Goal: Task Accomplishment & Management: Complete application form

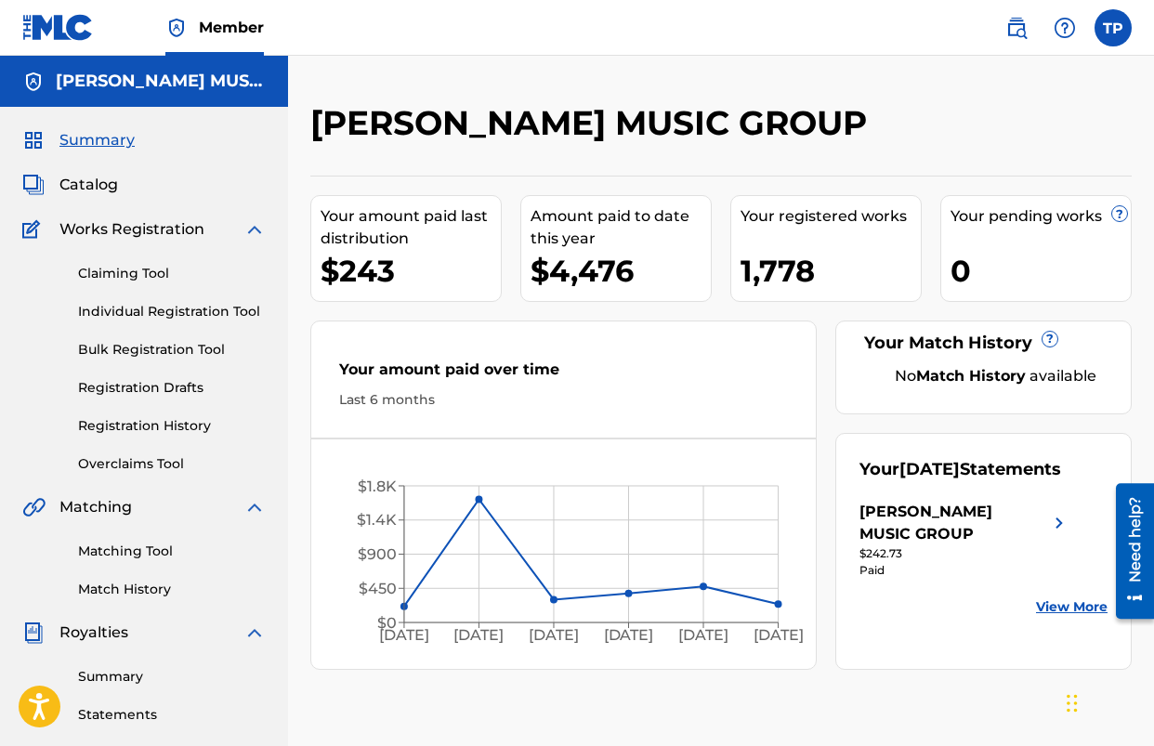
click at [74, 181] on span "Catalog" at bounding box center [88, 185] width 59 height 22
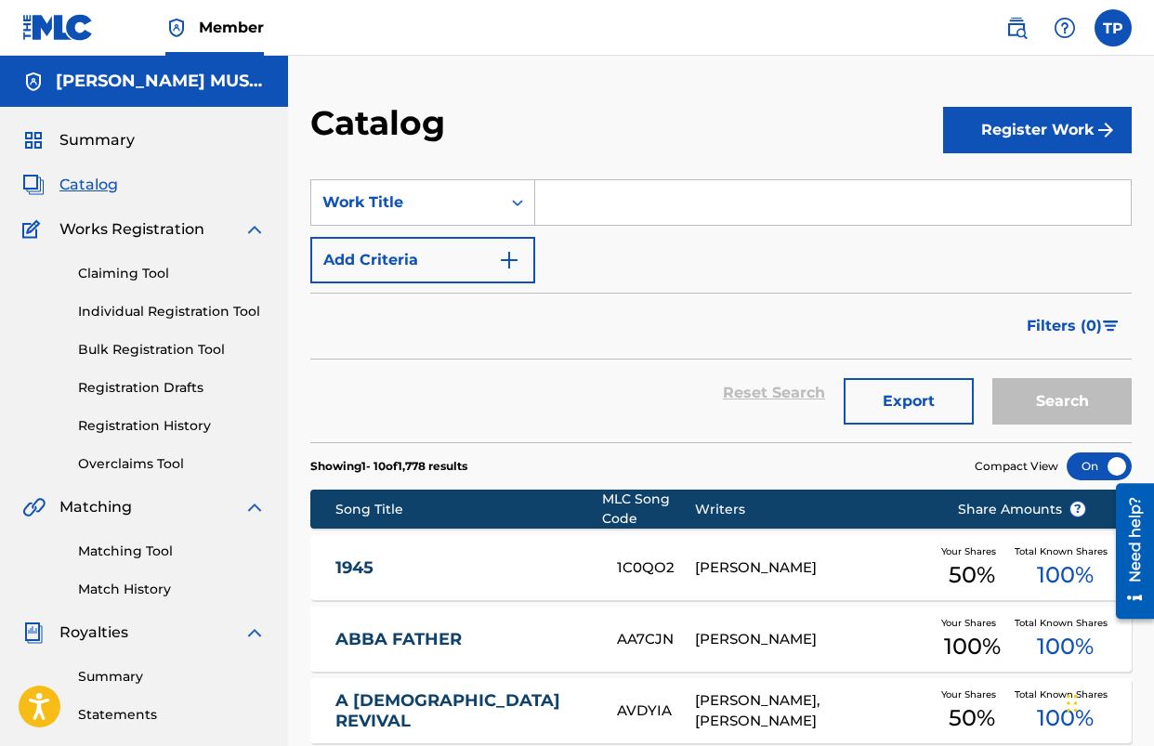
click at [1047, 117] on button "Register Work" at bounding box center [1037, 130] width 189 height 46
click at [1014, 191] on link "Individual" at bounding box center [1037, 190] width 189 height 45
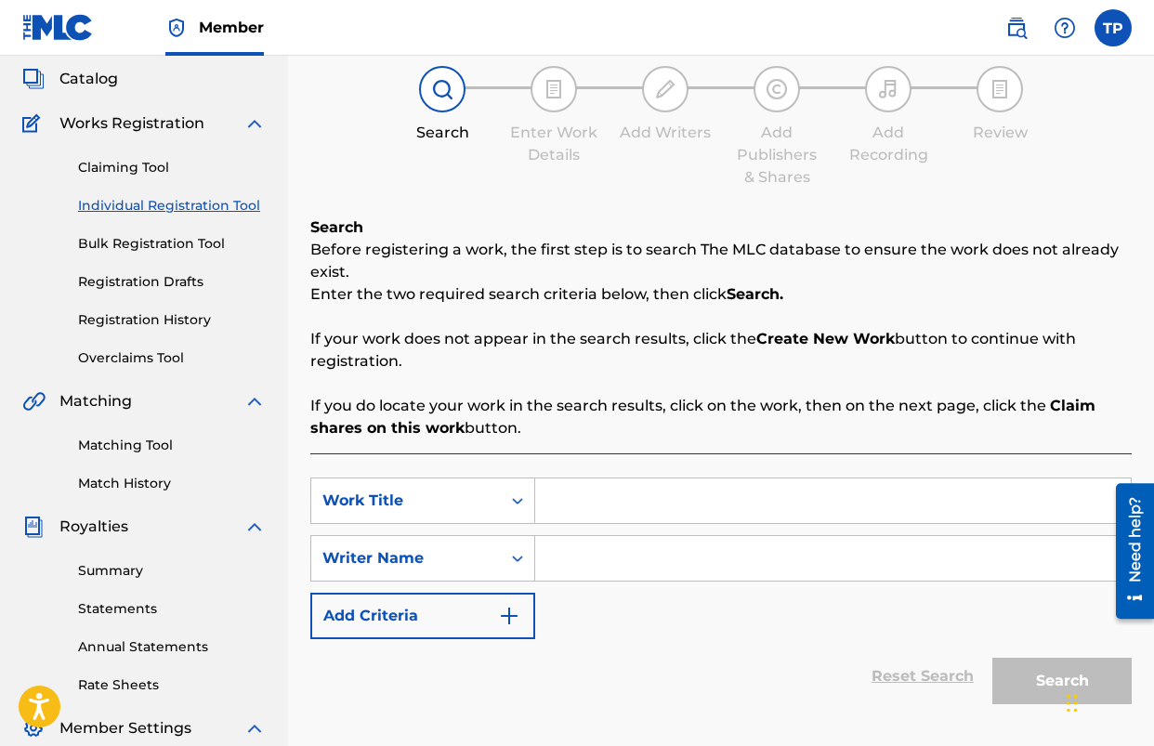
scroll to position [150, 0]
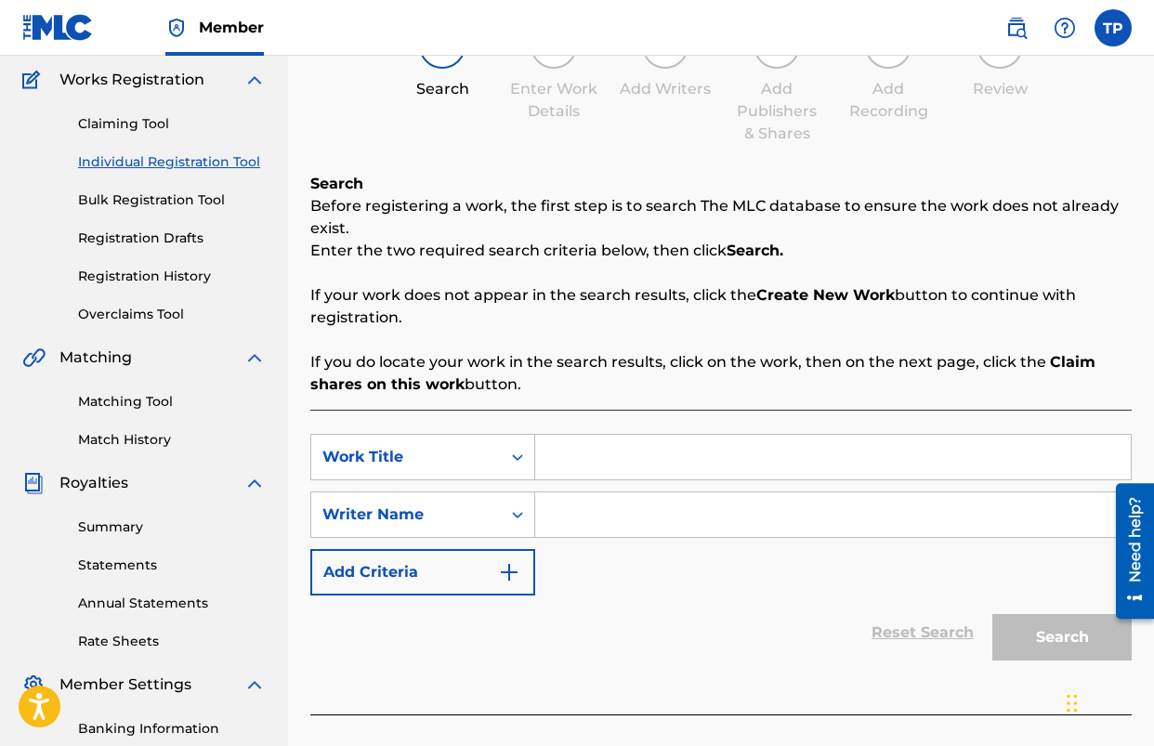
click at [628, 467] on input "Search Form" at bounding box center [833, 457] width 596 height 45
type input "GLORIA"
click at [595, 599] on div "Reset Search Search" at bounding box center [721, 633] width 822 height 74
click at [680, 522] on input "Search Form" at bounding box center [833, 515] width 596 height 45
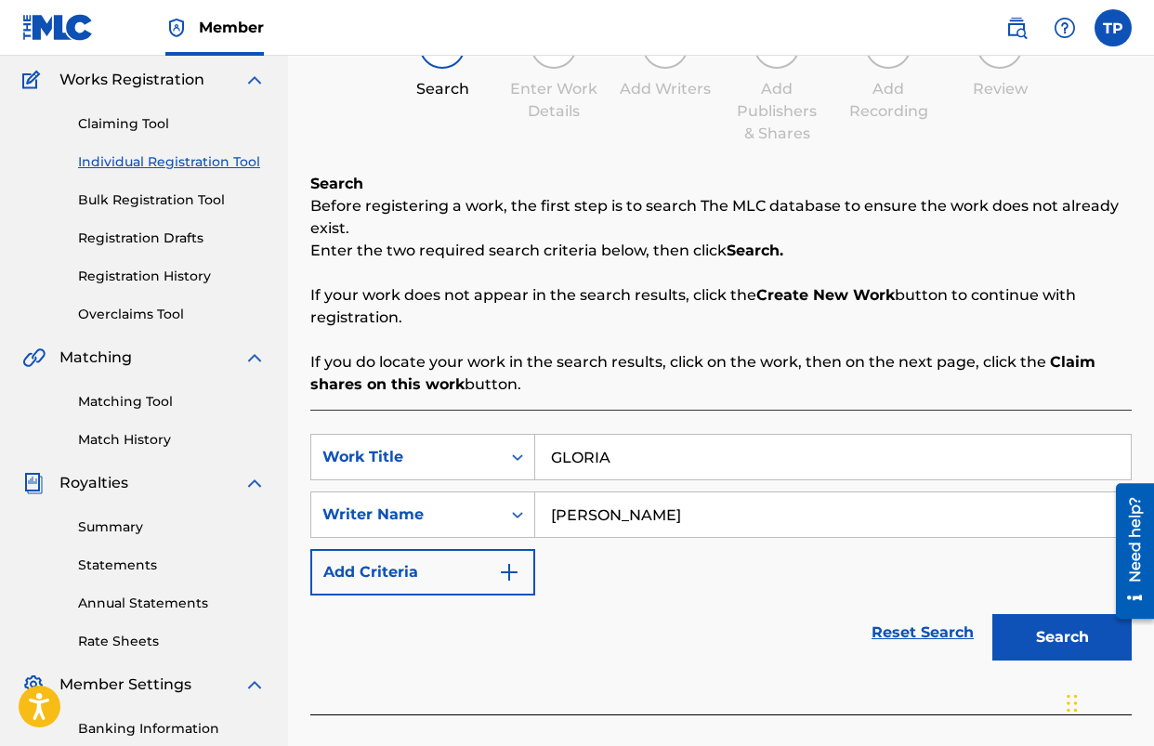
type input "[PERSON_NAME]"
click at [1045, 616] on button "Search" at bounding box center [1062, 637] width 139 height 46
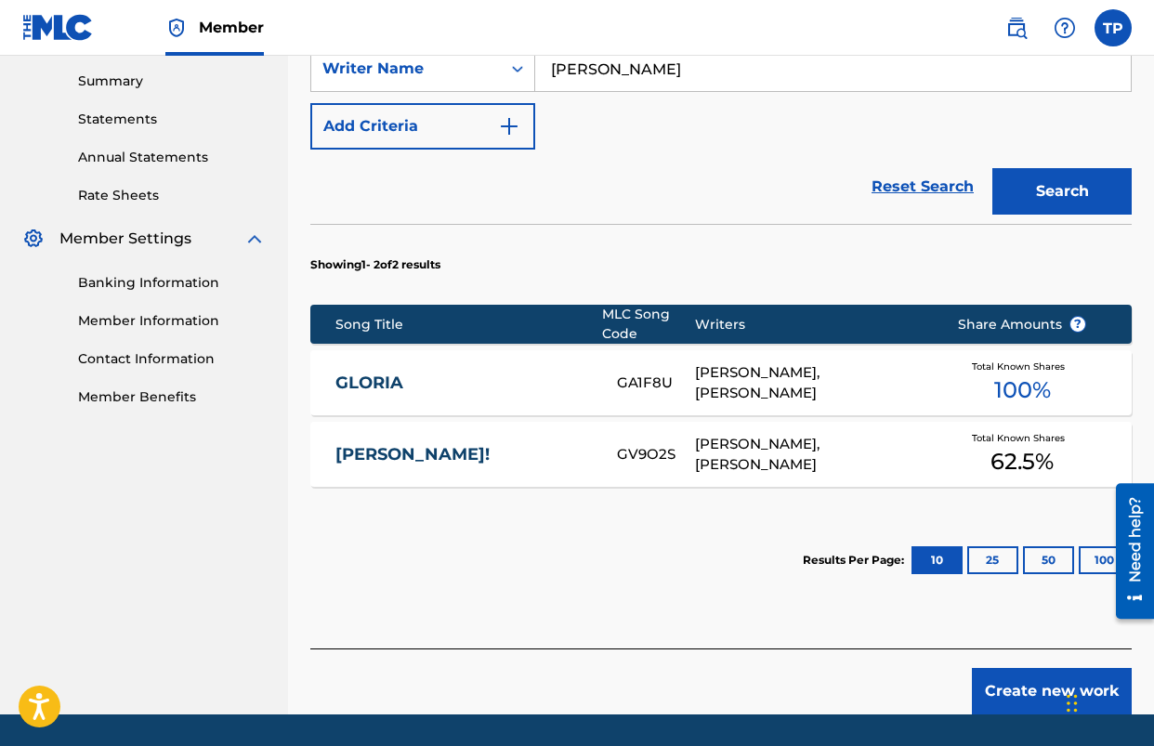
scroll to position [653, 0]
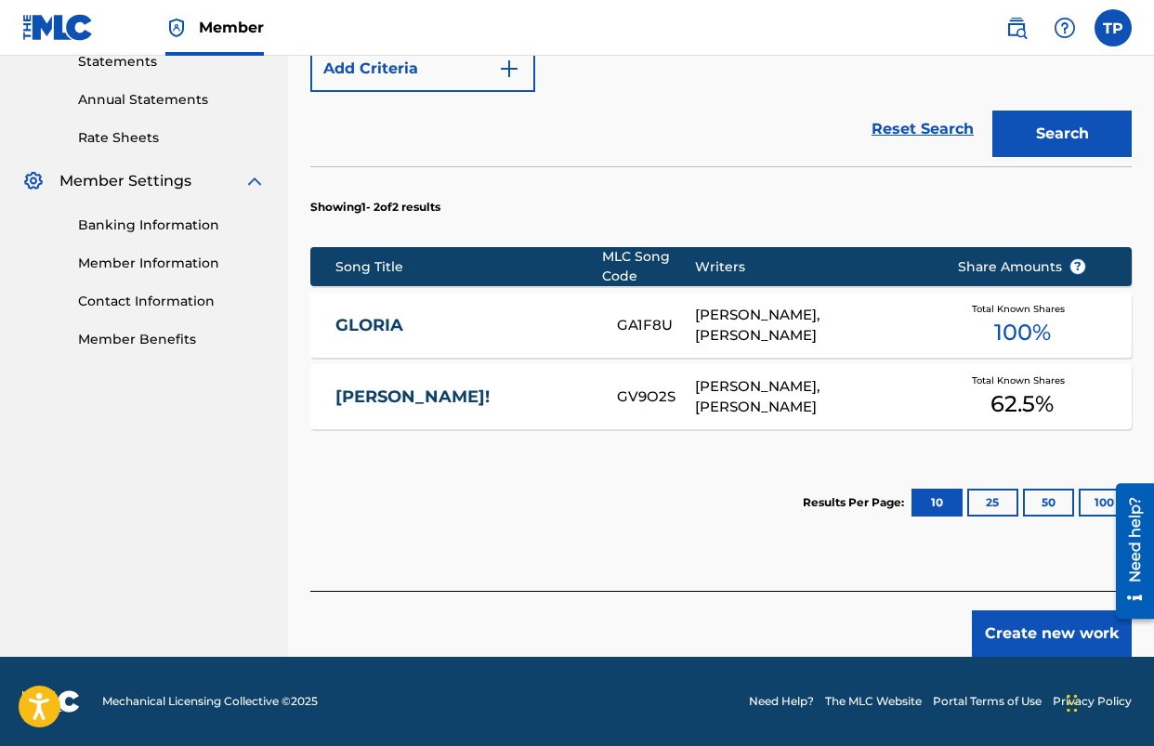
click at [1006, 625] on button "Create new work" at bounding box center [1052, 634] width 160 height 46
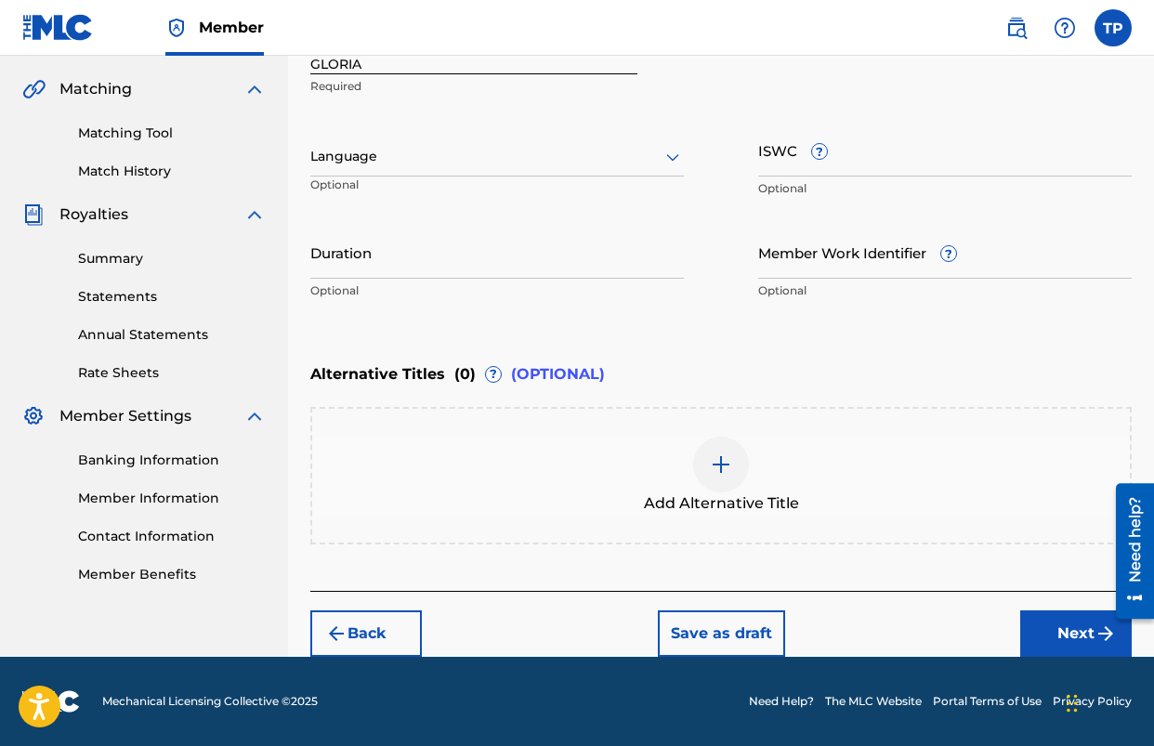
scroll to position [369, 0]
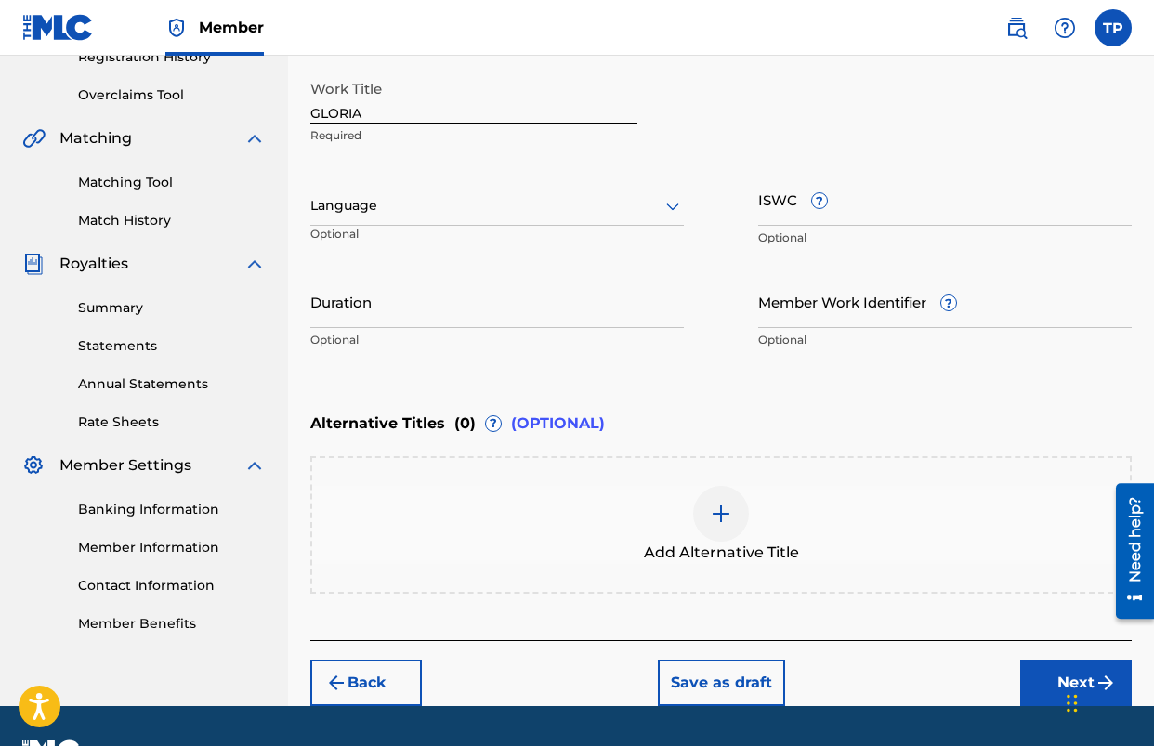
click at [585, 215] on div at bounding box center [497, 205] width 374 height 23
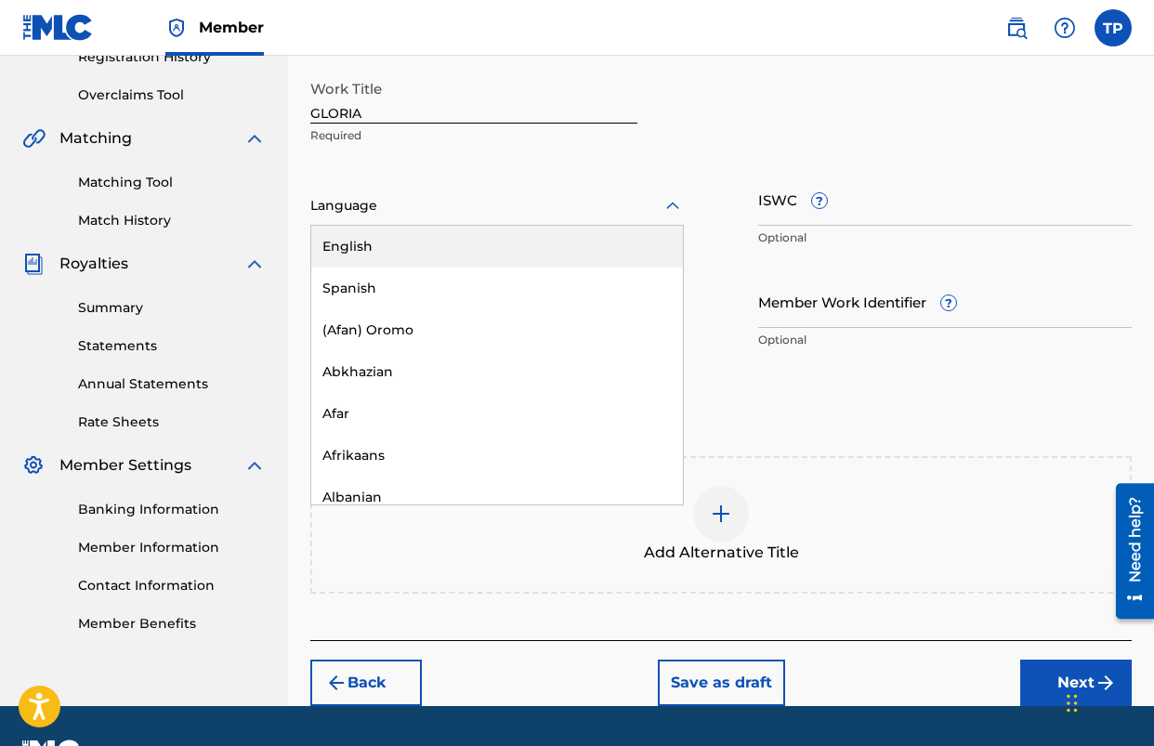
click at [551, 255] on div "English" at bounding box center [497, 247] width 372 height 42
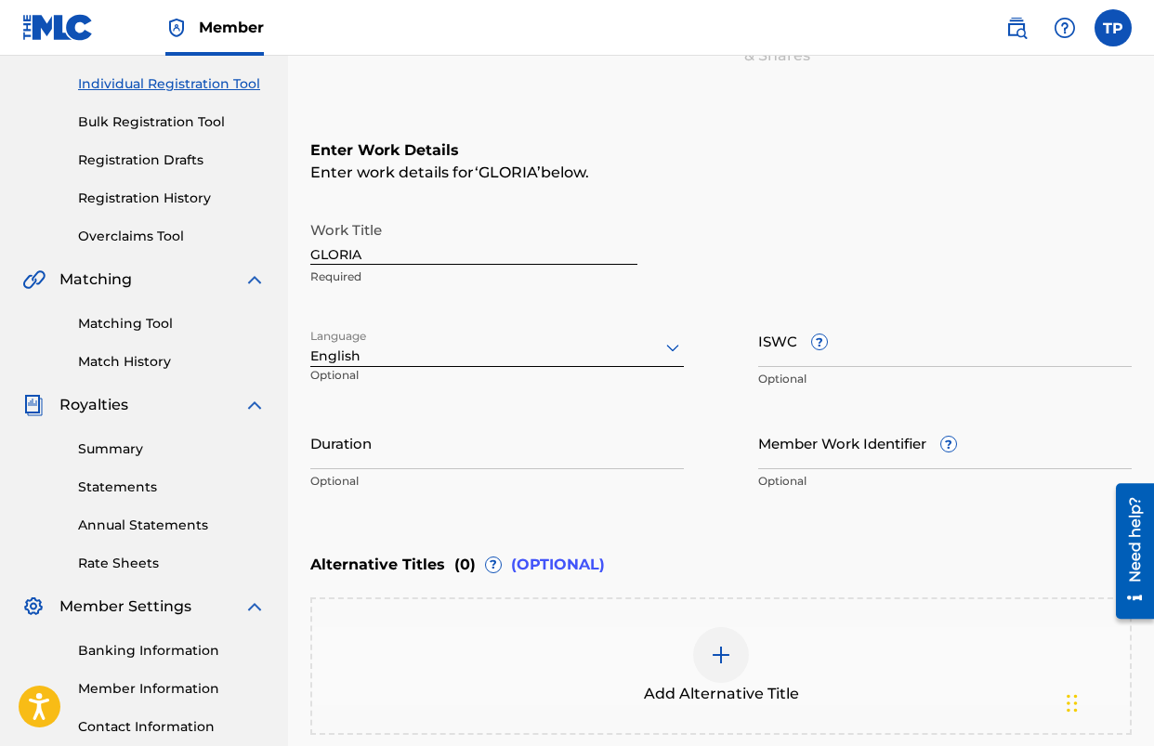
scroll to position [418, 0]
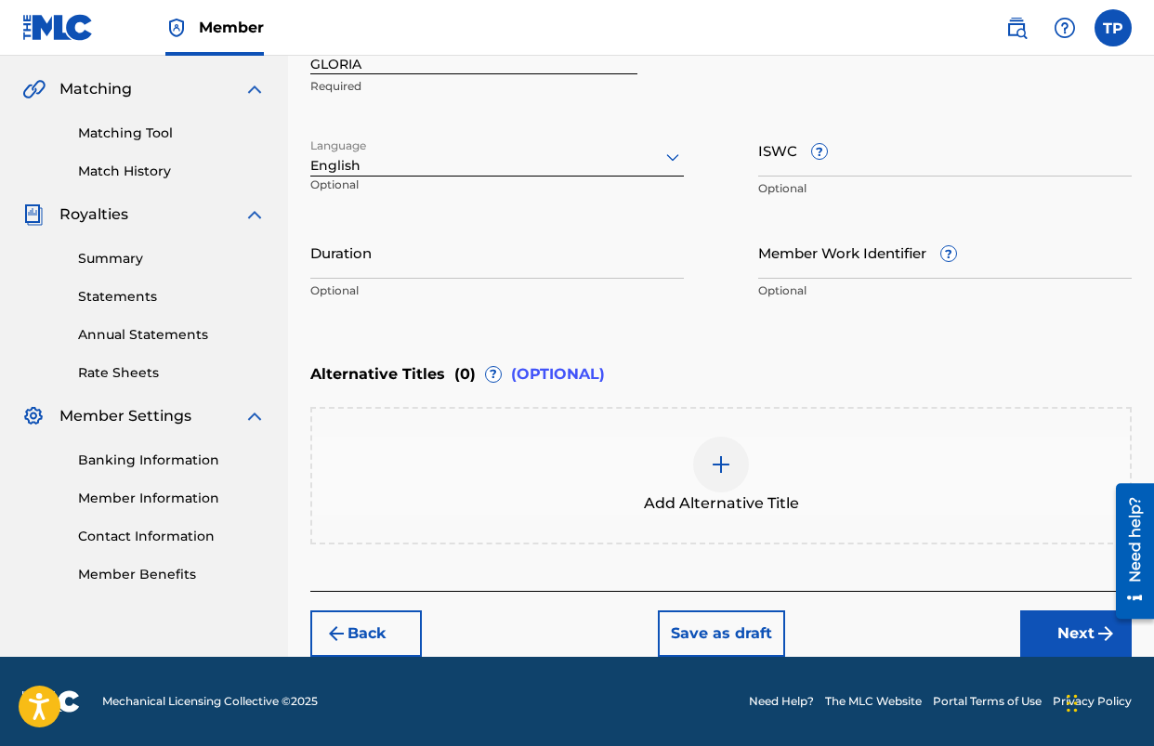
click at [1045, 633] on button "Next" at bounding box center [1076, 634] width 112 height 46
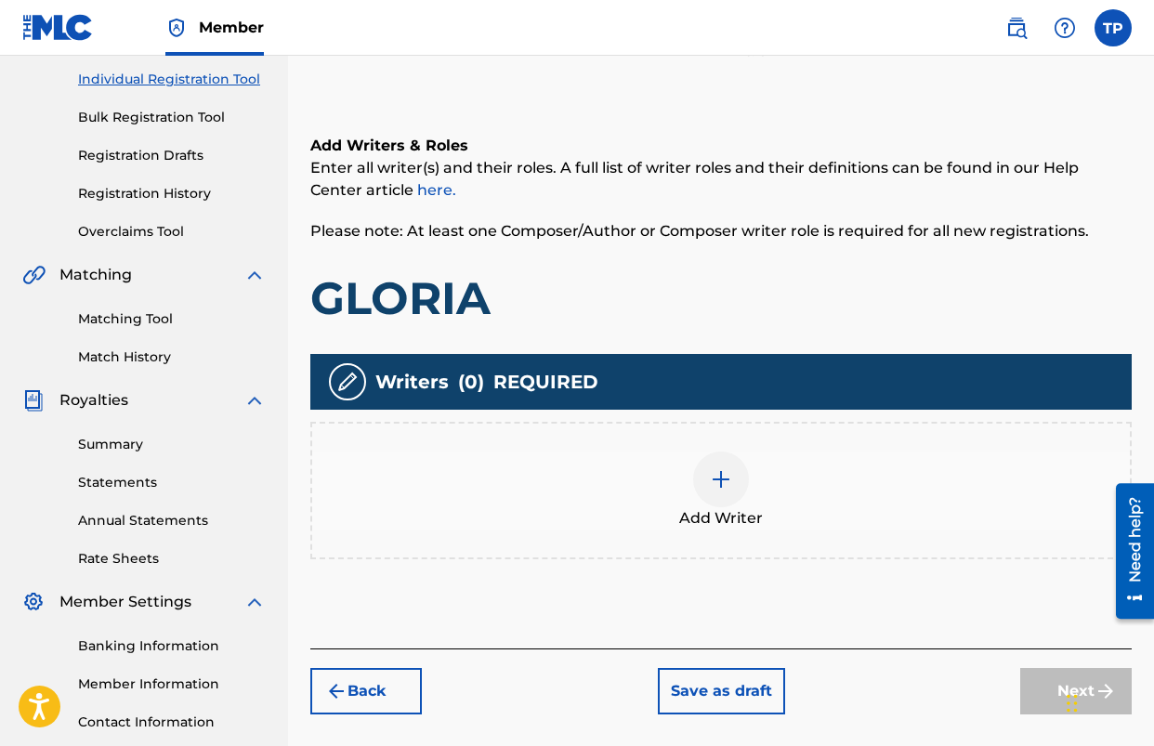
scroll to position [231, 0]
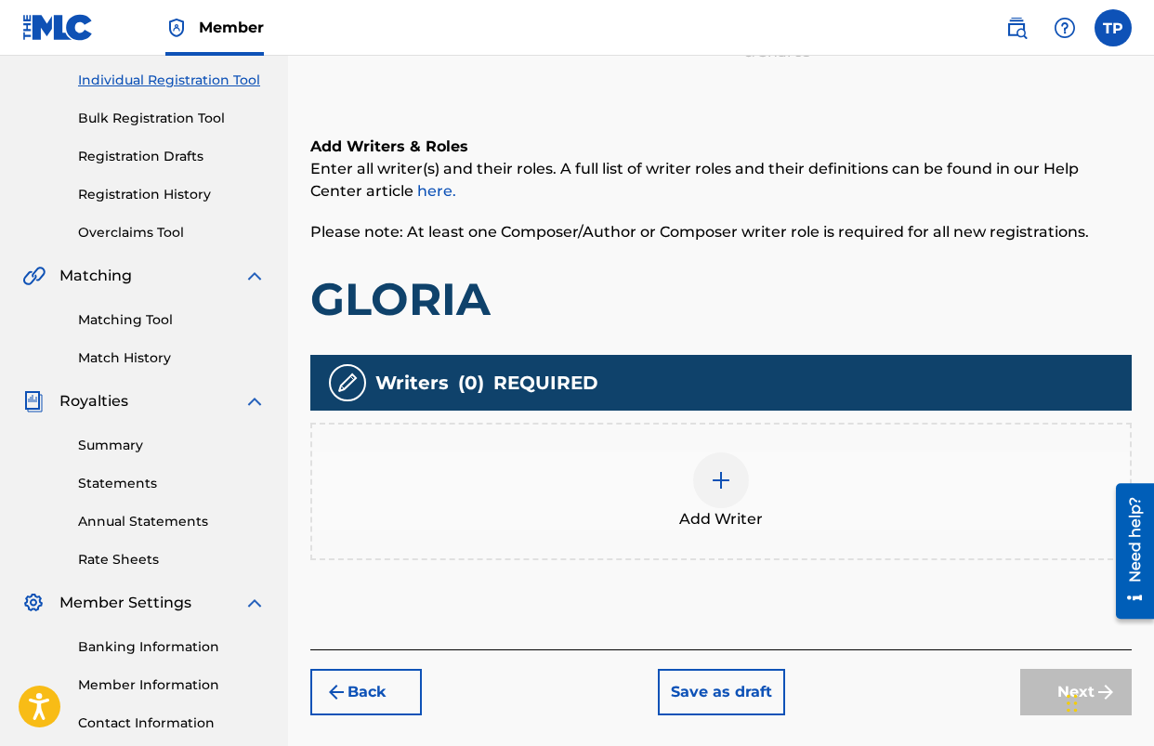
click at [721, 470] on img at bounding box center [721, 480] width 22 height 22
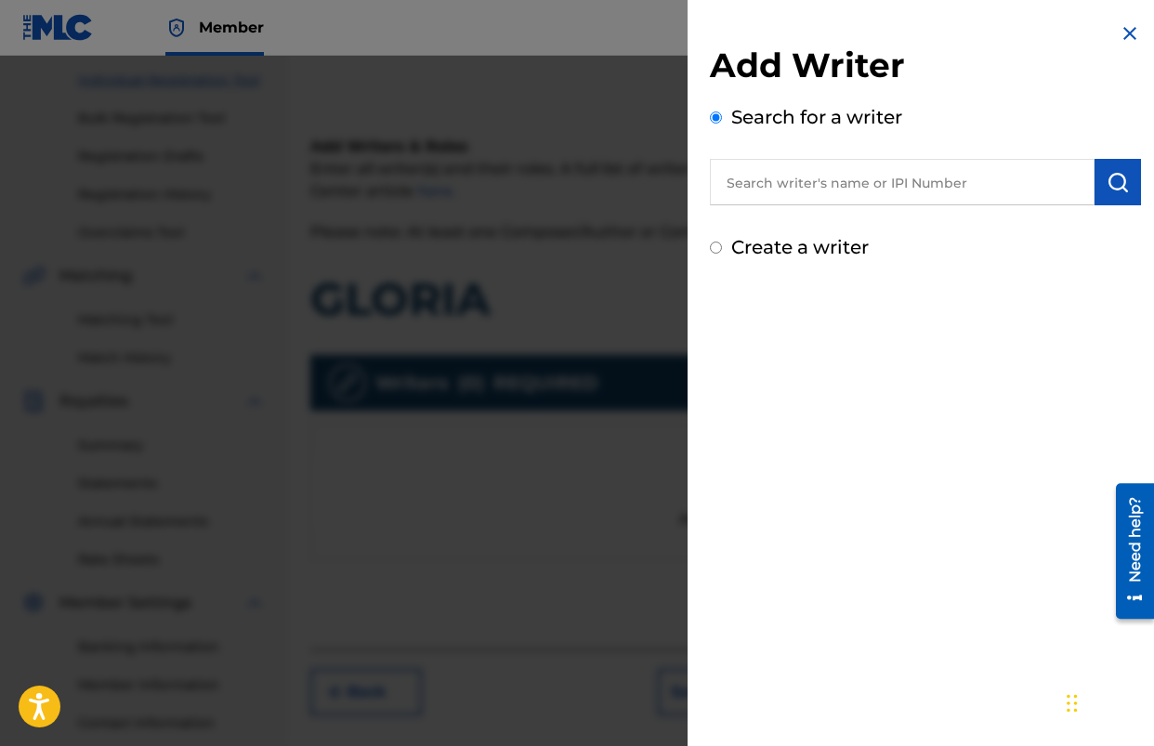
click at [800, 196] on input "text" at bounding box center [902, 182] width 385 height 46
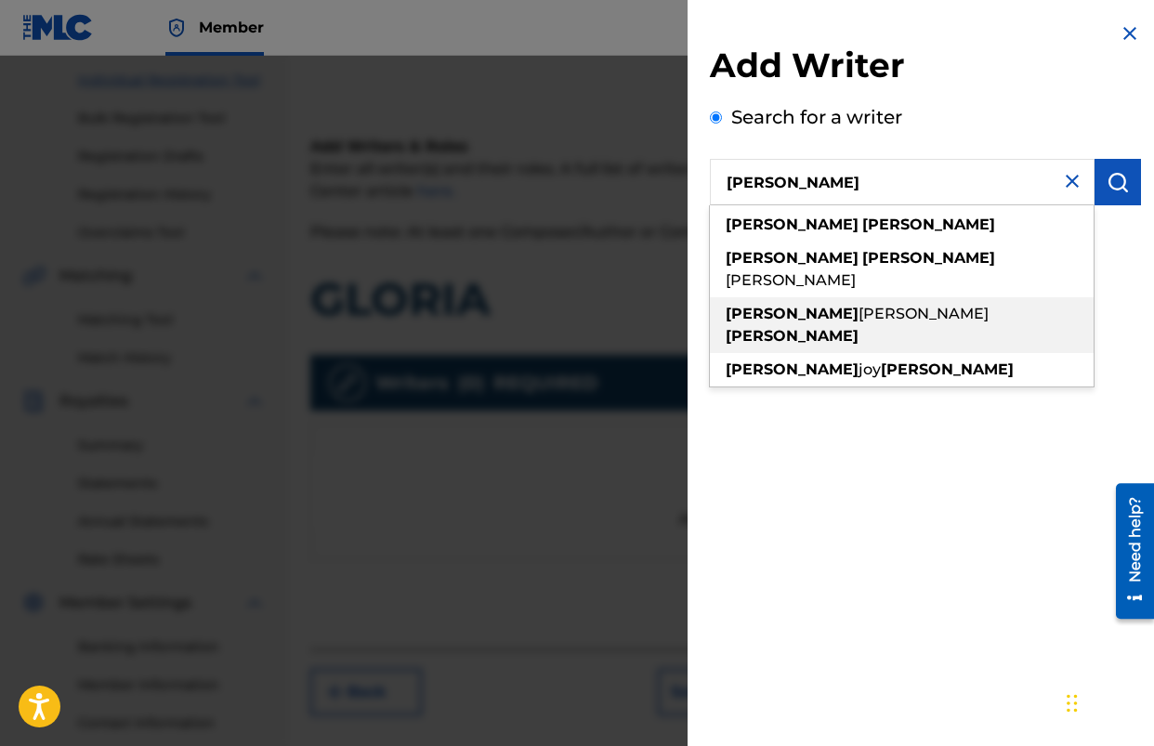
click at [755, 305] on strong "[PERSON_NAME]" at bounding box center [792, 314] width 133 height 18
type input "[PERSON_NAME]"
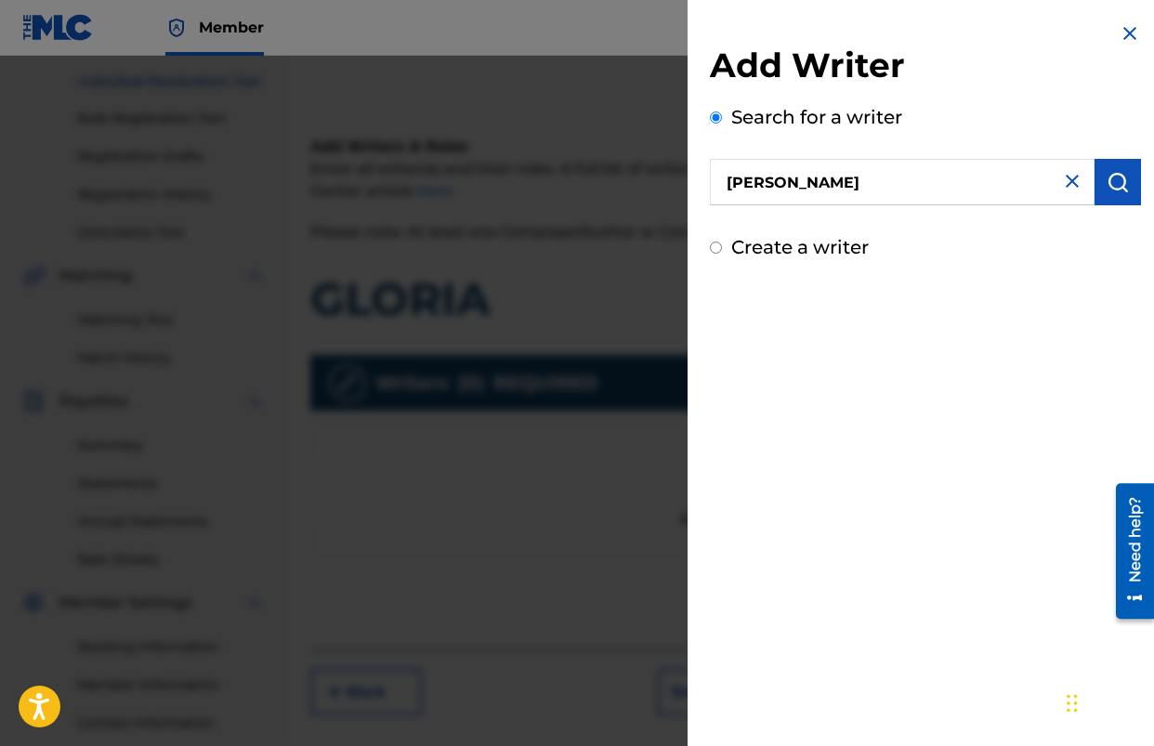
click at [1099, 197] on button "submit" at bounding box center [1118, 182] width 46 height 46
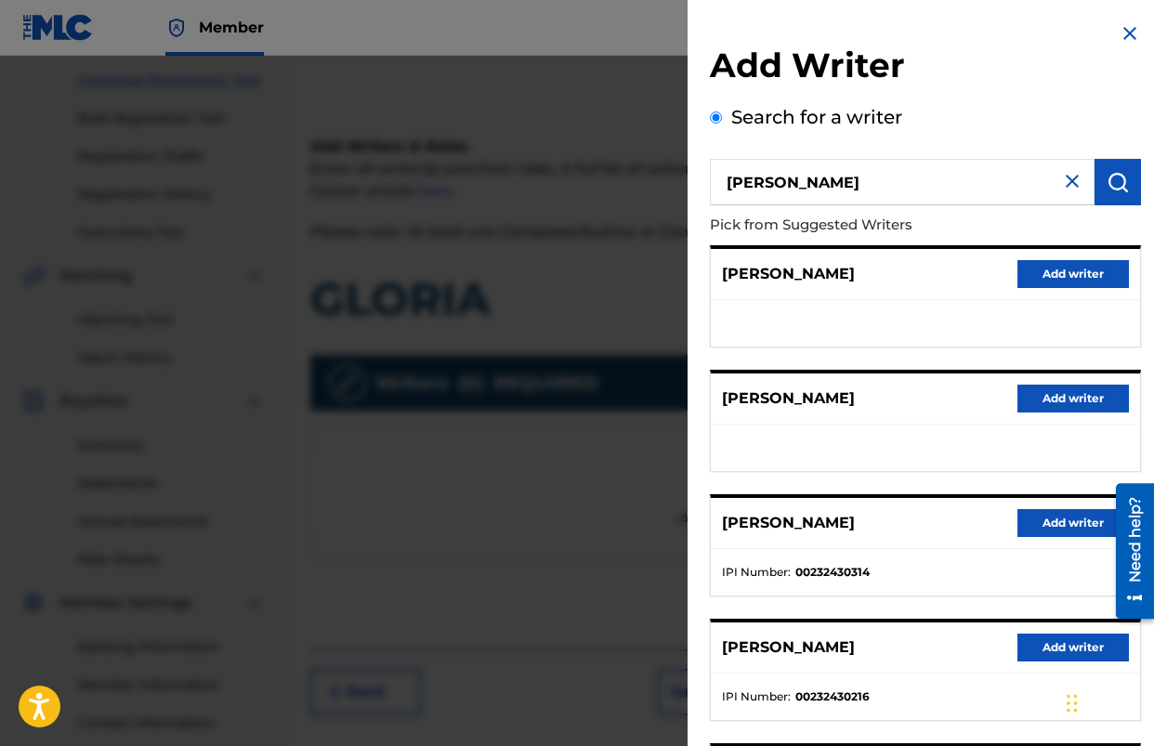
click at [1068, 519] on button "Add writer" at bounding box center [1074, 523] width 112 height 28
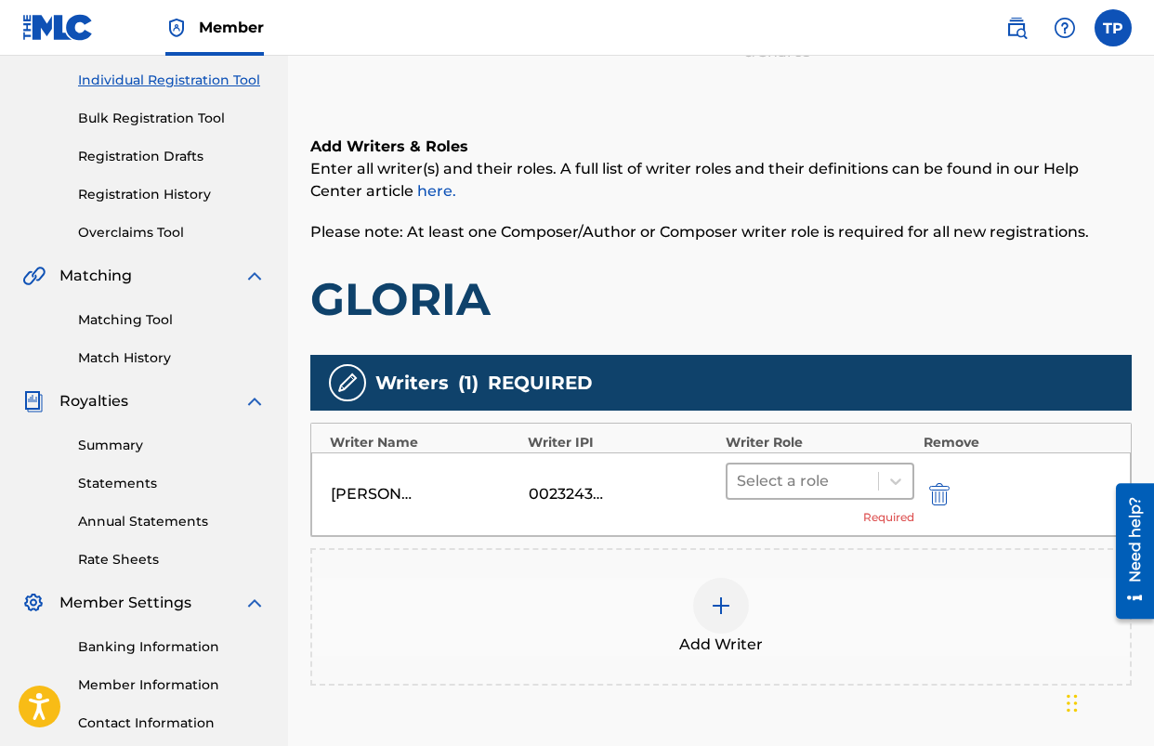
click at [797, 479] on div at bounding box center [803, 481] width 132 height 26
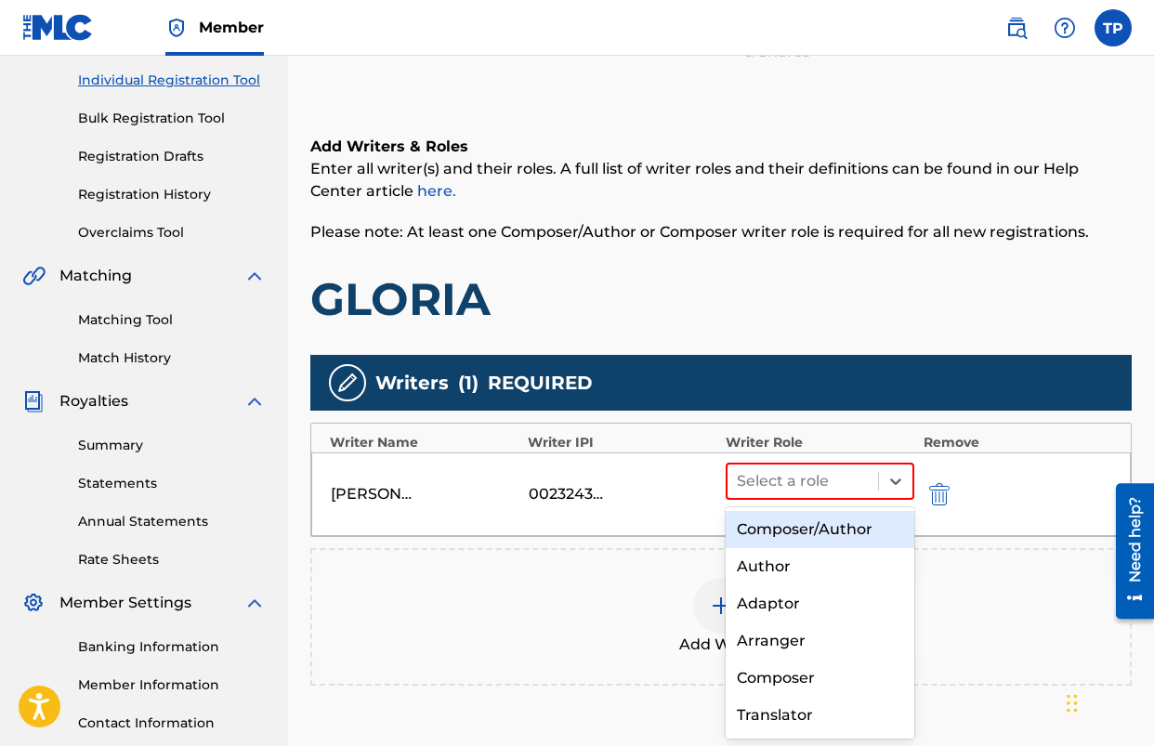
click at [774, 527] on div "Composer/Author" at bounding box center [820, 529] width 189 height 37
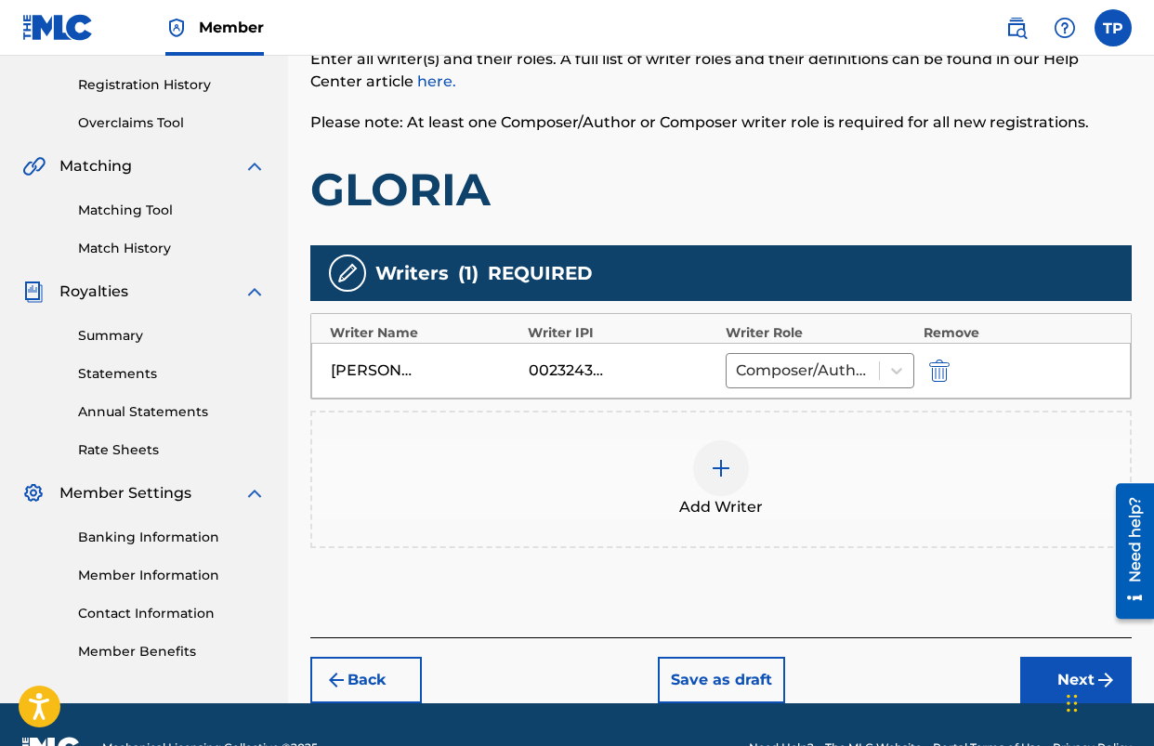
scroll to position [388, 0]
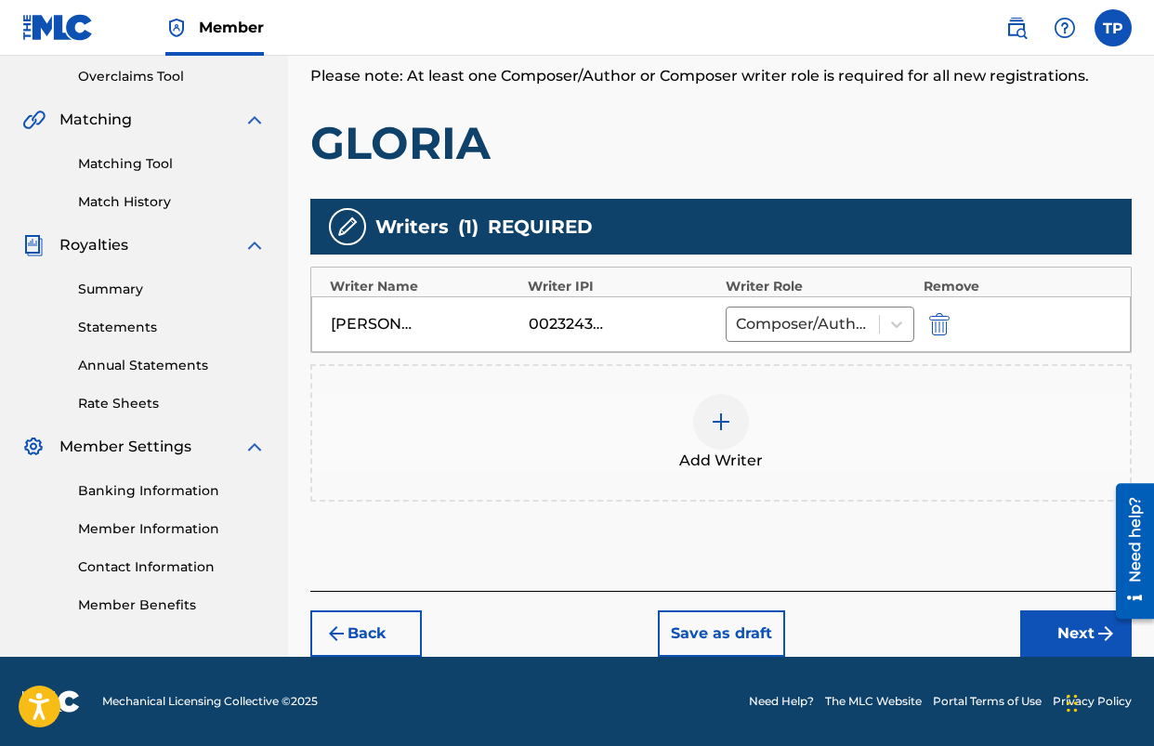
click at [1045, 636] on button "Next" at bounding box center [1076, 634] width 112 height 46
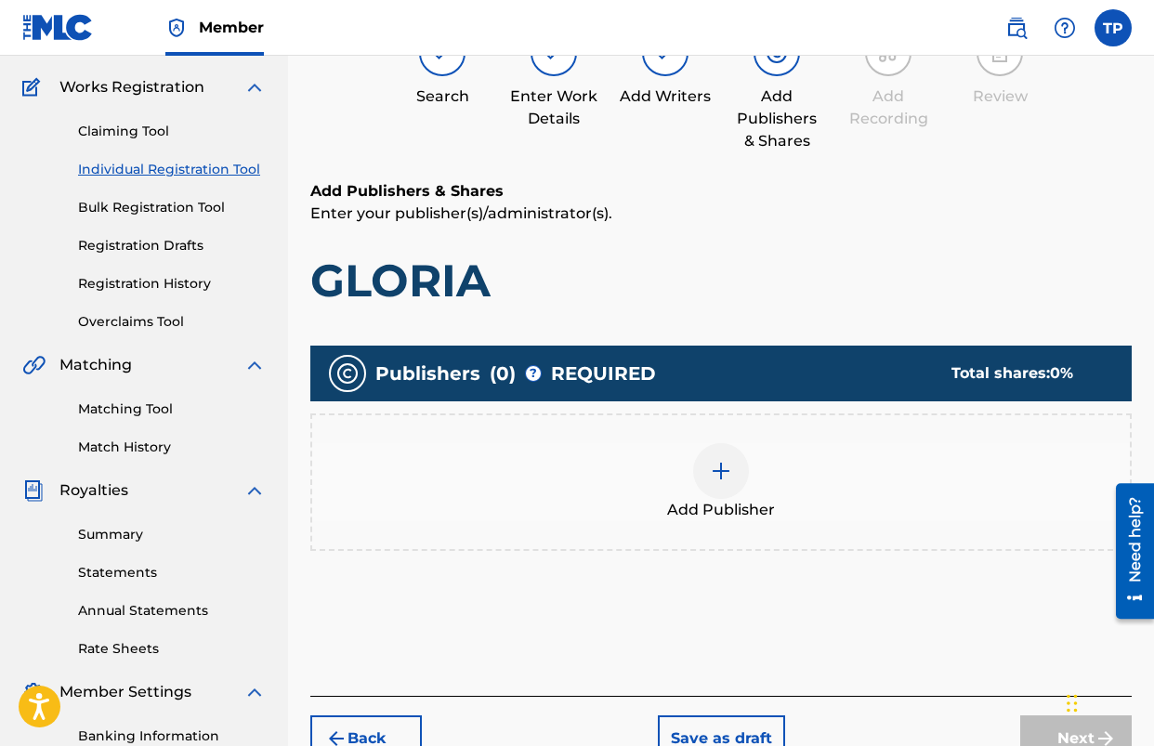
scroll to position [84, 0]
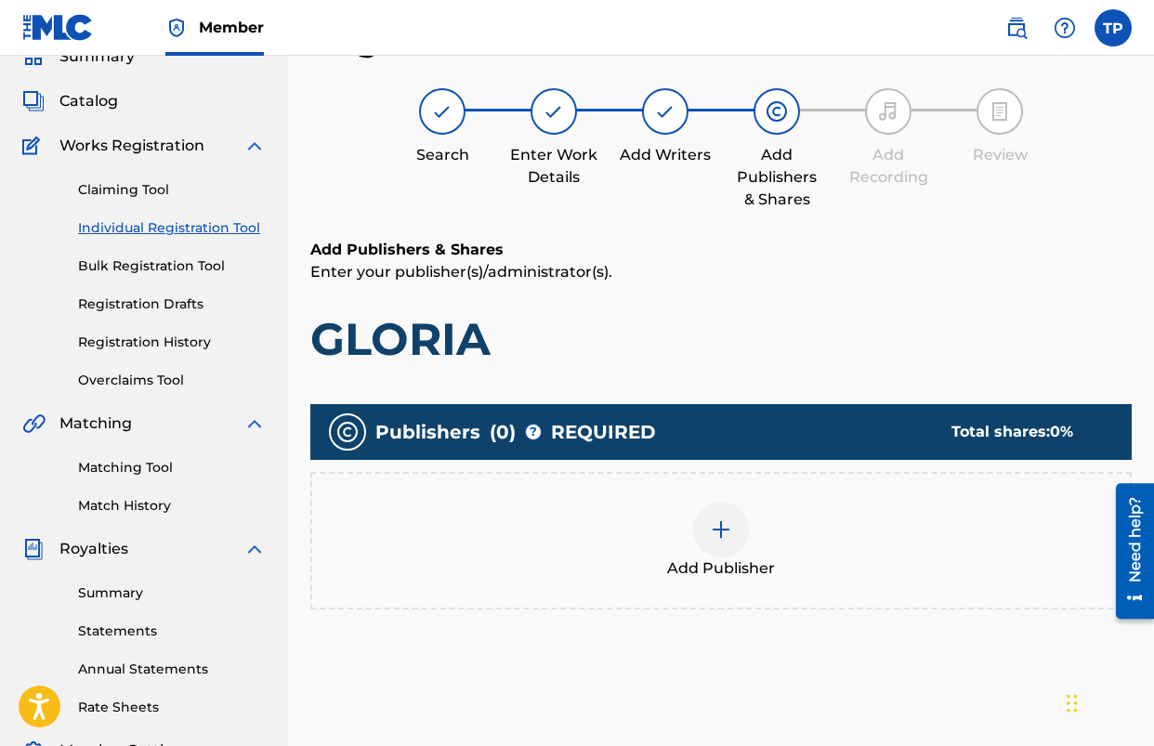
click at [699, 534] on div at bounding box center [721, 530] width 56 height 56
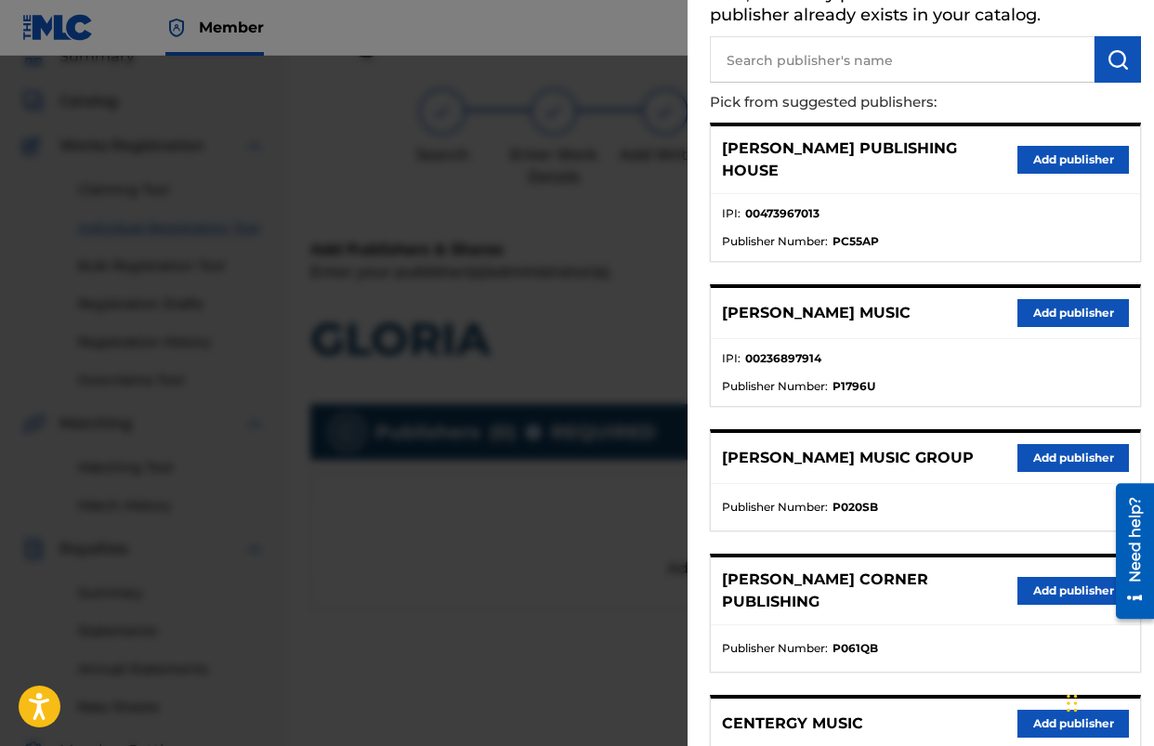
scroll to position [56, 0]
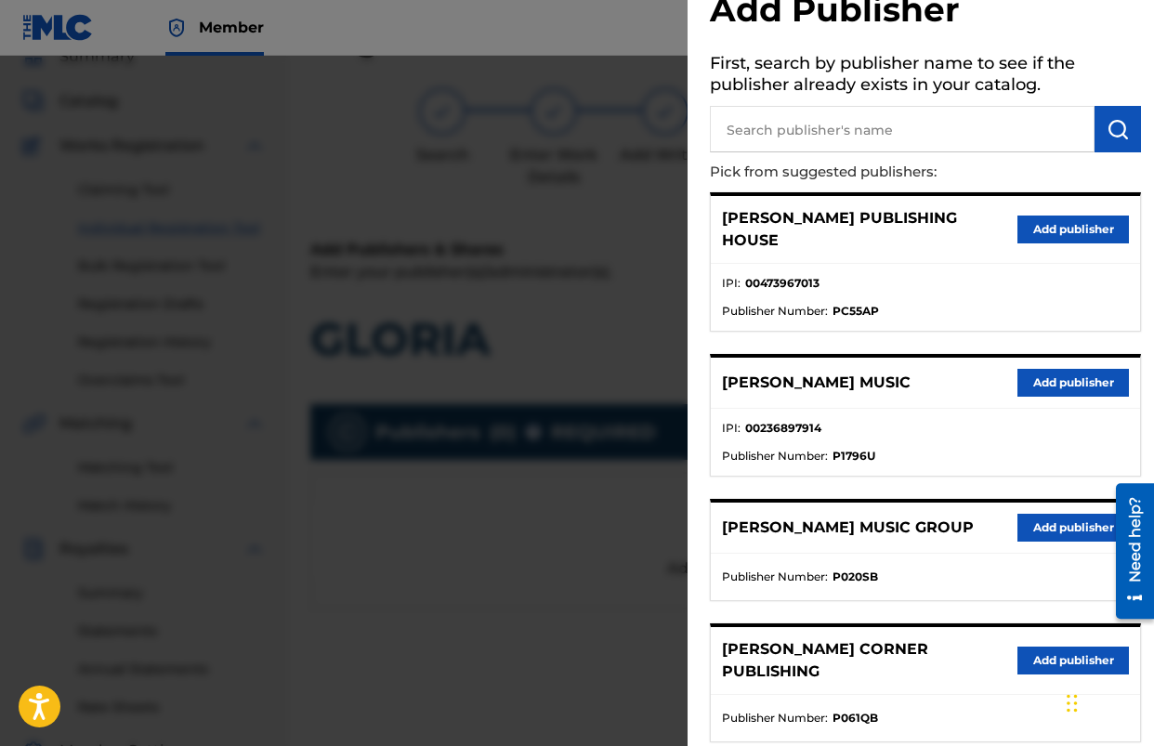
click at [1044, 369] on button "Add publisher" at bounding box center [1074, 383] width 112 height 28
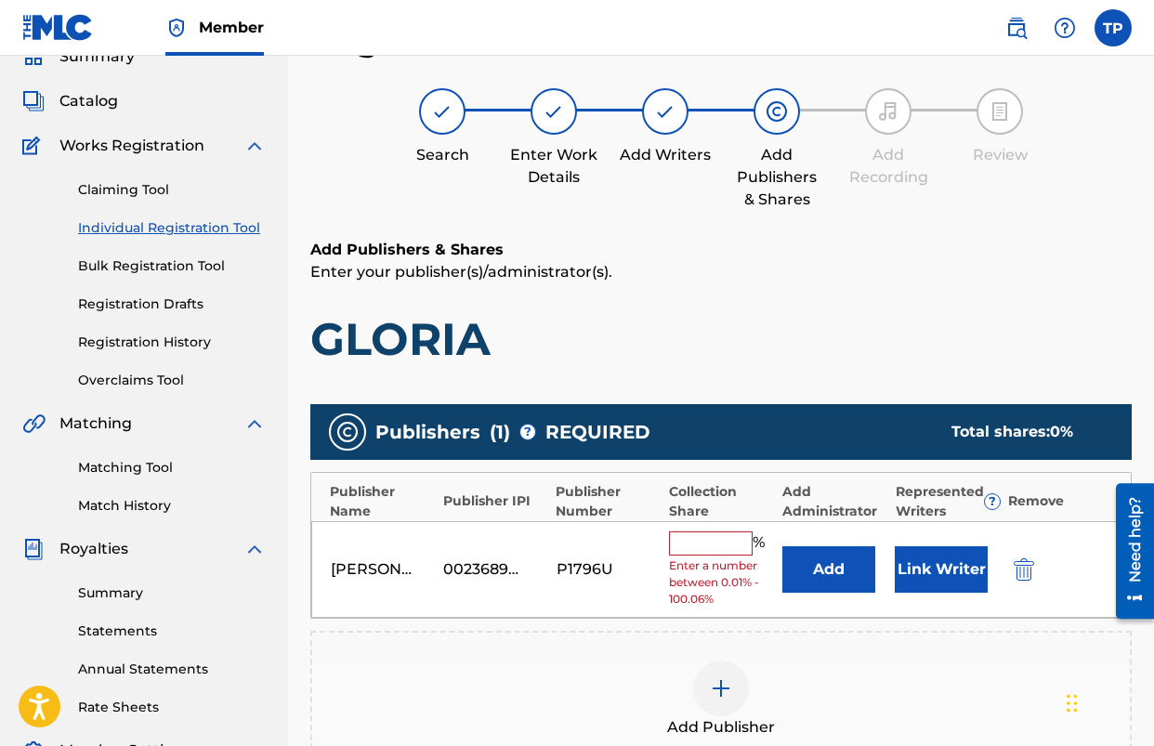
click at [828, 572] on button "Add" at bounding box center [829, 569] width 93 height 46
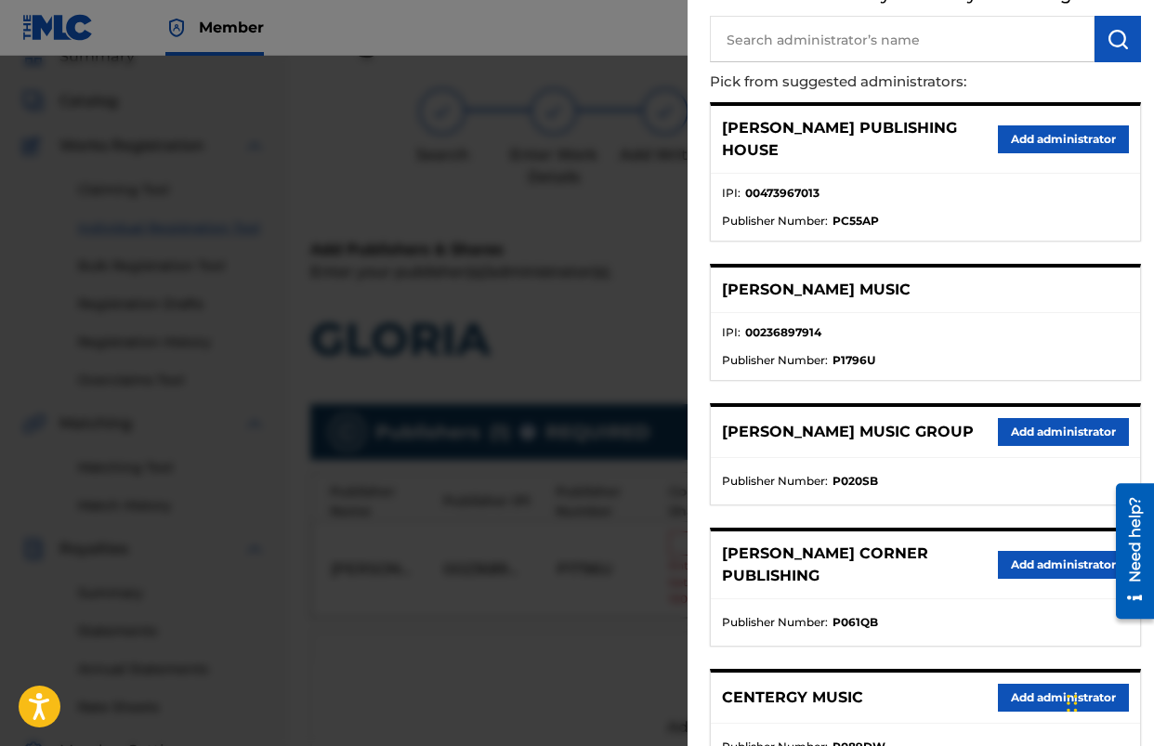
scroll to position [149, 0]
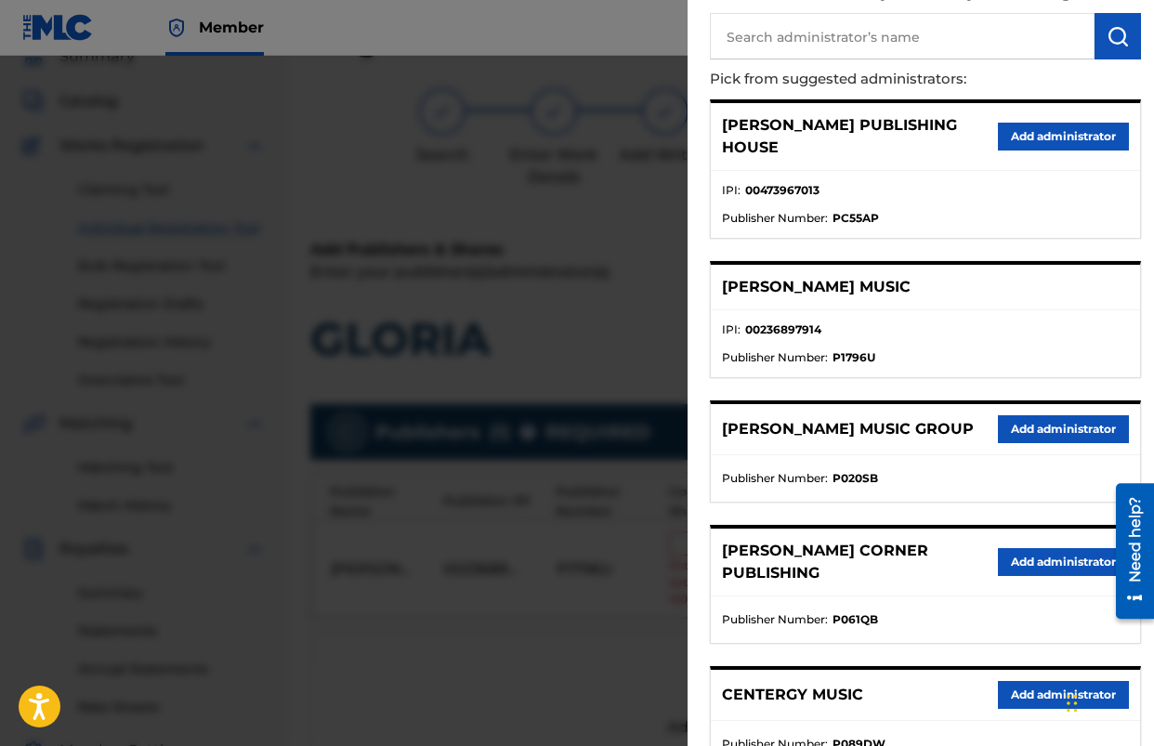
click at [1075, 415] on button "Add administrator" at bounding box center [1063, 429] width 131 height 28
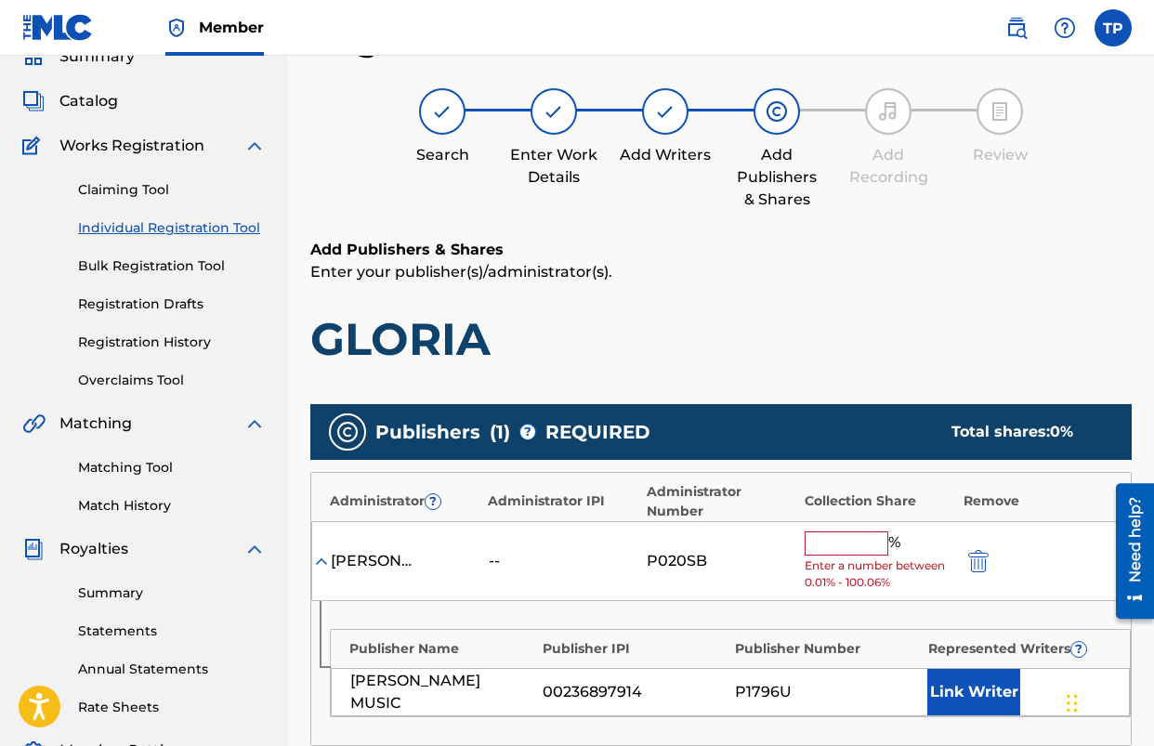
click at [842, 541] on input "text" at bounding box center [847, 544] width 84 height 24
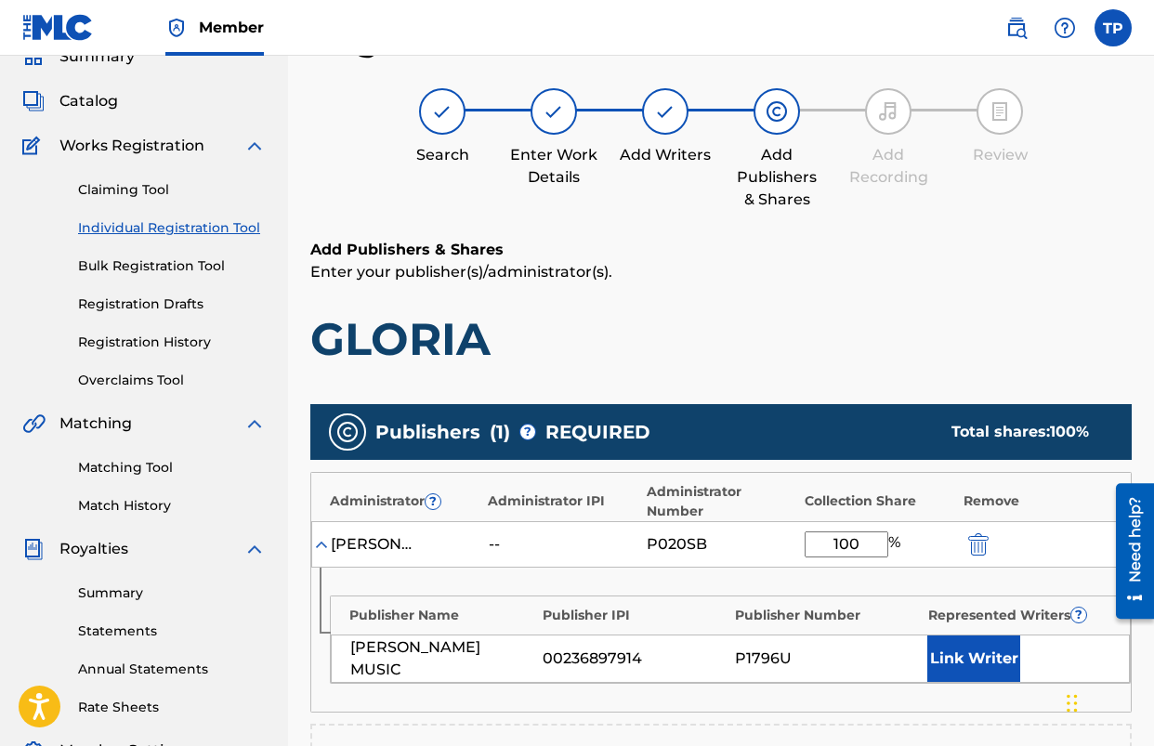
type input "100"
click at [965, 652] on button "Link Writer" at bounding box center [974, 659] width 93 height 46
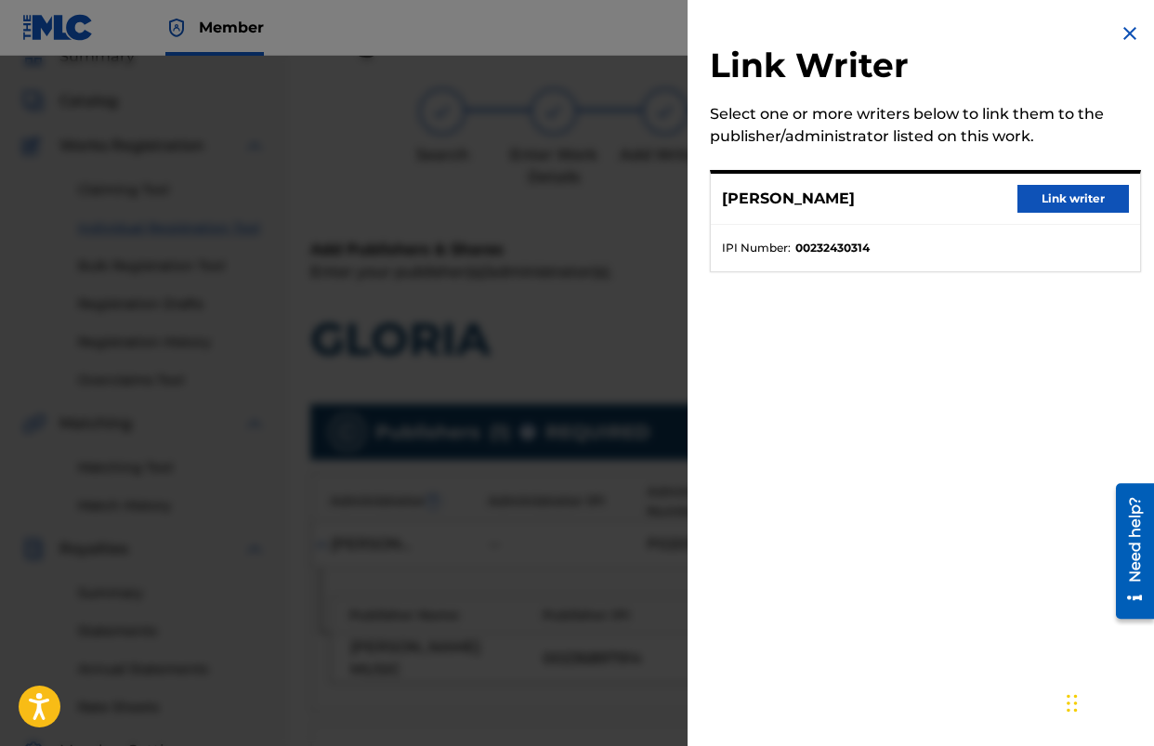
click at [1086, 200] on button "Link writer" at bounding box center [1074, 199] width 112 height 28
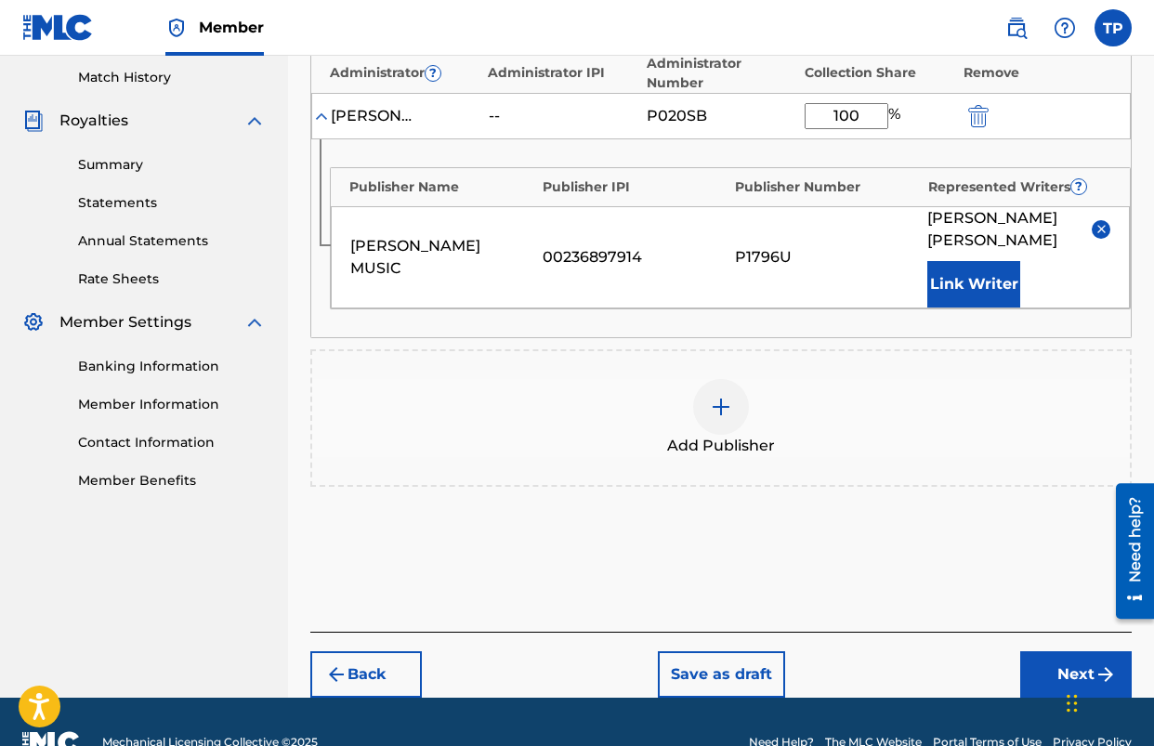
scroll to position [531, 0]
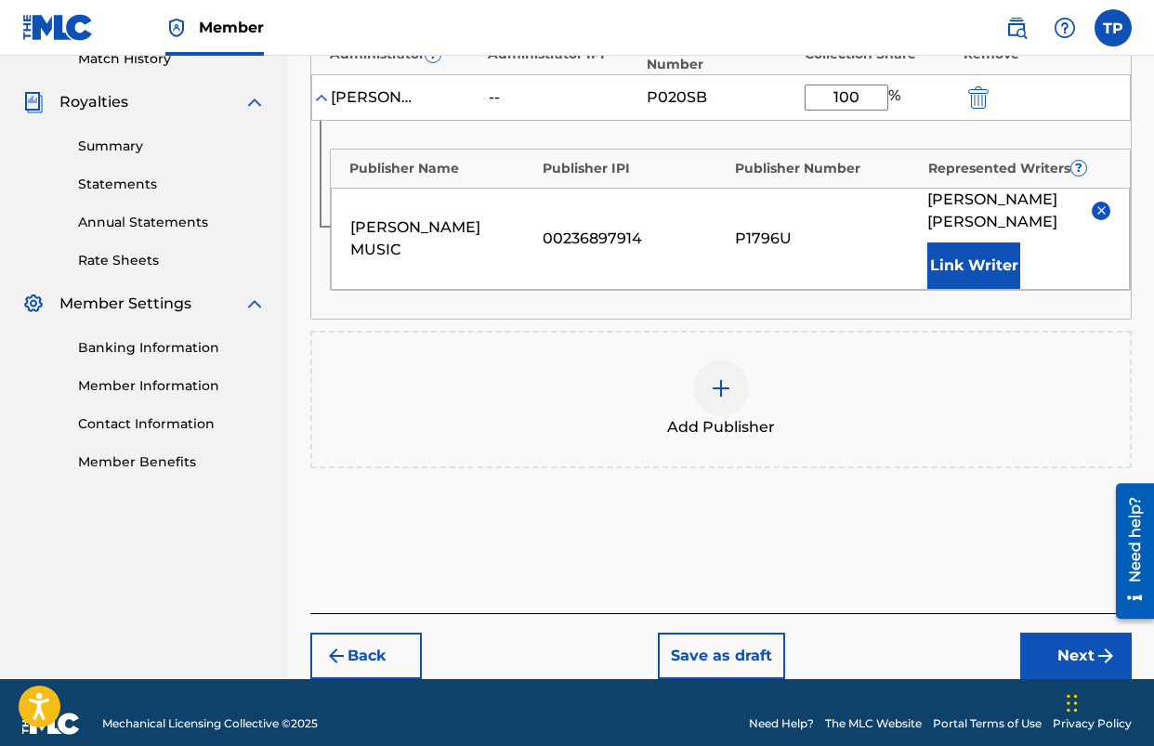
click at [1081, 633] on button "Next" at bounding box center [1076, 656] width 112 height 46
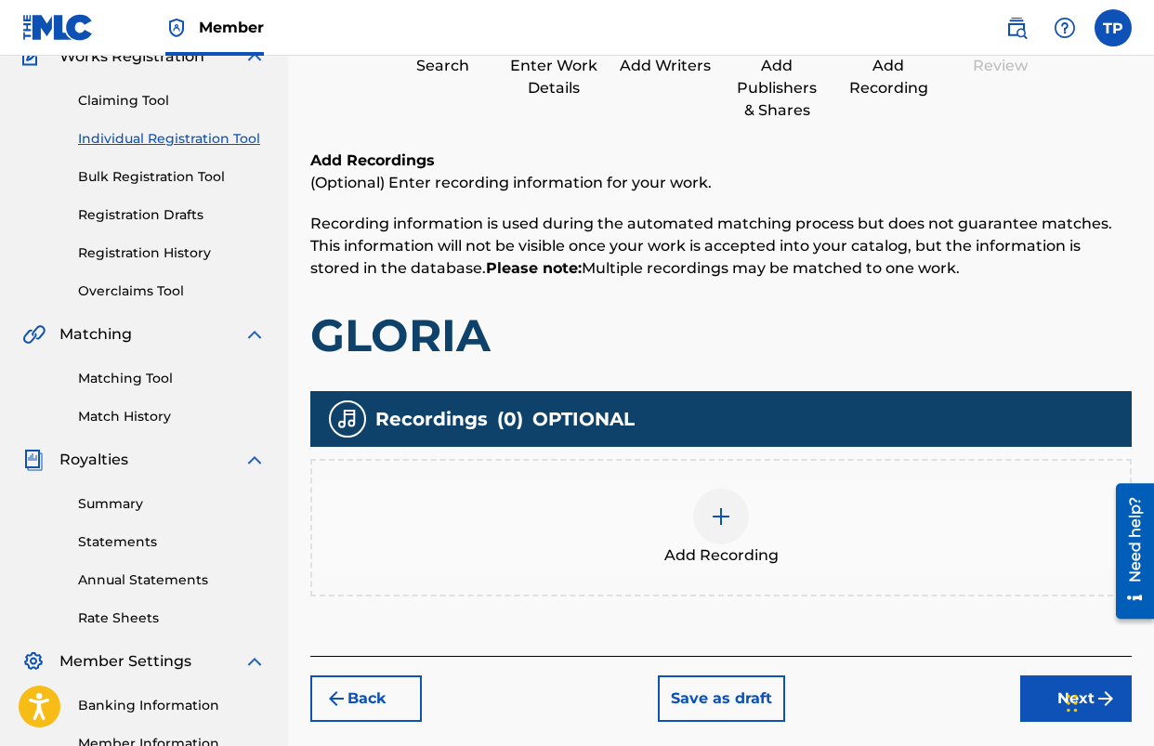
scroll to position [174, 0]
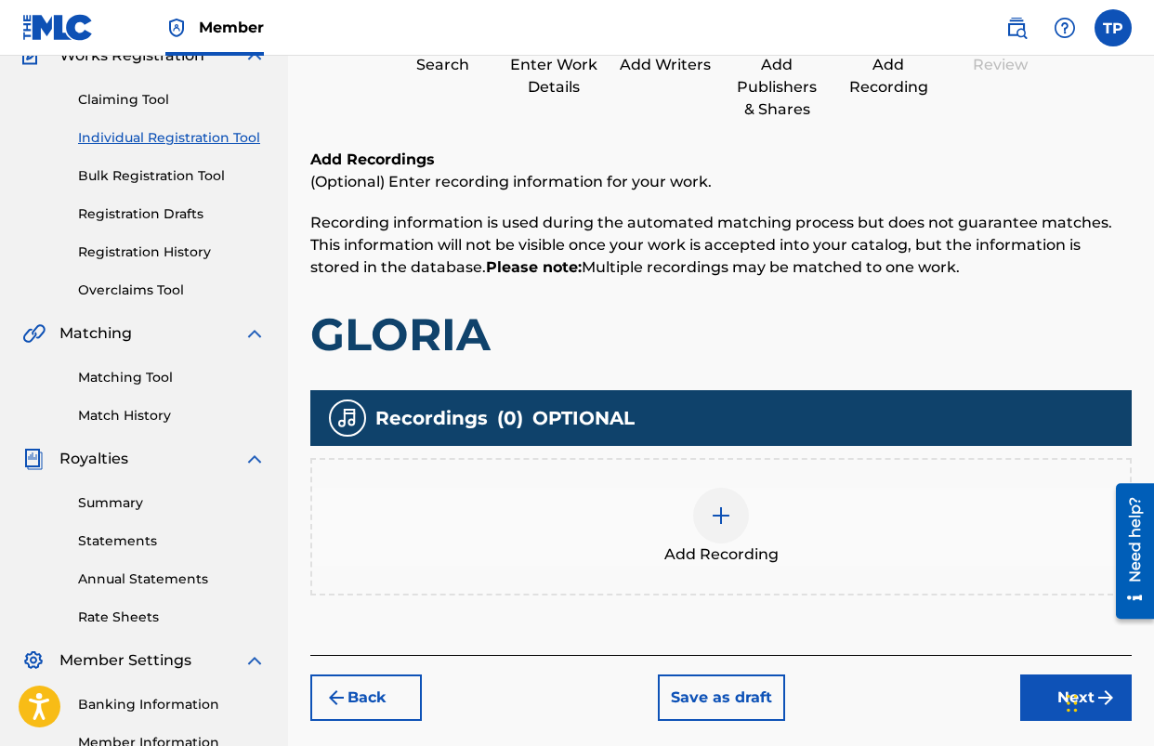
click at [701, 519] on div at bounding box center [721, 516] width 56 height 56
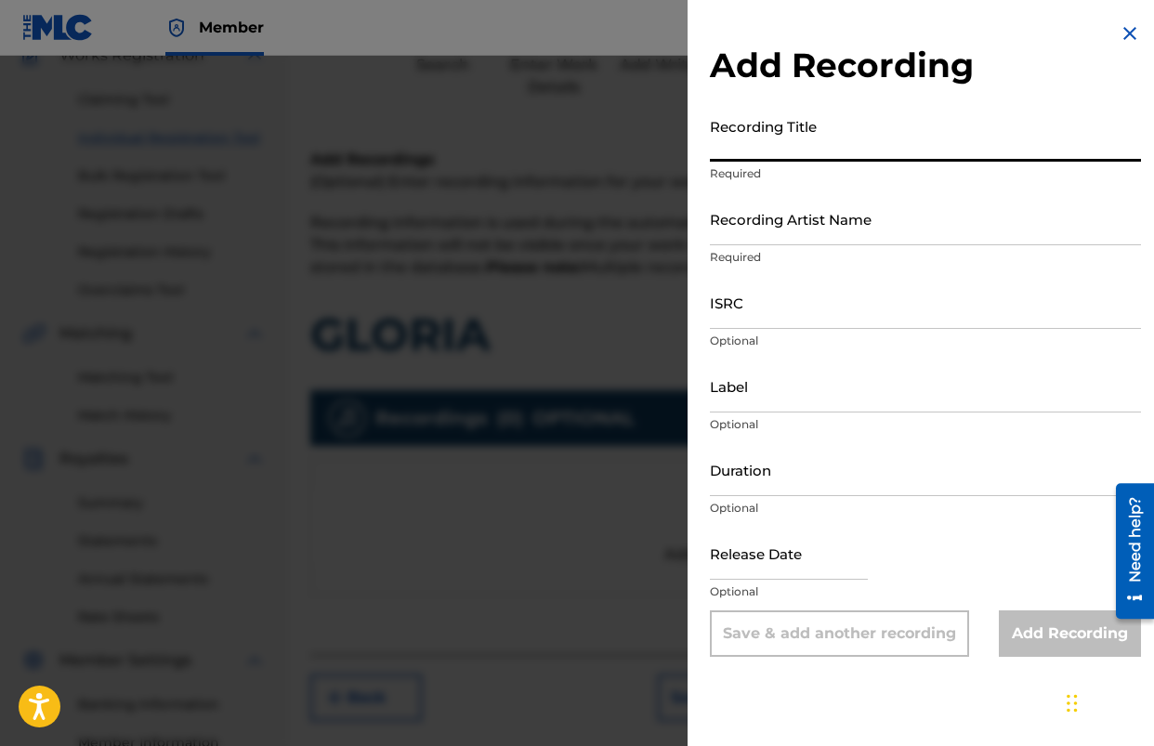
click at [841, 150] on input "Recording Title" at bounding box center [925, 135] width 431 height 53
type input "GLORIA"
click at [821, 229] on input "Recording Artist Name" at bounding box center [925, 218] width 431 height 53
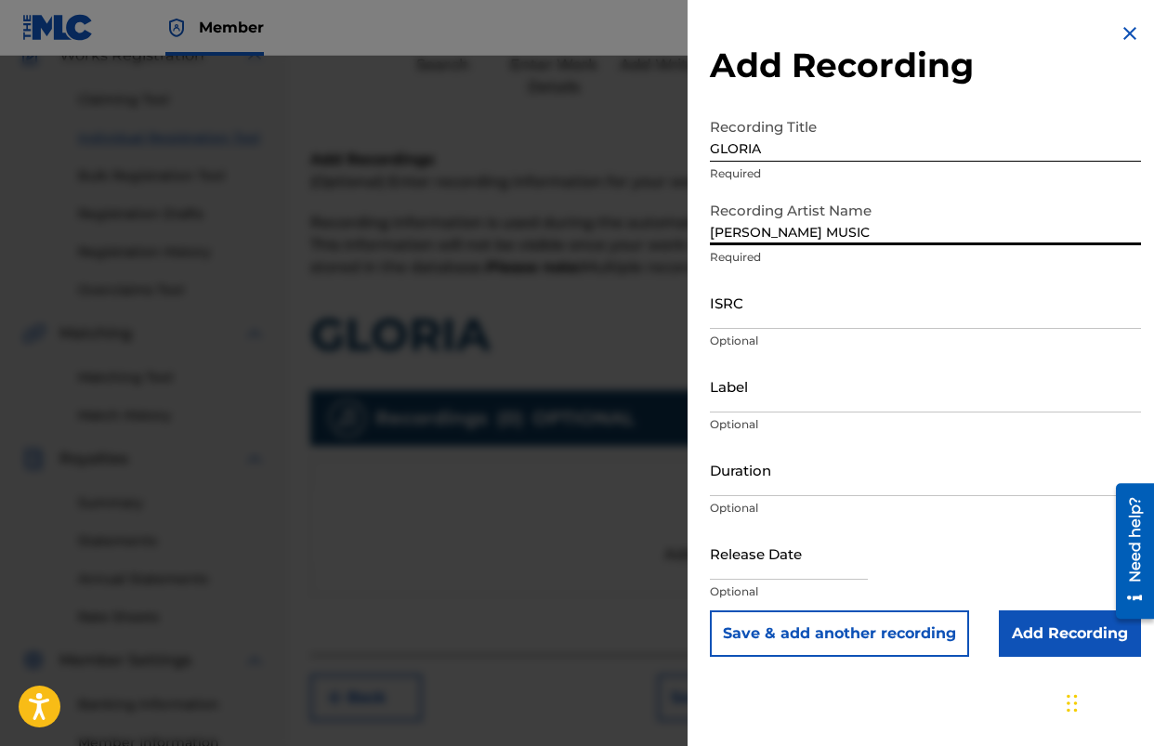
type input "[PERSON_NAME] MUSIC"
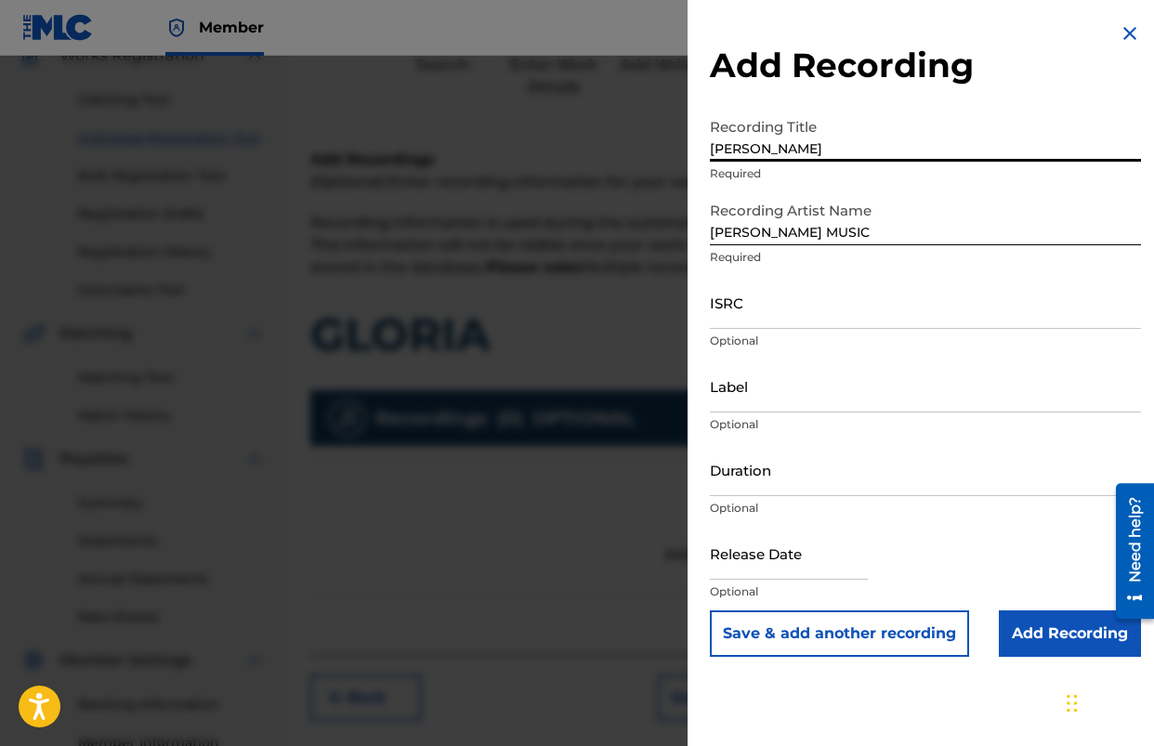
type input "[PERSON_NAME]"
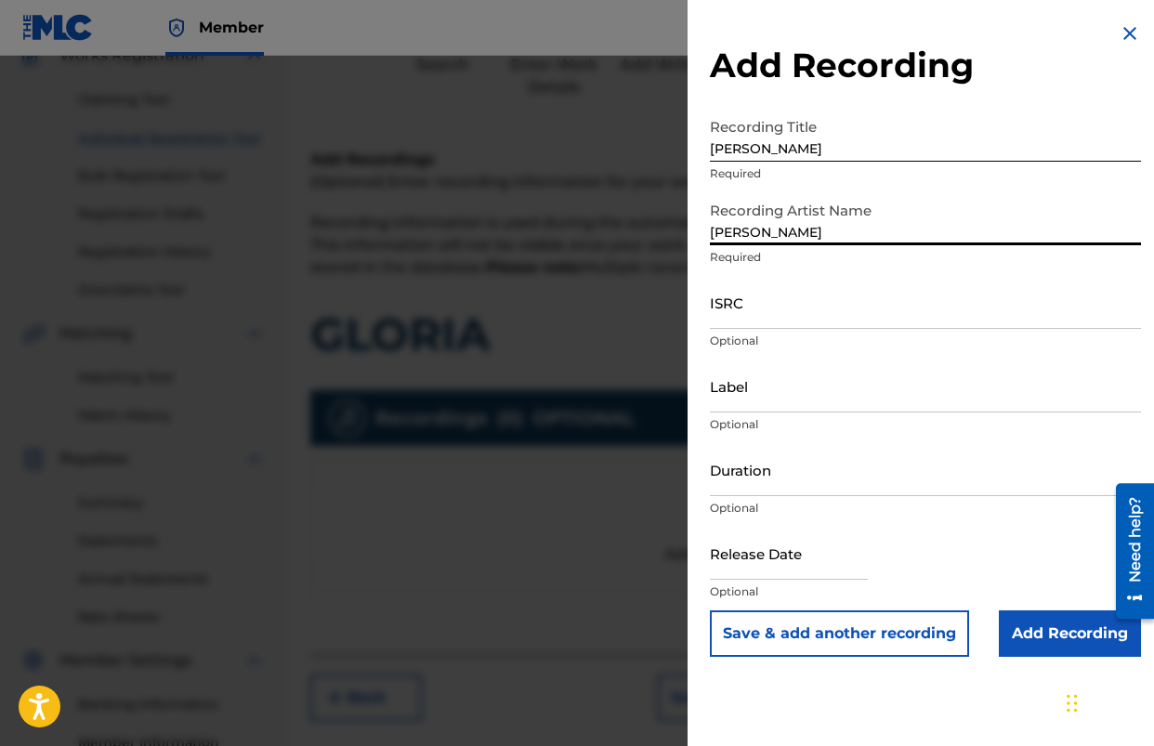
type input "[PERSON_NAME] Music Publishing"
click at [1081, 642] on input "Add Recording" at bounding box center [1070, 634] width 142 height 46
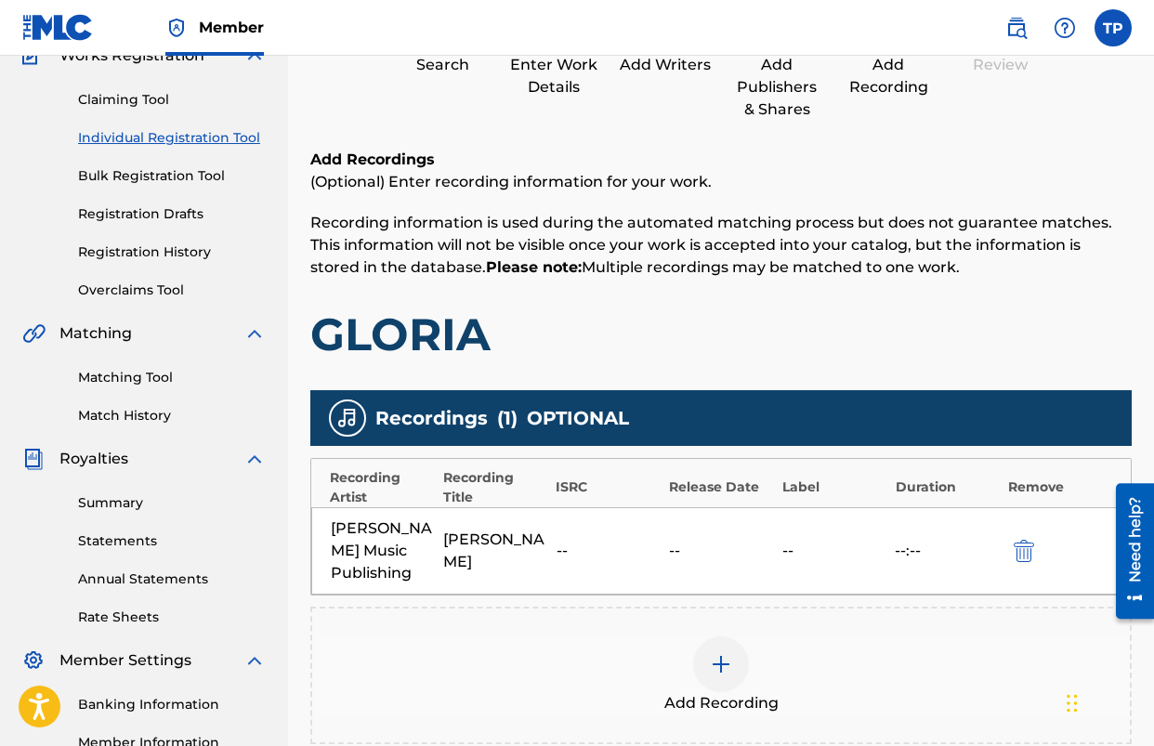
click at [720, 653] on img at bounding box center [721, 664] width 22 height 22
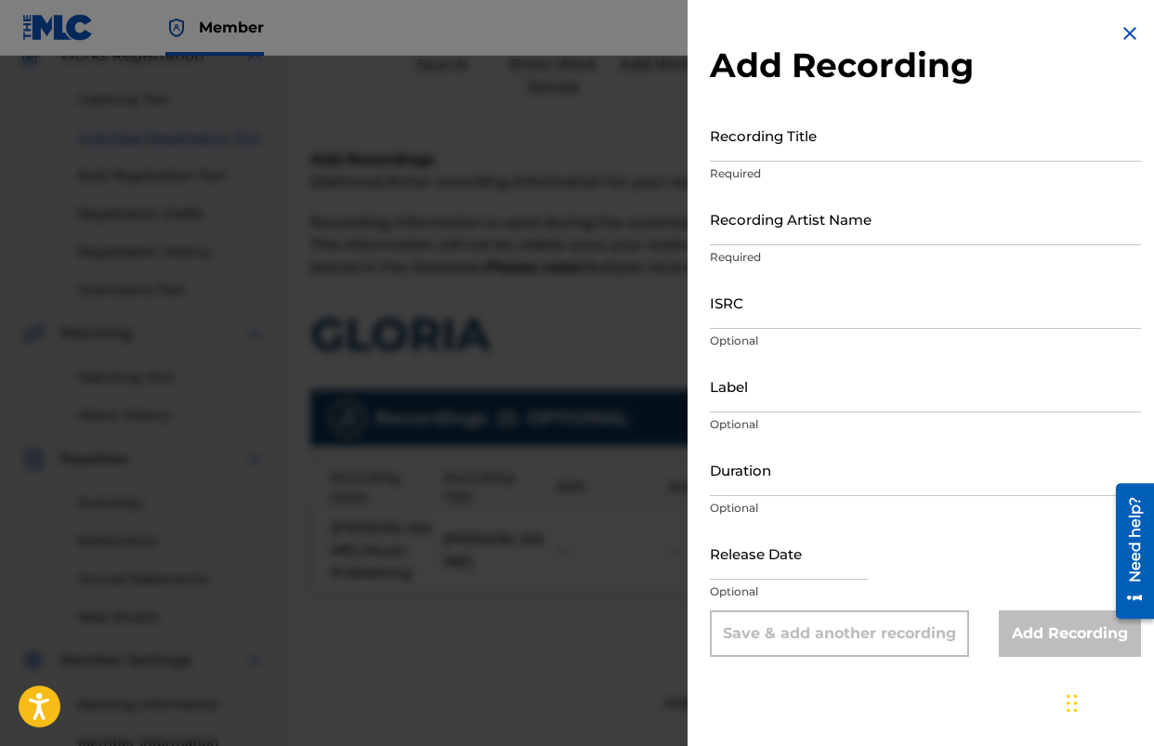
click at [889, 164] on div "Recording Title Required" at bounding box center [925, 151] width 431 height 84
click at [861, 153] on input "Recording Title" at bounding box center [925, 135] width 431 height 53
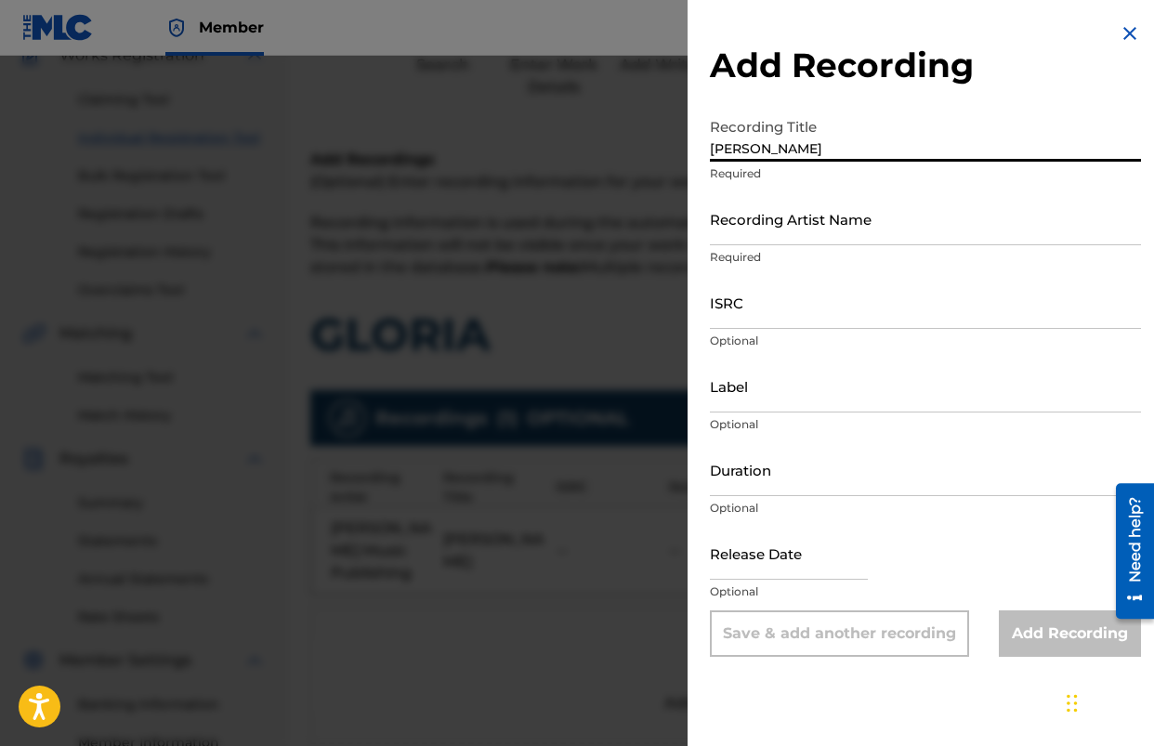
type input "[PERSON_NAME]"
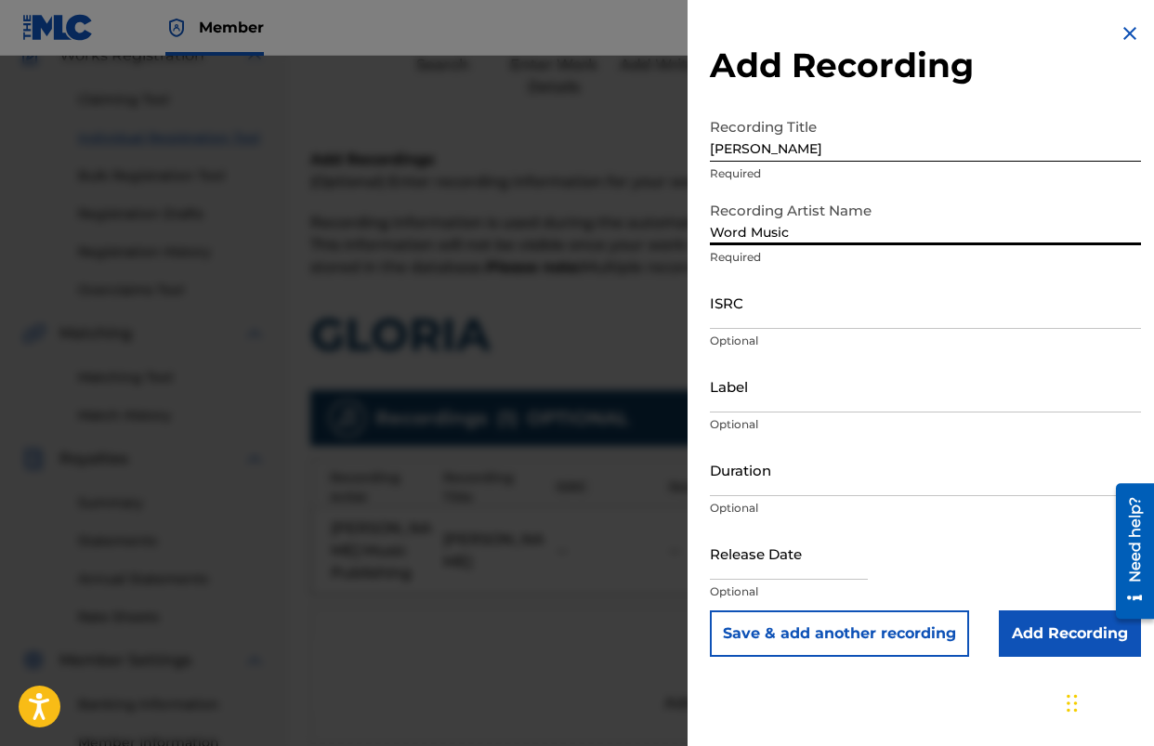
type input "Word Music"
click at [1048, 619] on input "Add Recording" at bounding box center [1070, 634] width 142 height 46
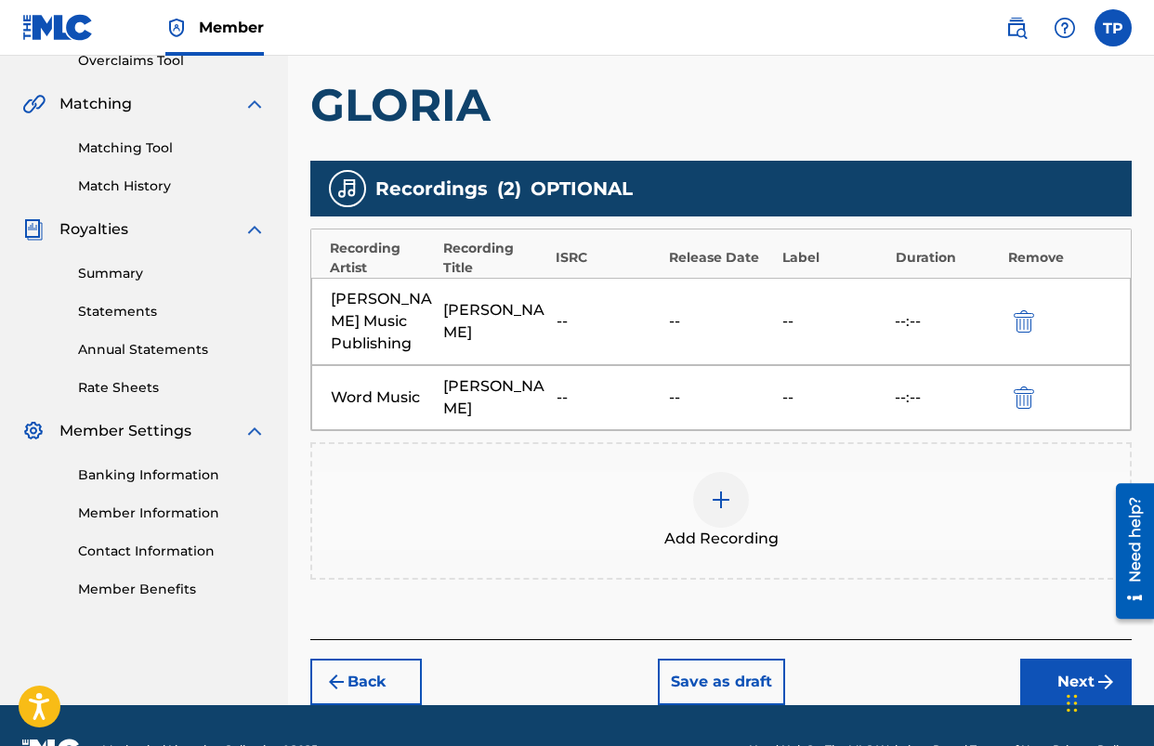
click at [1040, 659] on button "Next" at bounding box center [1076, 682] width 112 height 46
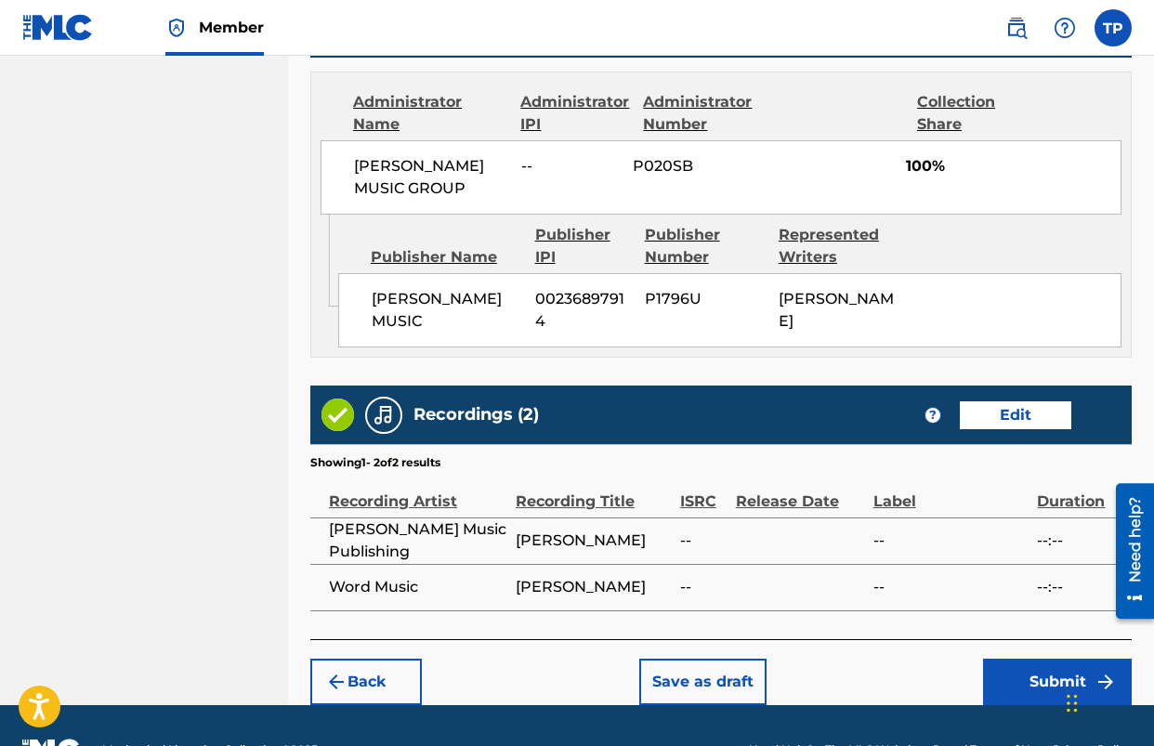
scroll to position [1040, 0]
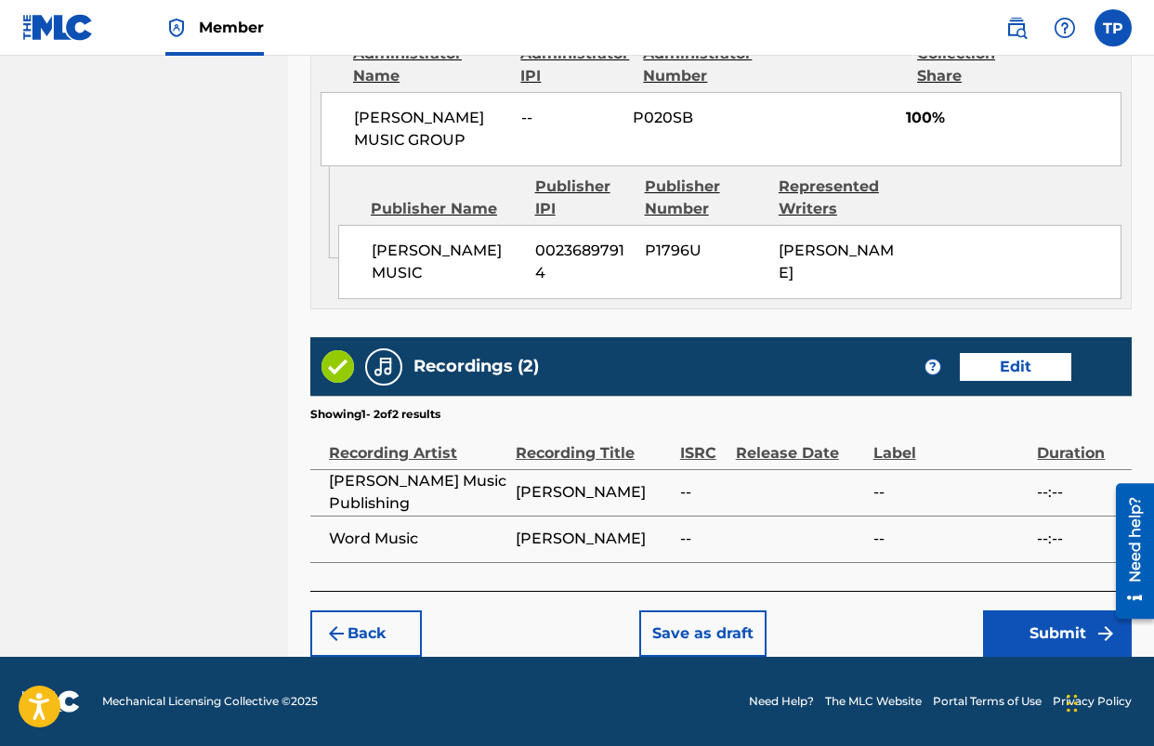
click at [1028, 639] on button "Submit" at bounding box center [1057, 634] width 149 height 46
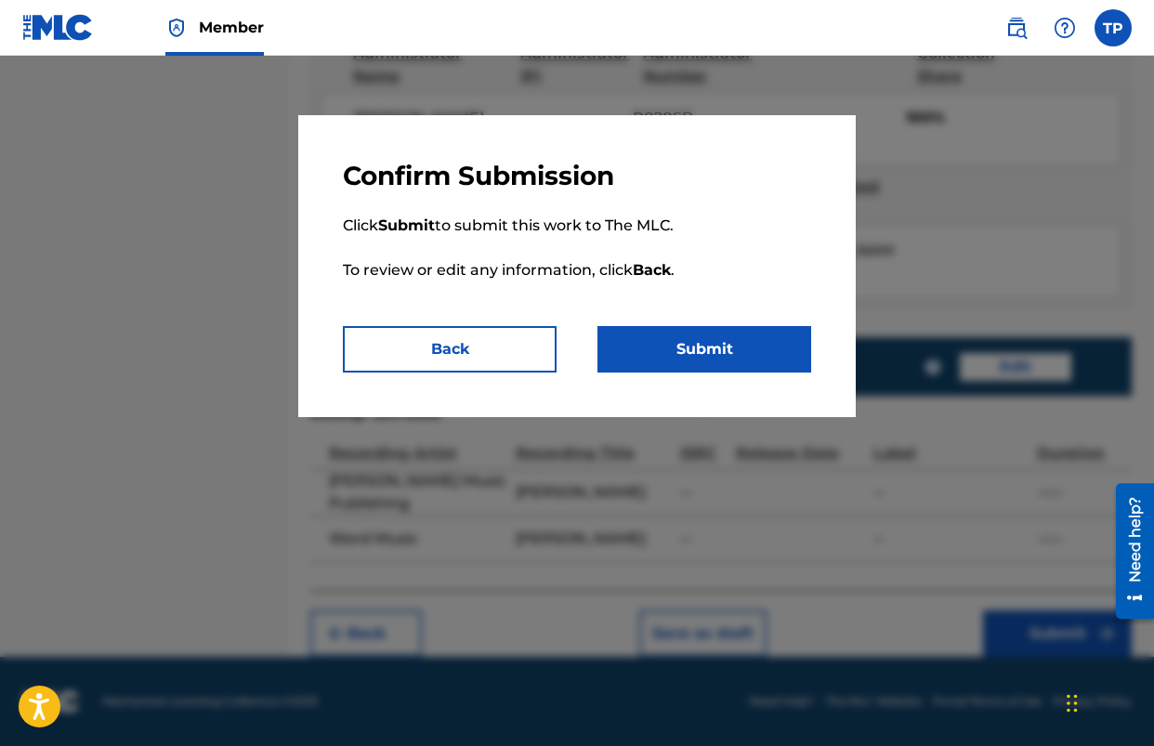
click at [704, 340] on button "Submit" at bounding box center [705, 349] width 214 height 46
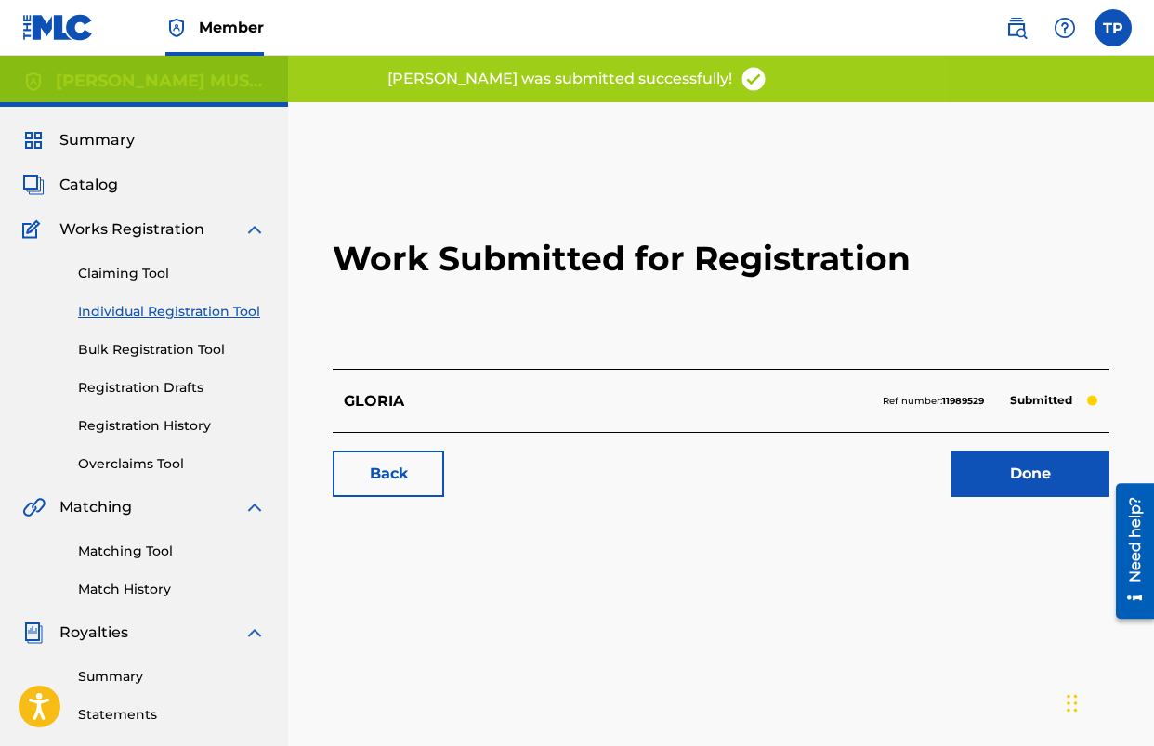
click at [978, 483] on link "Done" at bounding box center [1031, 474] width 158 height 46
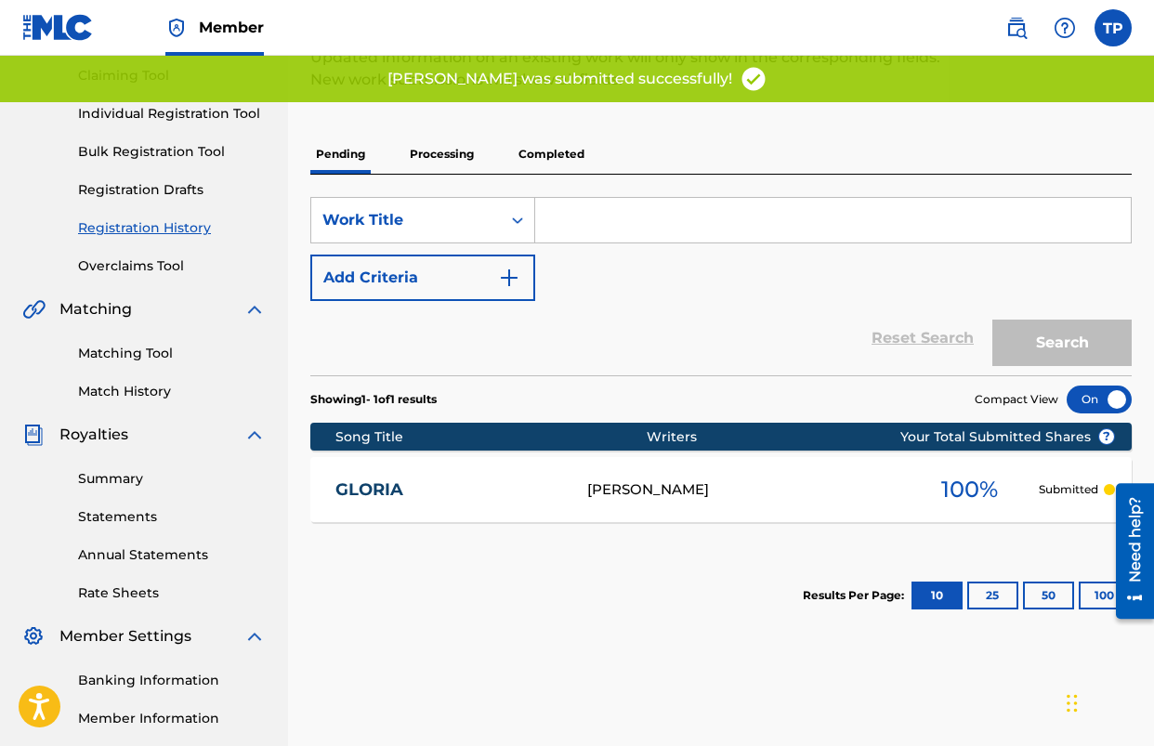
scroll to position [170, 0]
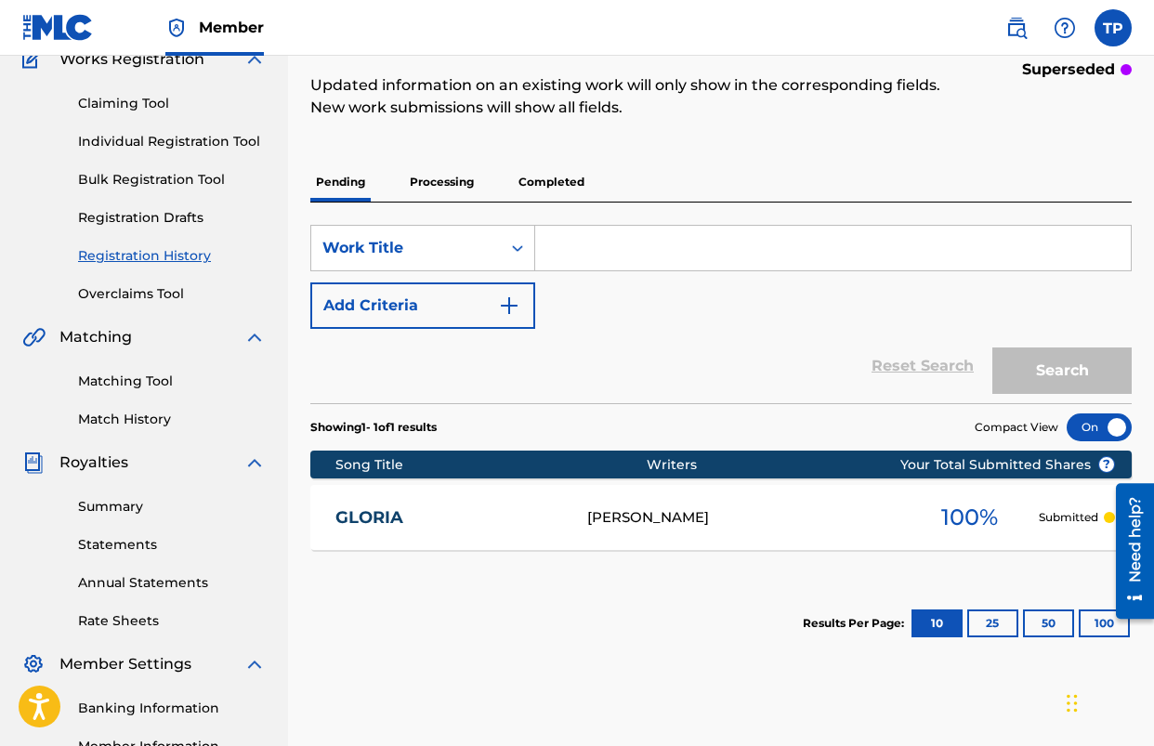
click at [452, 182] on p "Processing" at bounding box center [441, 182] width 75 height 39
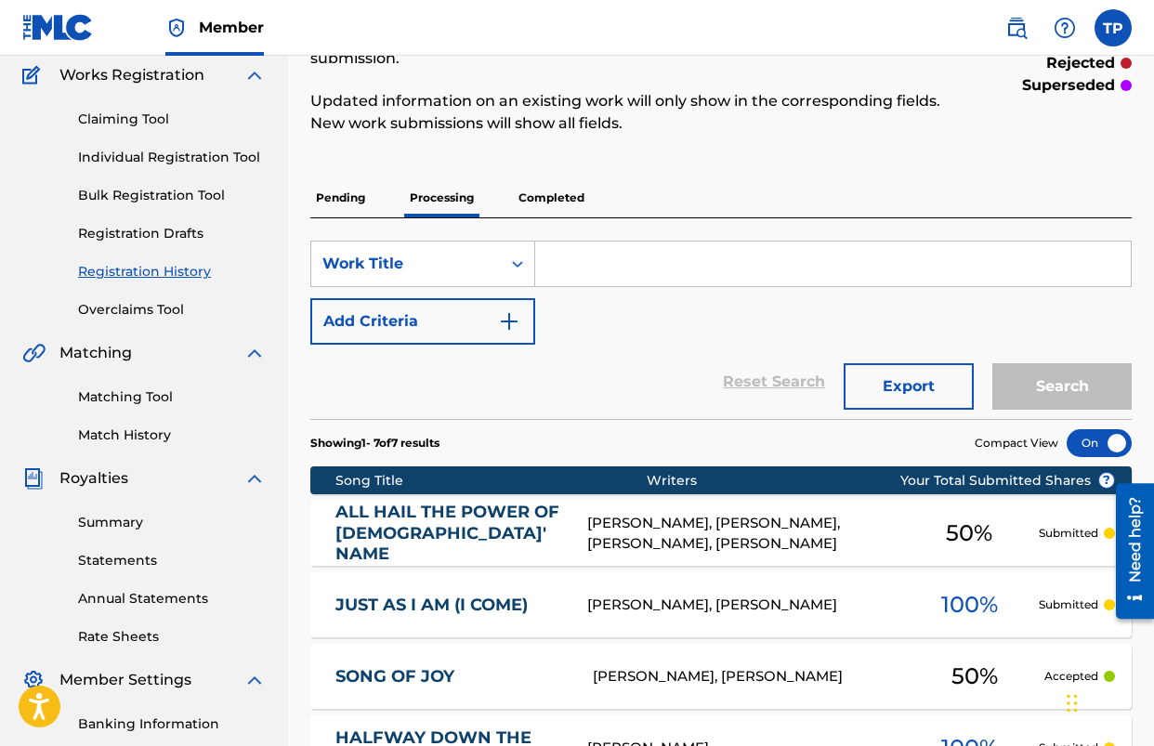
scroll to position [145, 0]
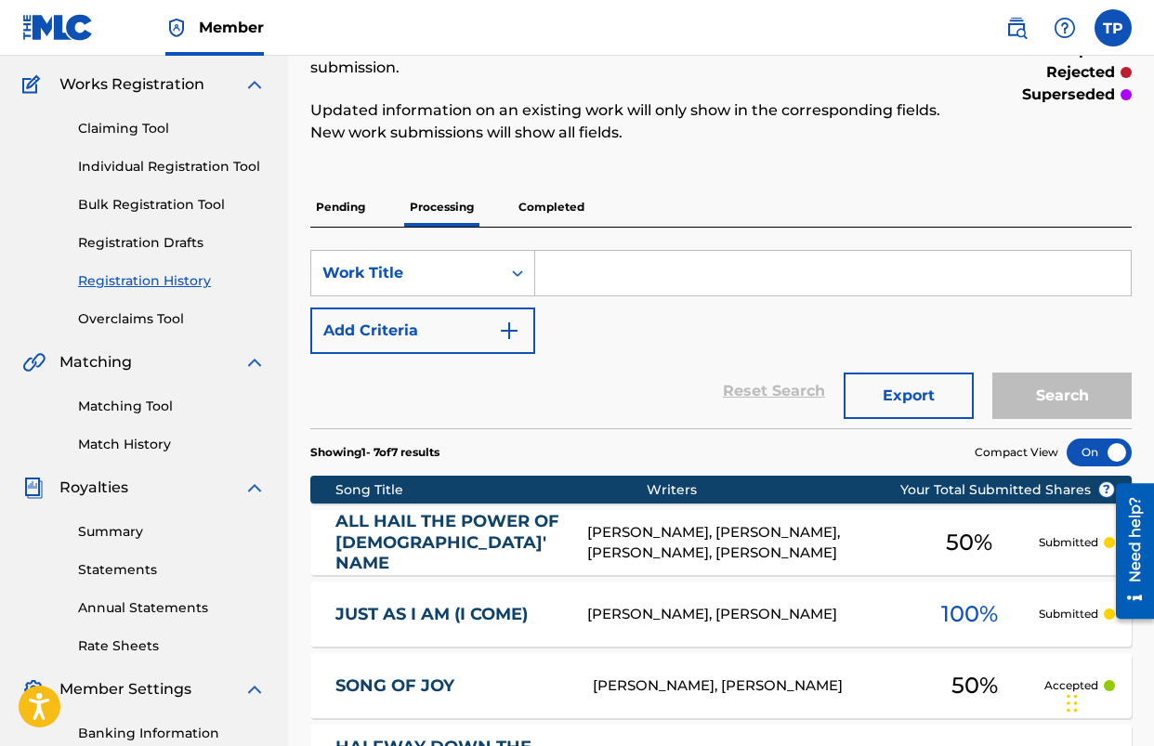
click at [549, 207] on p "Completed" at bounding box center [551, 207] width 77 height 39
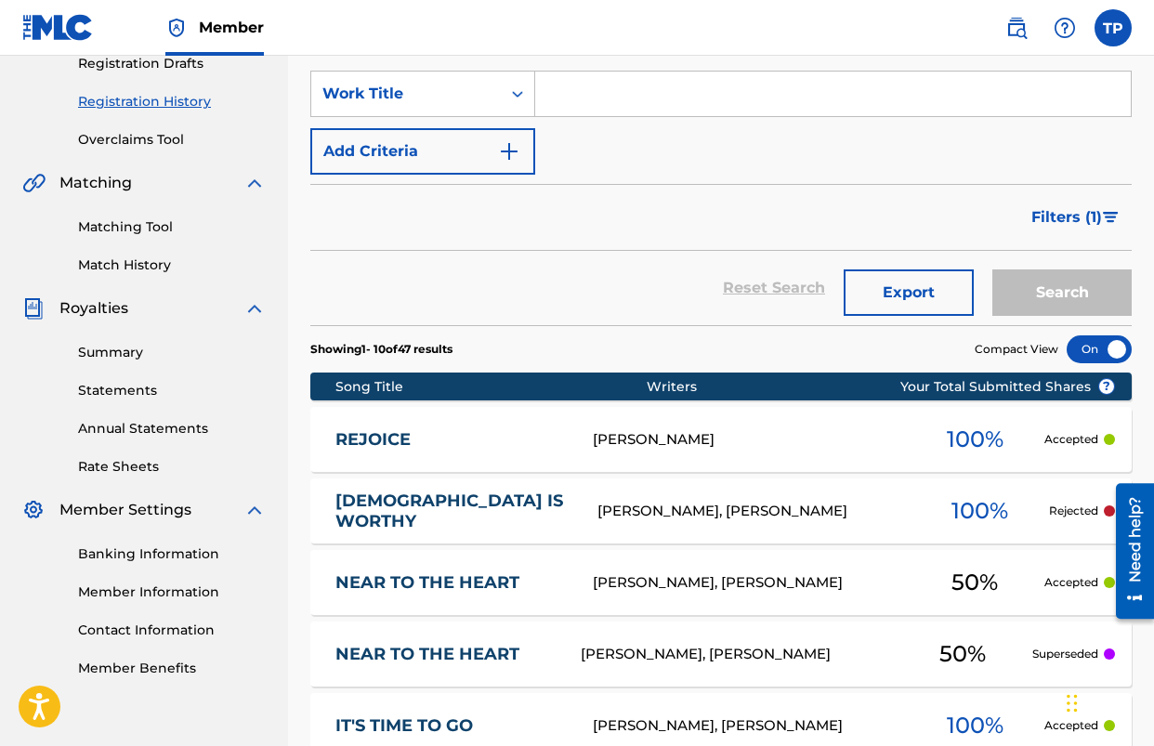
scroll to position [325, 0]
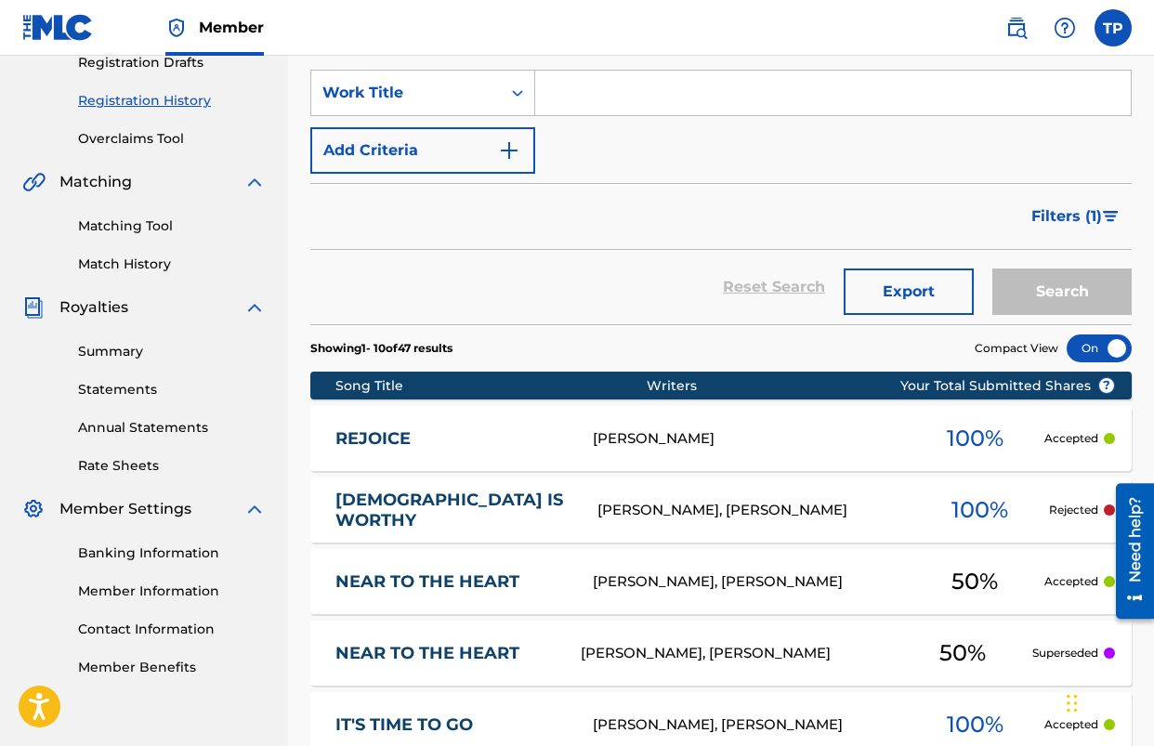
click at [462, 520] on div "[DEMOGRAPHIC_DATA] IS WORTHY GA4EQU [PERSON_NAME], [PERSON_NAME] 100 % Rejected" at bounding box center [721, 510] width 822 height 65
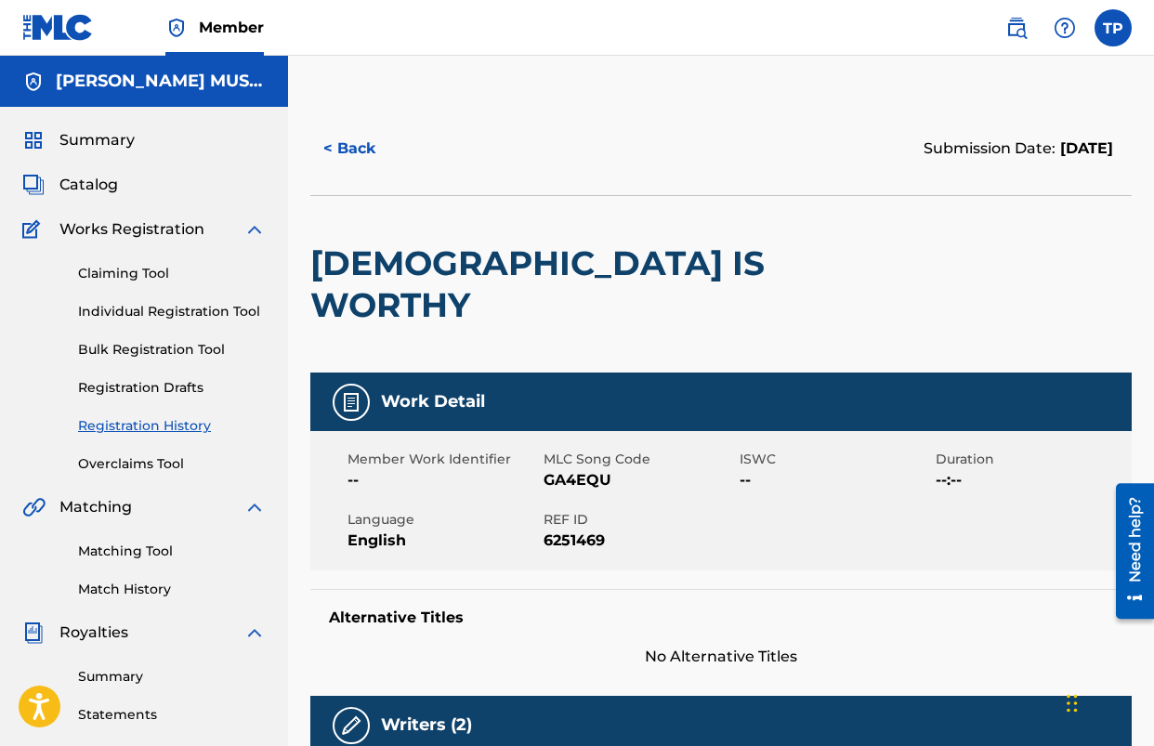
click at [357, 140] on button "< Back" at bounding box center [366, 148] width 112 height 46
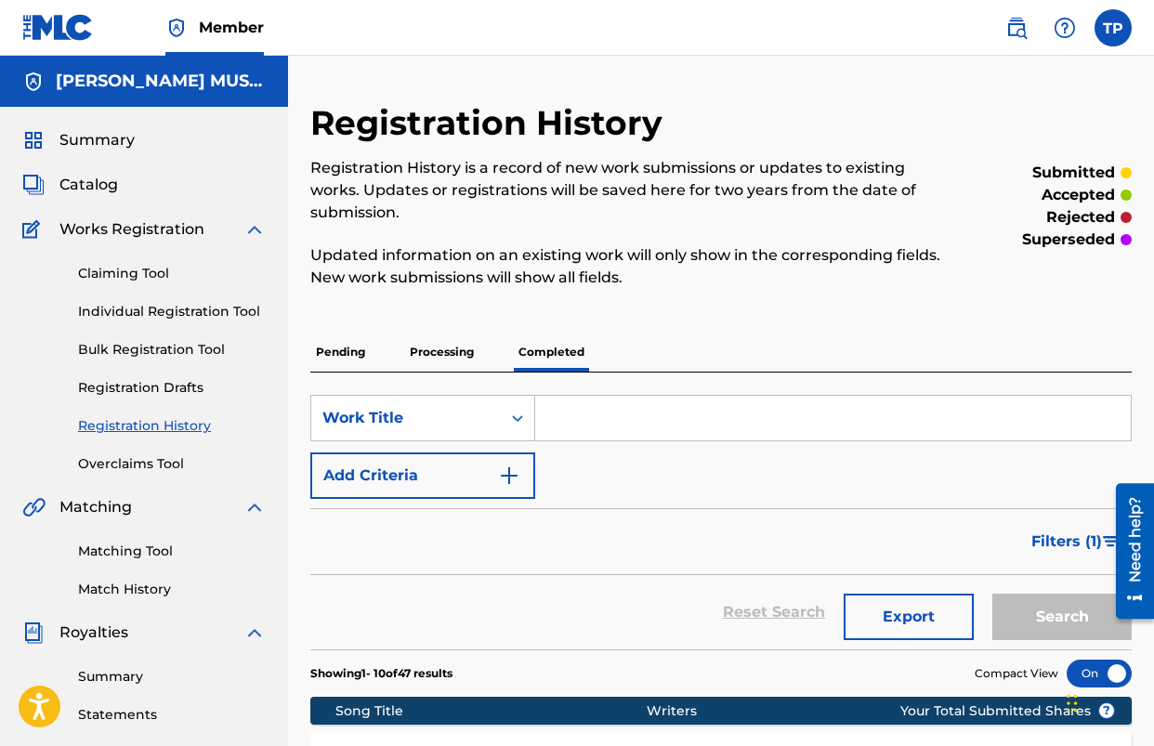
scroll to position [325, 0]
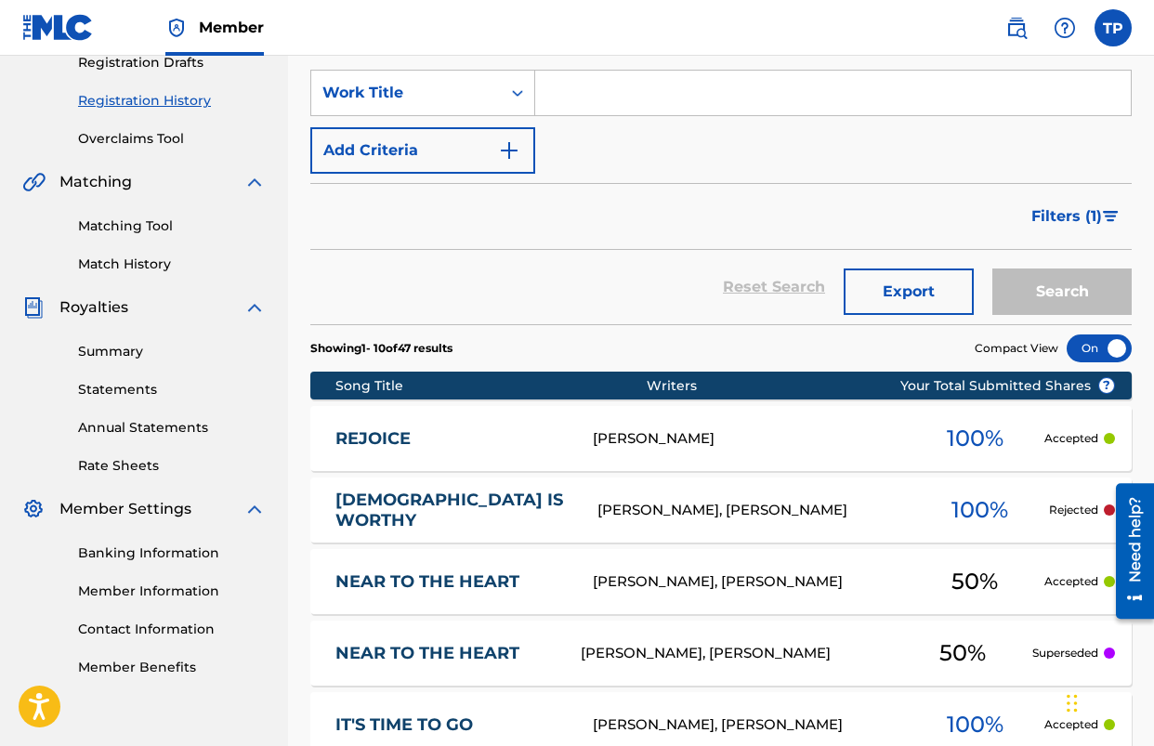
click at [658, 98] on input "Search Form" at bounding box center [833, 93] width 596 height 45
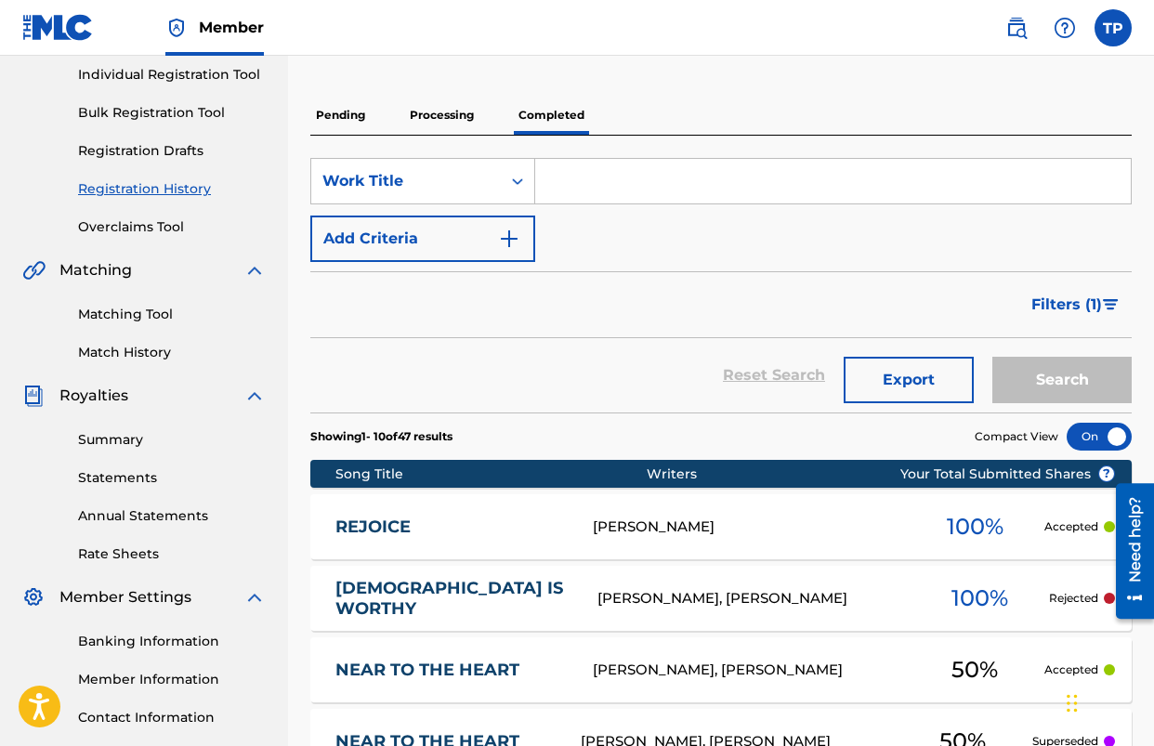
scroll to position [181, 0]
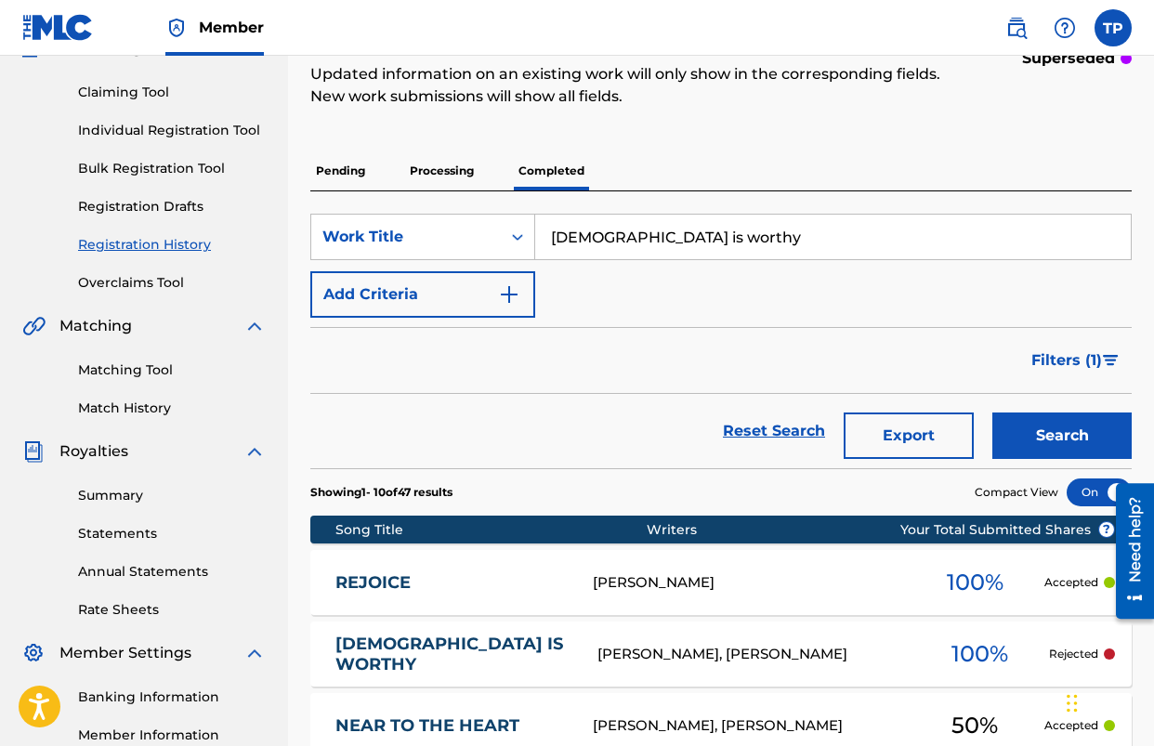
type input "[DEMOGRAPHIC_DATA] is worthy"
click at [993, 413] on button "Search" at bounding box center [1062, 436] width 139 height 46
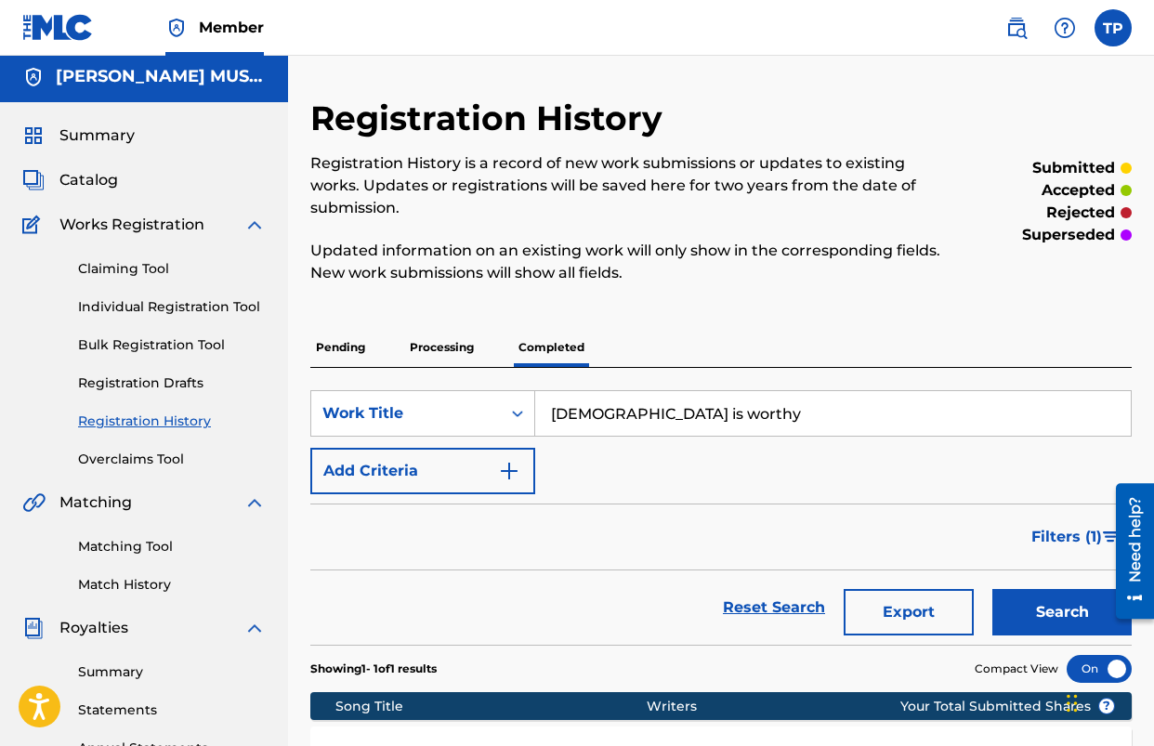
scroll to position [0, 0]
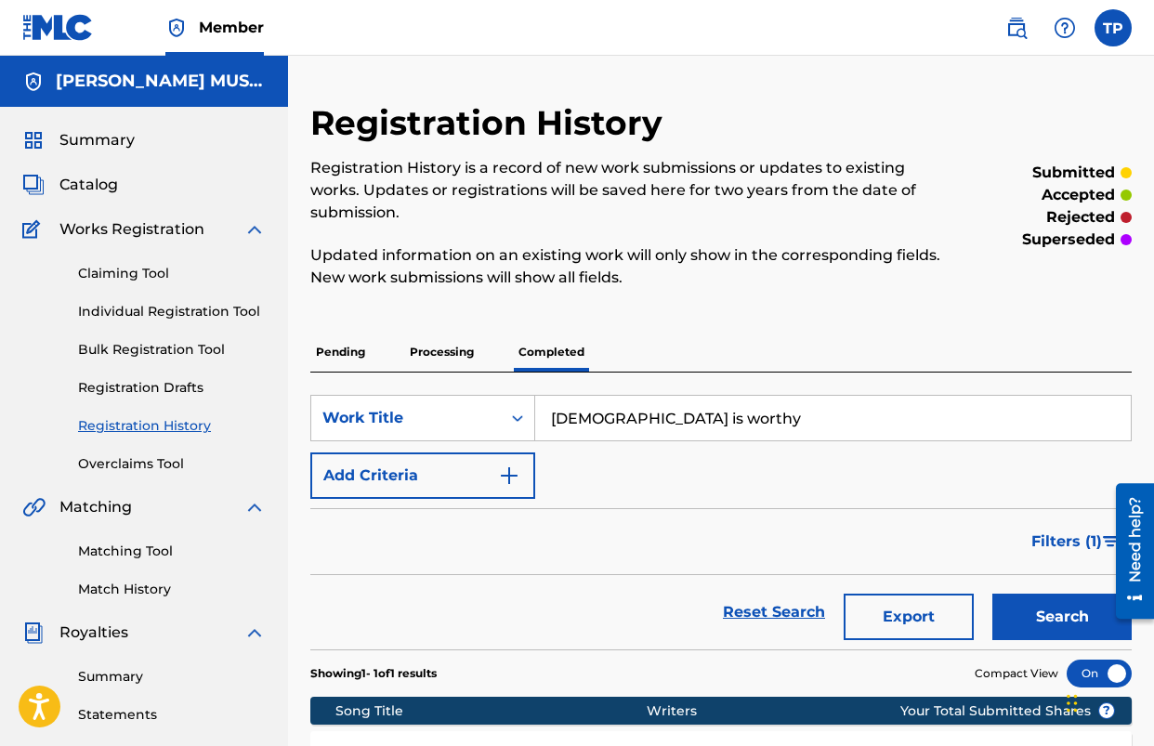
click at [79, 189] on span "Catalog" at bounding box center [88, 185] width 59 height 22
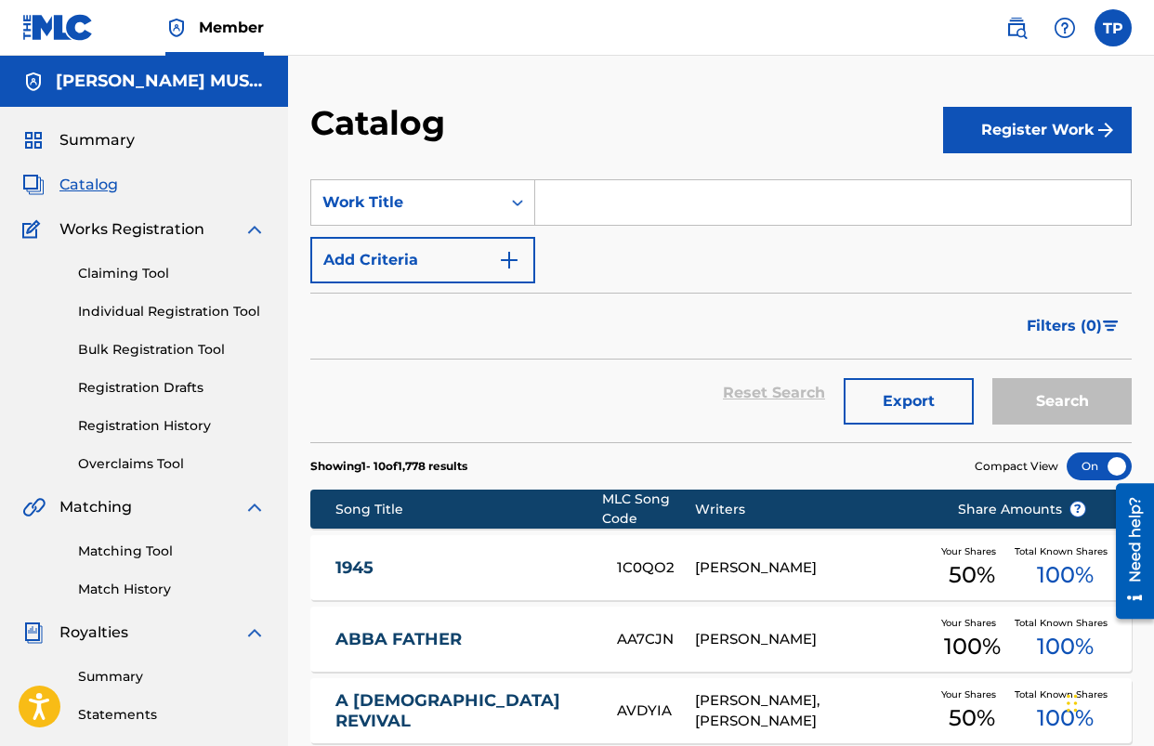
click at [687, 210] on input "Search Form" at bounding box center [833, 202] width 596 height 45
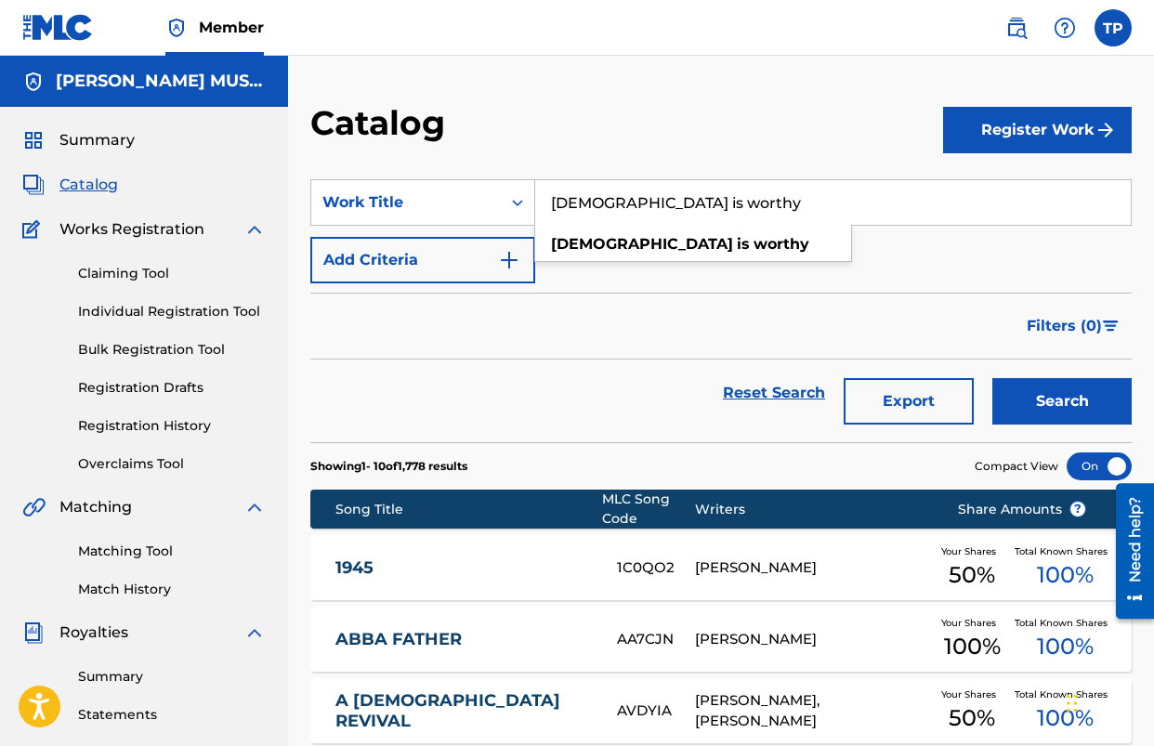
type input "[DEMOGRAPHIC_DATA] is worthy"
click at [665, 238] on div "[DEMOGRAPHIC_DATA] is worthy" at bounding box center [693, 244] width 316 height 33
click at [1130, 394] on button "Search" at bounding box center [1062, 401] width 139 height 46
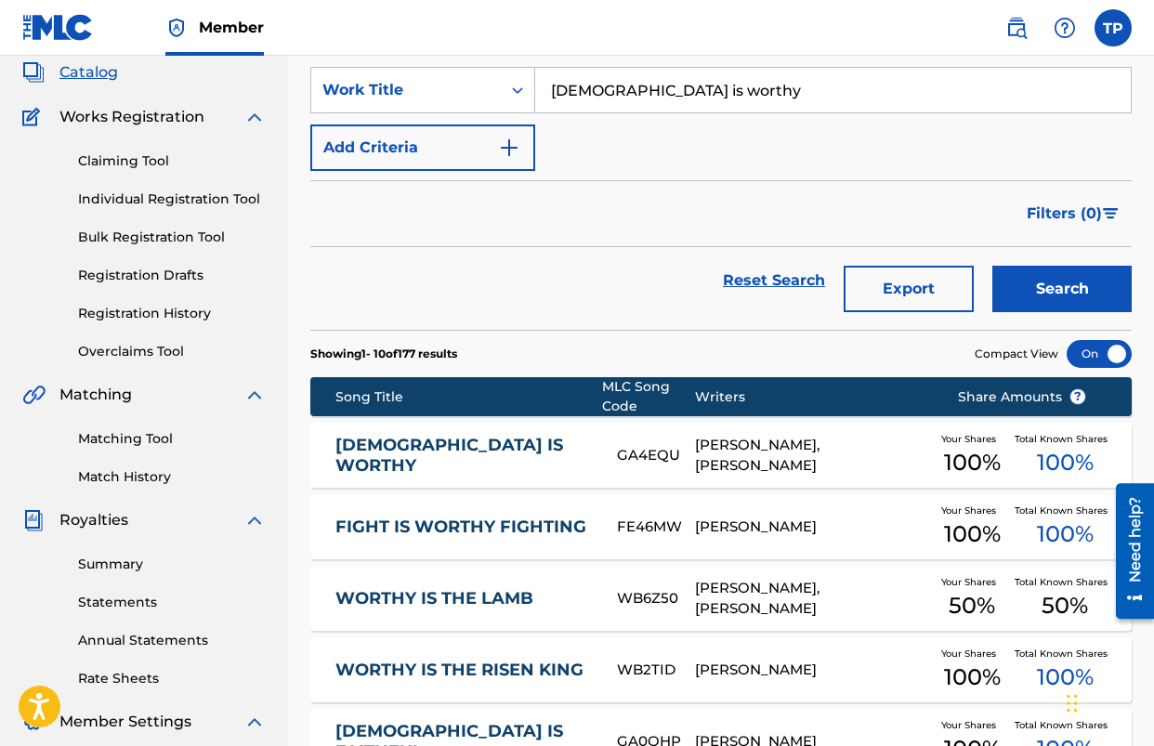
scroll to position [125, 0]
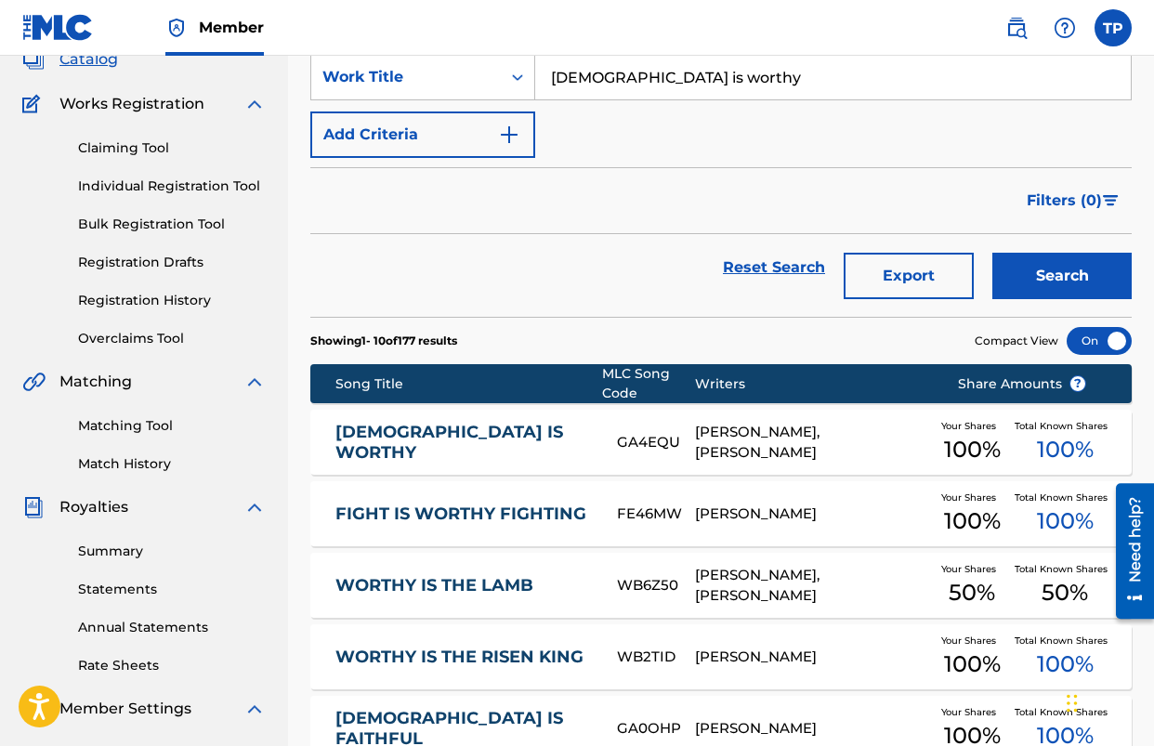
click at [426, 449] on link "[DEMOGRAPHIC_DATA] IS WORTHY" at bounding box center [464, 443] width 257 height 42
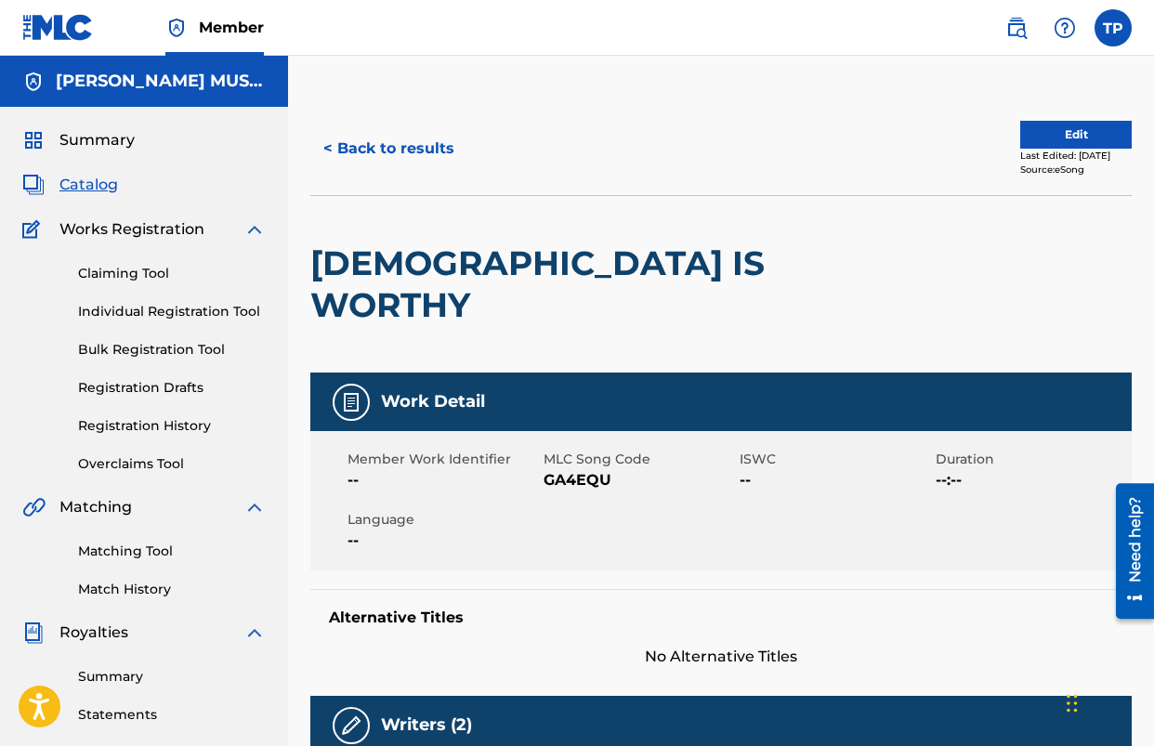
click at [349, 138] on button "< Back to results" at bounding box center [388, 148] width 157 height 46
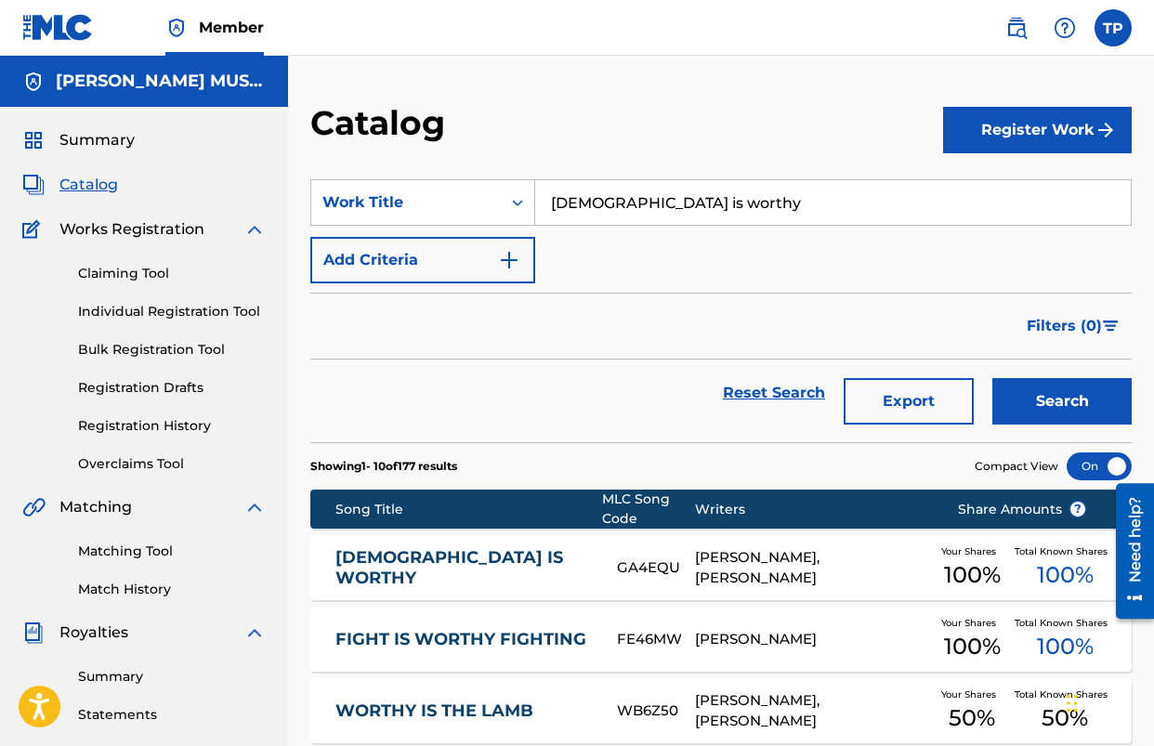
click at [93, 189] on span "Catalog" at bounding box center [88, 185] width 59 height 22
click at [703, 211] on input "[DEMOGRAPHIC_DATA] is worthy" at bounding box center [833, 202] width 596 height 45
type input "as we come"
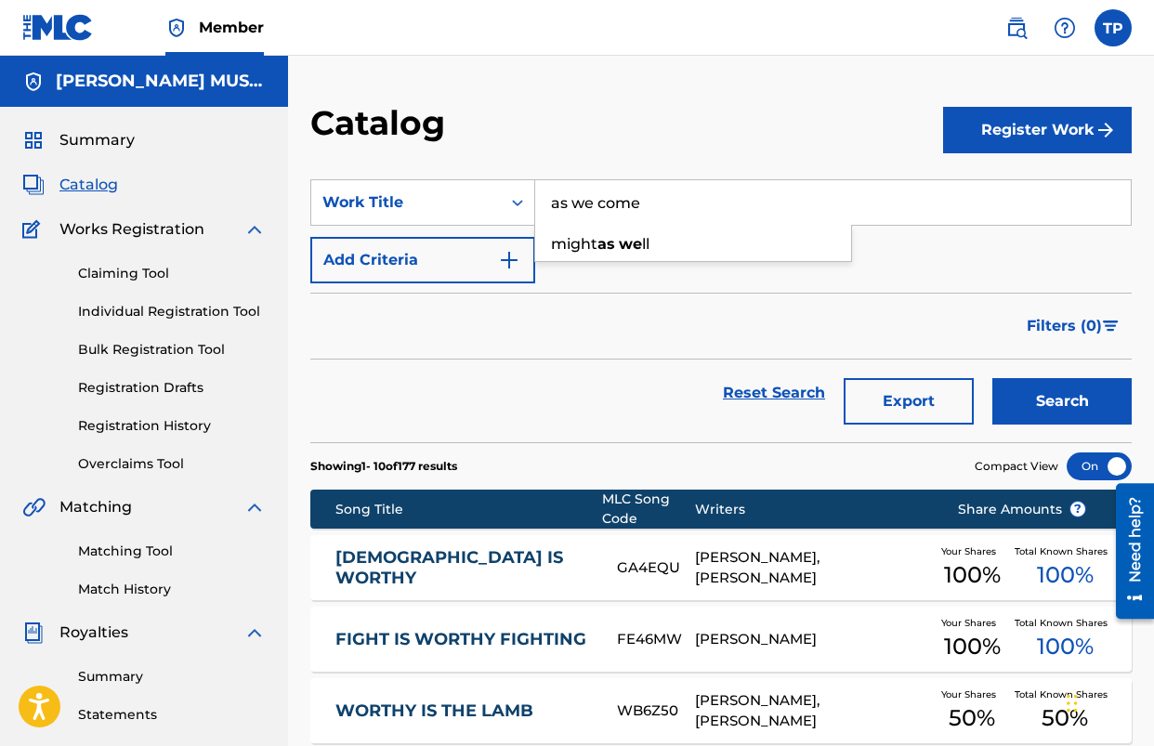
click at [993, 378] on button "Search" at bounding box center [1062, 401] width 139 height 46
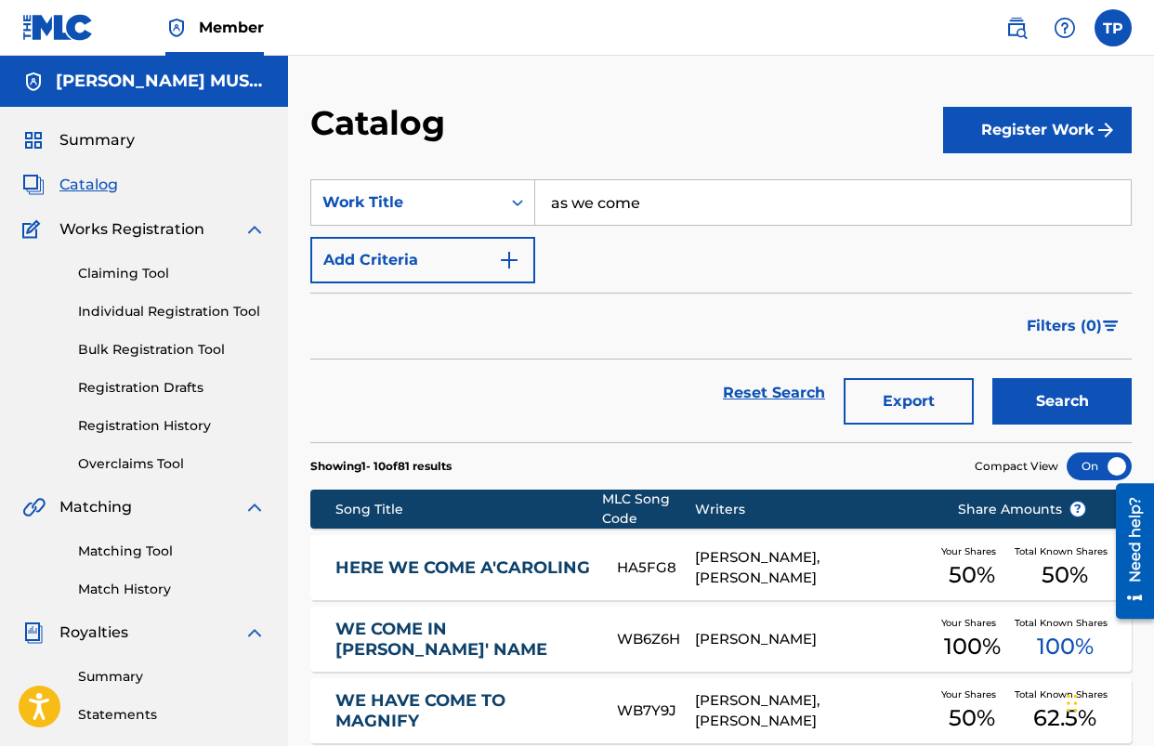
drag, startPoint x: 1051, startPoint y: 136, endPoint x: 825, endPoint y: 211, distance: 238.1
click at [1051, 136] on button "Register Work" at bounding box center [1037, 130] width 189 height 46
click at [1002, 204] on link "Individual" at bounding box center [1037, 190] width 189 height 45
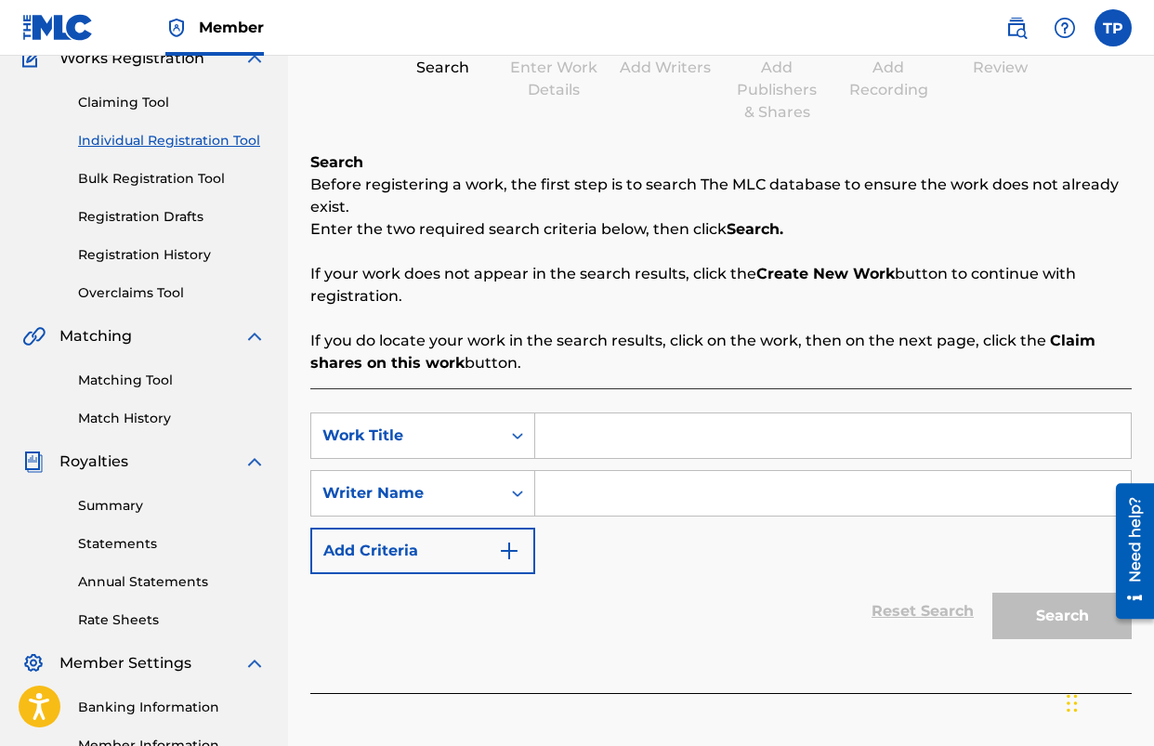
scroll to position [182, 0]
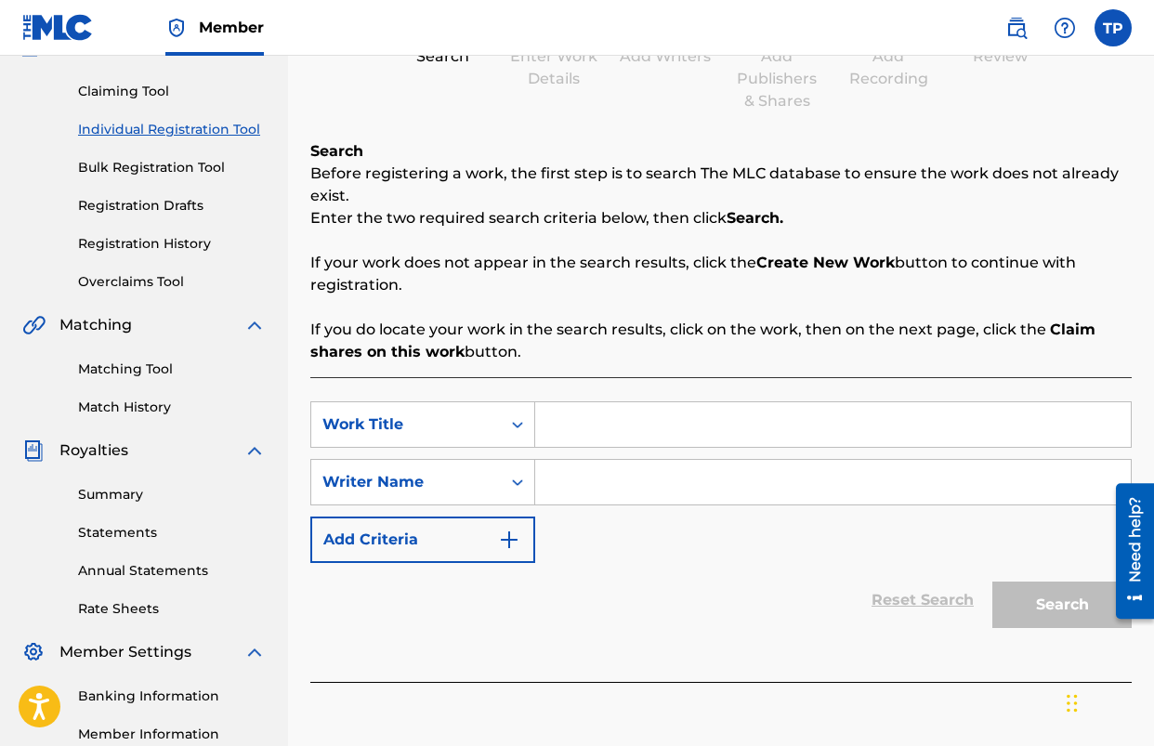
click at [623, 420] on input "Search Form" at bounding box center [833, 424] width 596 height 45
type input "AS WE COME"
click at [621, 482] on input "Search Form" at bounding box center [833, 482] width 596 height 45
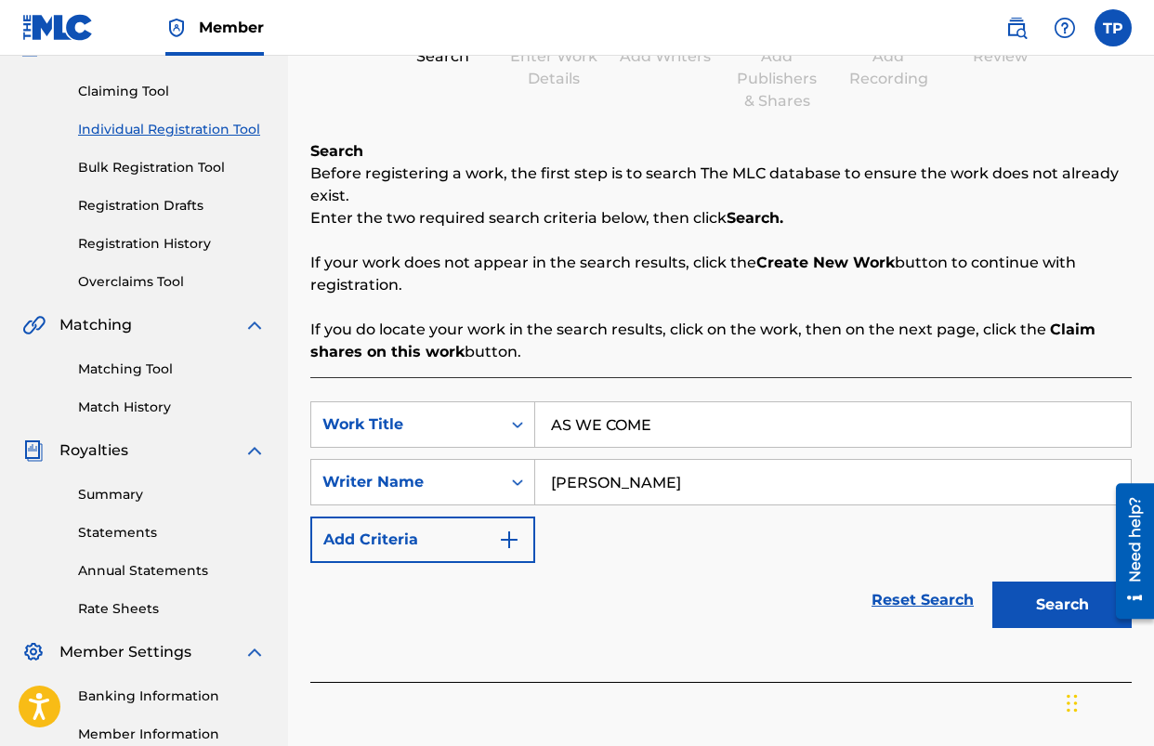
type input "[PERSON_NAME]"
click at [993, 582] on button "Search" at bounding box center [1062, 605] width 139 height 46
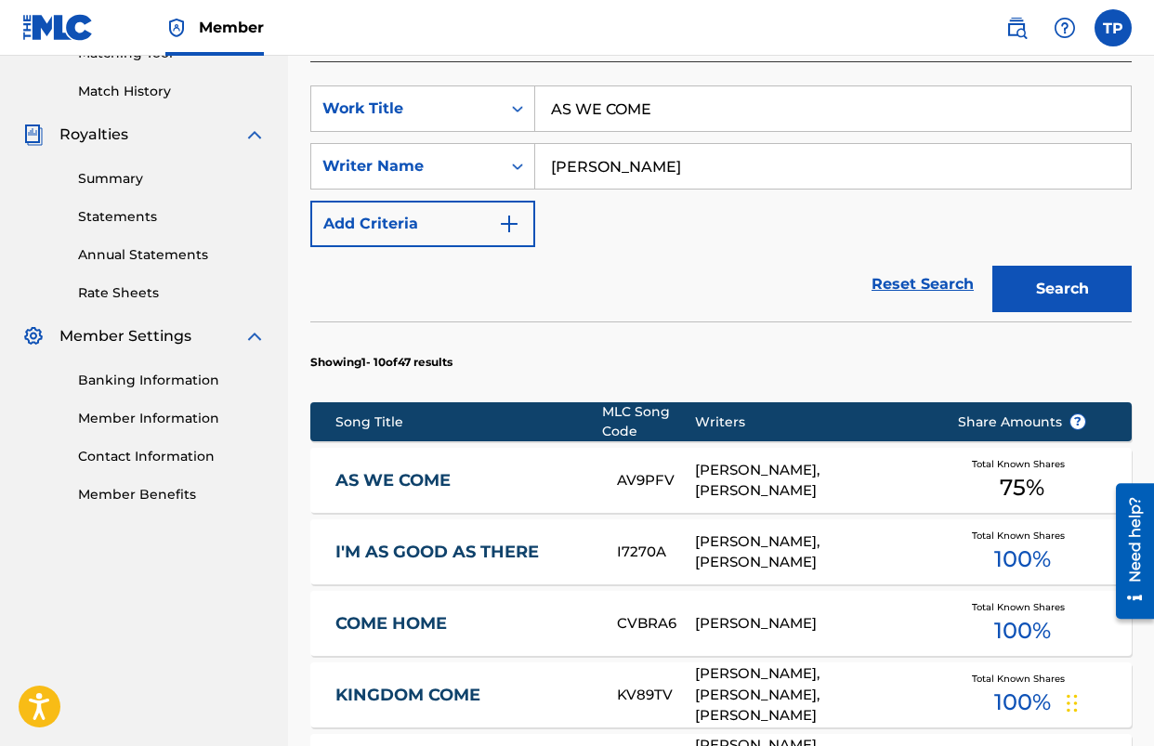
scroll to position [499, 0]
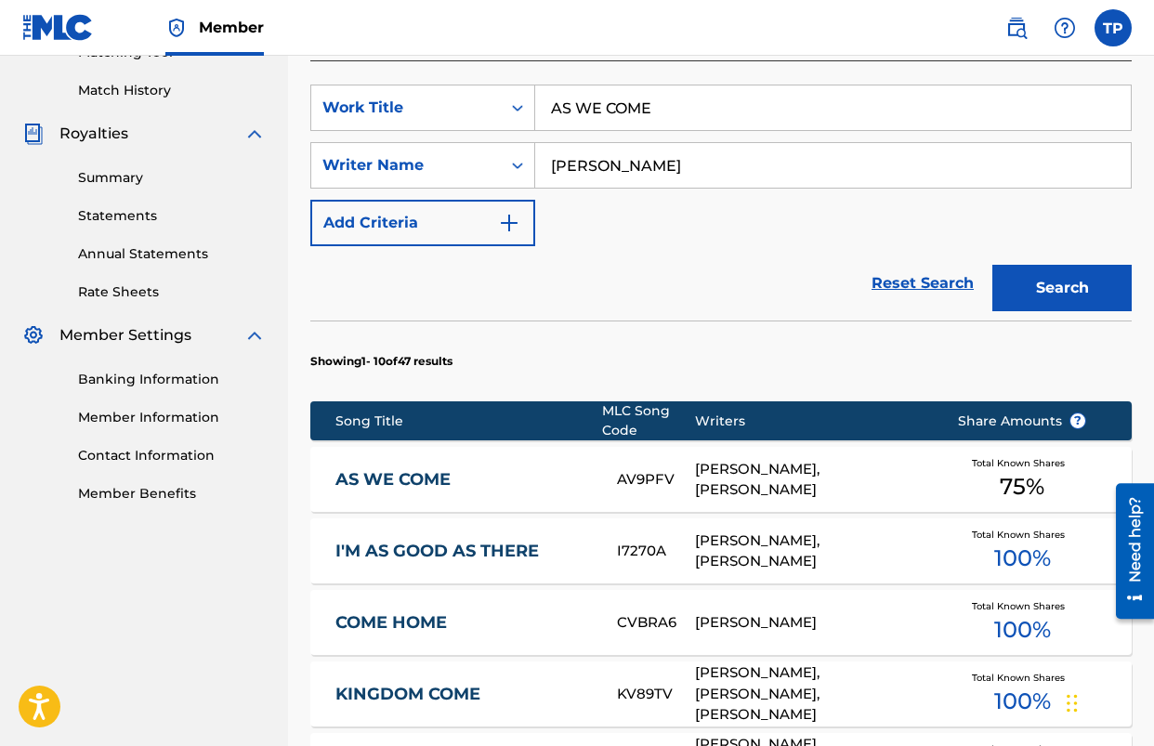
click at [439, 472] on link "AS WE COME" at bounding box center [464, 479] width 257 height 21
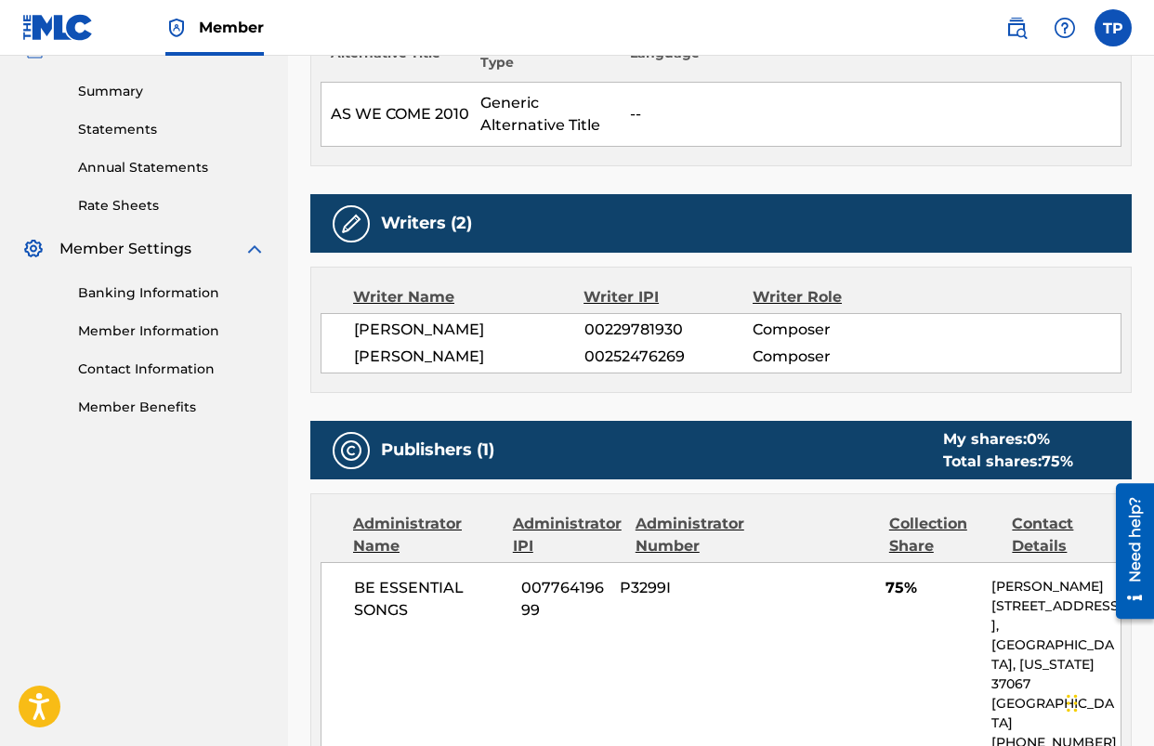
scroll to position [585, 0]
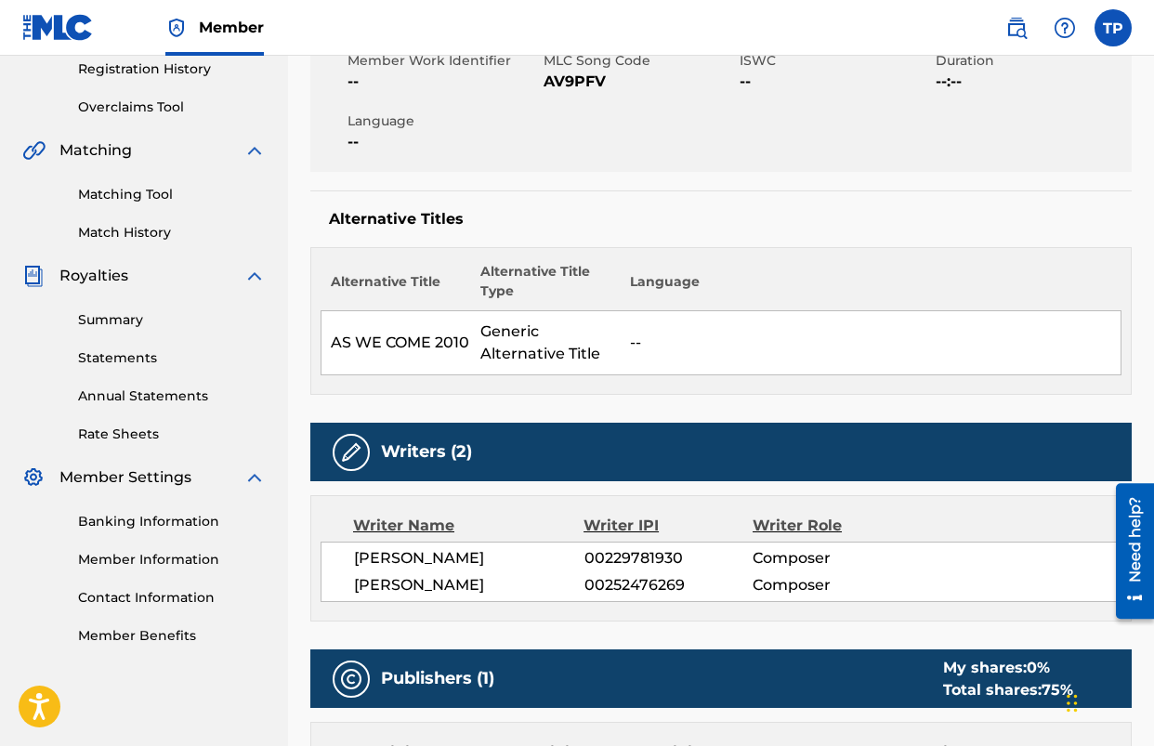
click at [439, 472] on div "Writers (2) Writer Name Writer IPI Writer Role [PERSON_NAME] 00229781930 Compos…" at bounding box center [721, 522] width 822 height 199
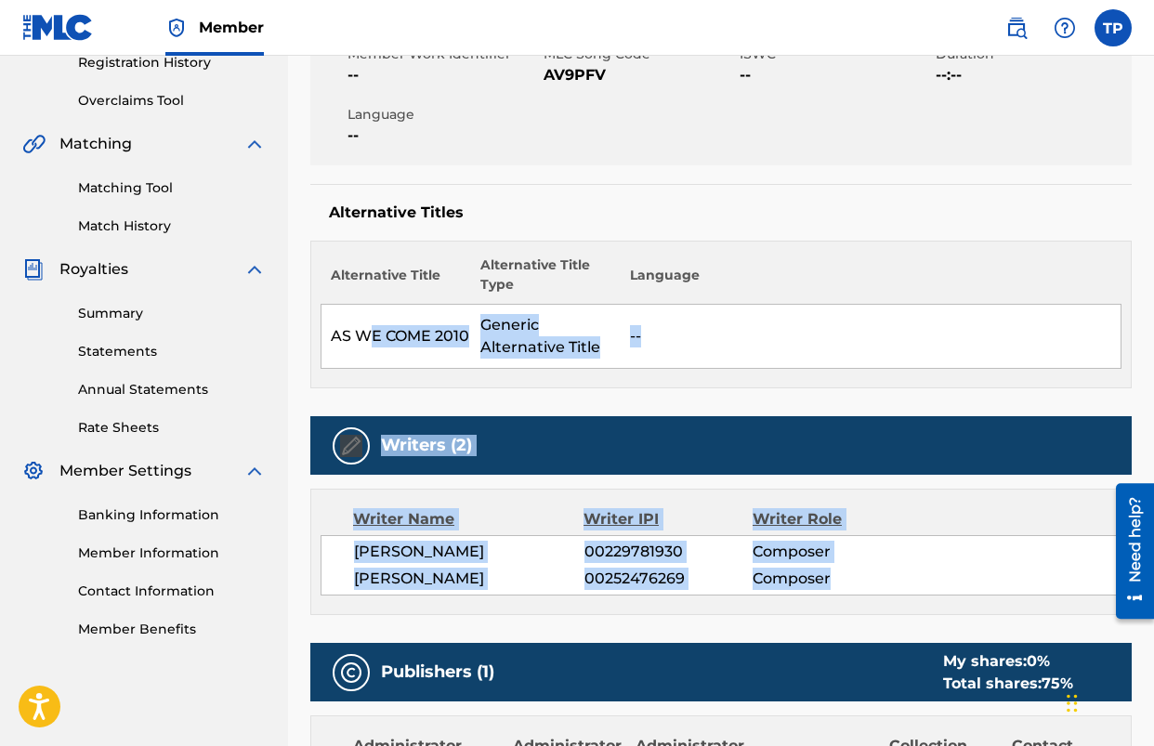
drag, startPoint x: 828, startPoint y: 579, endPoint x: 368, endPoint y: 328, distance: 524.0
click at [368, 328] on div "Work Detail Member Work Identifier -- MLC Song Code AV9PFV ISWC -- Duration --:…" at bounding box center [721, 642] width 822 height 1350
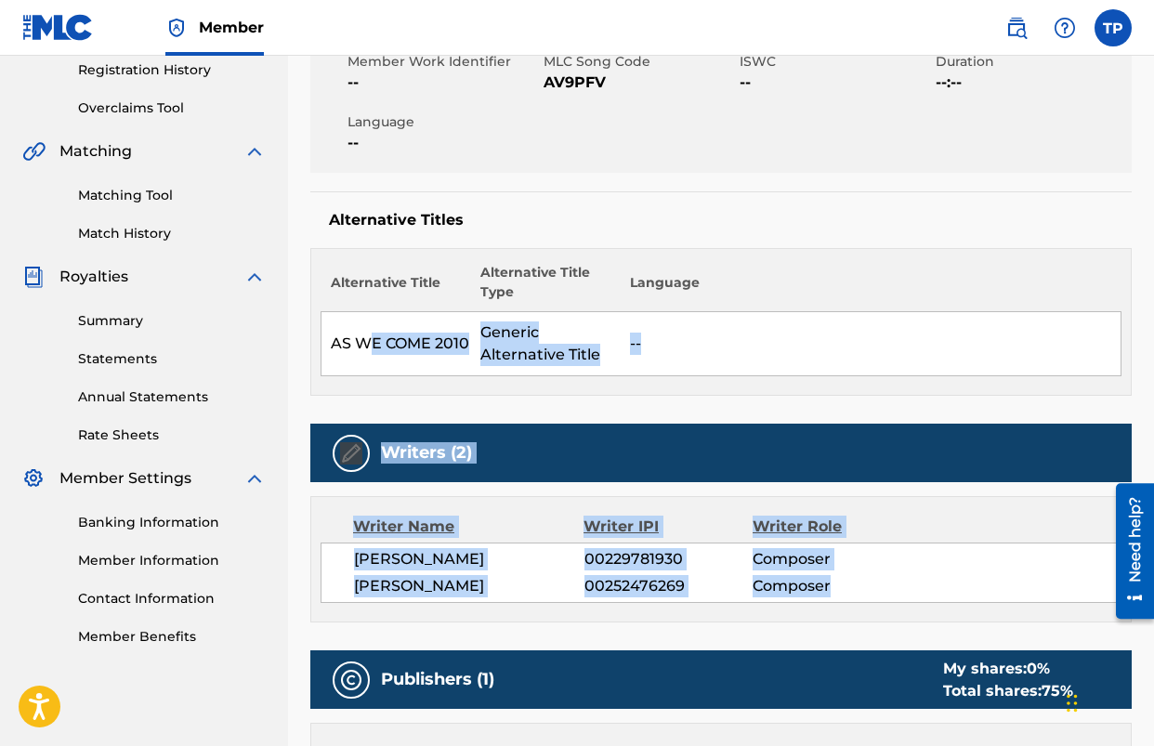
scroll to position [355, 0]
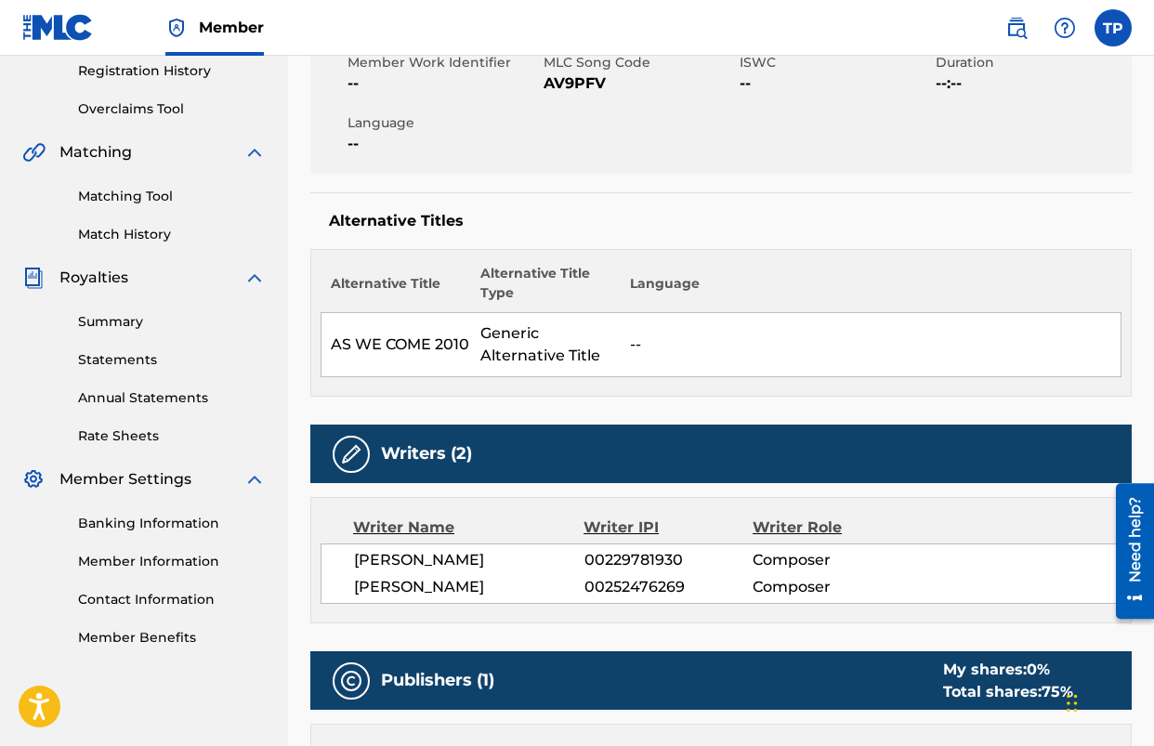
click at [368, 328] on td "AS WE COME 2010" at bounding box center [397, 345] width 150 height 64
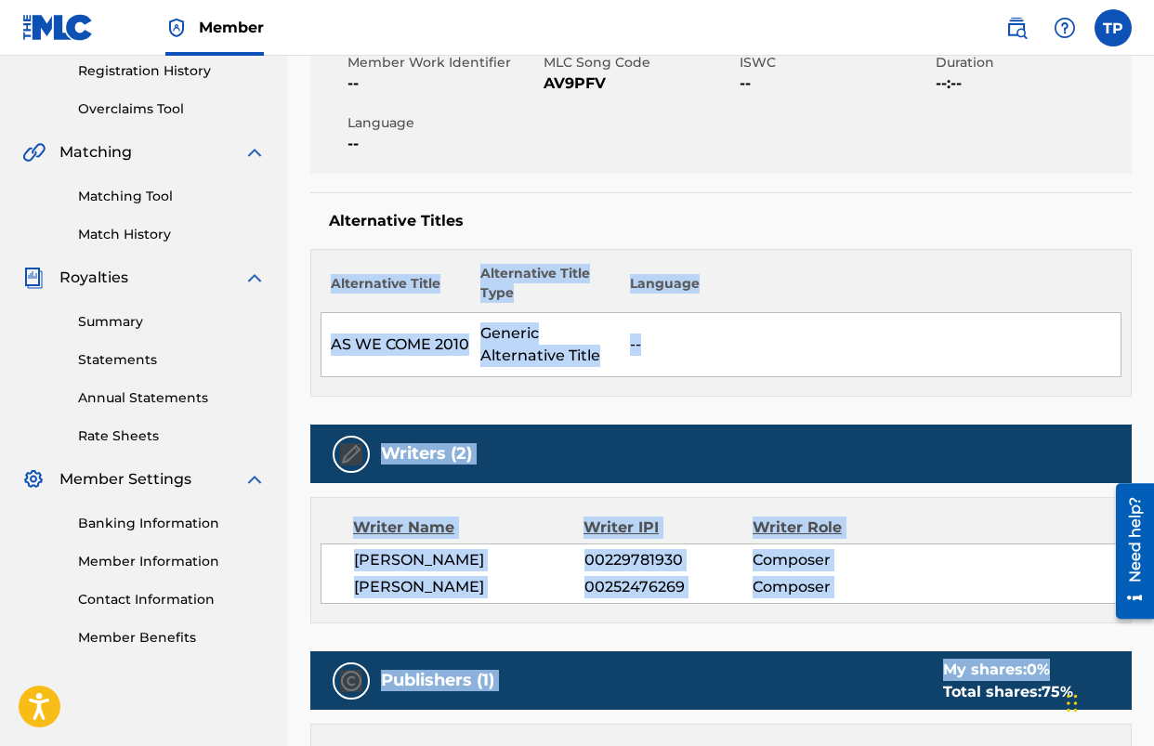
drag, startPoint x: 434, startPoint y: 299, endPoint x: 804, endPoint y: 686, distance: 535.1
click at [804, 686] on div "Work Detail Member Work Identifier -- MLC Song Code AV9PFV ISWC -- Duration --:…" at bounding box center [721, 651] width 822 height 1350
click at [844, 586] on span "Composer" at bounding box center [829, 587] width 153 height 22
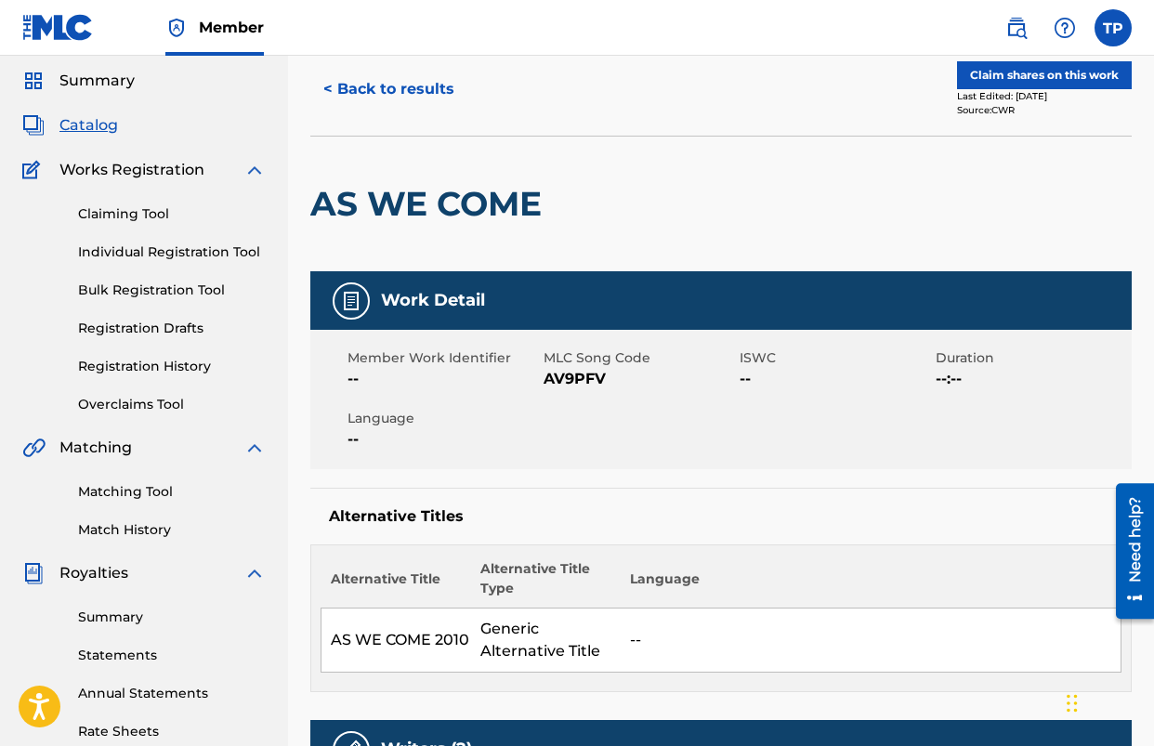
scroll to position [0, 0]
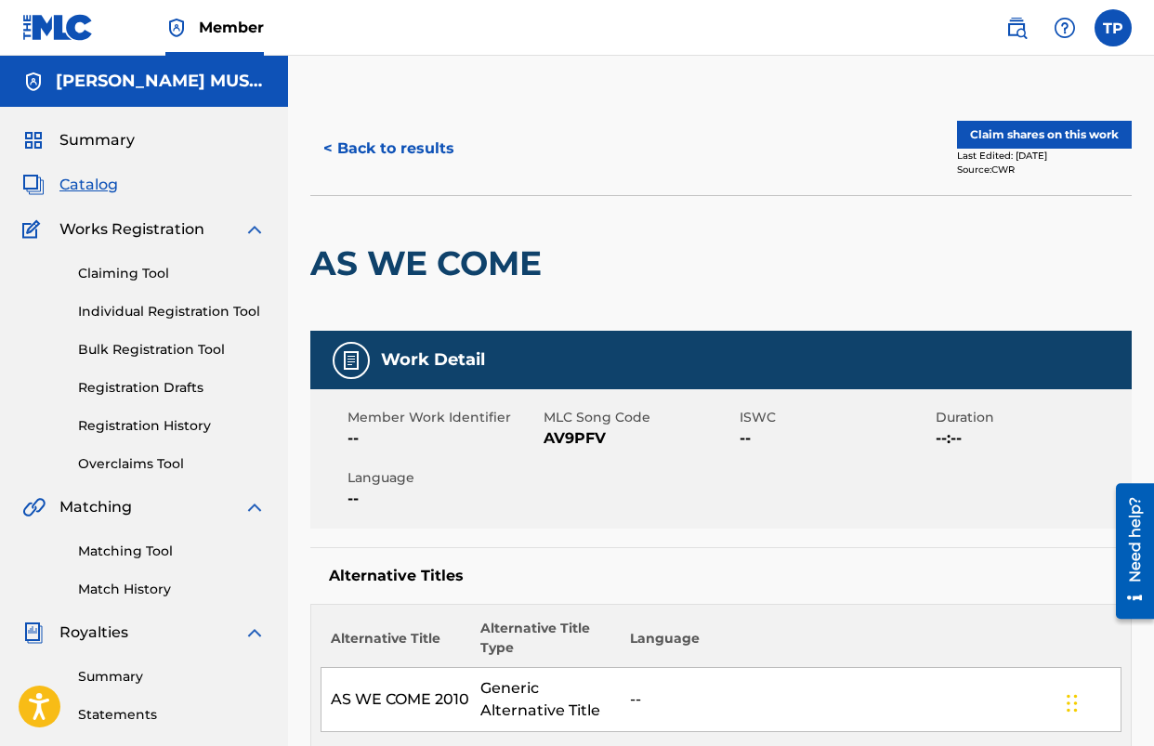
click at [340, 132] on button "< Back to results" at bounding box center [388, 148] width 157 height 46
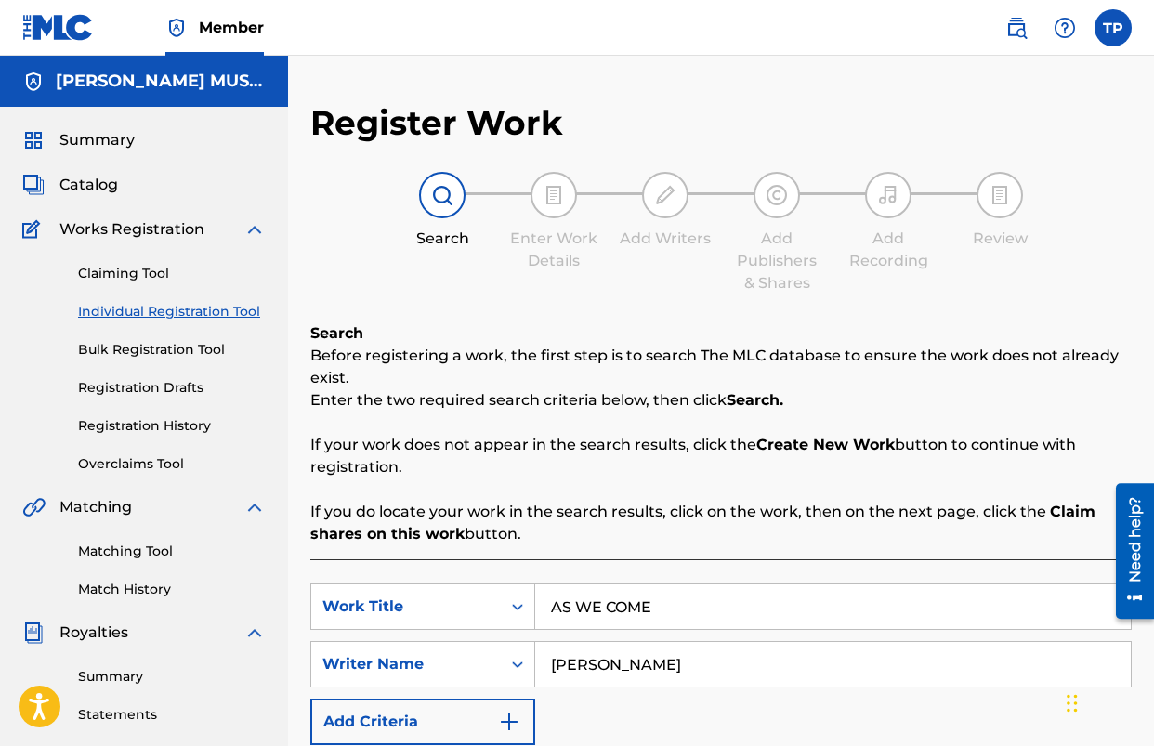
scroll to position [368, 0]
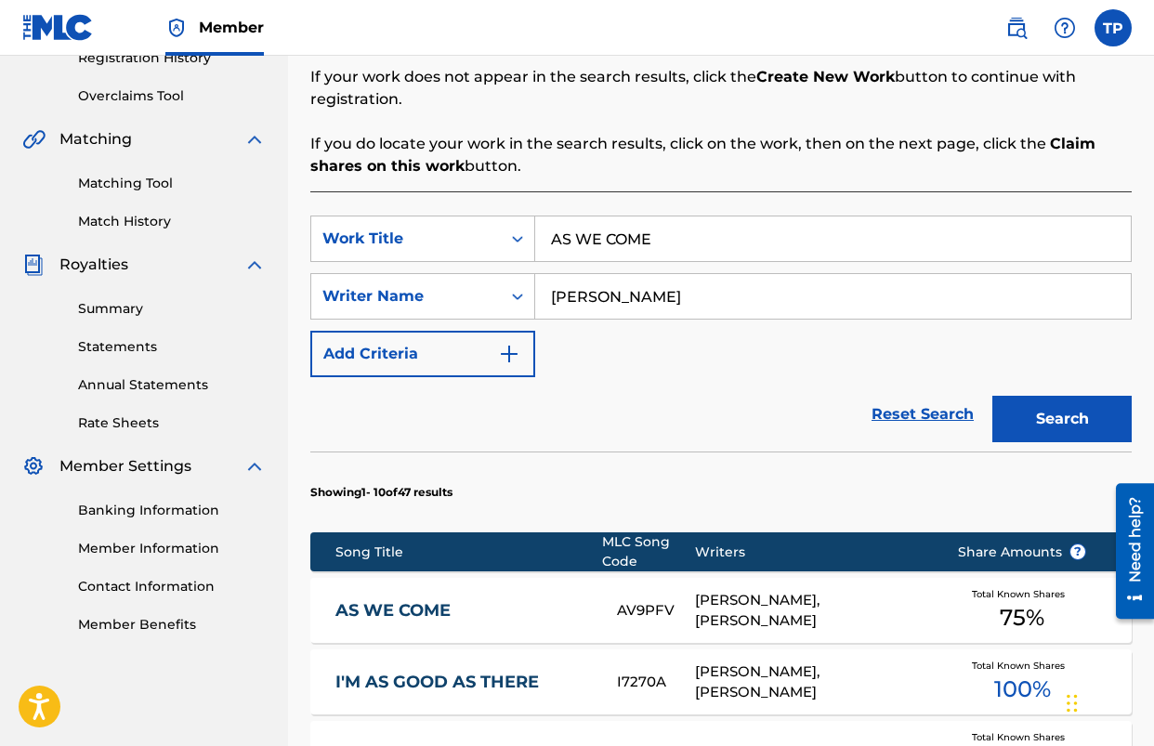
click at [621, 299] on input "[PERSON_NAME]" at bounding box center [833, 296] width 596 height 45
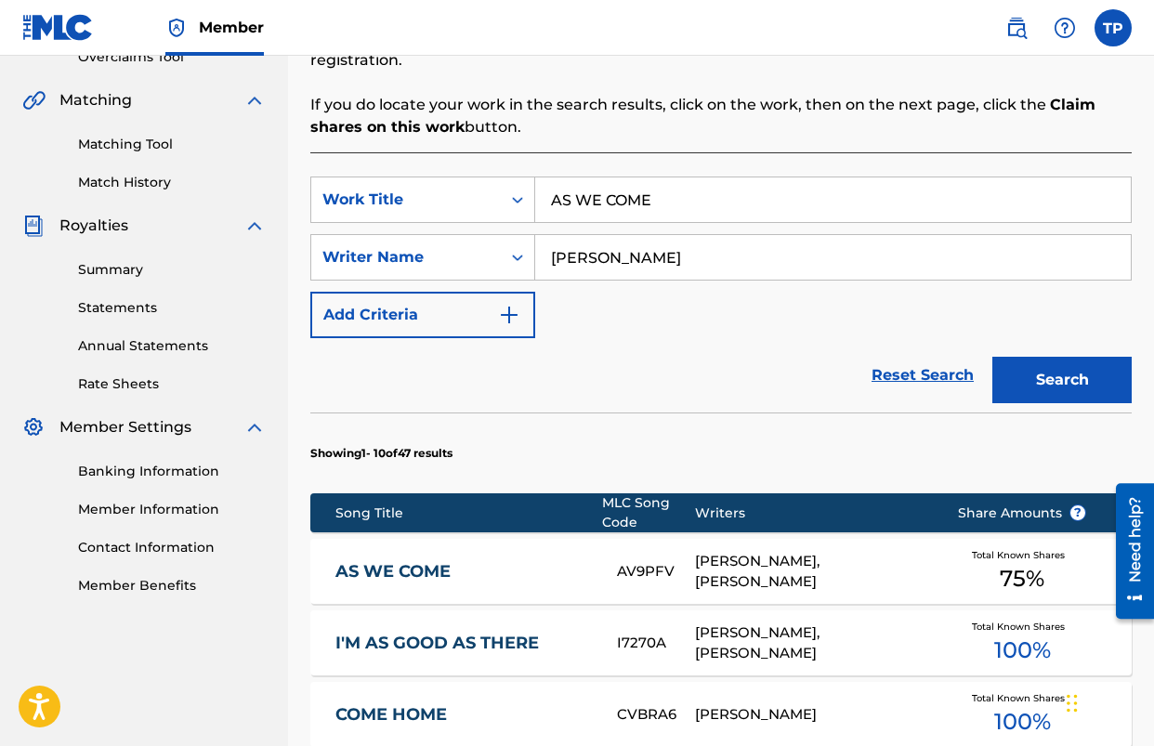
scroll to position [430, 0]
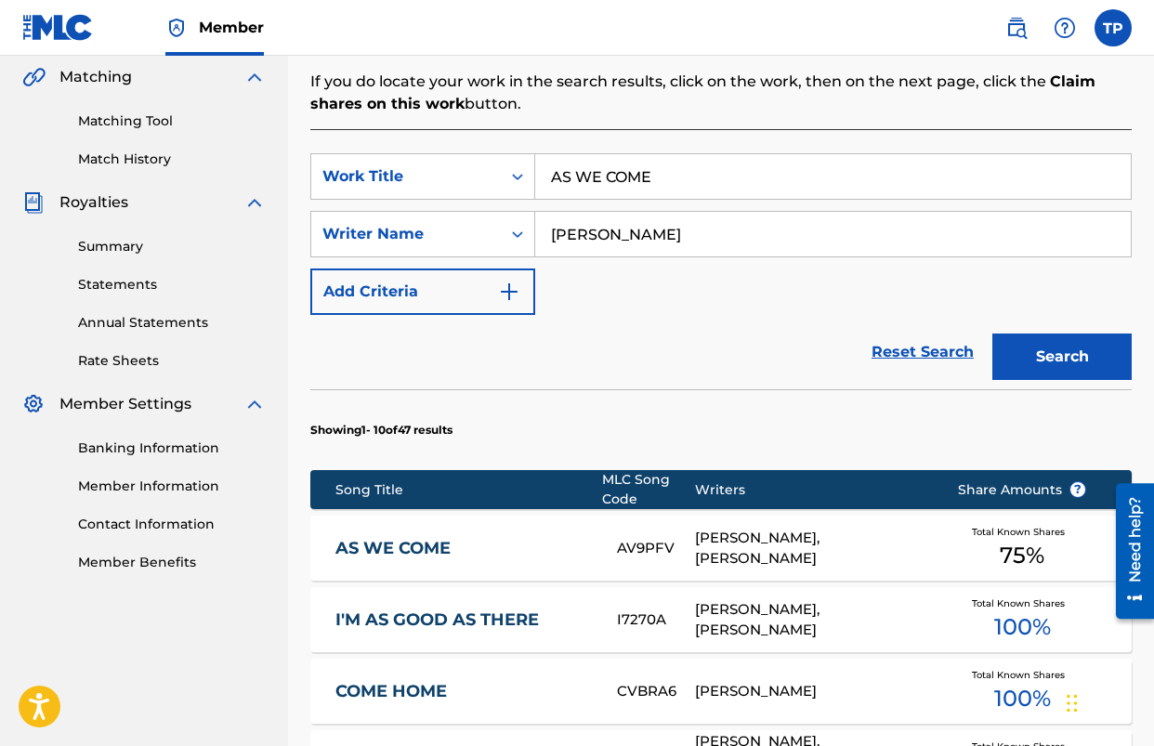
click at [1072, 373] on button "Search" at bounding box center [1062, 357] width 139 height 46
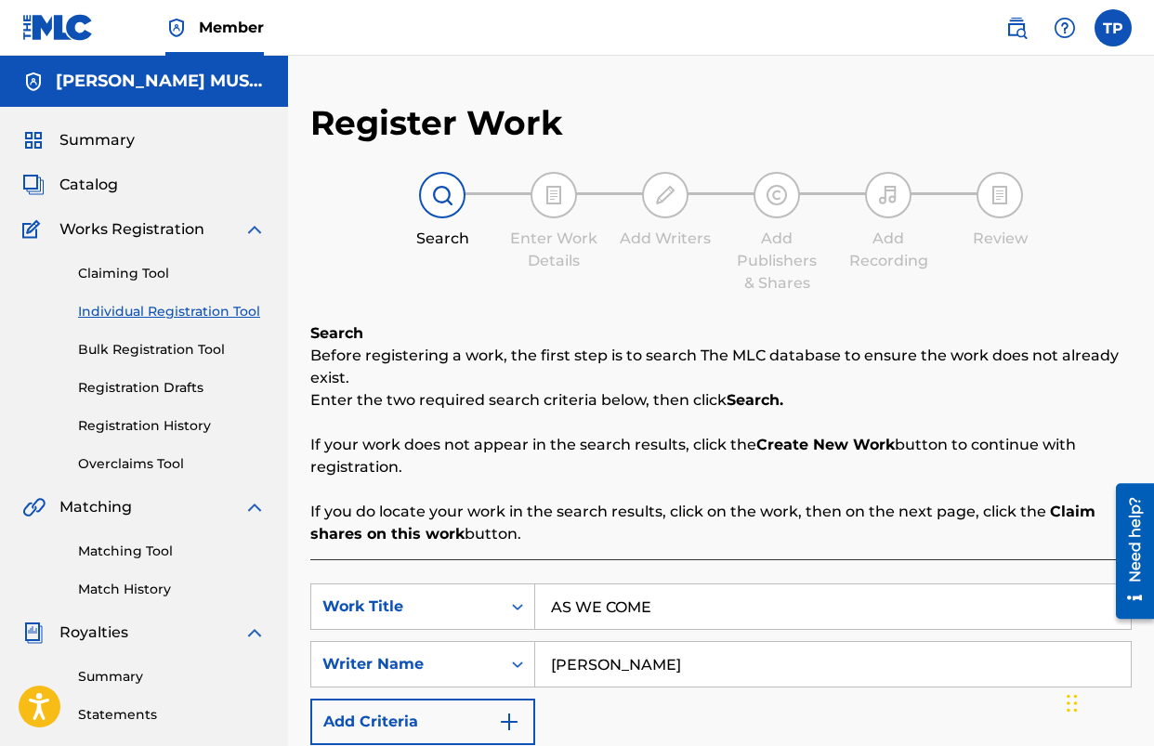
click at [71, 183] on span "Catalog" at bounding box center [88, 185] width 59 height 22
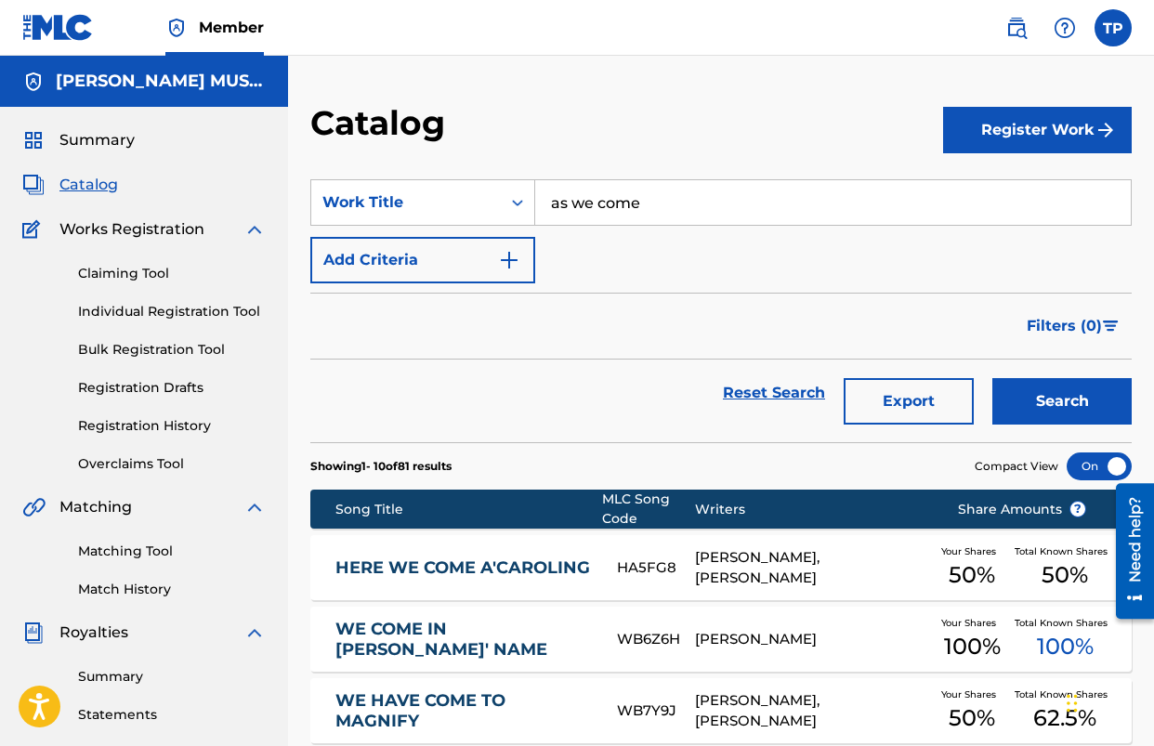
click at [994, 135] on button "Register Work" at bounding box center [1037, 130] width 189 height 46
click at [981, 178] on link "Individual" at bounding box center [1037, 190] width 189 height 45
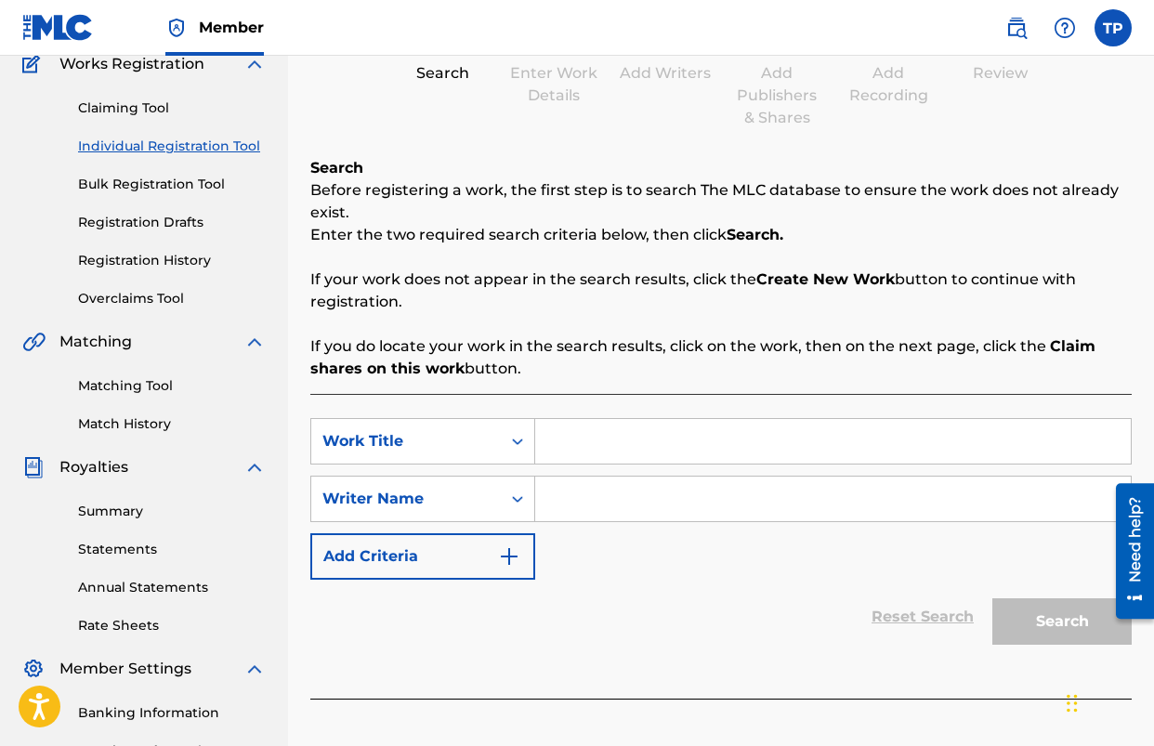
scroll to position [167, 0]
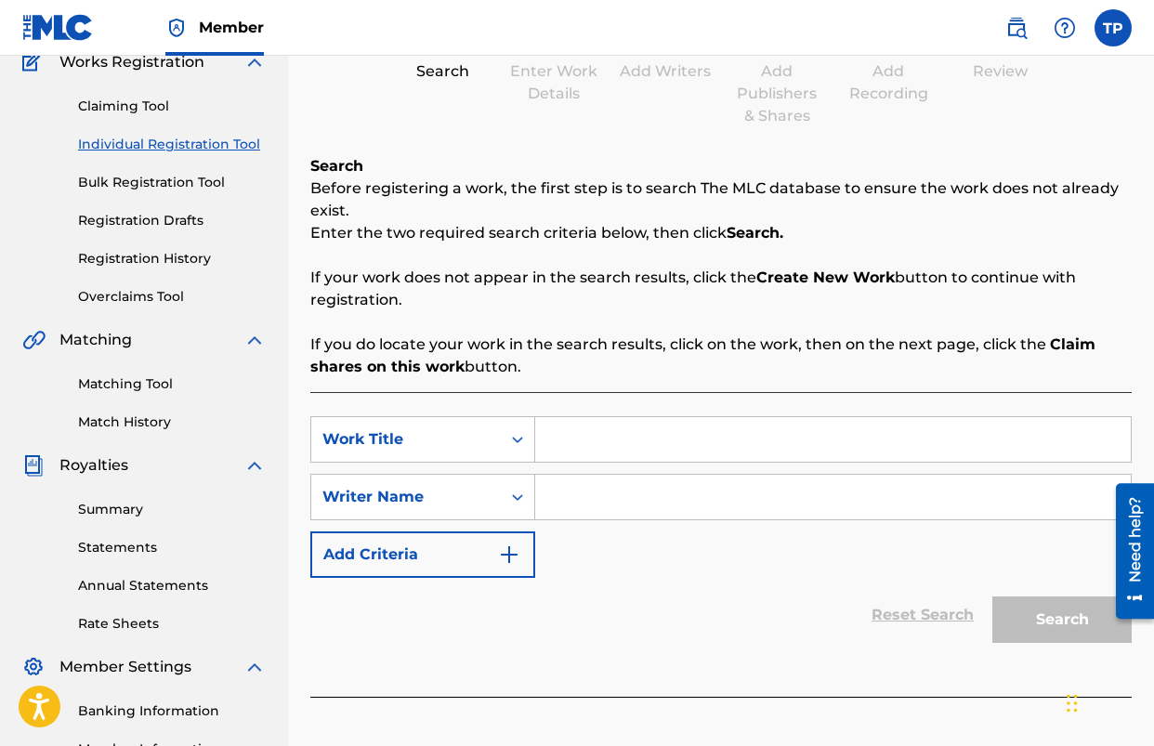
click at [686, 449] on input "Search Form" at bounding box center [833, 439] width 596 height 45
type input "AS WE COME"
click at [718, 492] on input "Search Form" at bounding box center [833, 497] width 596 height 45
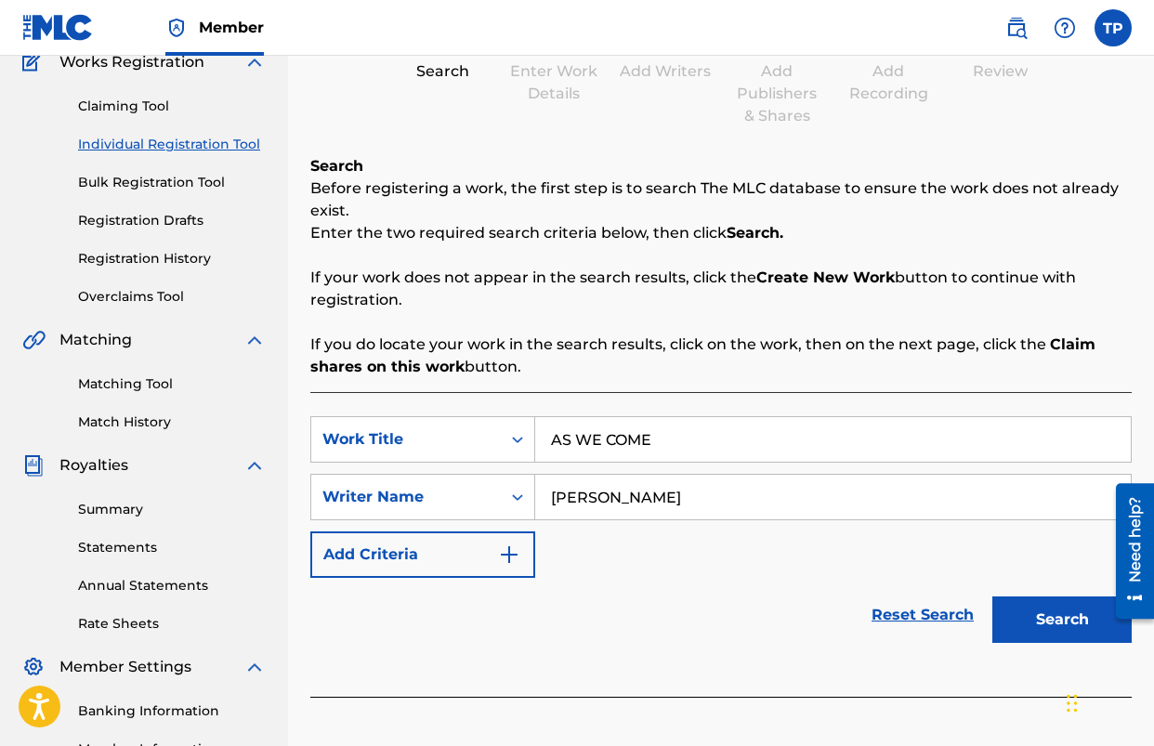
type input "[PERSON_NAME]"
click at [993, 597] on button "Search" at bounding box center [1062, 620] width 139 height 46
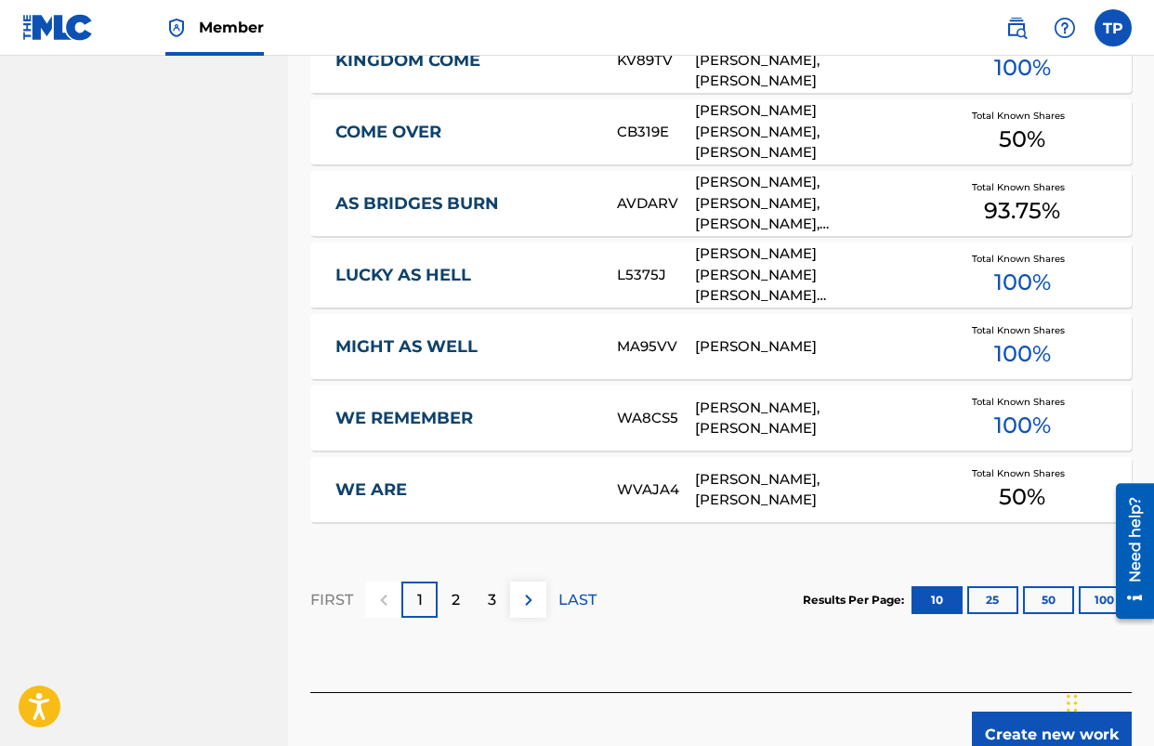
scroll to position [1234, 0]
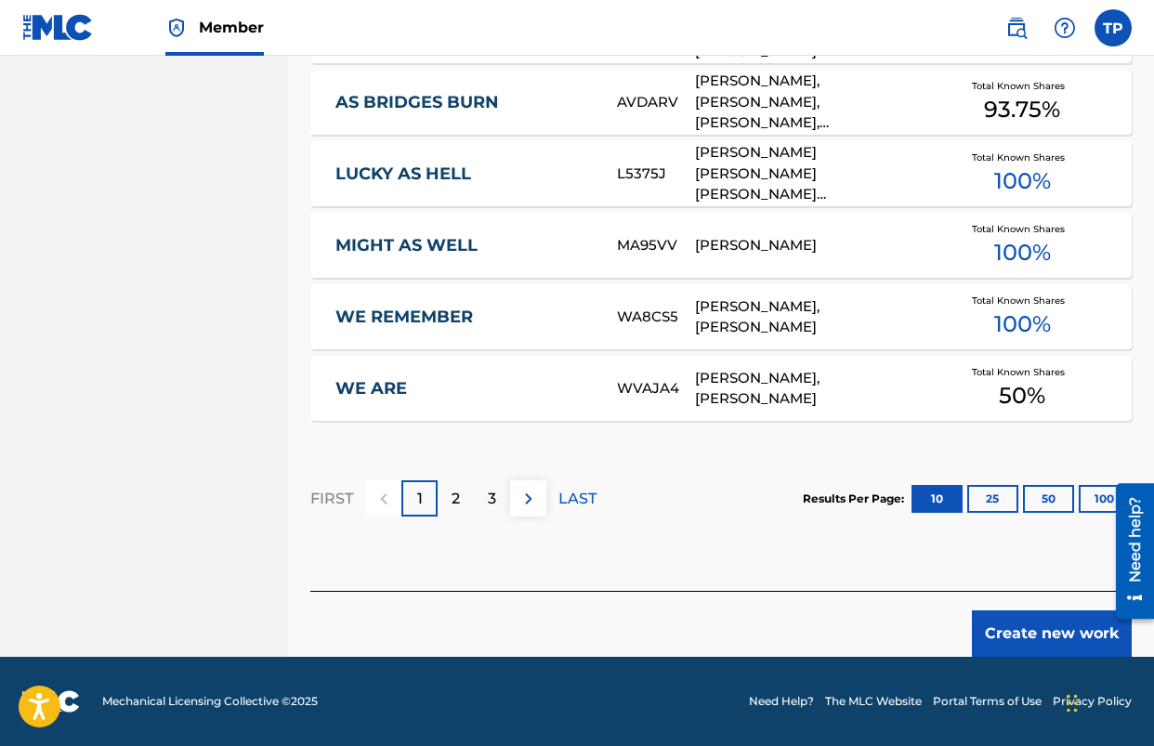
click at [1008, 640] on button "Create new work" at bounding box center [1052, 634] width 160 height 46
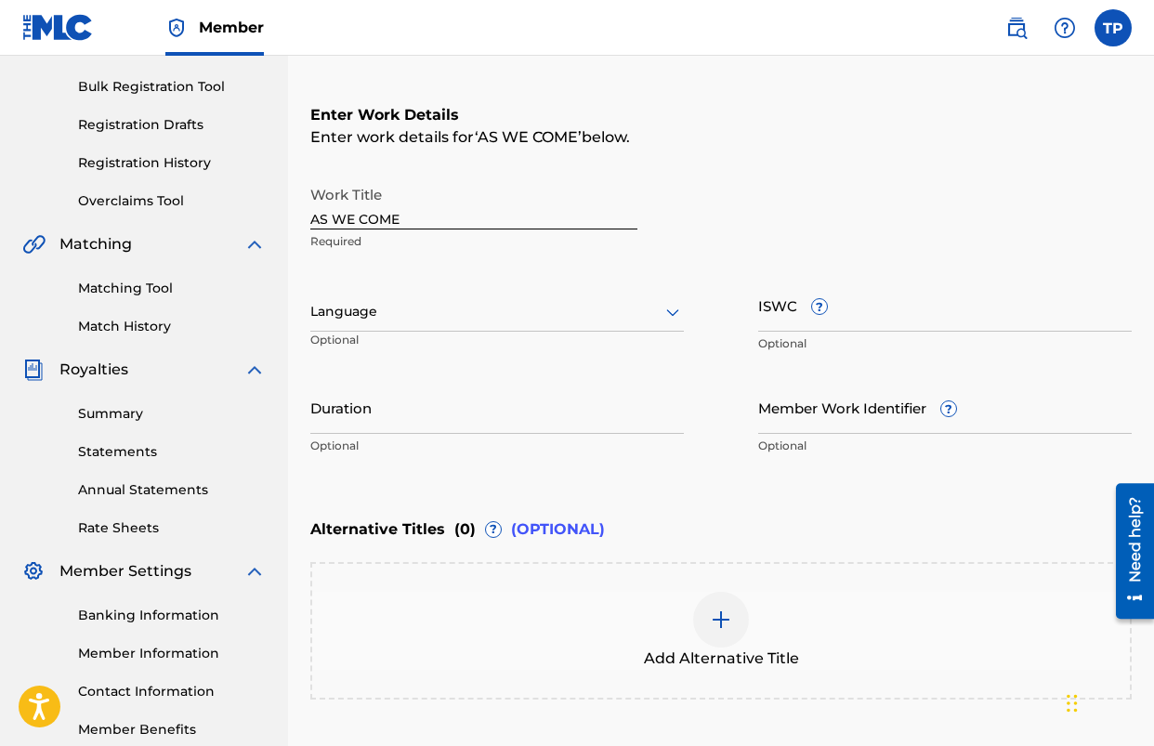
scroll to position [265, 0]
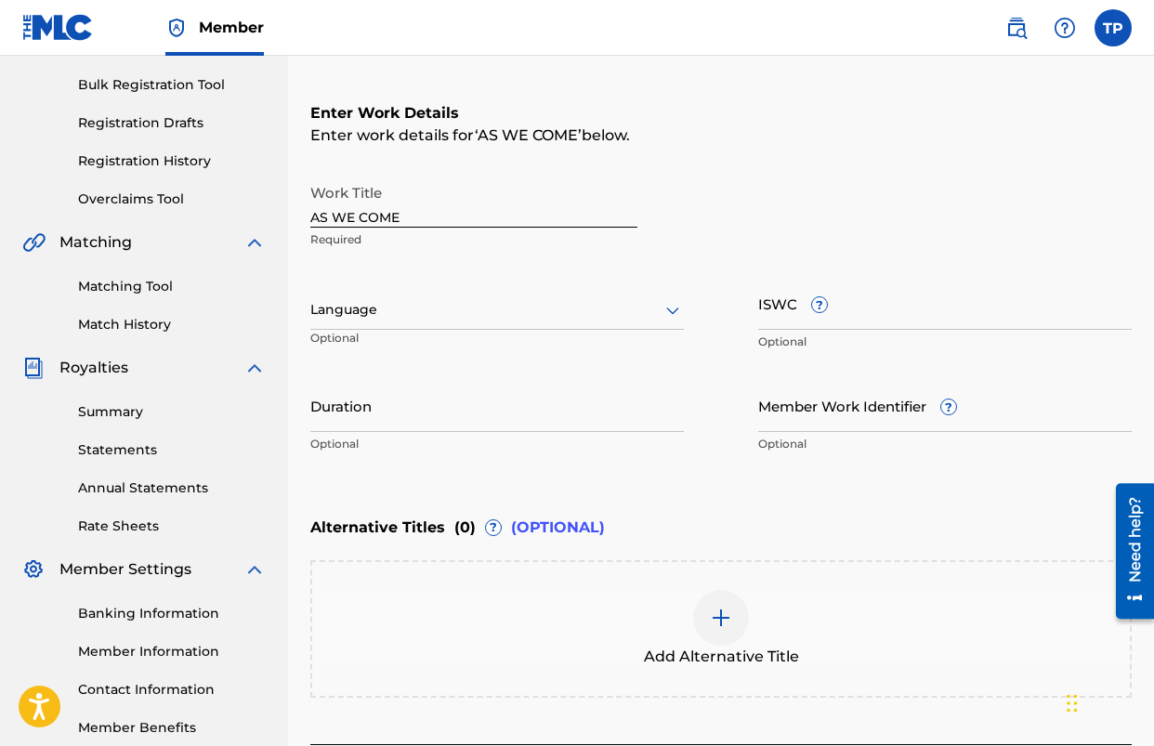
click at [633, 329] on div "Language" at bounding box center [497, 310] width 374 height 39
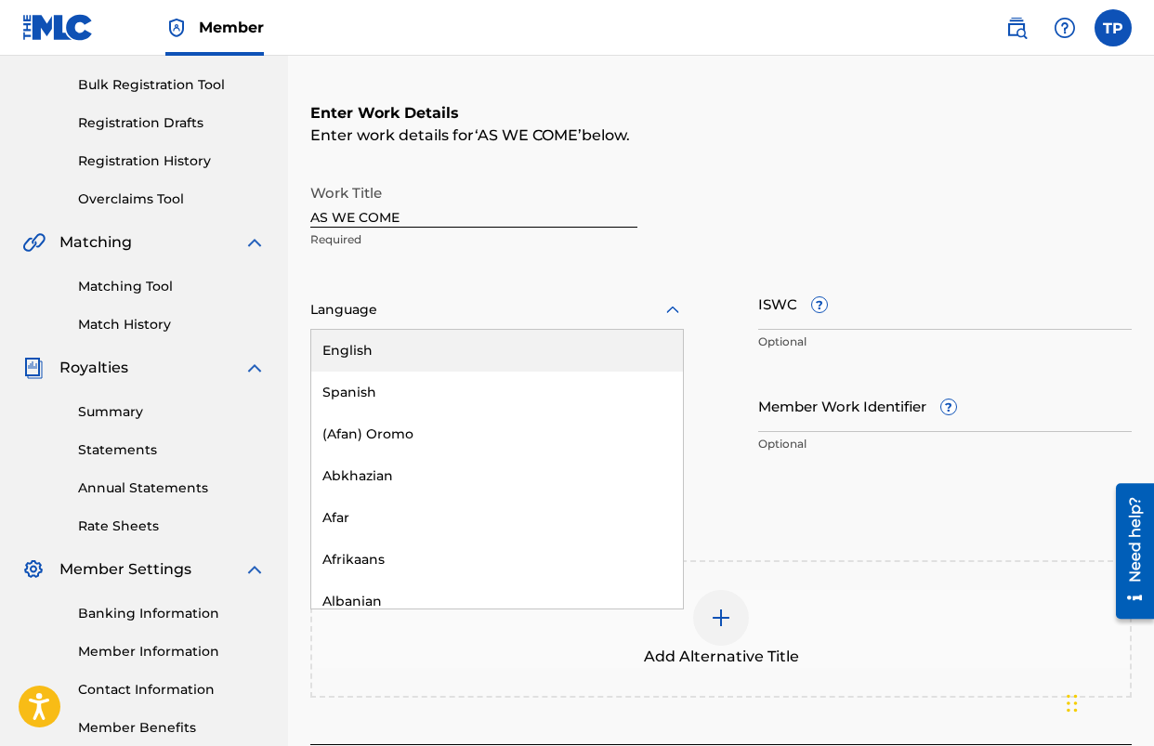
click at [581, 362] on div "English" at bounding box center [497, 351] width 372 height 42
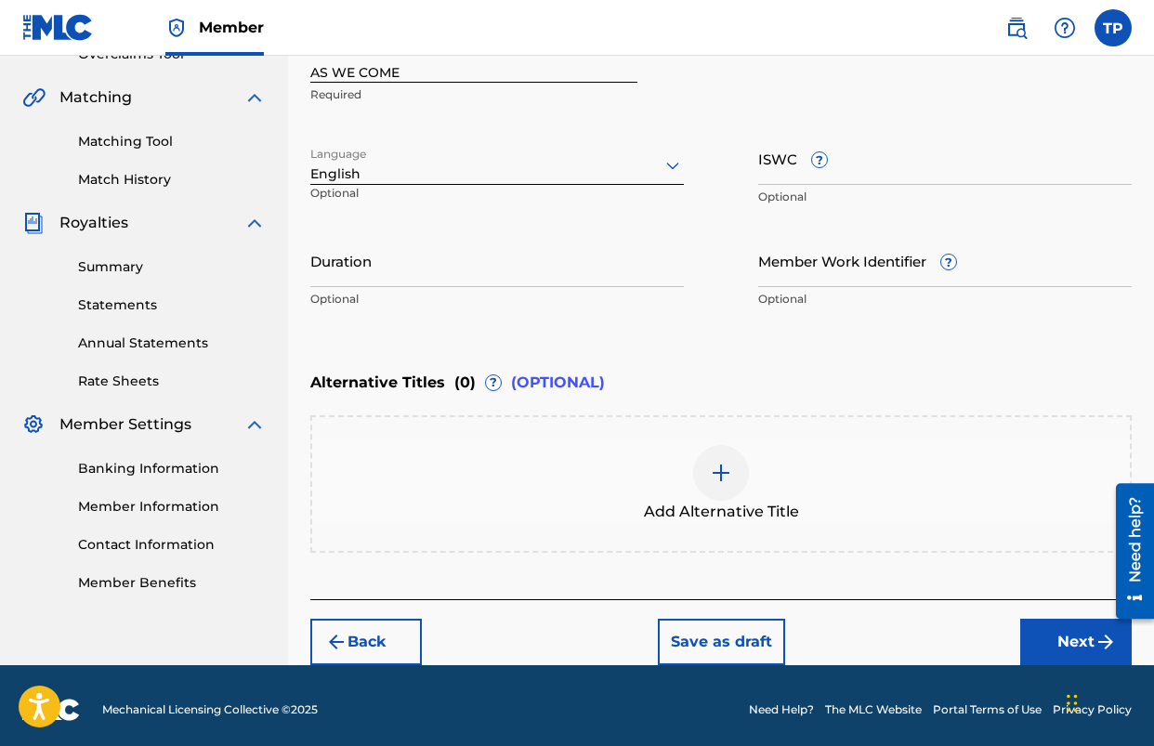
scroll to position [418, 0]
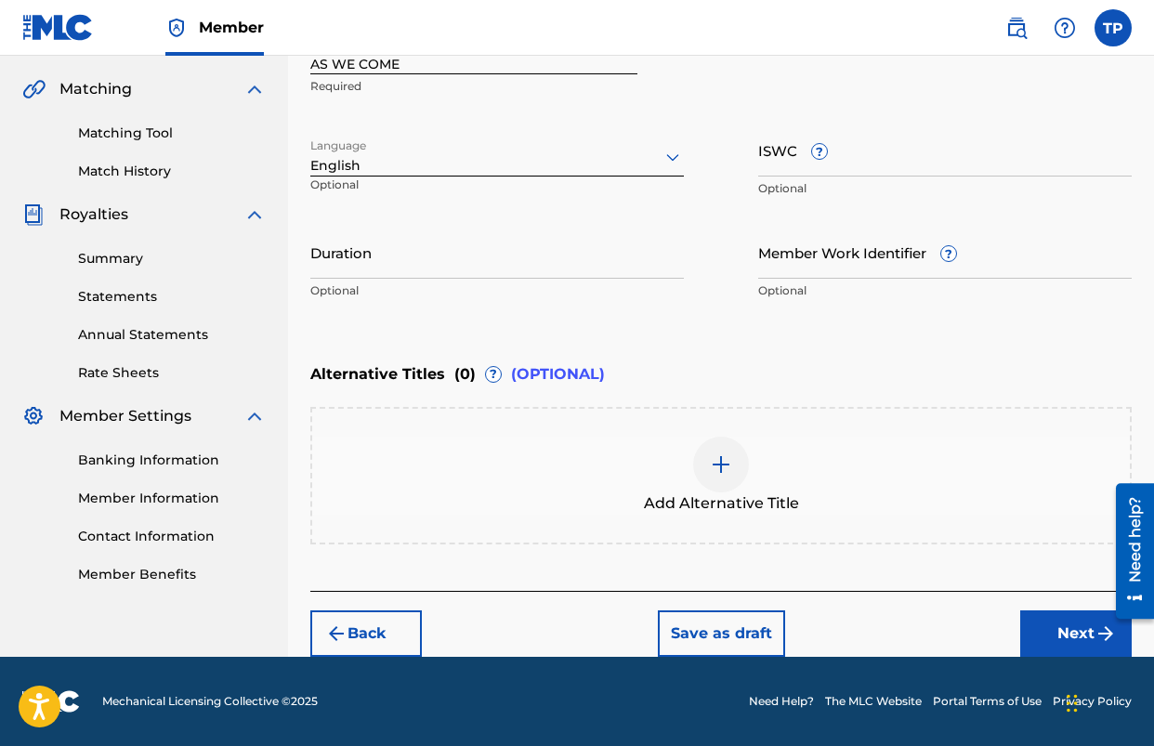
click at [1047, 641] on button "Next" at bounding box center [1076, 634] width 112 height 46
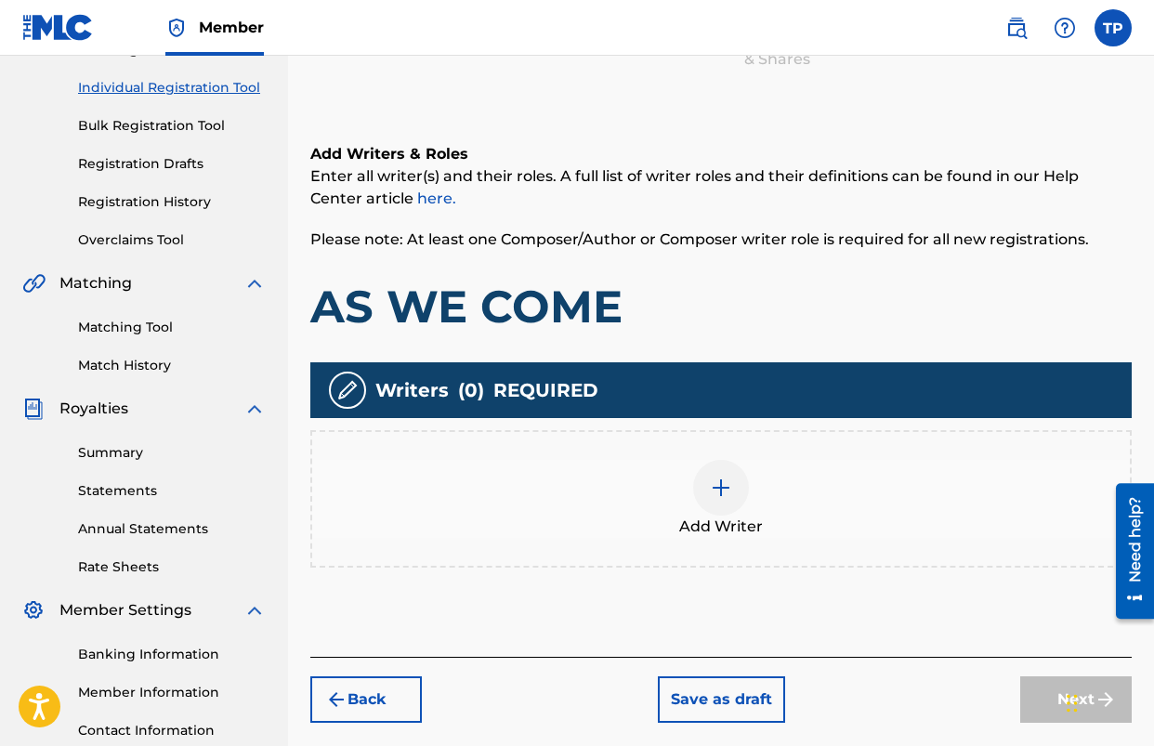
scroll to position [226, 0]
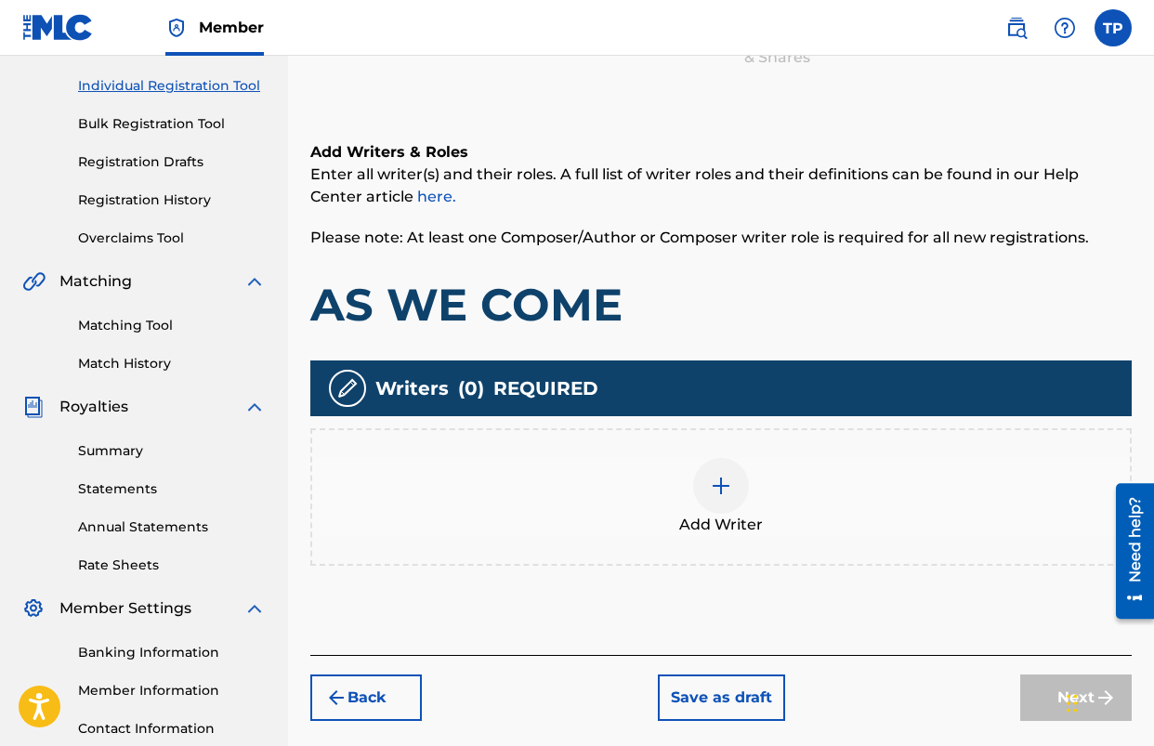
click at [724, 499] on div at bounding box center [721, 486] width 56 height 56
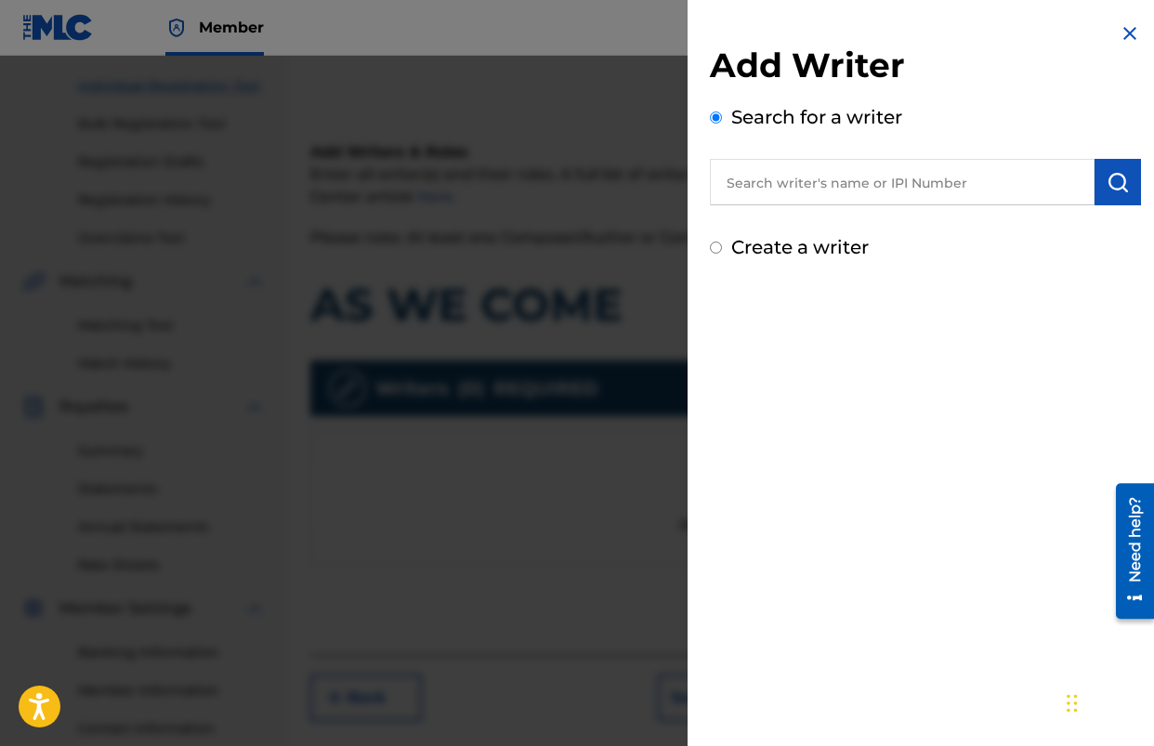
click at [874, 171] on input "text" at bounding box center [902, 182] width 385 height 46
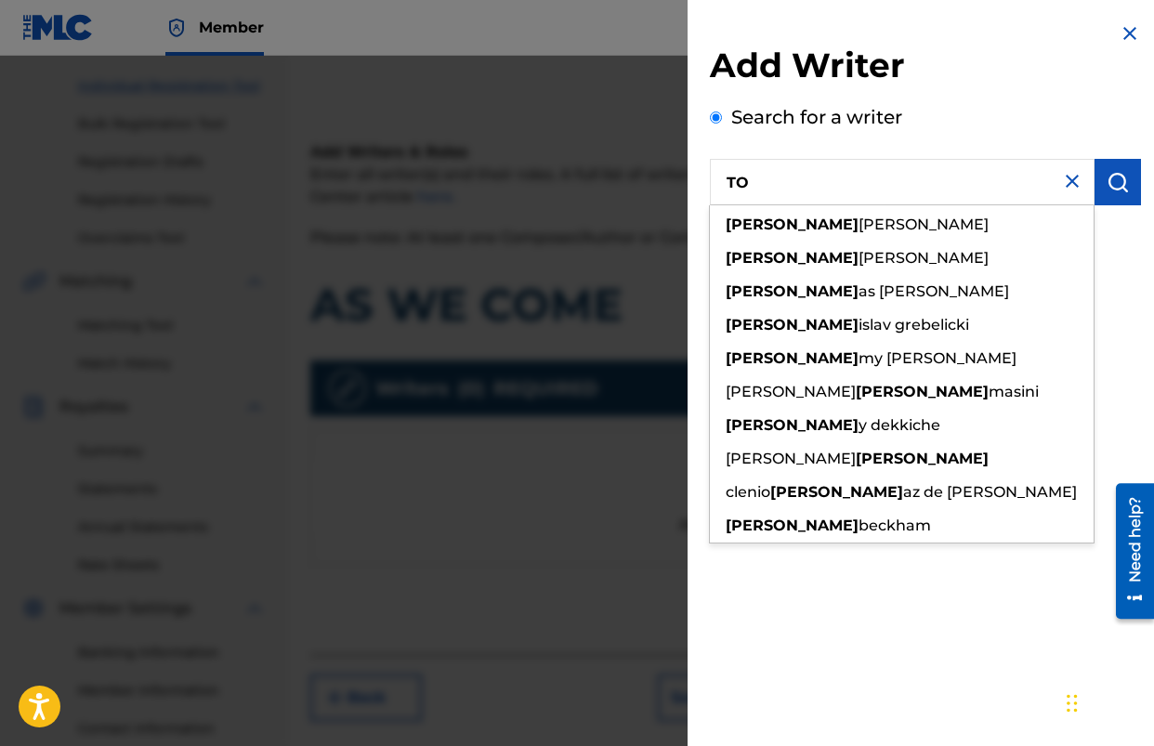
type input "T"
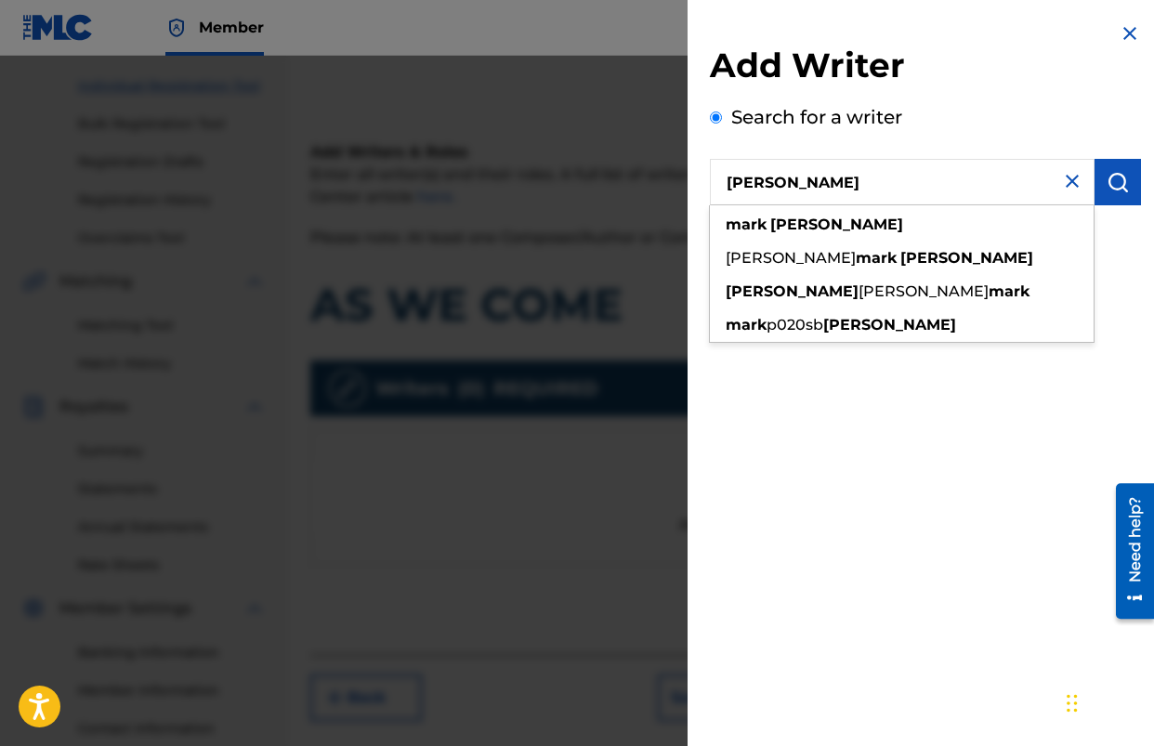
type input "[PERSON_NAME]"
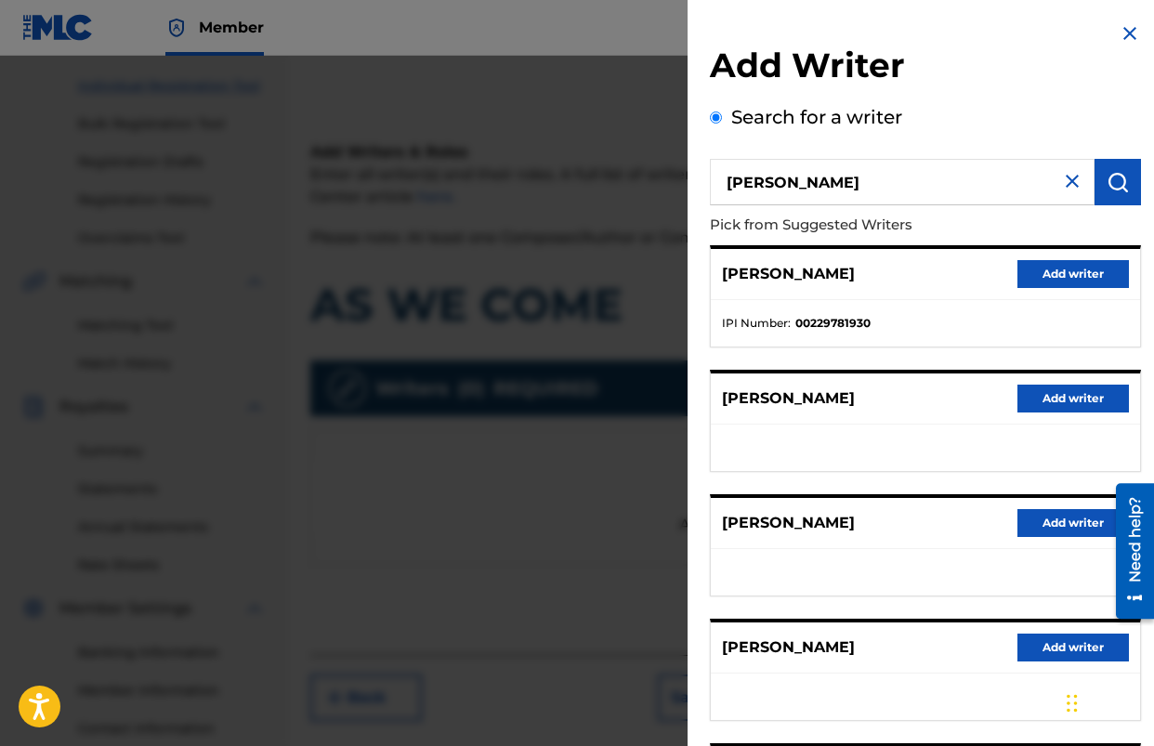
click at [1033, 271] on button "Add writer" at bounding box center [1074, 274] width 112 height 28
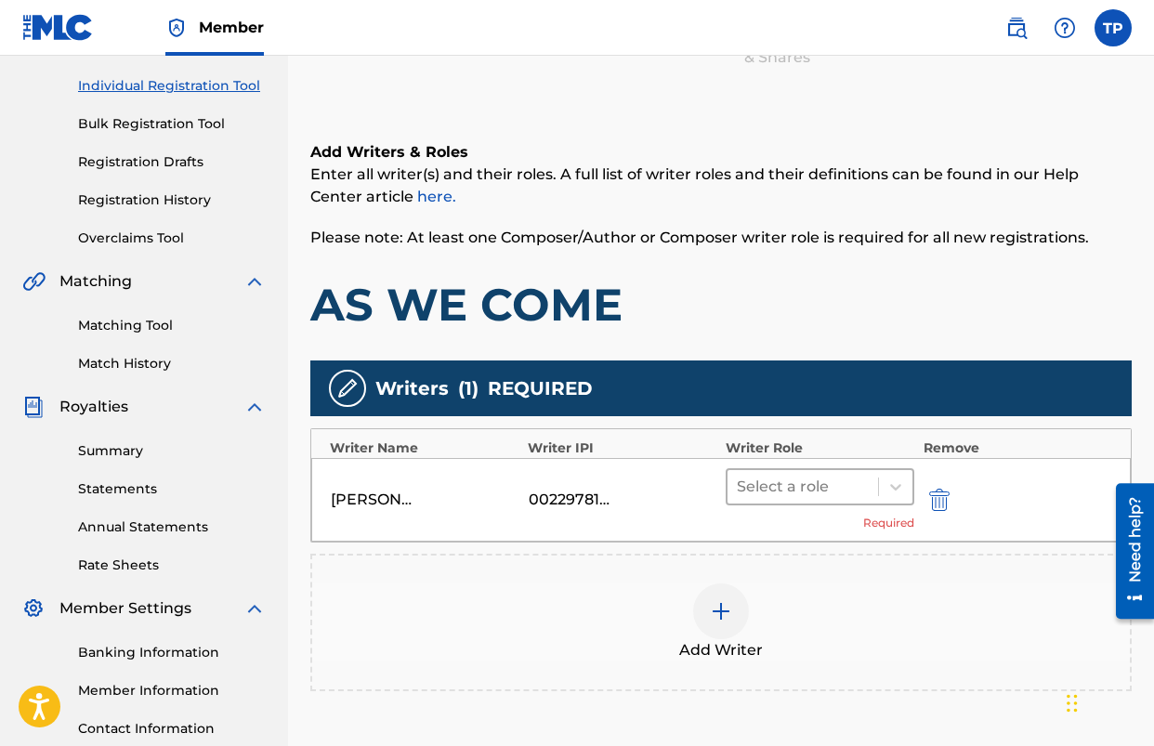
click at [796, 485] on div at bounding box center [803, 487] width 132 height 26
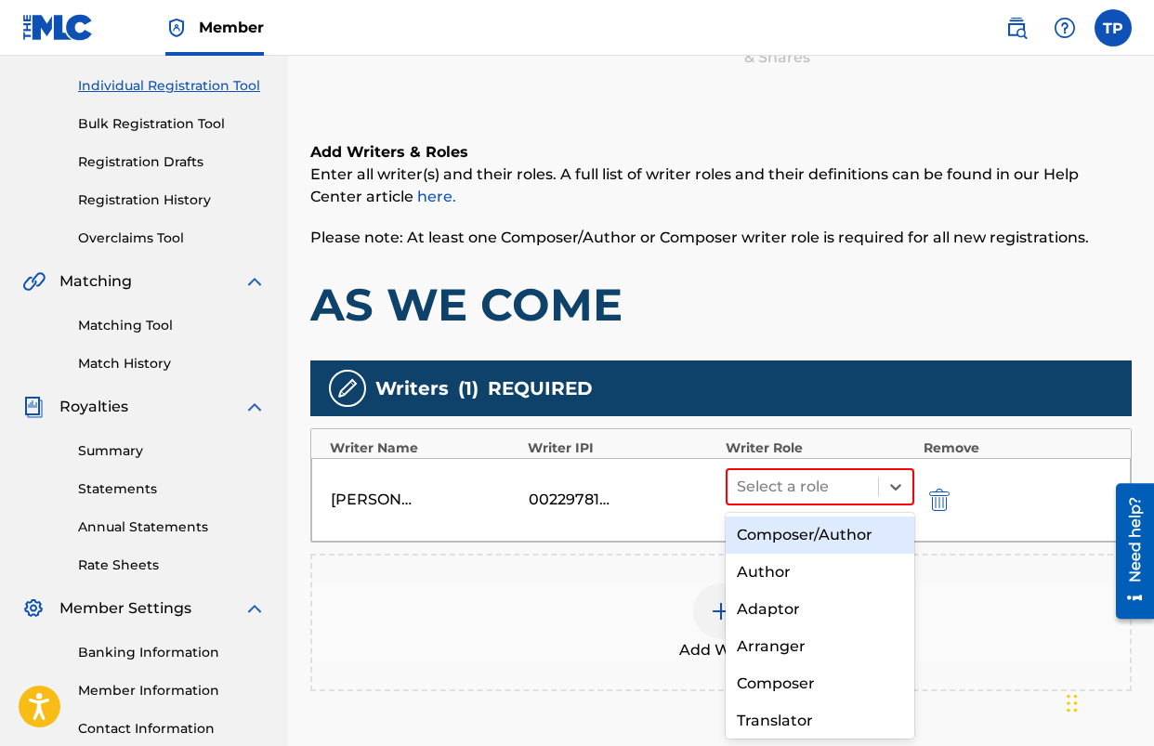
click at [817, 523] on div "Composer/Author" at bounding box center [820, 535] width 189 height 37
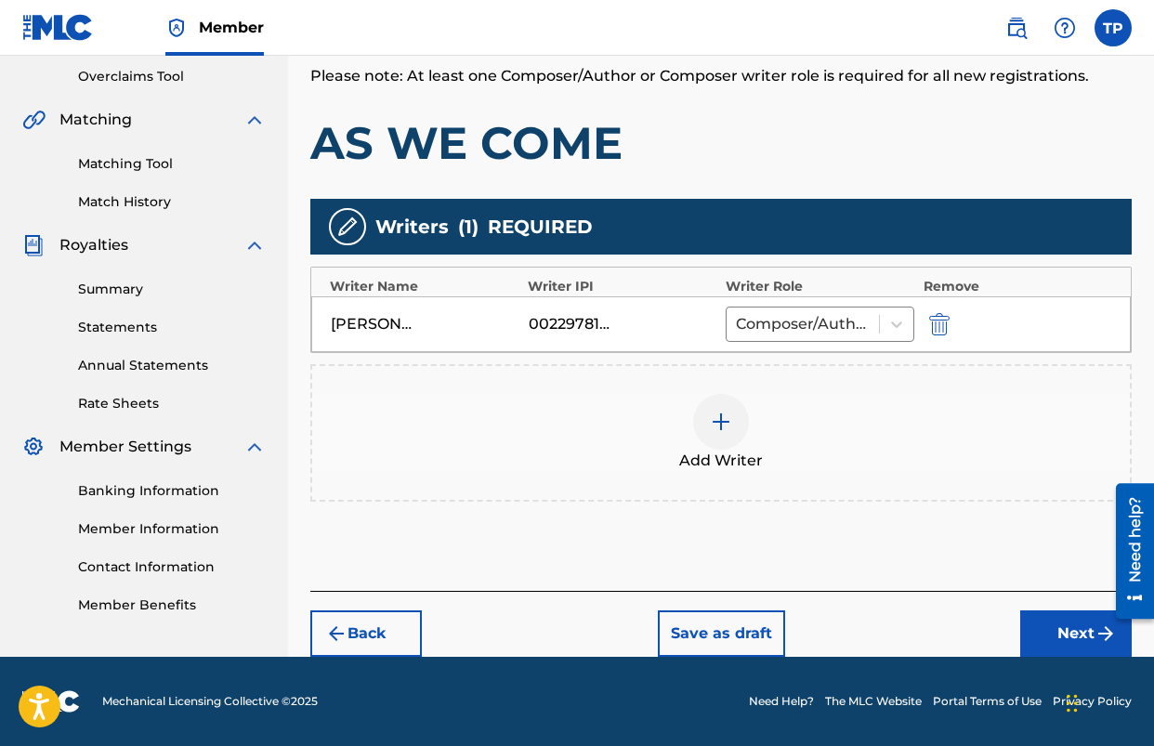
click at [1075, 640] on button "Next" at bounding box center [1076, 634] width 112 height 46
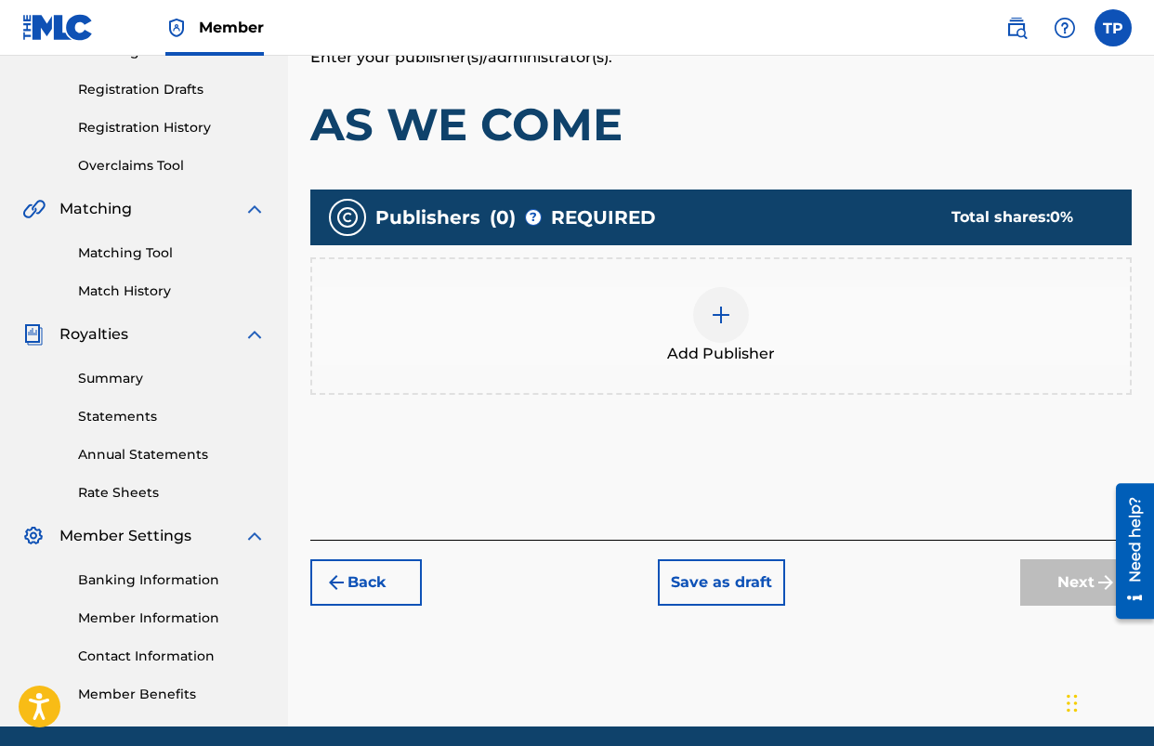
scroll to position [84, 0]
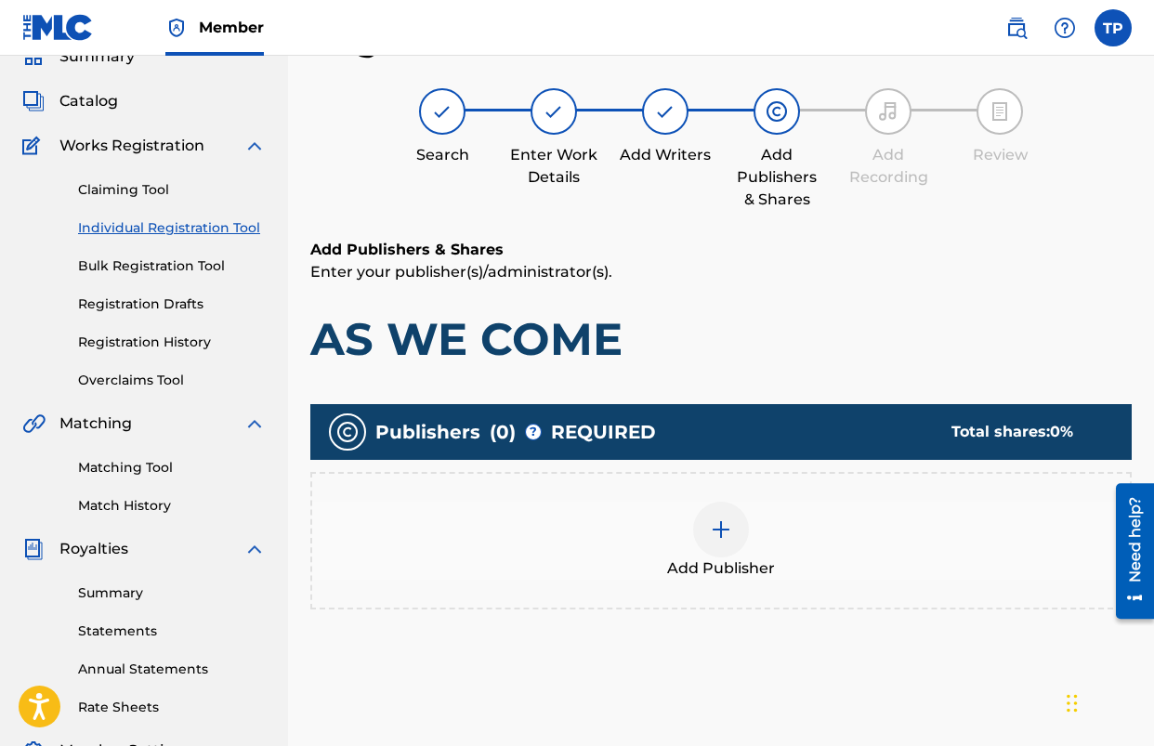
click at [731, 546] on div at bounding box center [721, 530] width 56 height 56
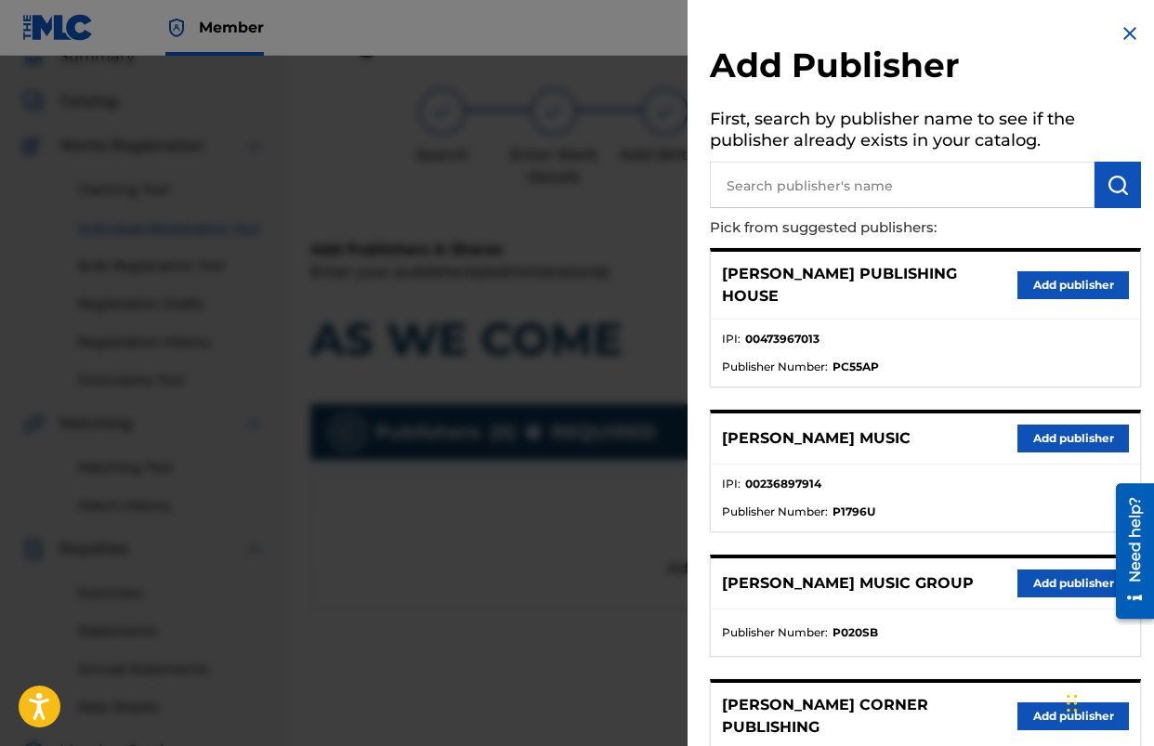
click at [1041, 425] on button "Add publisher" at bounding box center [1074, 439] width 112 height 28
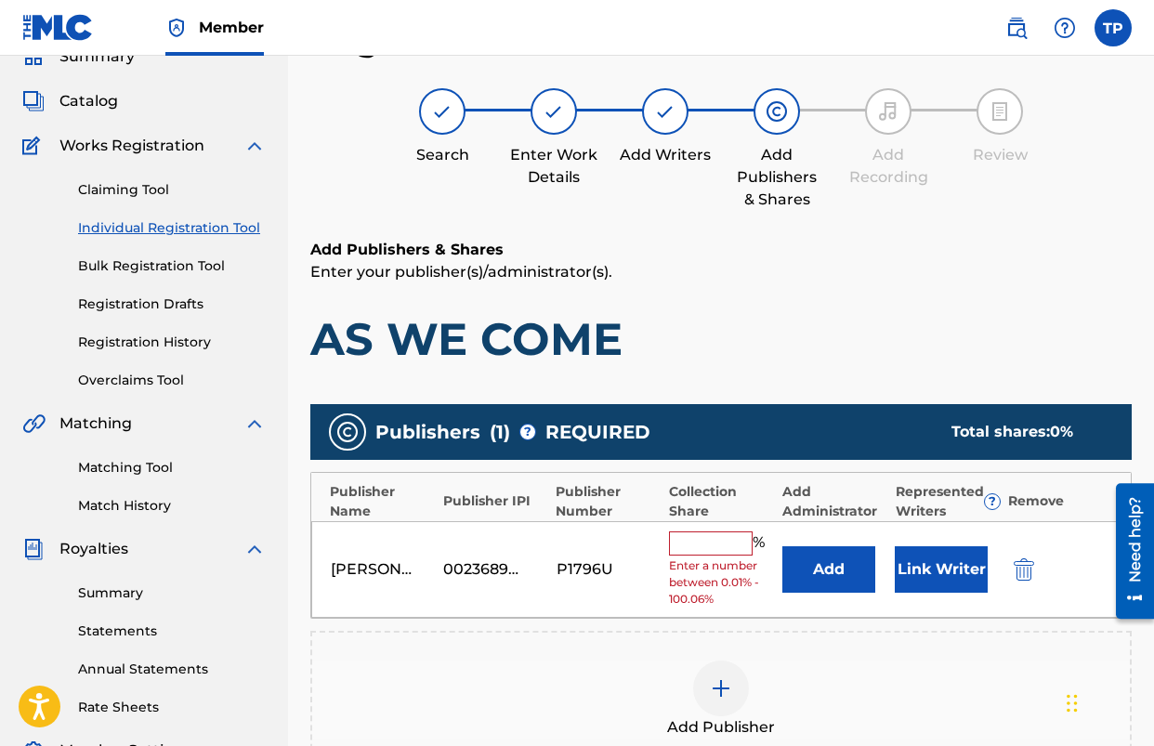
click at [811, 577] on button "Add" at bounding box center [829, 569] width 93 height 46
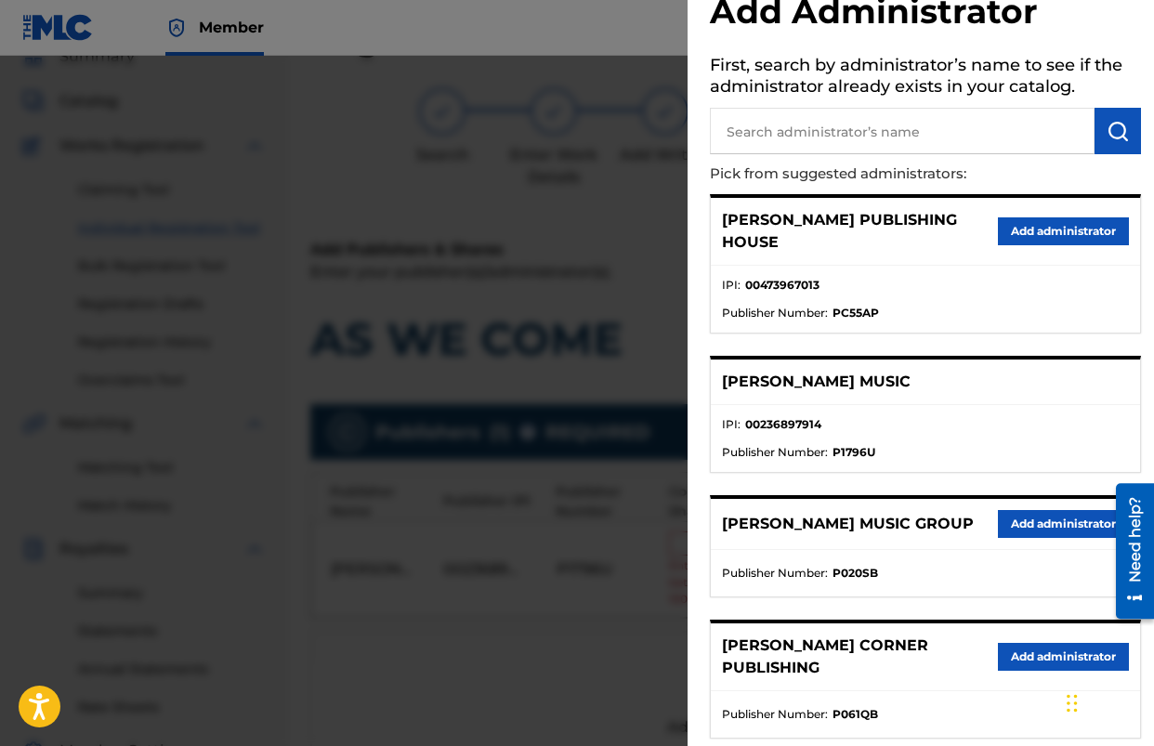
scroll to position [86, 0]
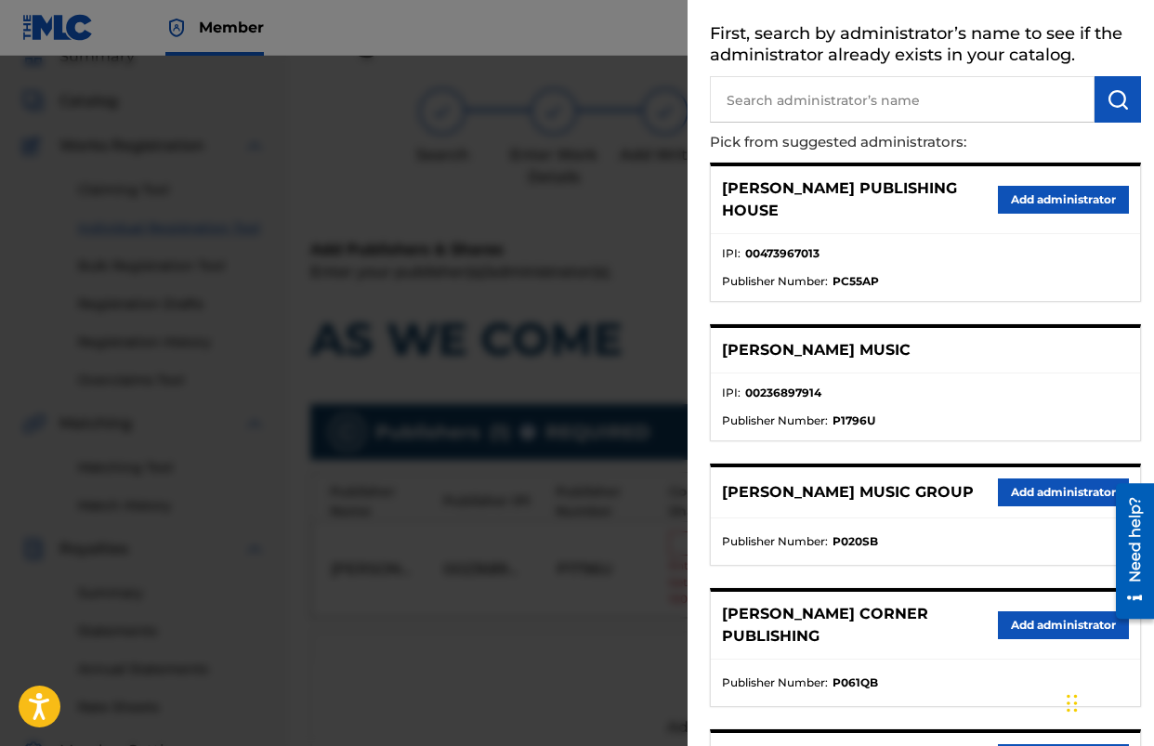
click at [1042, 479] on button "Add administrator" at bounding box center [1063, 493] width 131 height 28
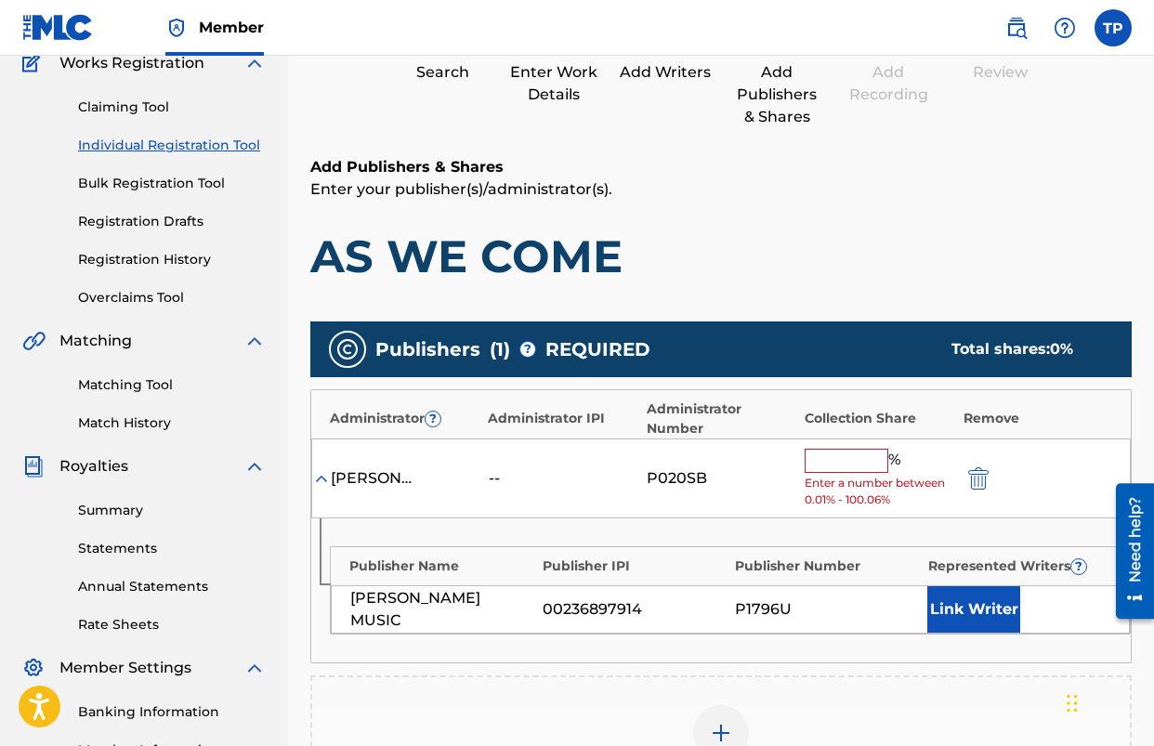
scroll to position [195, 0]
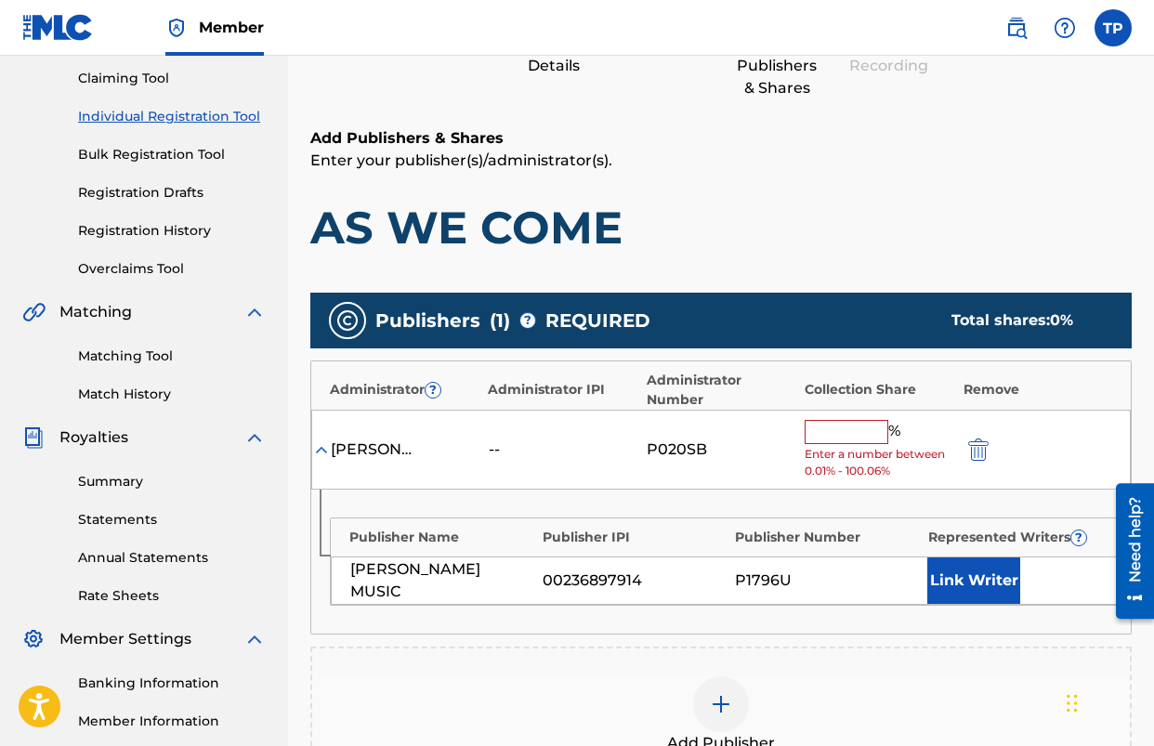
click at [819, 440] on input "text" at bounding box center [847, 432] width 84 height 24
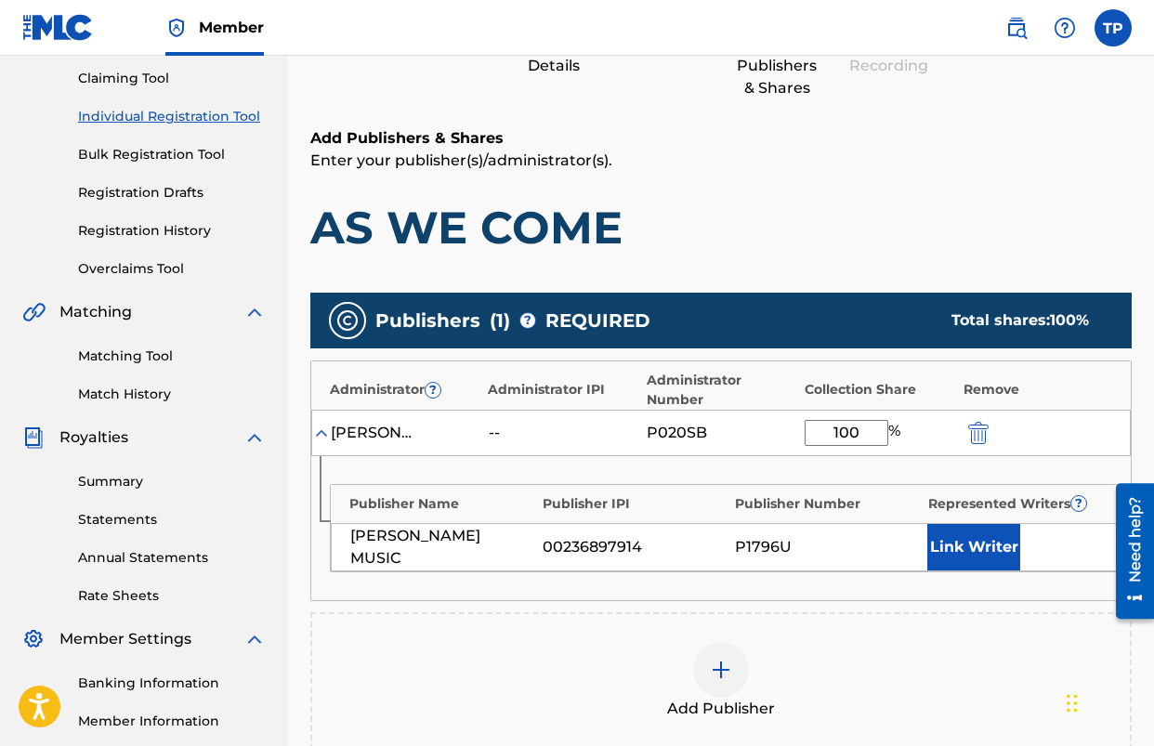
type input "100"
click at [952, 531] on button "Link Writer" at bounding box center [974, 547] width 93 height 46
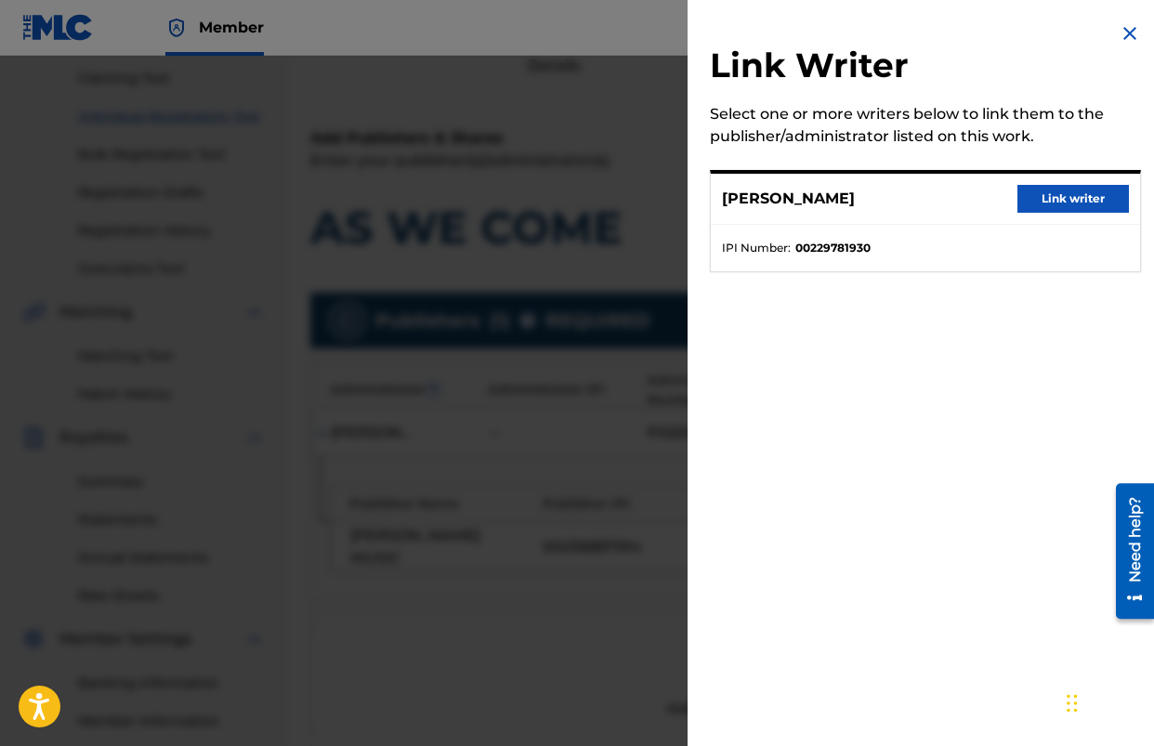
drag, startPoint x: 1033, startPoint y: 197, endPoint x: 1018, endPoint y: 210, distance: 19.8
click at [1033, 197] on button "Link writer" at bounding box center [1074, 199] width 112 height 28
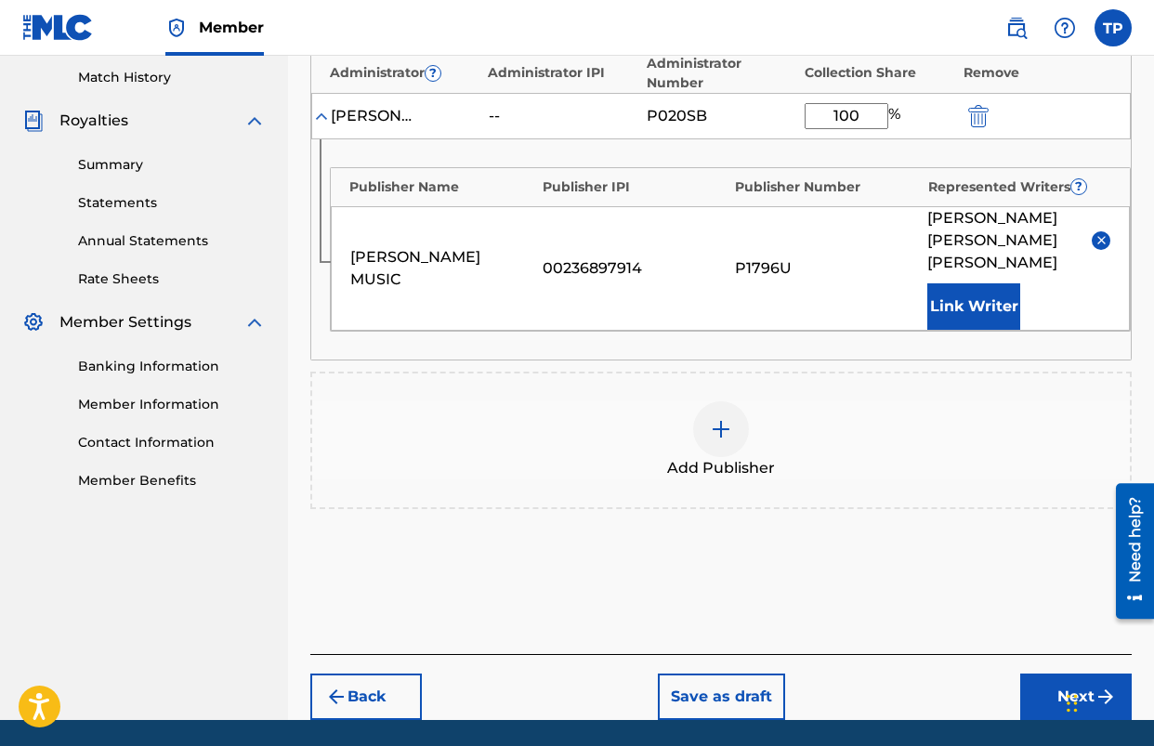
scroll to position [520, 0]
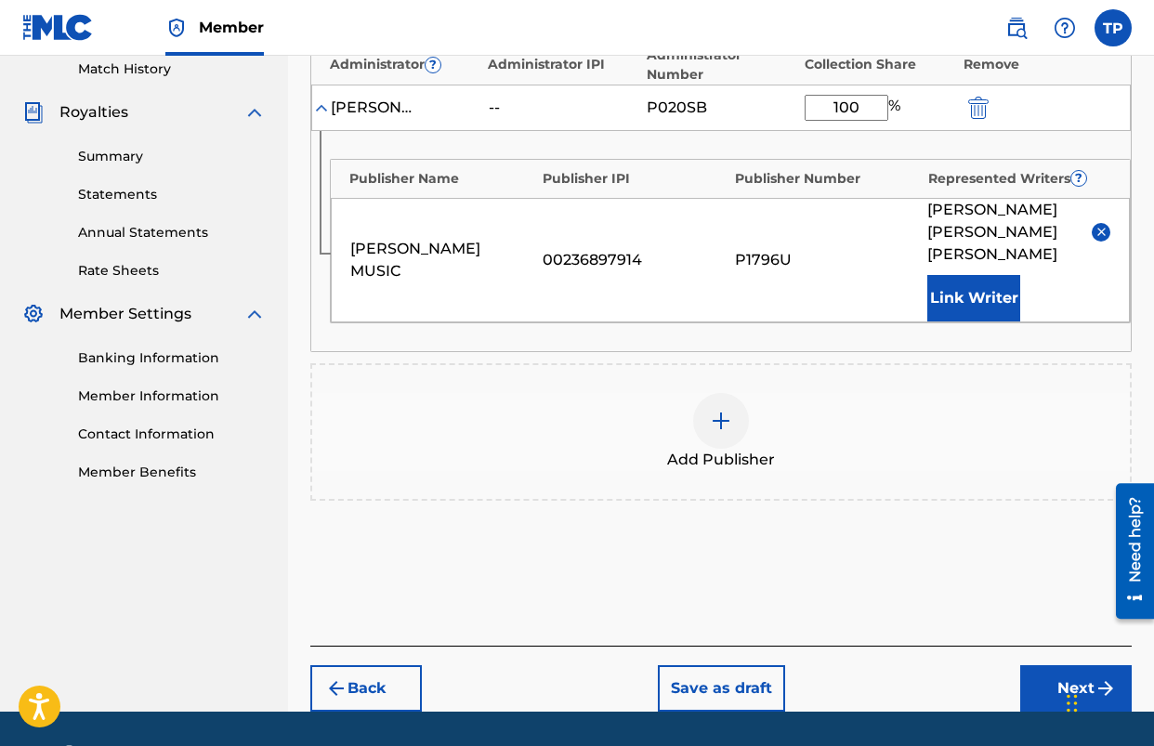
click at [1052, 665] on button "Next" at bounding box center [1076, 688] width 112 height 46
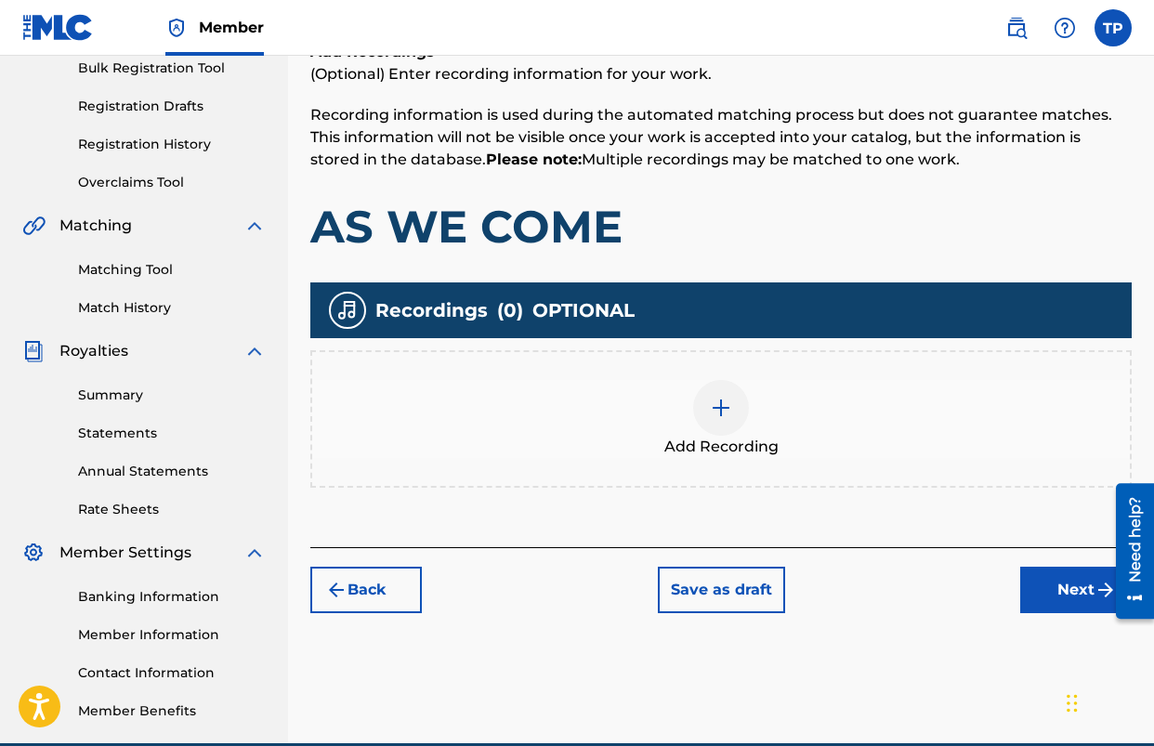
scroll to position [283, 0]
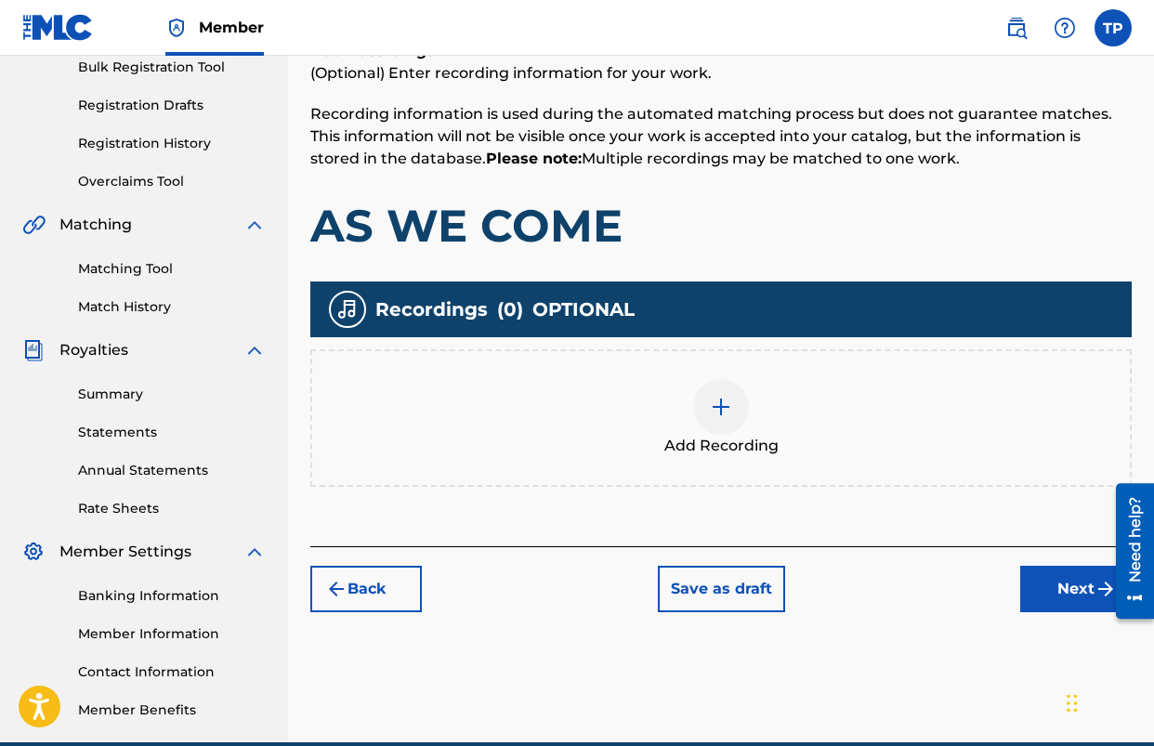
click at [1065, 583] on button "Next" at bounding box center [1076, 589] width 112 height 46
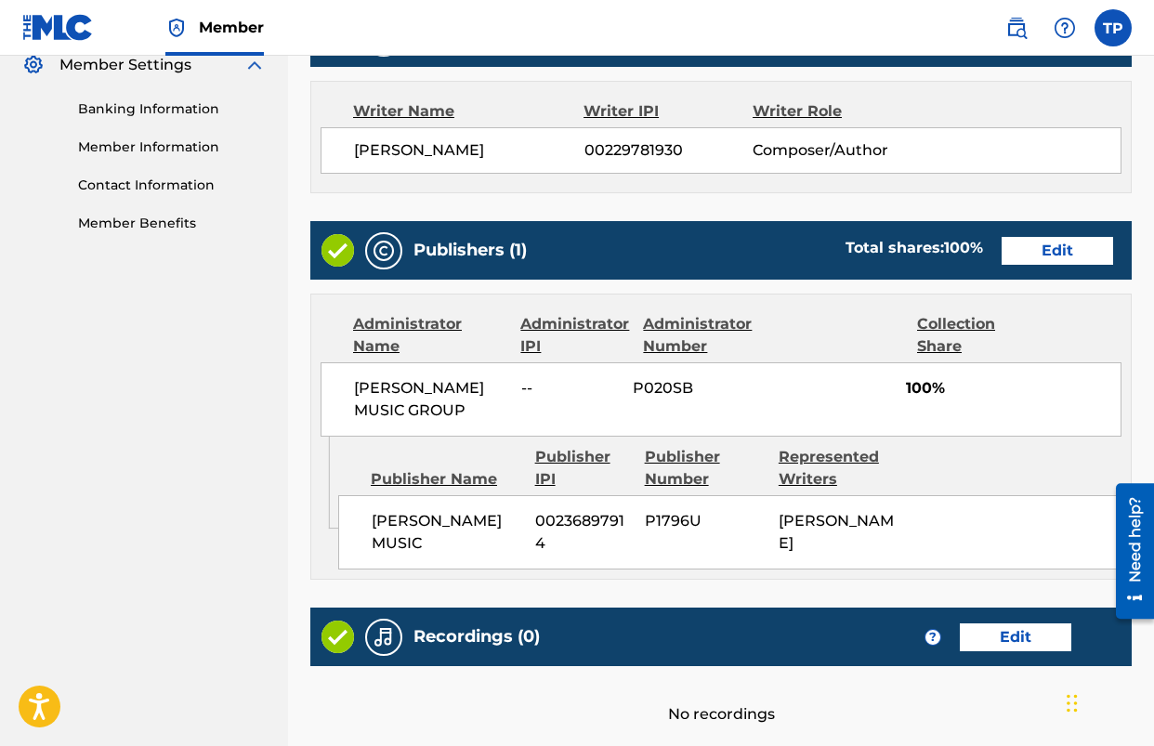
scroll to position [932, 0]
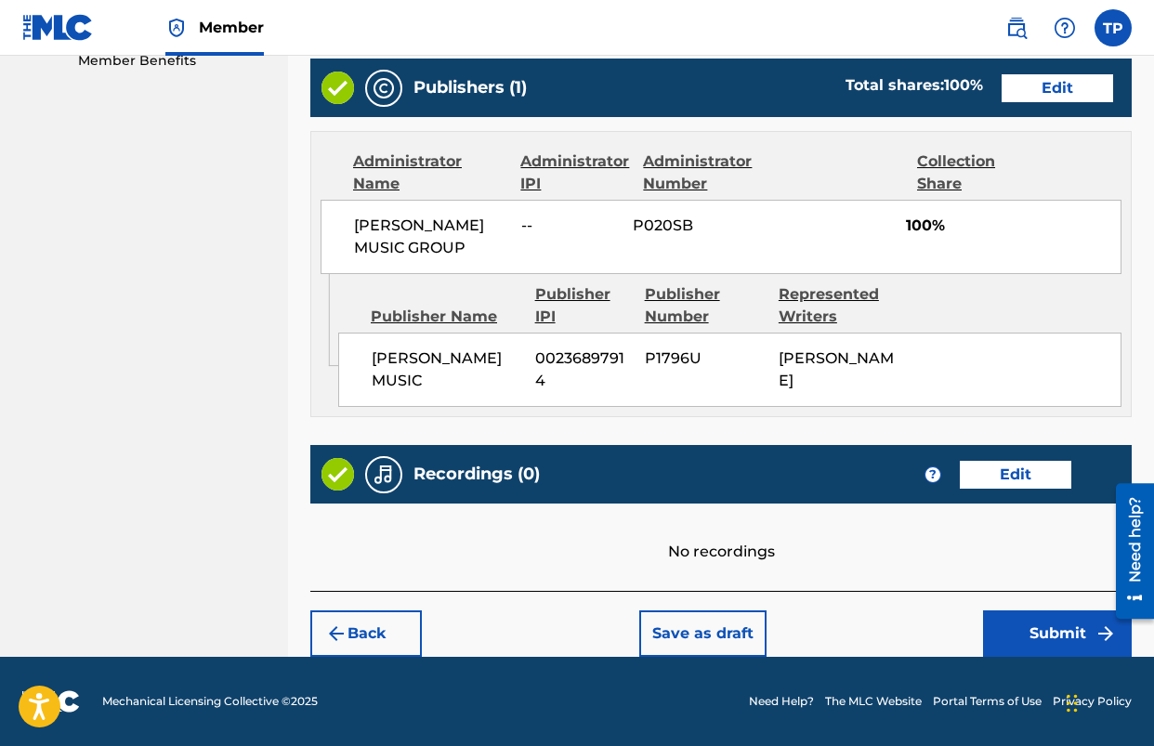
click at [1051, 625] on button "Submit" at bounding box center [1057, 634] width 149 height 46
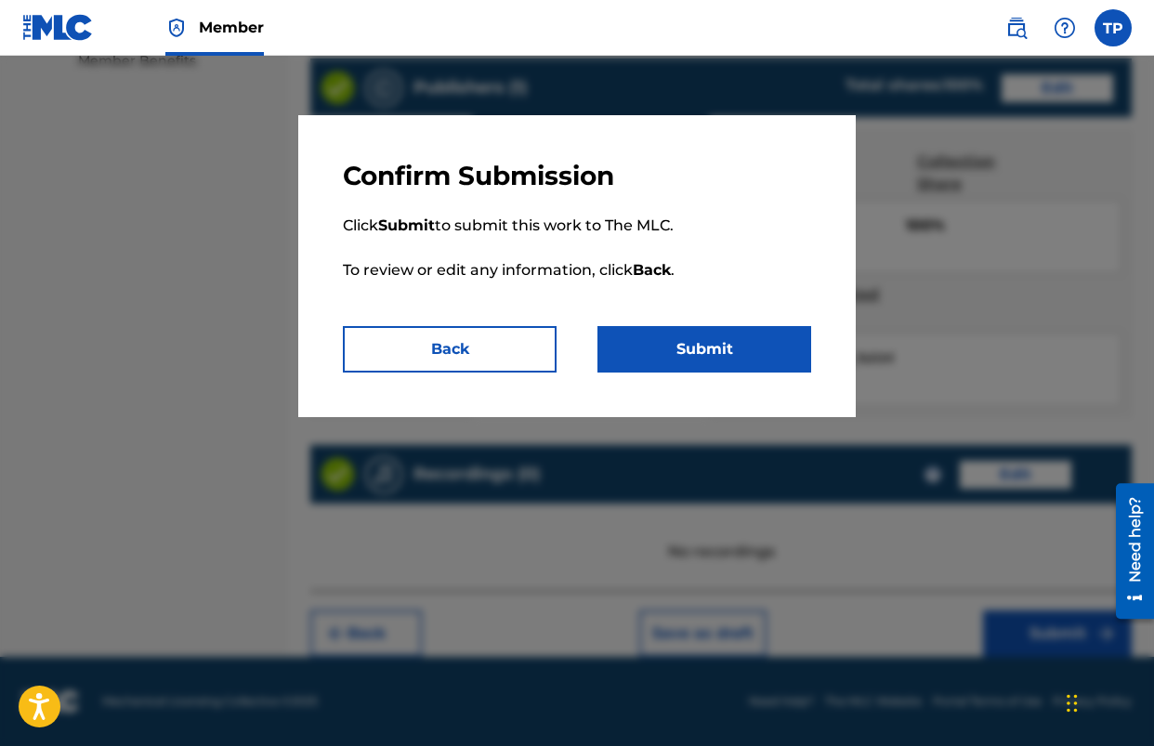
click at [700, 350] on button "Submit" at bounding box center [705, 349] width 214 height 46
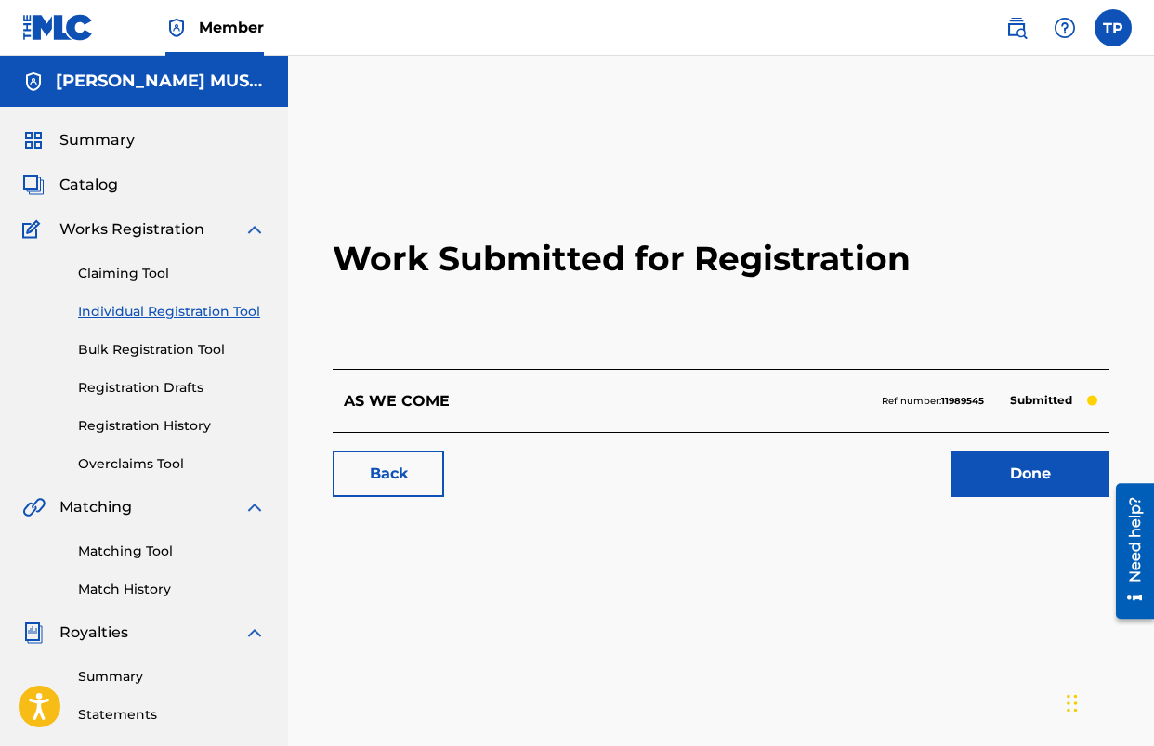
click at [980, 469] on link "Done" at bounding box center [1031, 474] width 158 height 46
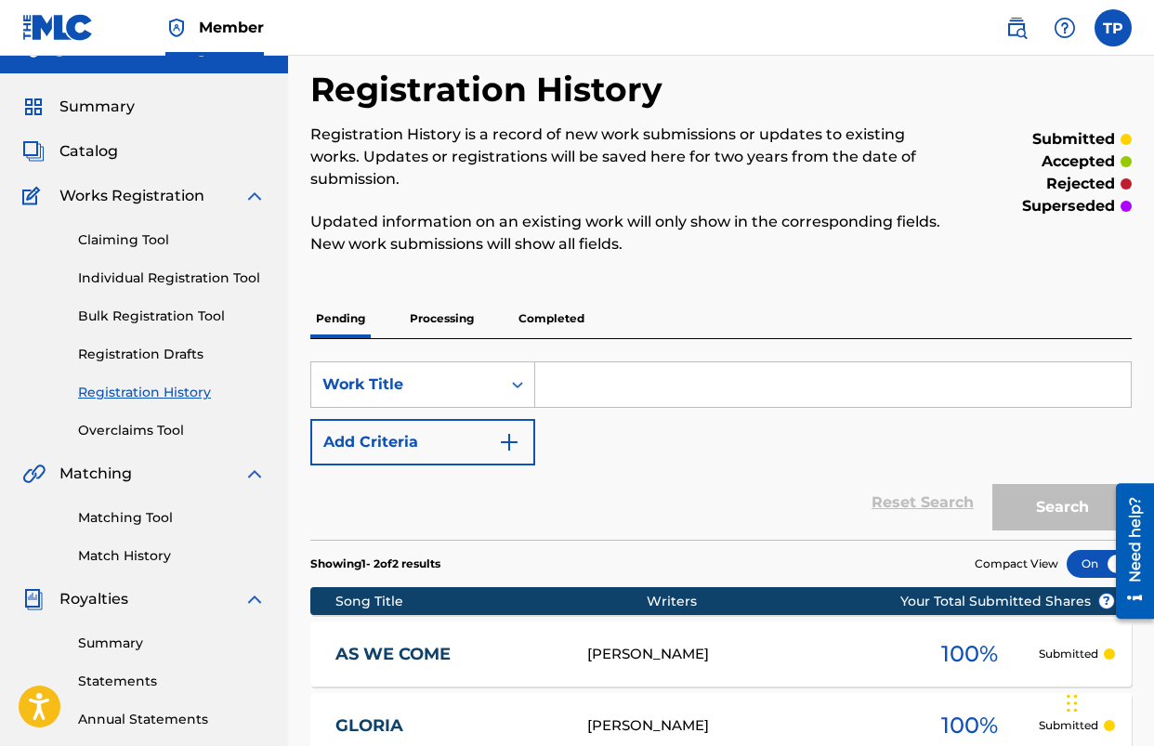
scroll to position [12, 0]
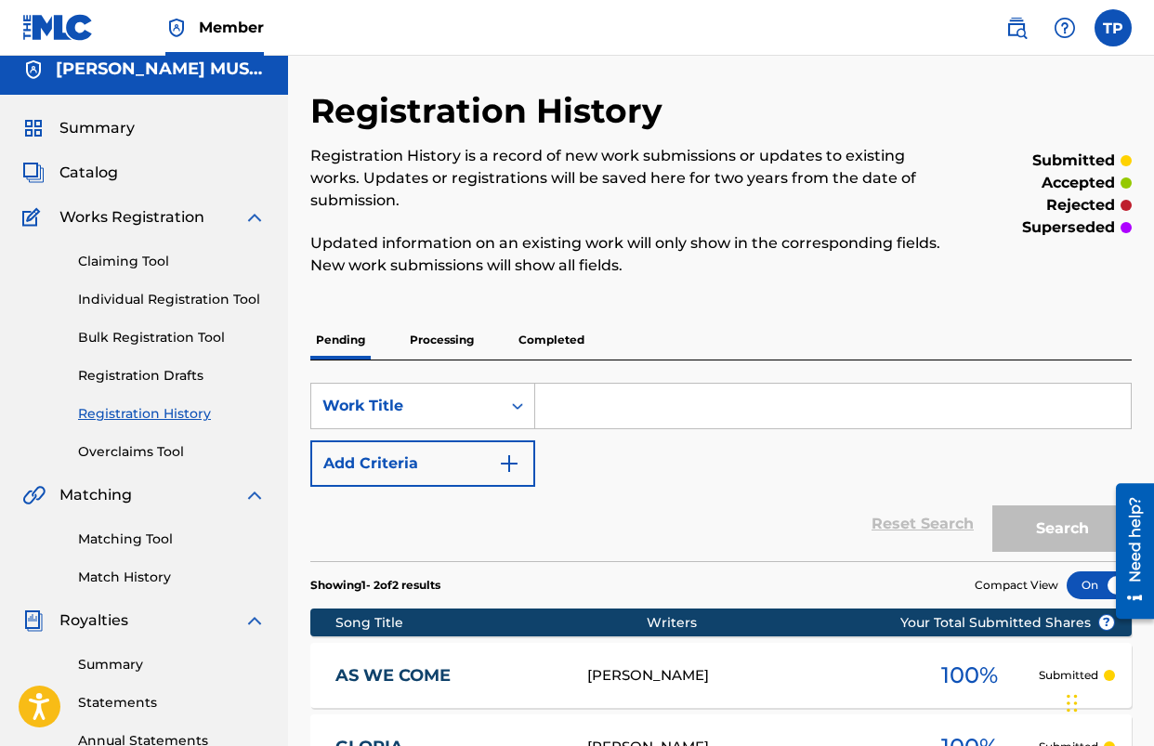
click at [110, 177] on span "Catalog" at bounding box center [88, 173] width 59 height 22
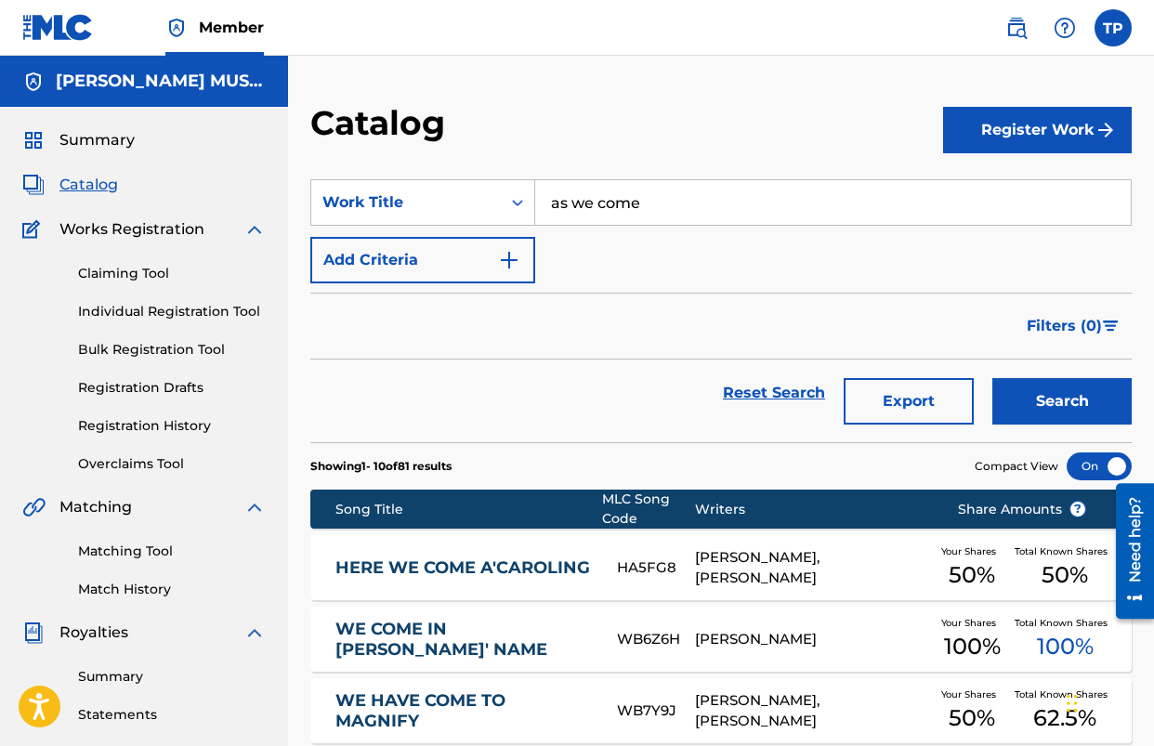
click at [646, 216] on input "as we come" at bounding box center [833, 202] width 596 height 45
click at [1047, 148] on button "Register Work" at bounding box center [1037, 130] width 189 height 46
click at [1019, 176] on link "Individual" at bounding box center [1037, 190] width 189 height 45
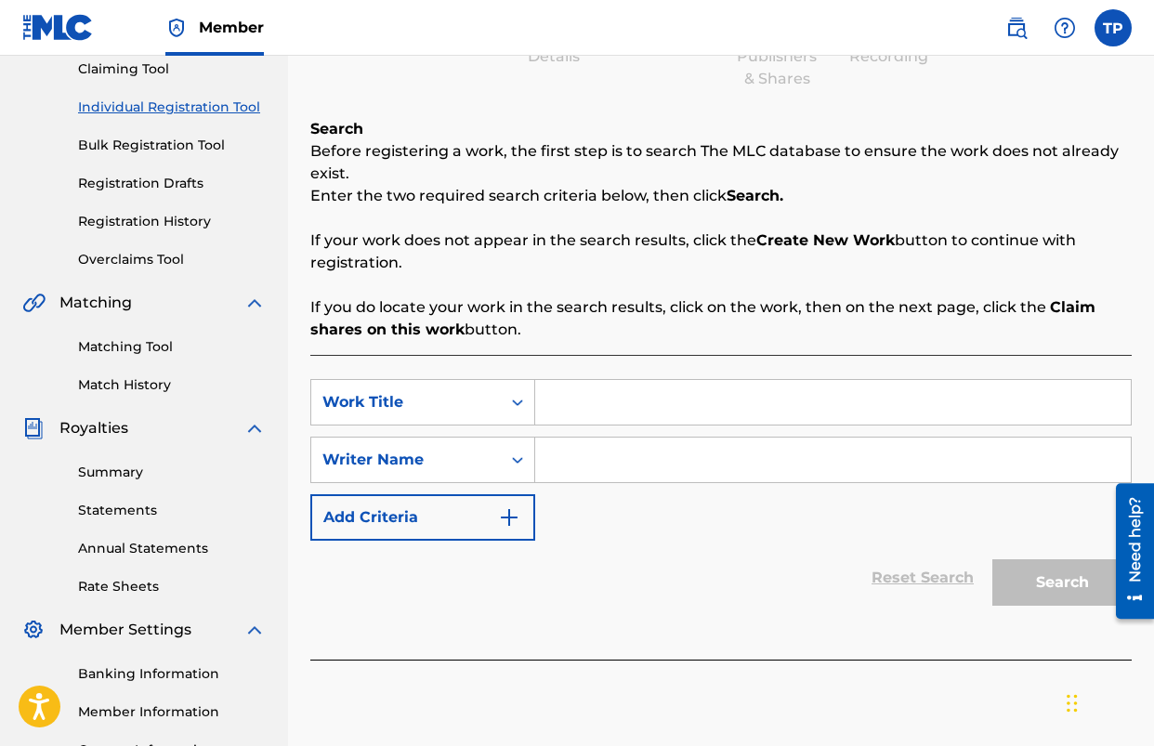
scroll to position [215, 0]
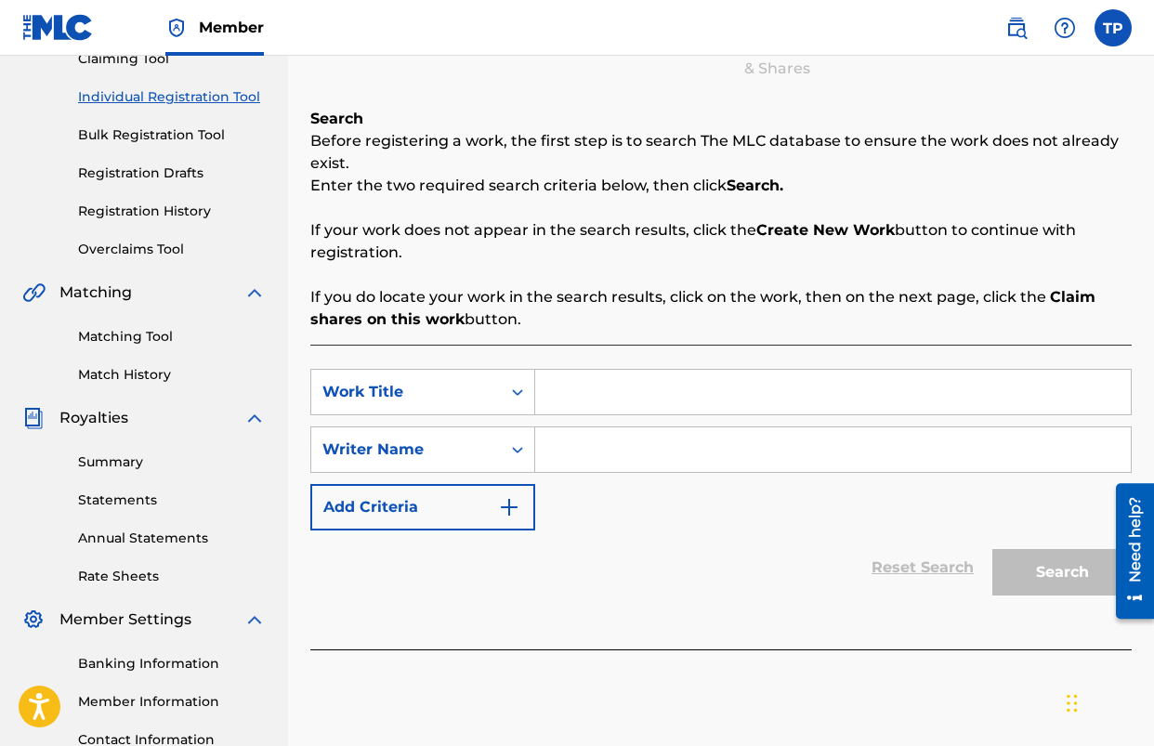
click at [670, 395] on input "Search Form" at bounding box center [833, 392] width 596 height 45
type input "H"
type input "THIS IS WHY I SING"
click at [667, 453] on input "Search Form" at bounding box center [833, 450] width 596 height 45
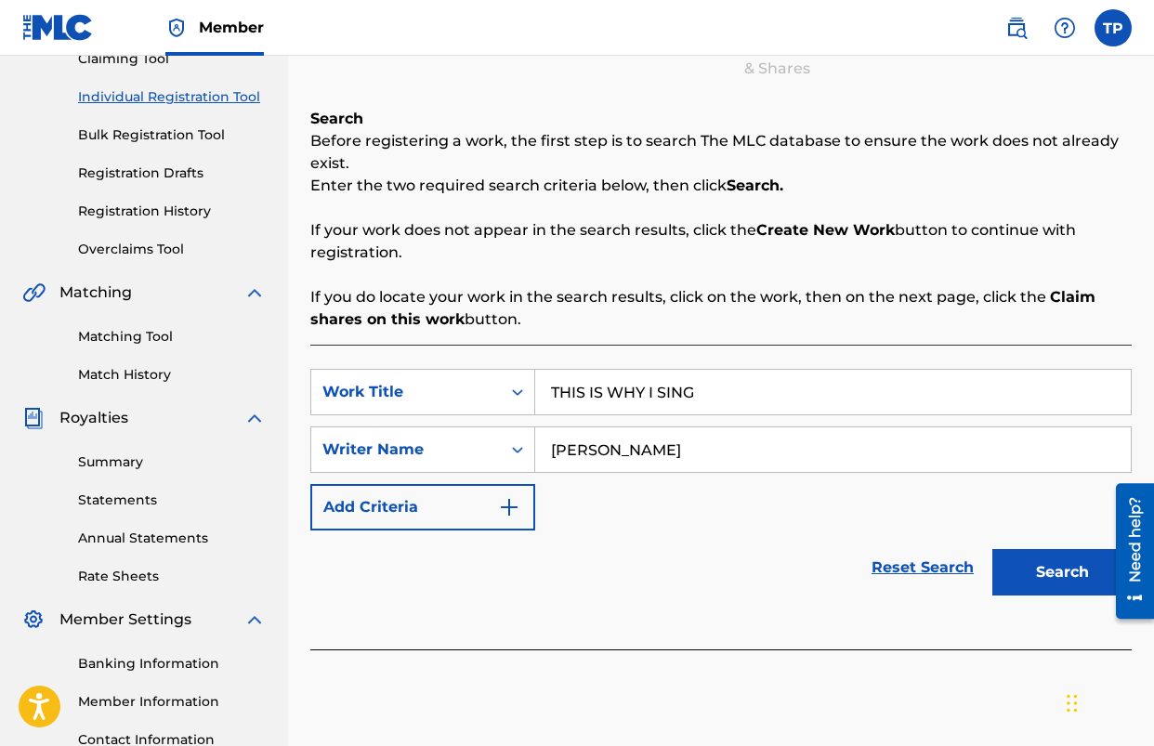
type input "[PERSON_NAME]"
click at [993, 549] on button "Search" at bounding box center [1062, 572] width 139 height 46
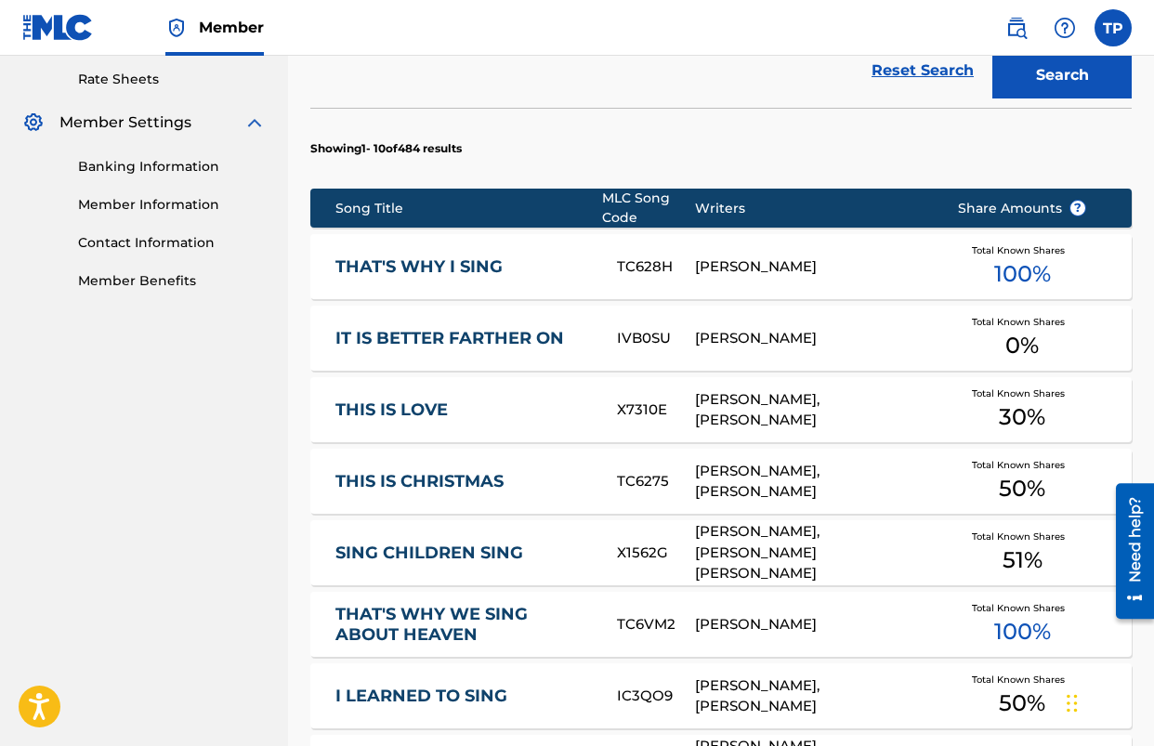
scroll to position [713, 0]
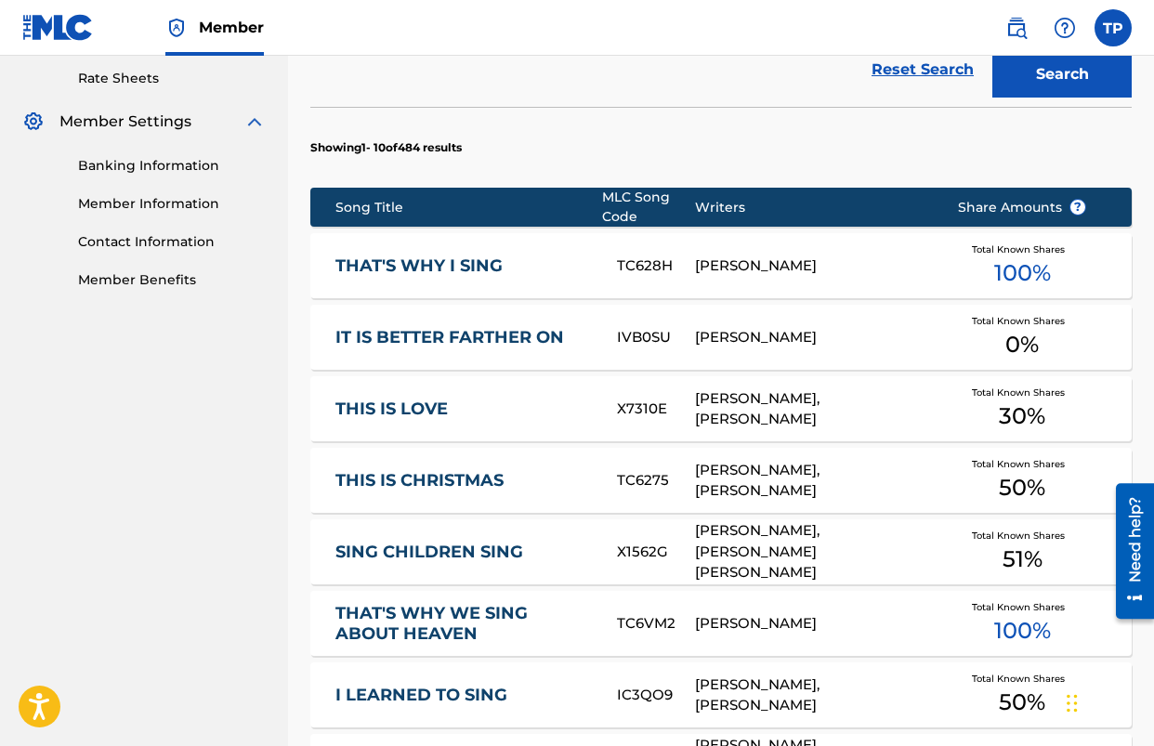
click at [458, 257] on link "THAT'S WHY I SING" at bounding box center [464, 266] width 257 height 21
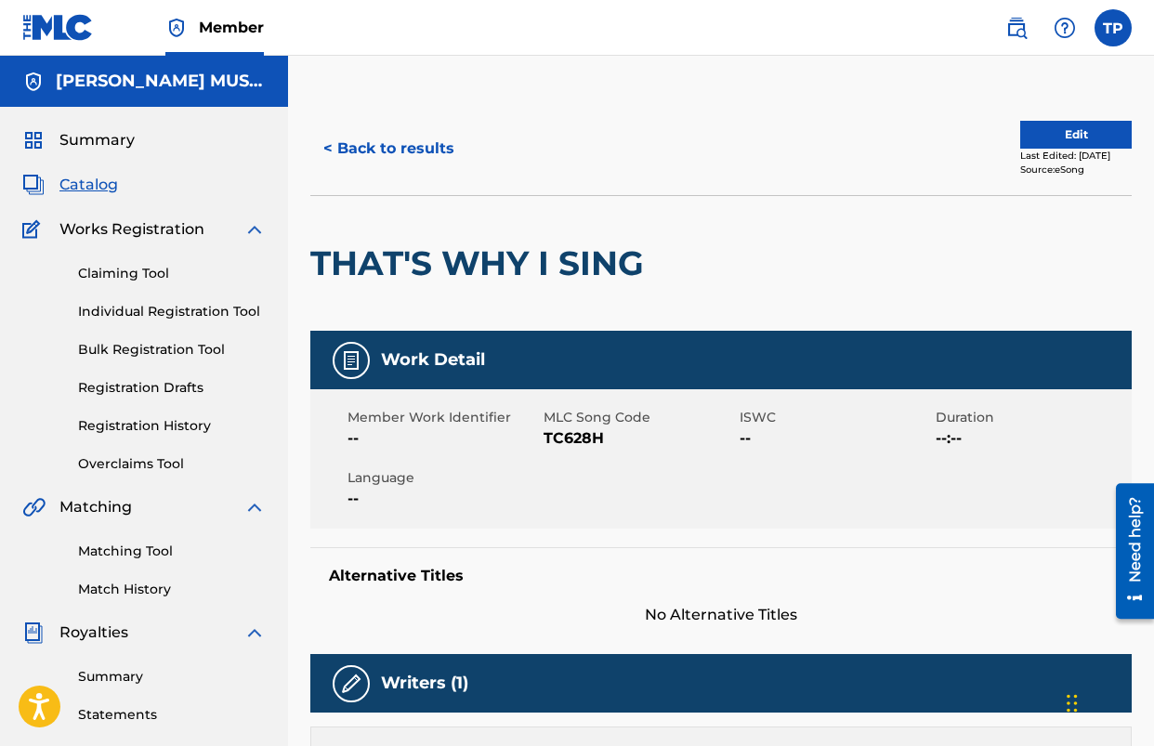
scroll to position [777, 0]
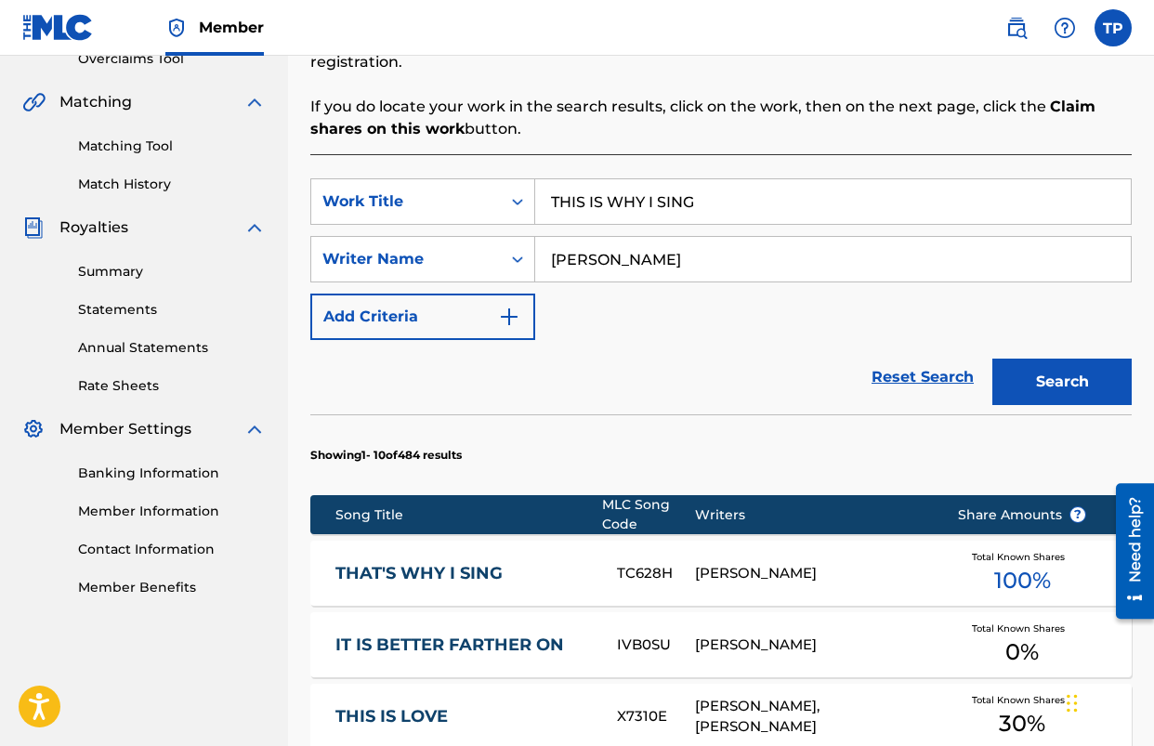
scroll to position [440, 0]
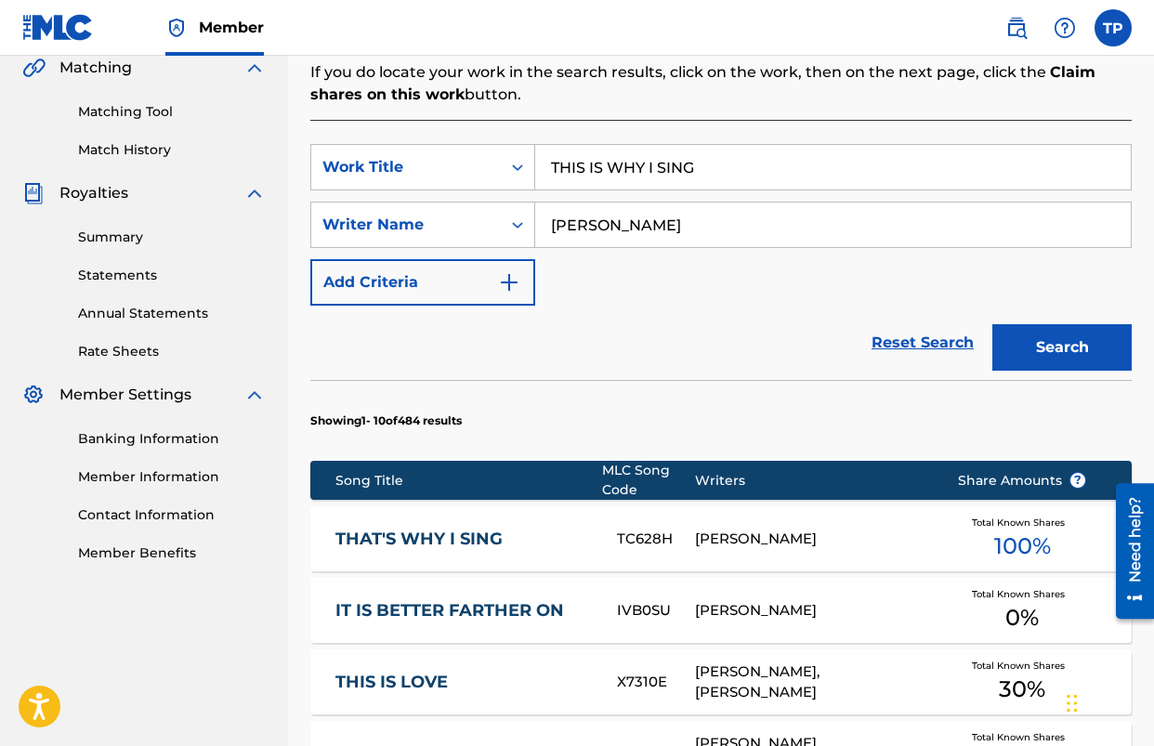
click at [1090, 353] on button "Search" at bounding box center [1062, 347] width 139 height 46
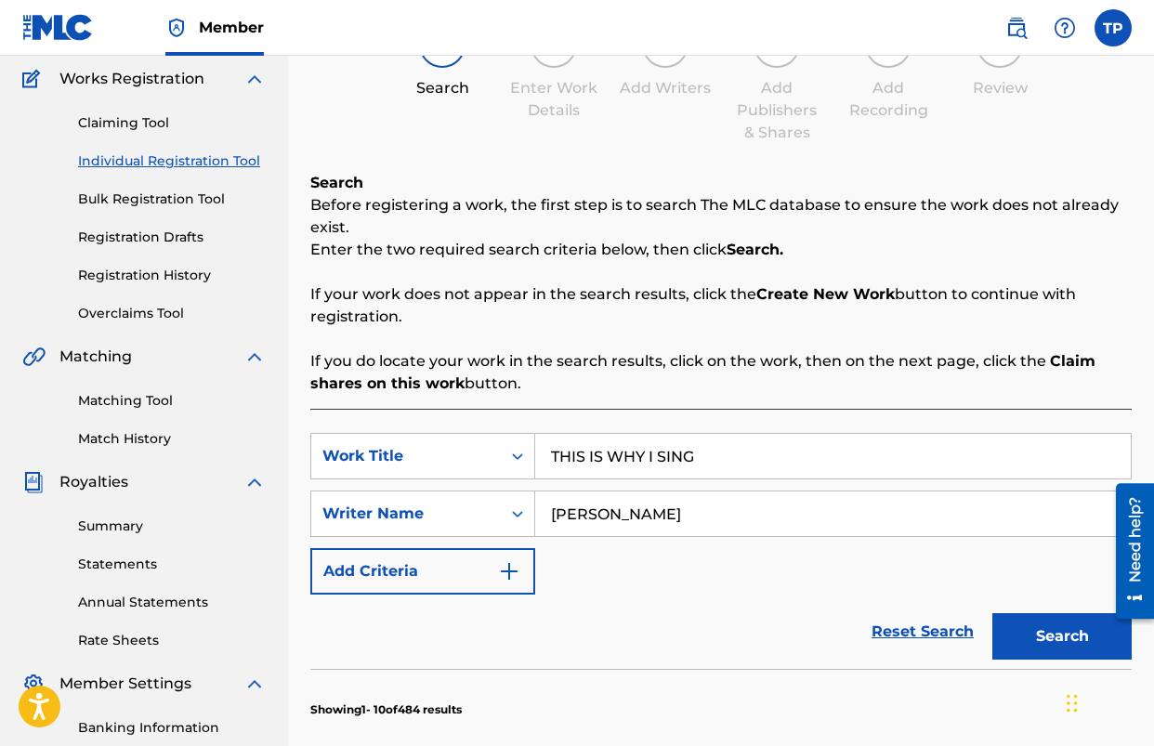
scroll to position [0, 0]
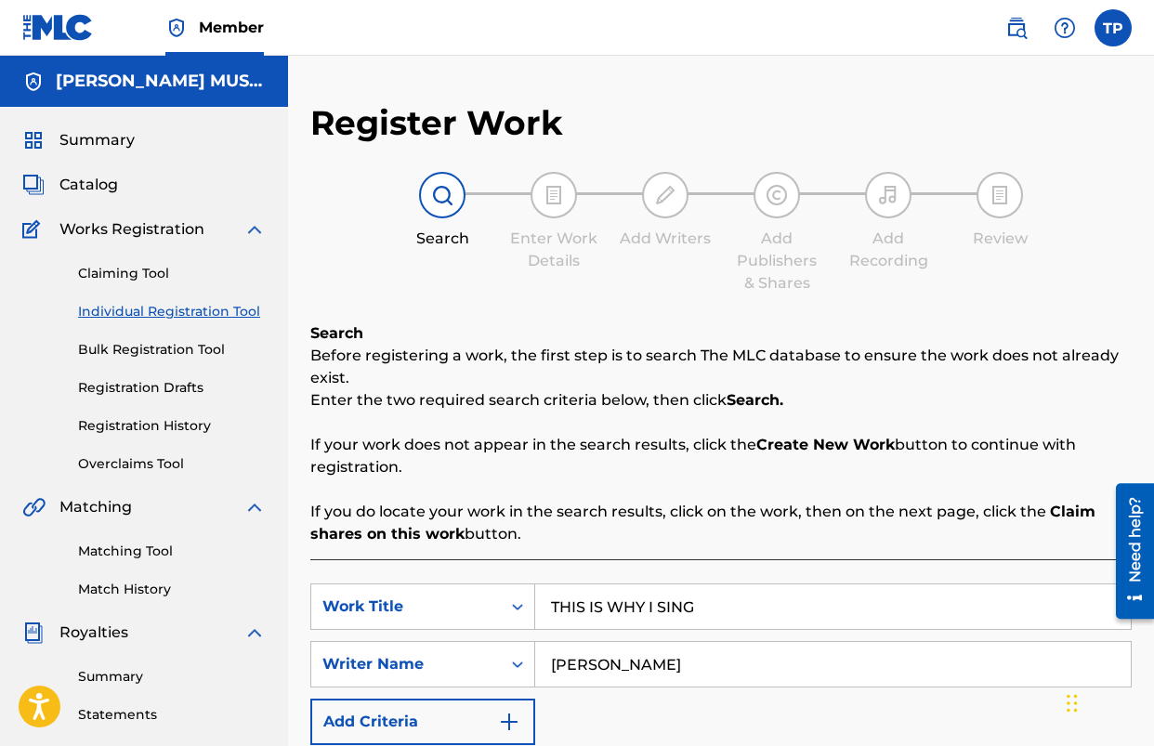
click at [99, 189] on span "Catalog" at bounding box center [88, 185] width 59 height 22
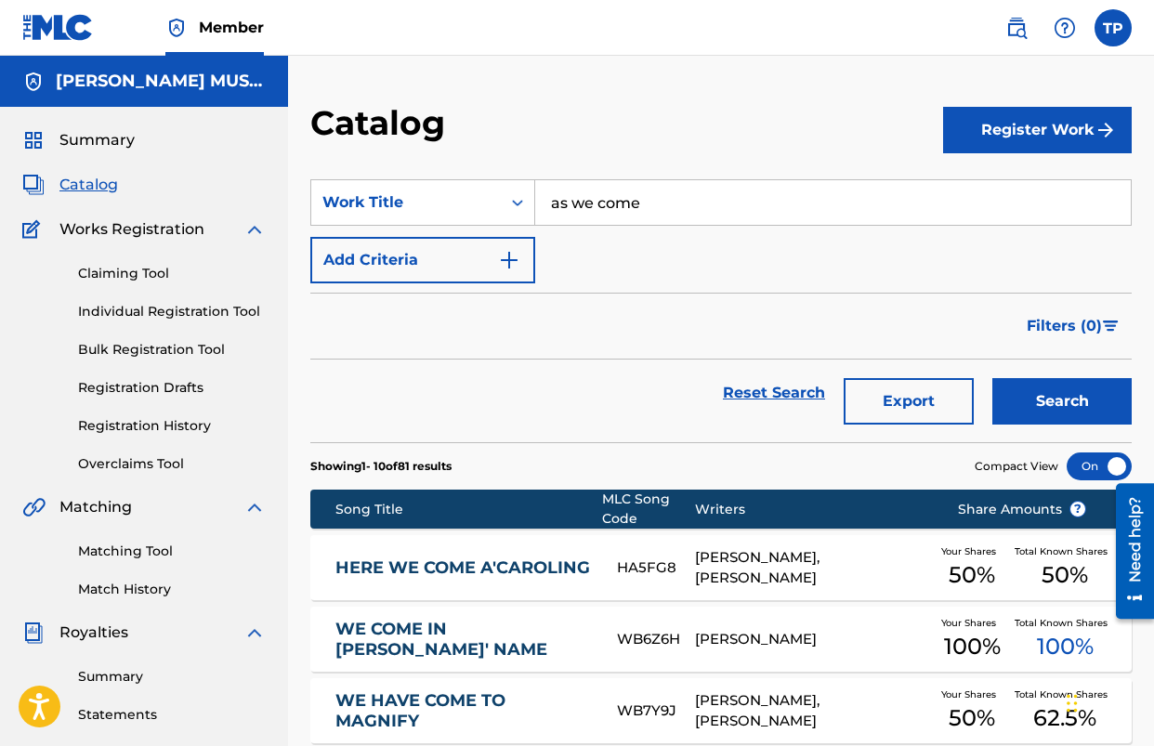
click at [981, 146] on button "Register Work" at bounding box center [1037, 130] width 189 height 46
click at [993, 183] on link "Individual" at bounding box center [1037, 190] width 189 height 45
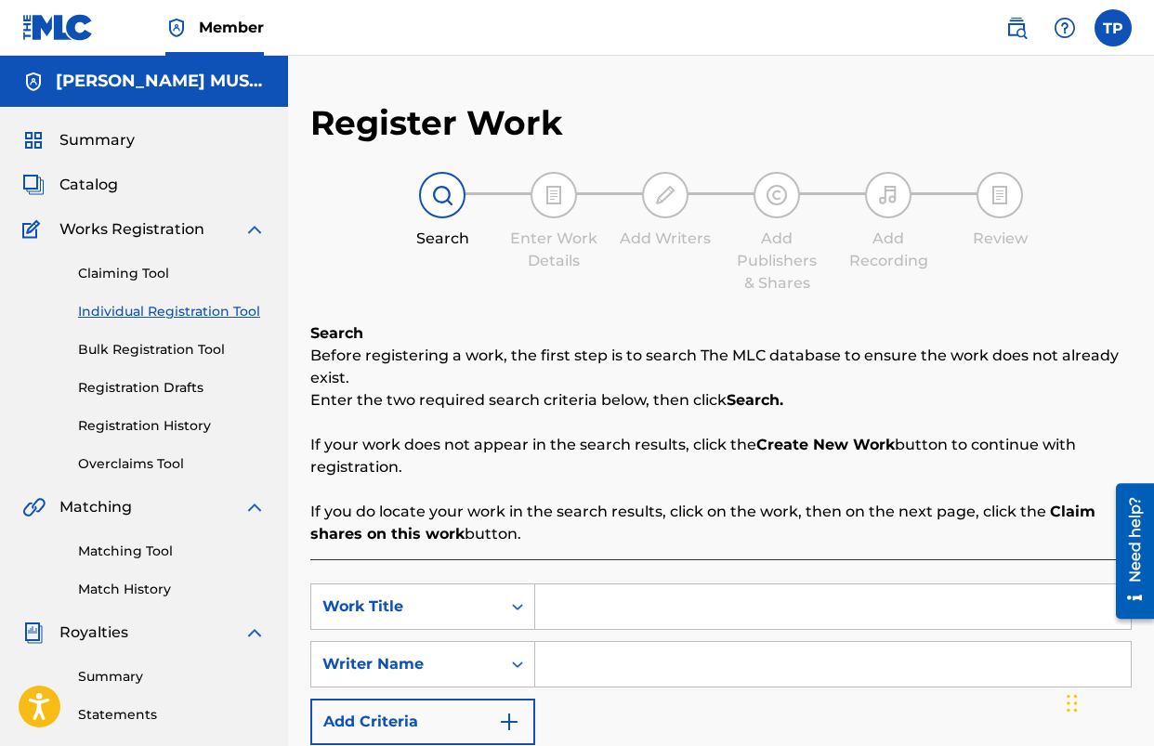
scroll to position [241, 0]
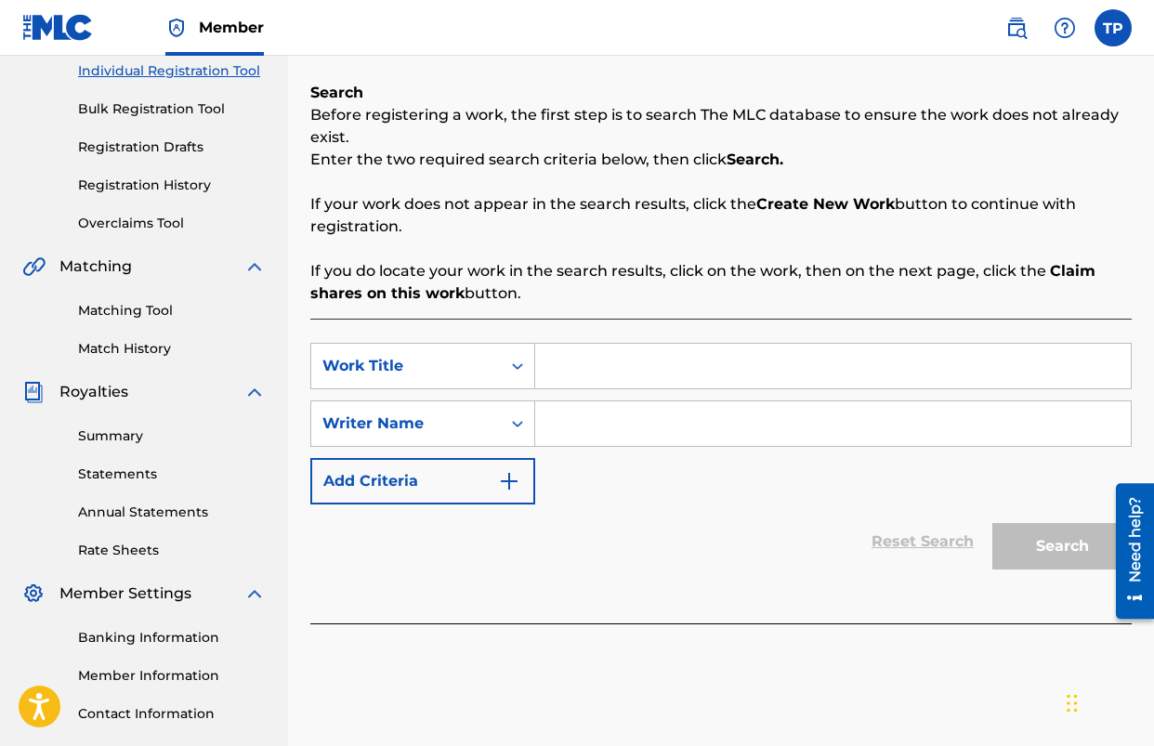
click at [613, 360] on input "Search Form" at bounding box center [833, 366] width 596 height 45
type input "THIS IS WHY I SING"
click at [716, 432] on input "Search Form" at bounding box center [833, 424] width 596 height 45
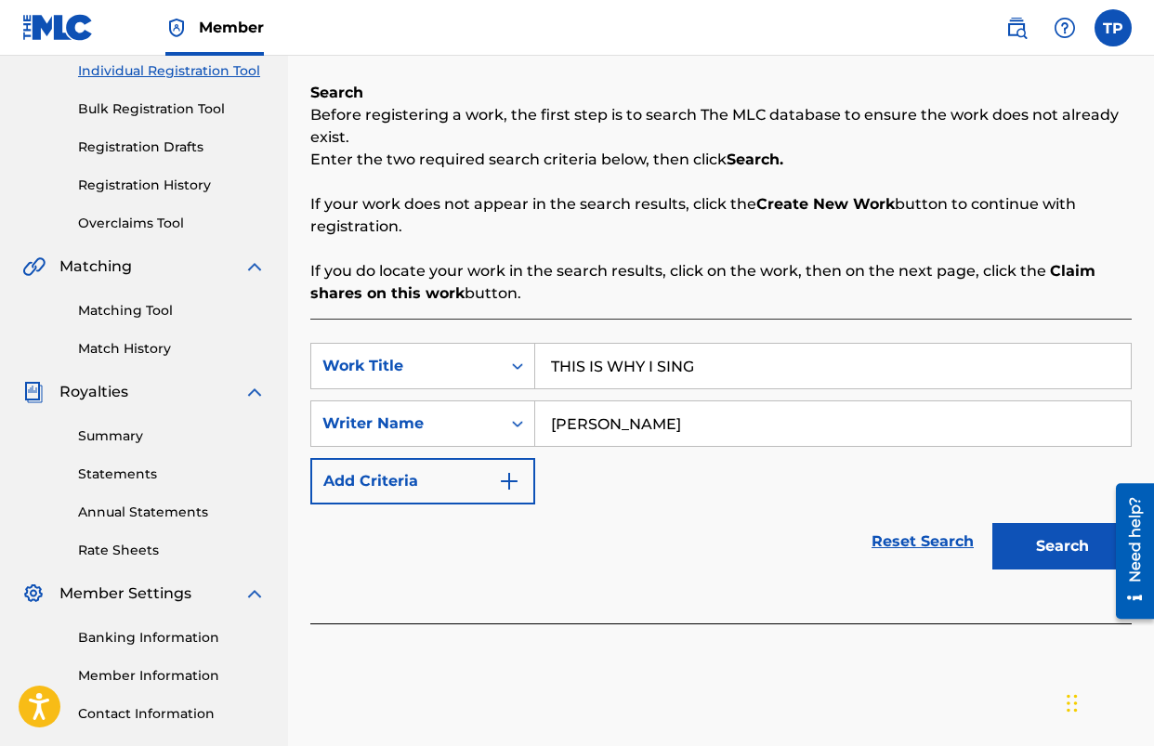
type input "[PERSON_NAME]"
click at [993, 523] on button "Search" at bounding box center [1062, 546] width 139 height 46
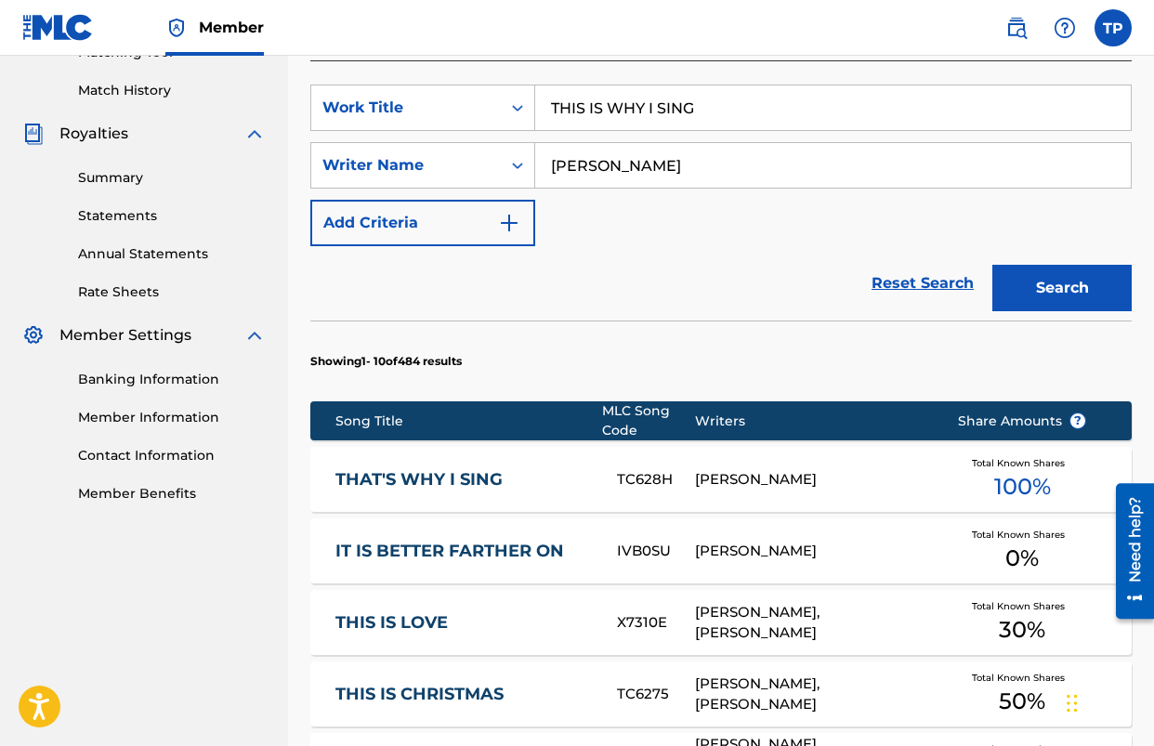
scroll to position [1234, 0]
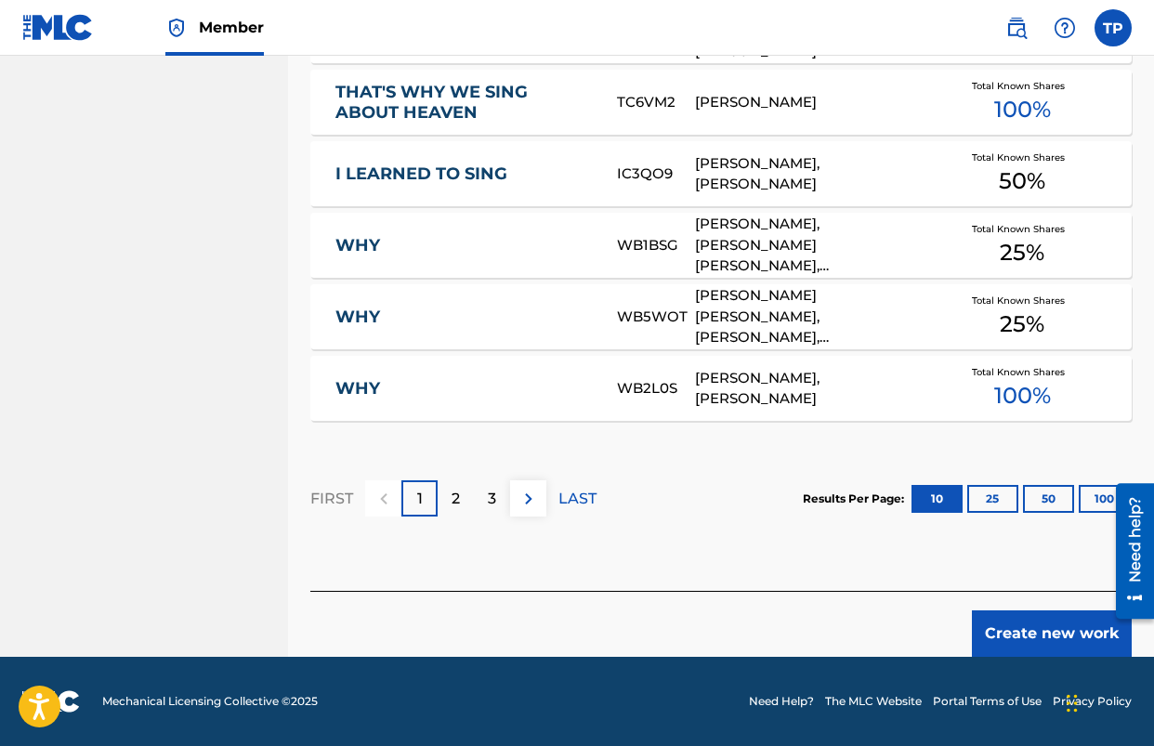
click at [1011, 649] on button "Create new work" at bounding box center [1052, 634] width 160 height 46
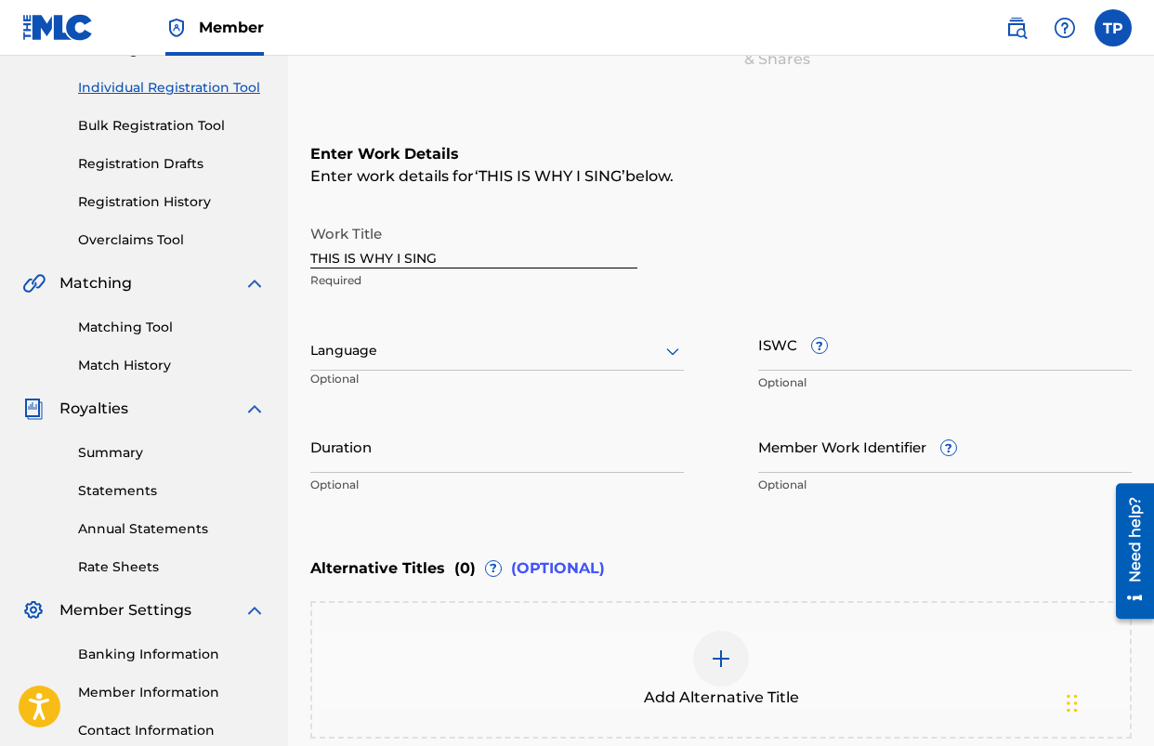
scroll to position [199, 0]
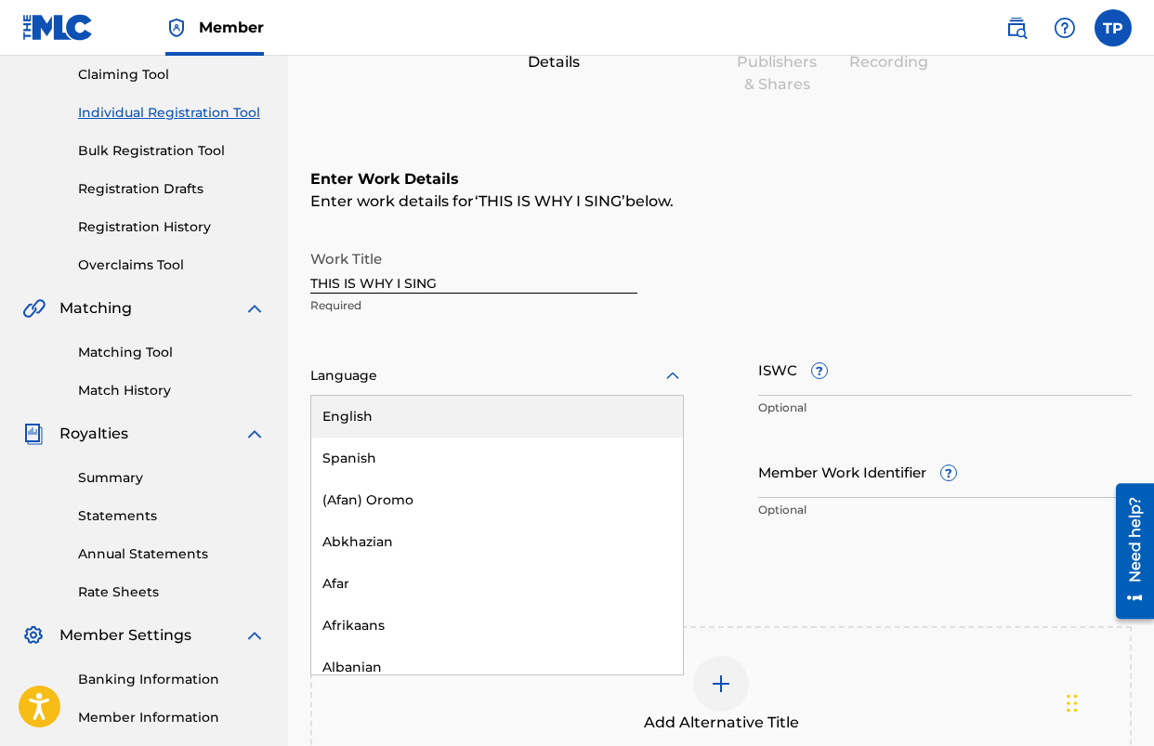
click at [651, 383] on div at bounding box center [497, 375] width 374 height 23
click at [554, 415] on div "English" at bounding box center [497, 417] width 372 height 42
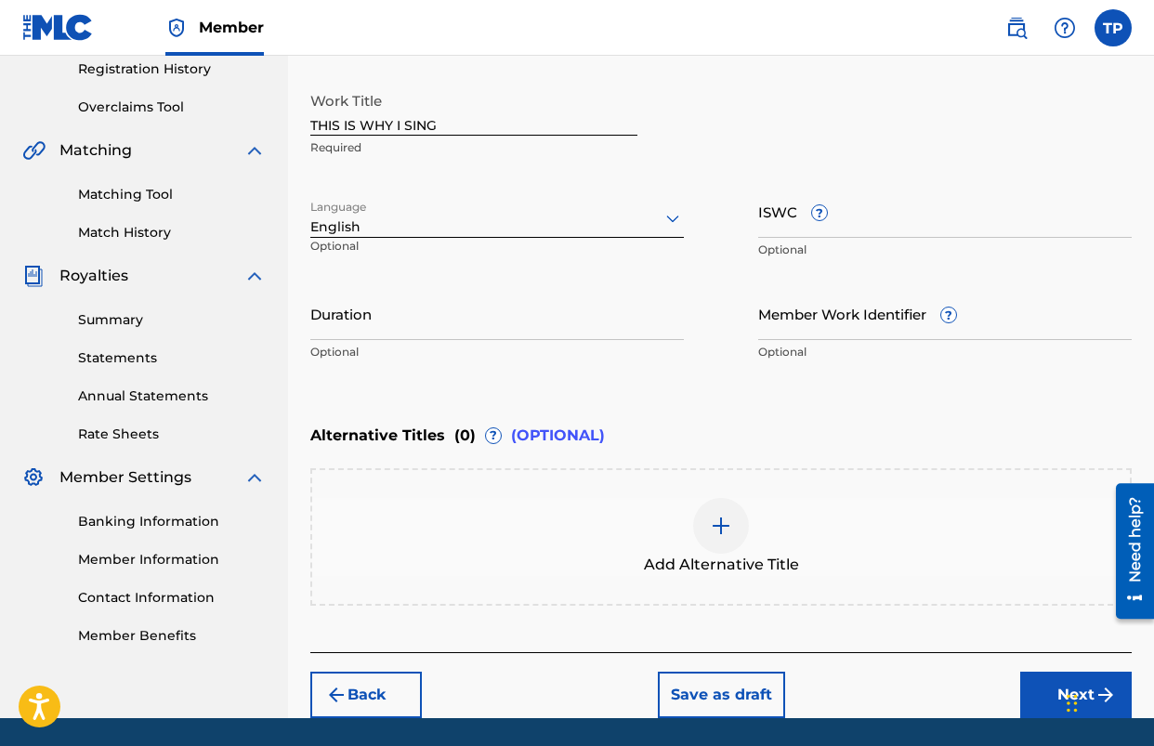
scroll to position [418, 0]
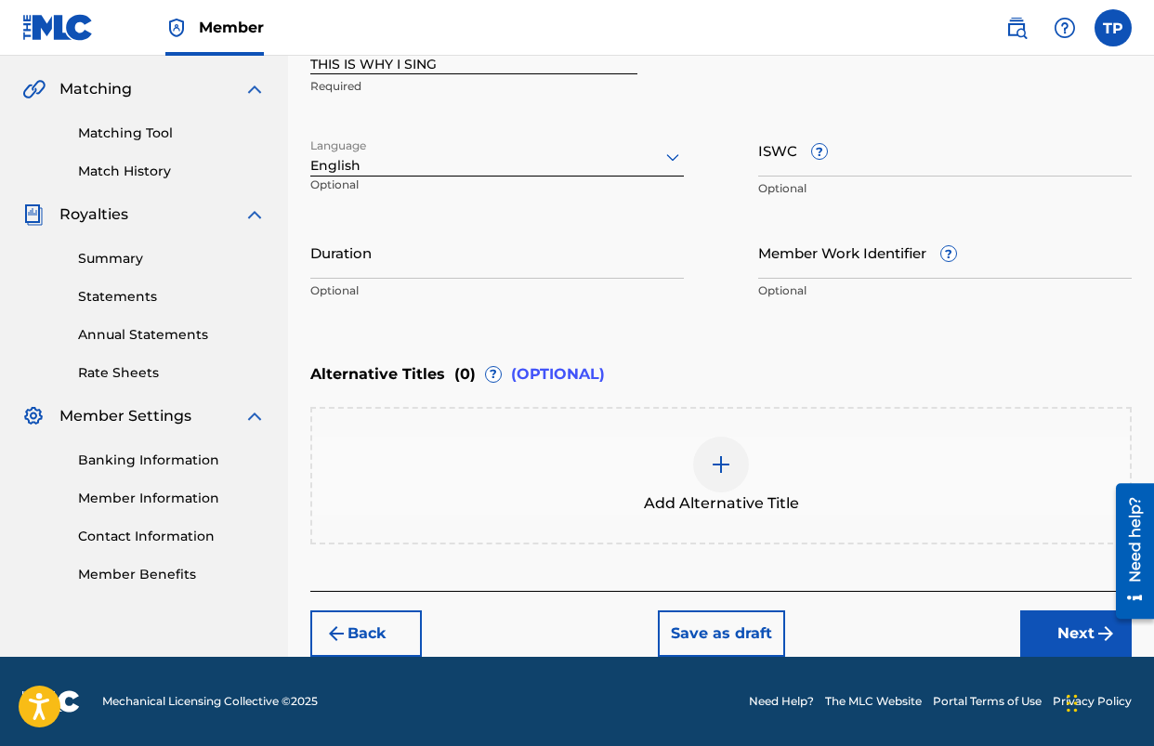
click at [1059, 643] on button "Next" at bounding box center [1076, 634] width 112 height 46
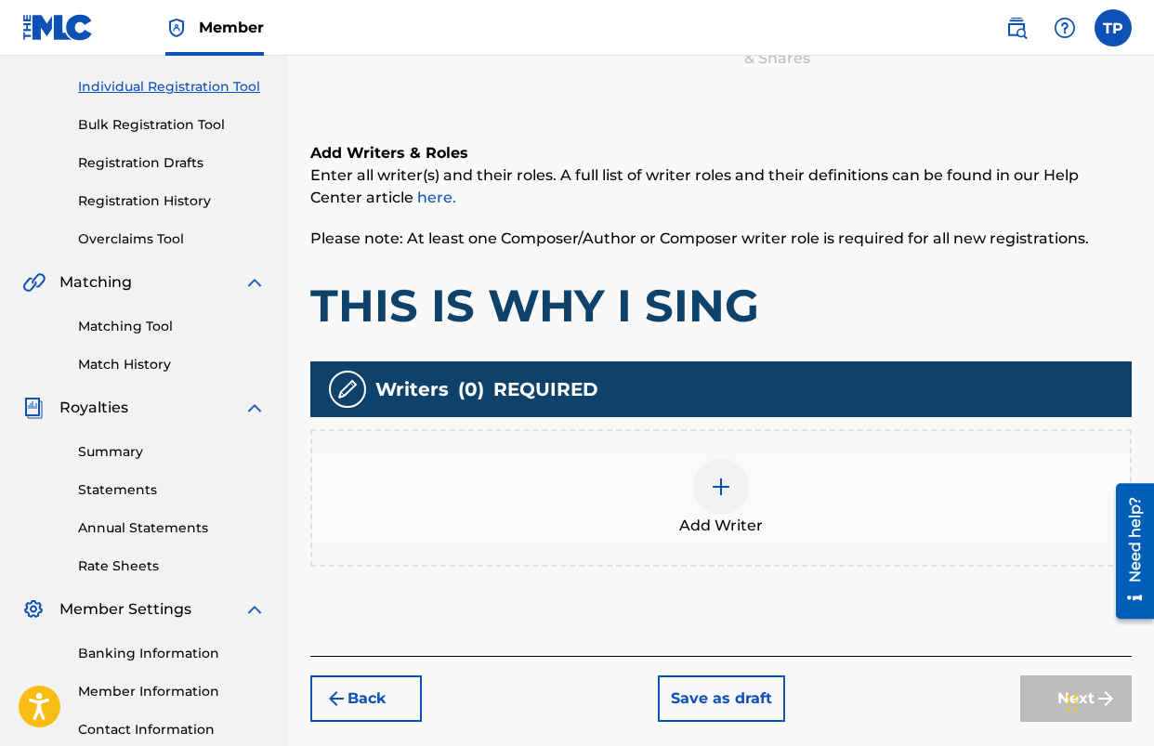
scroll to position [227, 0]
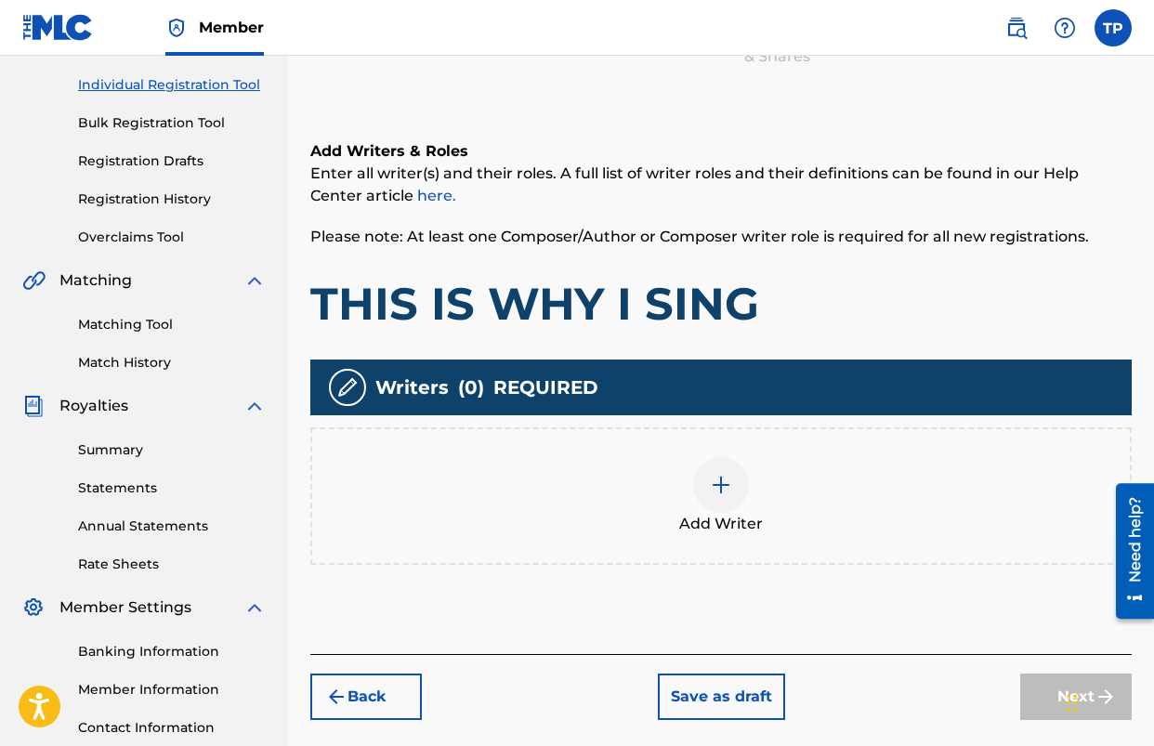
click at [733, 498] on div at bounding box center [721, 485] width 56 height 56
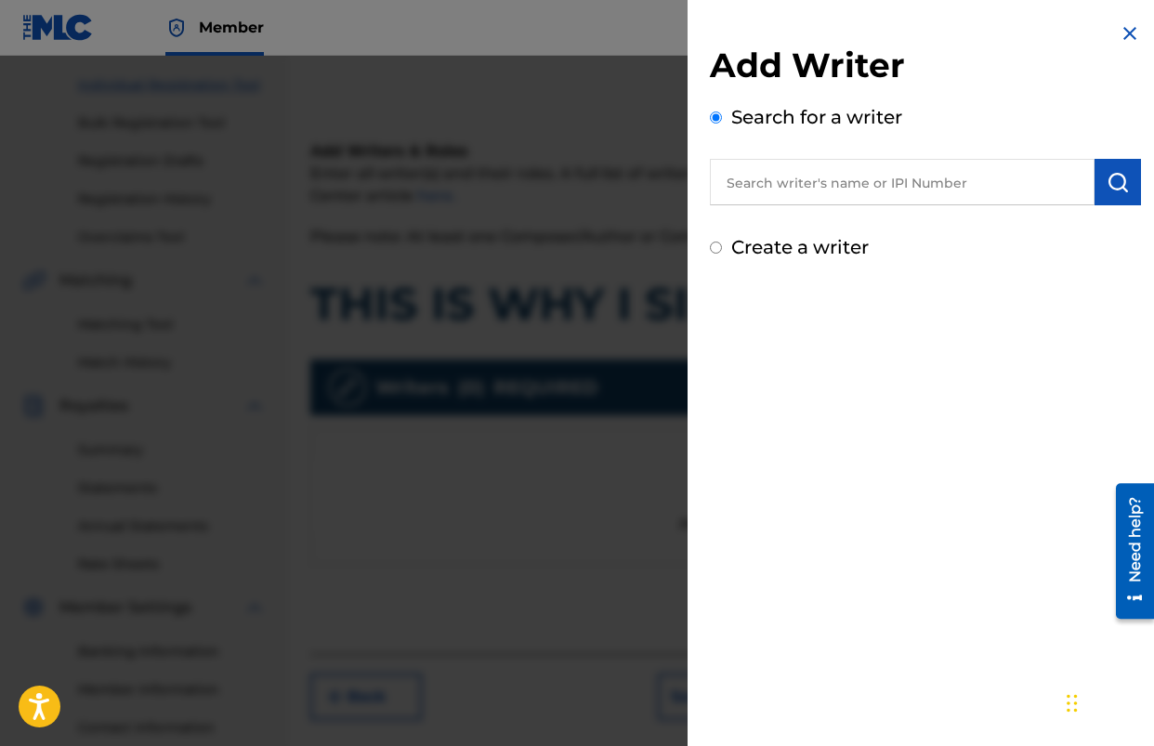
click at [799, 193] on input "text" at bounding box center [902, 182] width 385 height 46
type input "[PERSON_NAME]"
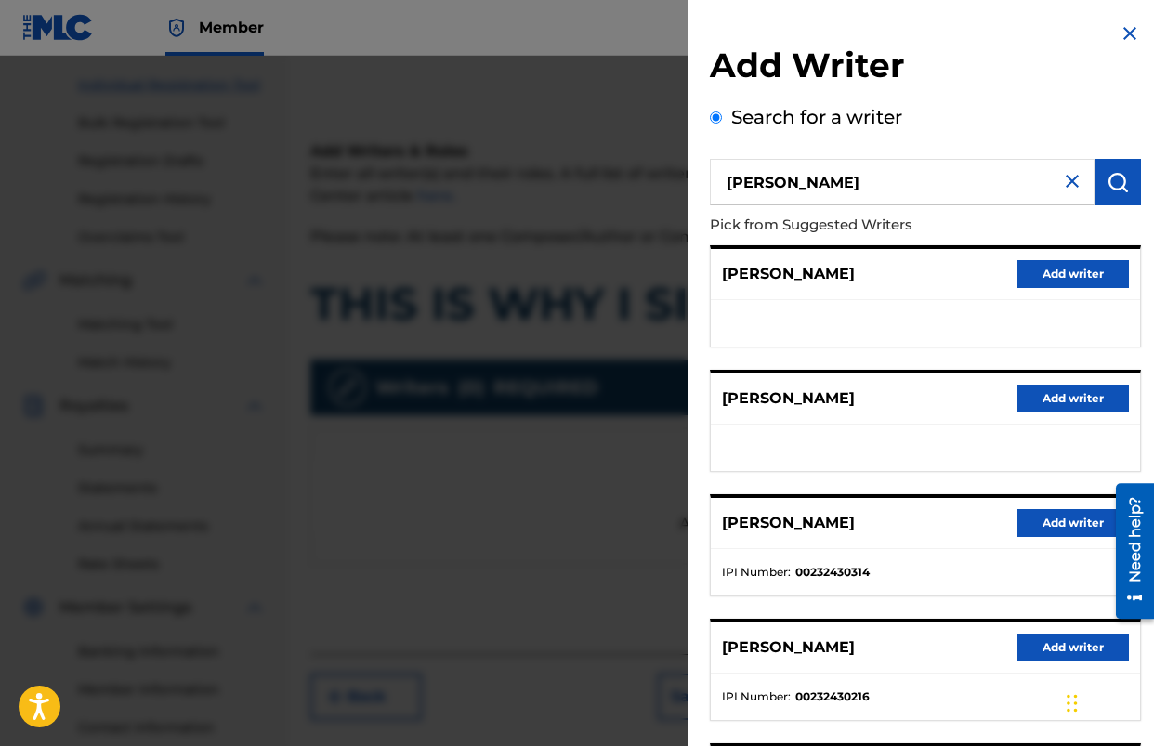
click at [1072, 524] on button "Add writer" at bounding box center [1074, 523] width 112 height 28
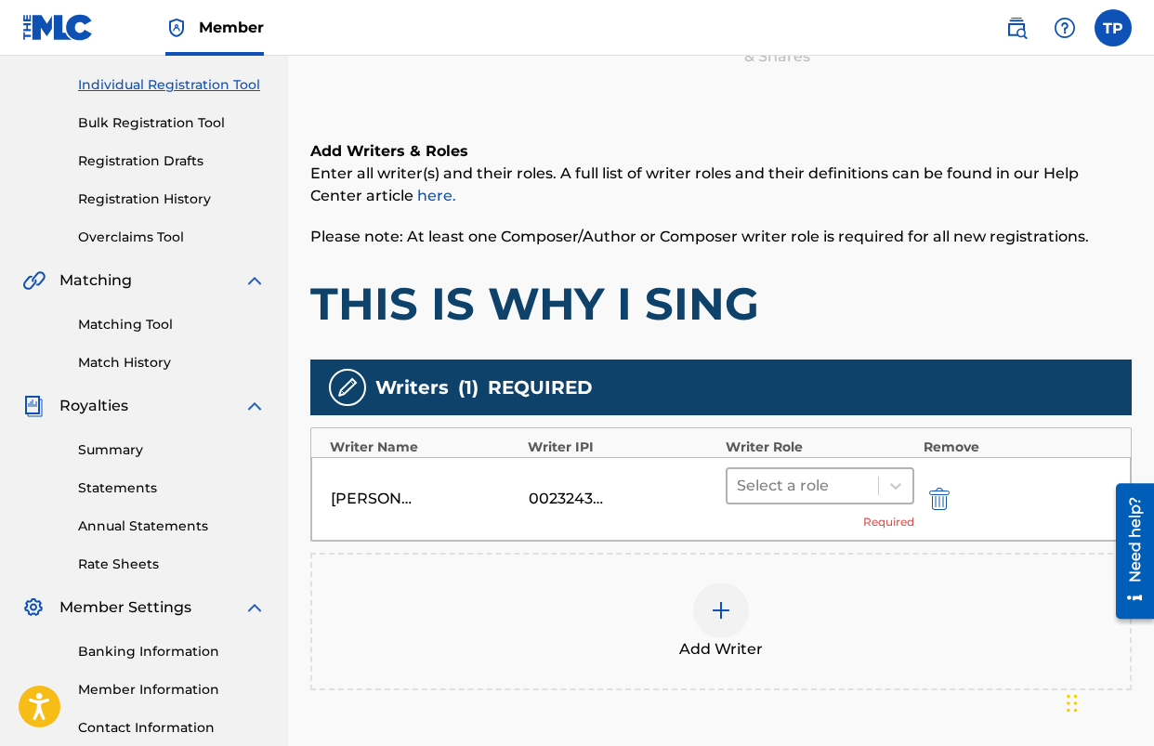
click at [819, 497] on div at bounding box center [803, 486] width 132 height 26
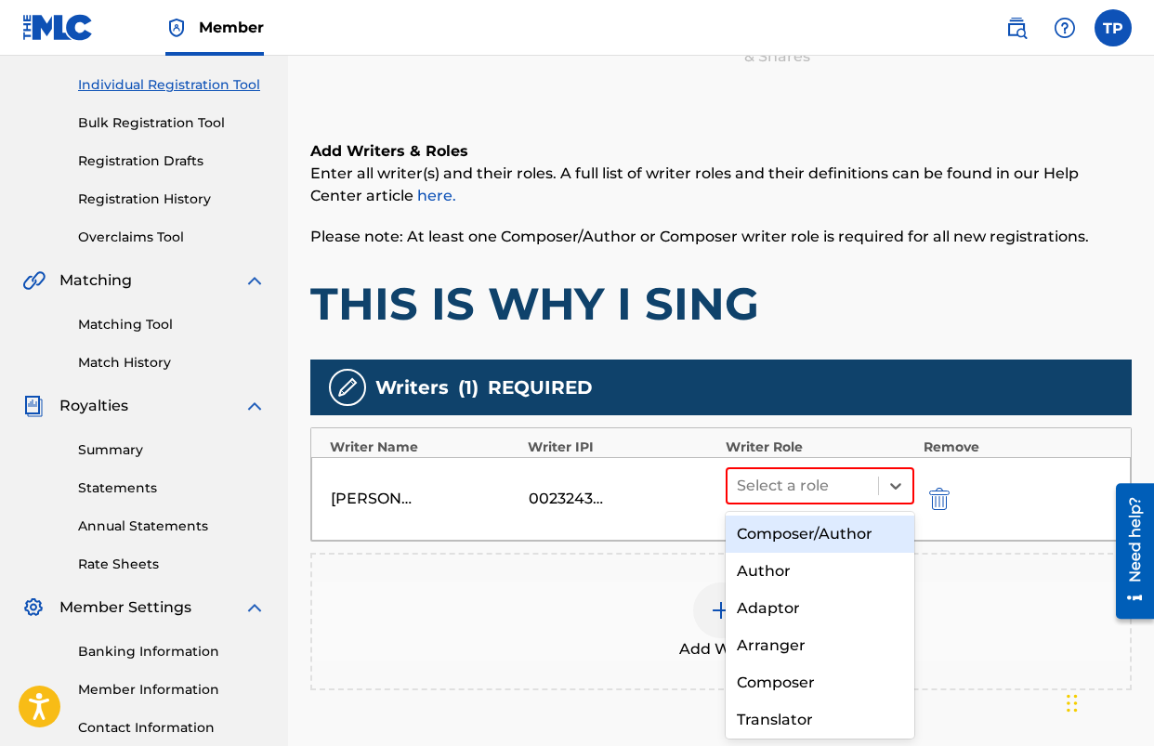
click at [792, 531] on div "Composer/Author" at bounding box center [820, 534] width 189 height 37
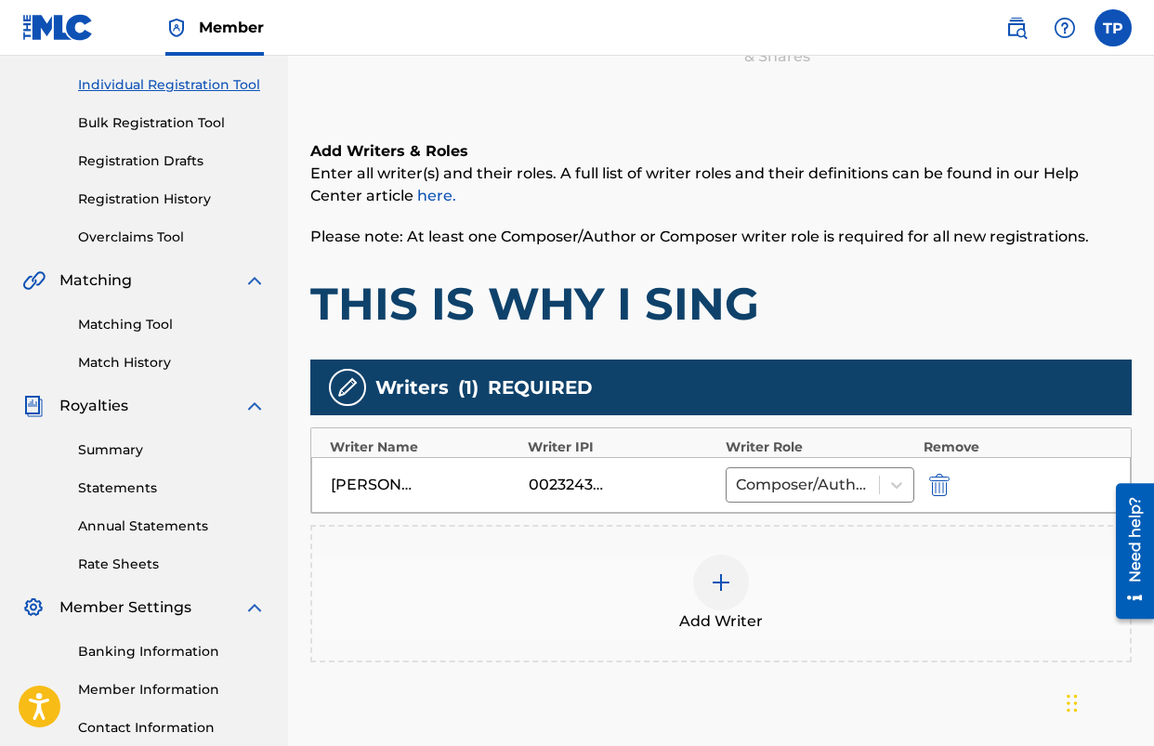
click at [872, 541] on div "Add Writer" at bounding box center [721, 594] width 822 height 138
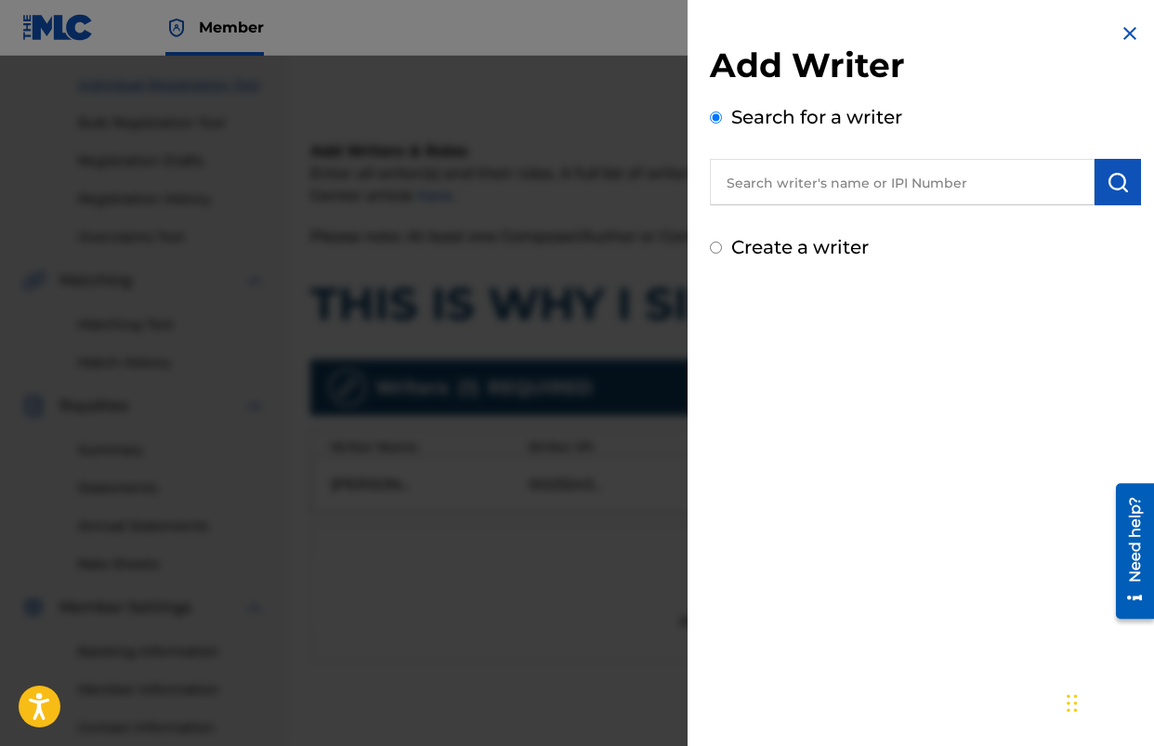
click at [540, 283] on div at bounding box center [577, 429] width 1154 height 746
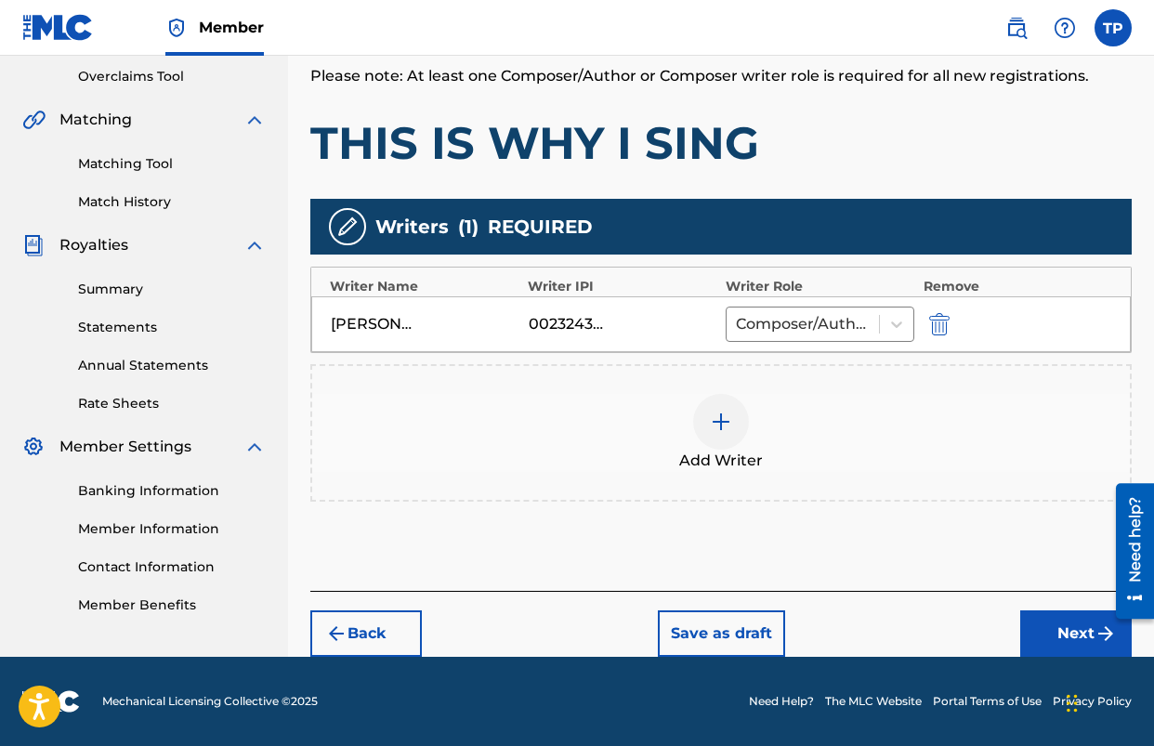
click at [1052, 642] on button "Next" at bounding box center [1076, 634] width 112 height 46
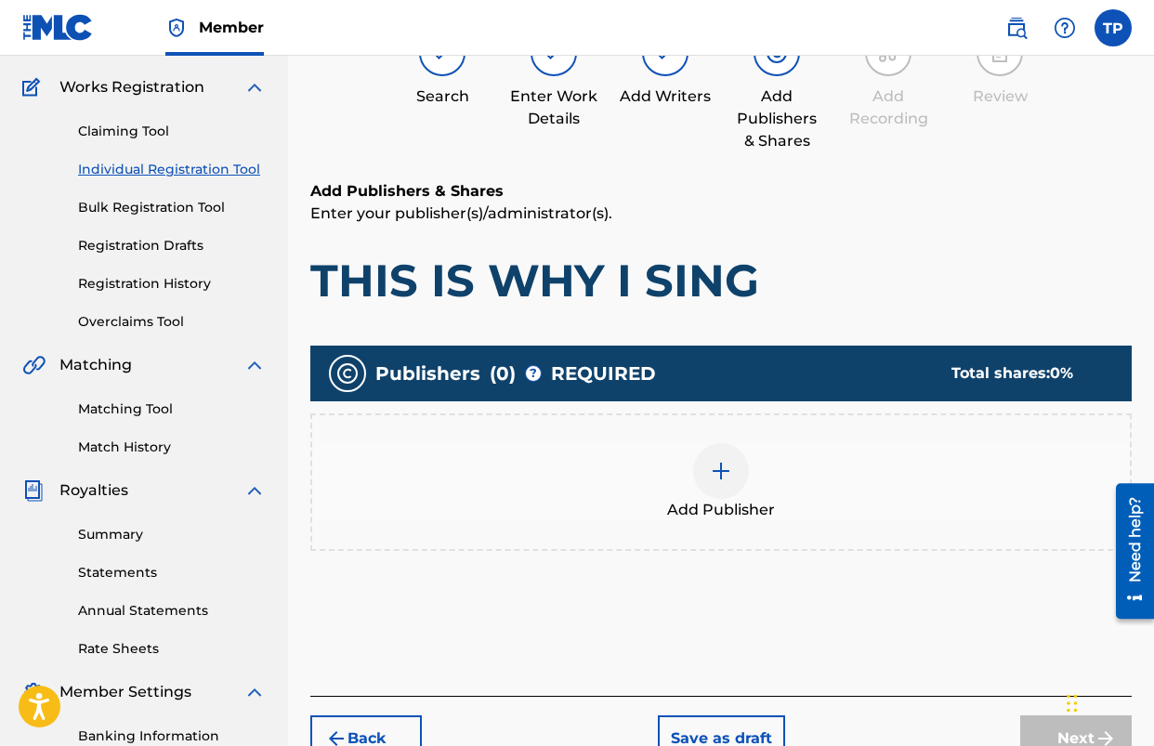
scroll to position [84, 0]
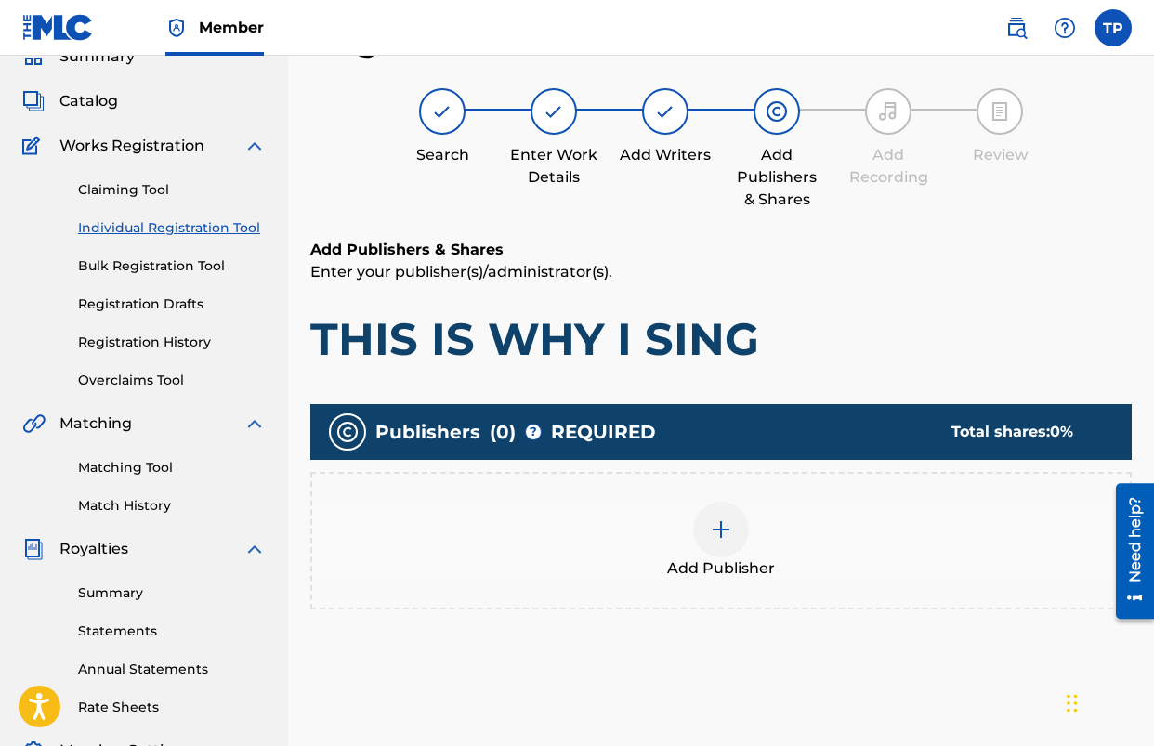
click at [734, 533] on div at bounding box center [721, 530] width 56 height 56
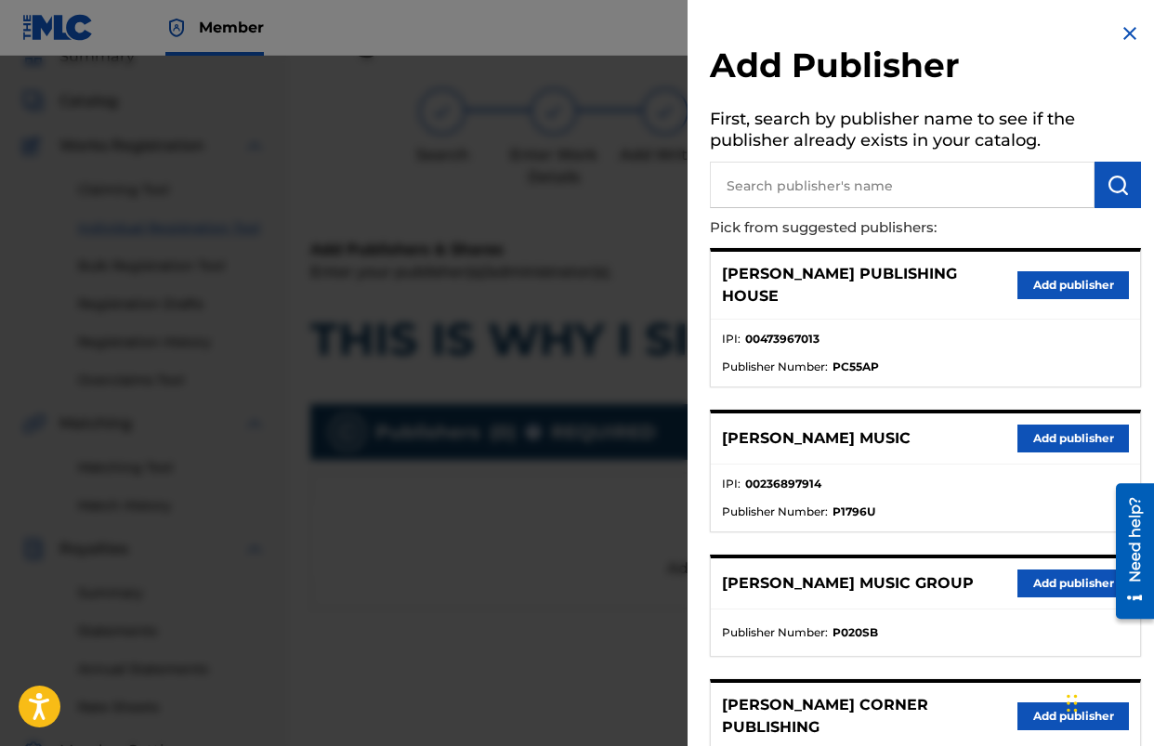
click at [1038, 425] on button "Add publisher" at bounding box center [1074, 439] width 112 height 28
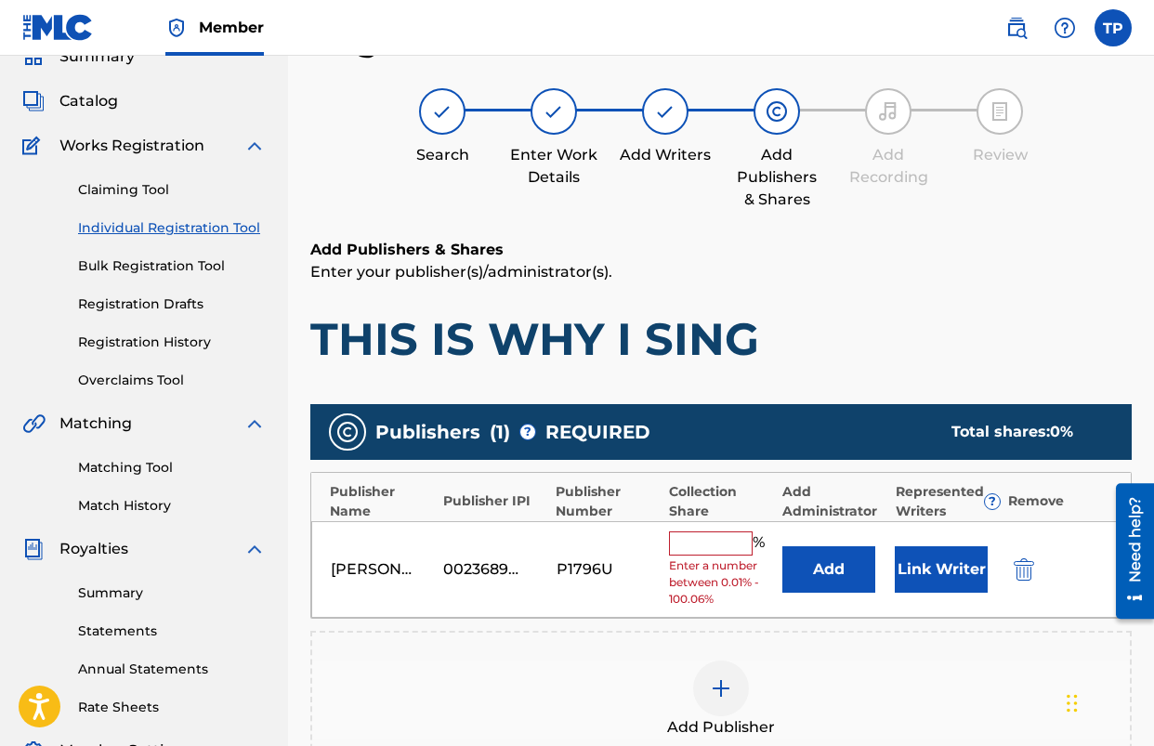
click at [827, 564] on button "Add" at bounding box center [829, 569] width 93 height 46
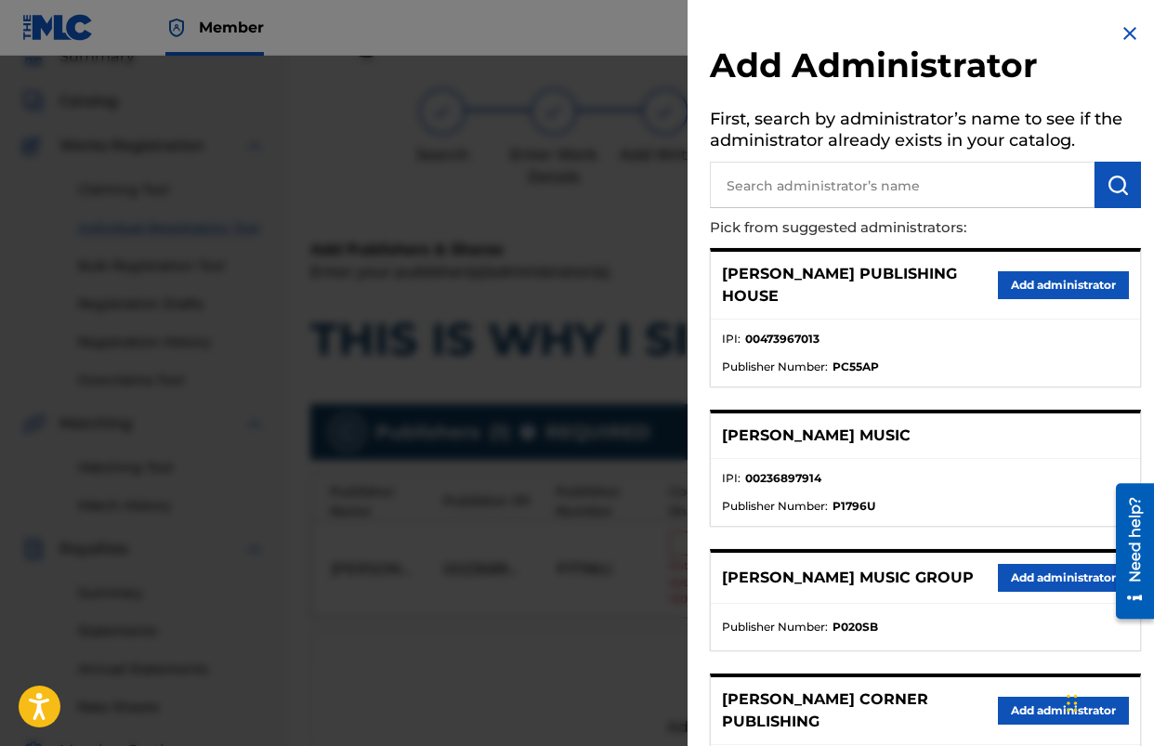
click at [1016, 564] on button "Add administrator" at bounding box center [1063, 578] width 131 height 28
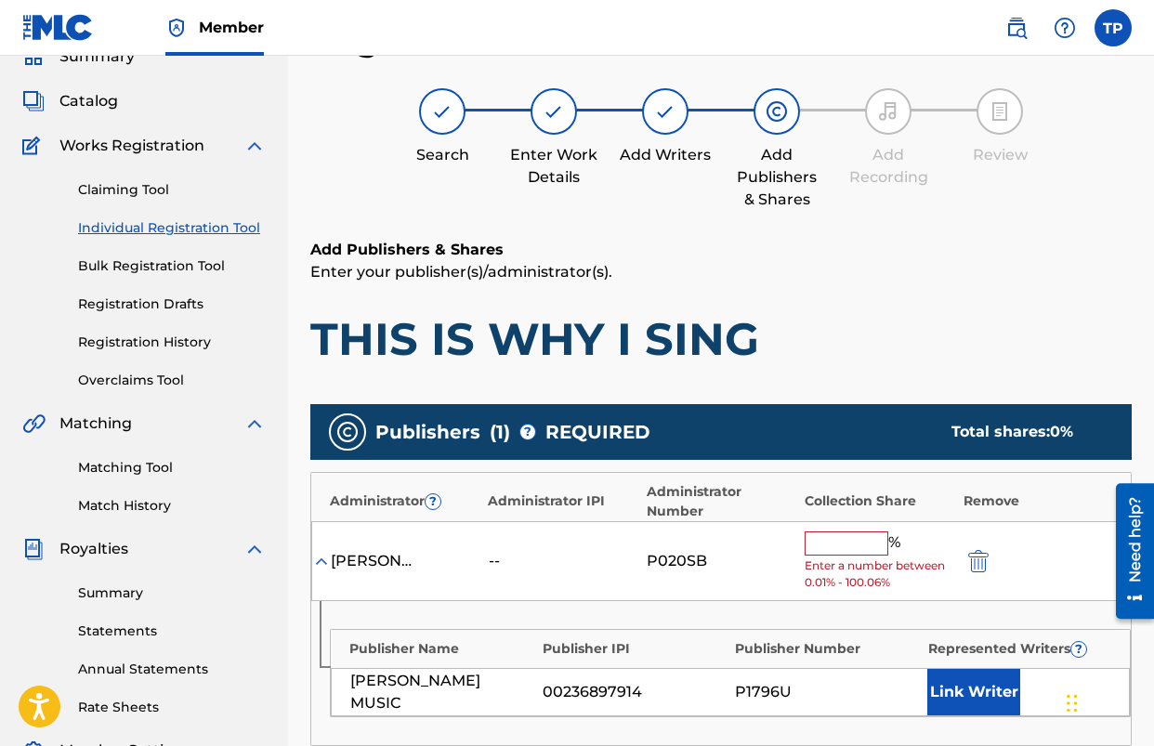
click at [835, 554] on input "text" at bounding box center [847, 544] width 84 height 24
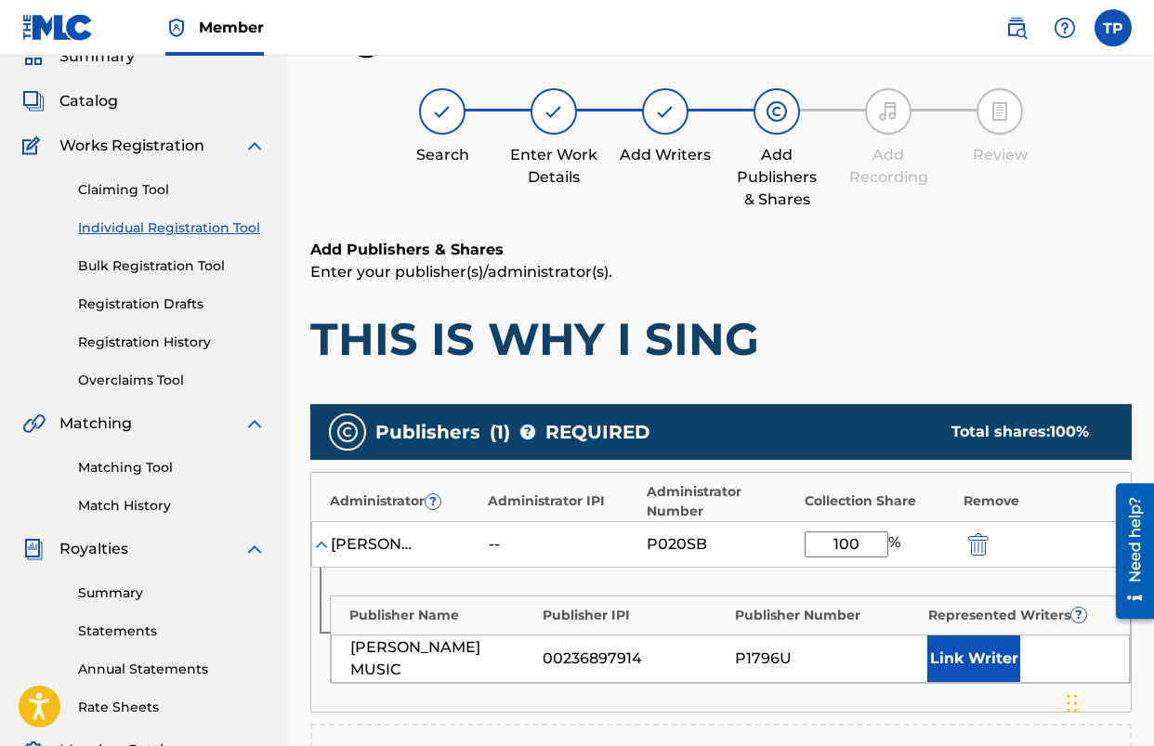
type input "100"
click at [822, 319] on h1 "THIS IS WHY I SING" at bounding box center [721, 339] width 822 height 56
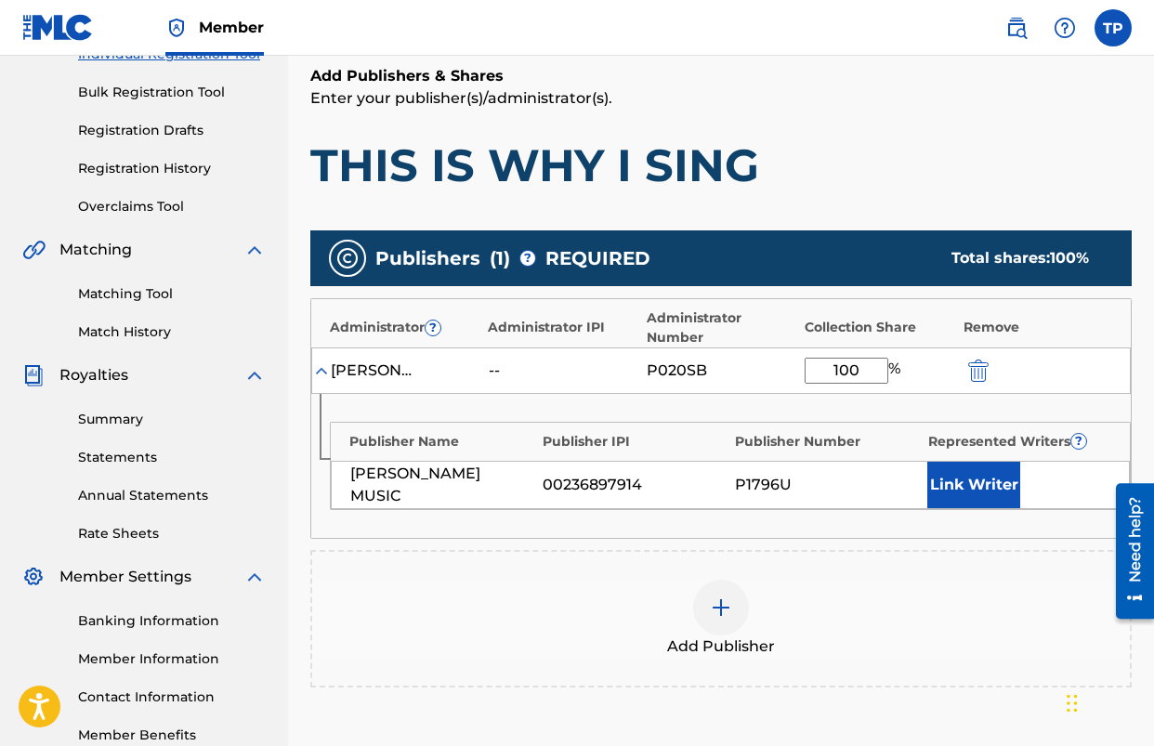
scroll to position [358, 0]
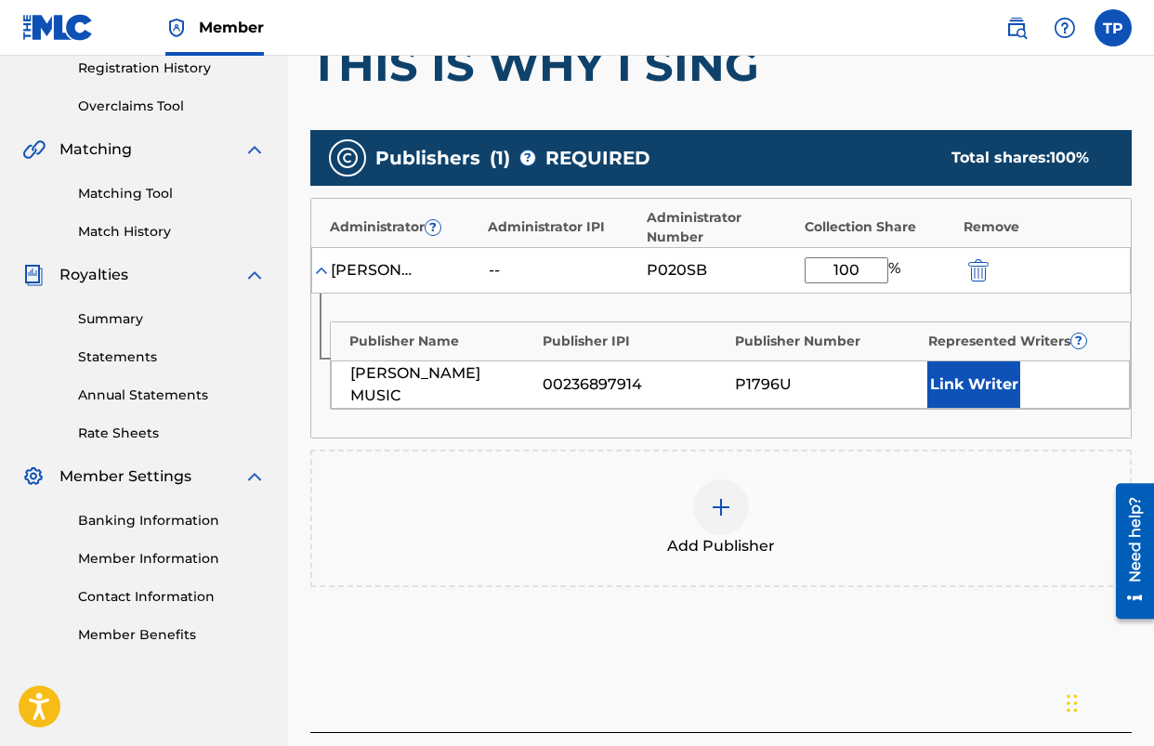
click at [972, 392] on button "Link Writer" at bounding box center [974, 385] width 93 height 46
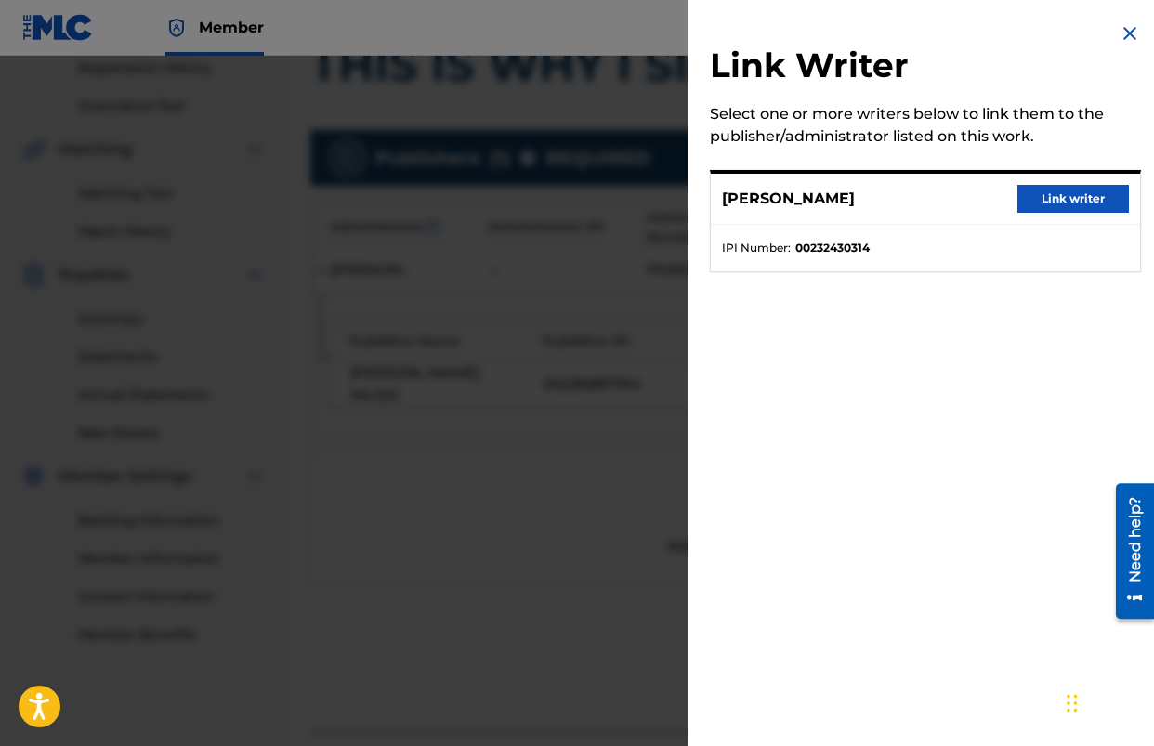
click at [1033, 203] on button "Link writer" at bounding box center [1074, 199] width 112 height 28
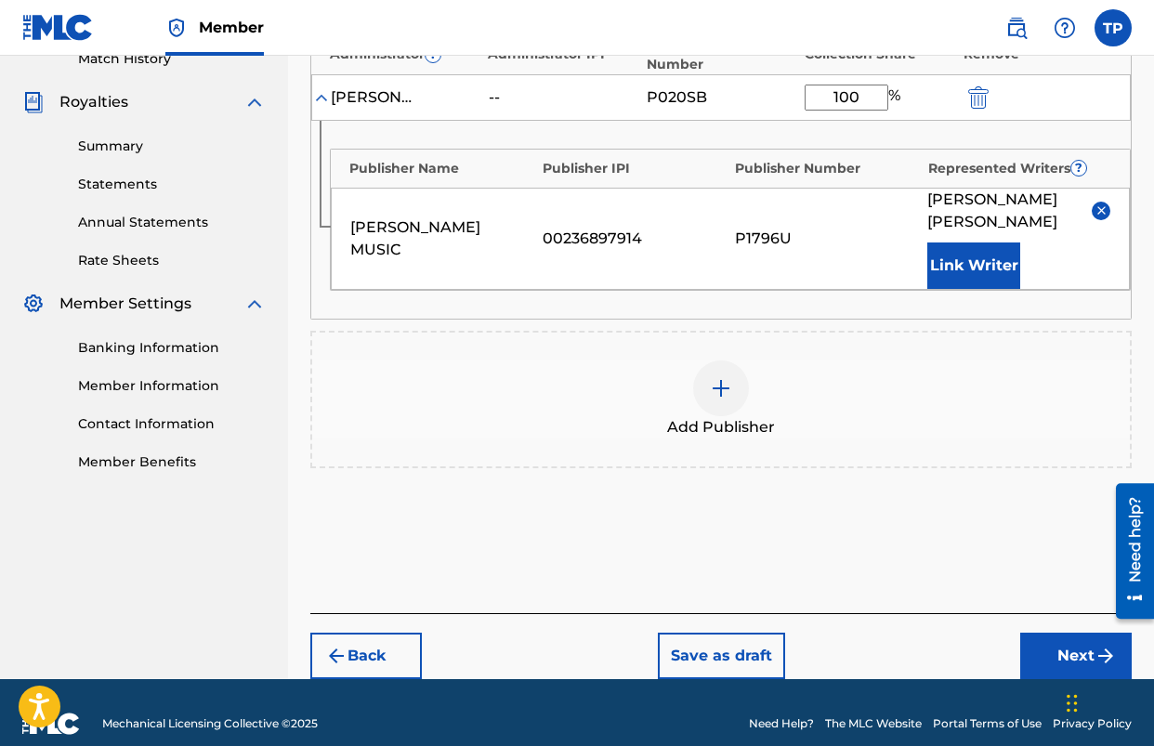
drag, startPoint x: 1077, startPoint y: 632, endPoint x: 992, endPoint y: 609, distance: 88.6
click at [1077, 633] on button "Next" at bounding box center [1076, 656] width 112 height 46
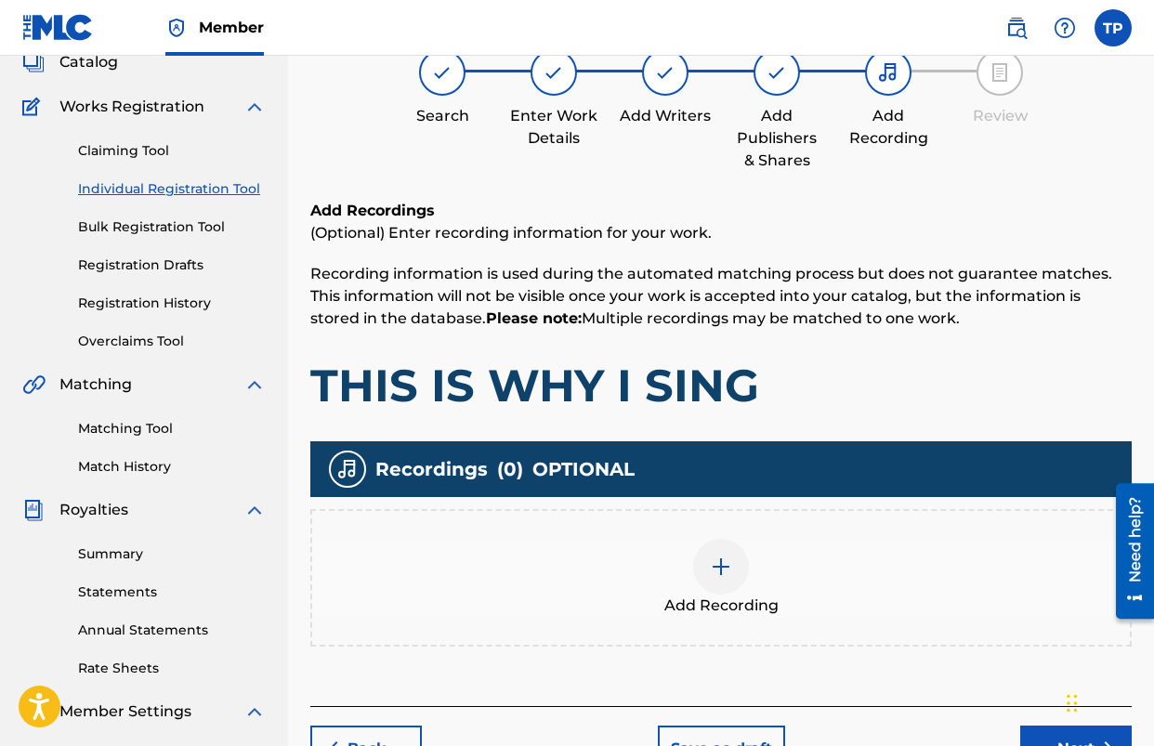
scroll to position [84, 0]
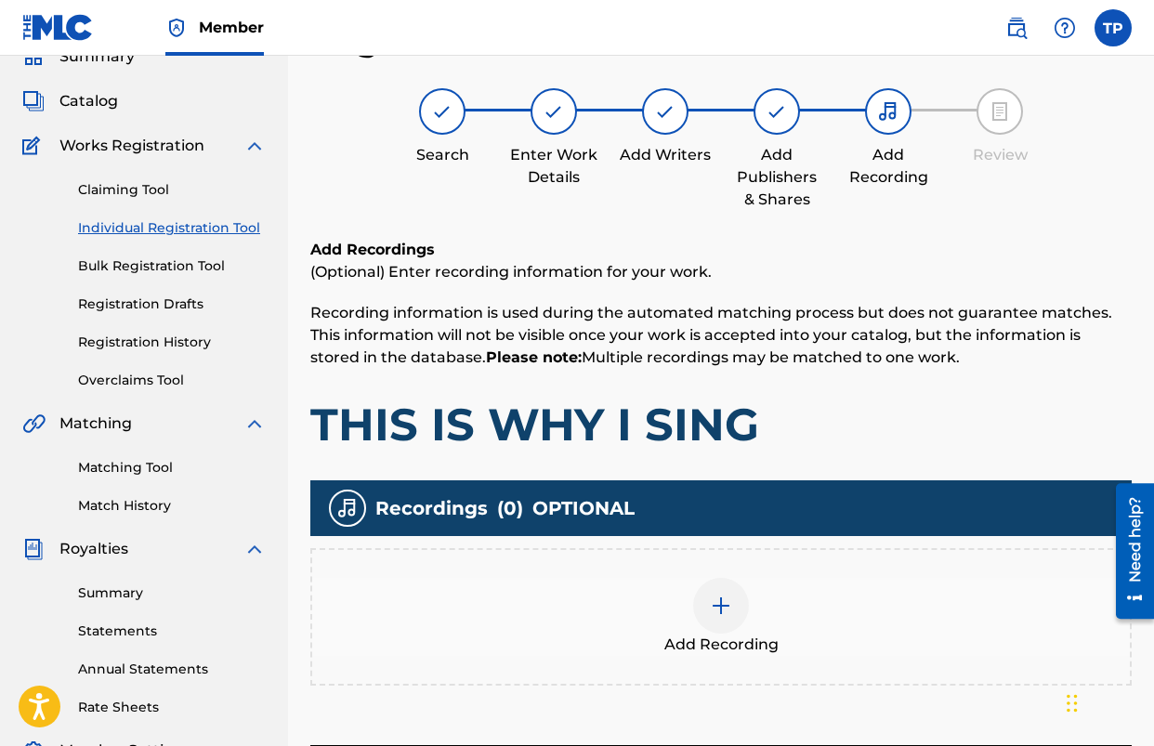
click at [698, 616] on div at bounding box center [721, 606] width 56 height 56
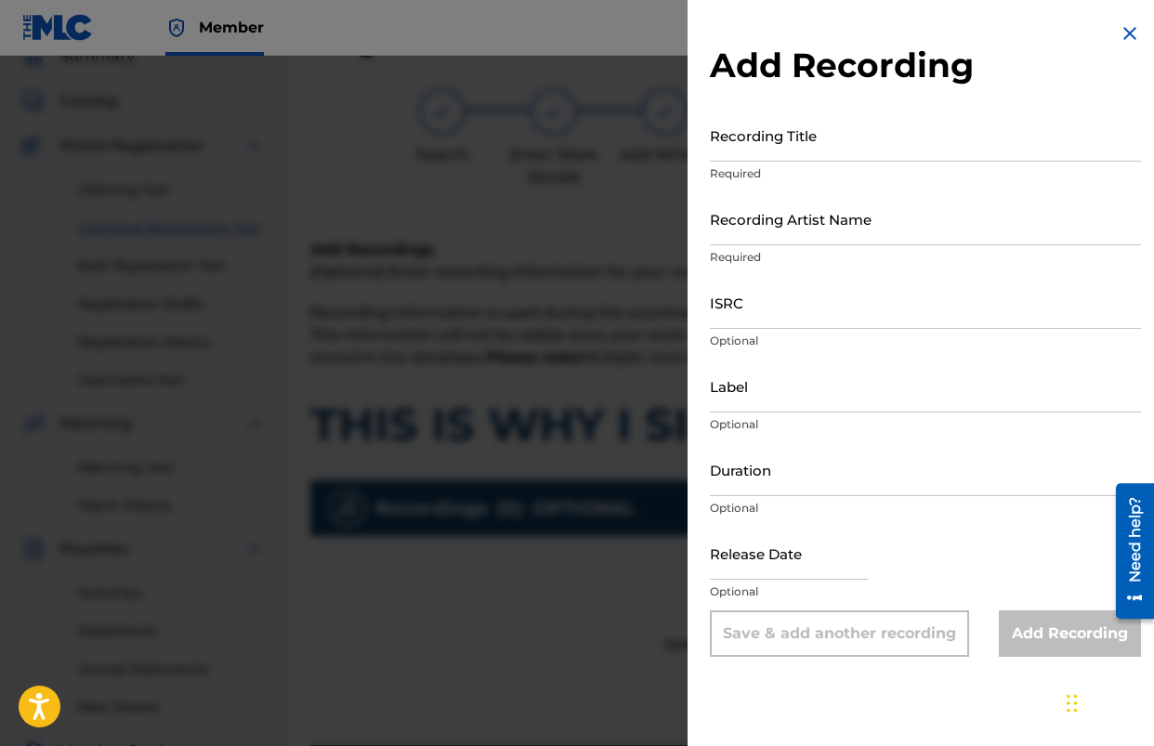
click at [871, 146] on input "Recording Title" at bounding box center [925, 135] width 431 height 53
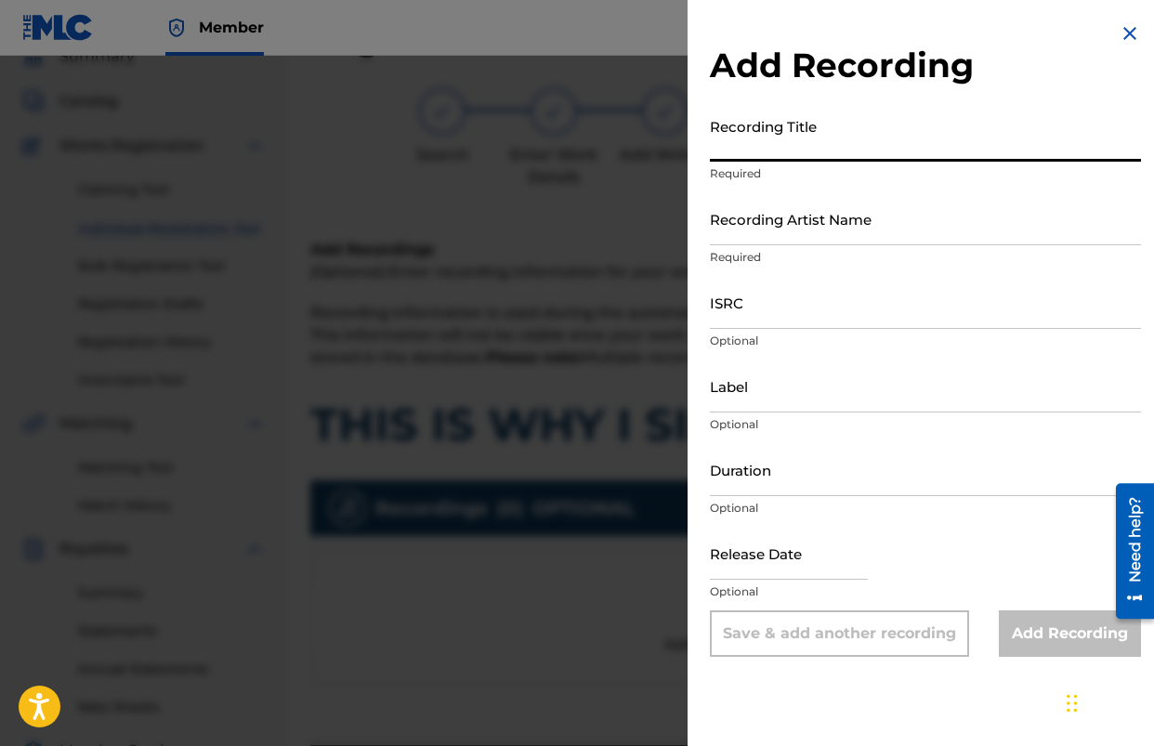
type input "c"
type input "Chosen Ones"
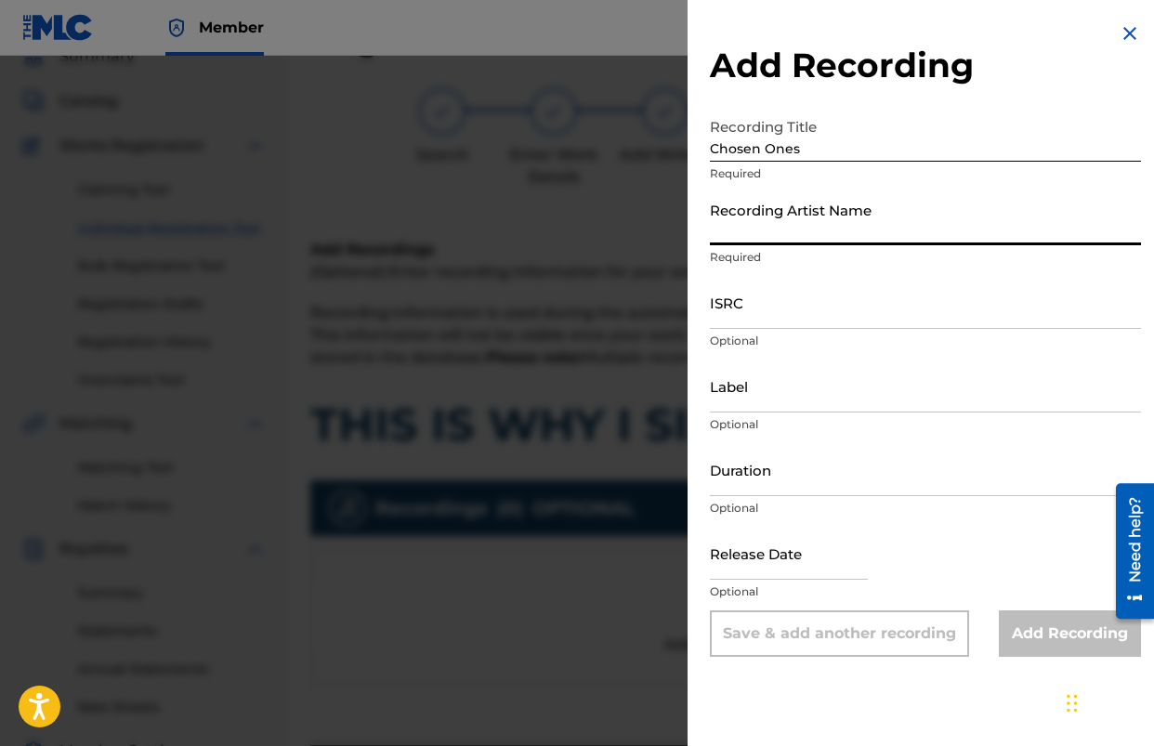
paste input "Chosen Ones"
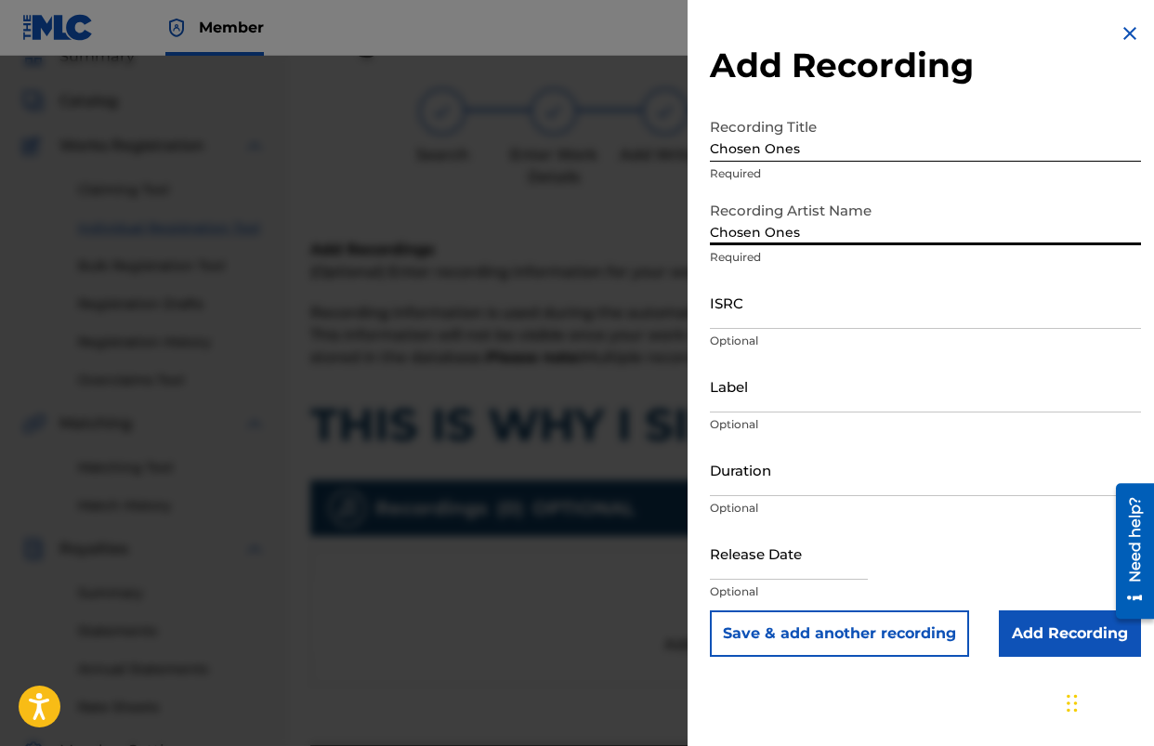
type input "Chosen Ones"
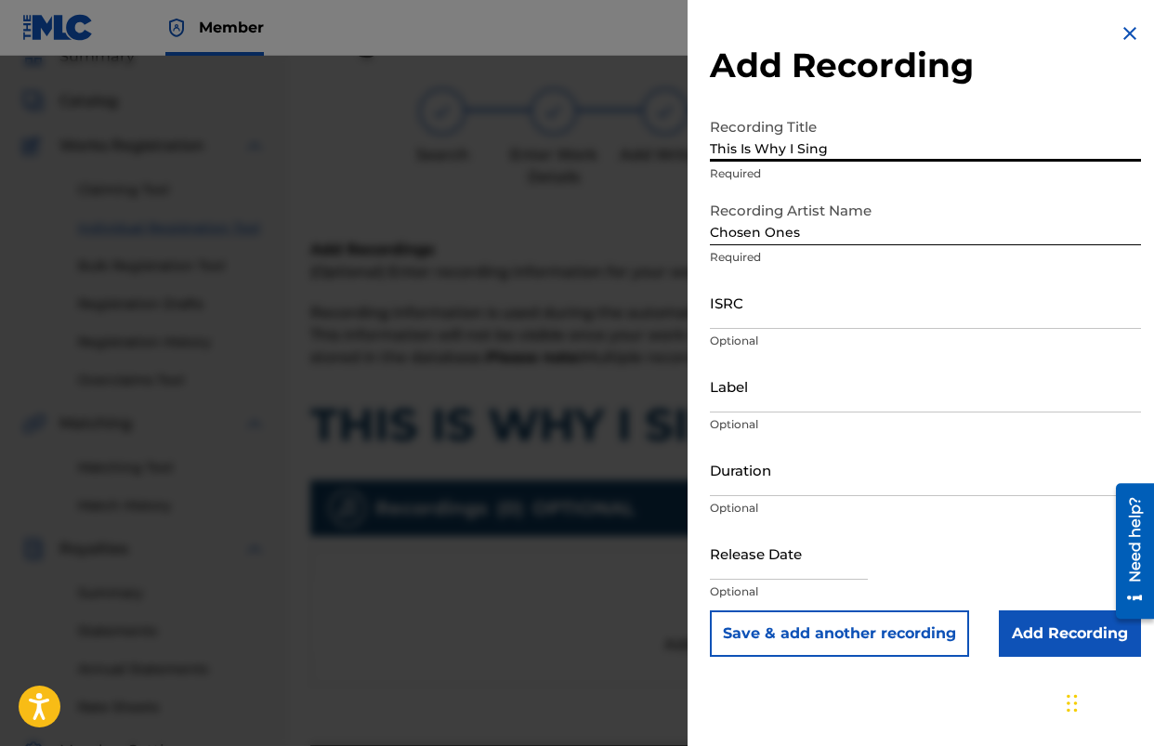
type input "This Is Why I Sing"
click at [1061, 639] on input "Add Recording" at bounding box center [1070, 634] width 142 height 46
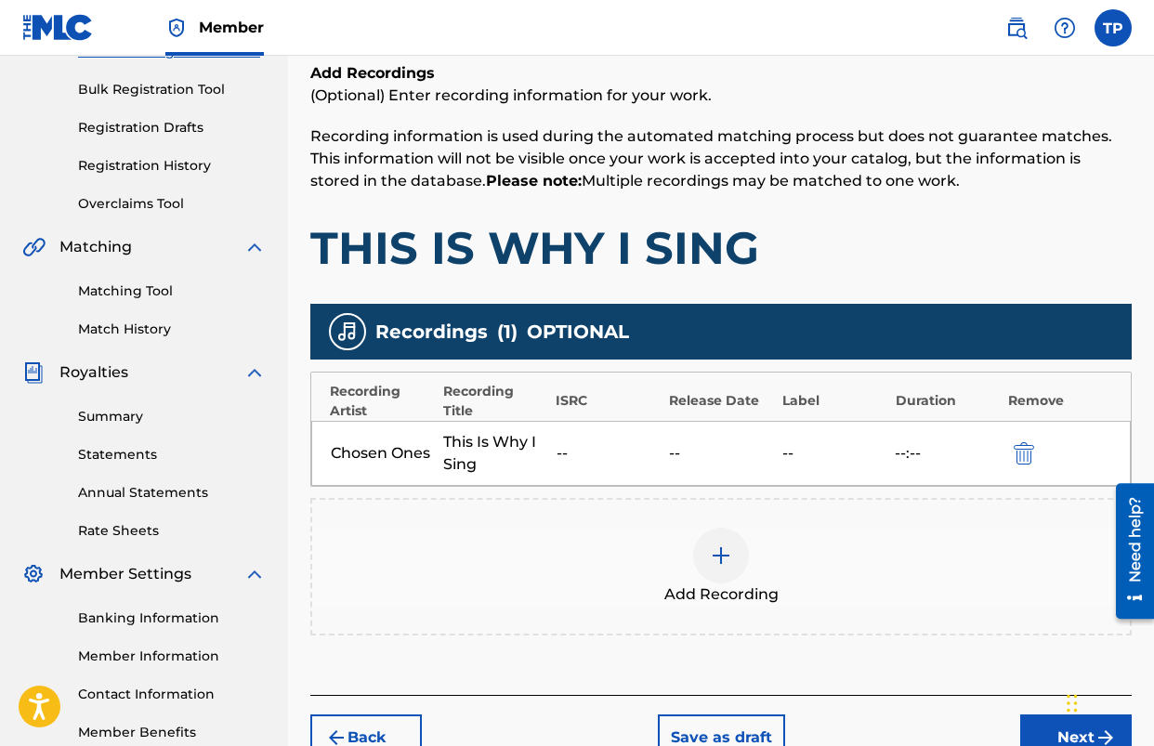
scroll to position [264, 0]
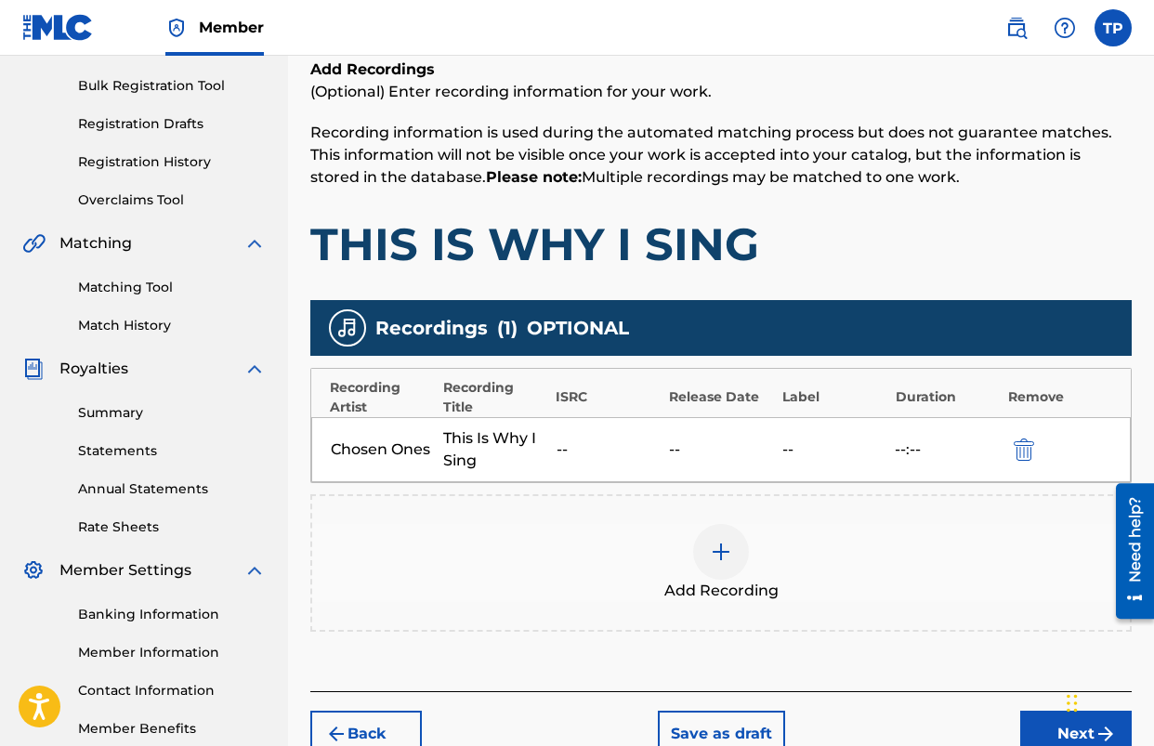
click at [702, 555] on div at bounding box center [721, 552] width 56 height 56
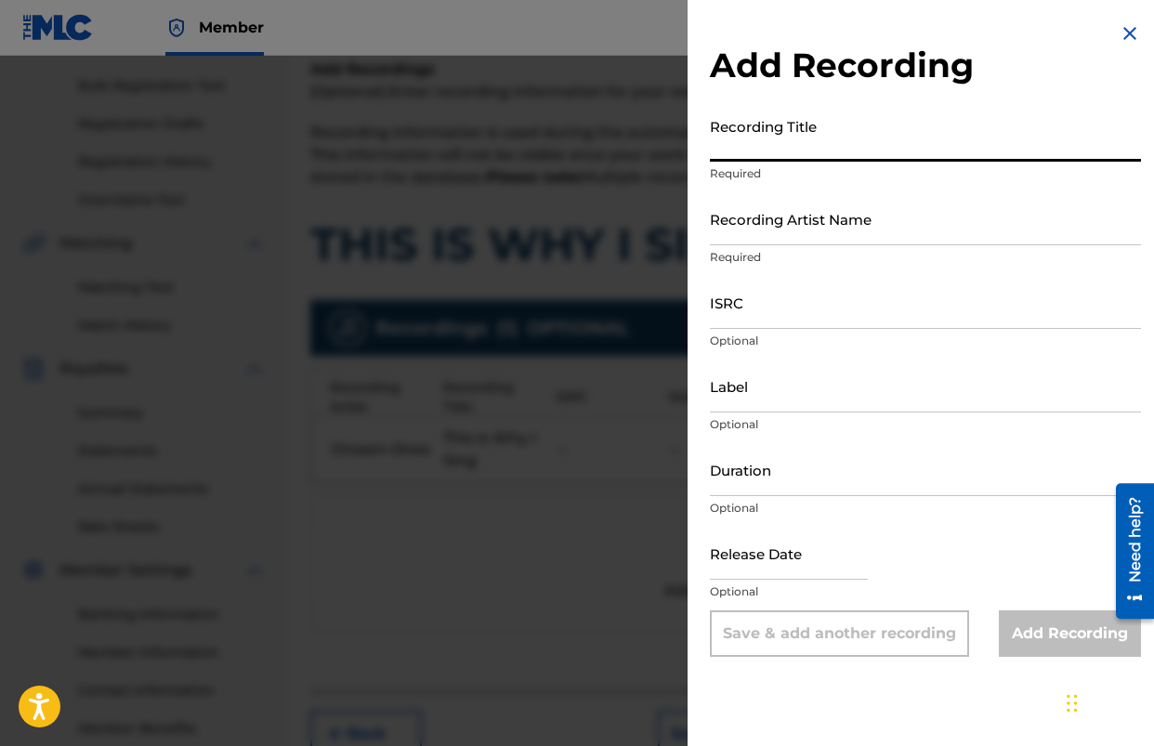
click at [905, 152] on input "Recording Title" at bounding box center [925, 135] width 431 height 53
type input "This Is Why I Sing"
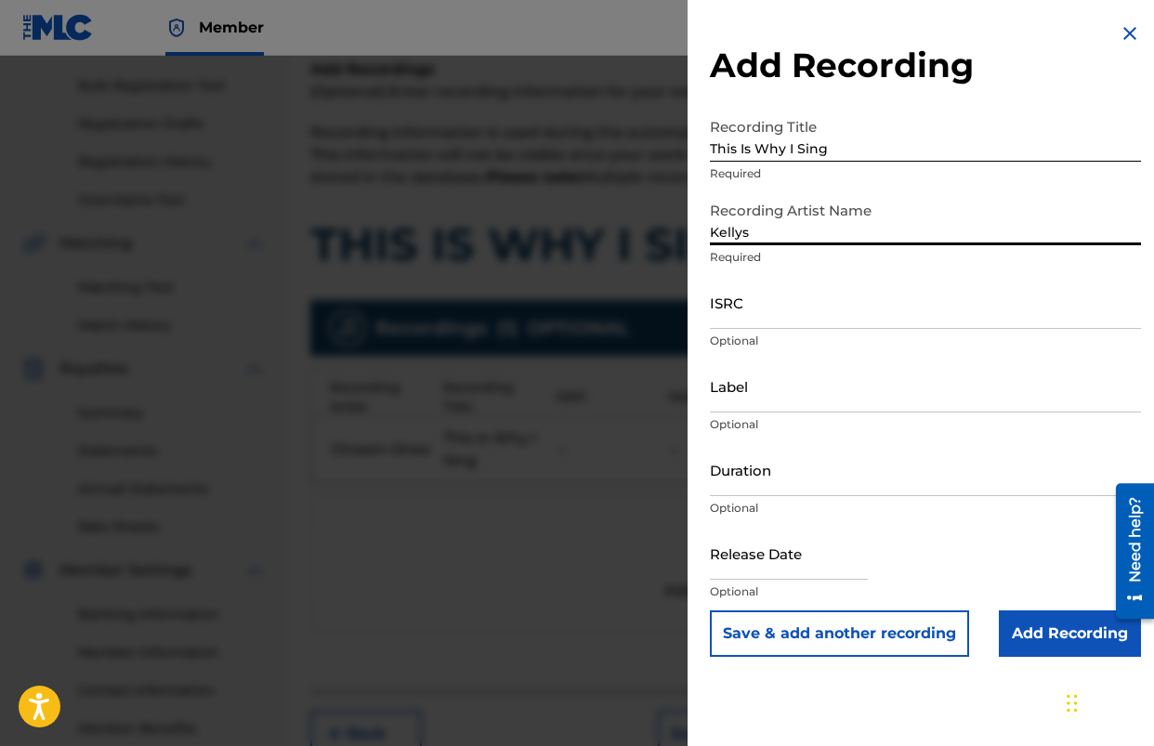
type input "Kellys"
click at [710, 611] on button "Save & add another recording" at bounding box center [839, 634] width 259 height 46
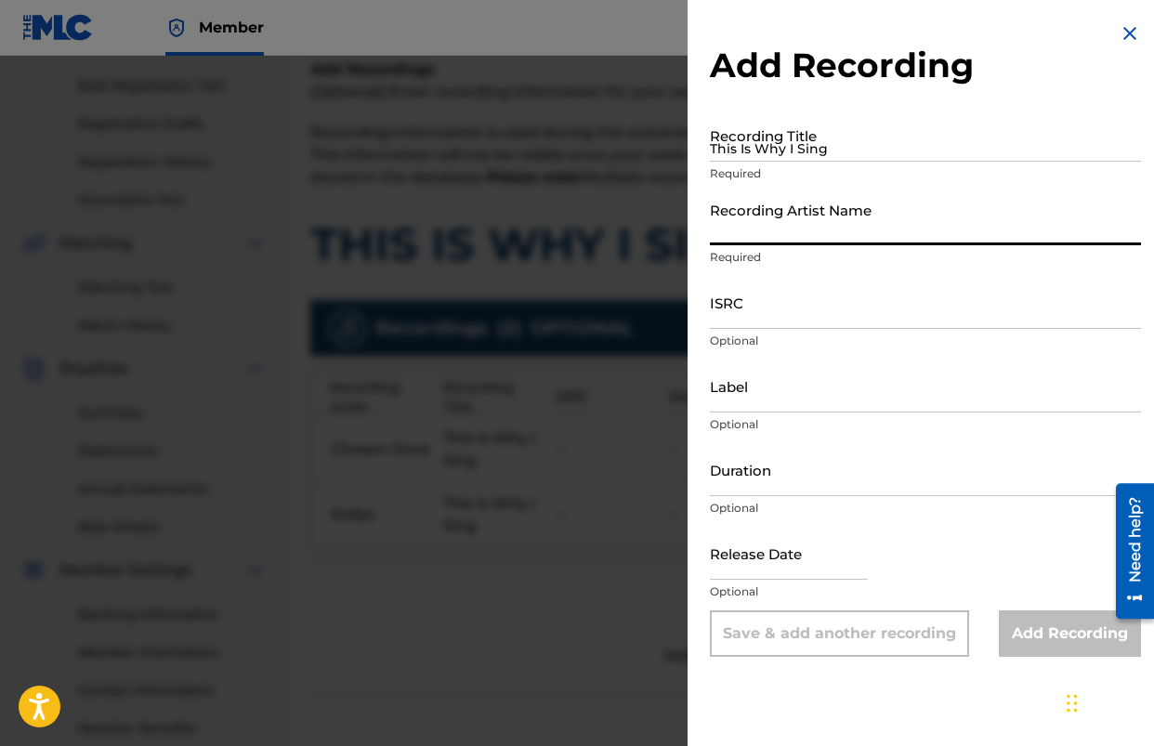
click at [1126, 29] on img at bounding box center [1130, 33] width 22 height 22
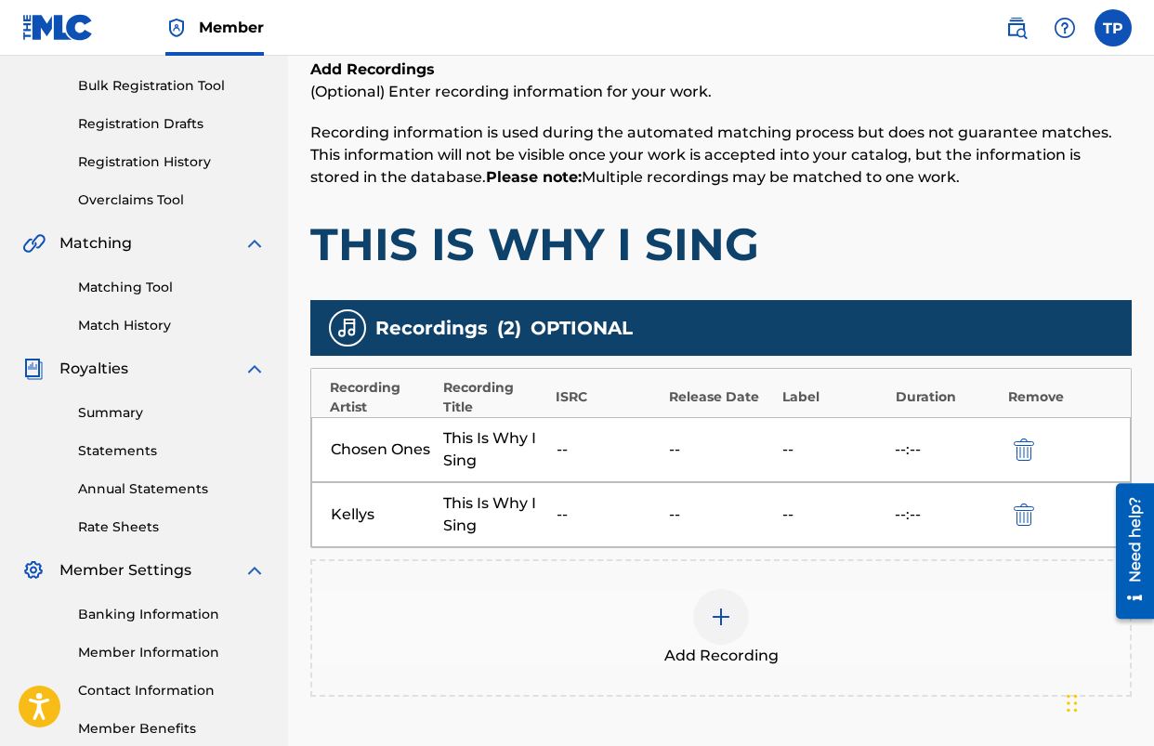
scroll to position [429, 0]
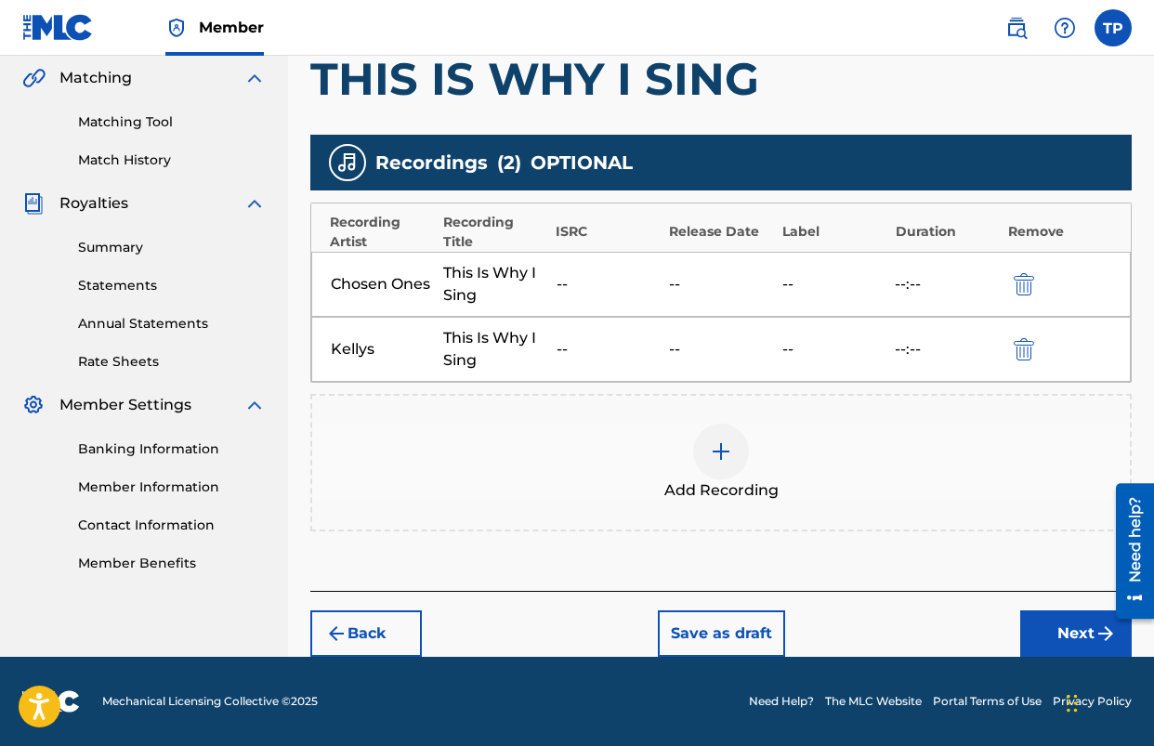
click at [1057, 639] on button "Next" at bounding box center [1076, 634] width 112 height 46
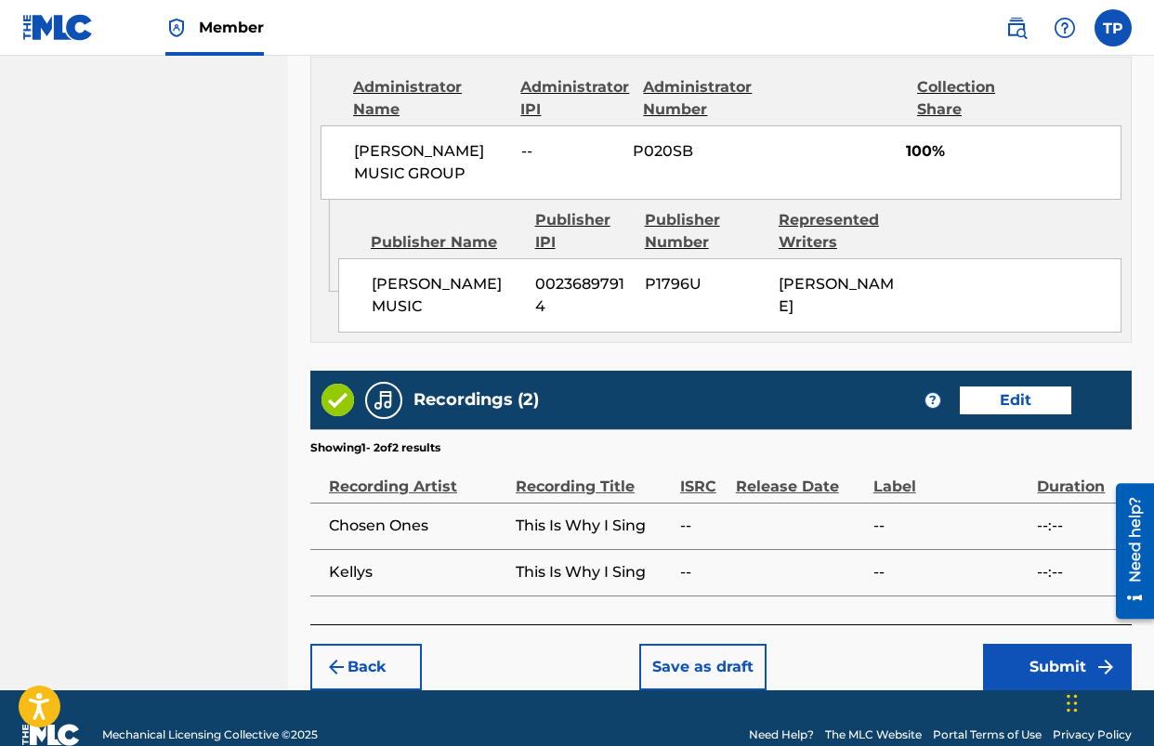
scroll to position [1040, 0]
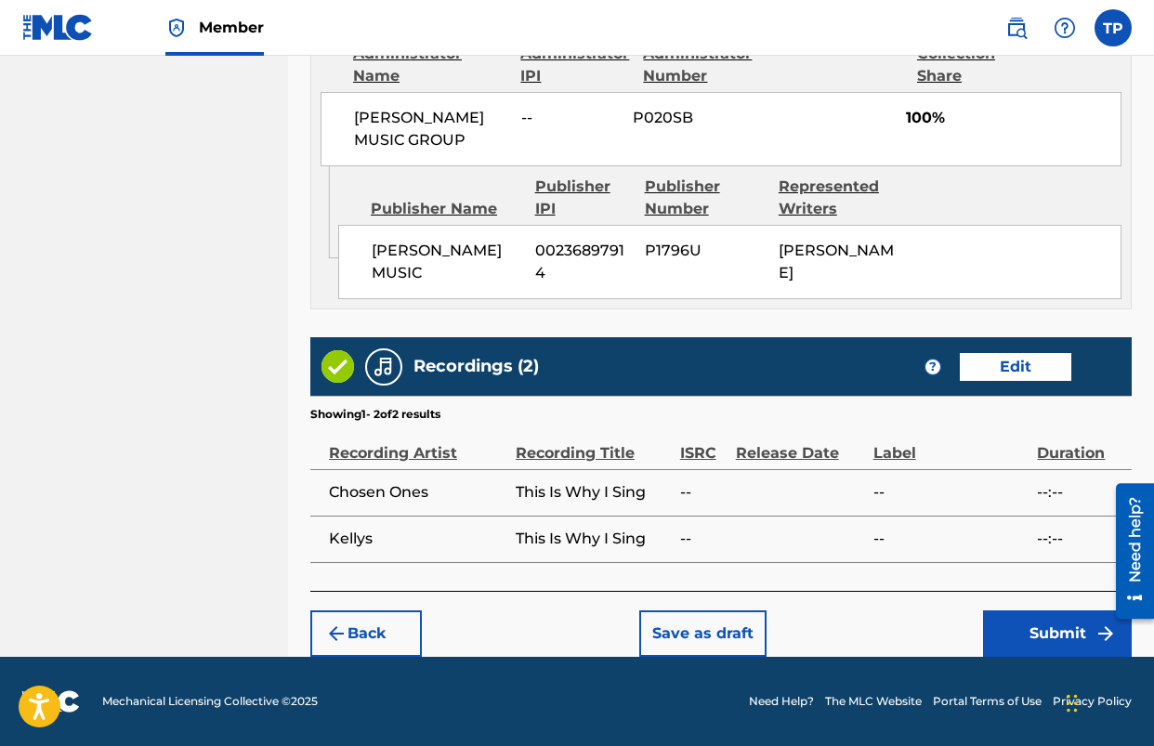
click at [1023, 633] on button "Submit" at bounding box center [1057, 634] width 149 height 46
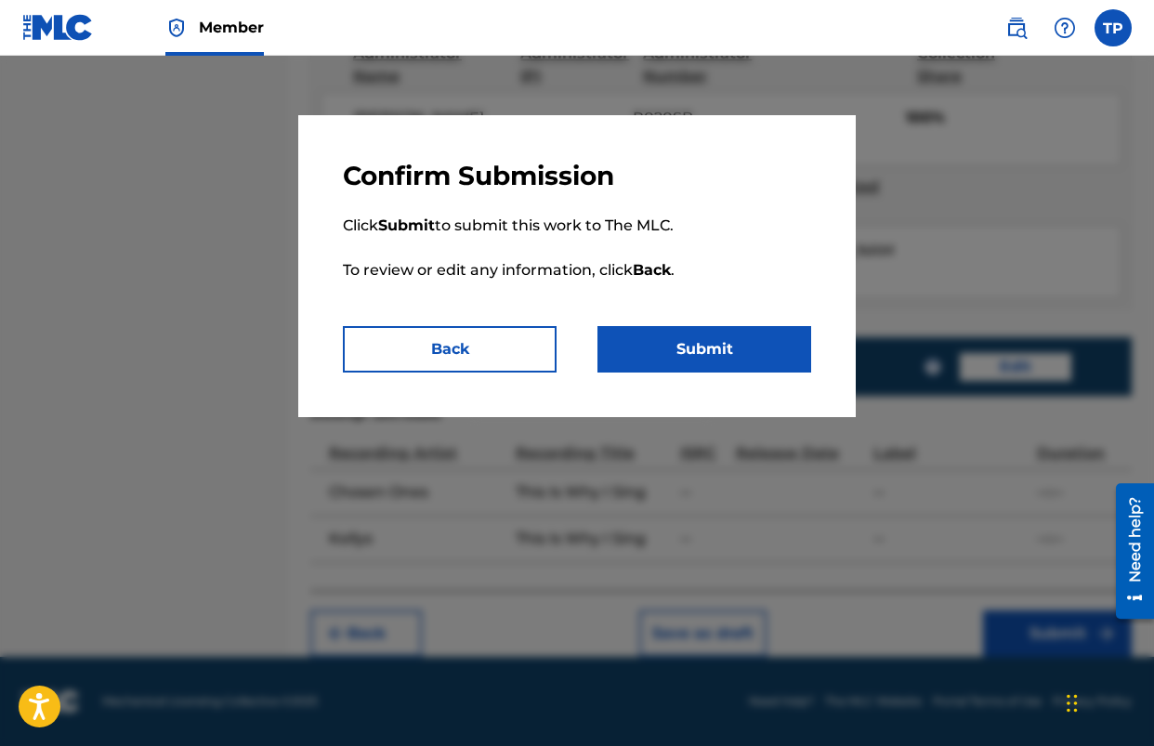
click at [716, 358] on button "Submit" at bounding box center [705, 349] width 214 height 46
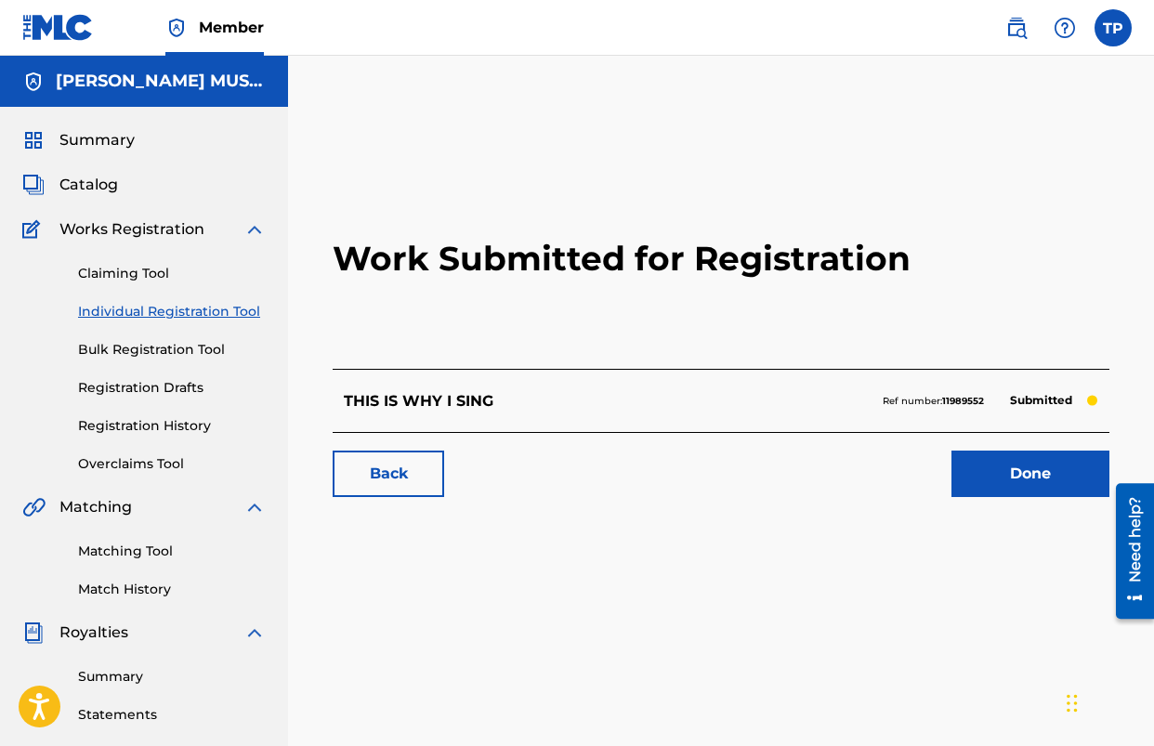
click at [1037, 482] on link "Done" at bounding box center [1031, 474] width 158 height 46
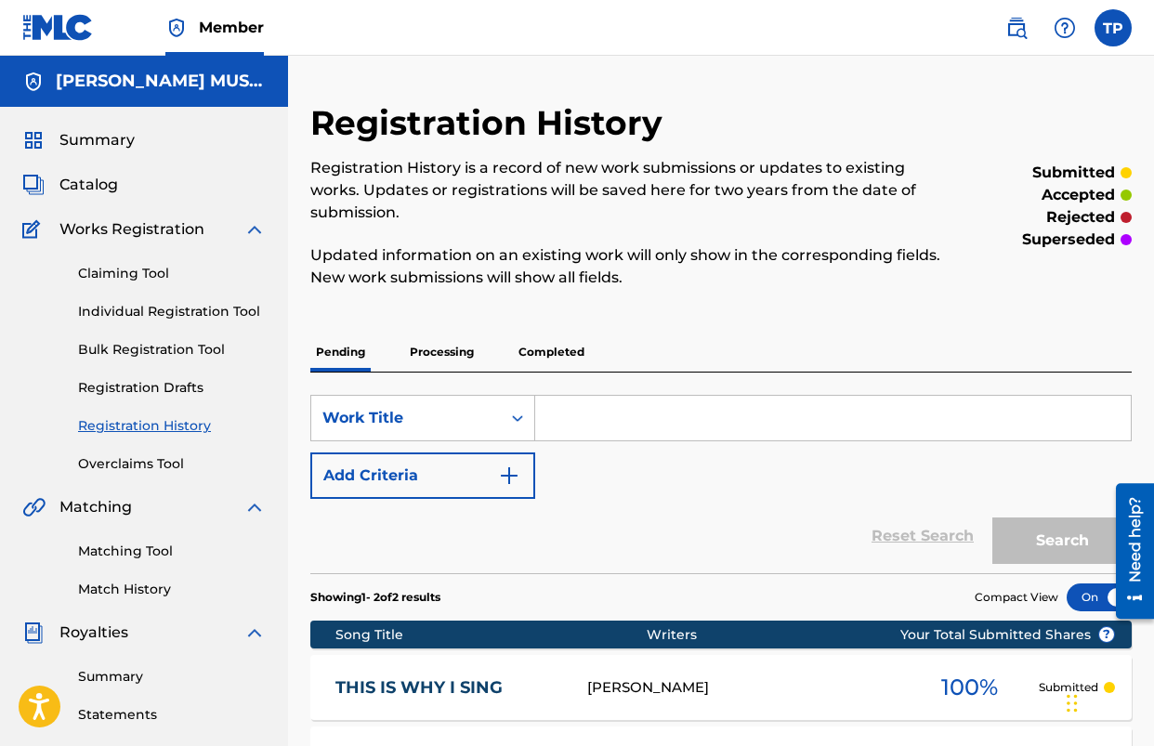
click at [52, 186] on link "Catalog" at bounding box center [70, 185] width 96 height 22
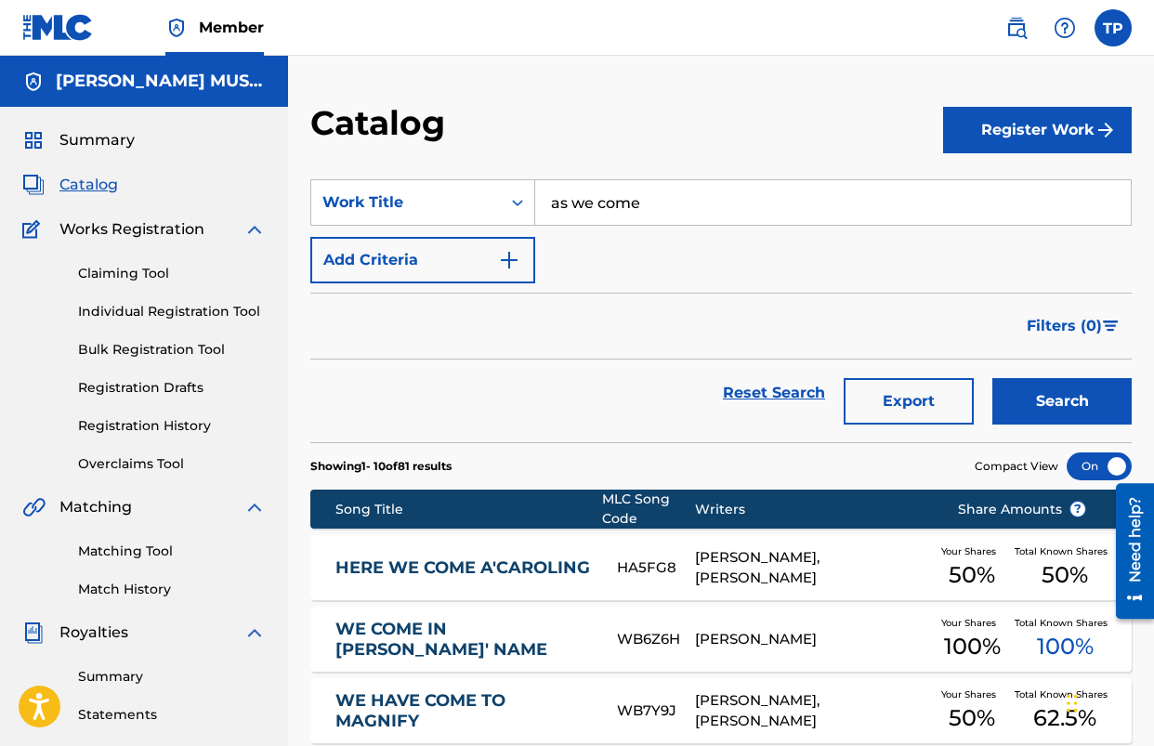
drag, startPoint x: 1043, startPoint y: 157, endPoint x: 1022, endPoint y: 143, distance: 24.7
click at [1043, 157] on section "SearchWithCriteriaeada2099-e074-4e92-b7d2-92f5a2a81f31 Work Title as we come Ad…" at bounding box center [721, 299] width 822 height 285
click at [1022, 143] on button "Register Work" at bounding box center [1037, 130] width 189 height 46
click at [982, 192] on link "Individual" at bounding box center [1037, 190] width 189 height 45
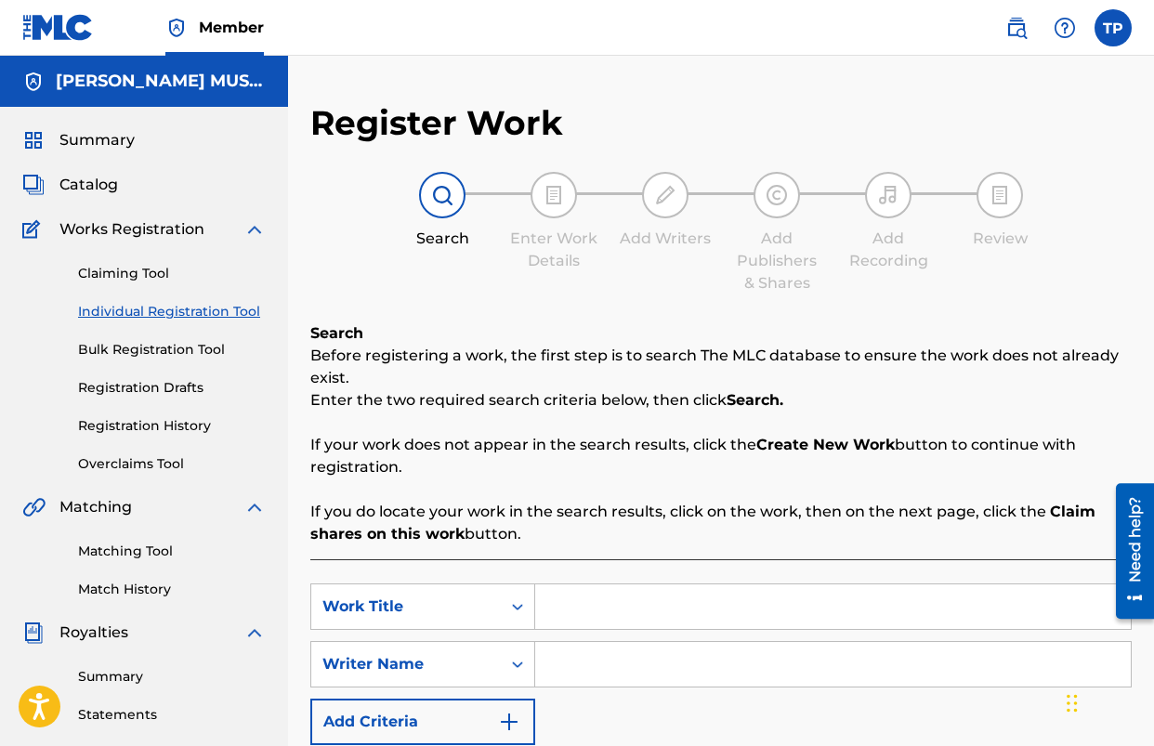
click at [603, 612] on input "Search Form" at bounding box center [833, 607] width 596 height 45
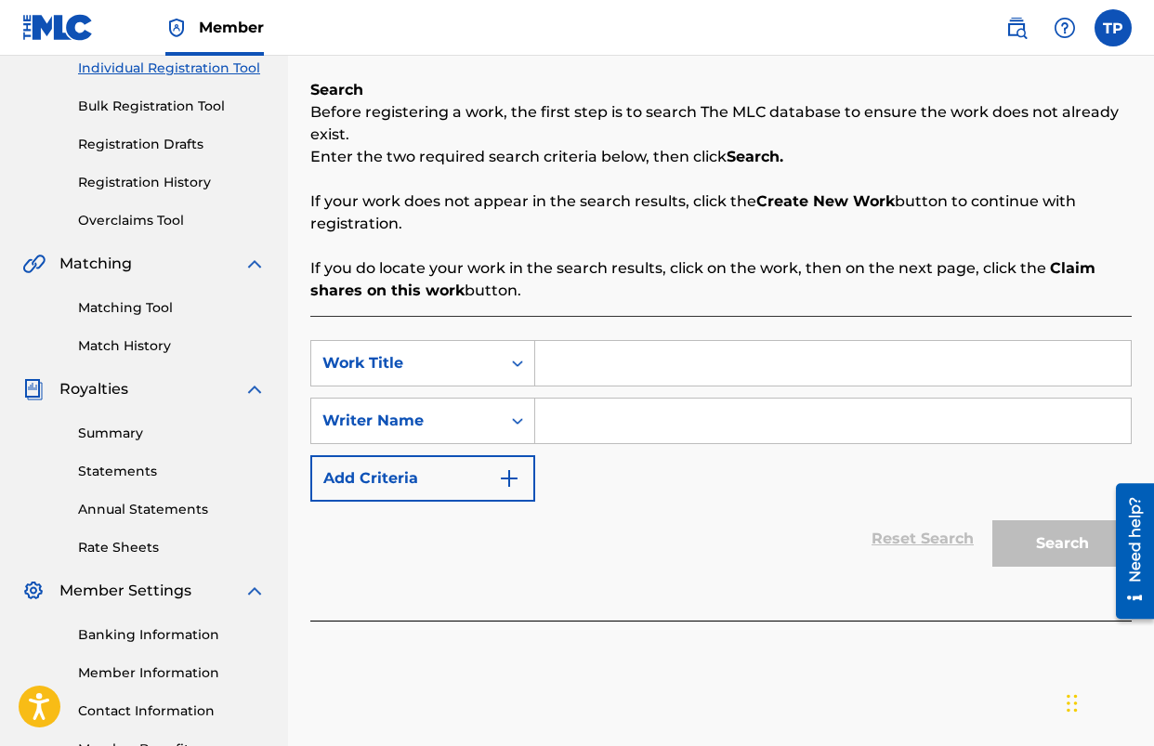
scroll to position [244, 0]
type input "THERE IS A FOUNTAIN"
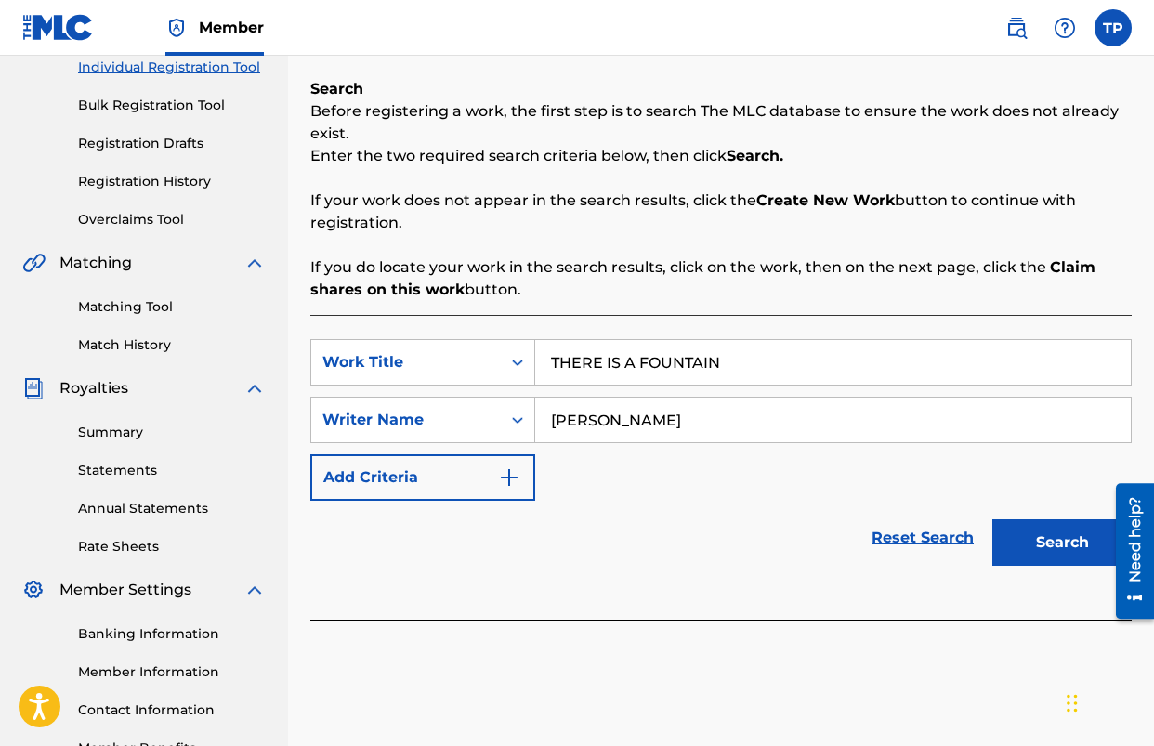
type input "[PERSON_NAME]"
click at [993, 520] on button "Search" at bounding box center [1062, 543] width 139 height 46
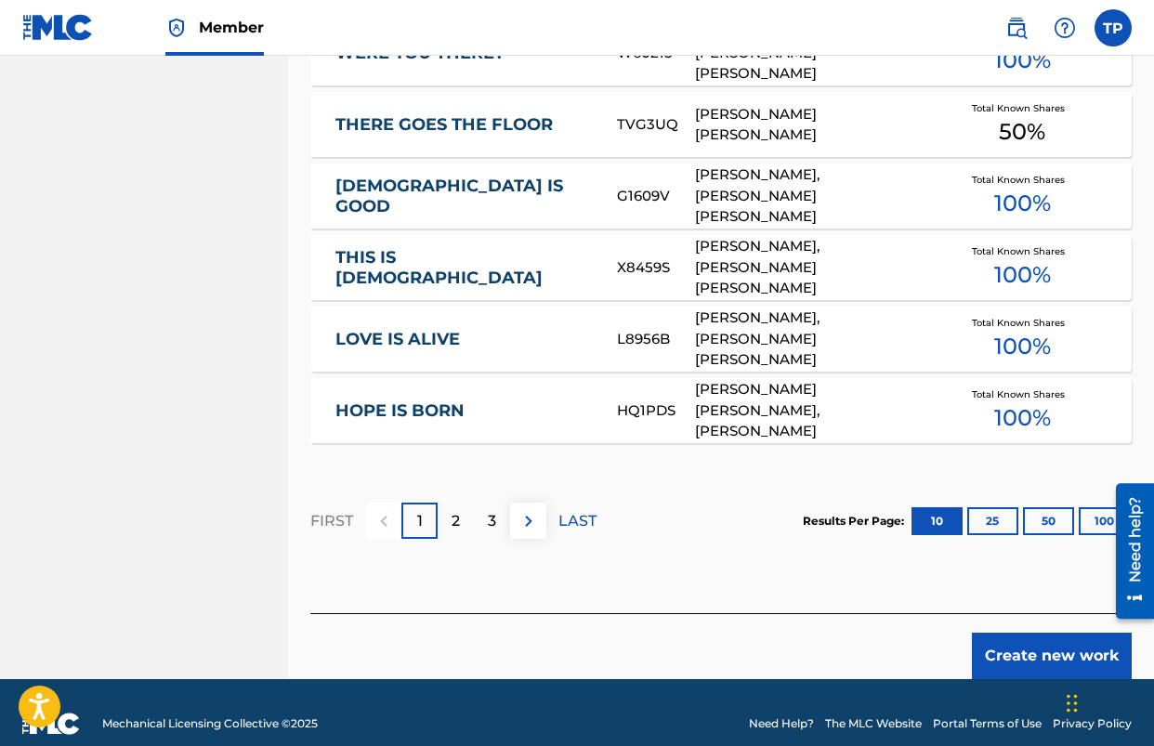
scroll to position [1234, 0]
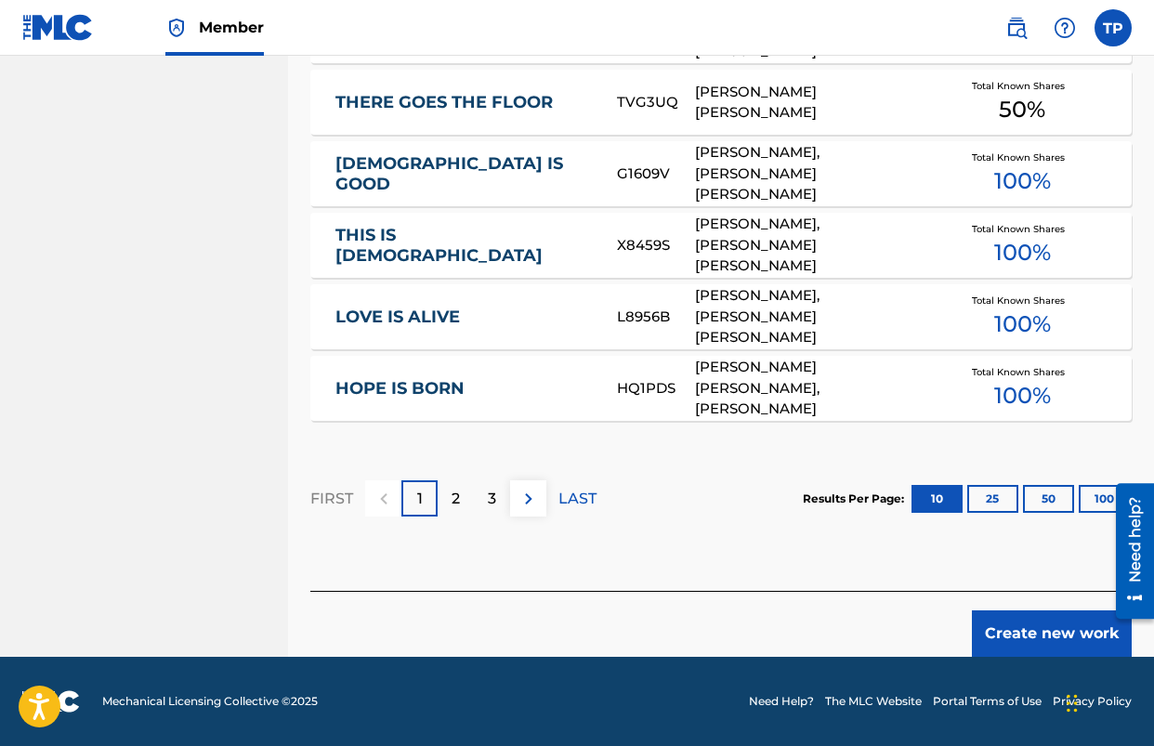
click at [1007, 616] on button "Create new work" at bounding box center [1052, 634] width 160 height 46
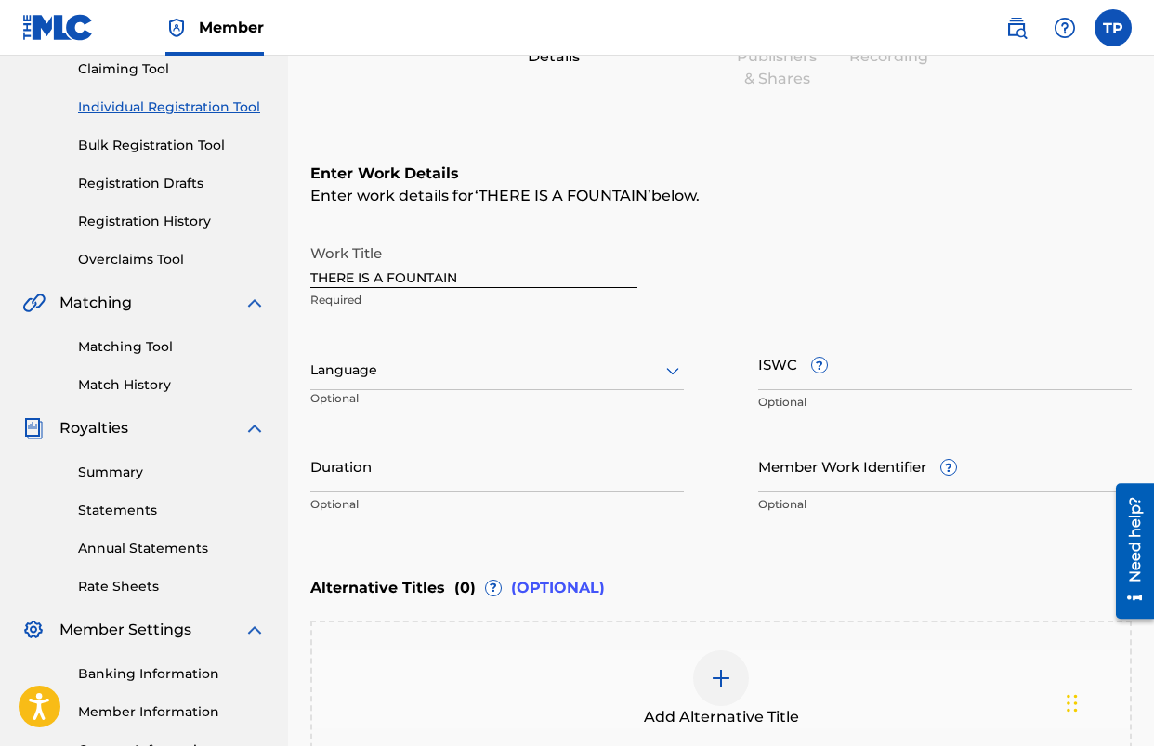
scroll to position [200, 0]
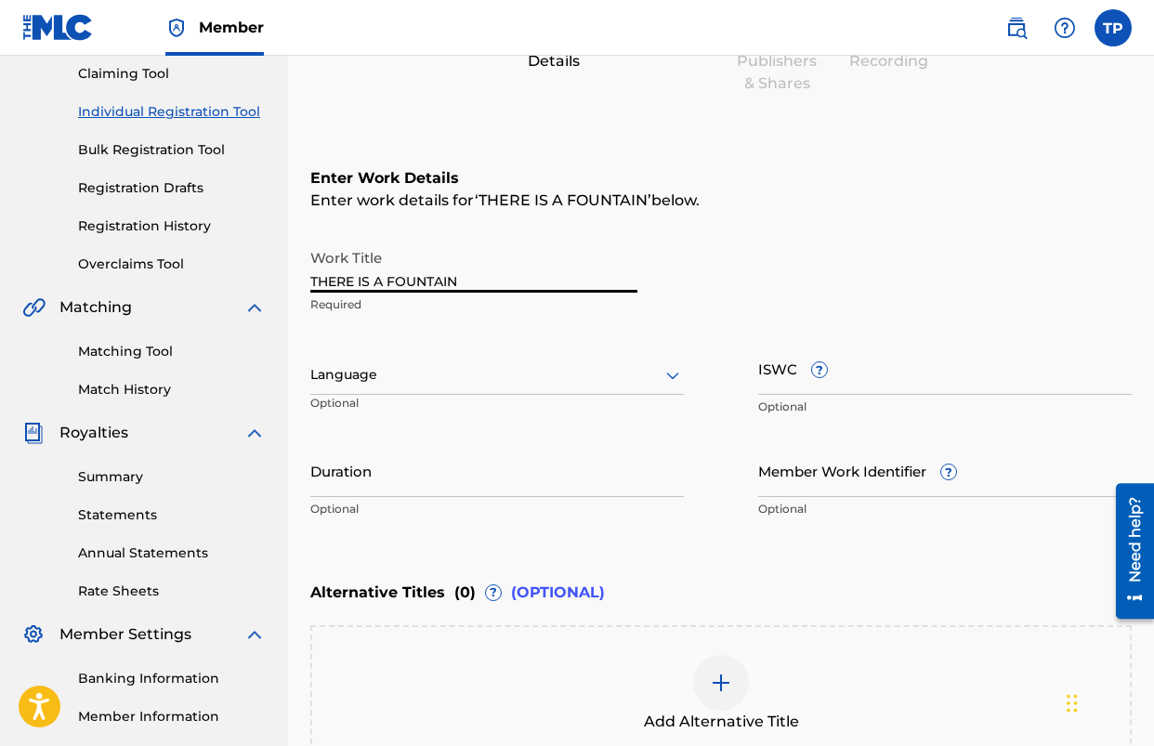
click at [565, 281] on input "THERE IS A FOUNTAIN" at bounding box center [473, 266] width 327 height 53
type input "THERE IS A FOUNTAIN (YOUR PRECIOUS BLOOD)"
click at [766, 170] on h6 "Enter Work Details" at bounding box center [721, 178] width 822 height 22
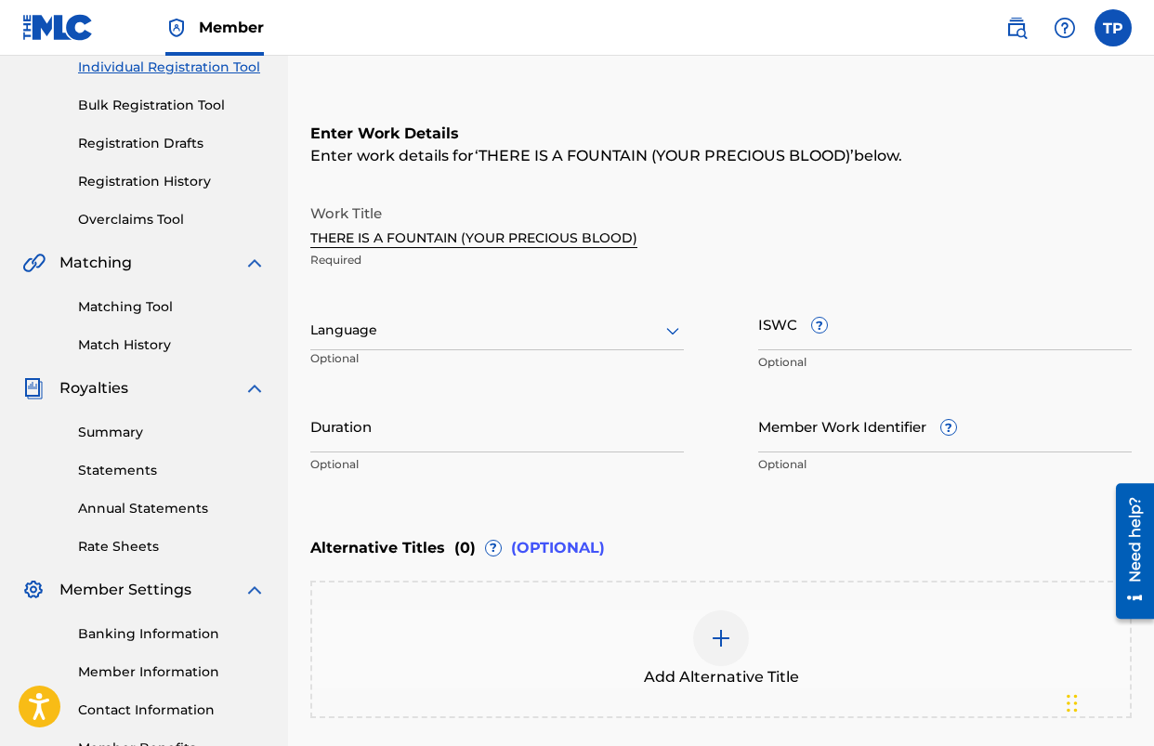
scroll to position [342, 0]
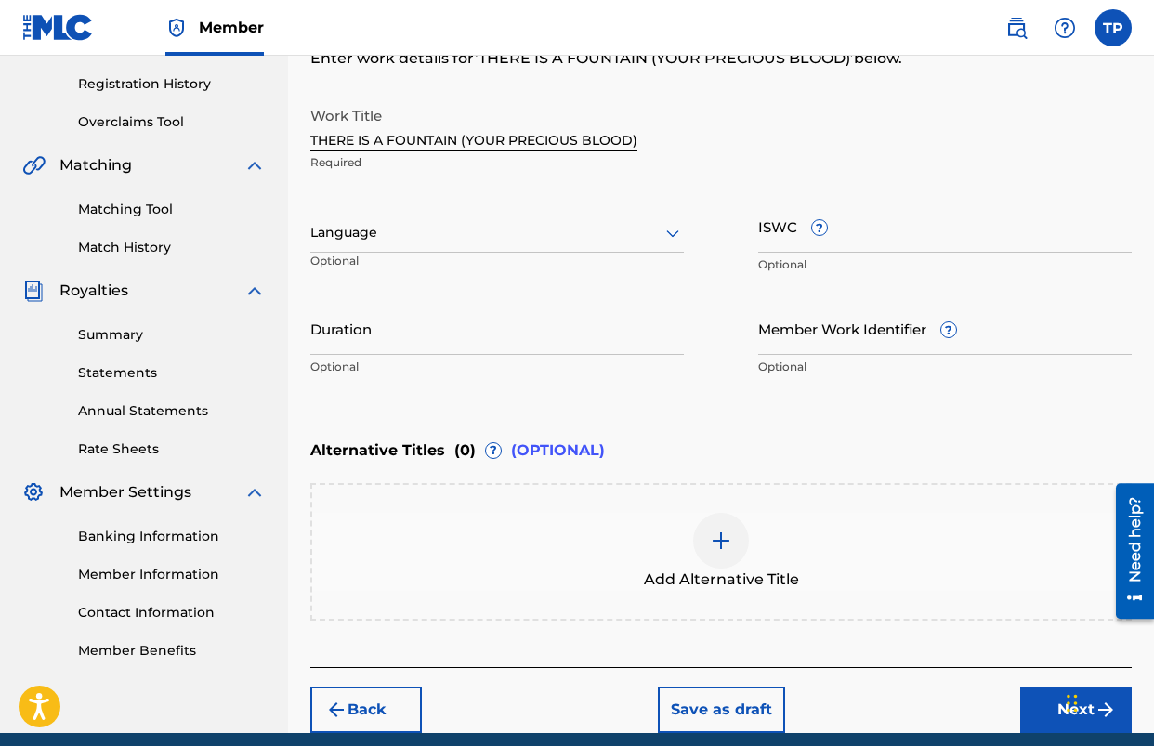
click at [731, 538] on img at bounding box center [721, 541] width 22 height 22
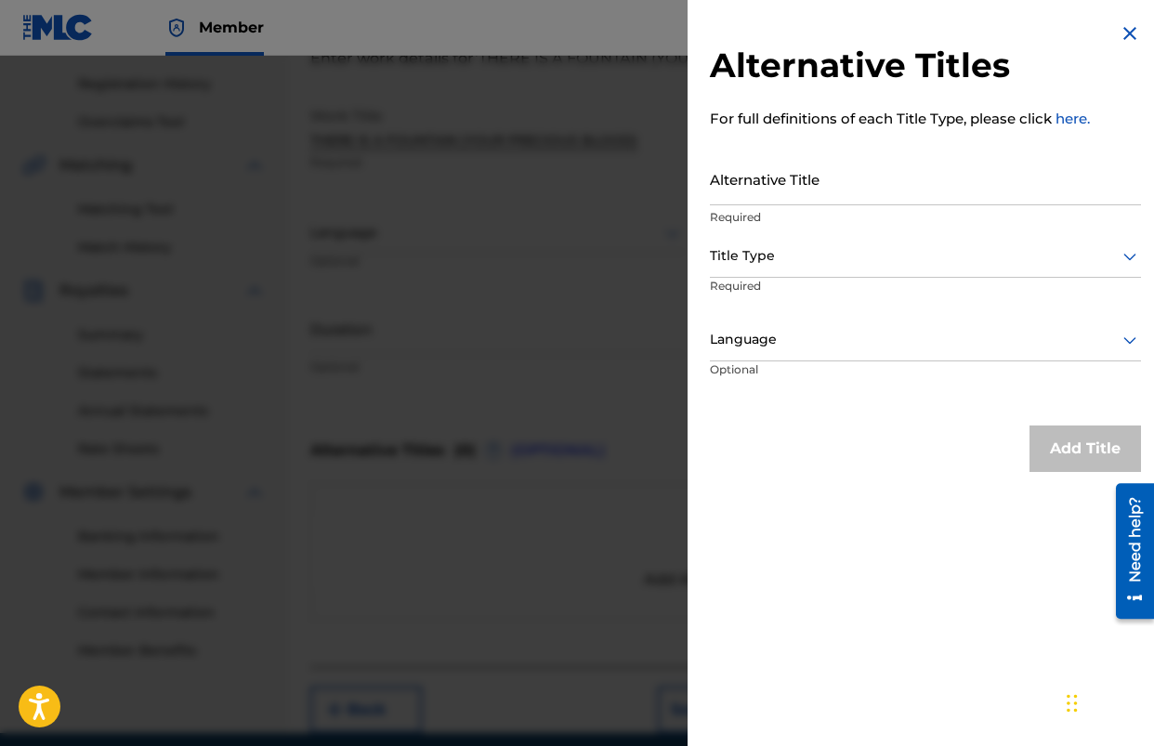
click at [831, 195] on input "Alternative Title" at bounding box center [925, 178] width 431 height 53
type input "THERE IS A FOUNTAIN"
click at [836, 264] on div at bounding box center [925, 255] width 431 height 23
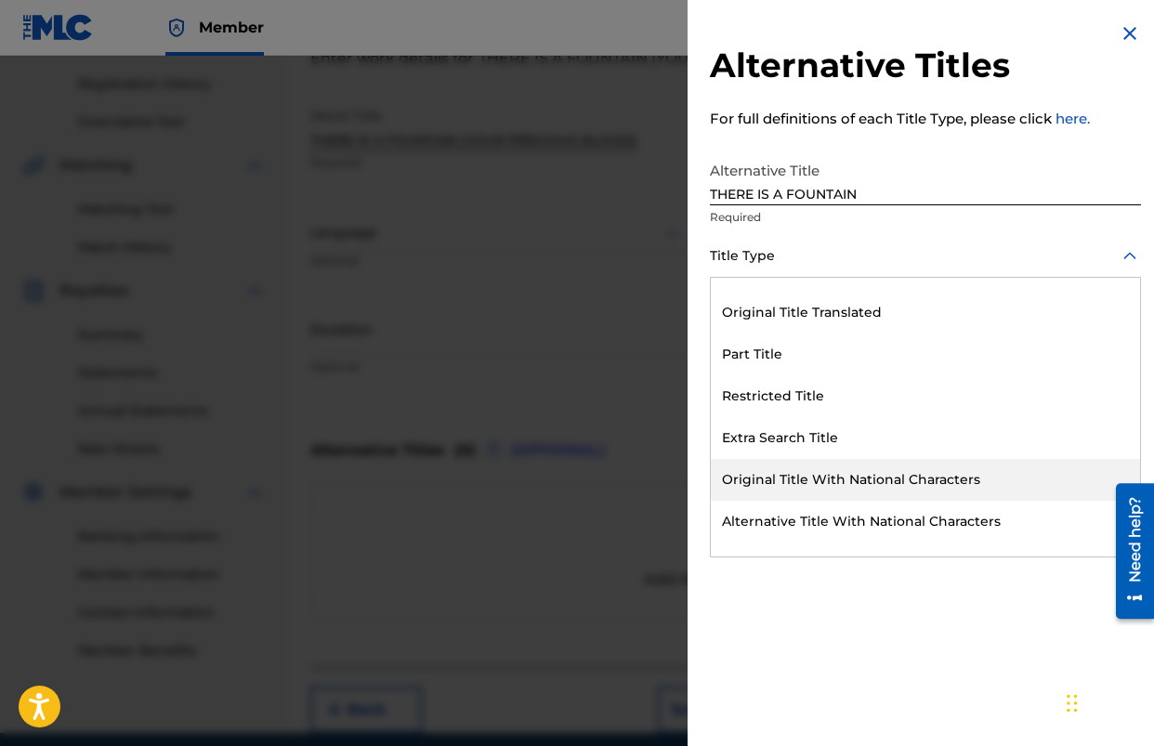
scroll to position [181, 0]
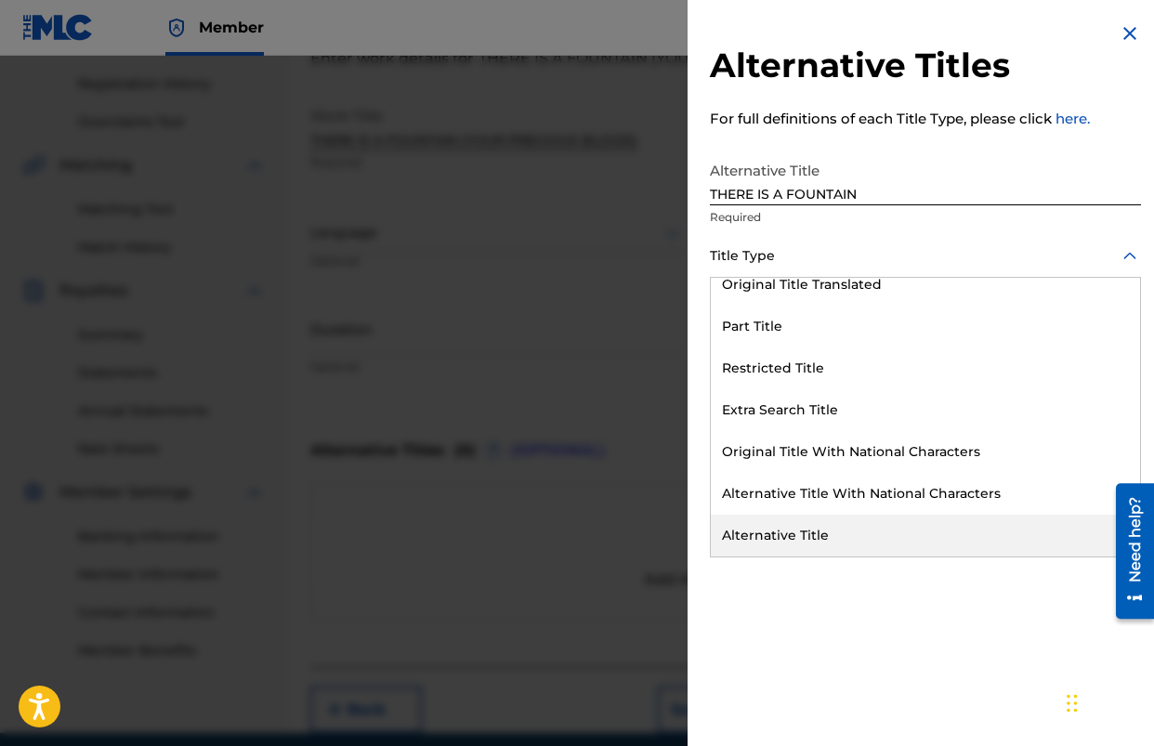
click at [847, 521] on div "Alternative Title" at bounding box center [925, 536] width 429 height 42
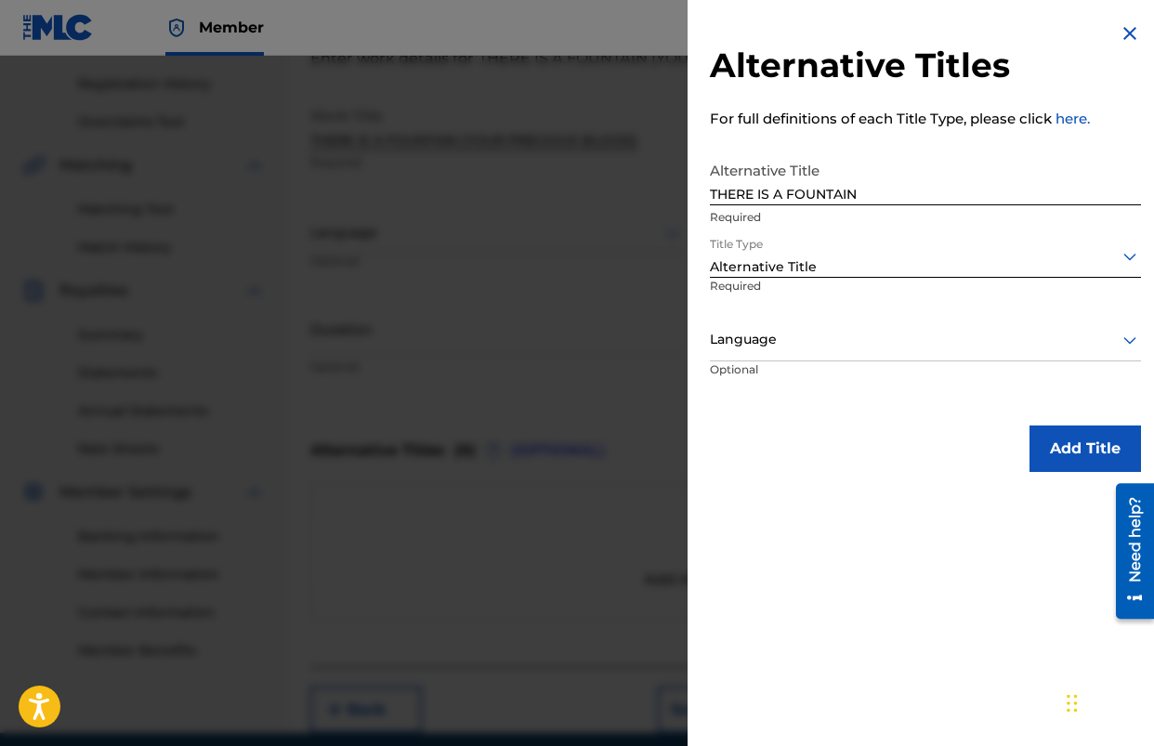
click at [838, 355] on div "Language" at bounding box center [925, 341] width 431 height 42
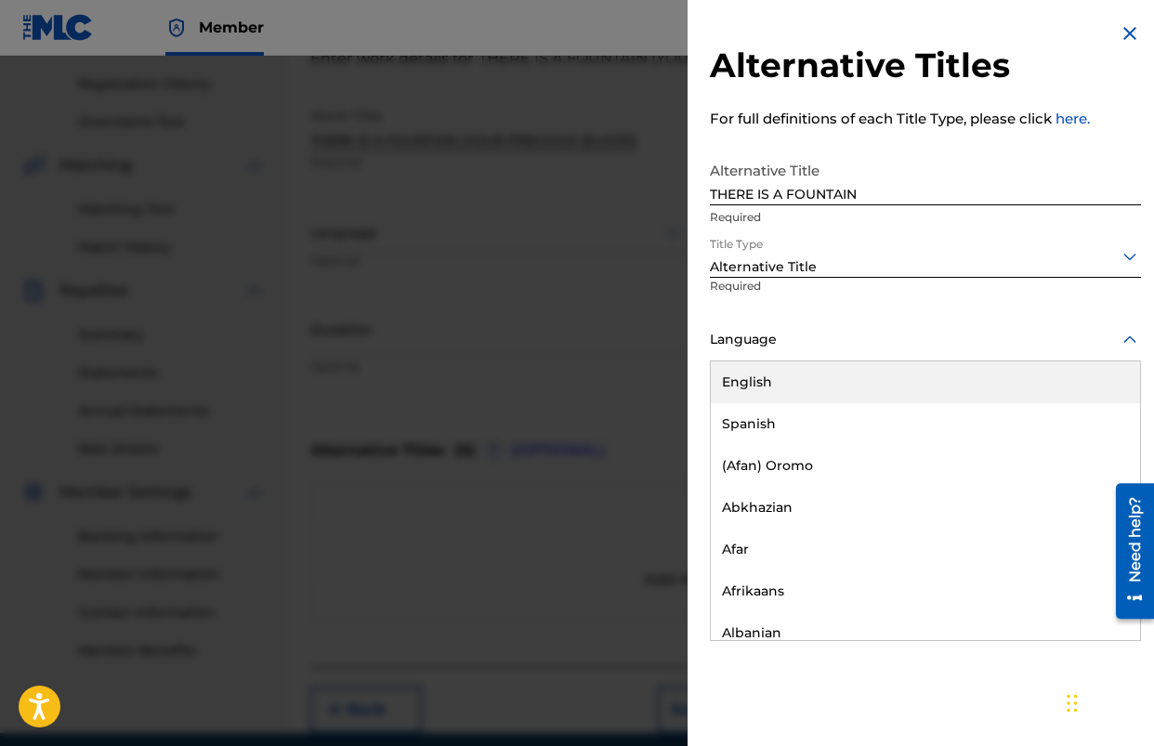
click at [815, 392] on div "English" at bounding box center [925, 383] width 429 height 42
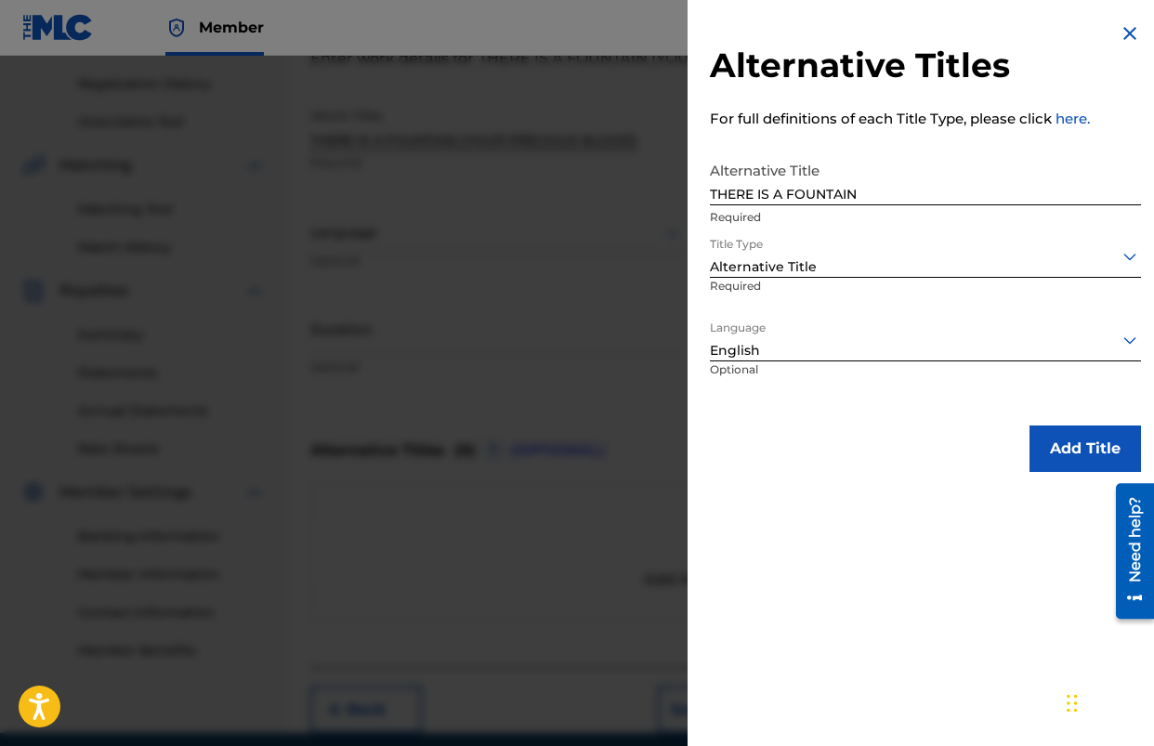
click at [1106, 442] on button "Add Title" at bounding box center [1086, 449] width 112 height 46
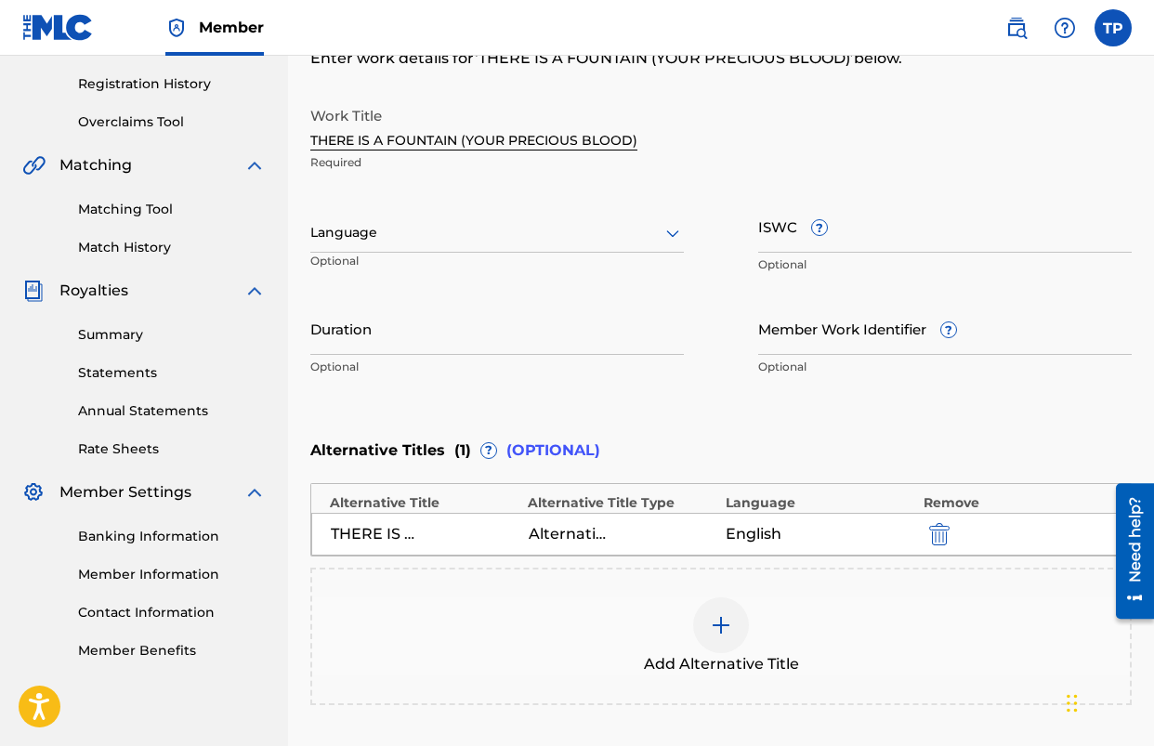
click at [415, 243] on div at bounding box center [497, 232] width 374 height 23
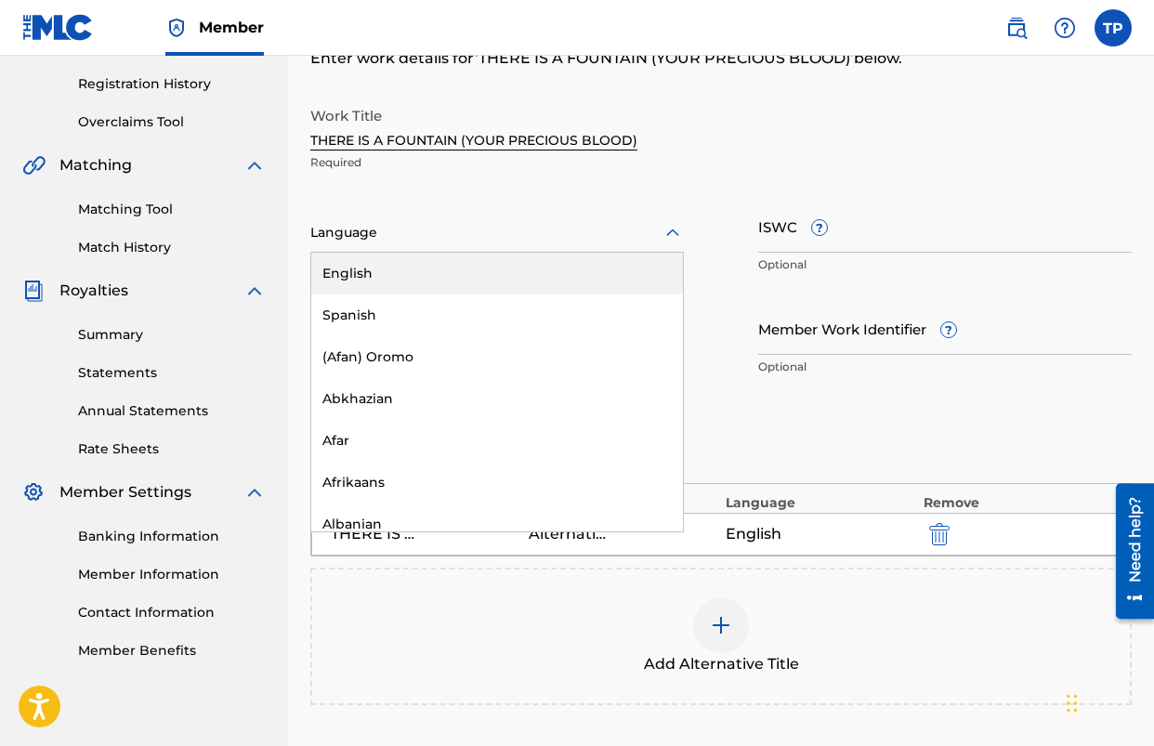
click at [412, 267] on div "English" at bounding box center [497, 274] width 372 height 42
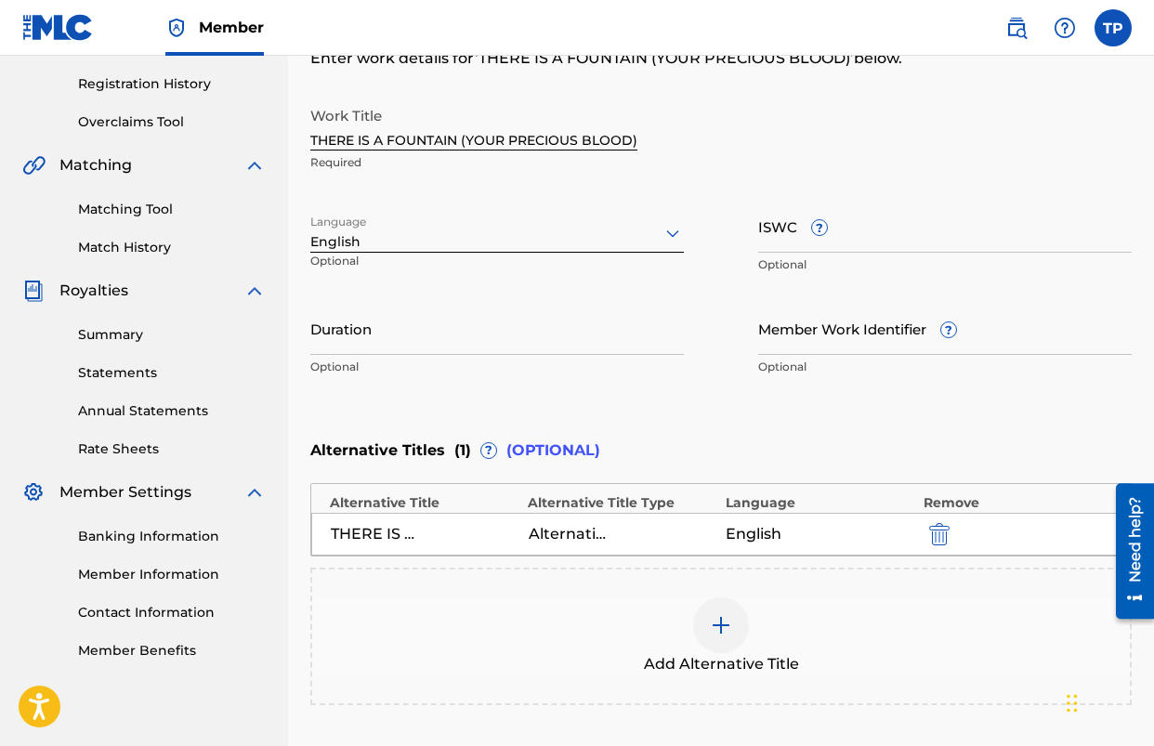
click at [701, 615] on div at bounding box center [721, 626] width 56 height 56
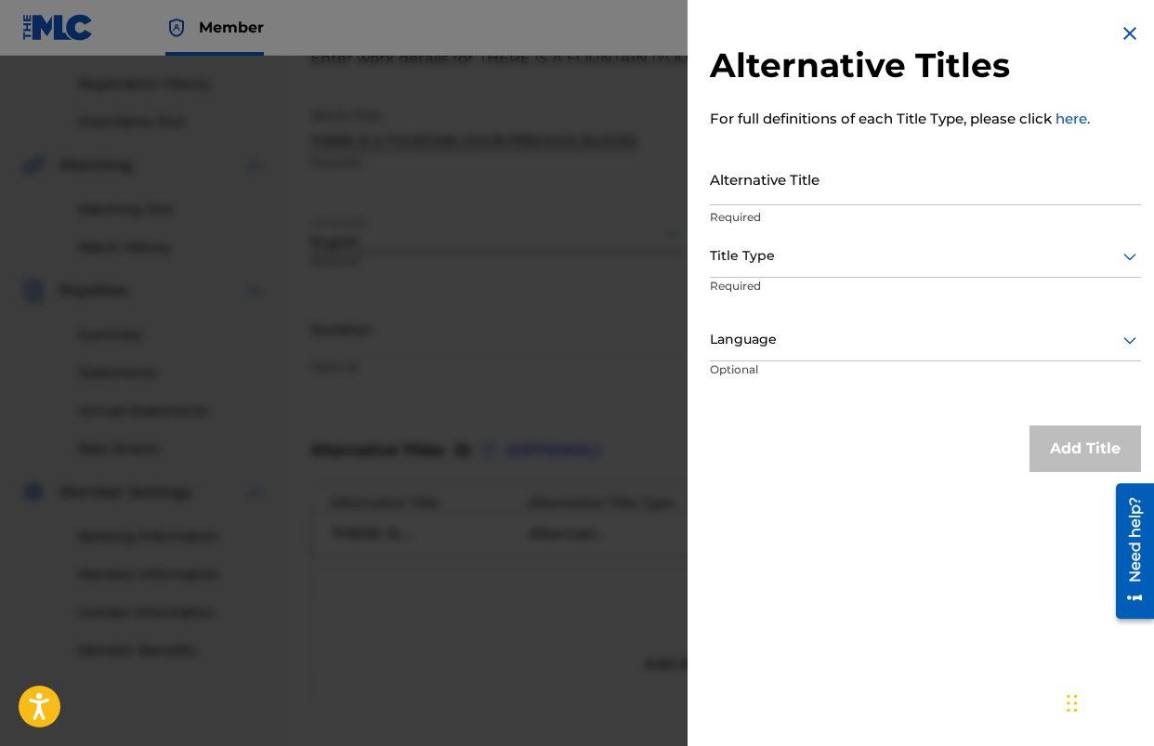
click at [798, 178] on input "Alternative Title" at bounding box center [925, 178] width 431 height 53
type input "YOUR PRECIOUS BLOOD"
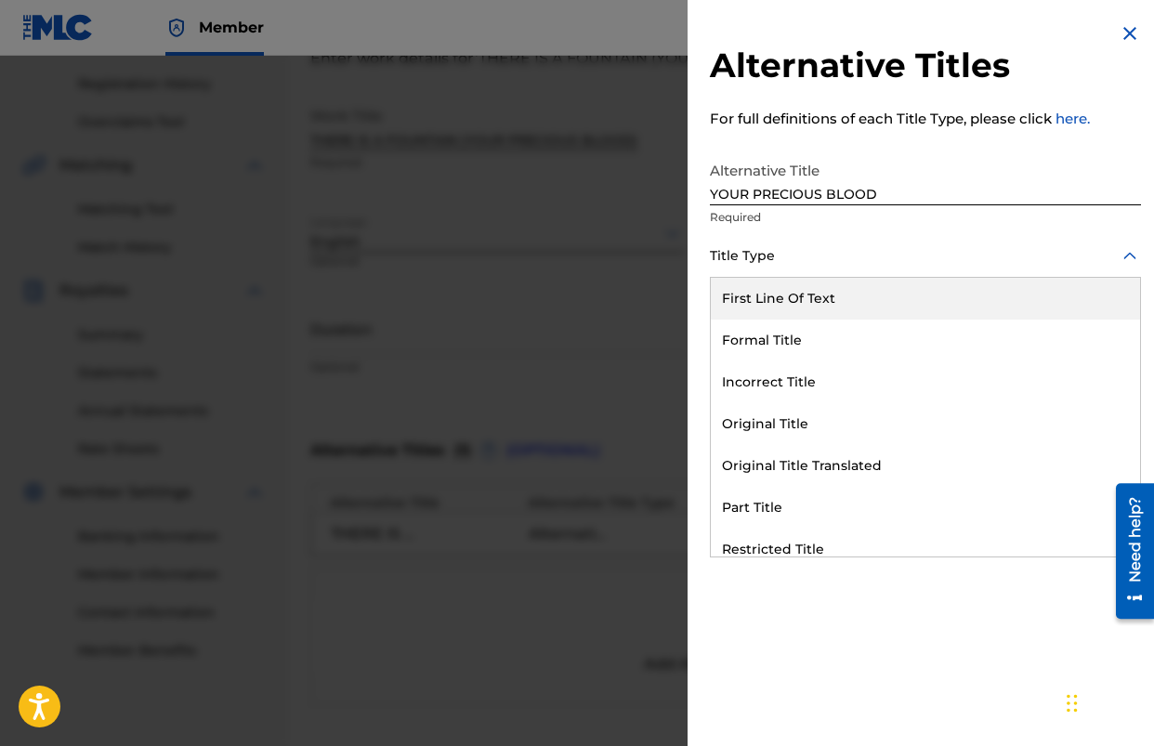
click at [761, 266] on div at bounding box center [925, 255] width 431 height 23
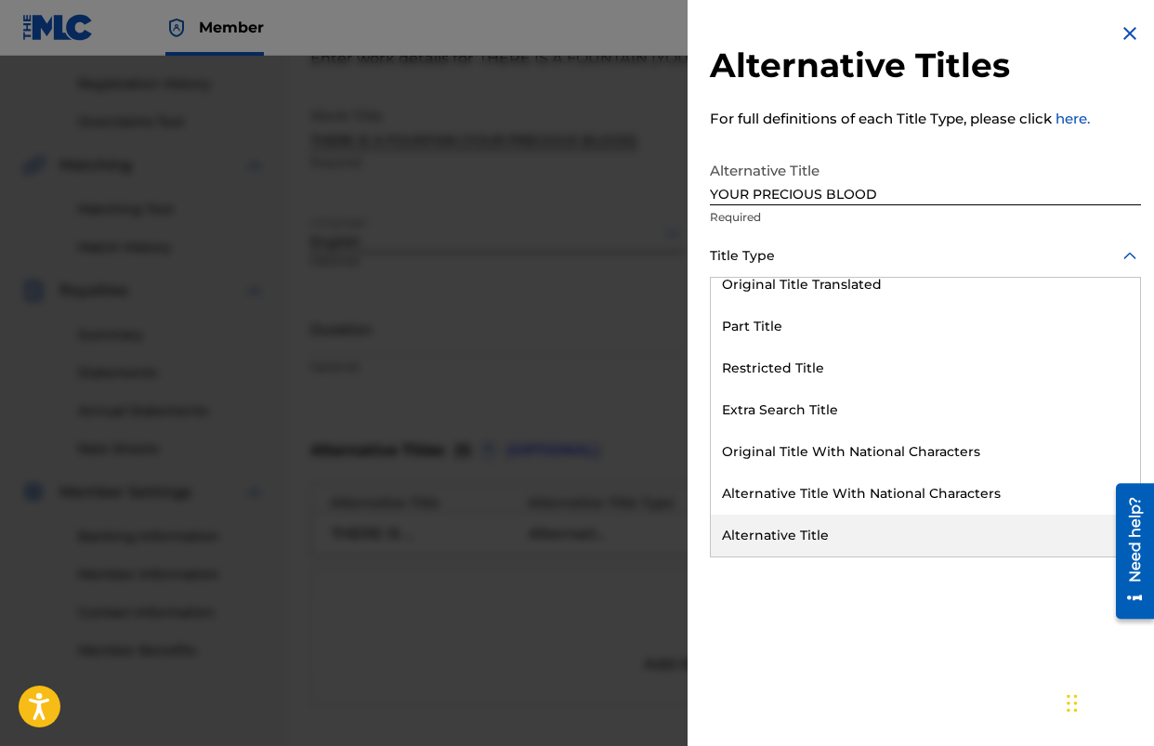
click at [804, 539] on div "Alternative Title" at bounding box center [925, 536] width 429 height 42
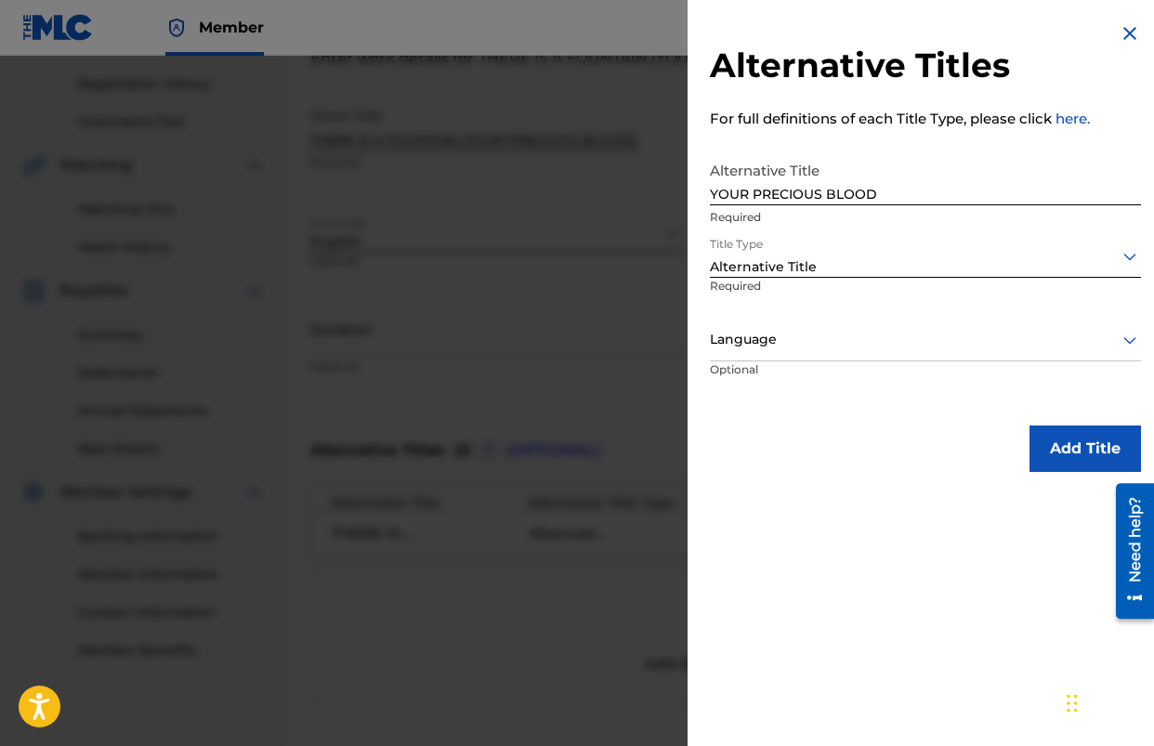
click at [876, 320] on div "Language" at bounding box center [925, 341] width 431 height 42
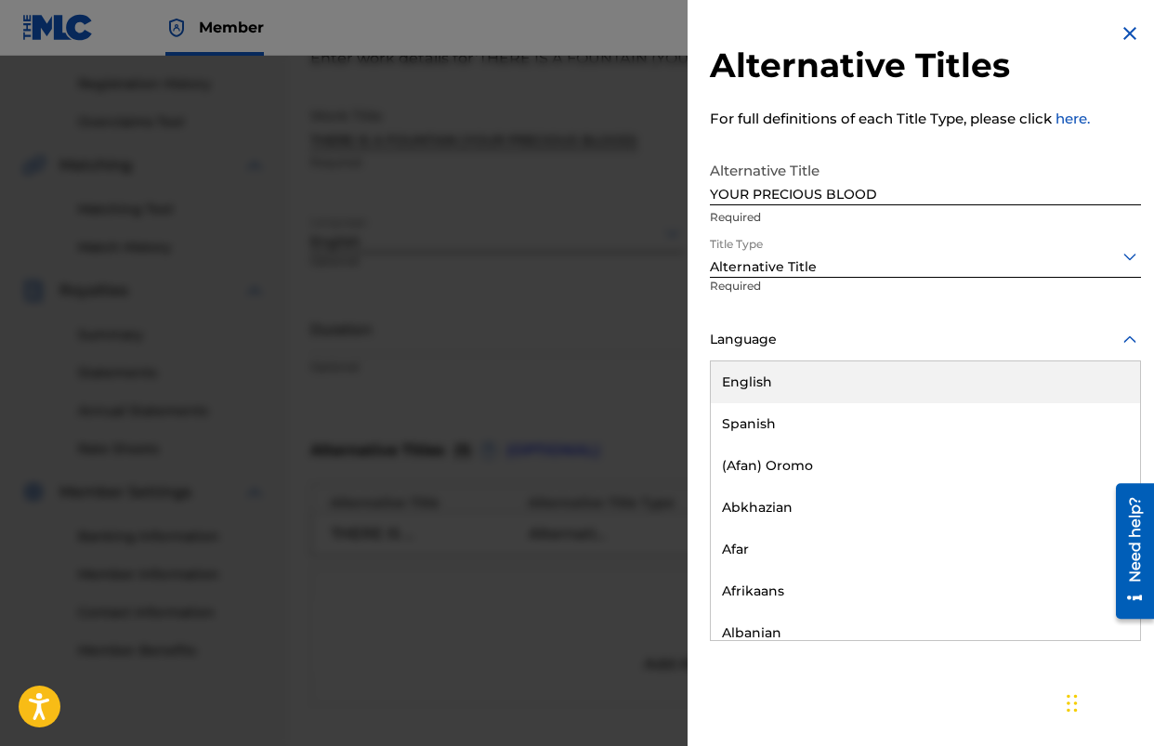
click at [797, 383] on div "English" at bounding box center [925, 383] width 429 height 42
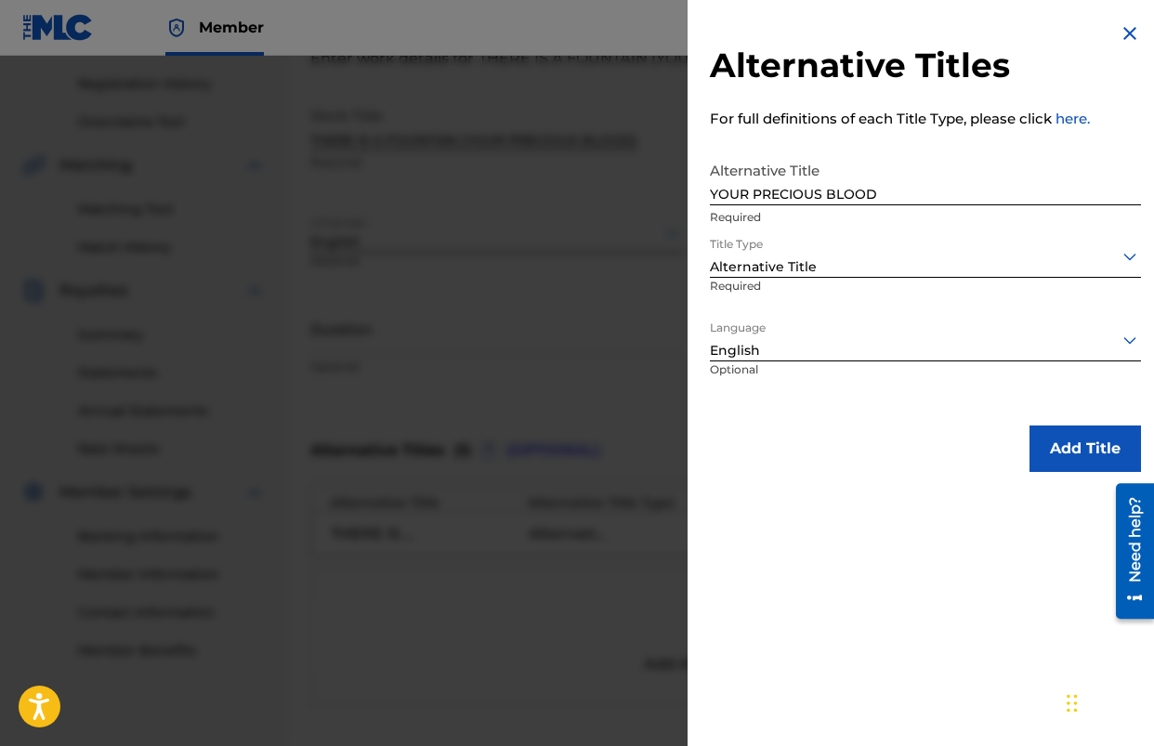
click at [1090, 459] on button "Add Title" at bounding box center [1086, 449] width 112 height 46
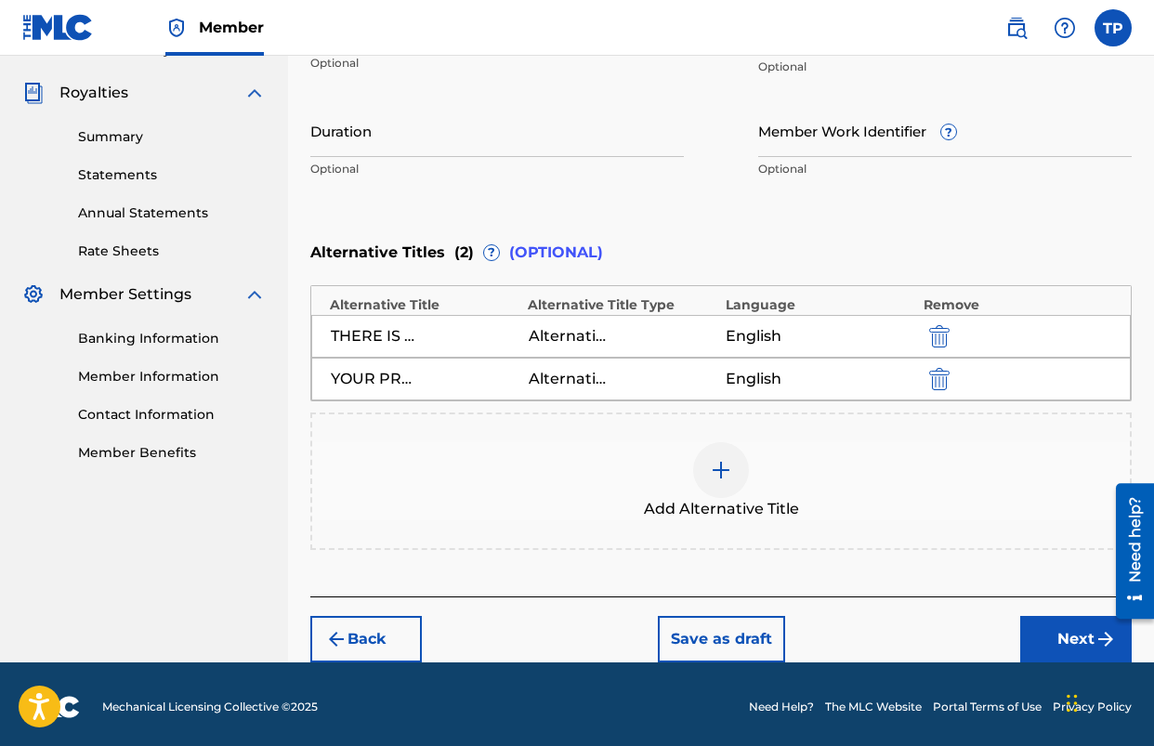
click at [1049, 649] on button "Next" at bounding box center [1076, 639] width 112 height 46
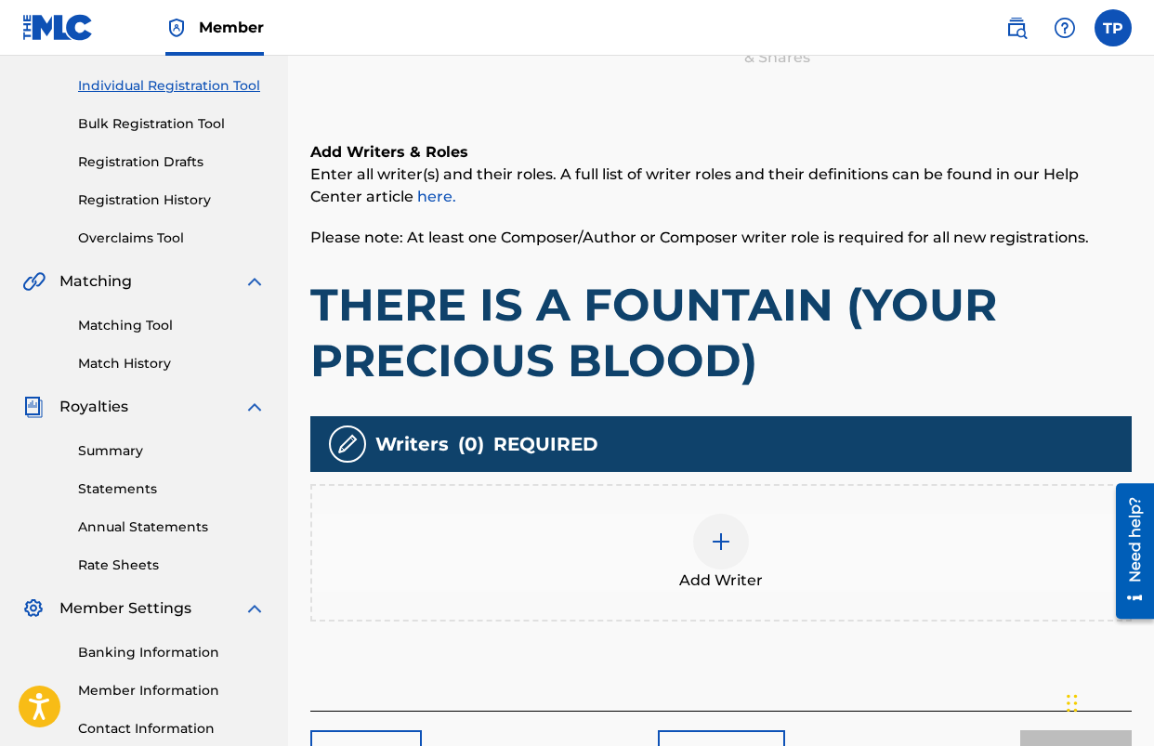
scroll to position [235, 0]
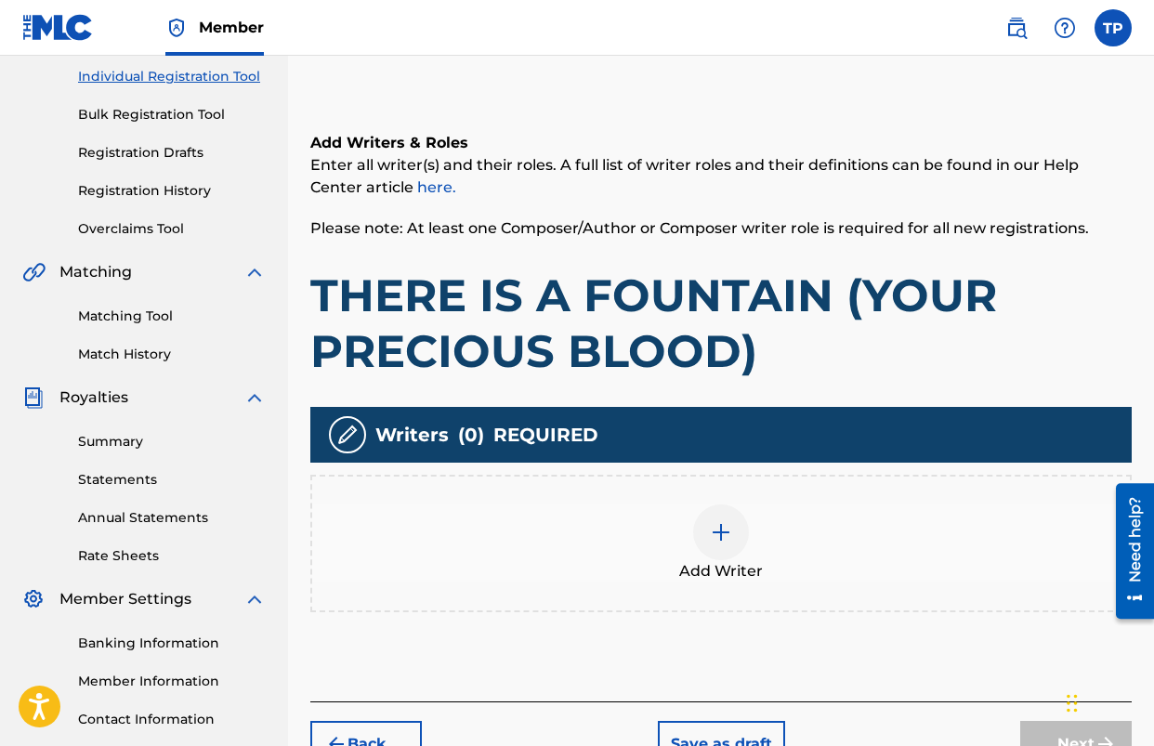
click at [732, 547] on div at bounding box center [721, 533] width 56 height 56
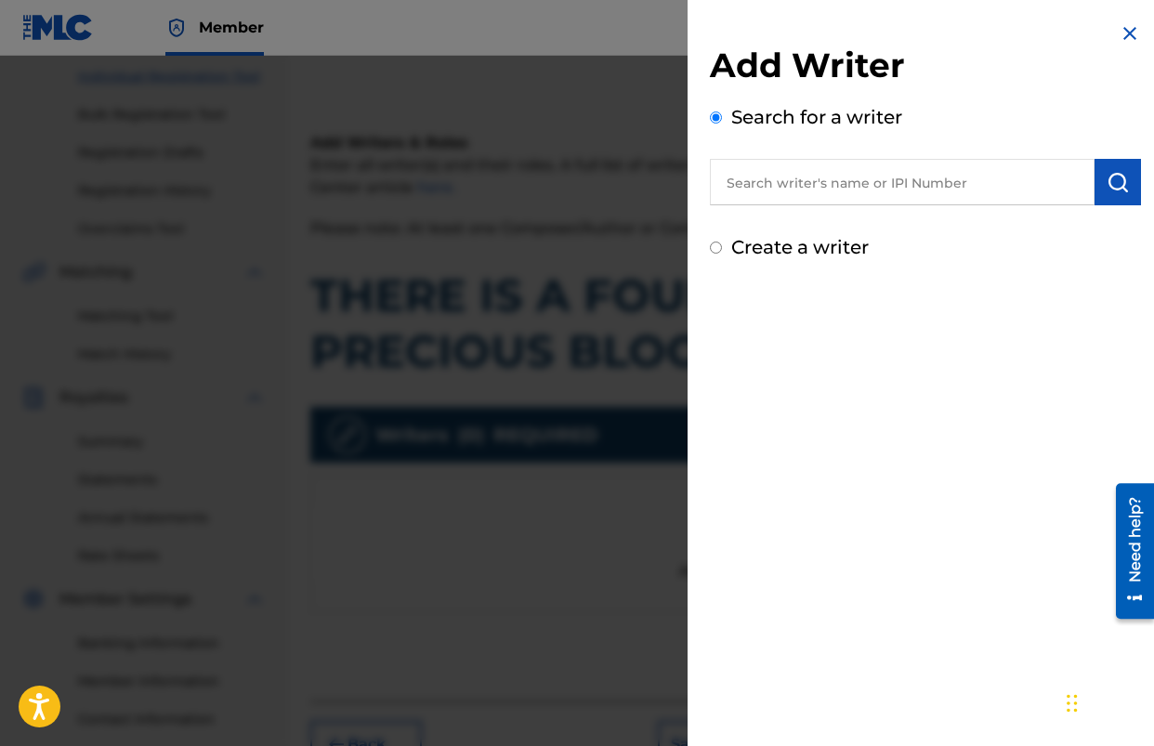
click at [784, 188] on input "text" at bounding box center [902, 182] width 385 height 46
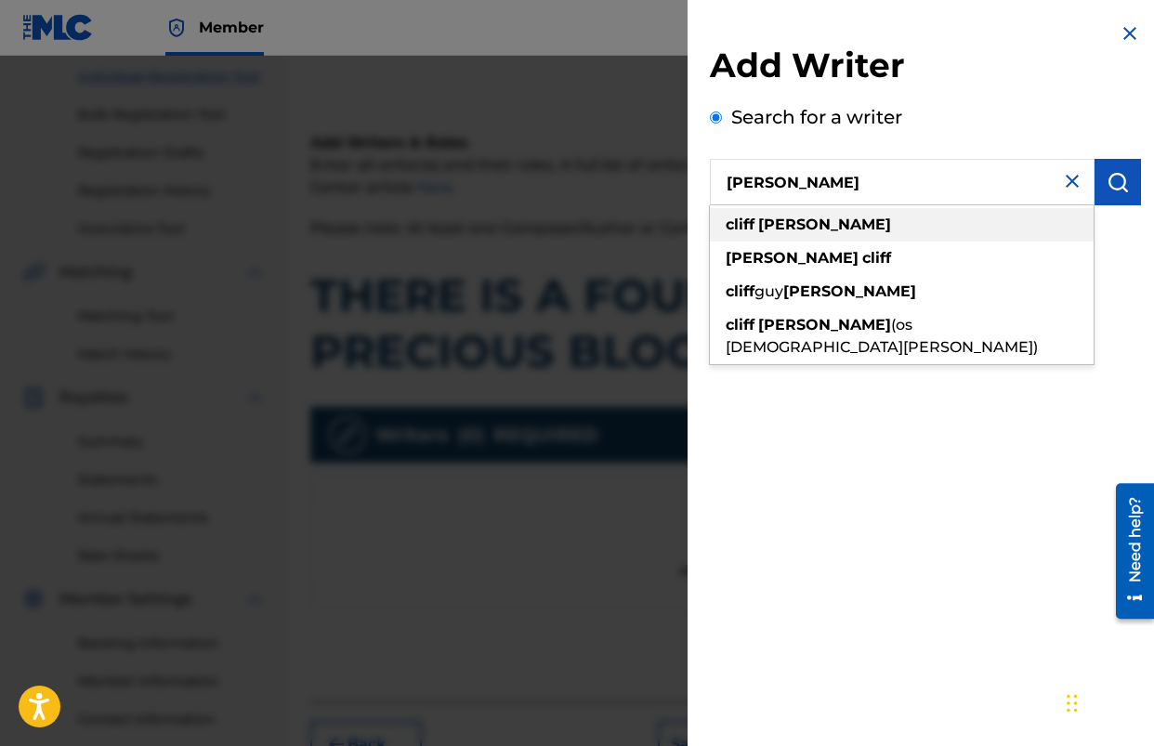
click at [751, 229] on strong "cliff" at bounding box center [740, 225] width 29 height 18
type input "[PERSON_NAME]"
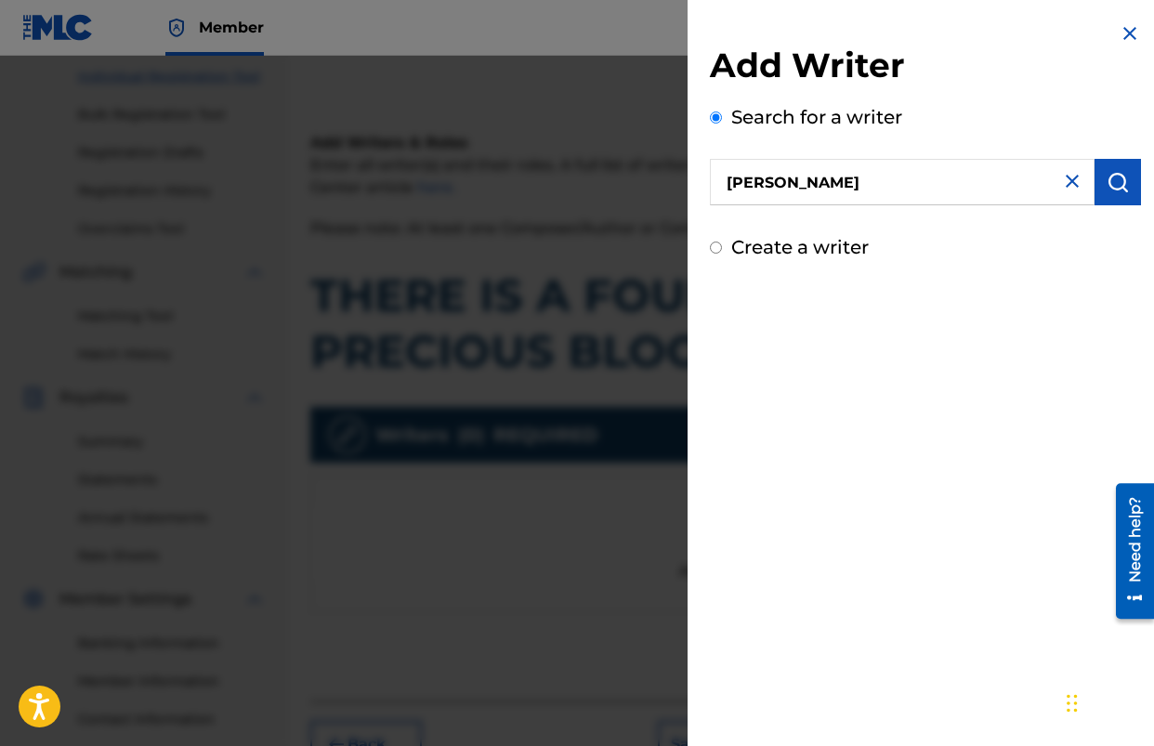
click at [1107, 180] on img "submit" at bounding box center [1118, 182] width 22 height 22
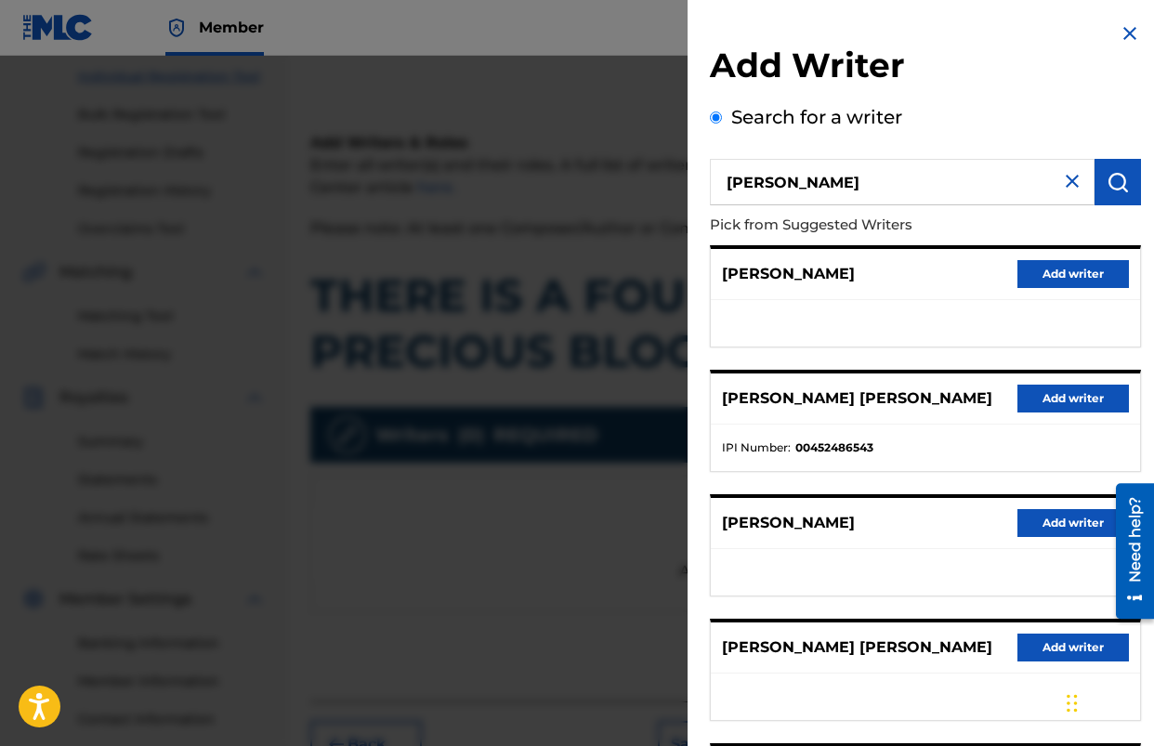
click at [1072, 399] on button "Add writer" at bounding box center [1074, 399] width 112 height 28
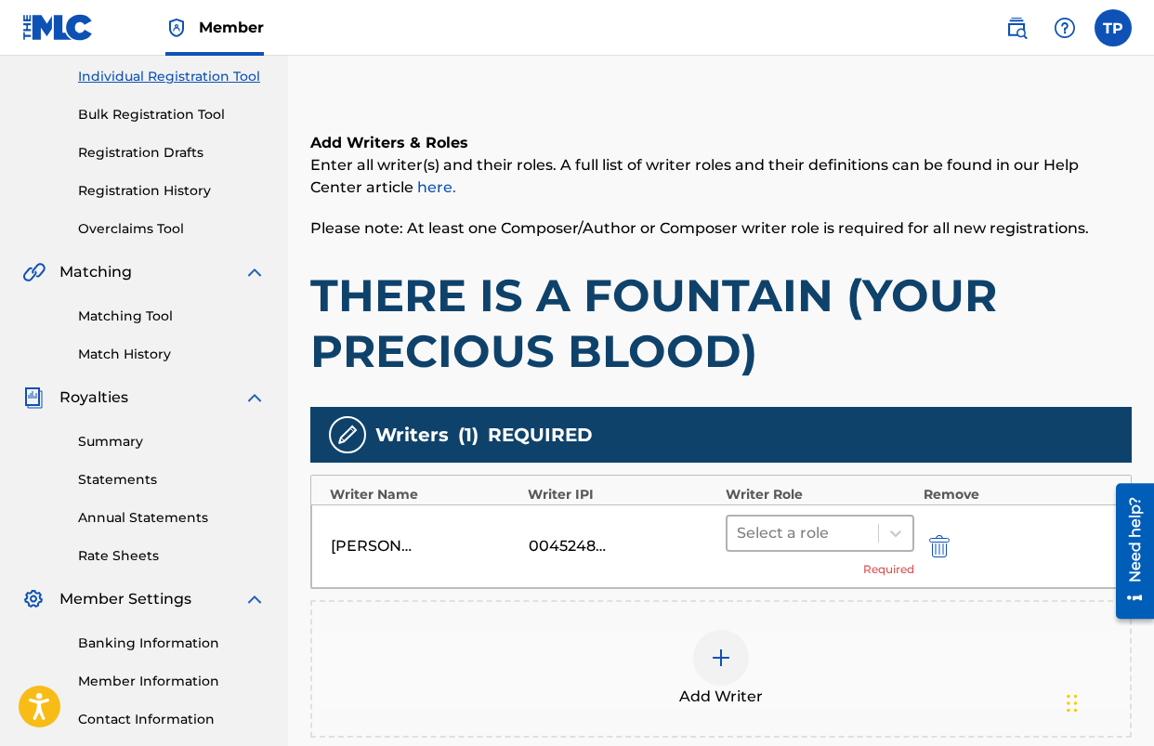
click at [848, 529] on div at bounding box center [803, 533] width 132 height 26
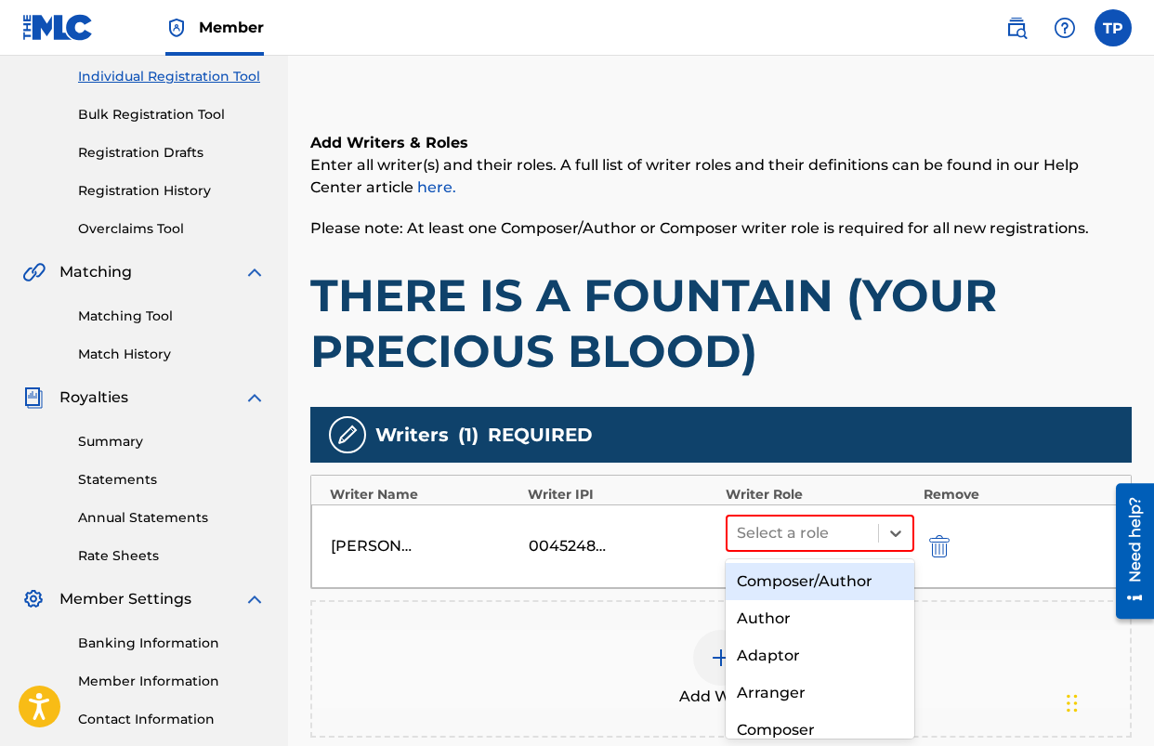
click at [798, 581] on div "Composer/Author" at bounding box center [820, 581] width 189 height 37
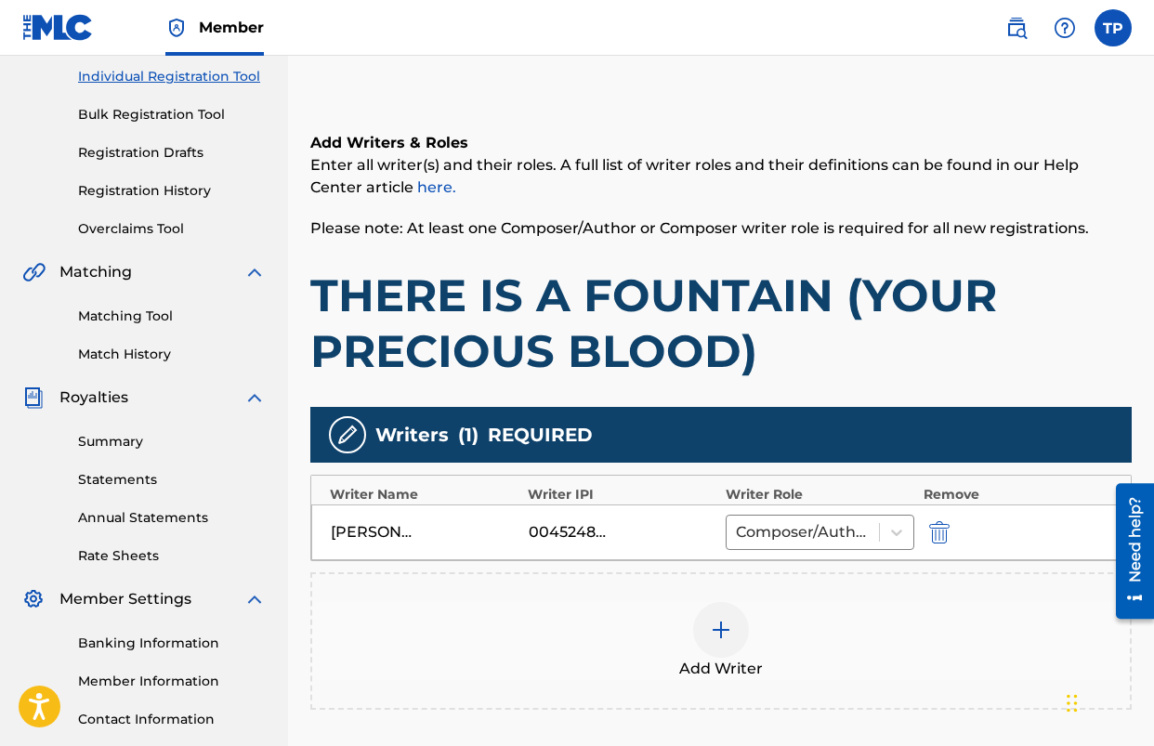
click at [736, 625] on div at bounding box center [721, 630] width 56 height 56
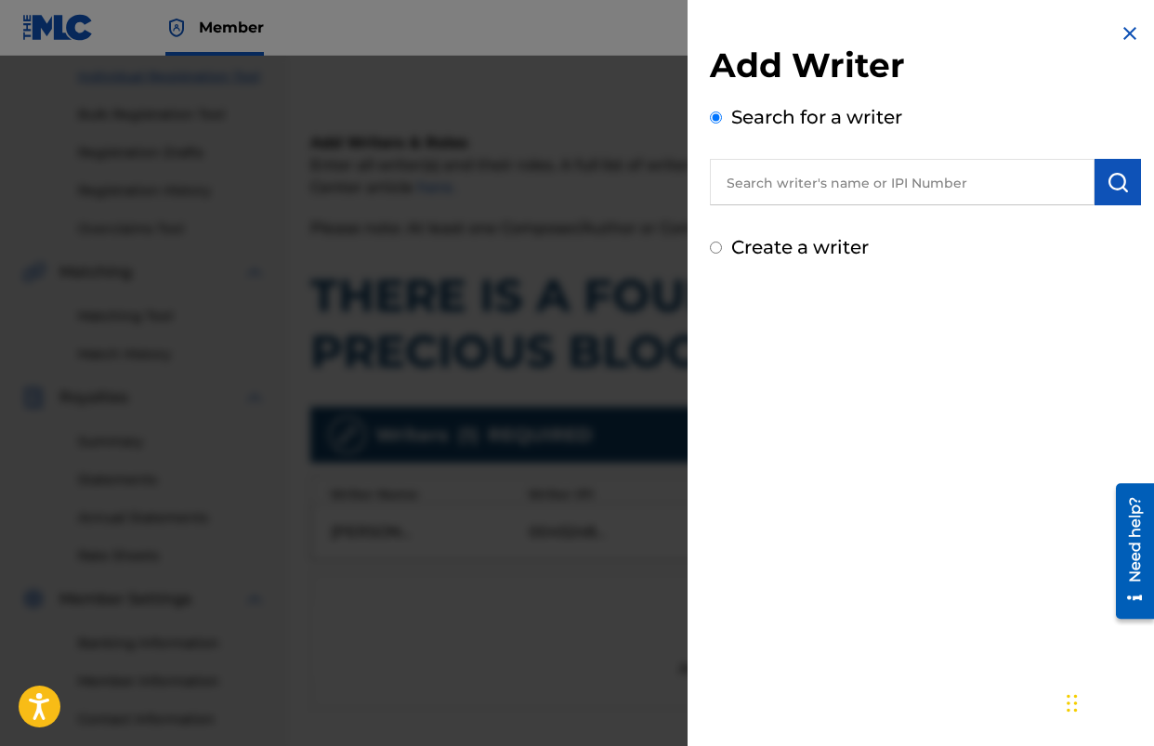
click at [821, 175] on input "text" at bounding box center [902, 182] width 385 height 46
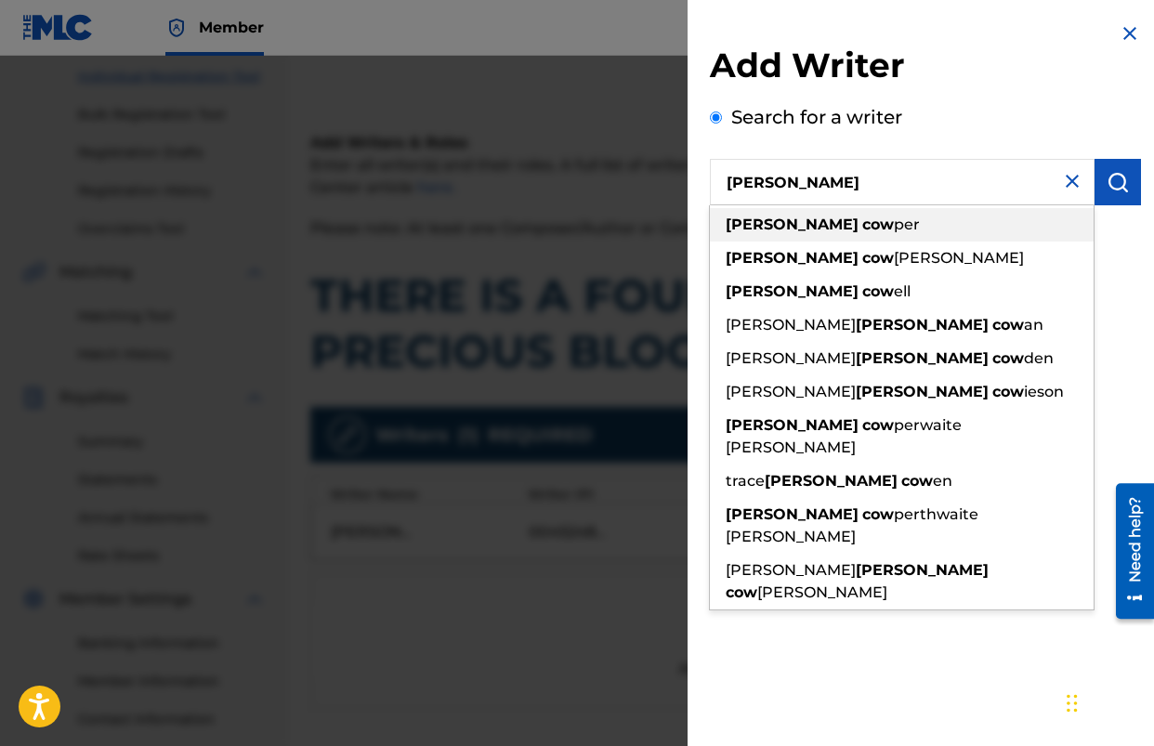
click at [862, 227] on strong "cow" at bounding box center [878, 225] width 32 height 18
type input "[PERSON_NAME]"
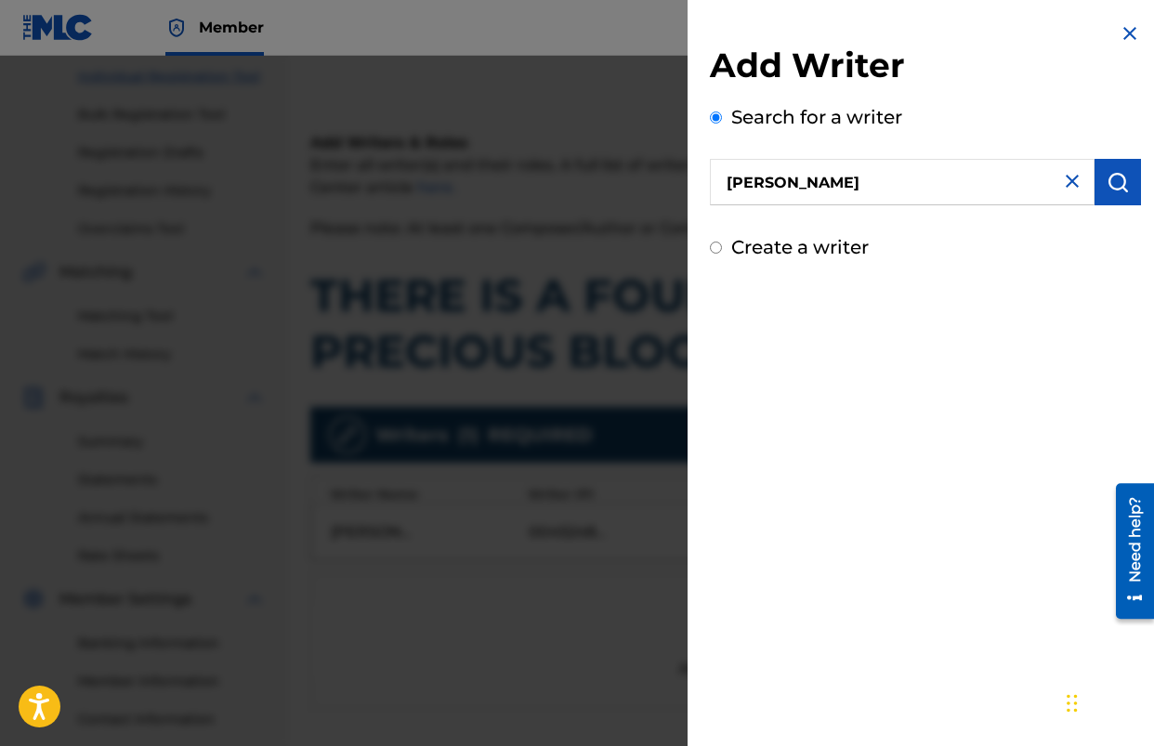
click at [1096, 184] on button "submit" at bounding box center [1118, 182] width 46 height 46
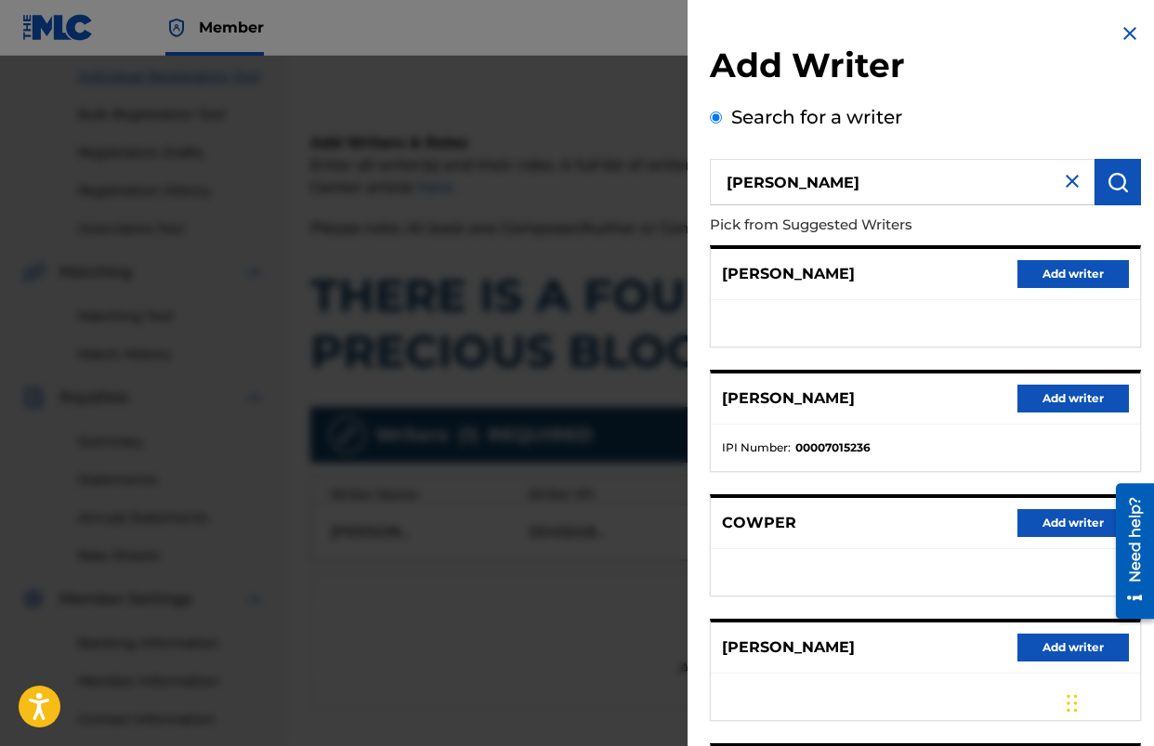
click at [1054, 286] on button "Add writer" at bounding box center [1074, 274] width 112 height 28
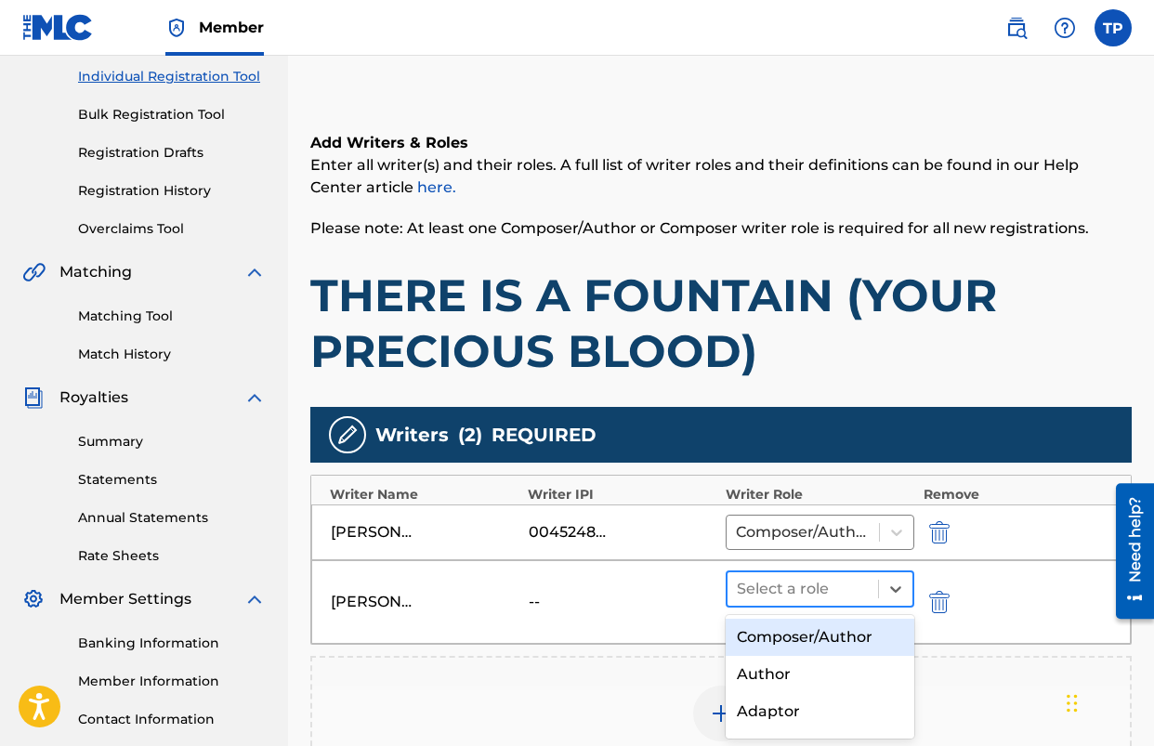
click at [800, 588] on div at bounding box center [803, 589] width 132 height 26
click at [781, 631] on div "Composer/Author" at bounding box center [820, 637] width 189 height 37
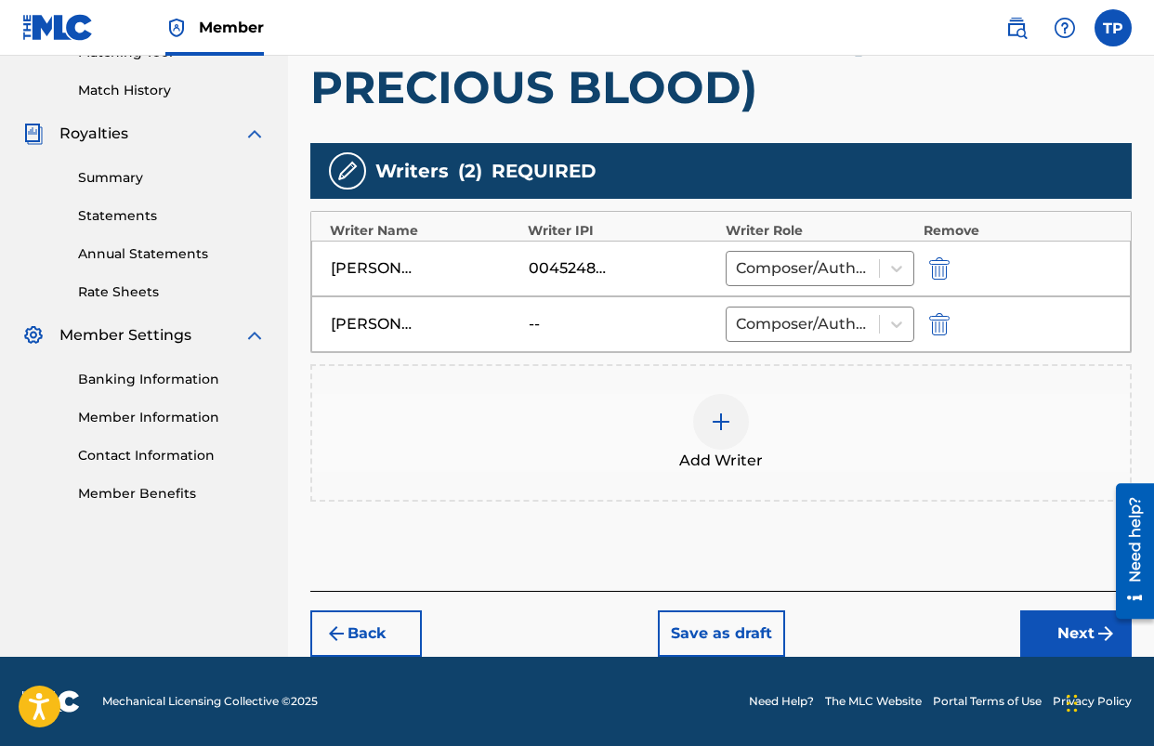
click at [1054, 628] on button "Next" at bounding box center [1076, 634] width 112 height 46
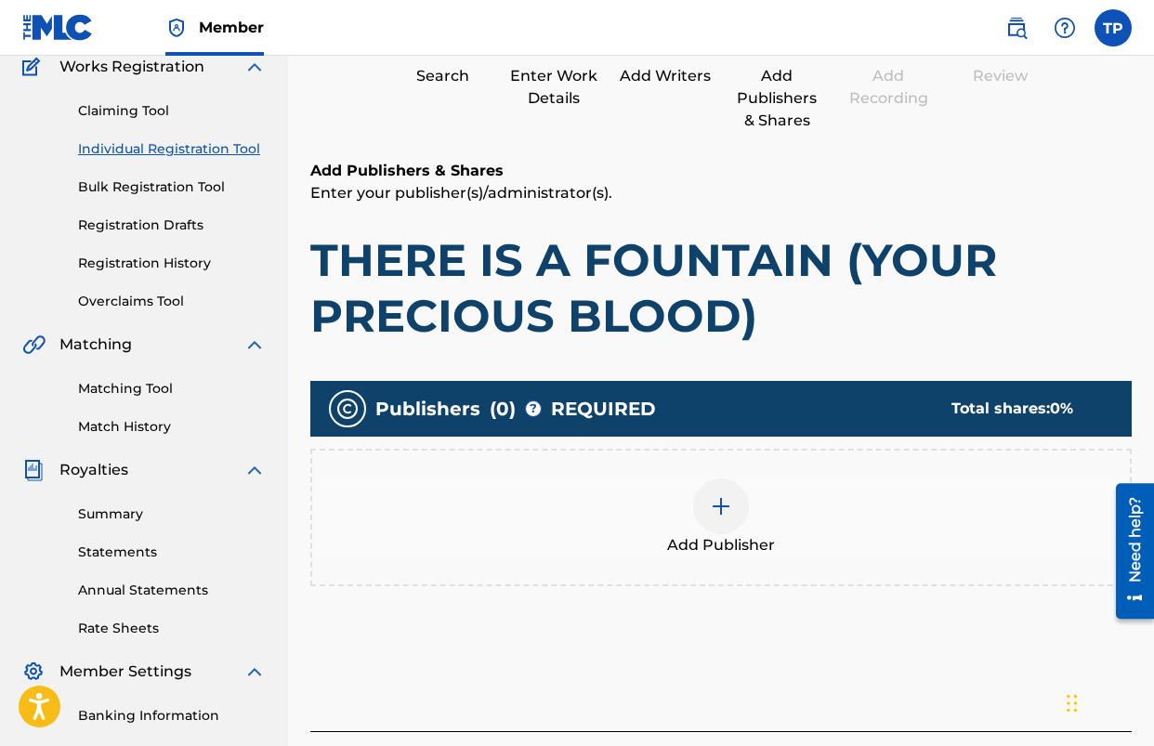
scroll to position [164, 0]
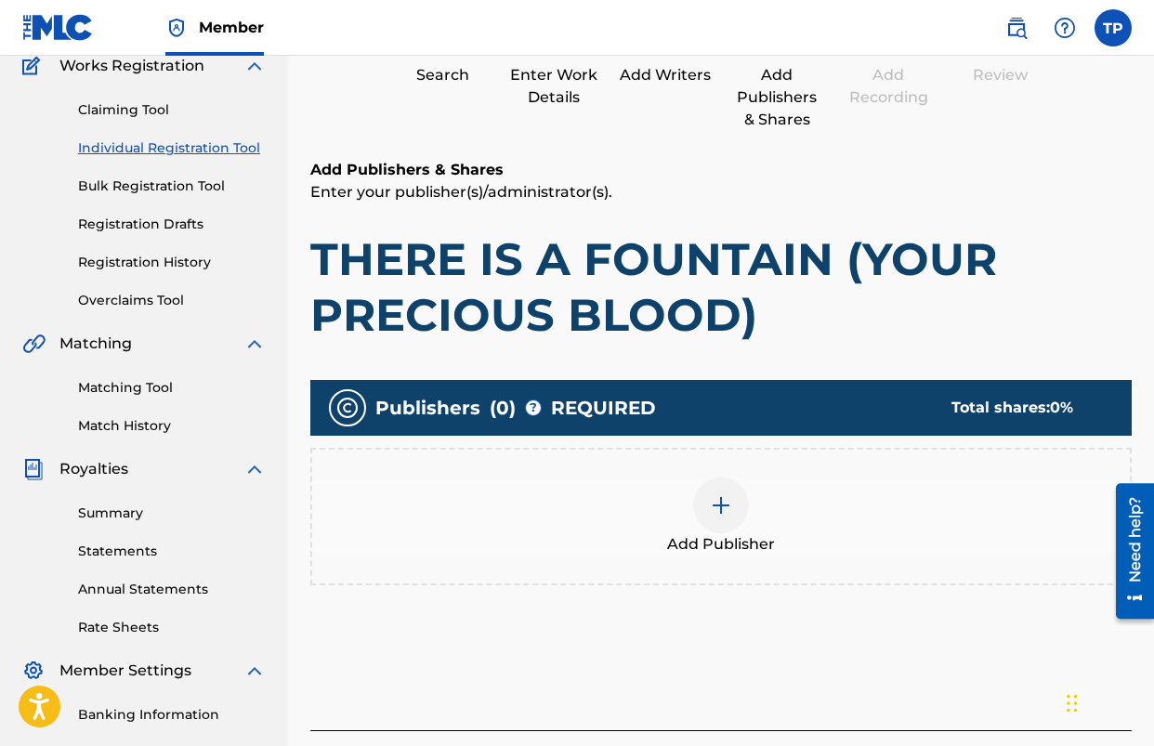
click at [725, 500] on img at bounding box center [721, 505] width 22 height 22
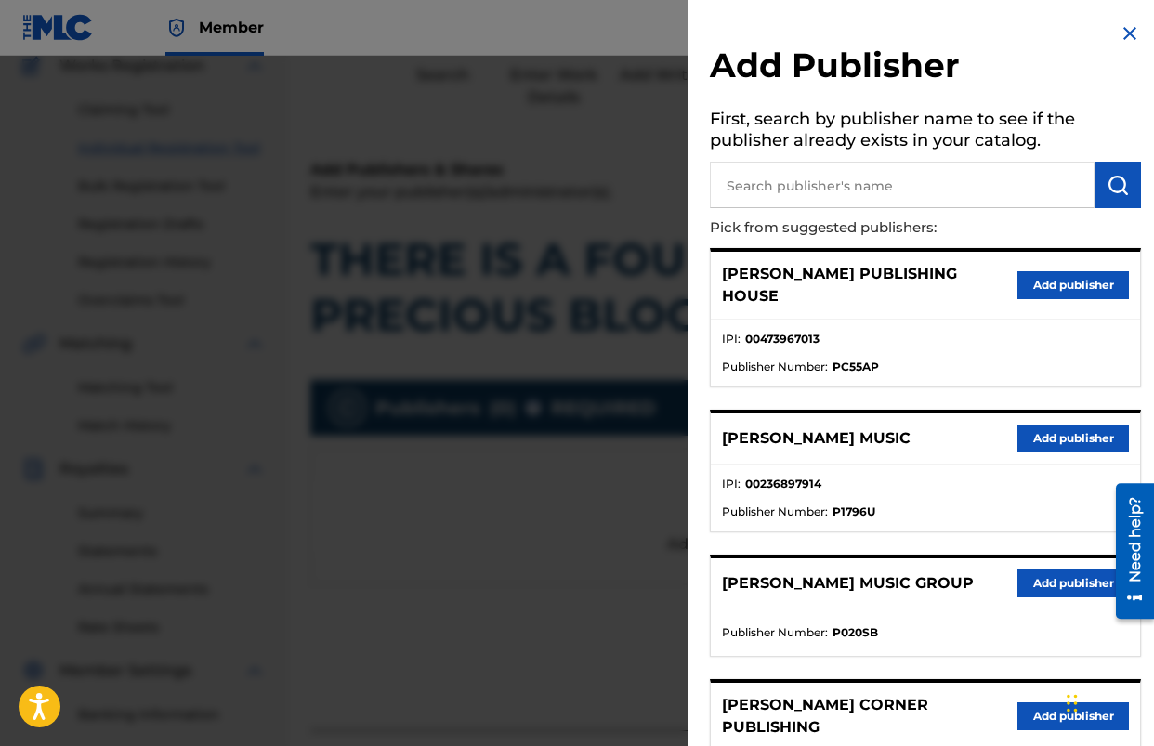
click at [1066, 425] on button "Add publisher" at bounding box center [1074, 439] width 112 height 28
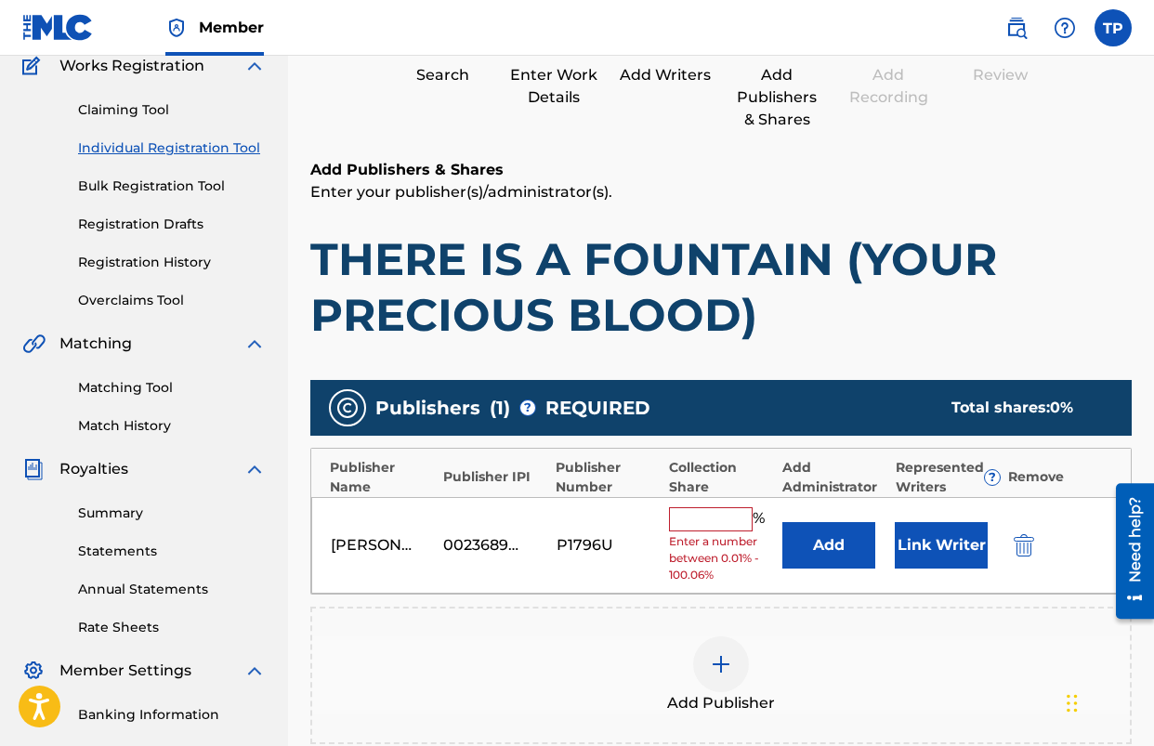
click at [836, 553] on button "Add" at bounding box center [829, 545] width 93 height 46
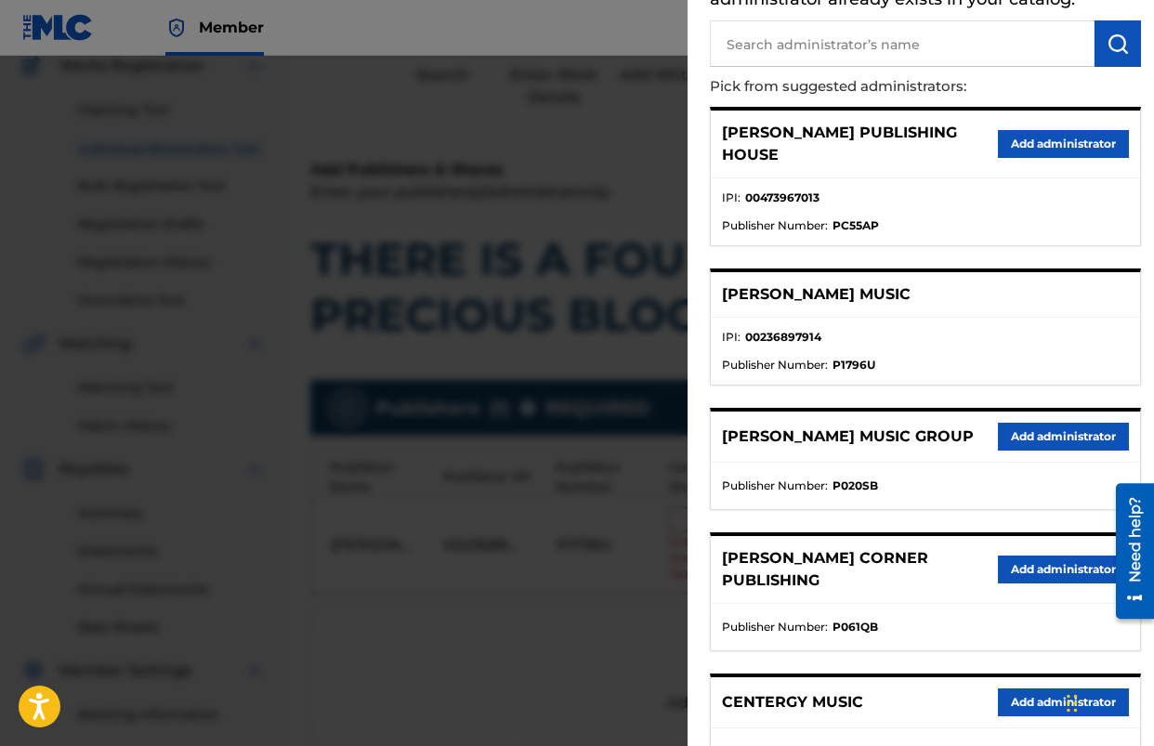
scroll to position [143, 0]
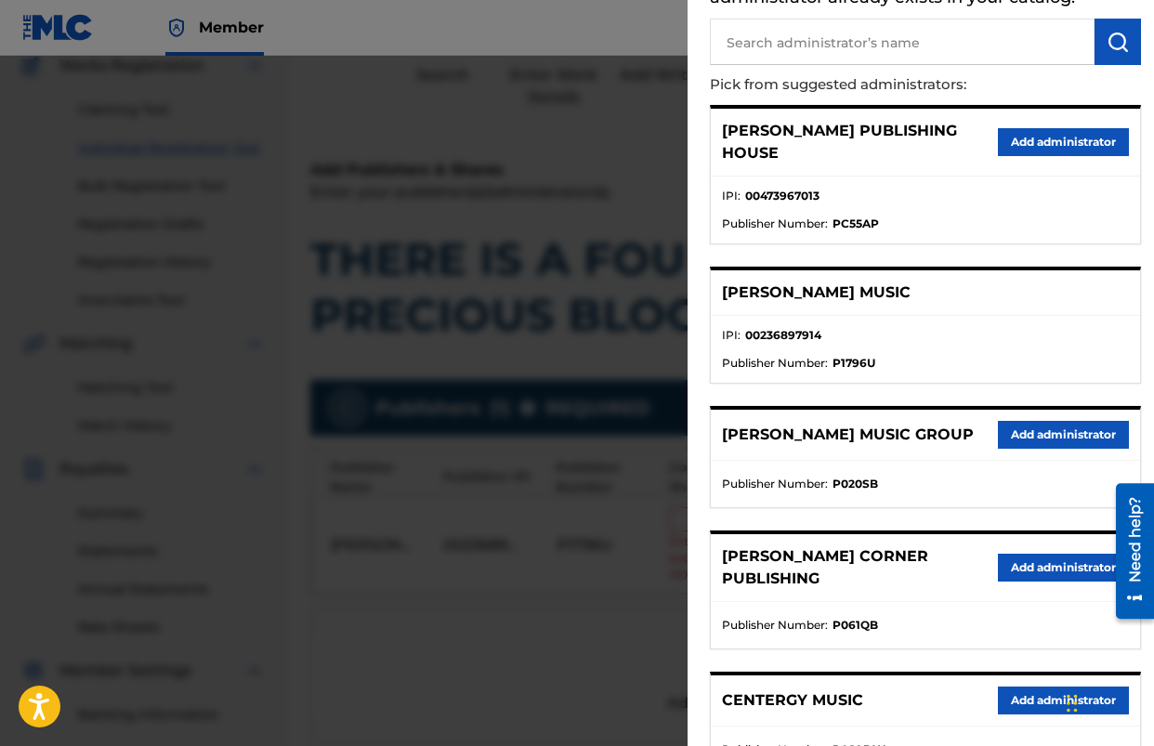
click at [1020, 421] on button "Add administrator" at bounding box center [1063, 435] width 131 height 28
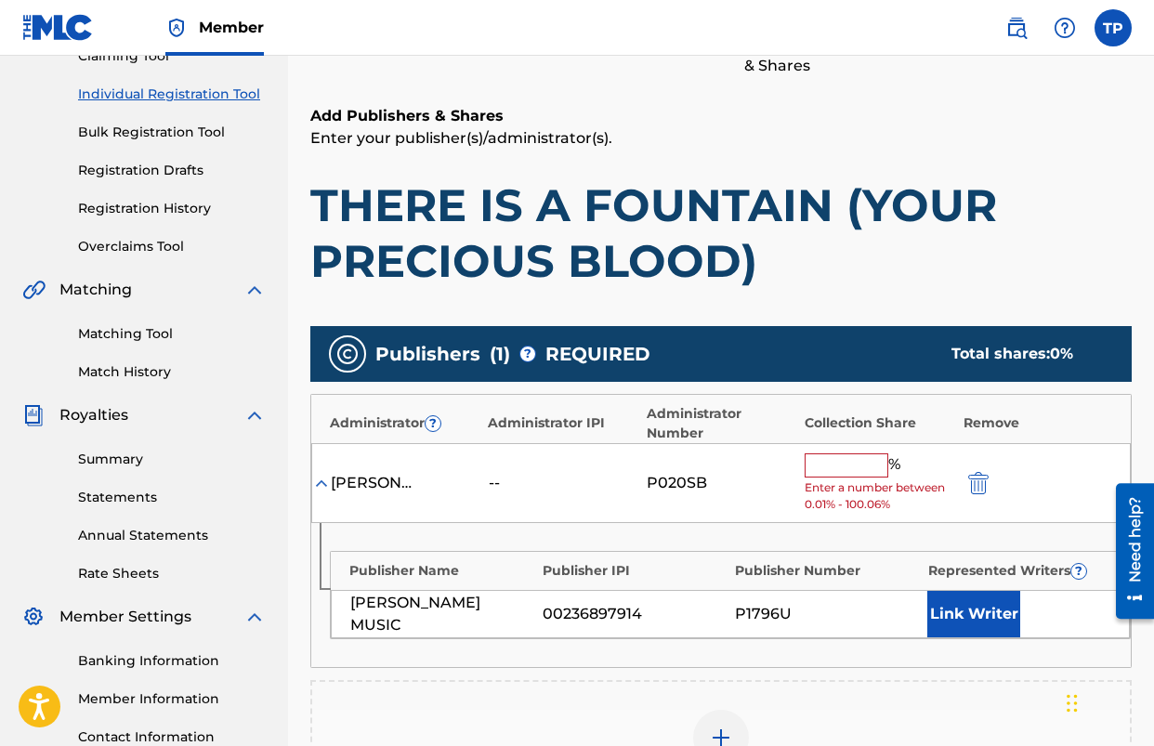
scroll to position [242, 0]
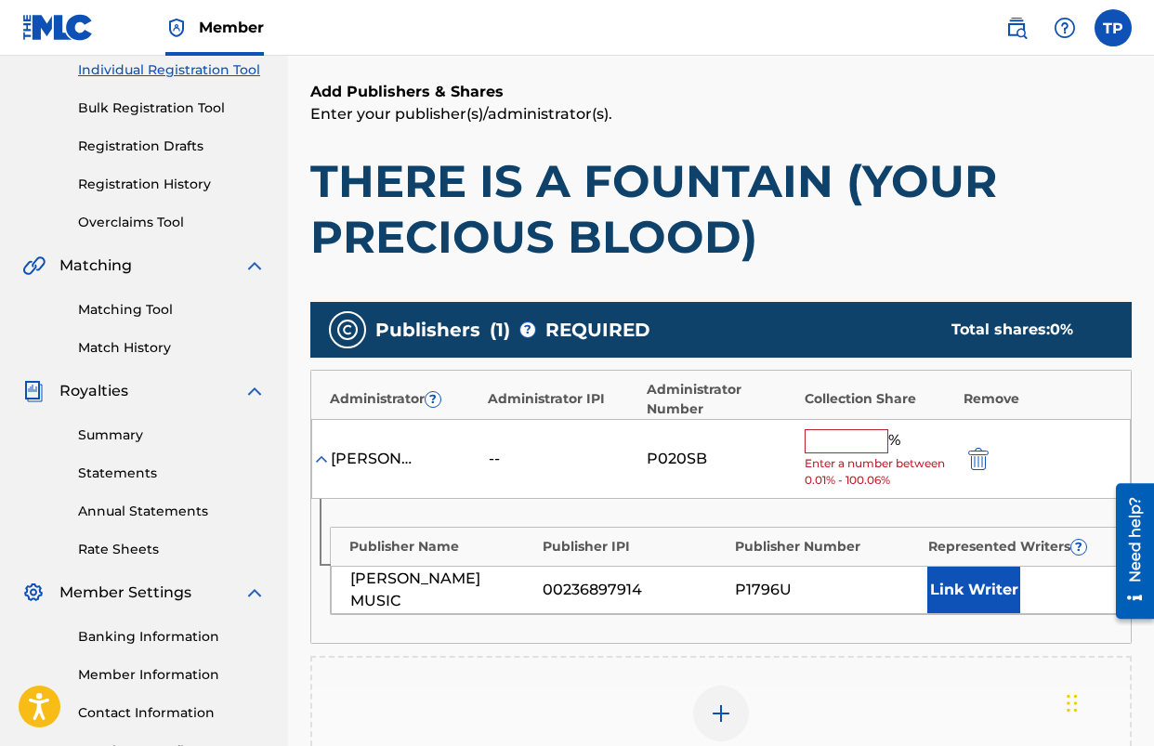
click at [852, 441] on input "text" at bounding box center [847, 441] width 84 height 24
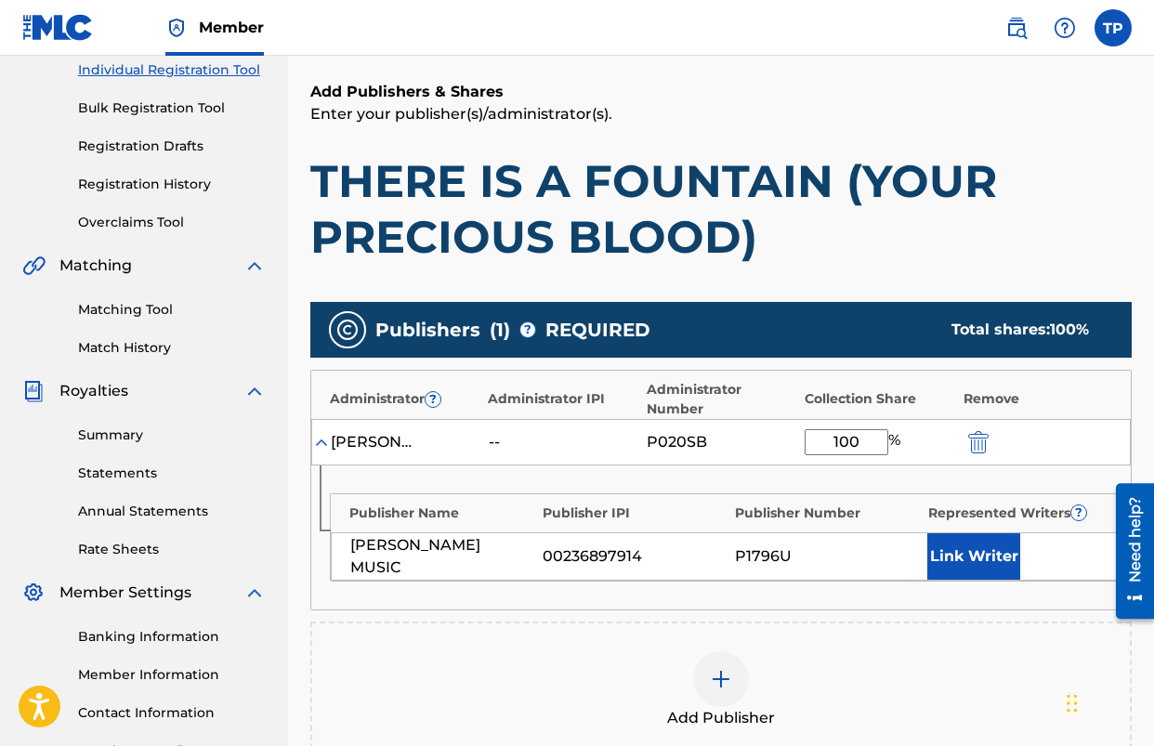
type input "100"
click at [952, 559] on button "Link Writer" at bounding box center [974, 556] width 93 height 46
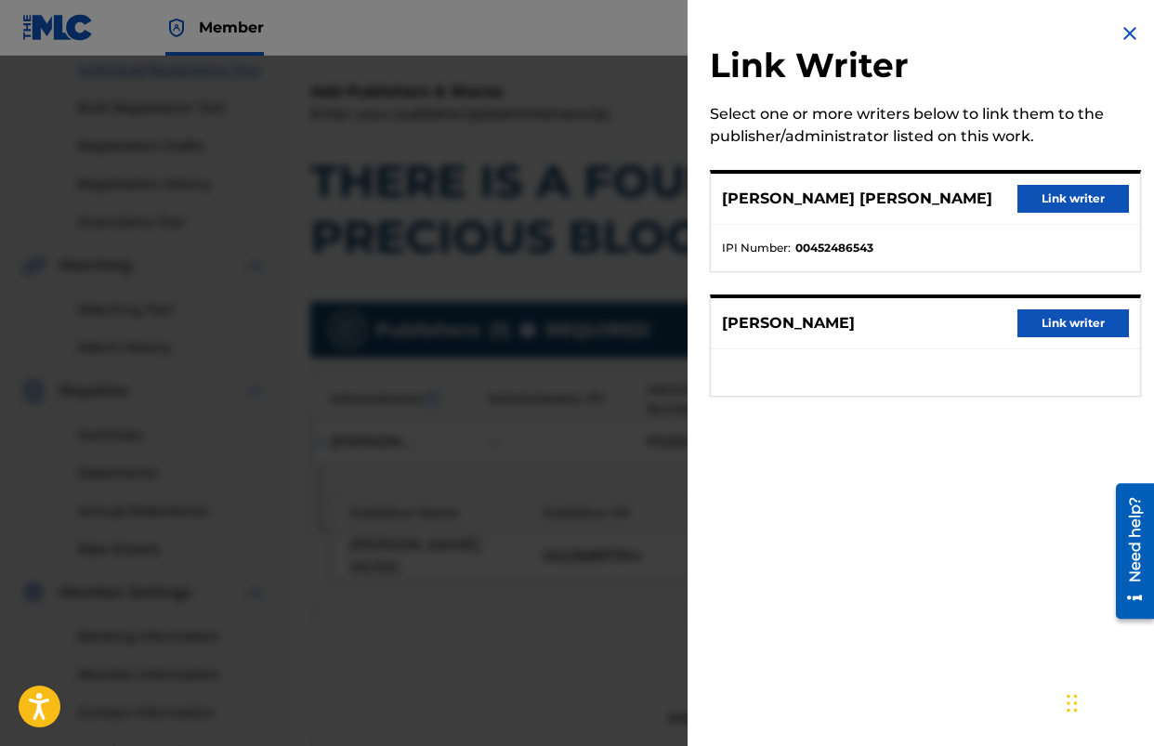
click at [1044, 202] on button "Link writer" at bounding box center [1074, 199] width 112 height 28
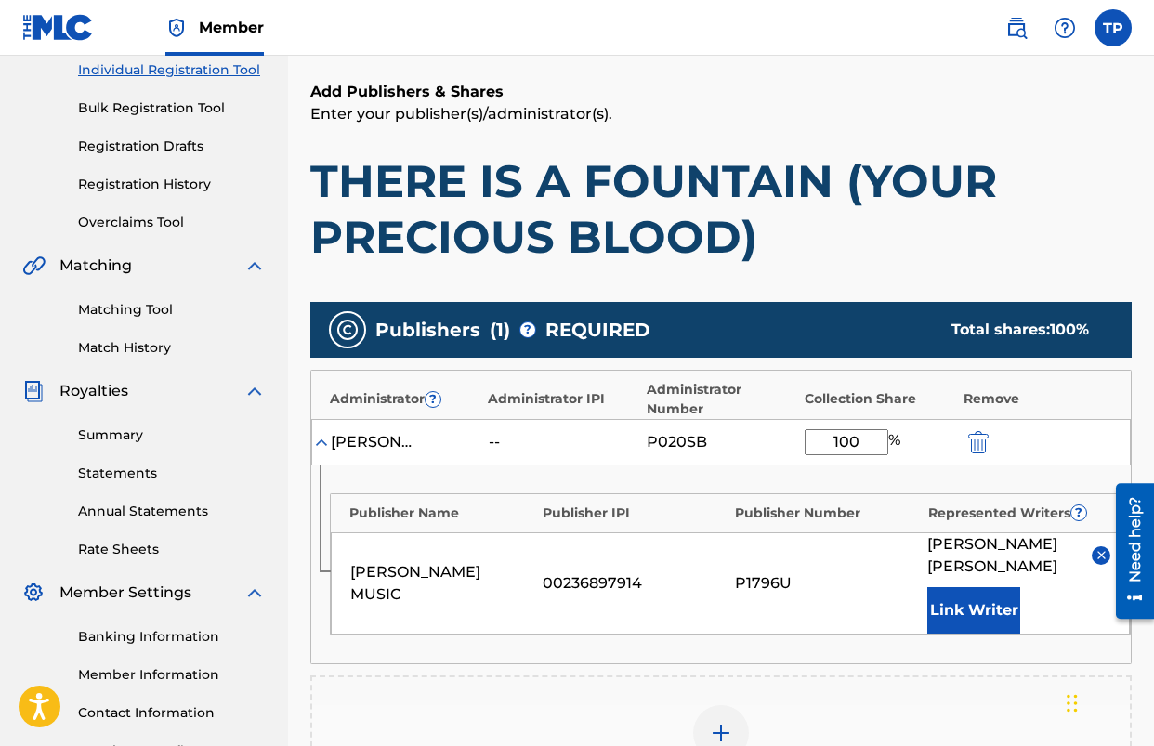
click at [859, 239] on h1 "THERE IS A FOUNTAIN (YOUR PRECIOUS BLOOD)" at bounding box center [721, 209] width 822 height 112
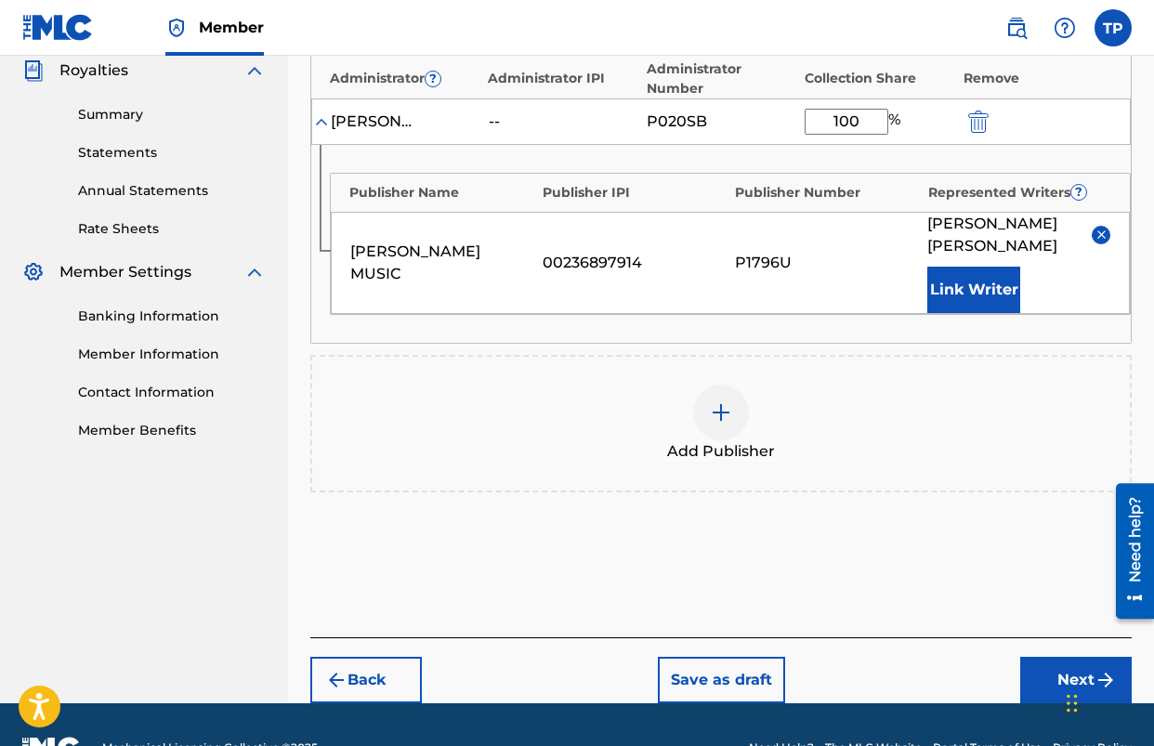
click at [1043, 657] on button "Next" at bounding box center [1076, 680] width 112 height 46
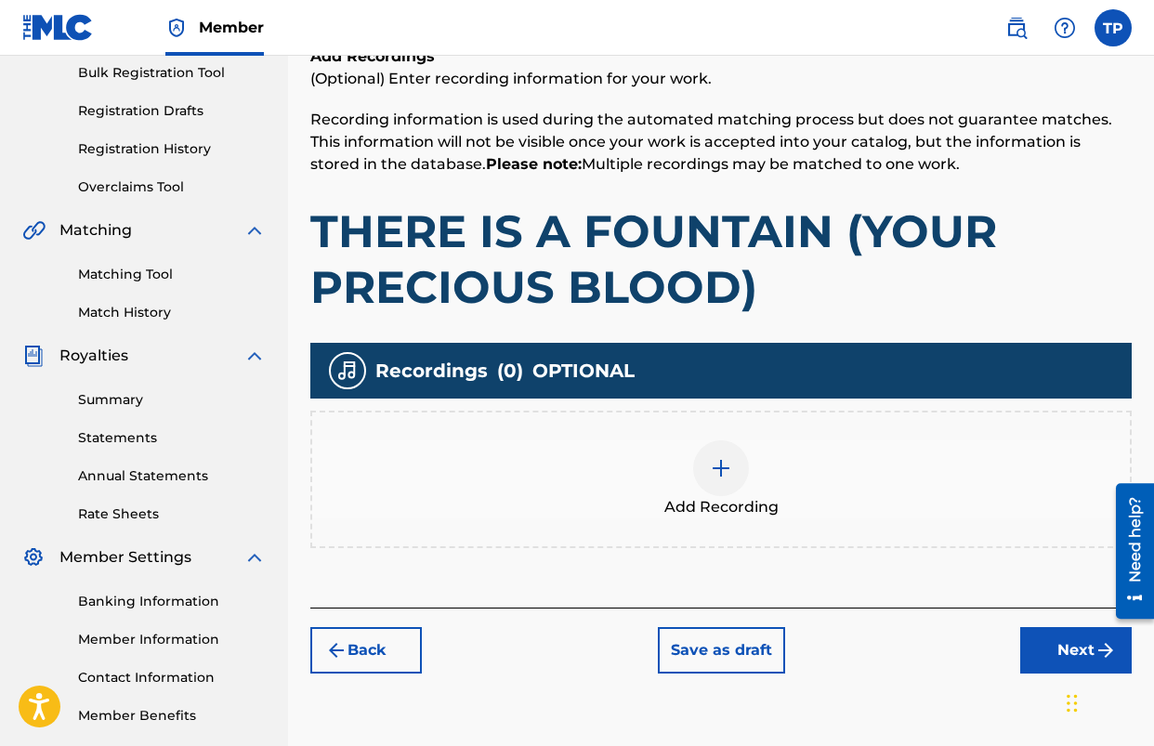
scroll to position [293, 0]
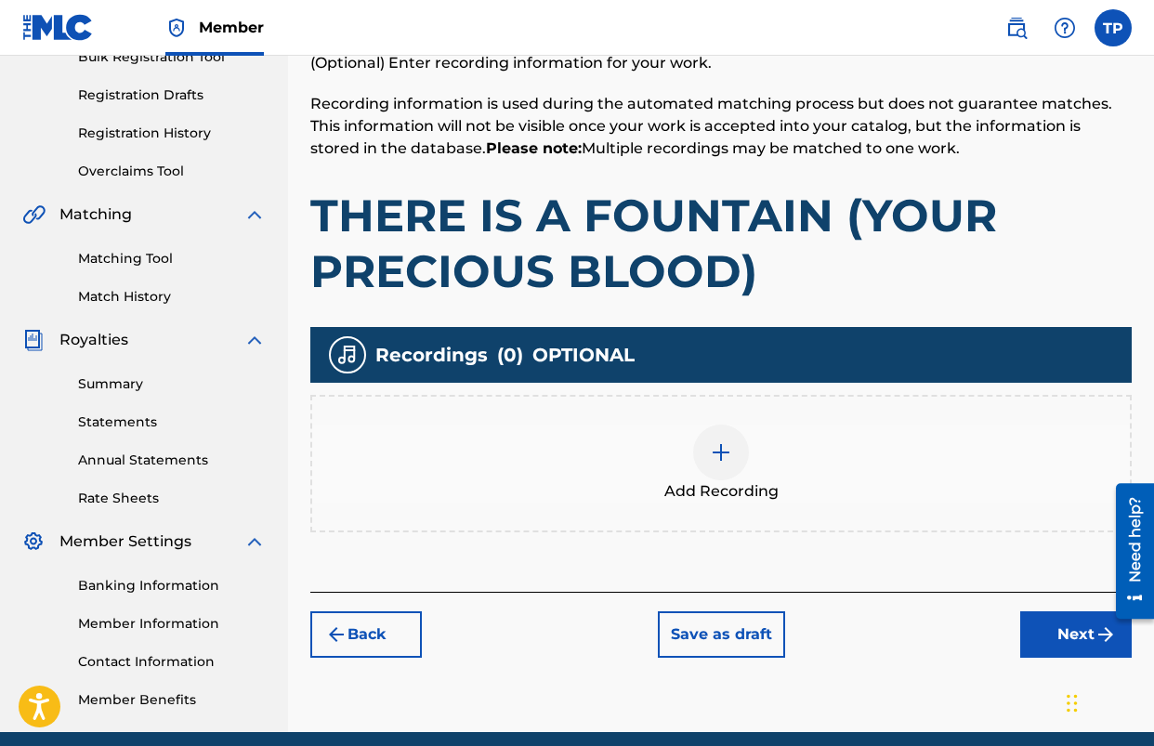
click at [714, 439] on div at bounding box center [721, 453] width 56 height 56
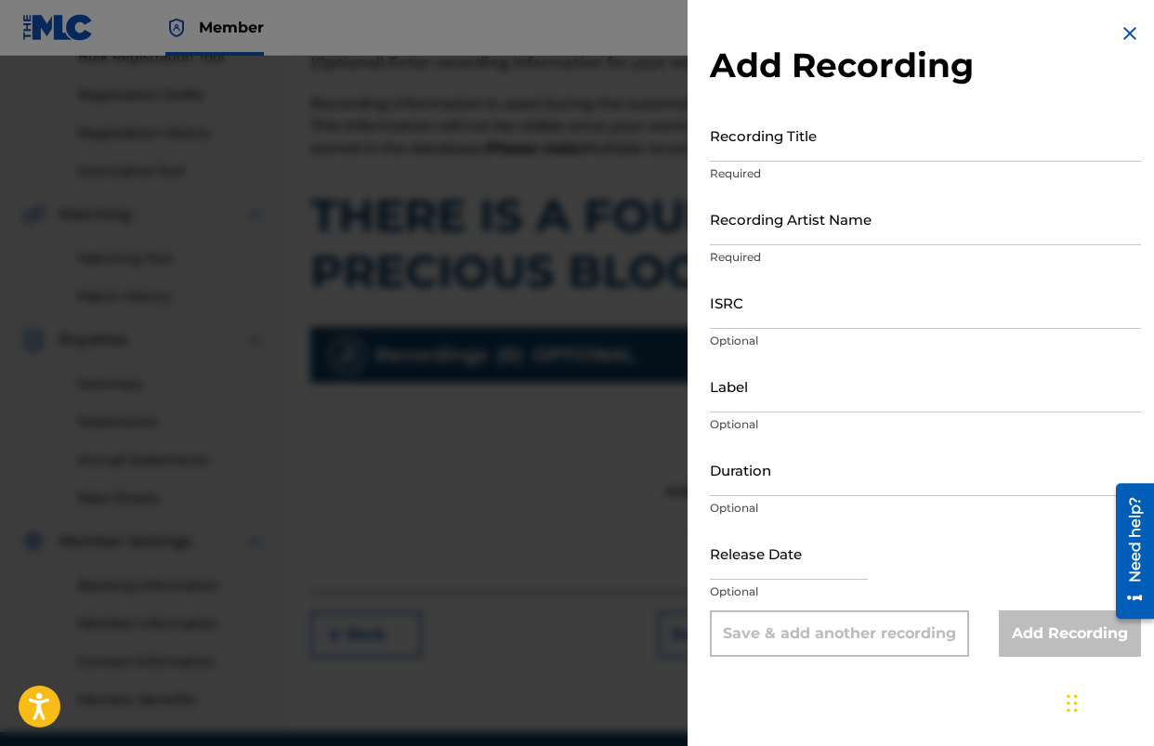
click at [827, 163] on div "Recording Title Required" at bounding box center [925, 151] width 431 height 84
click at [819, 152] on input "Recording Title" at bounding box center [925, 135] width 431 height 53
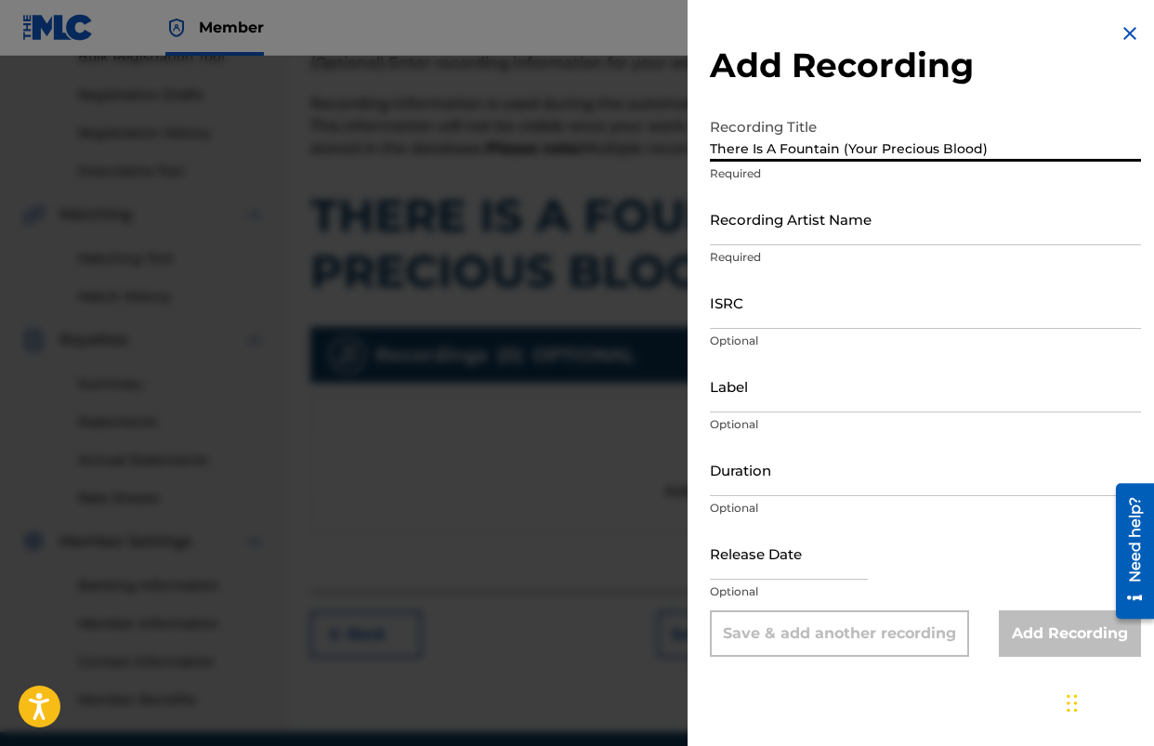
type input "There Is A Fountain (Your Precious Blood)"
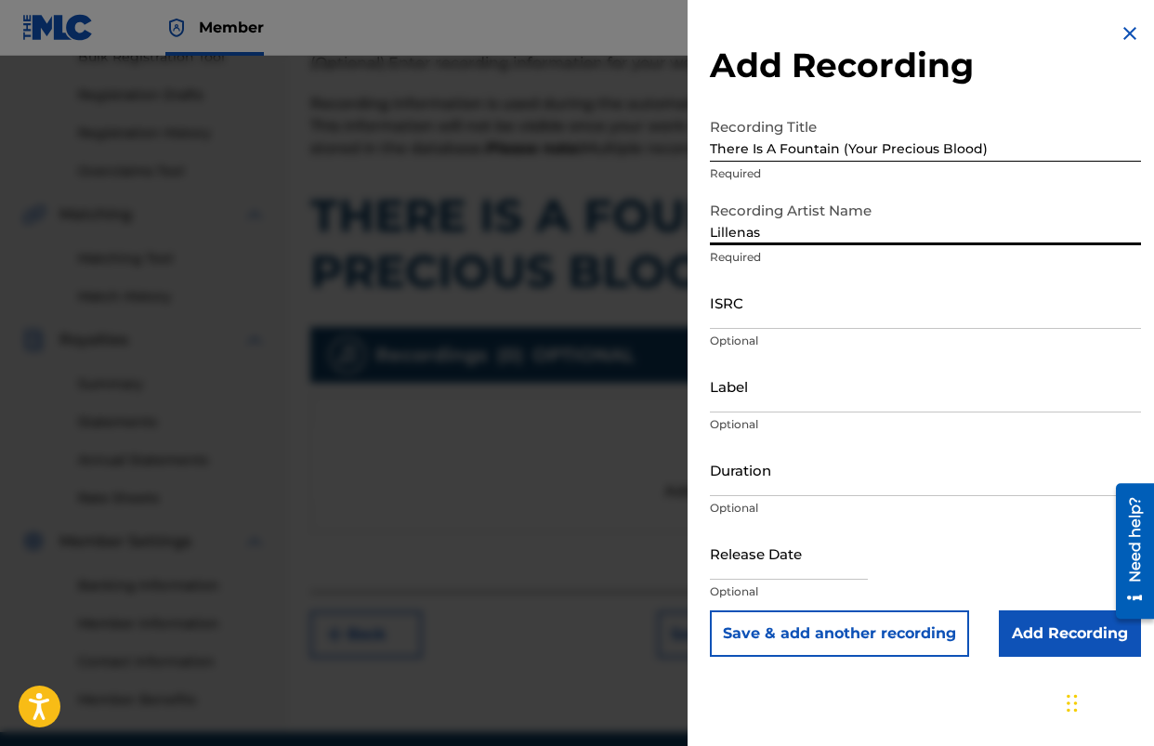
type input "Lillenas"
click at [1026, 638] on input "Add Recording" at bounding box center [1070, 634] width 142 height 46
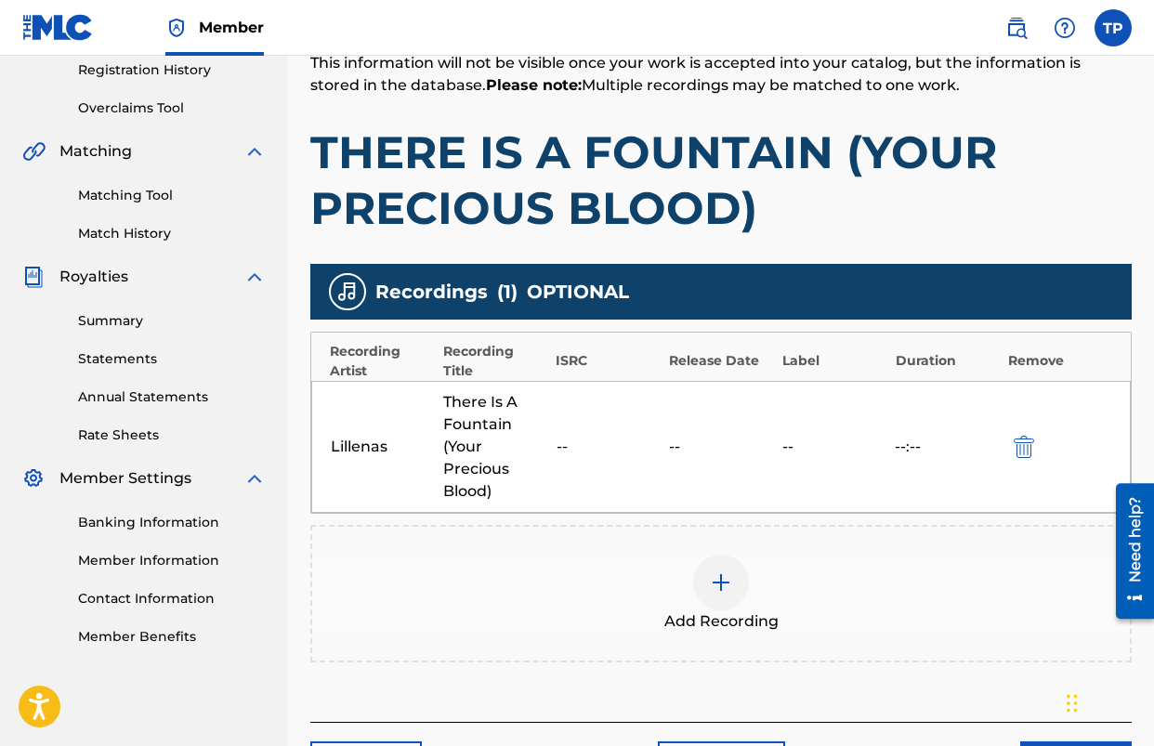
scroll to position [359, 0]
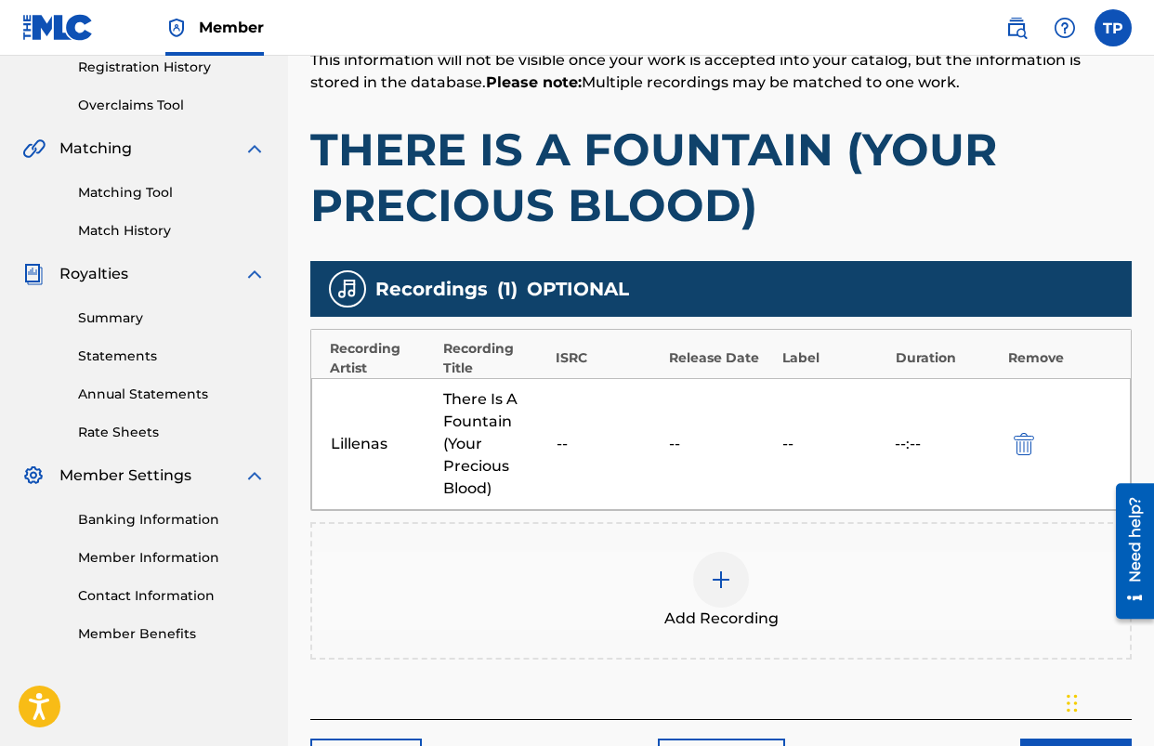
click at [710, 584] on img at bounding box center [721, 580] width 22 height 22
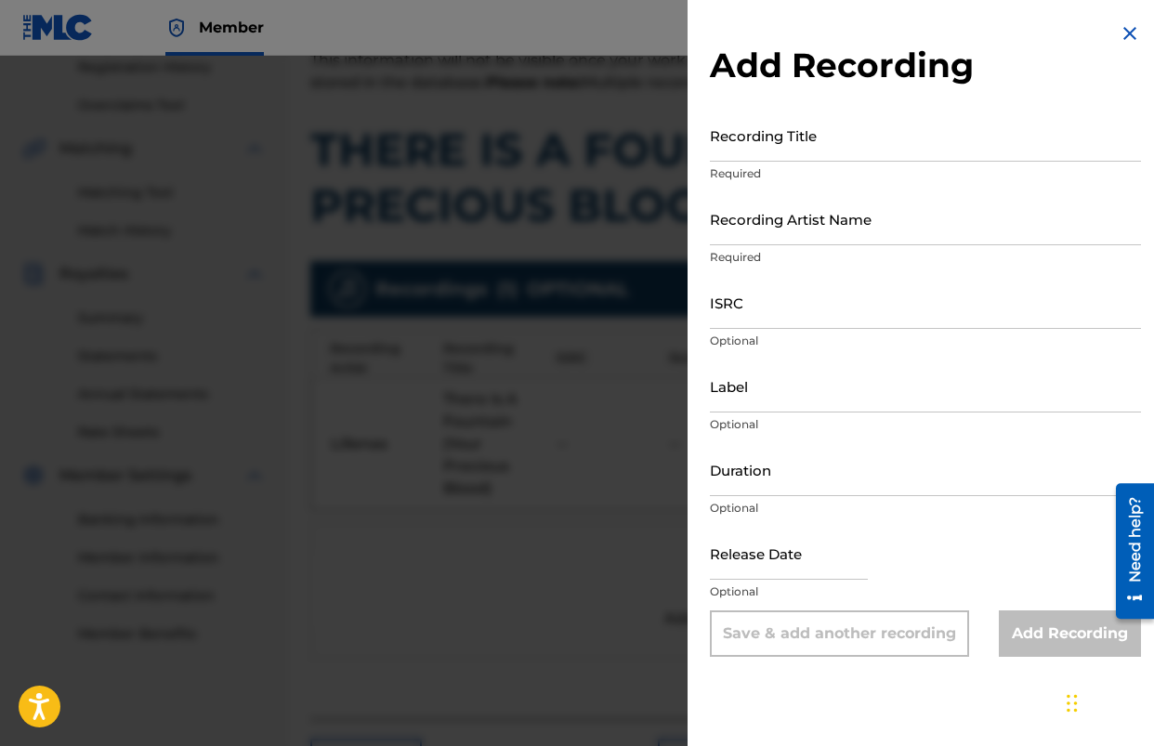
click at [847, 148] on input "Recording Title" at bounding box center [925, 135] width 431 height 53
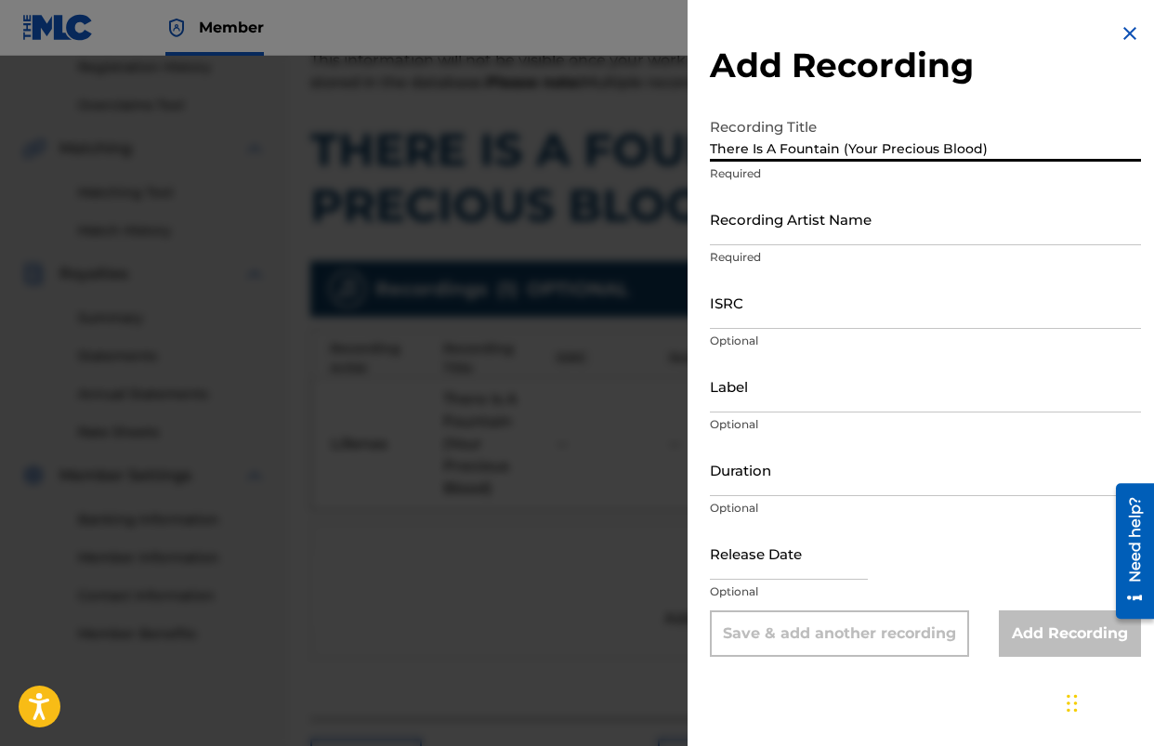
type input "There Is A Fountain (Your Precious Blood)"
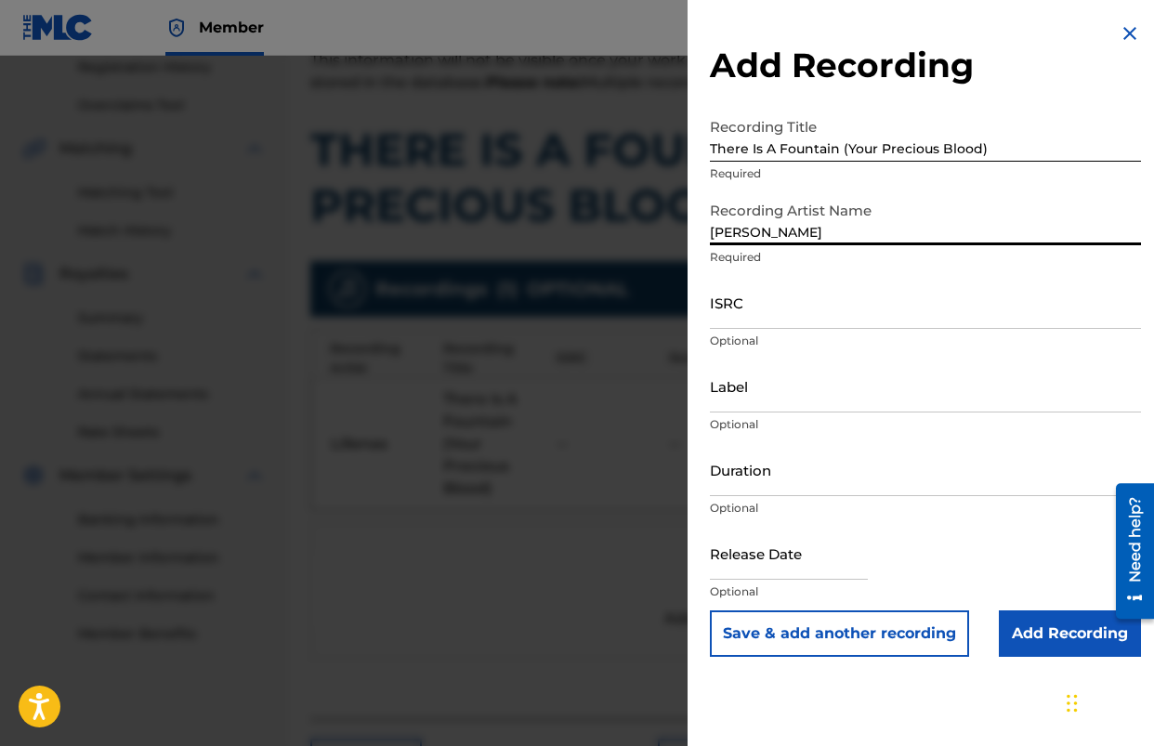
type input "[PERSON_NAME]"
click at [1015, 604] on div "Release Date Optional" at bounding box center [925, 569] width 431 height 84
click at [1010, 632] on input "Add Recording" at bounding box center [1070, 634] width 142 height 46
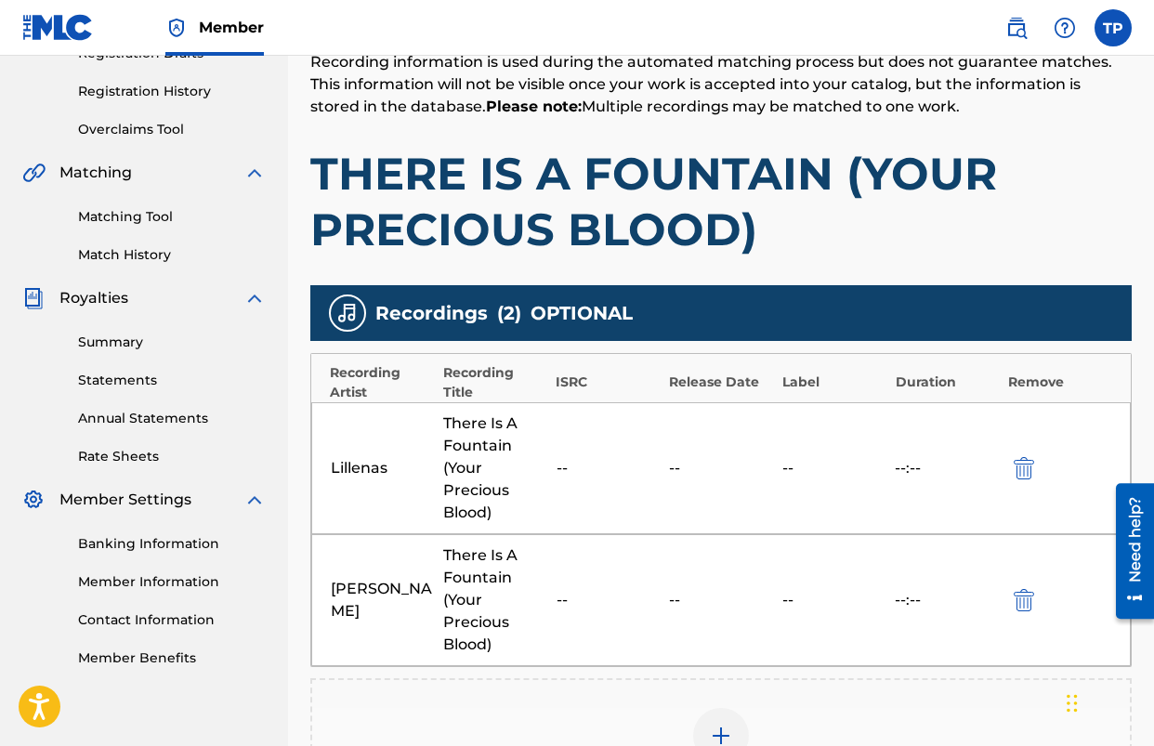
scroll to position [324, 0]
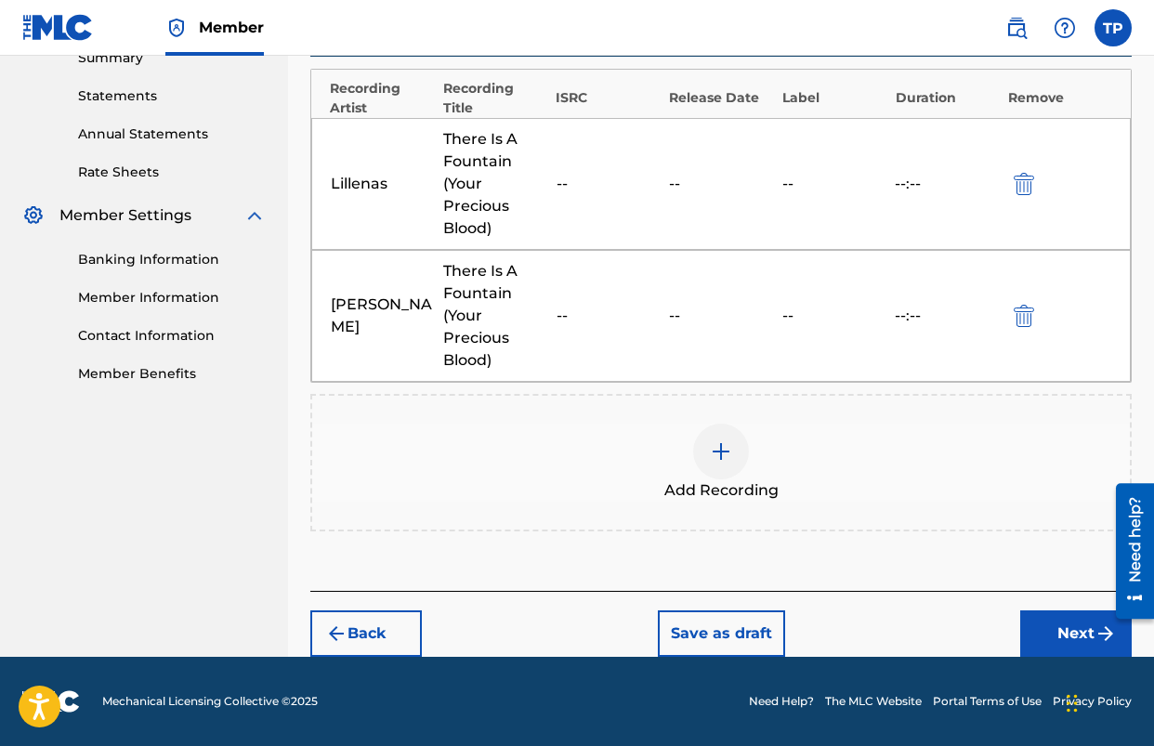
click at [1065, 648] on button "Next" at bounding box center [1076, 634] width 112 height 46
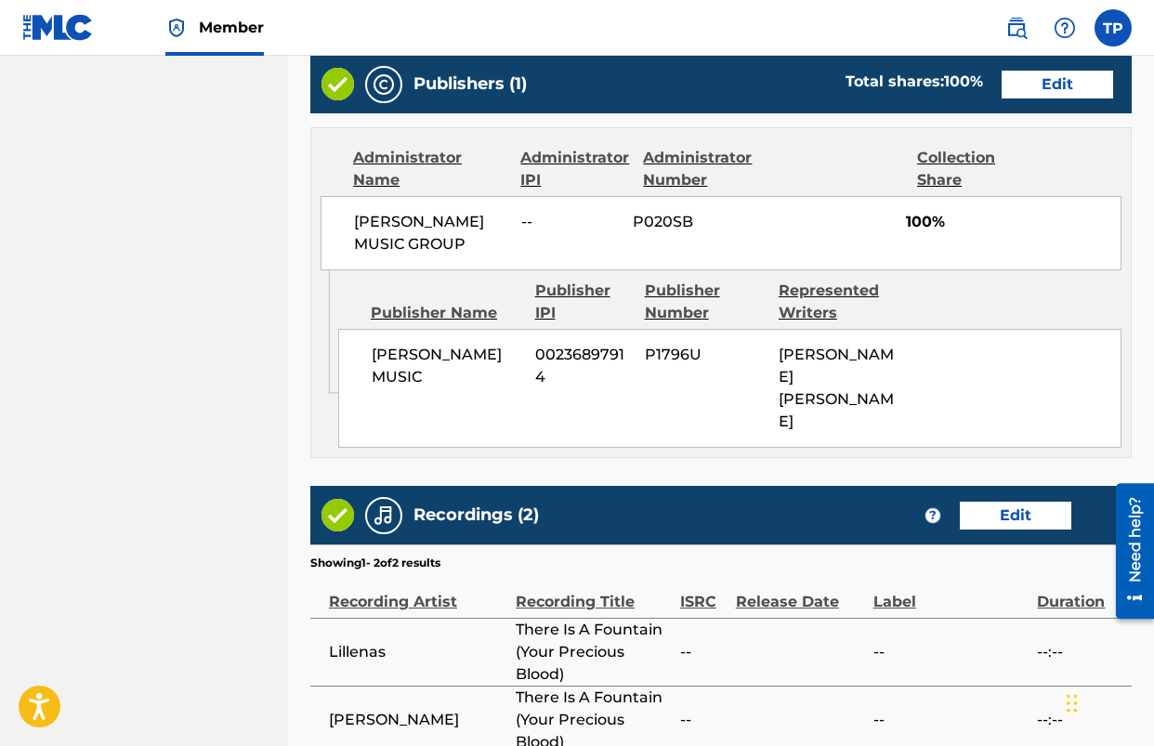
scroll to position [1342, 0]
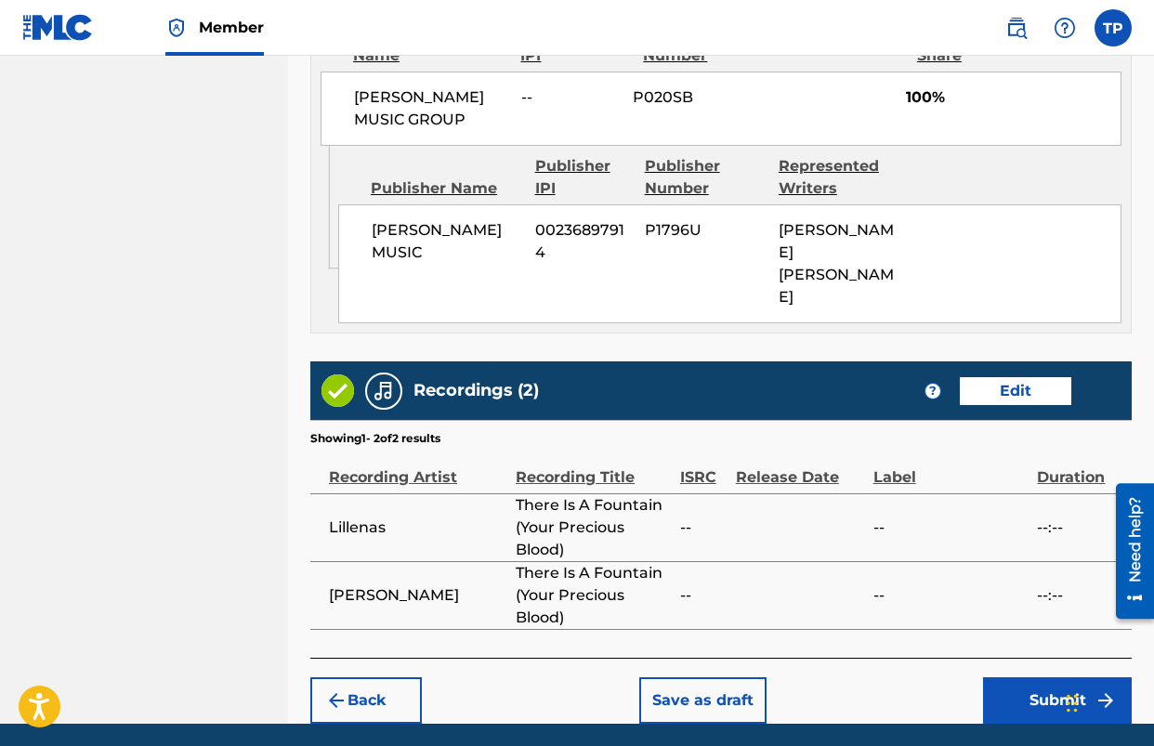
click at [1014, 678] on button "Submit" at bounding box center [1057, 701] width 149 height 46
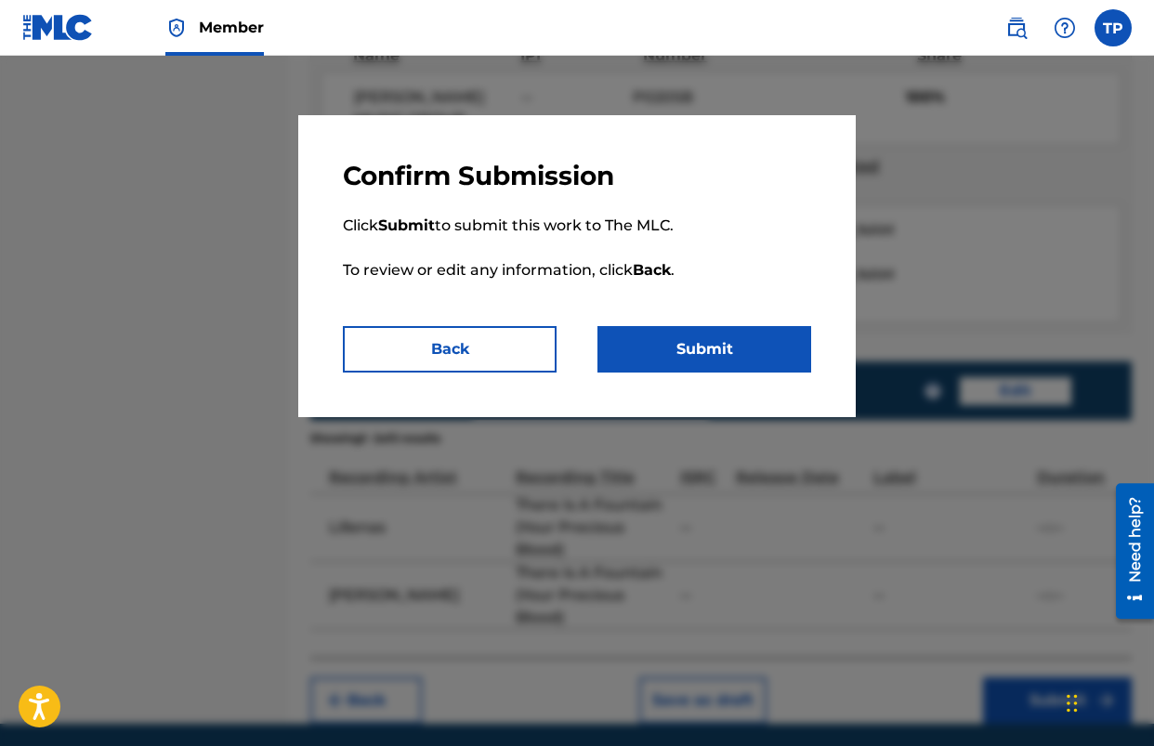
click at [675, 338] on button "Submit" at bounding box center [705, 349] width 214 height 46
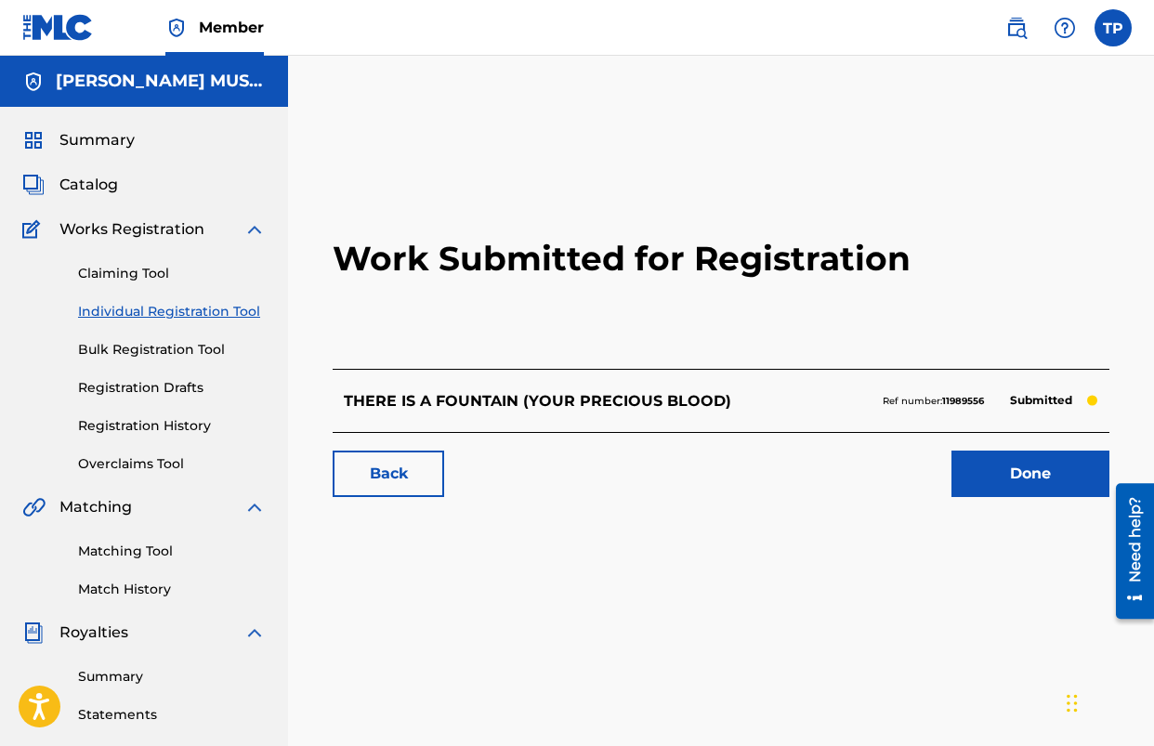
click at [1039, 457] on link "Done" at bounding box center [1031, 474] width 158 height 46
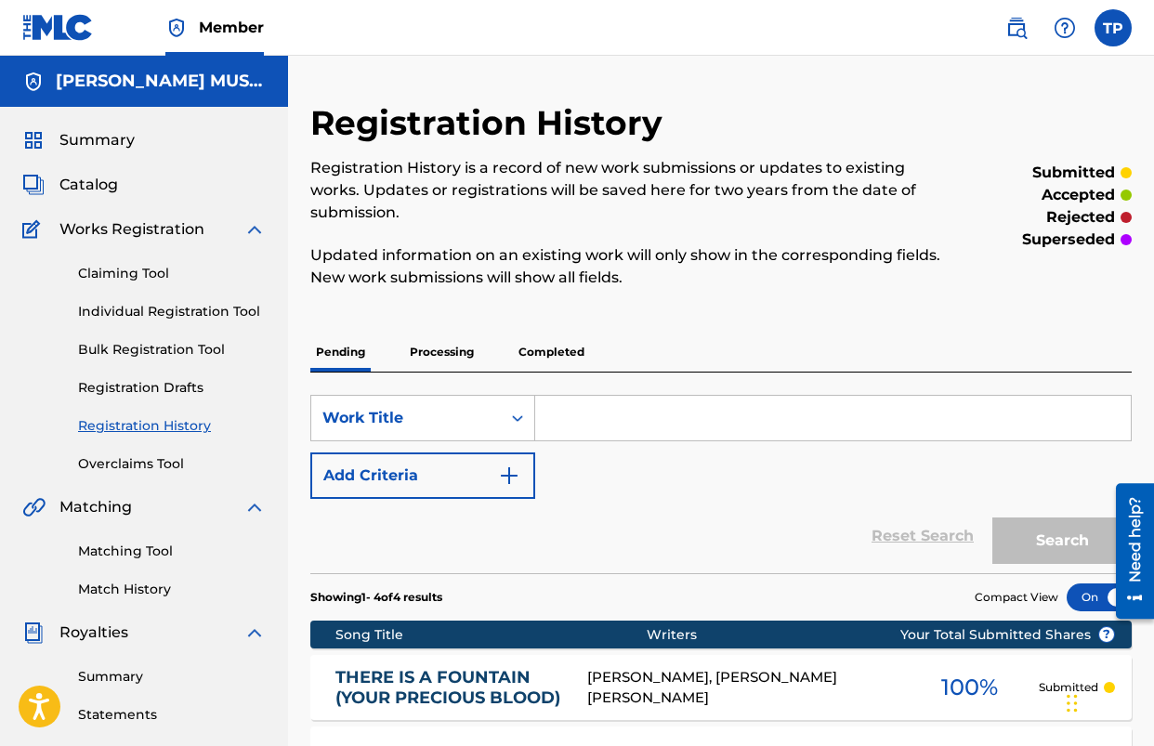
click at [545, 425] on input "Search Form" at bounding box center [833, 418] width 596 height 45
click at [88, 186] on span "Catalog" at bounding box center [88, 185] width 59 height 22
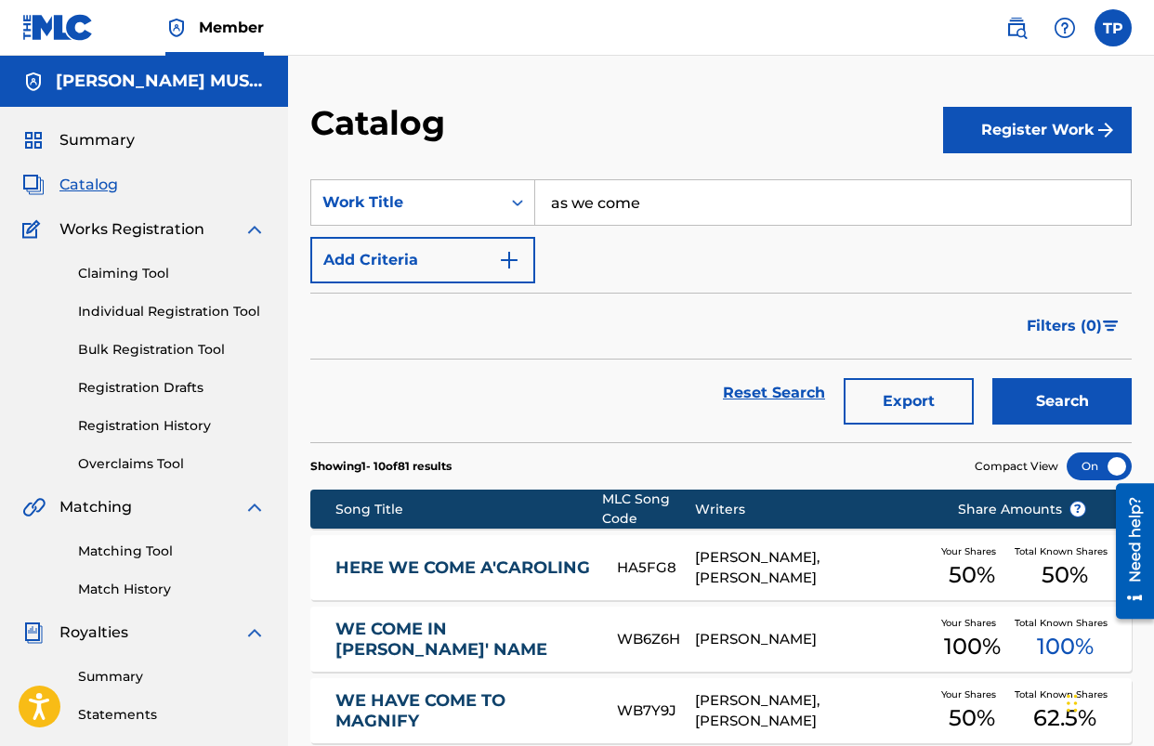
click at [691, 195] on input "as we come" at bounding box center [833, 202] width 596 height 45
type input "THE SOLID ROCK"
click at [993, 378] on button "Search" at bounding box center [1062, 401] width 139 height 46
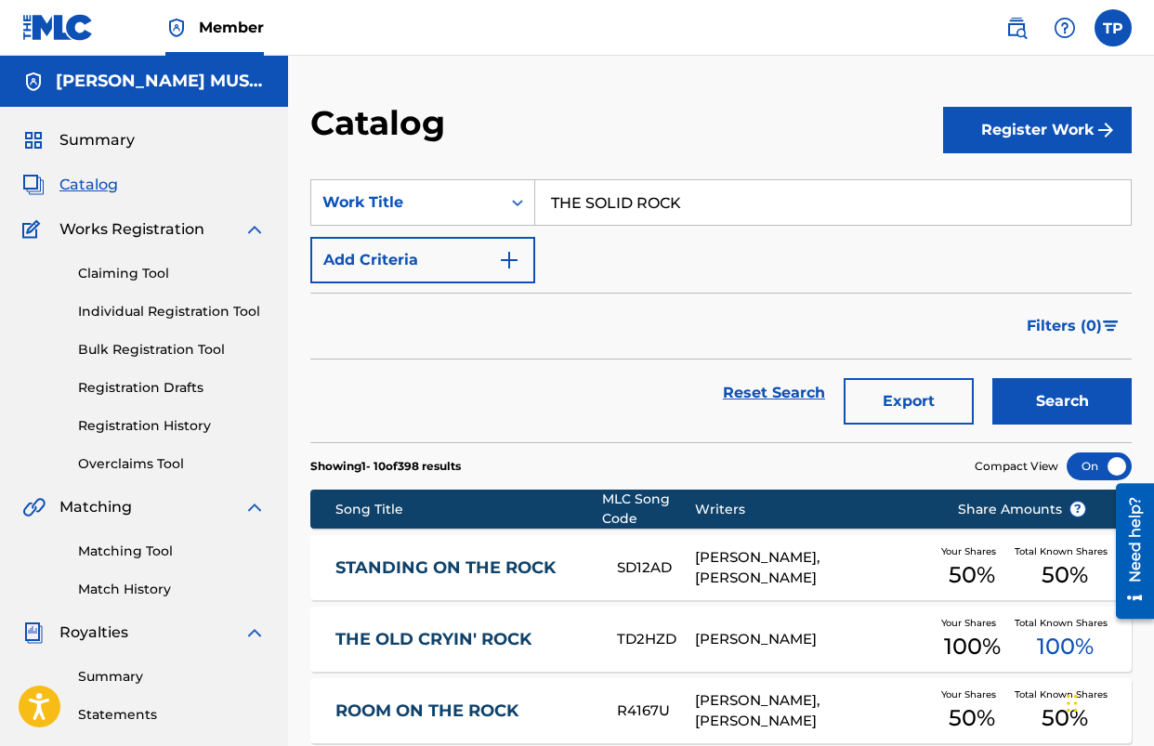
drag, startPoint x: 1061, startPoint y: 138, endPoint x: 758, endPoint y: 247, distance: 321.9
click at [1061, 138] on button "Register Work" at bounding box center [1037, 130] width 189 height 46
click at [953, 194] on link "Individual" at bounding box center [1037, 190] width 189 height 45
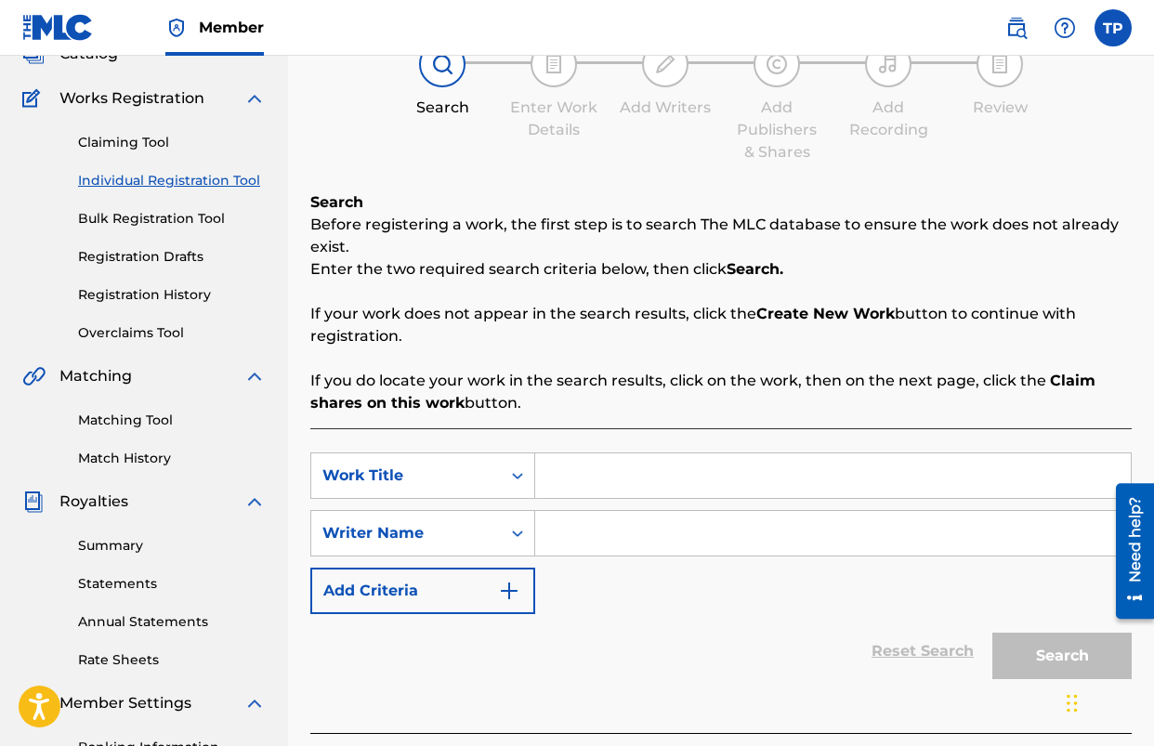
scroll to position [161, 0]
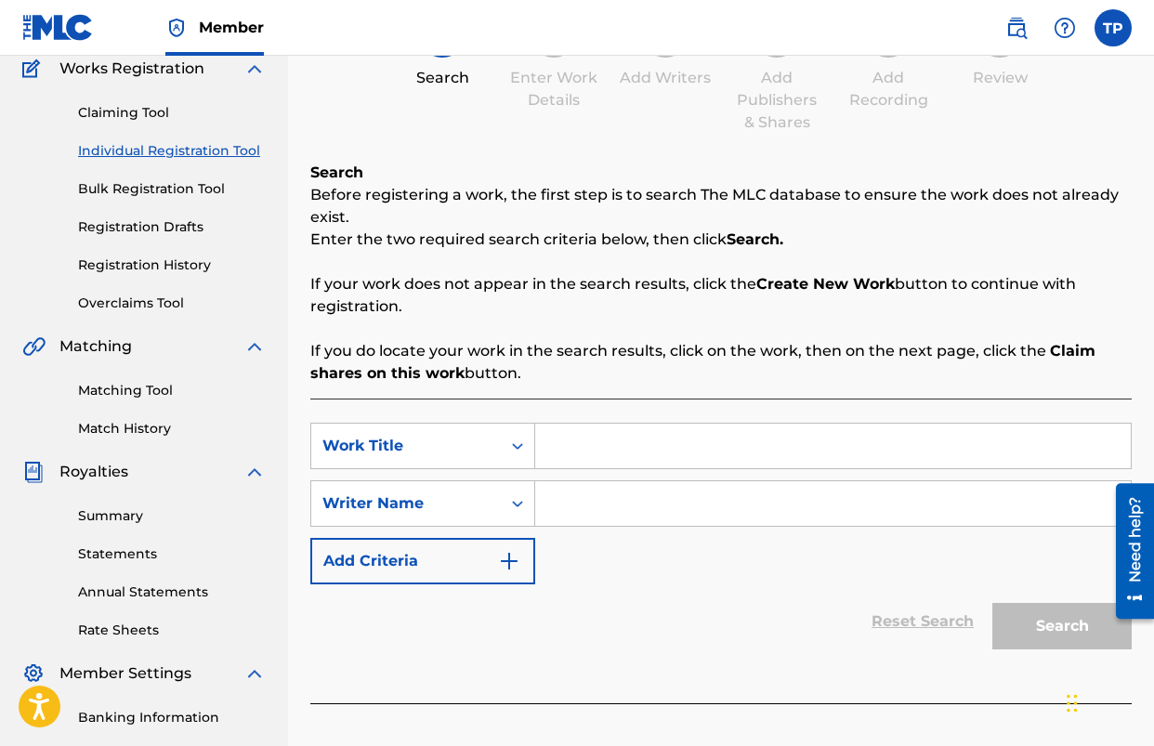
click at [664, 437] on input "Search Form" at bounding box center [833, 446] width 596 height 45
type input "THE SOLID ROCK"
click at [695, 490] on input "Search Form" at bounding box center [833, 503] width 596 height 45
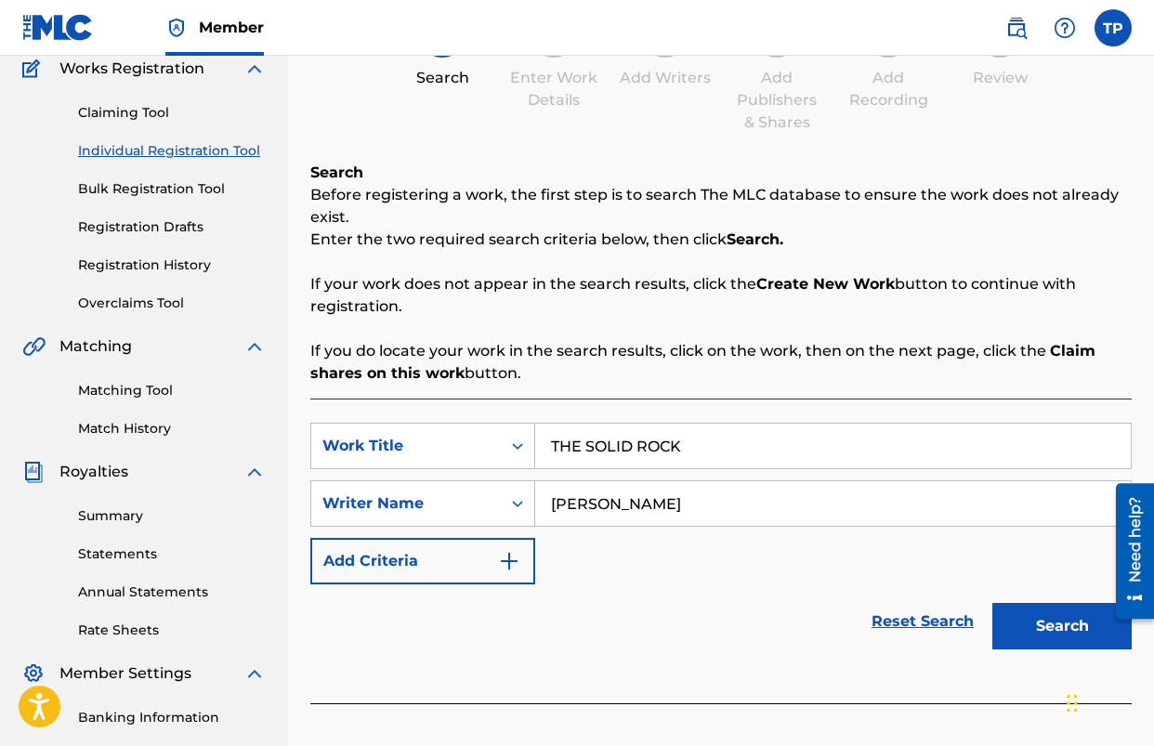
type input "[PERSON_NAME]"
click at [993, 603] on button "Search" at bounding box center [1062, 626] width 139 height 46
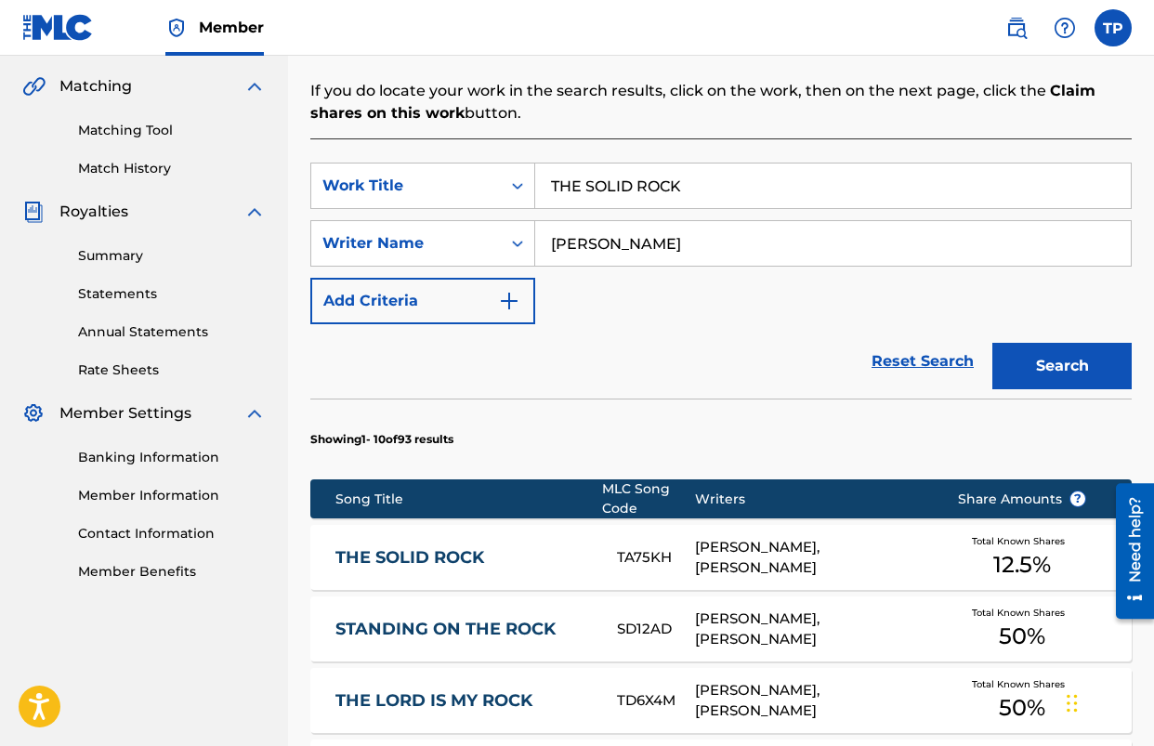
scroll to position [422, 0]
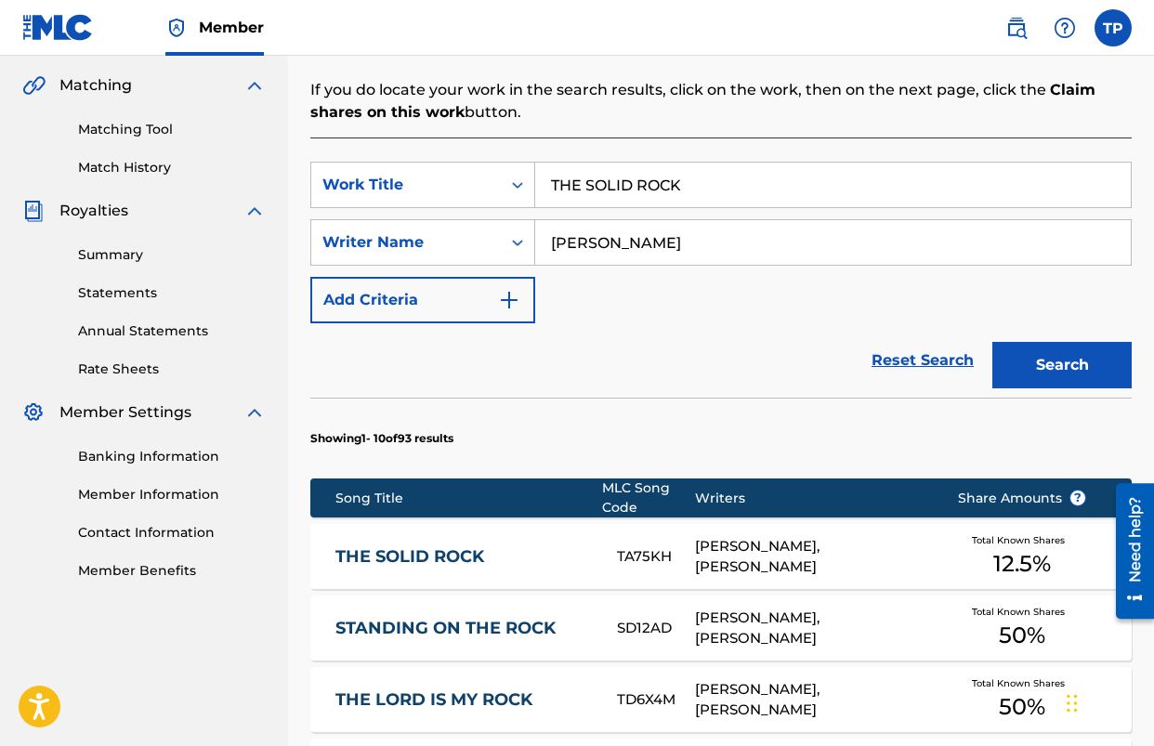
click at [442, 562] on link "THE SOLID ROCK" at bounding box center [464, 556] width 257 height 21
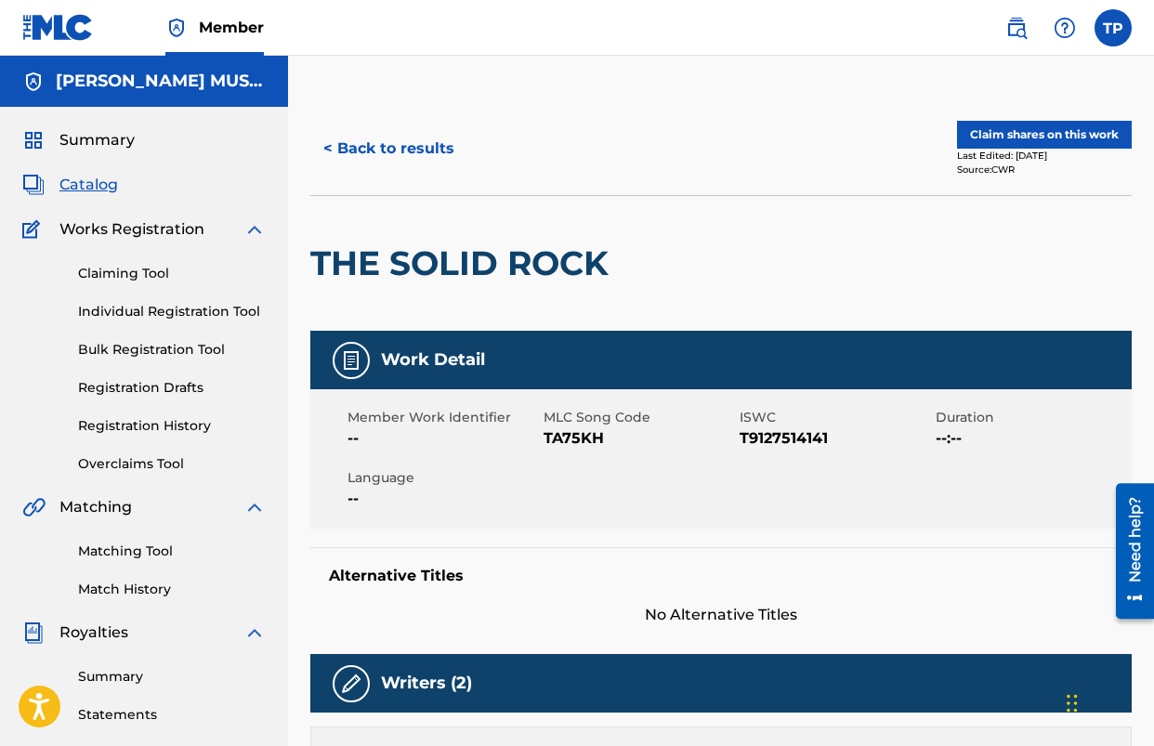
click at [1010, 133] on button "Claim shares on this work" at bounding box center [1044, 135] width 175 height 28
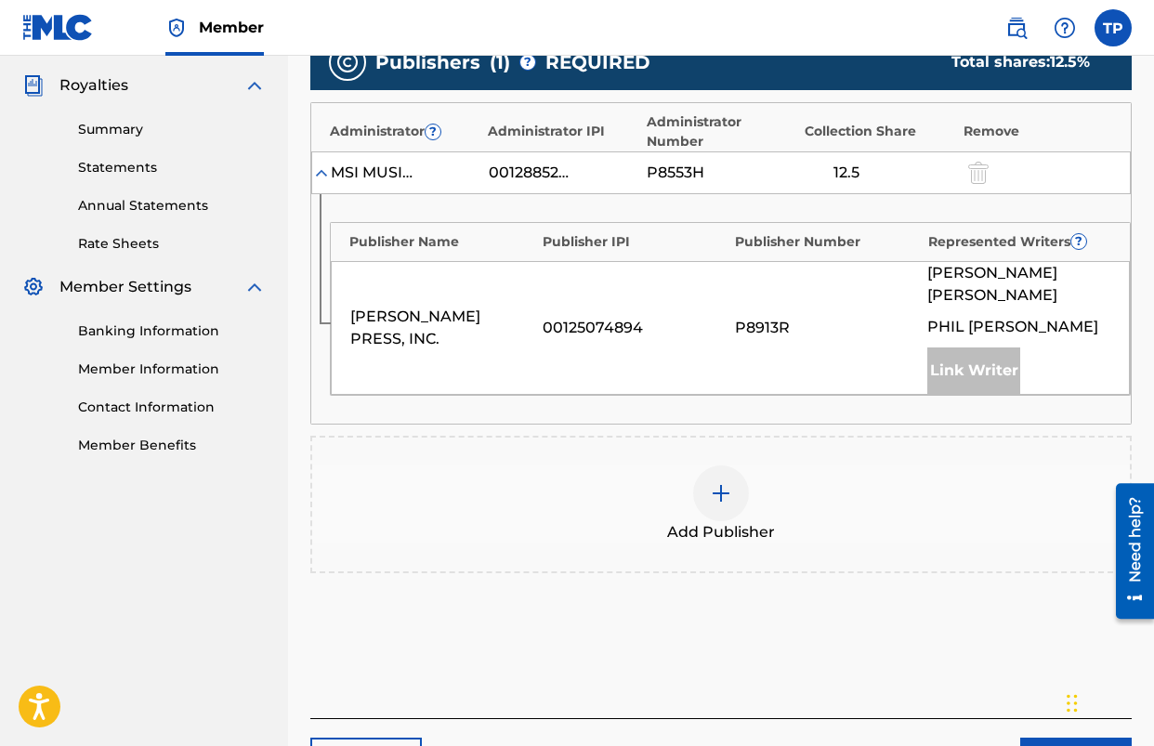
scroll to position [622, 0]
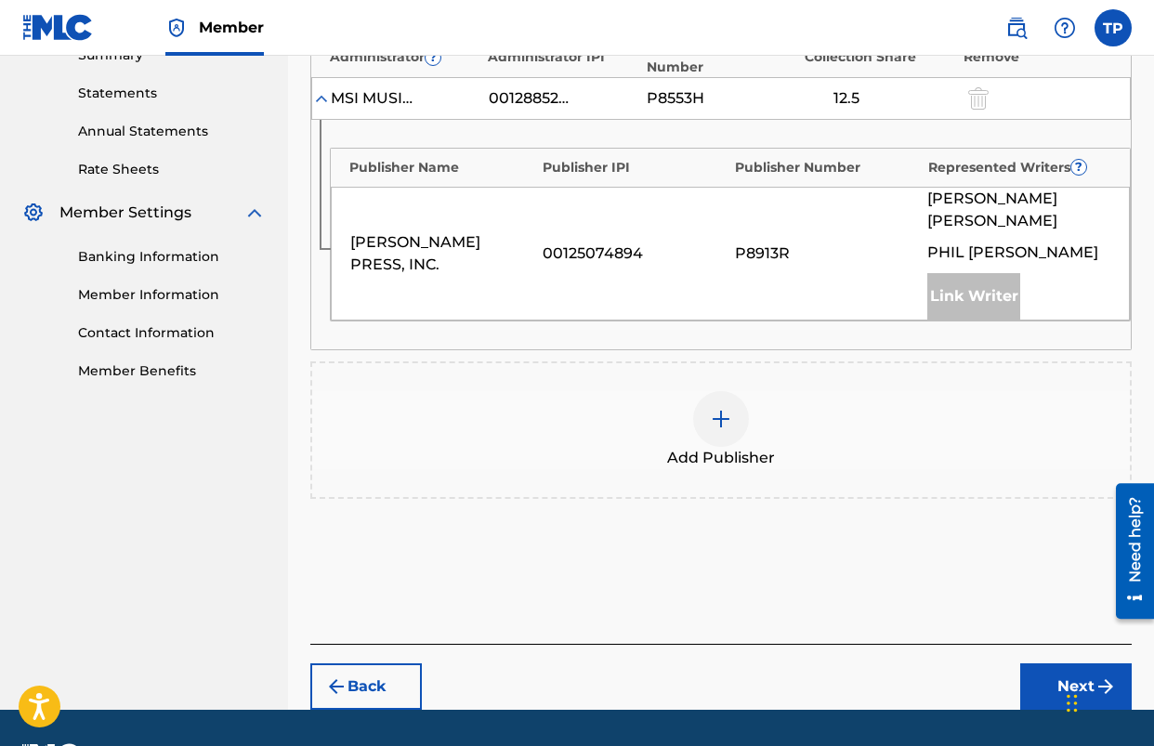
click at [720, 408] on img at bounding box center [721, 419] width 22 height 22
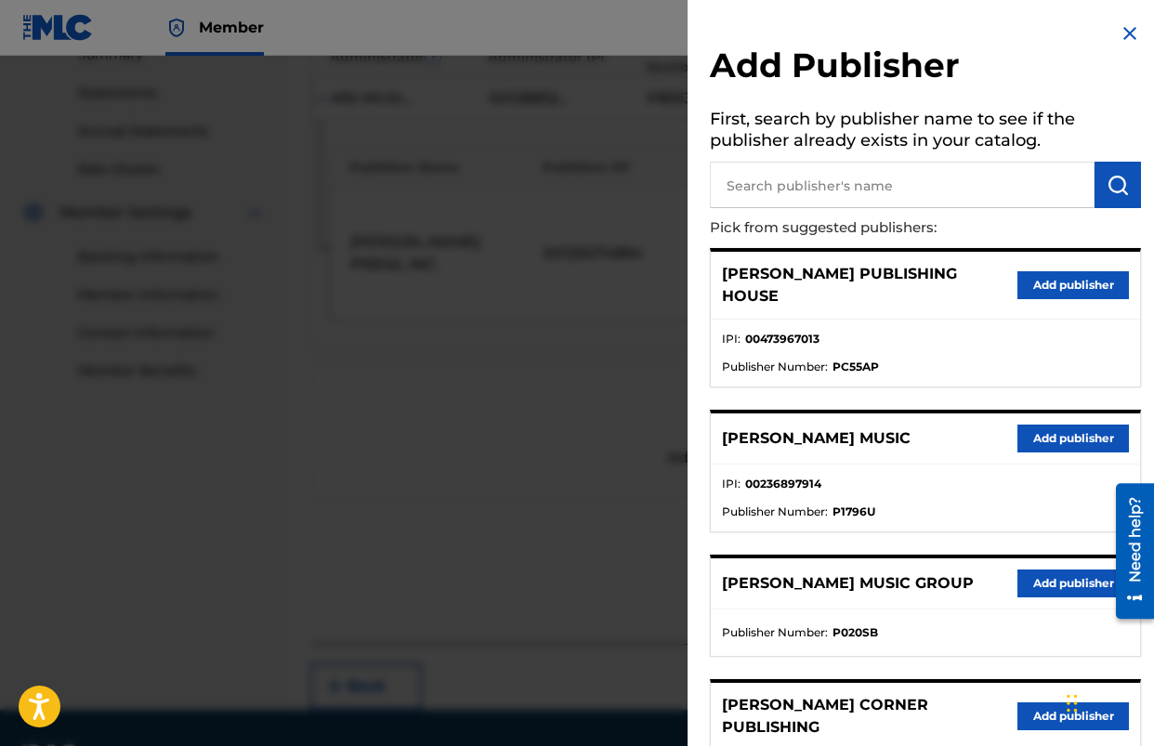
click at [1119, 32] on img at bounding box center [1130, 33] width 22 height 22
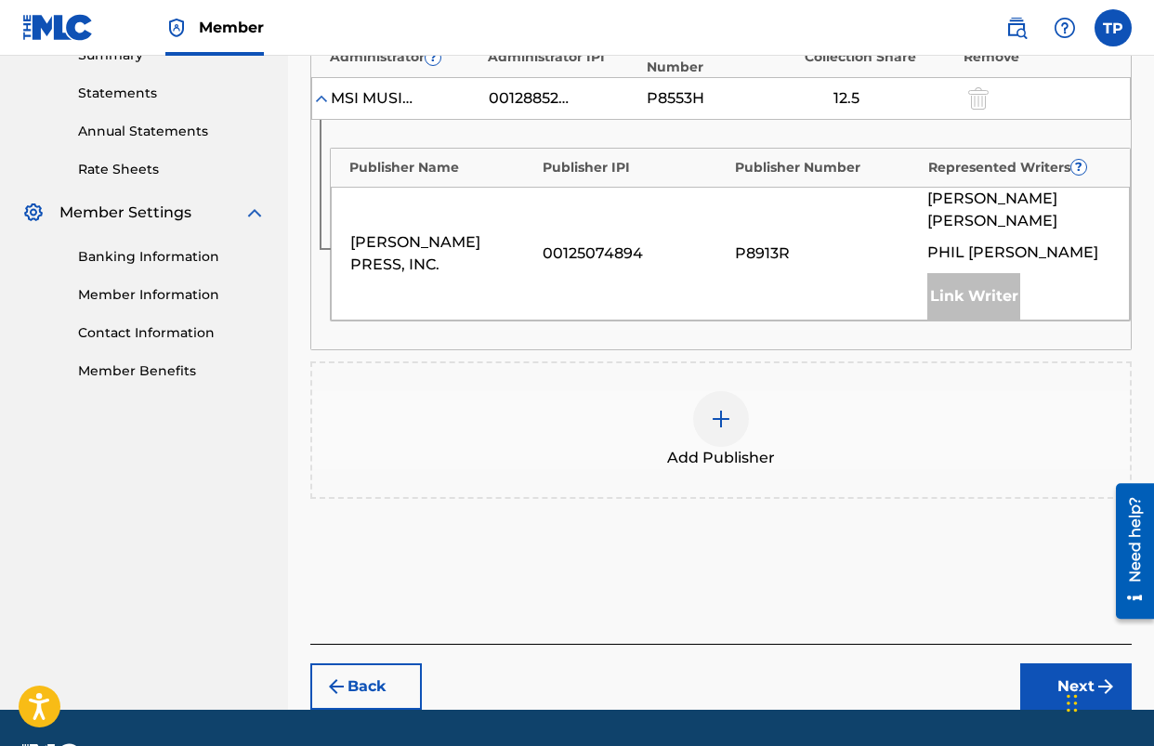
click at [739, 402] on div at bounding box center [721, 419] width 56 height 56
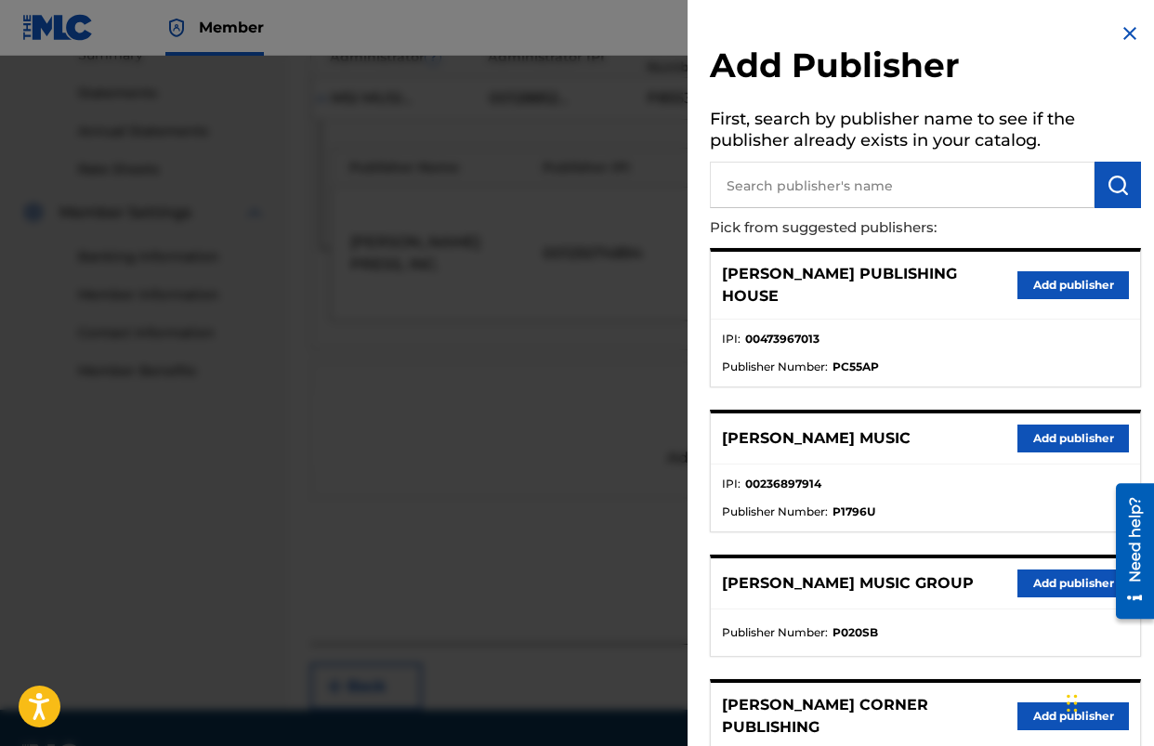
click at [1061, 425] on button "Add publisher" at bounding box center [1074, 439] width 112 height 28
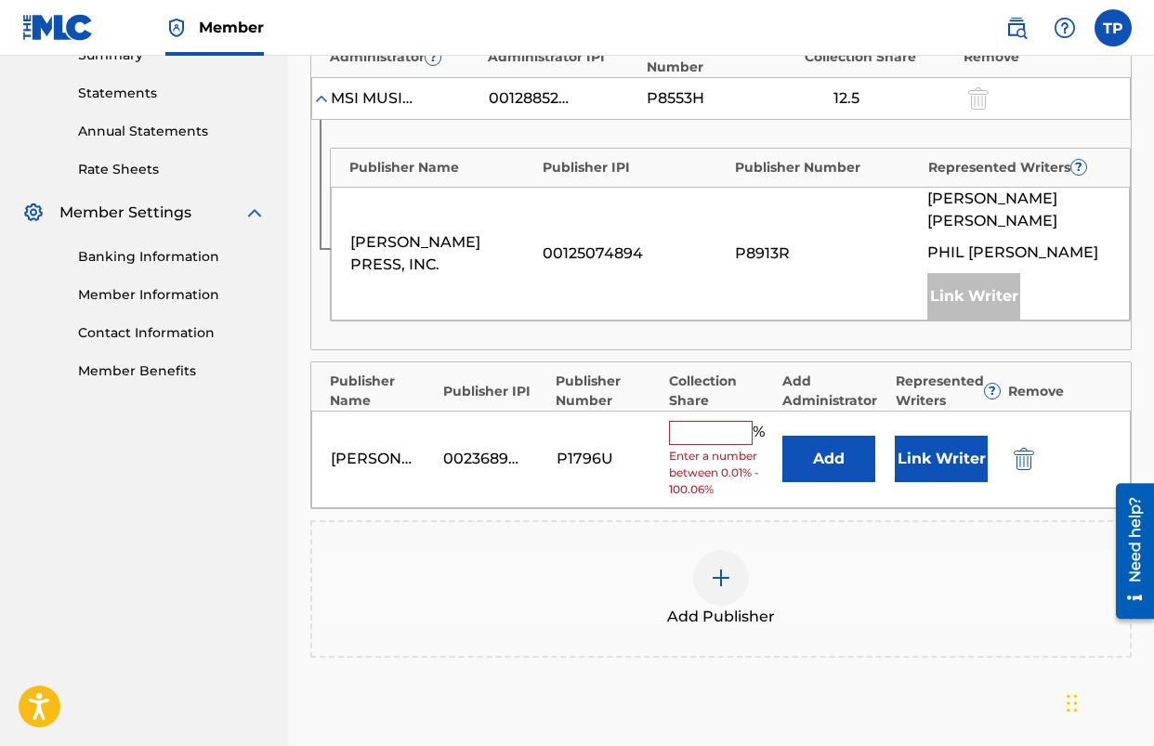
click at [824, 436] on button "Add" at bounding box center [829, 459] width 93 height 46
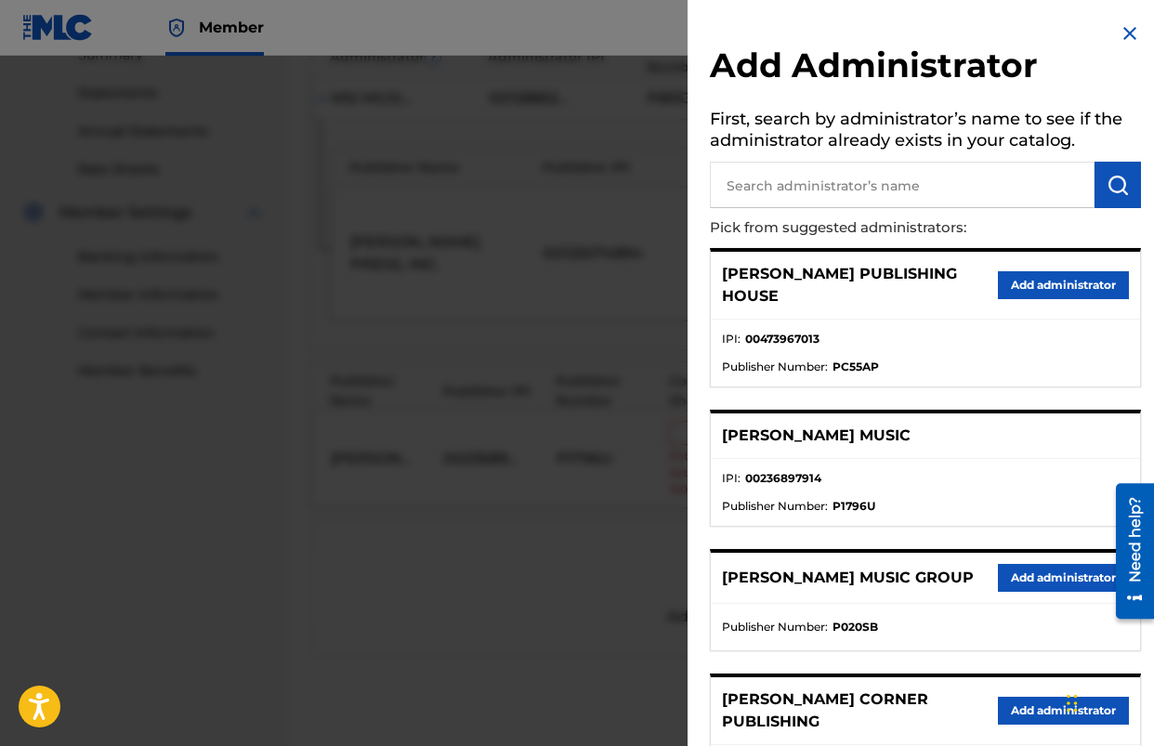
scroll to position [62, 0]
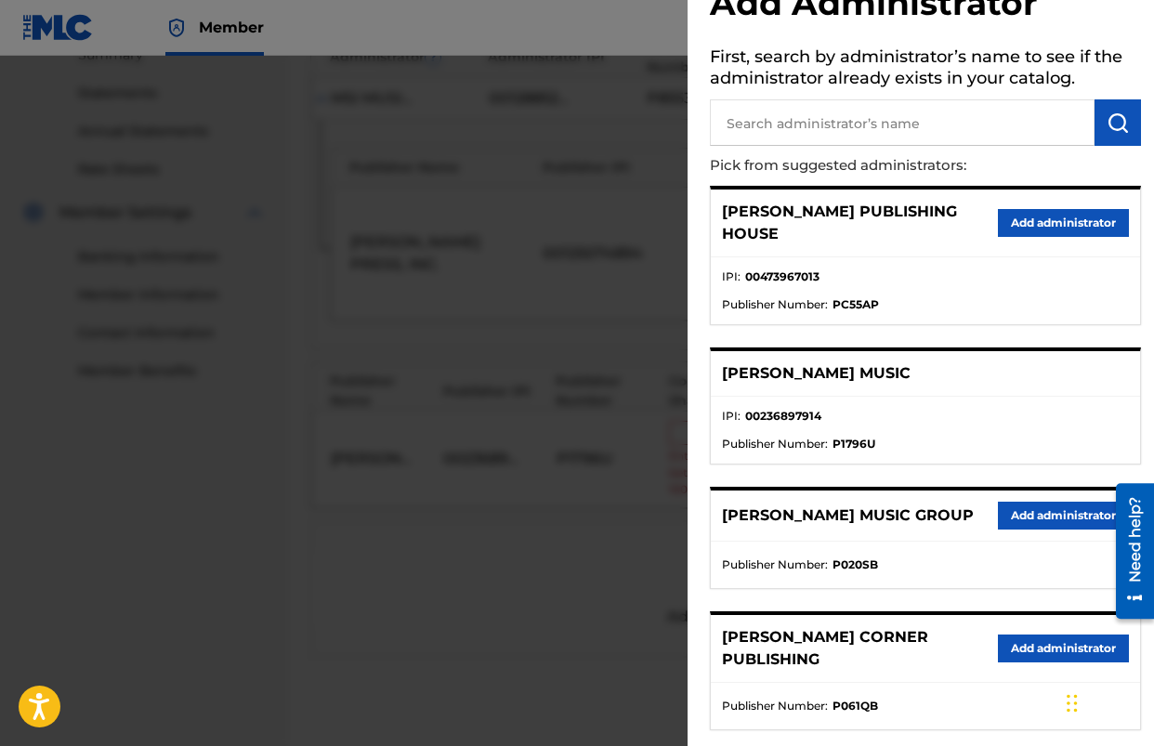
click at [1026, 502] on button "Add administrator" at bounding box center [1063, 516] width 131 height 28
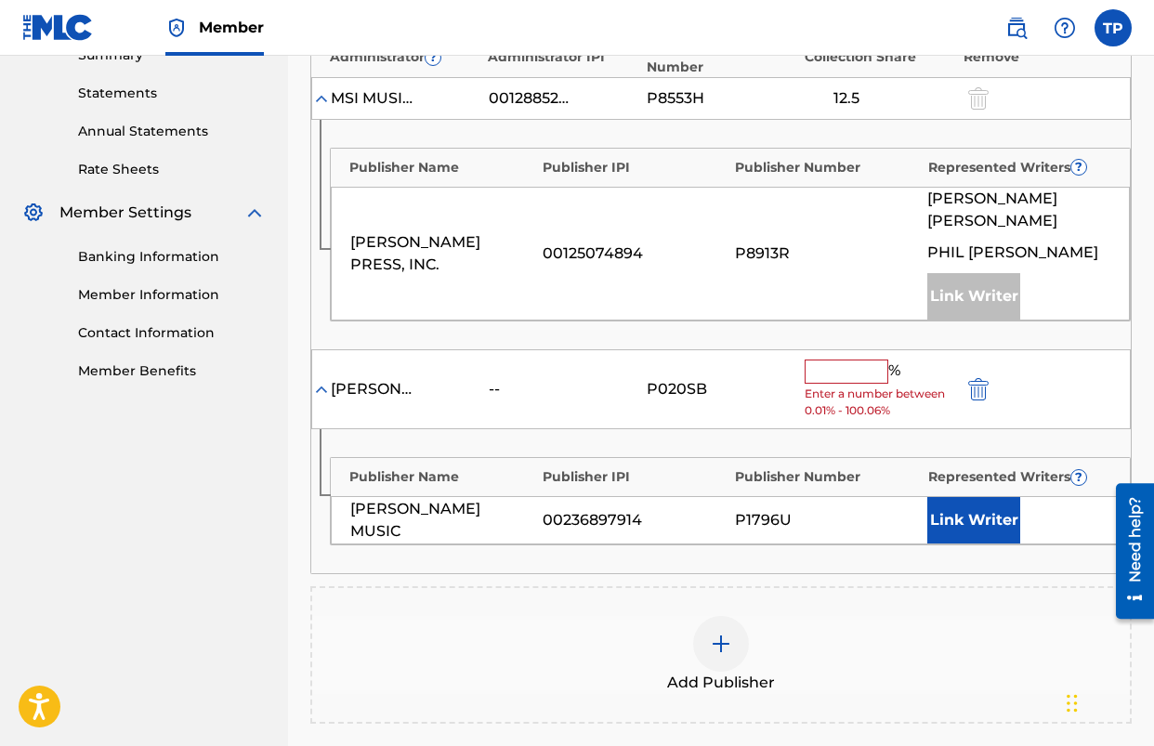
click at [837, 360] on input "text" at bounding box center [847, 372] width 84 height 24
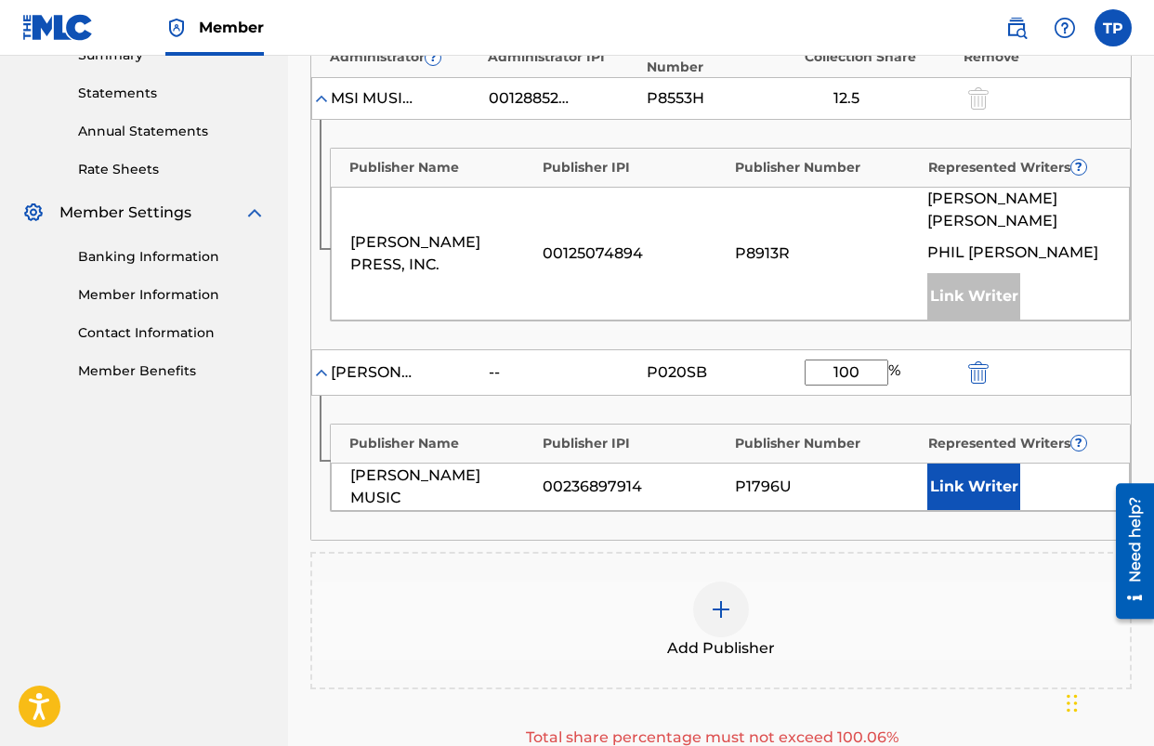
click at [844, 360] on input "100" at bounding box center [847, 373] width 84 height 26
type input "50"
click at [951, 464] on button "Link Writer" at bounding box center [974, 487] width 93 height 46
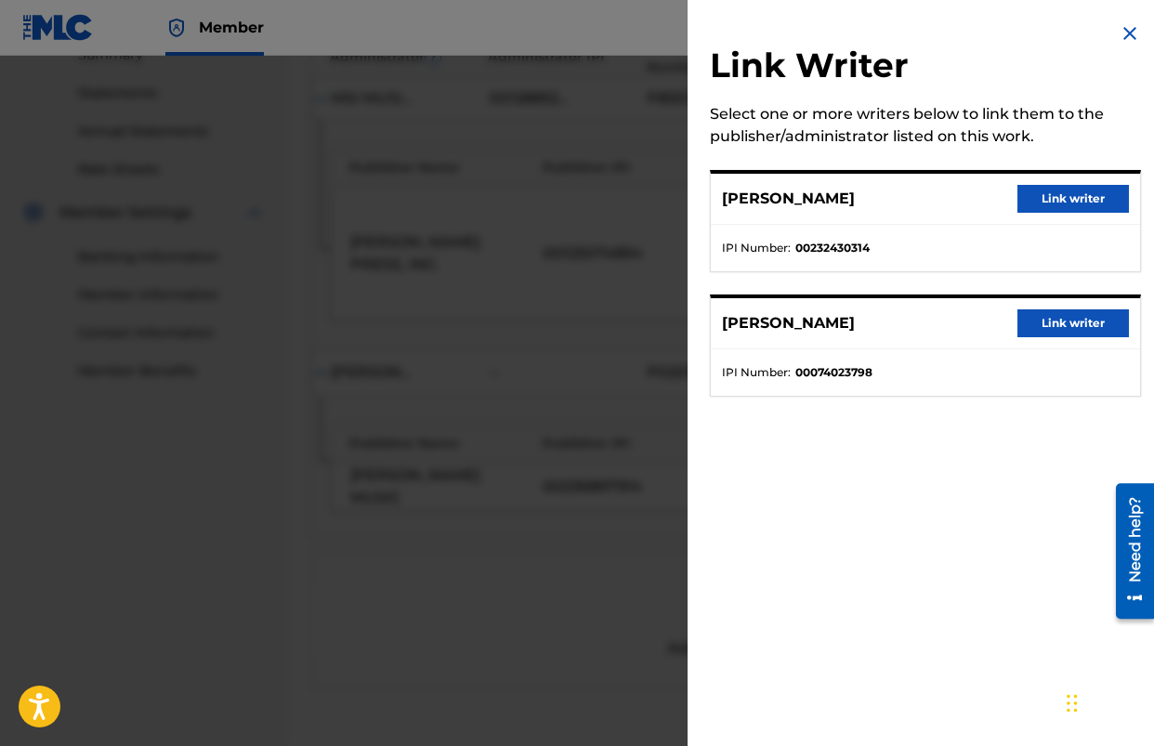
click at [1072, 203] on button "Link writer" at bounding box center [1074, 199] width 112 height 28
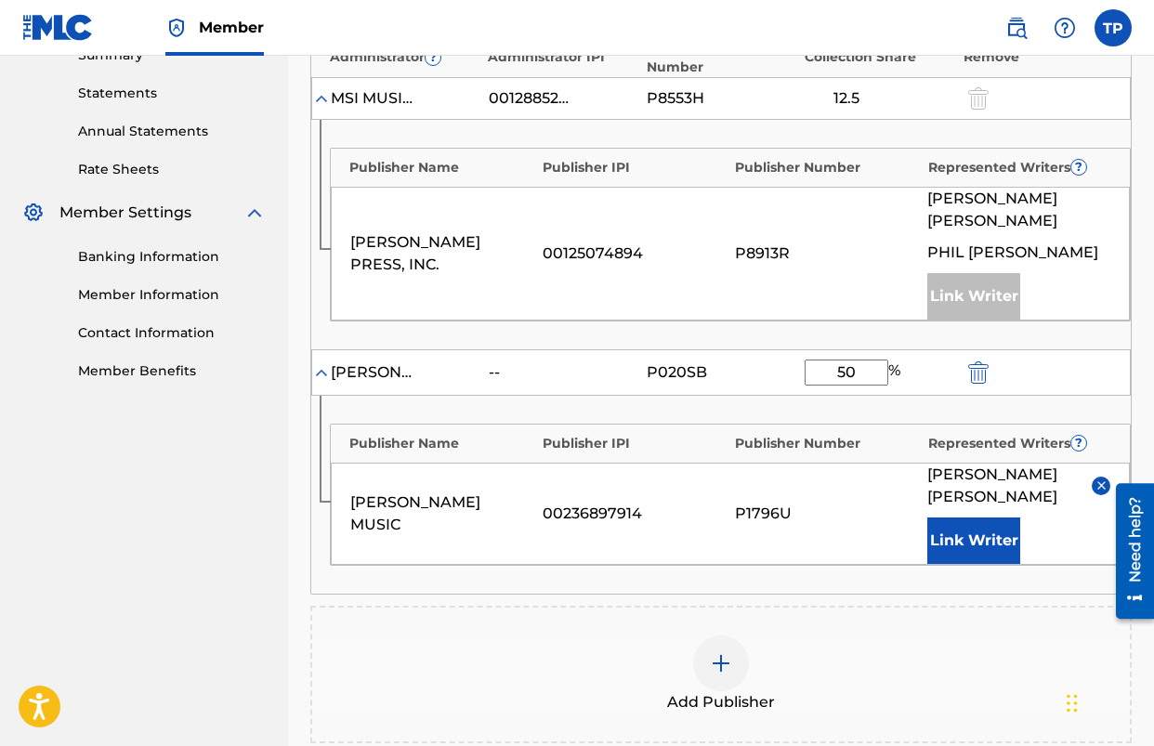
click at [854, 396] on div "Publisher Name Publisher IPI Publisher Number Represented Writers ? [PERSON_NAM…" at bounding box center [721, 495] width 820 height 198
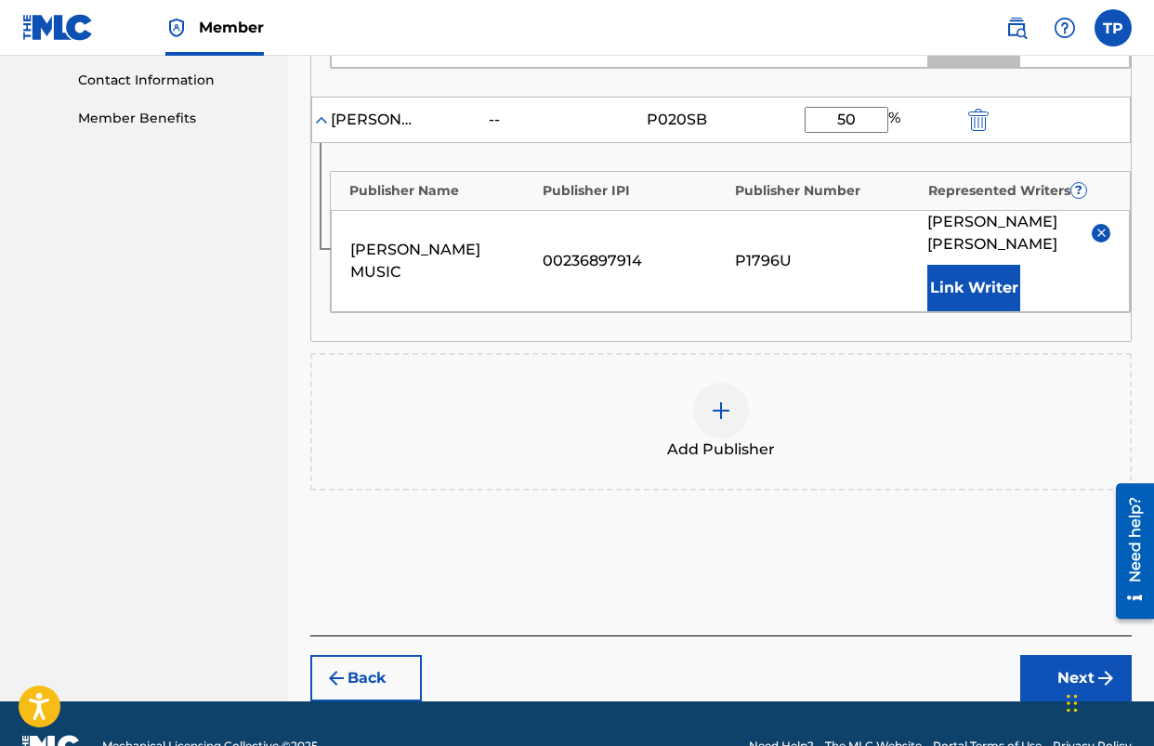
click at [854, 396] on div "Publishers ( 2 ) ? REQUIRED Total shares: 62.5 % Administrator ? Administrator …" at bounding box center [721, 98] width 822 height 783
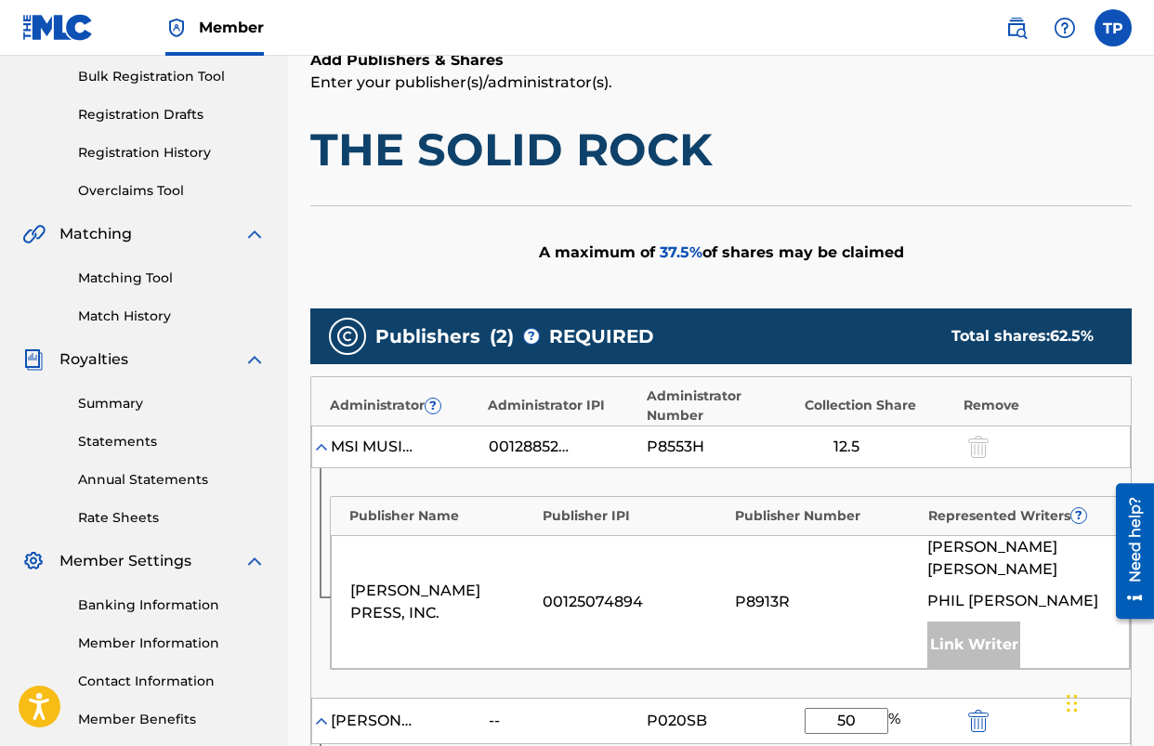
click at [854, 396] on div "Administrator ? Administrator IPI Administrator Number Collection Share Remove …" at bounding box center [721, 659] width 822 height 567
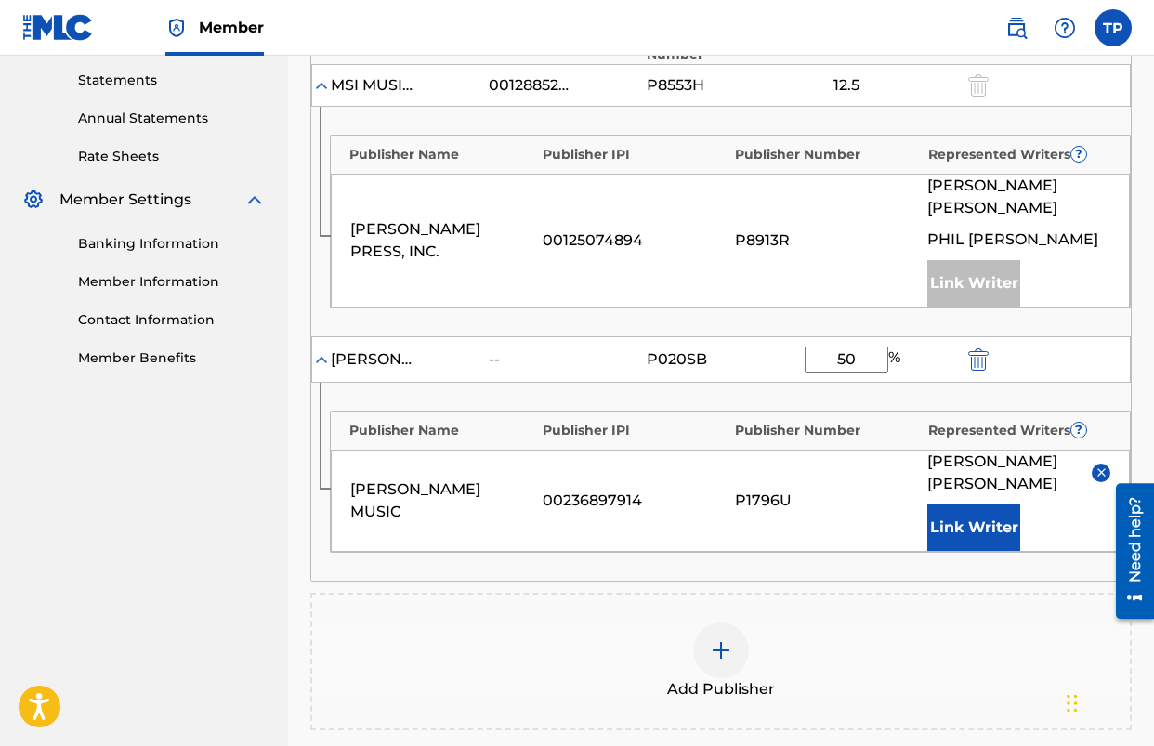
scroll to position [875, 0]
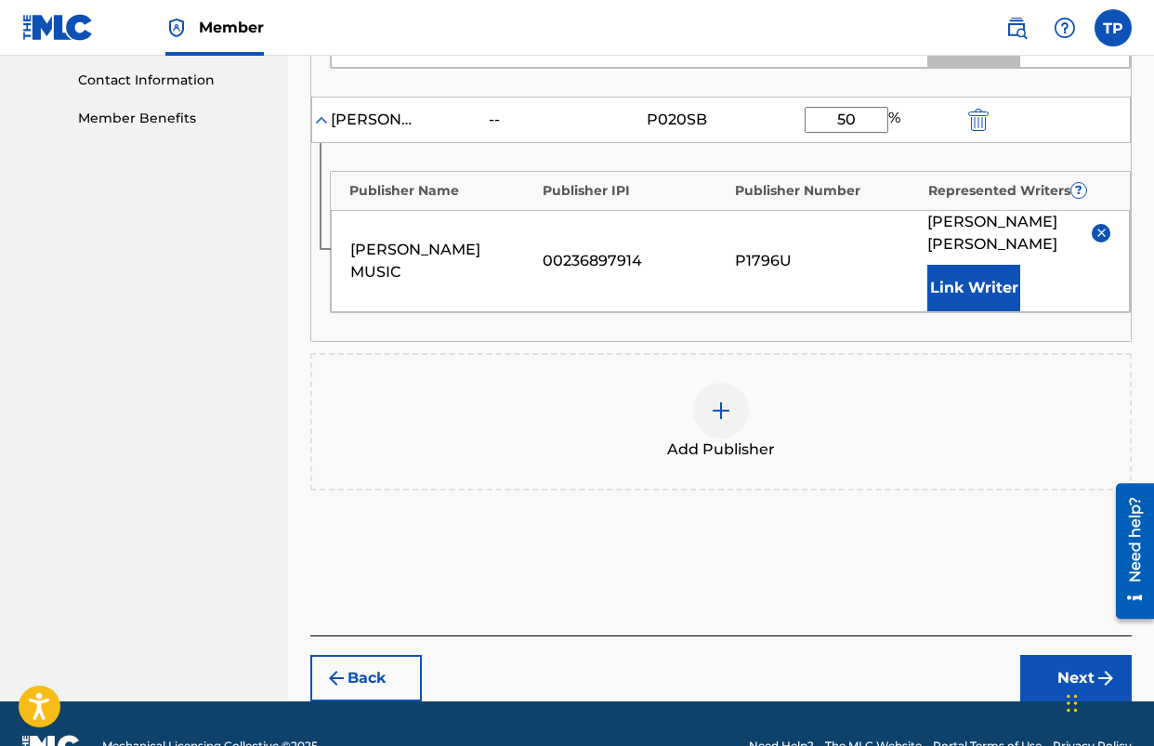
click at [1045, 655] on button "Next" at bounding box center [1076, 678] width 112 height 46
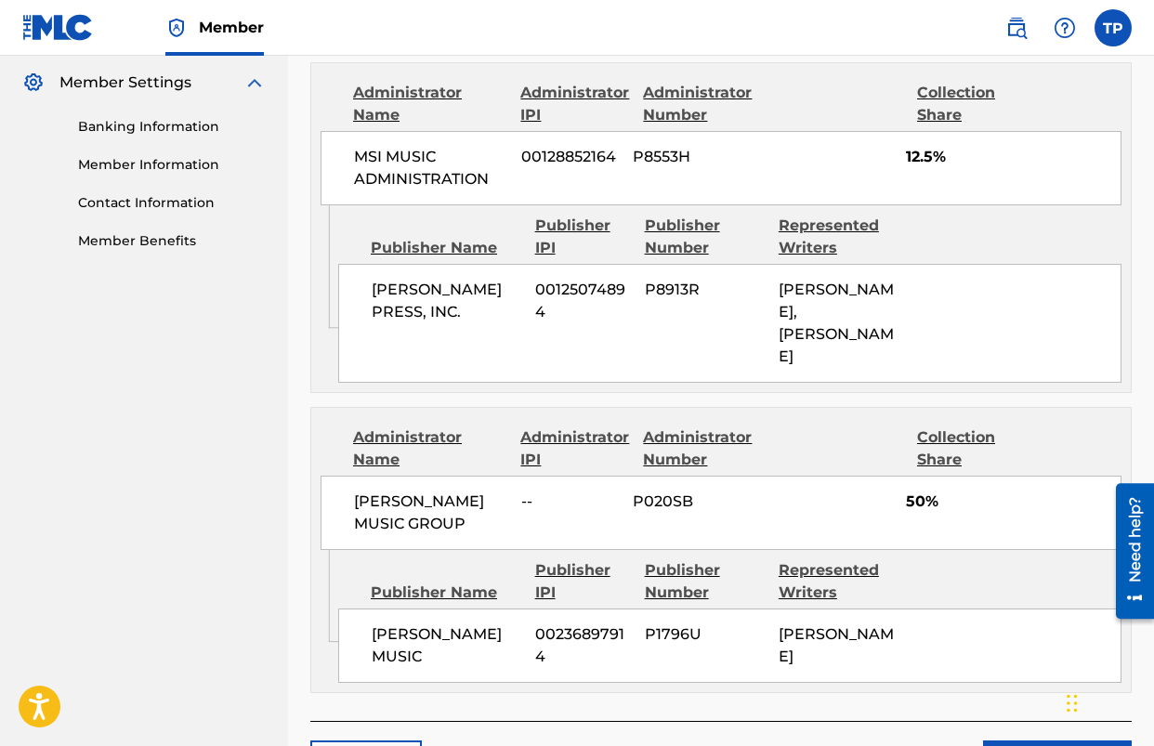
scroll to position [860, 0]
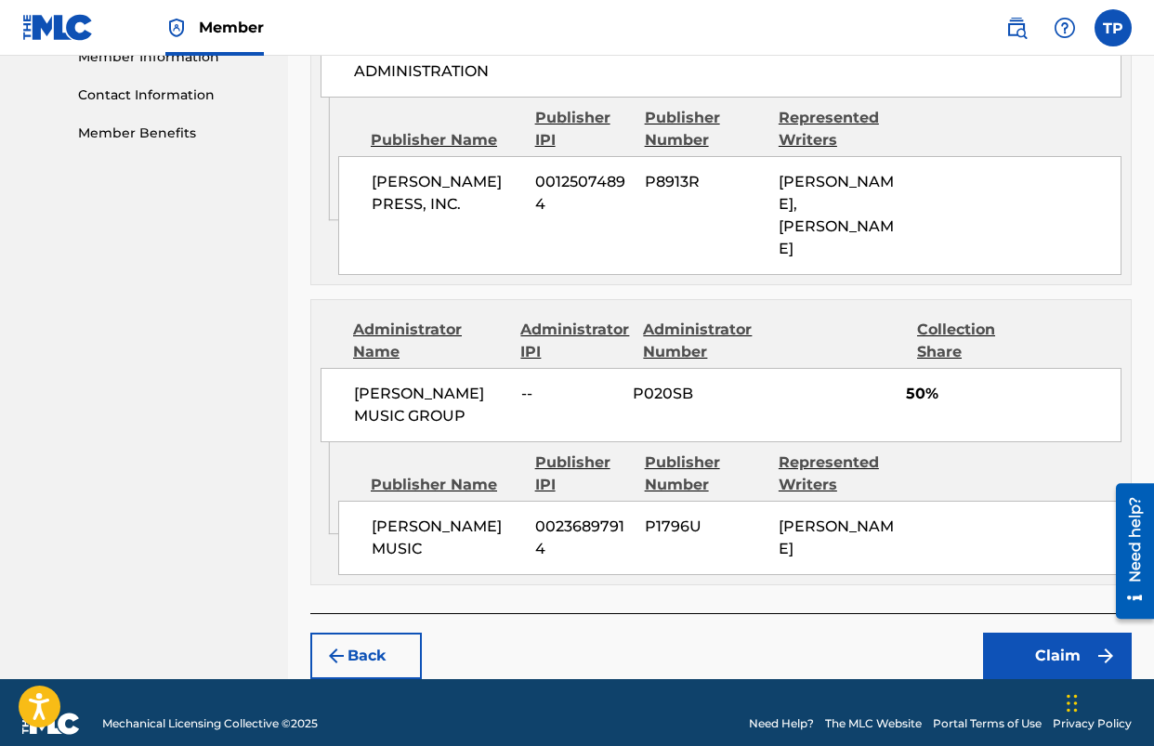
click at [1019, 633] on button "Claim" at bounding box center [1057, 656] width 149 height 46
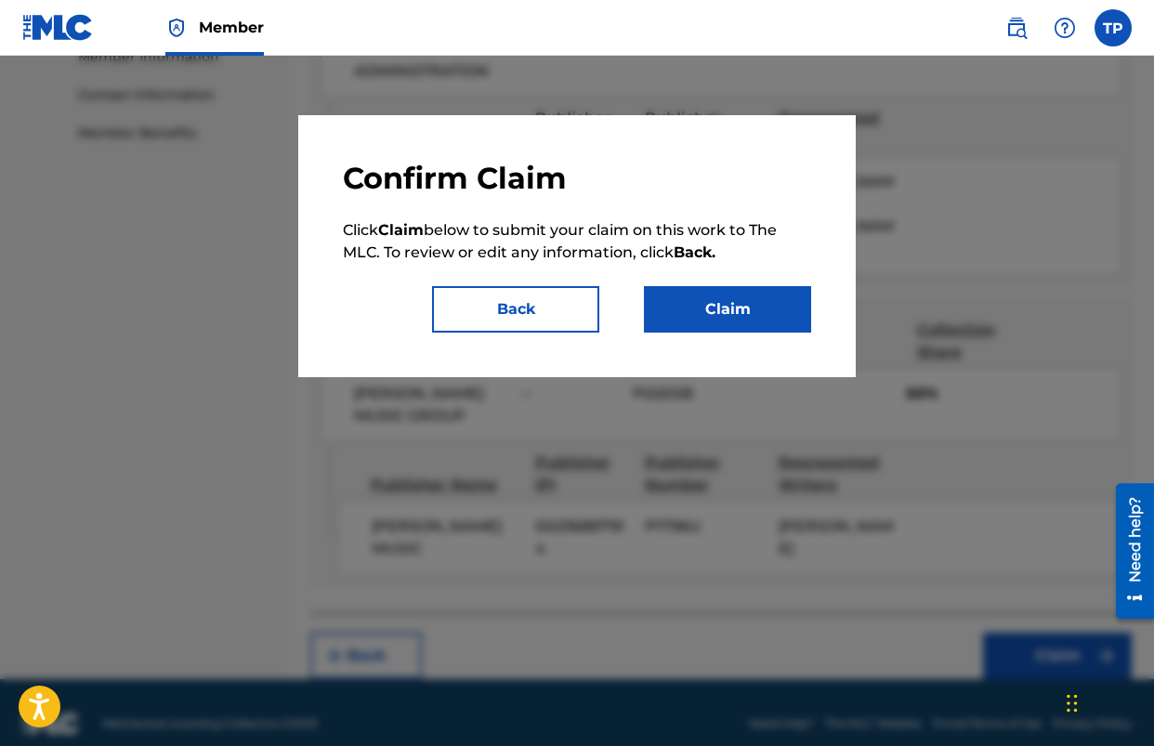
click at [687, 310] on button "Claim" at bounding box center [727, 309] width 167 height 46
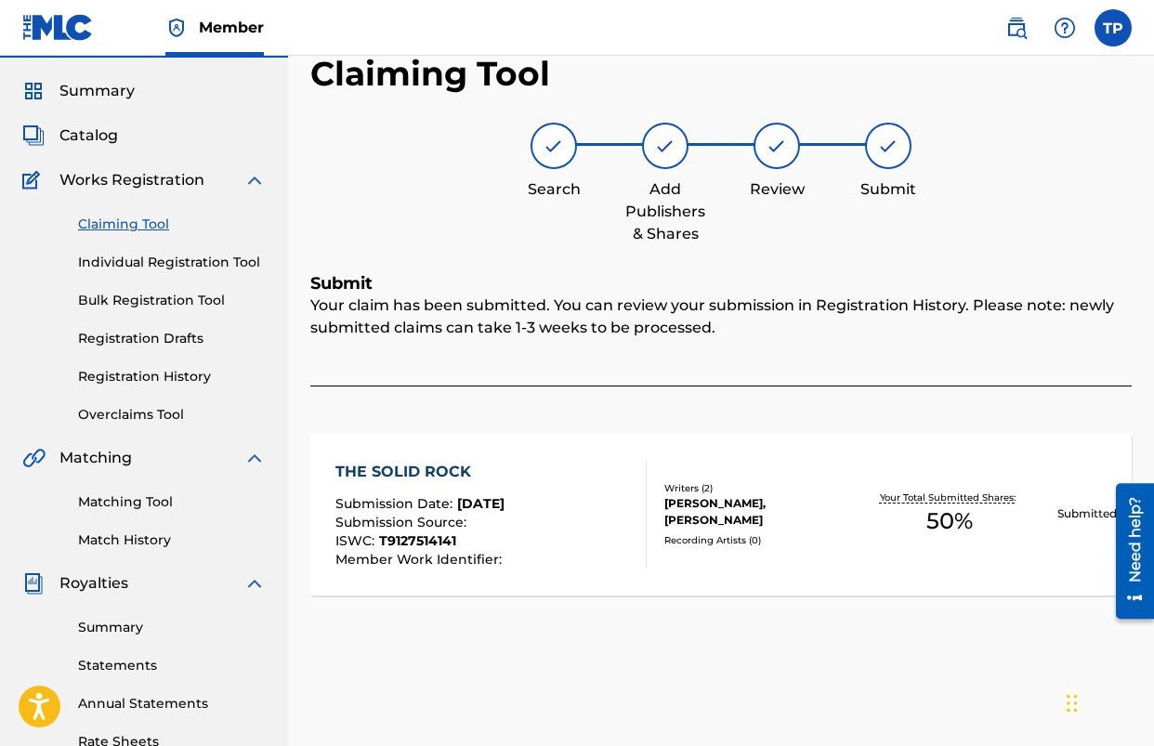
scroll to position [0, 0]
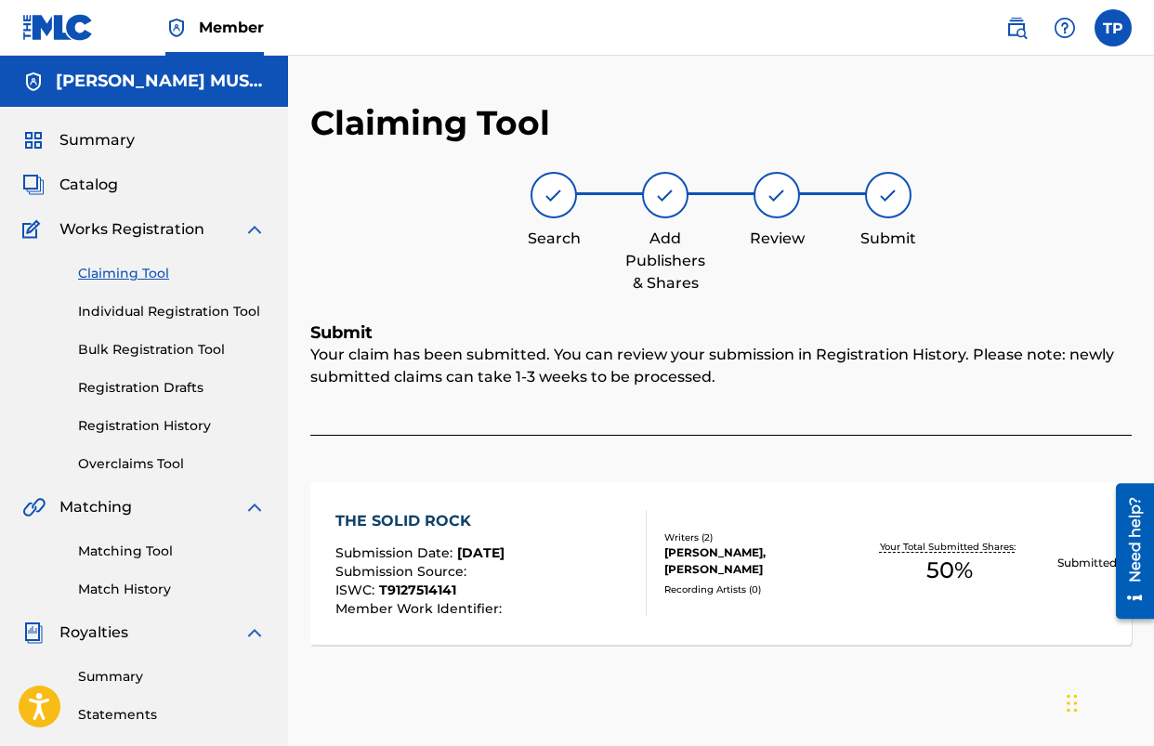
click at [88, 194] on span "Catalog" at bounding box center [88, 185] width 59 height 22
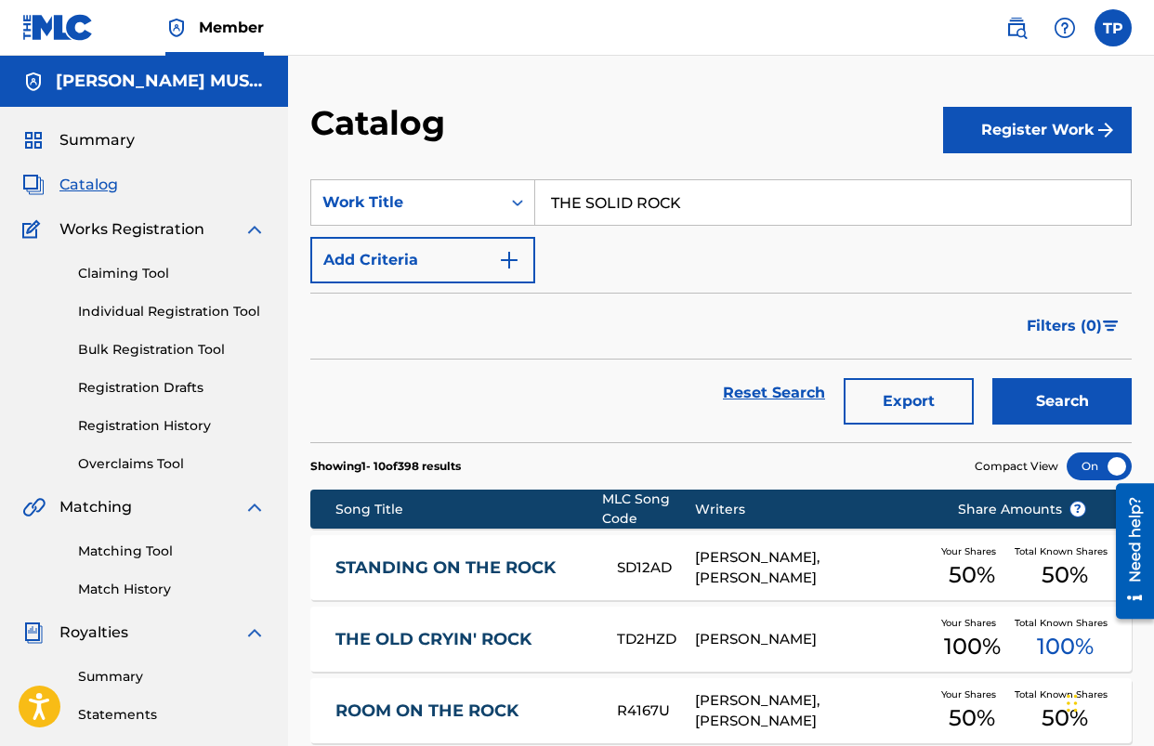
click at [964, 130] on button "Register Work" at bounding box center [1037, 130] width 189 height 46
click at [970, 186] on link "Individual" at bounding box center [1037, 190] width 189 height 45
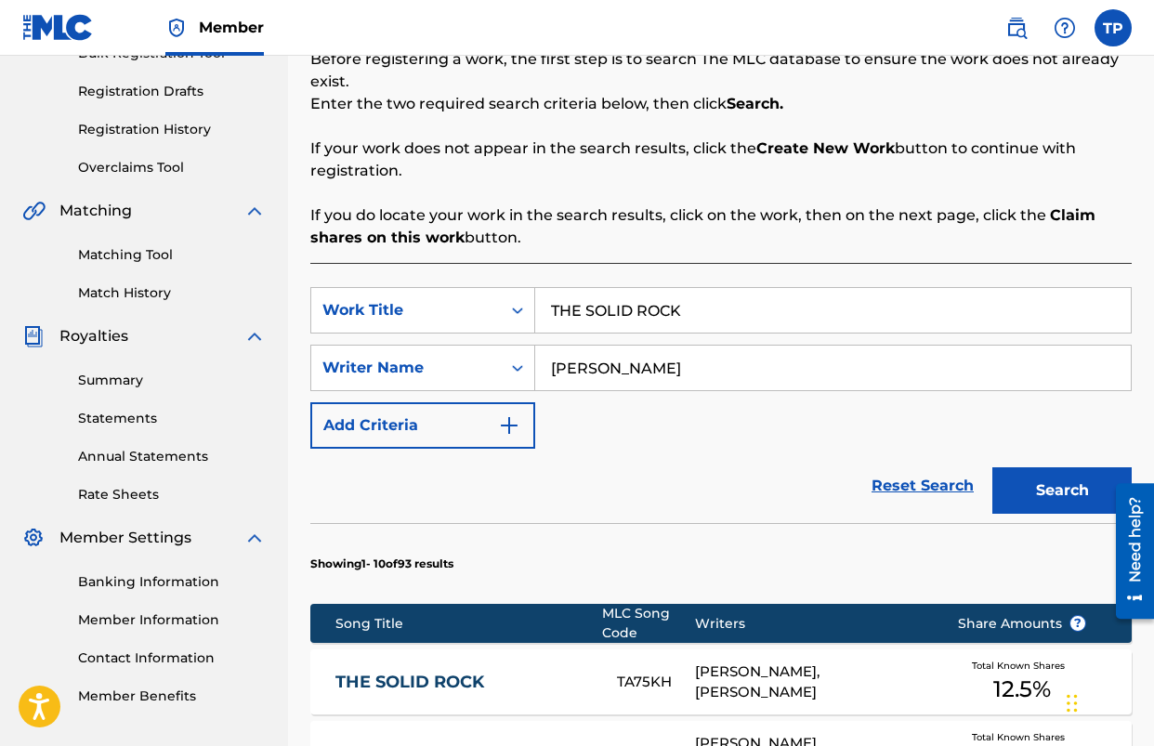
scroll to position [297, 0]
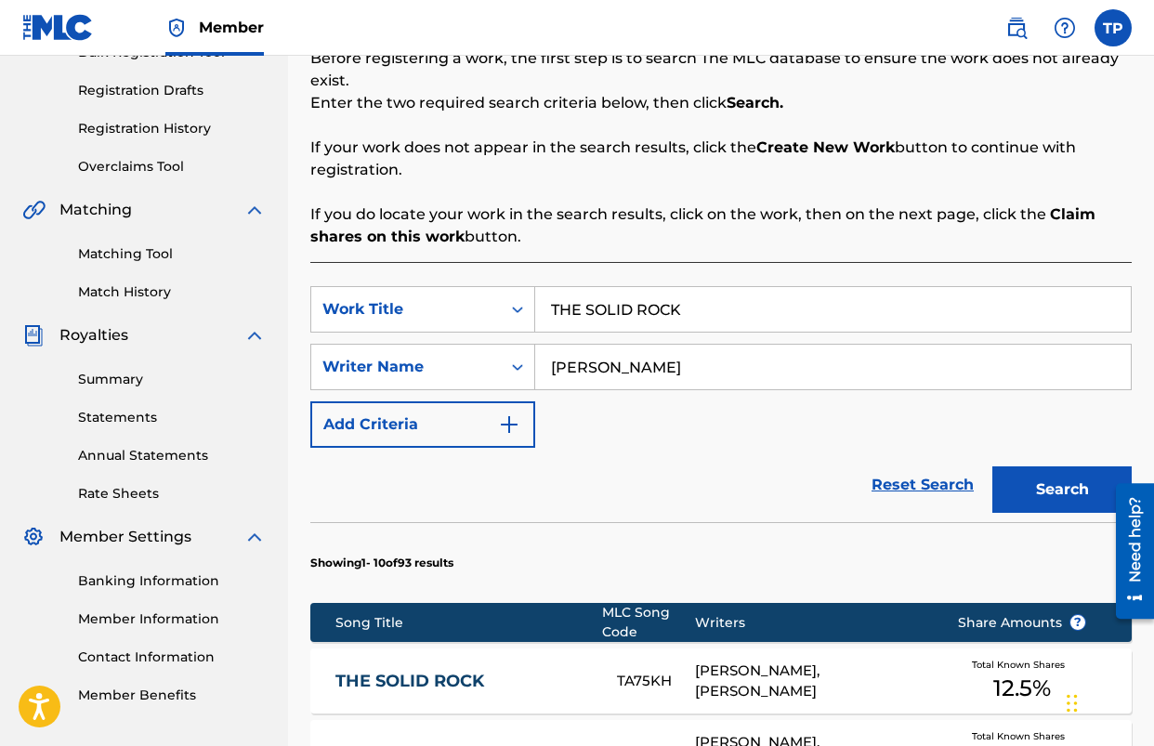
click at [701, 317] on input "THE SOLID ROCK" at bounding box center [833, 309] width 596 height 45
type input "ENTER HIS GATES"
click at [993, 467] on button "Search" at bounding box center [1062, 490] width 139 height 46
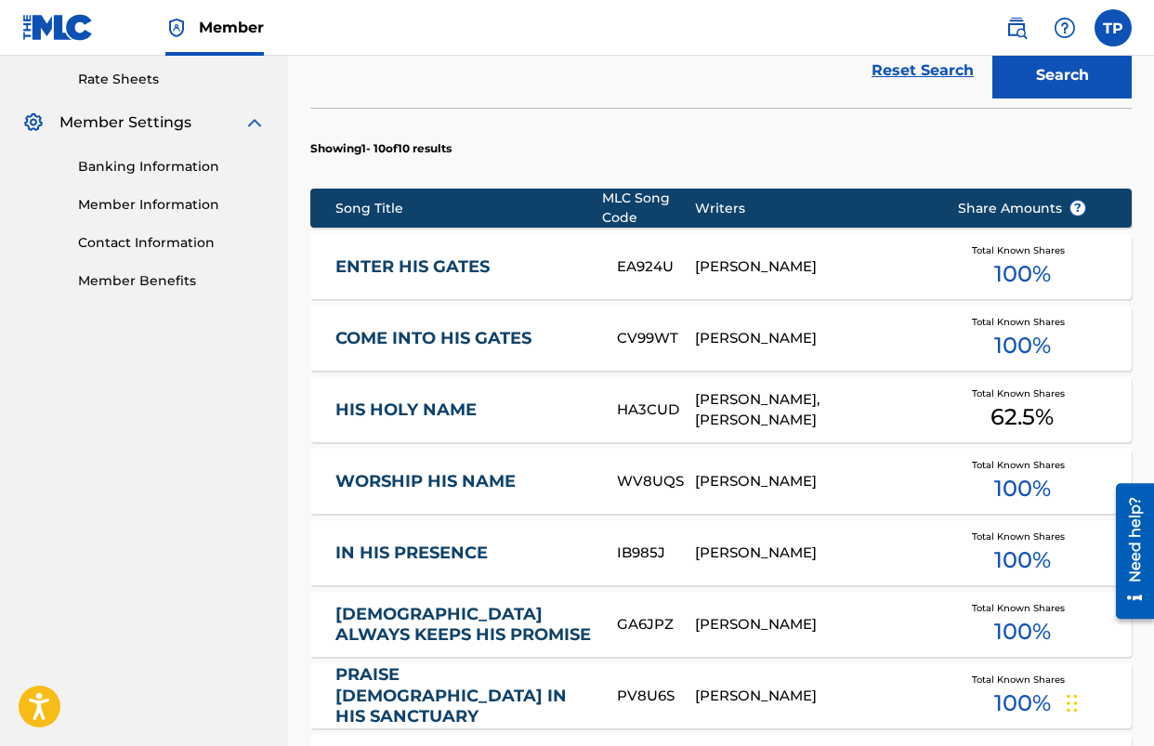
scroll to position [713, 0]
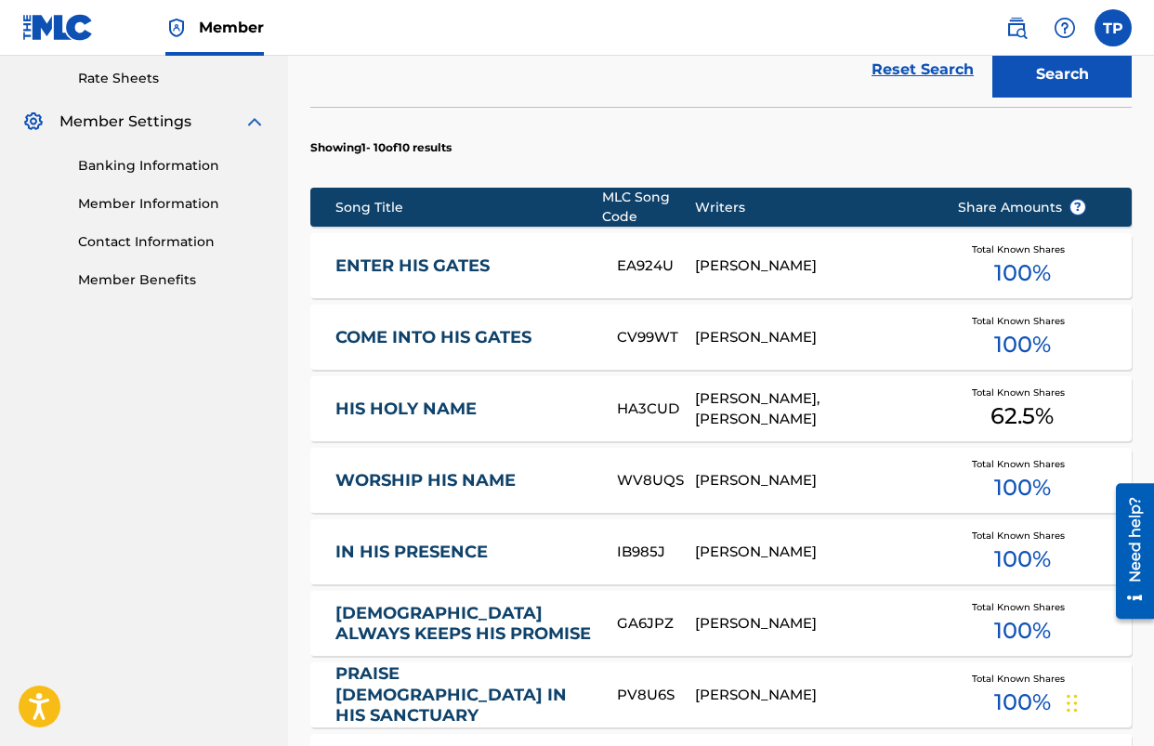
click at [454, 275] on link "ENTER HIS GATES" at bounding box center [464, 266] width 257 height 21
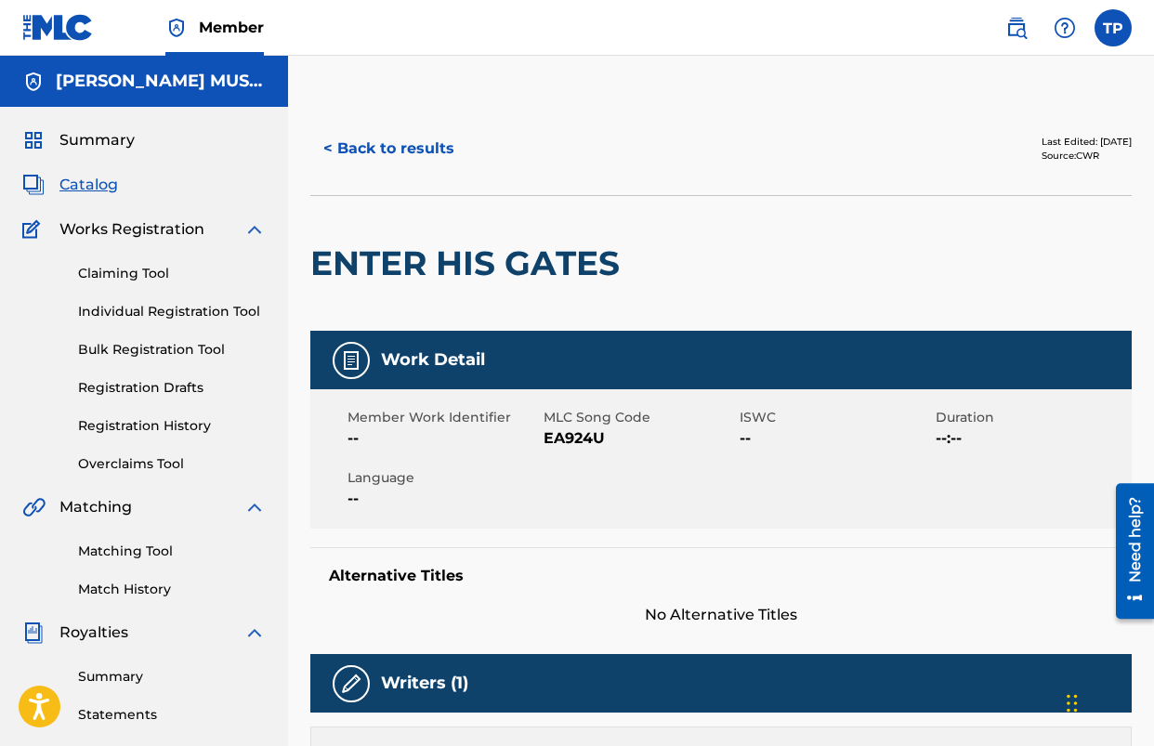
click at [371, 150] on button "< Back to results" at bounding box center [388, 148] width 157 height 46
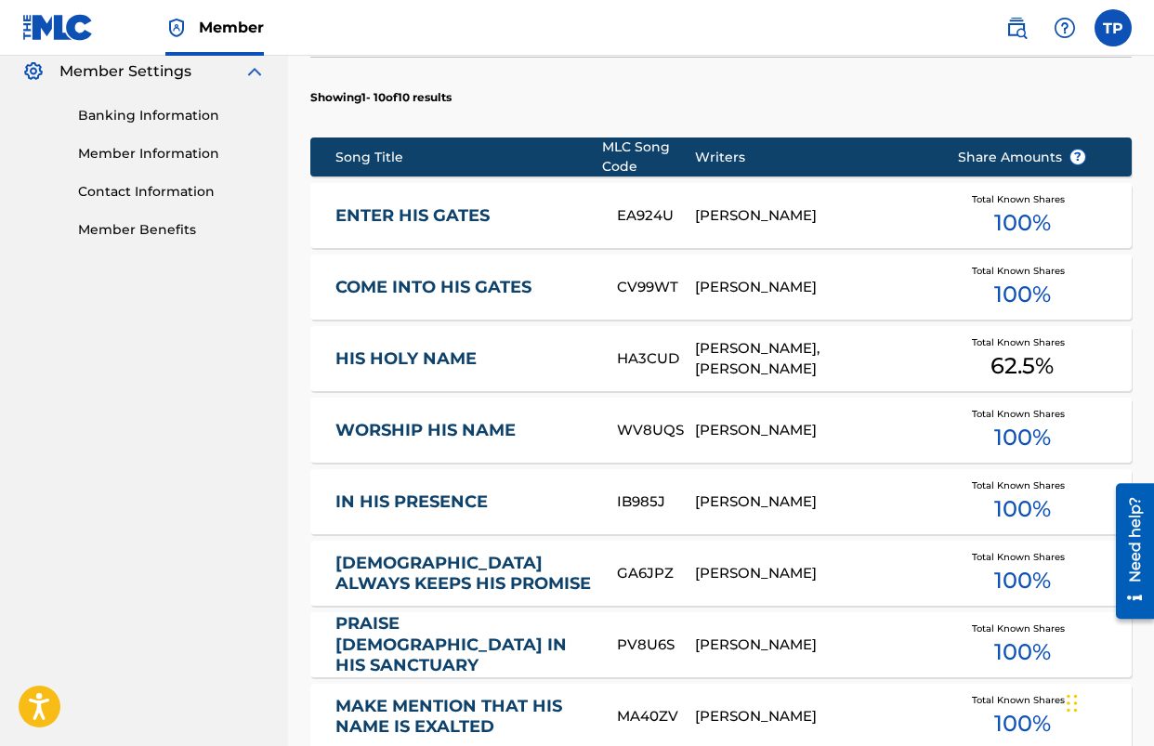
scroll to position [795, 0]
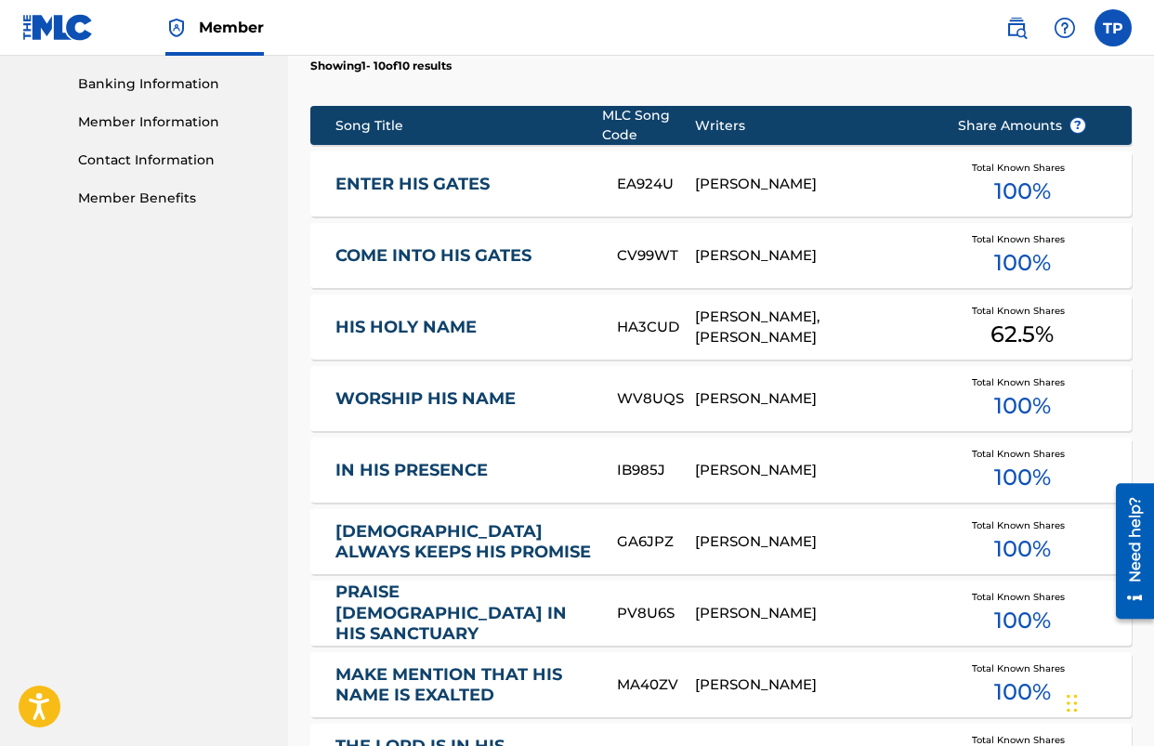
click at [483, 265] on link "COME INTO HIS GATES" at bounding box center [464, 255] width 257 height 21
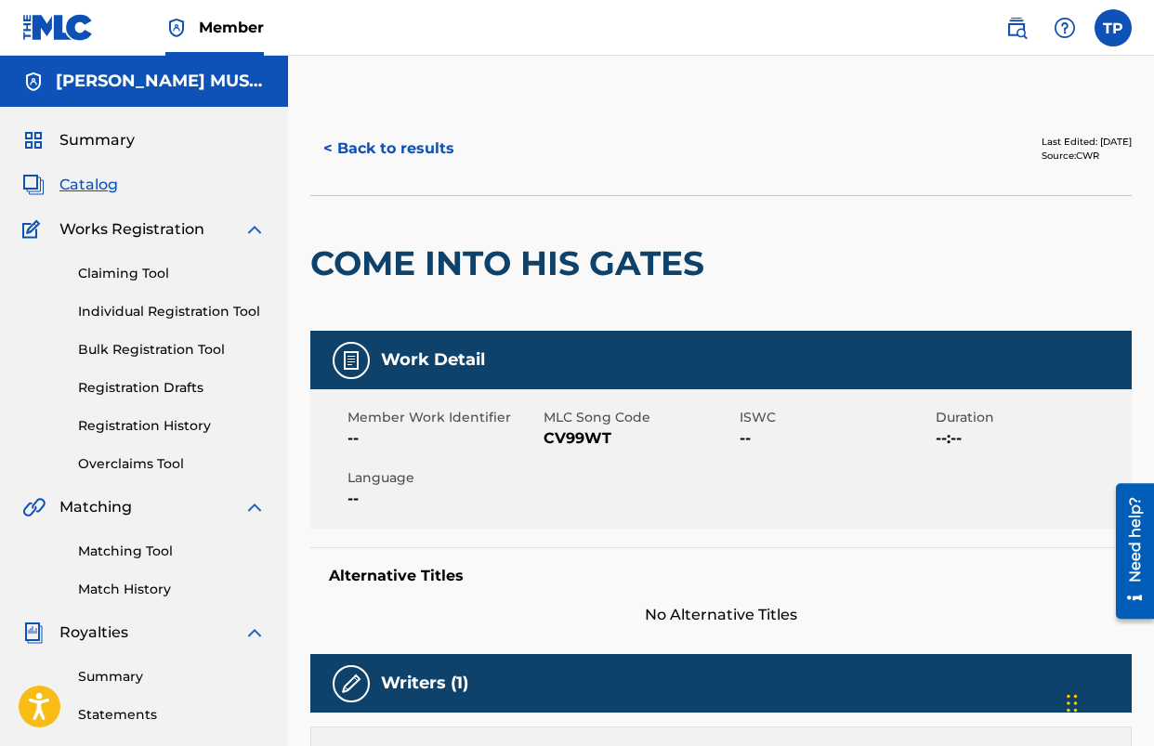
click at [412, 139] on button "< Back to results" at bounding box center [388, 148] width 157 height 46
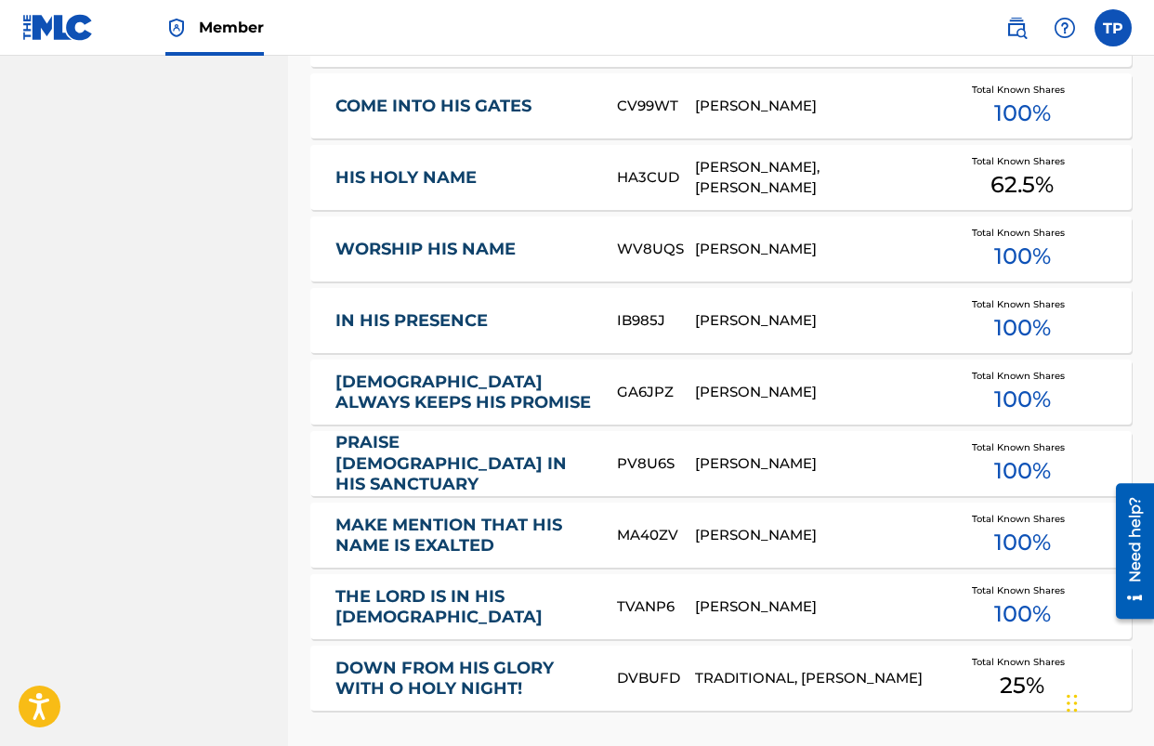
scroll to position [997, 0]
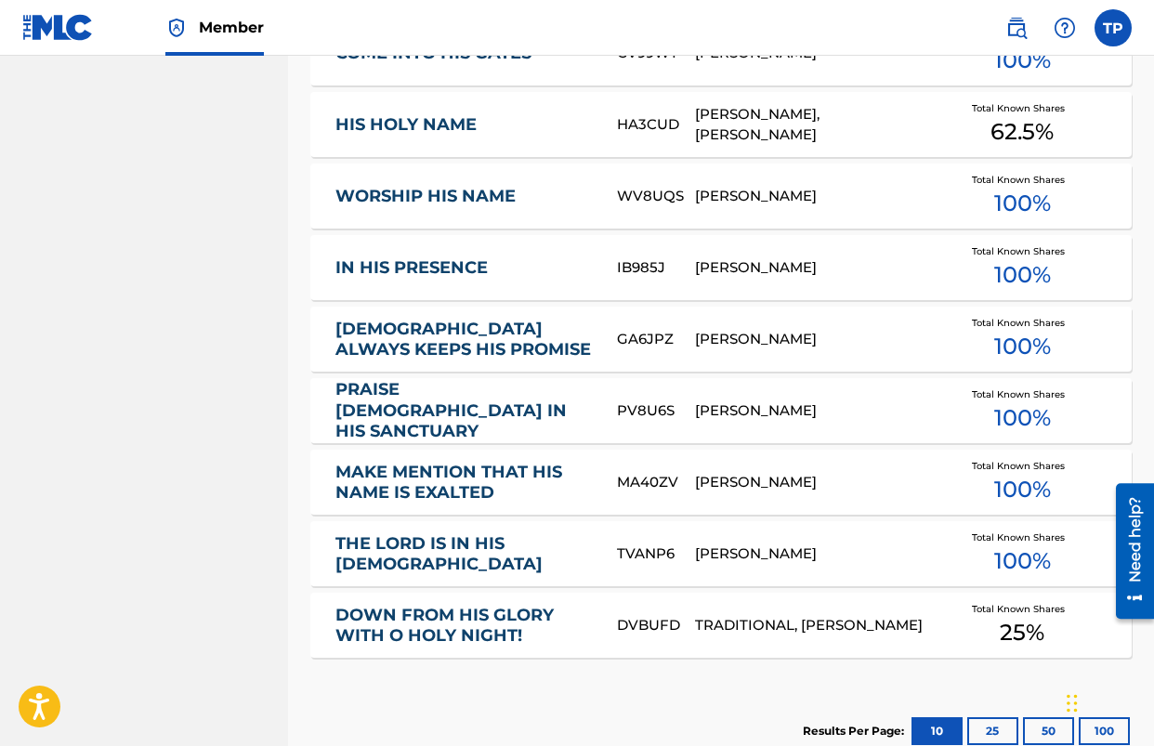
click at [989, 737] on button "25" at bounding box center [993, 732] width 51 height 28
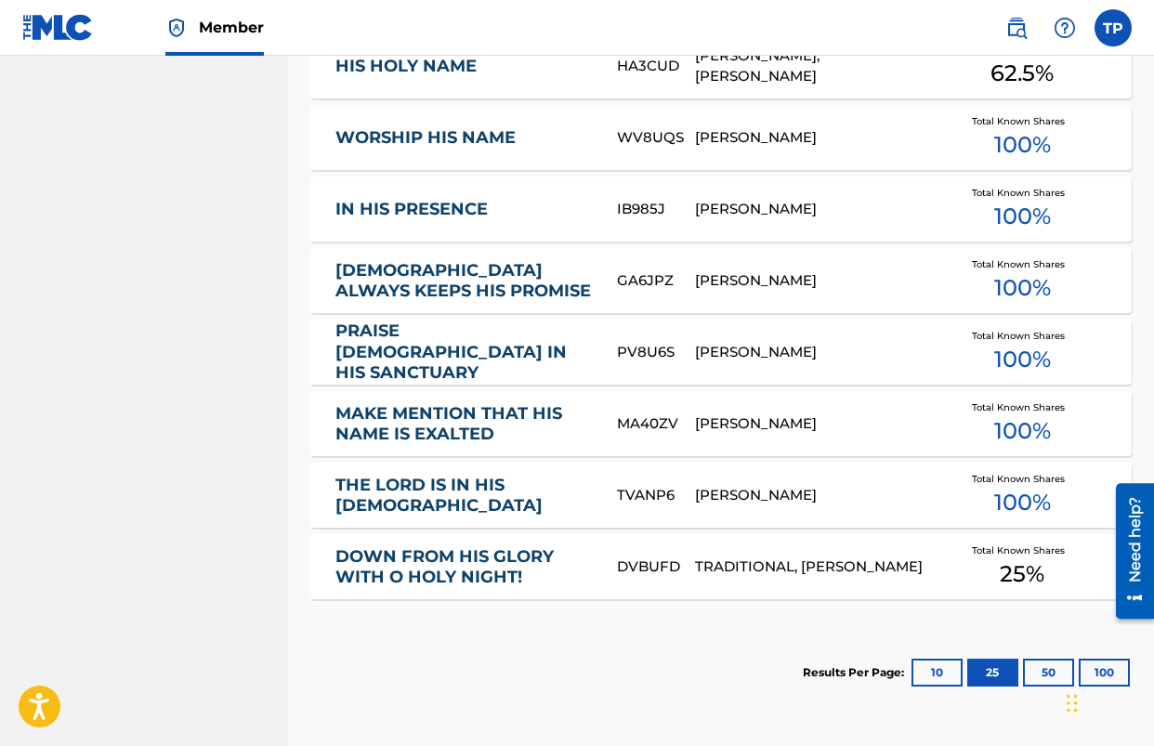
scroll to position [1226, 0]
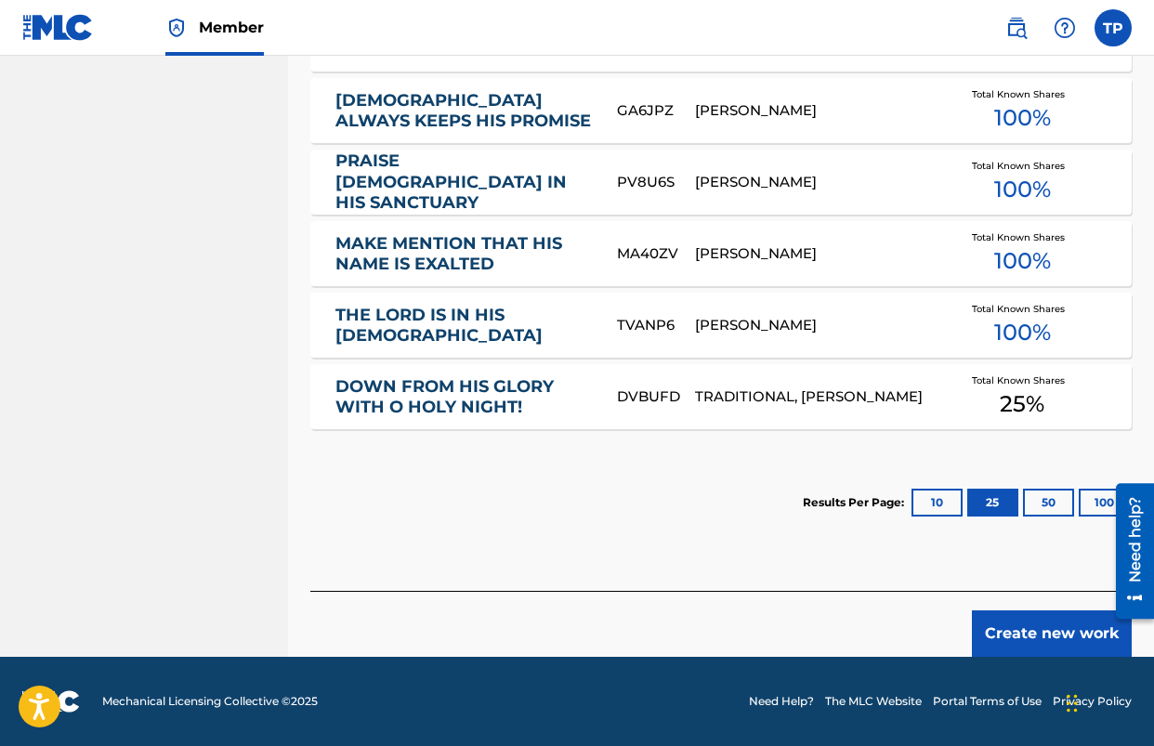
click at [1037, 512] on button "50" at bounding box center [1048, 503] width 51 height 28
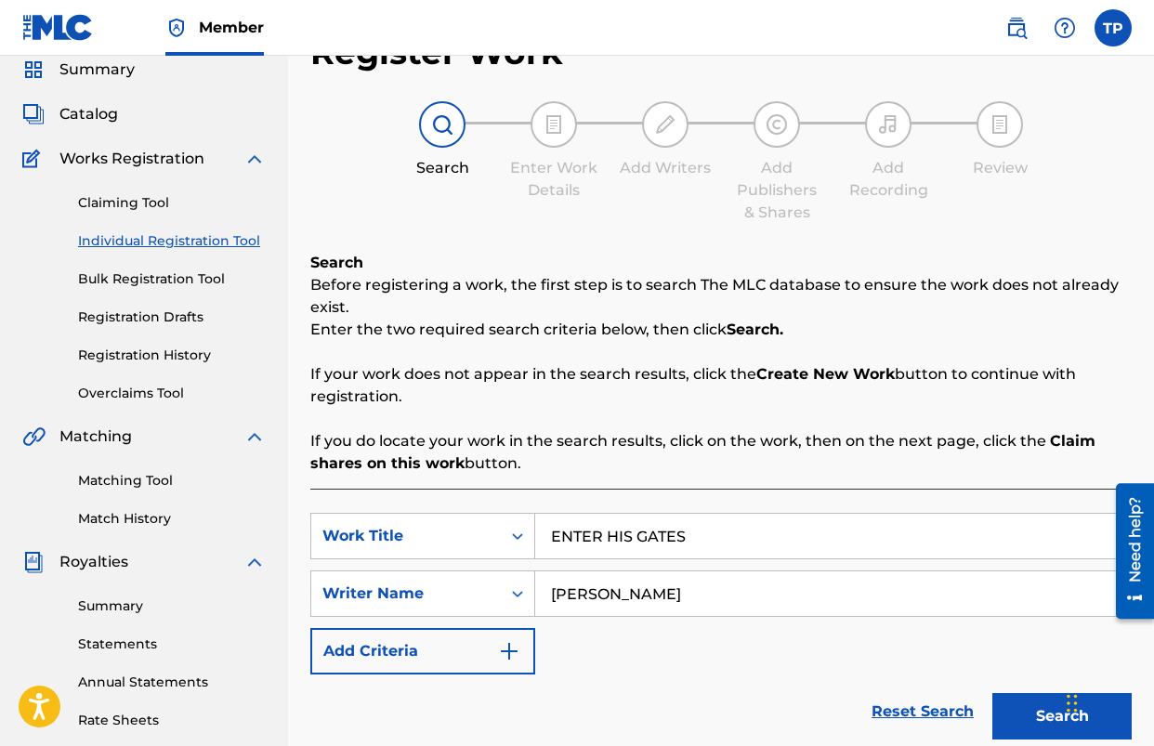
scroll to position [0, 0]
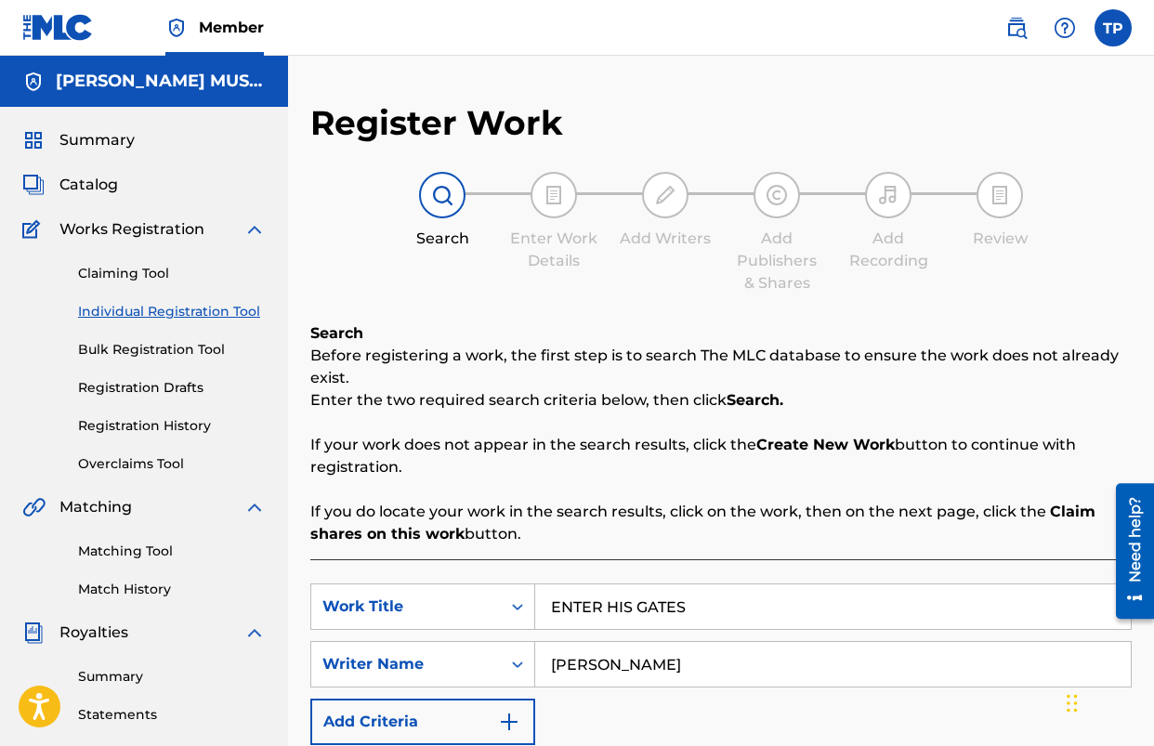
drag, startPoint x: 97, startPoint y: 186, endPoint x: 106, endPoint y: 188, distance: 9.5
click at [97, 186] on span "Catalog" at bounding box center [88, 185] width 59 height 22
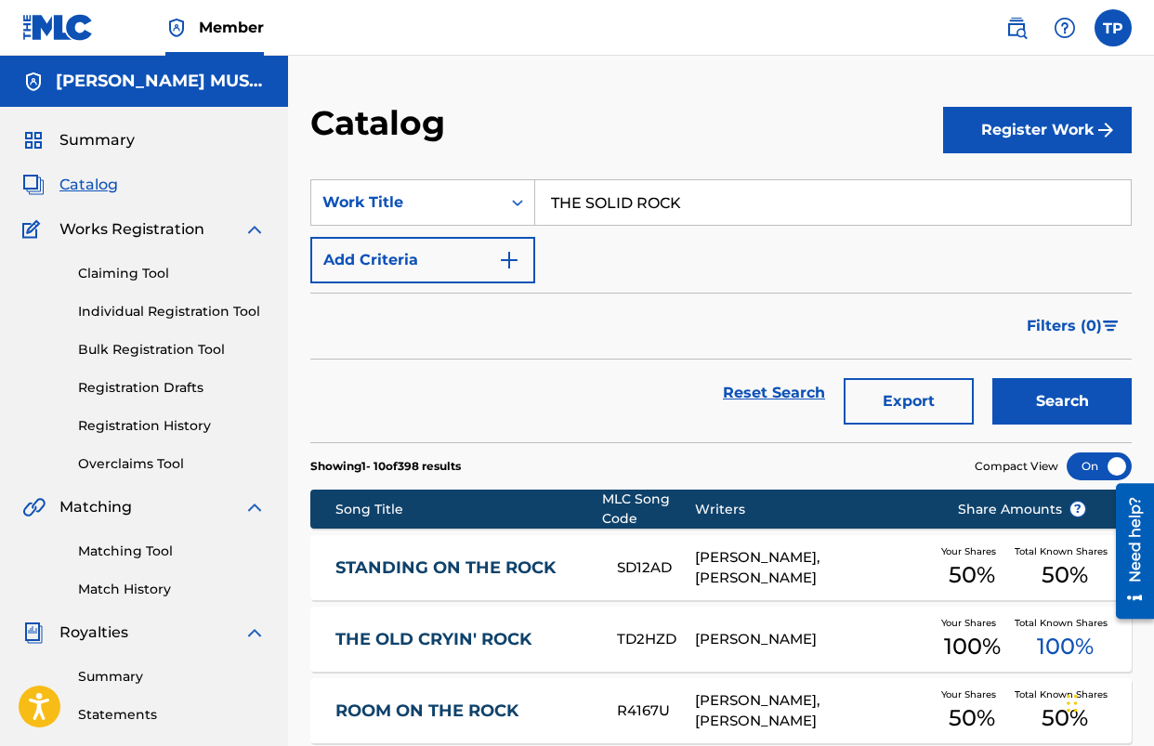
click at [985, 135] on button "Register Work" at bounding box center [1037, 130] width 189 height 46
click at [995, 195] on link "Individual" at bounding box center [1037, 190] width 189 height 45
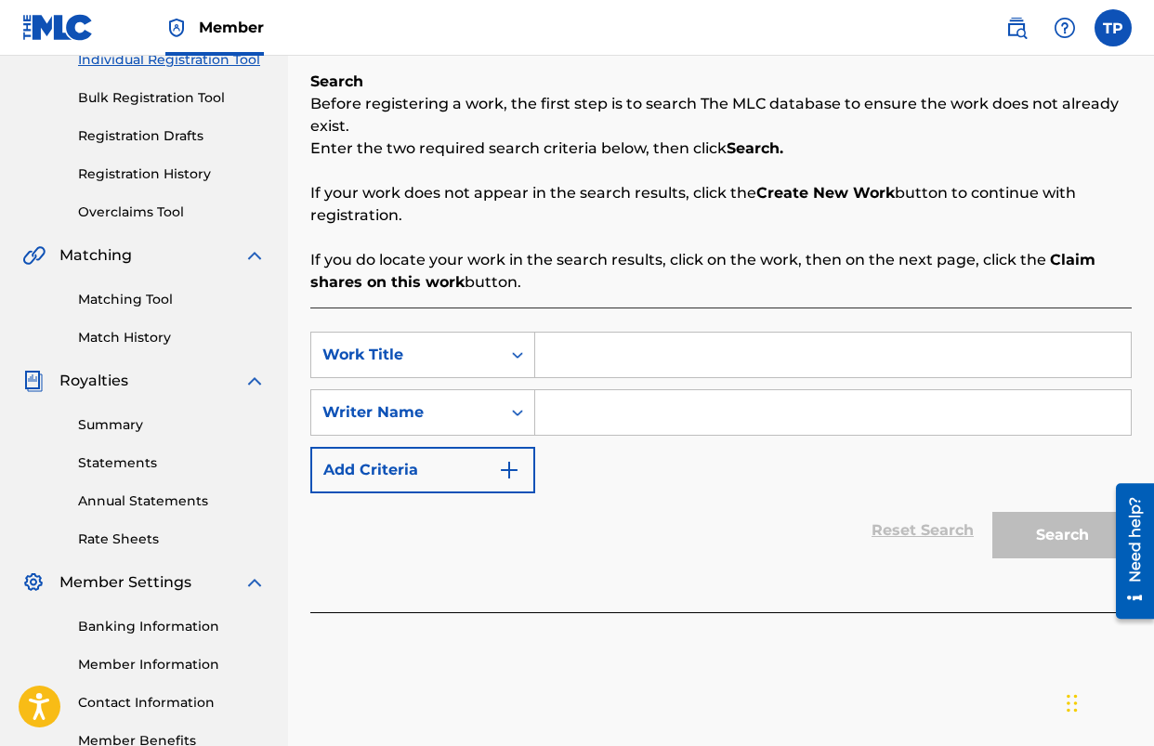
scroll to position [253, 0]
click at [695, 349] on input "Search Form" at bounding box center [833, 354] width 596 height 45
type input "ENTER HIS GATES"
click at [684, 409] on input "Search Form" at bounding box center [833, 411] width 596 height 45
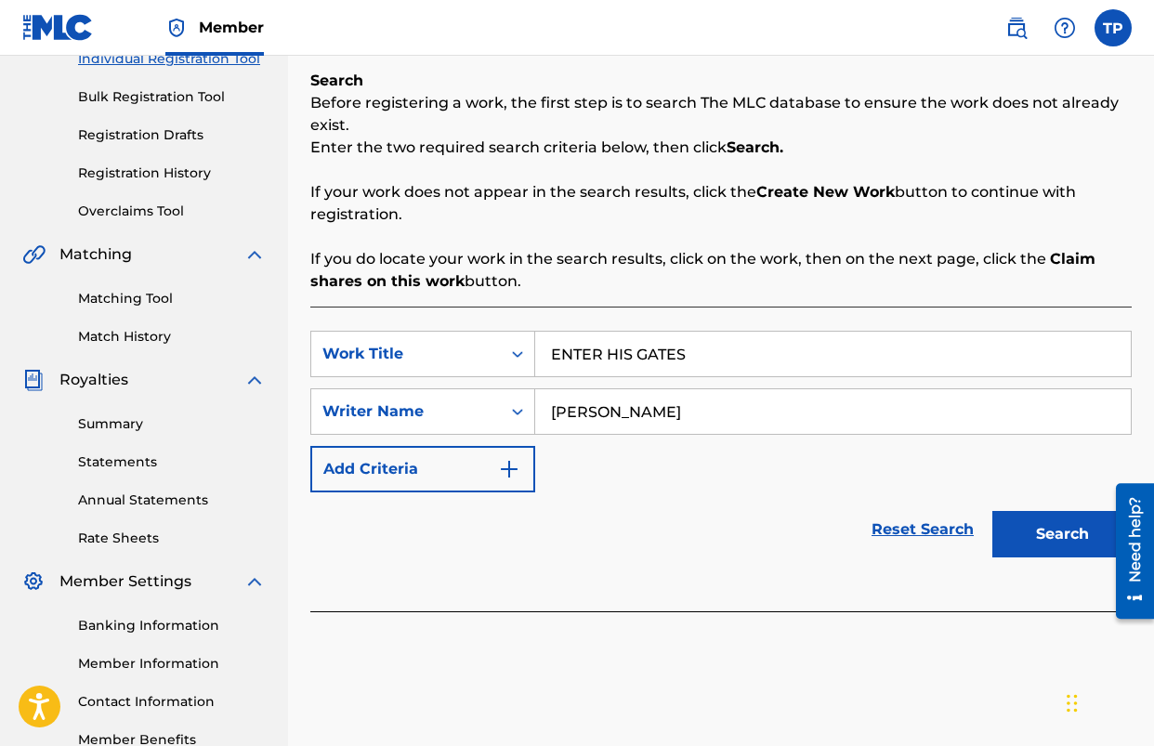
type input "[PERSON_NAME]"
click at [993, 511] on button "Search" at bounding box center [1062, 534] width 139 height 46
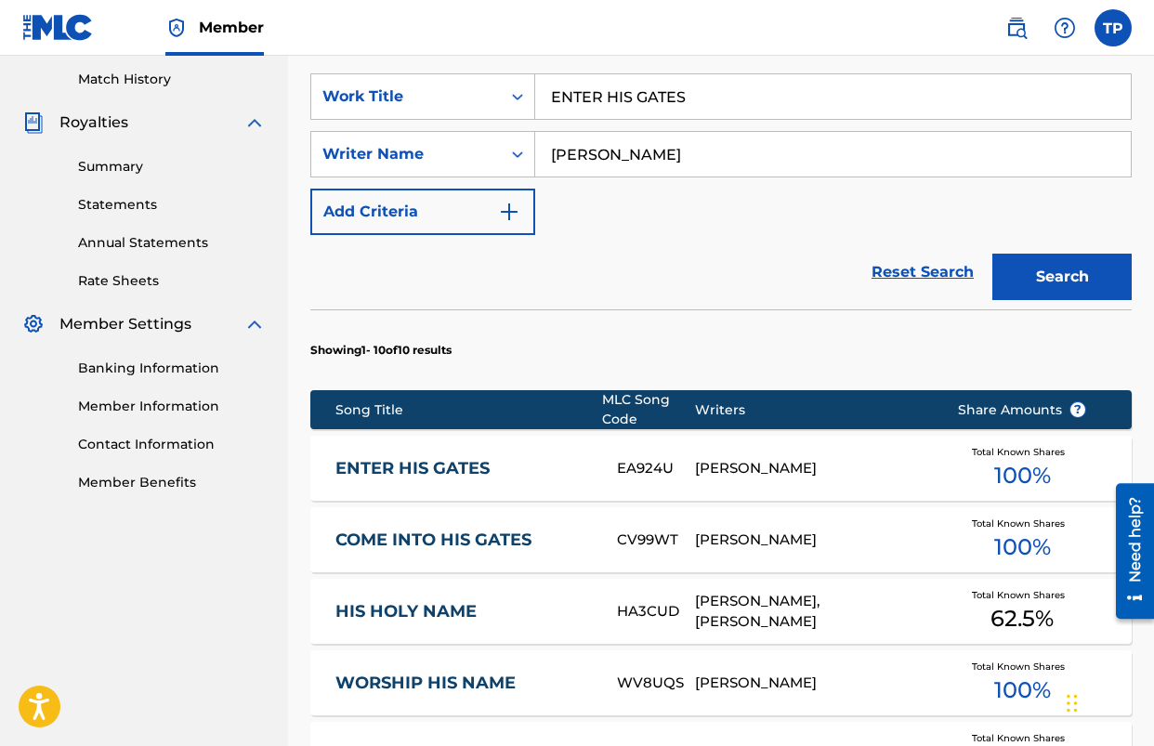
scroll to position [1226, 0]
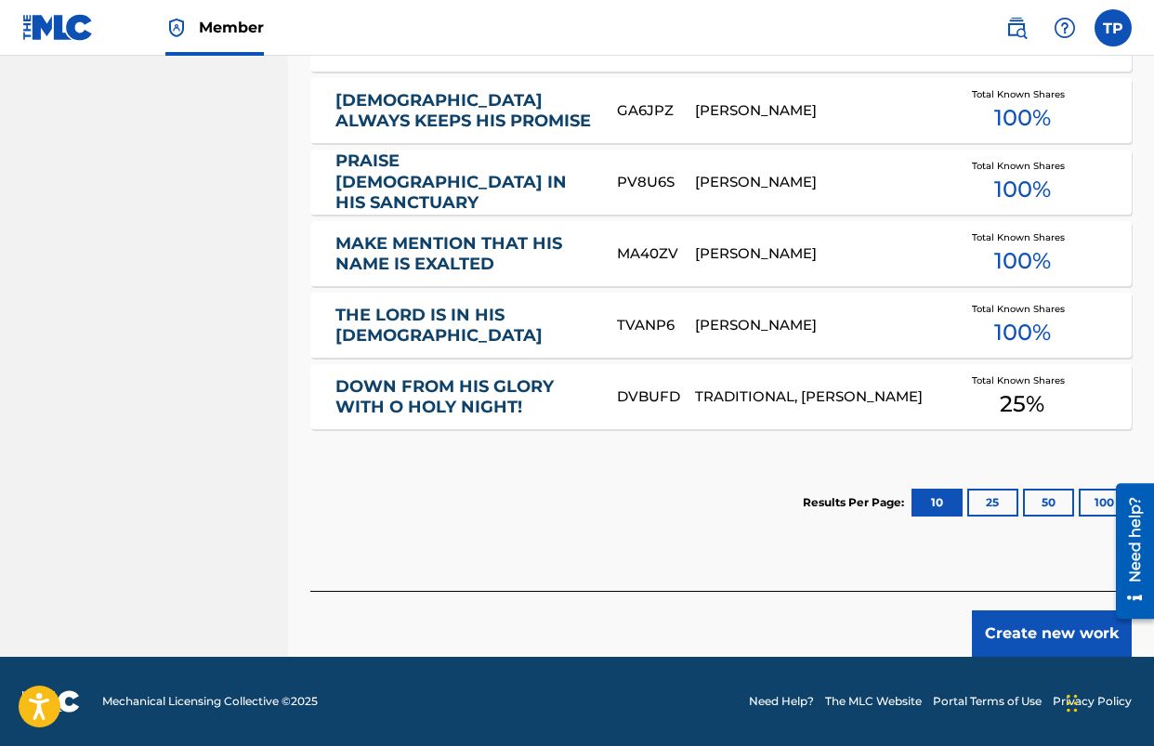
click at [1034, 657] on footer "Mechanical Licensing Collective © 2025 Need Help? The MLC Website Portal Terms …" at bounding box center [577, 701] width 1154 height 89
click at [1027, 637] on button "Create new work" at bounding box center [1052, 634] width 160 height 46
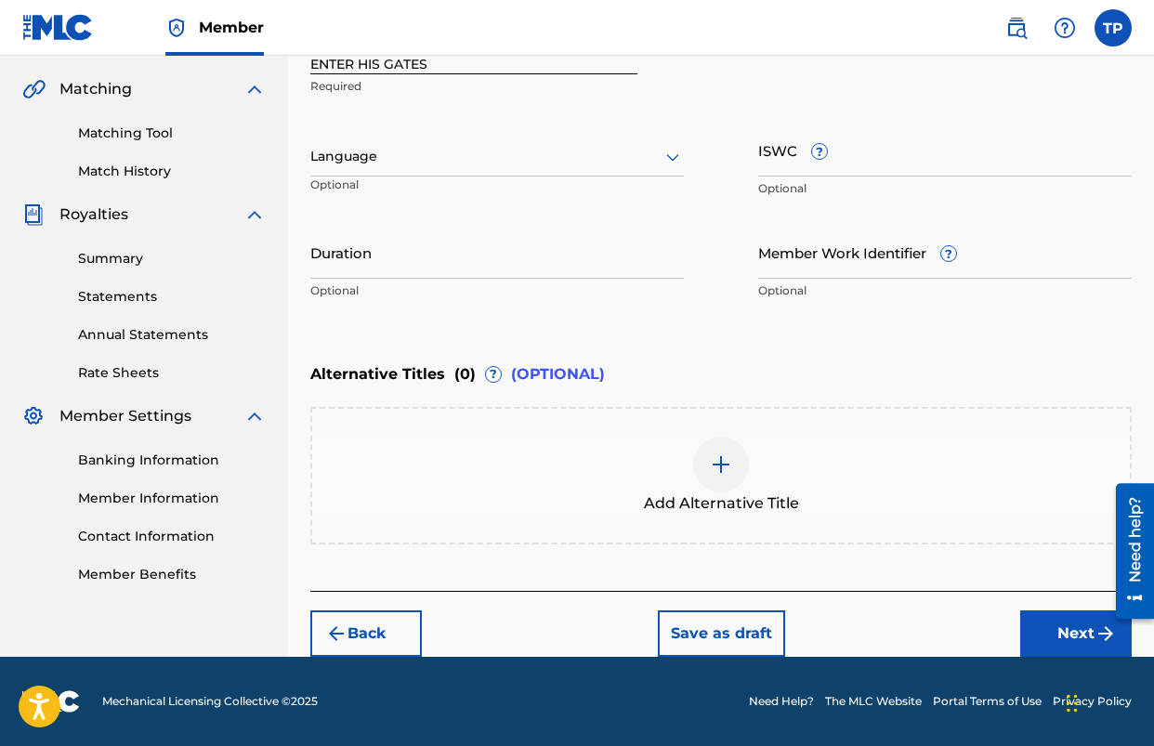
scroll to position [191, 0]
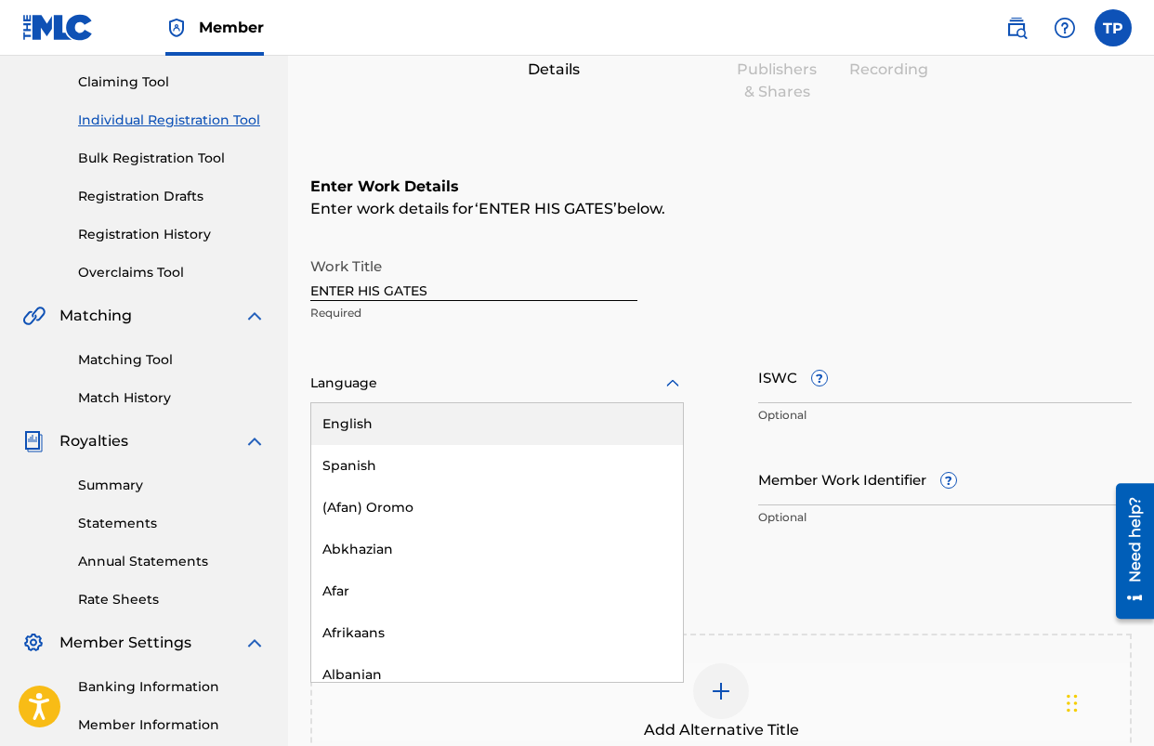
click at [573, 391] on div at bounding box center [497, 383] width 374 height 23
click at [507, 430] on div "English" at bounding box center [497, 424] width 372 height 42
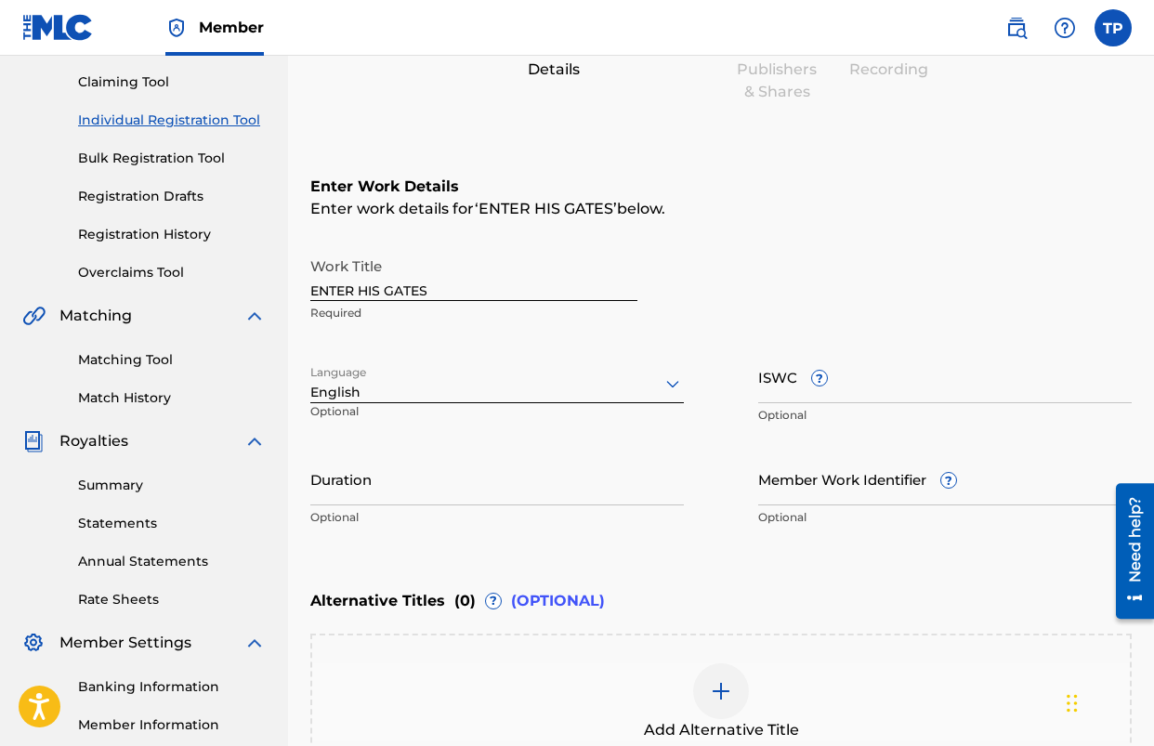
scroll to position [418, 0]
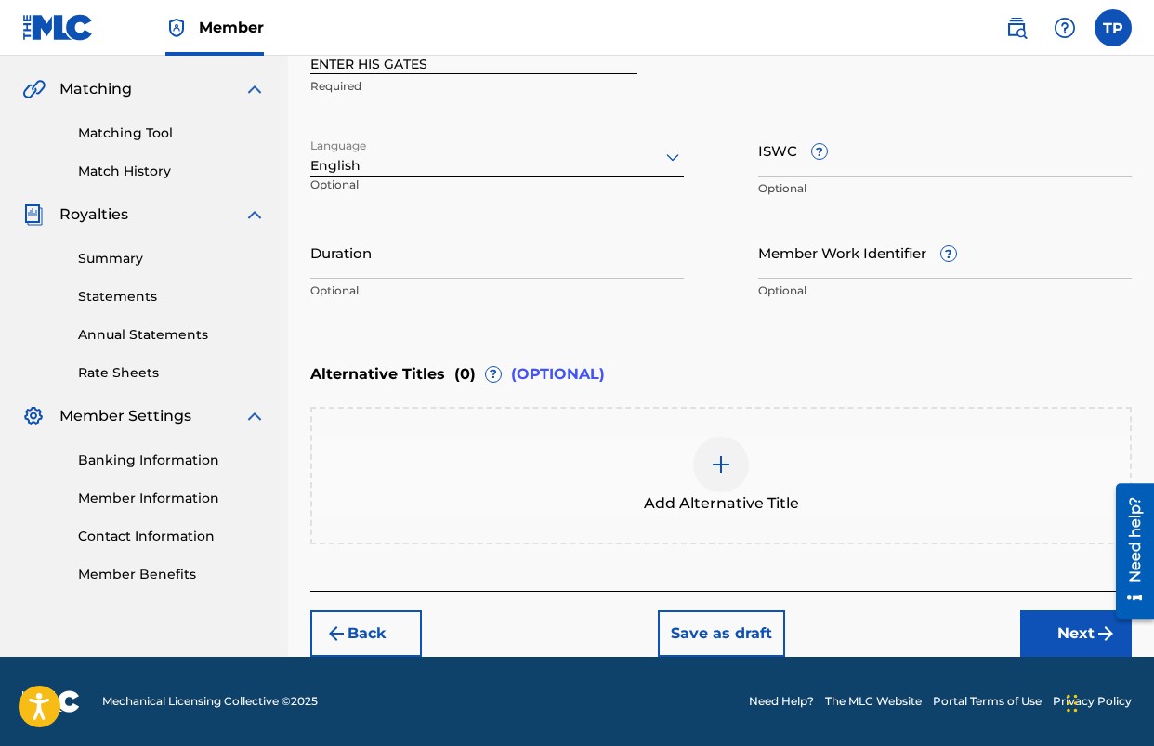
click at [1055, 640] on button "Next" at bounding box center [1076, 634] width 112 height 46
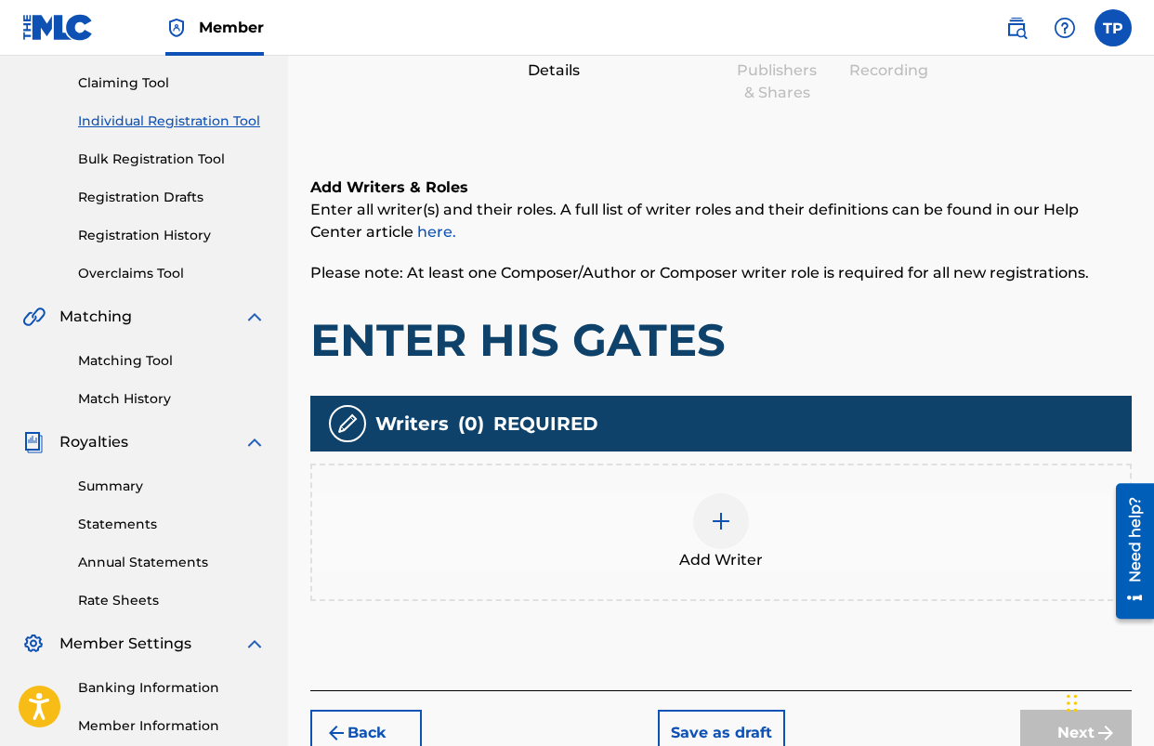
scroll to position [84, 0]
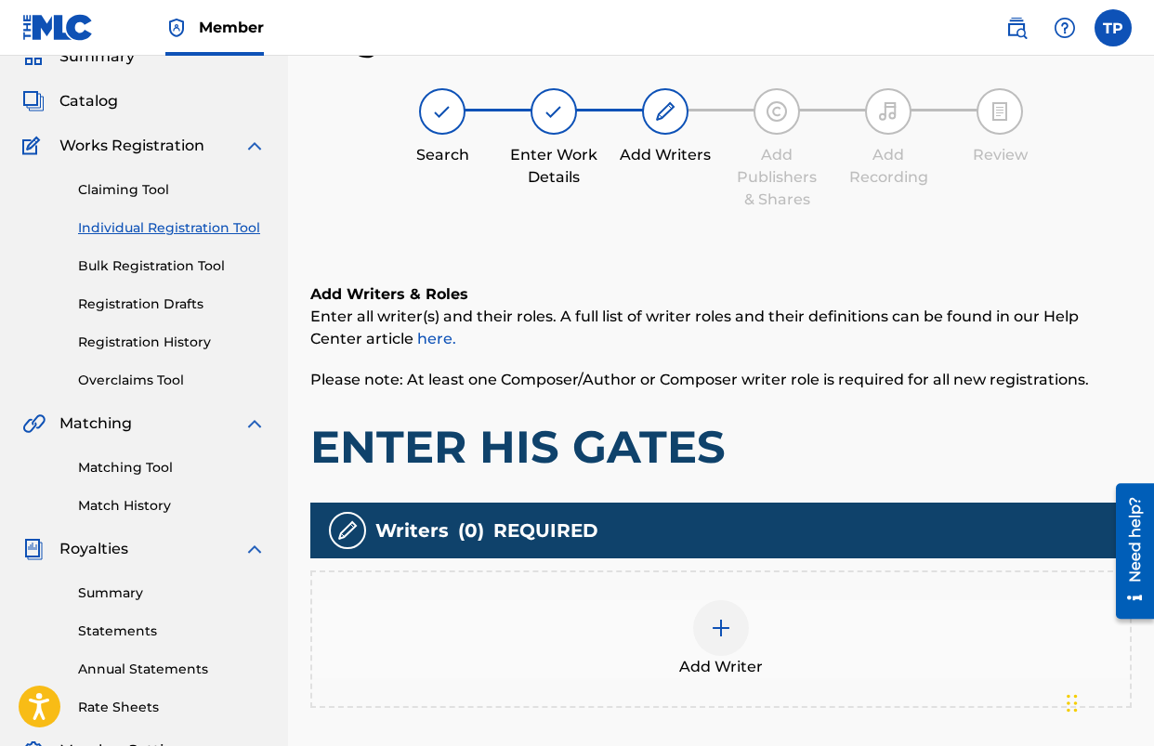
click at [700, 622] on div at bounding box center [721, 628] width 56 height 56
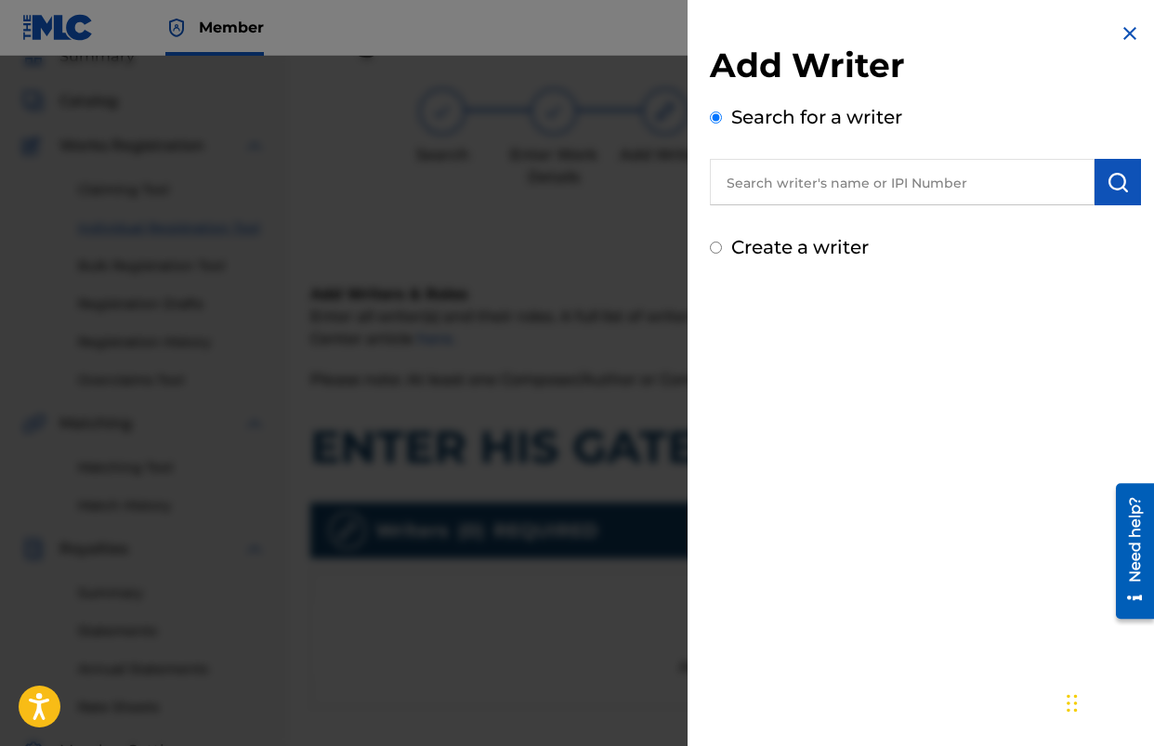
click at [862, 185] on input "text" at bounding box center [902, 182] width 385 height 46
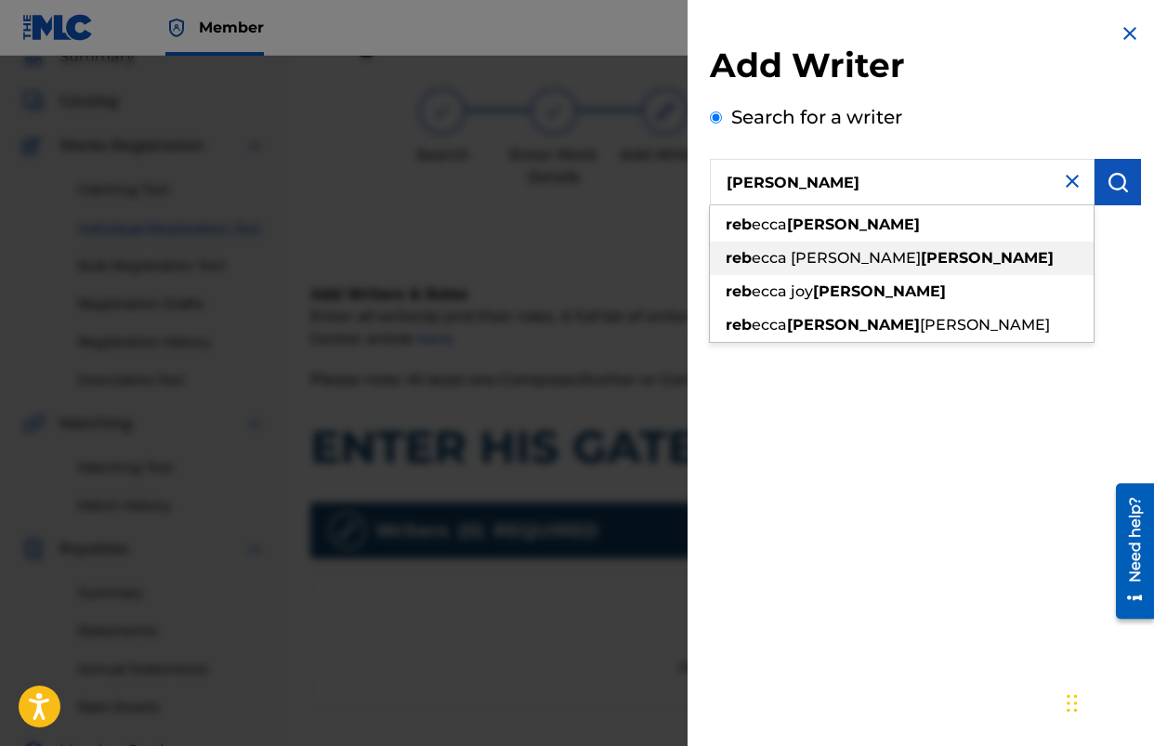
click at [882, 253] on div "reb ecca [PERSON_NAME]" at bounding box center [902, 258] width 384 height 33
type input "[PERSON_NAME]"
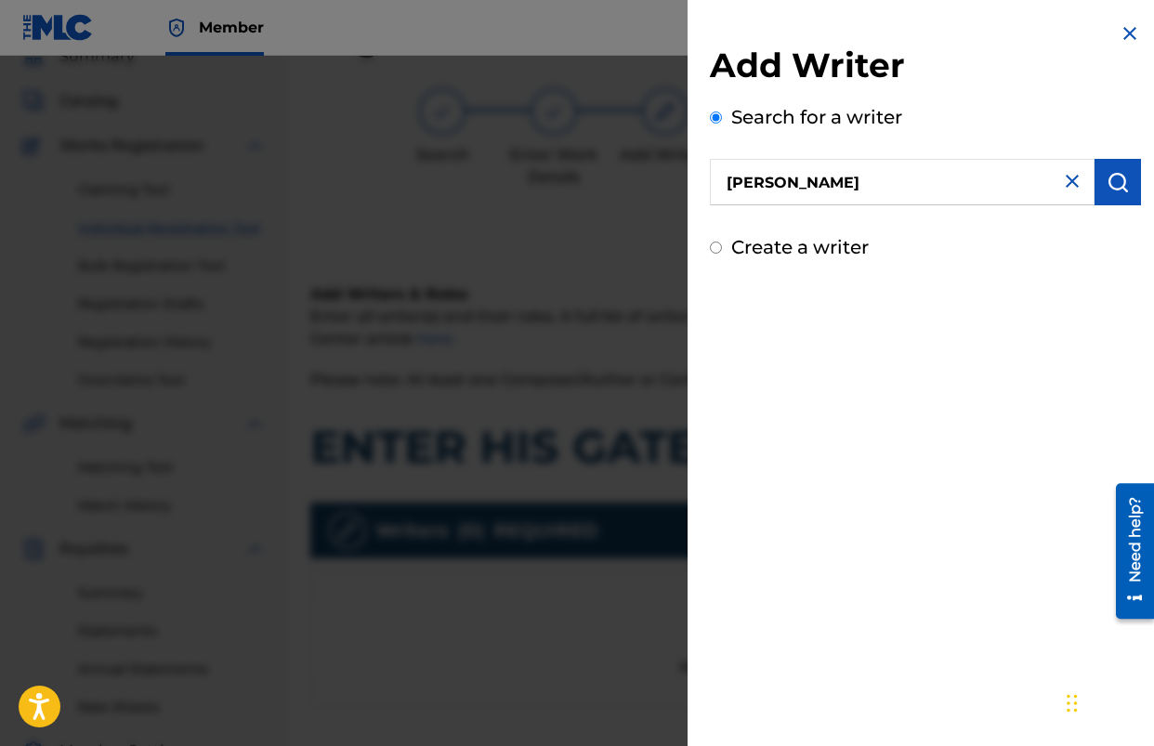
click at [1110, 190] on img "submit" at bounding box center [1118, 182] width 22 height 22
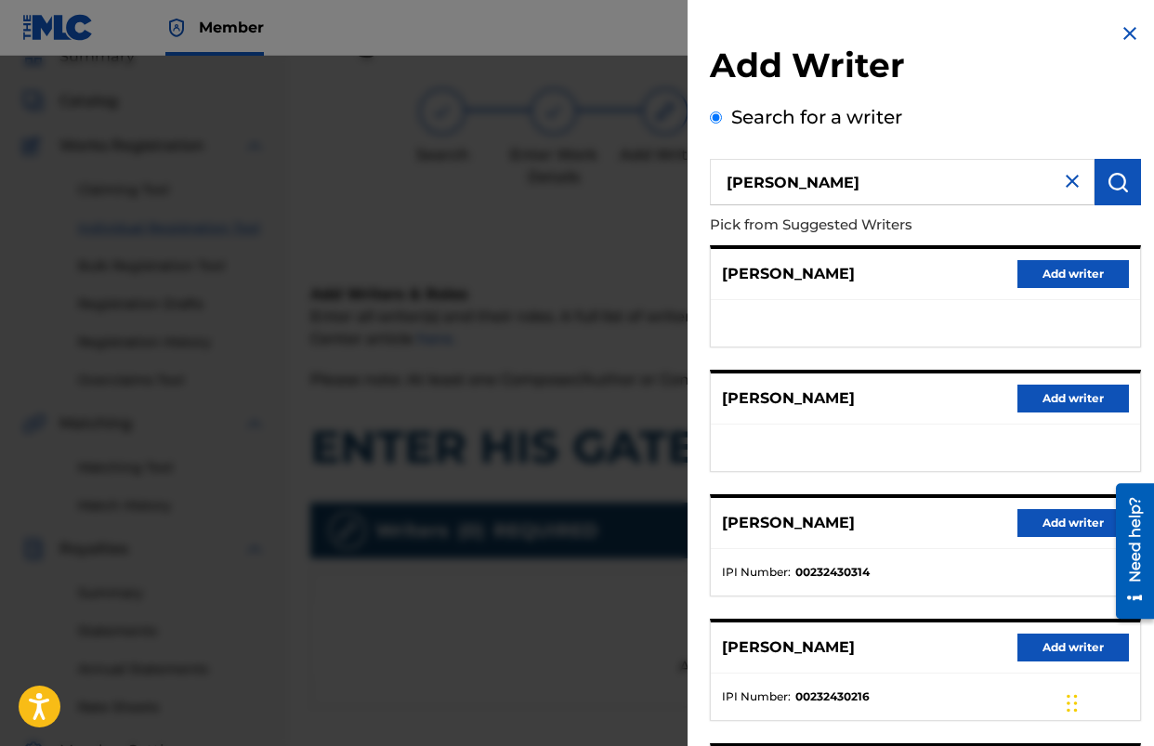
click at [1084, 531] on button "Add writer" at bounding box center [1074, 523] width 112 height 28
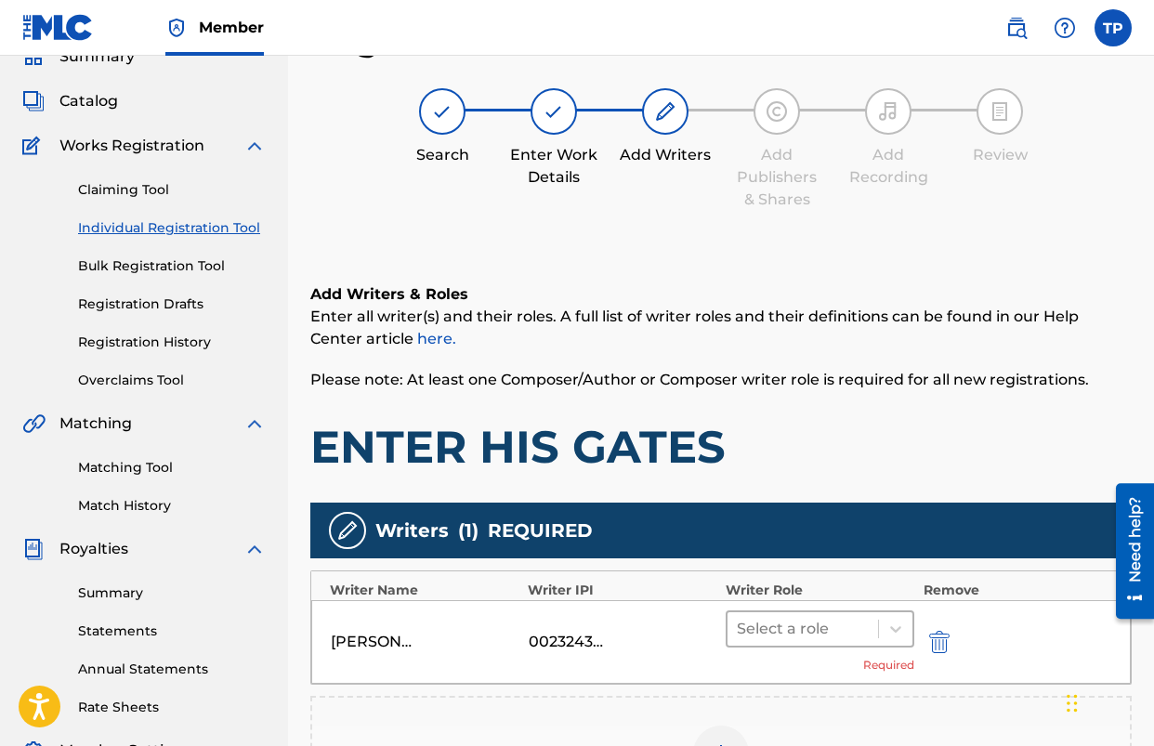
click at [836, 628] on div at bounding box center [803, 629] width 132 height 26
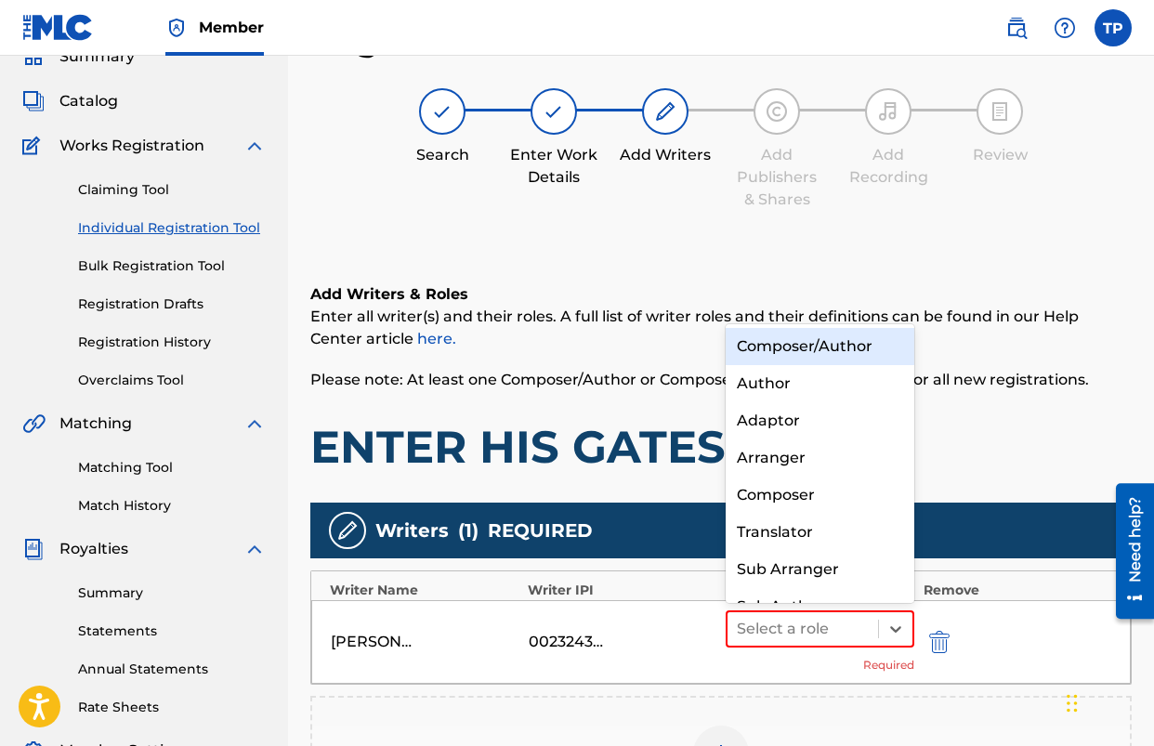
click at [834, 347] on div "Composer/Author" at bounding box center [820, 346] width 189 height 37
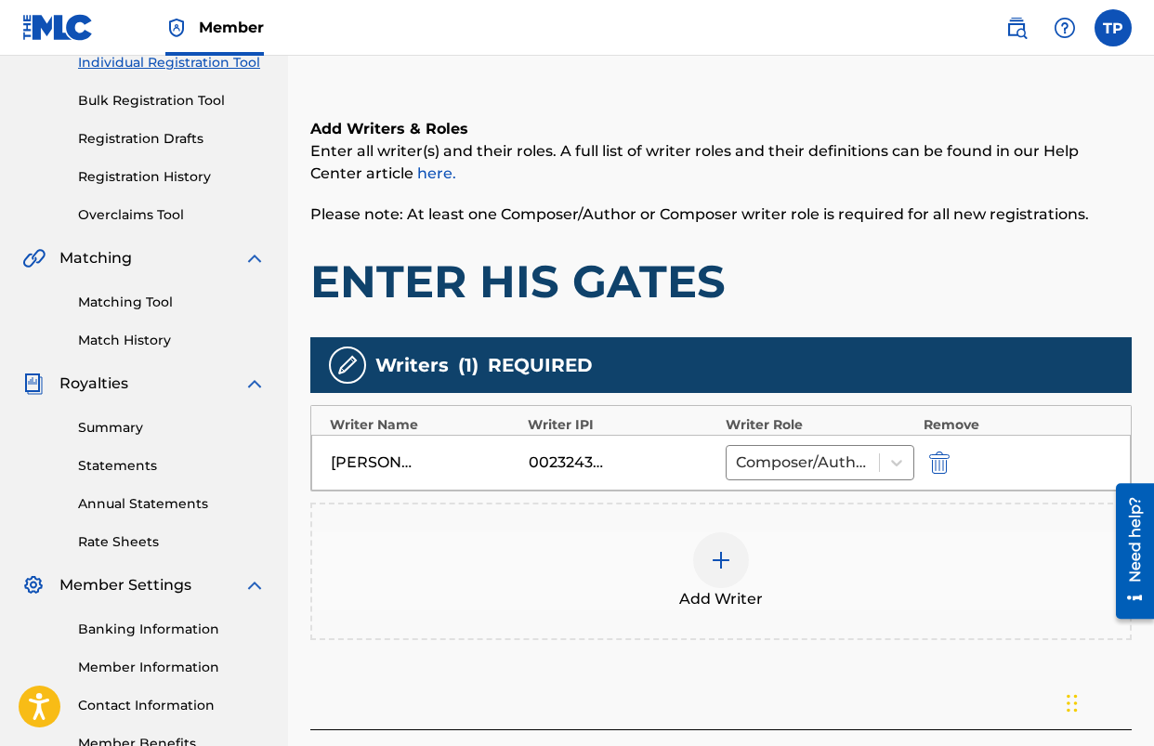
scroll to position [260, 0]
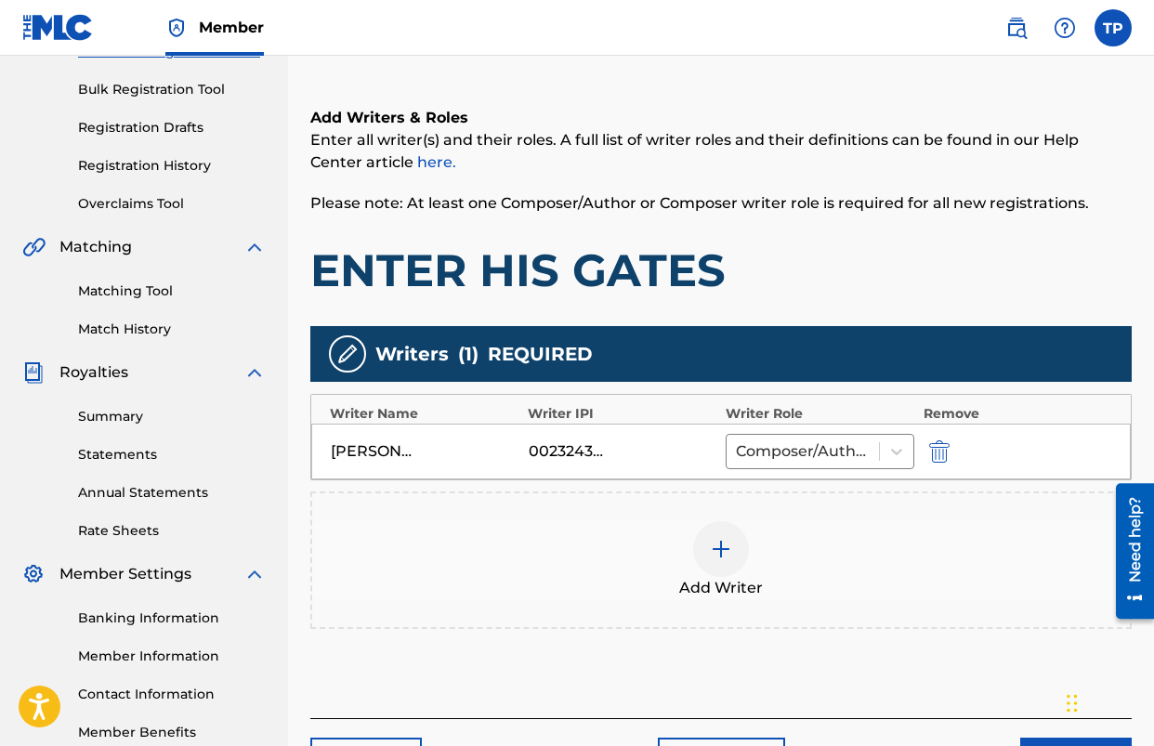
click at [717, 554] on img at bounding box center [721, 549] width 22 height 22
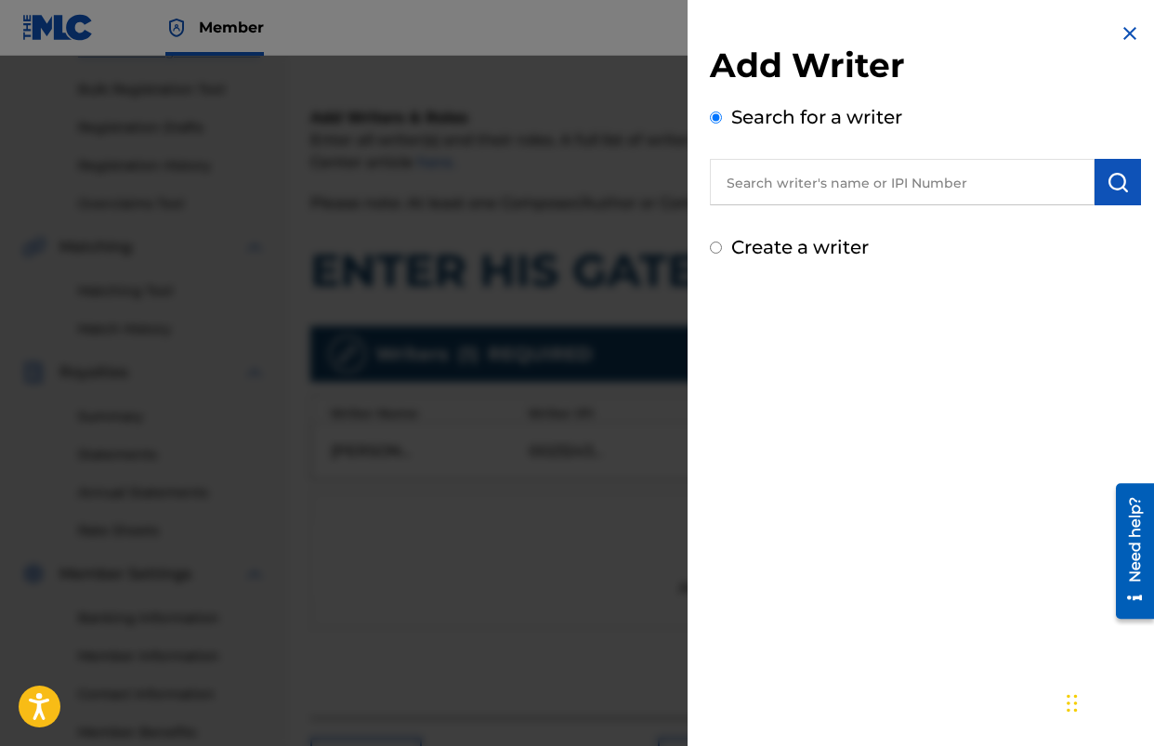
click at [826, 192] on input "text" at bounding box center [902, 182] width 385 height 46
type input "[PERSON_NAME]"
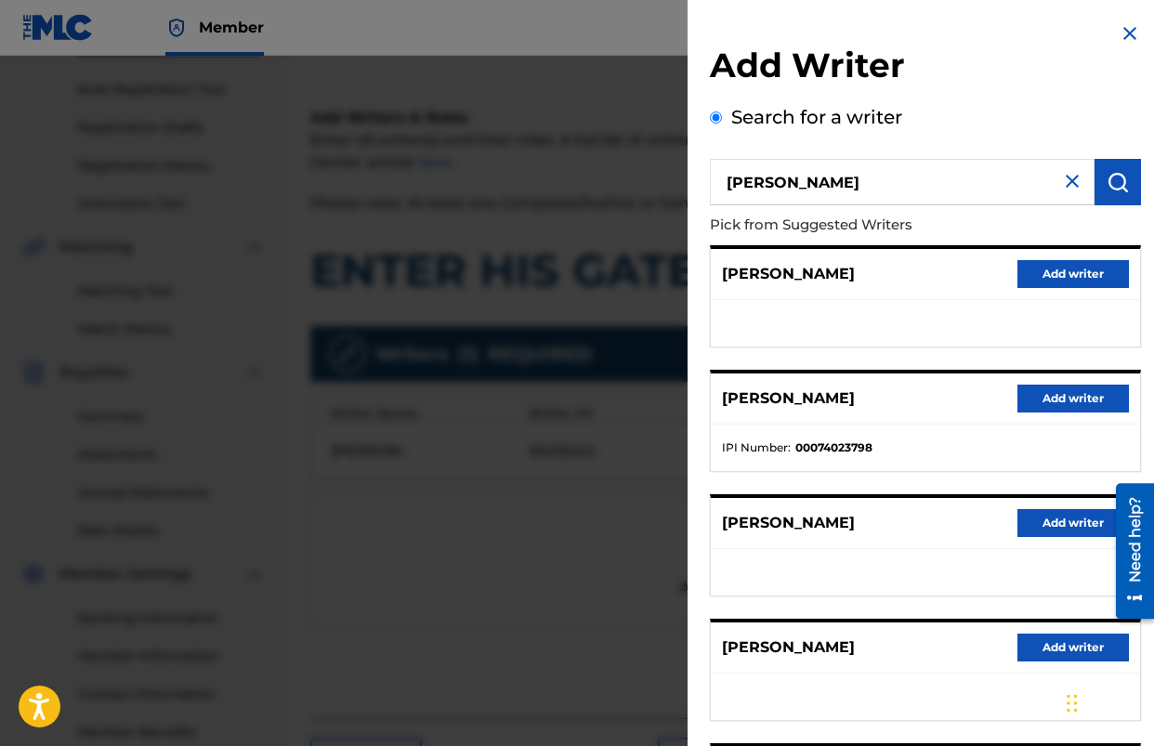
click at [1051, 401] on button "Add writer" at bounding box center [1074, 399] width 112 height 28
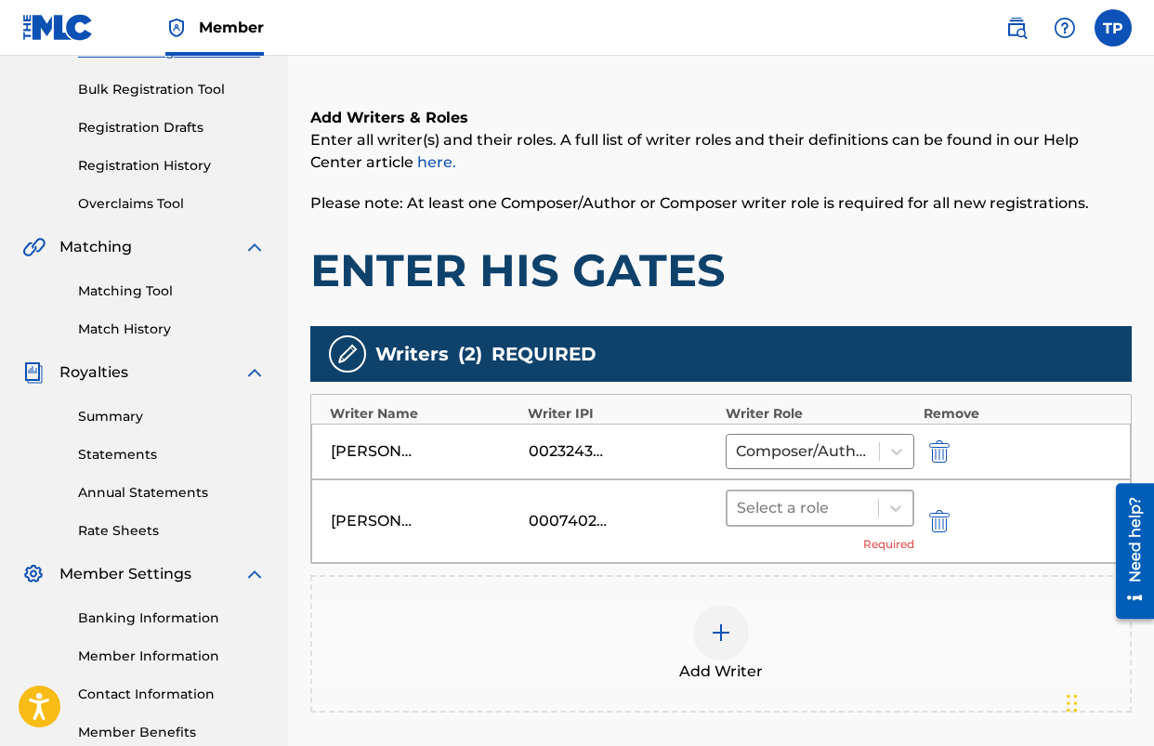
click at [786, 506] on div at bounding box center [803, 508] width 132 height 26
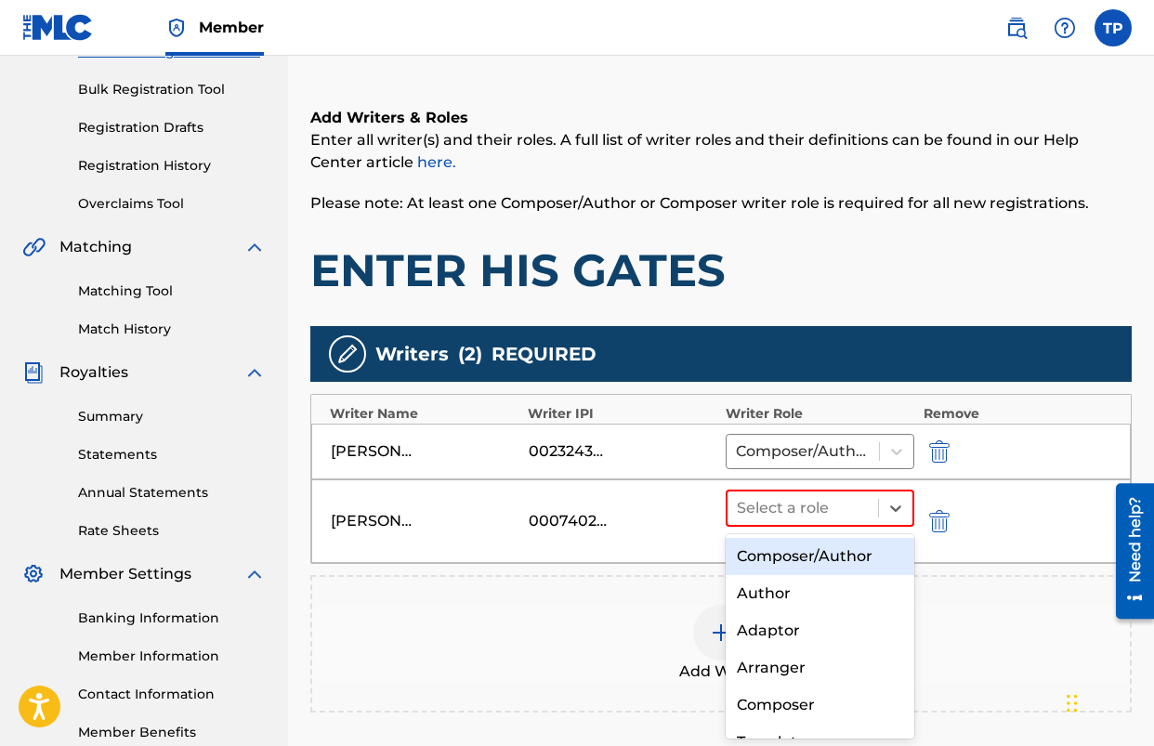
click at [787, 543] on div "Composer/Author" at bounding box center [820, 556] width 189 height 37
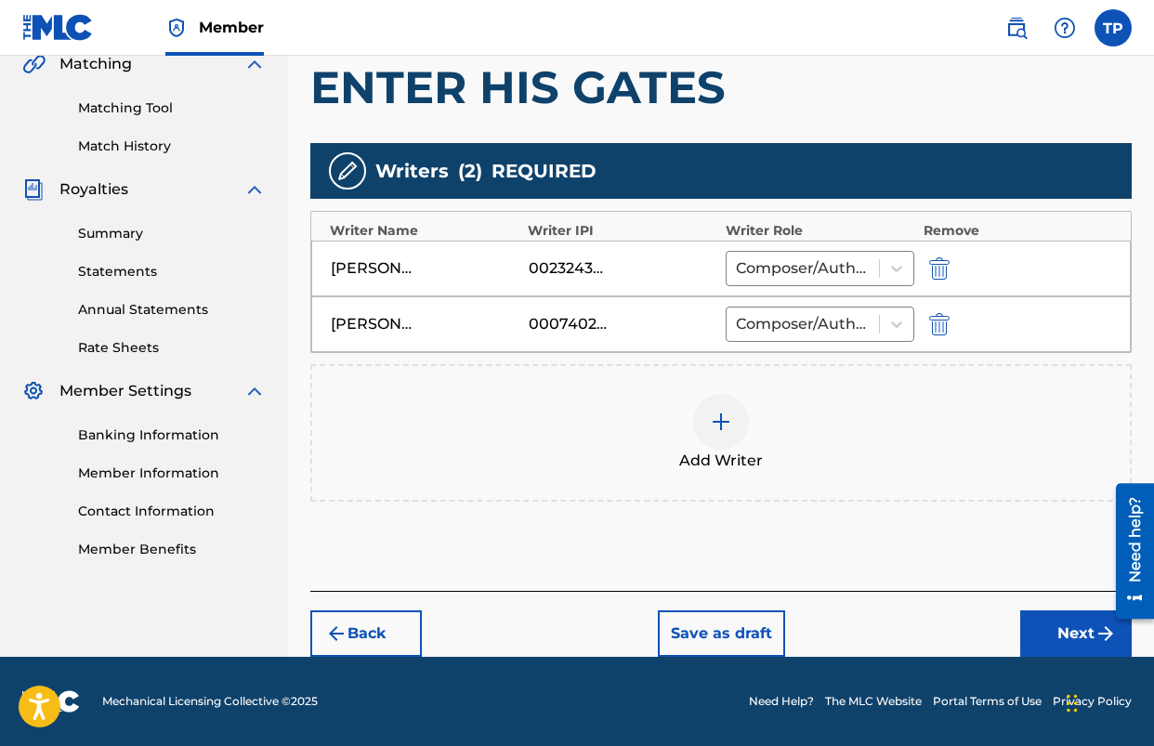
click at [1091, 642] on button "Next" at bounding box center [1076, 634] width 112 height 46
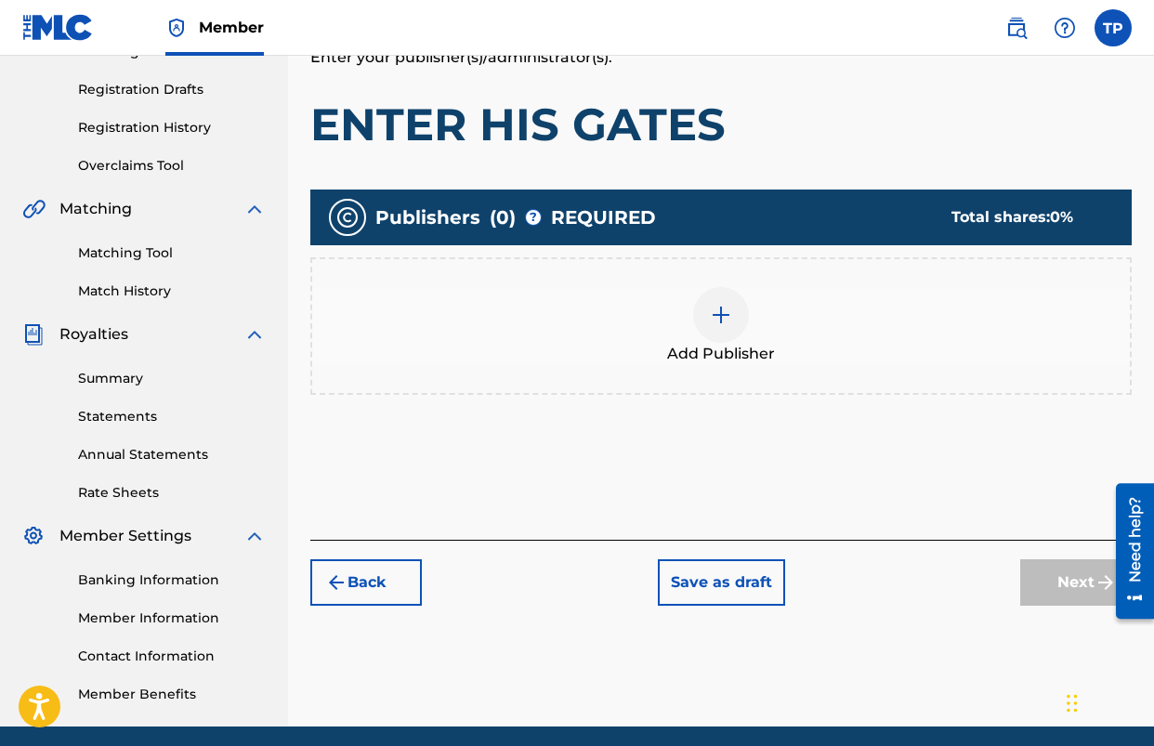
scroll to position [84, 0]
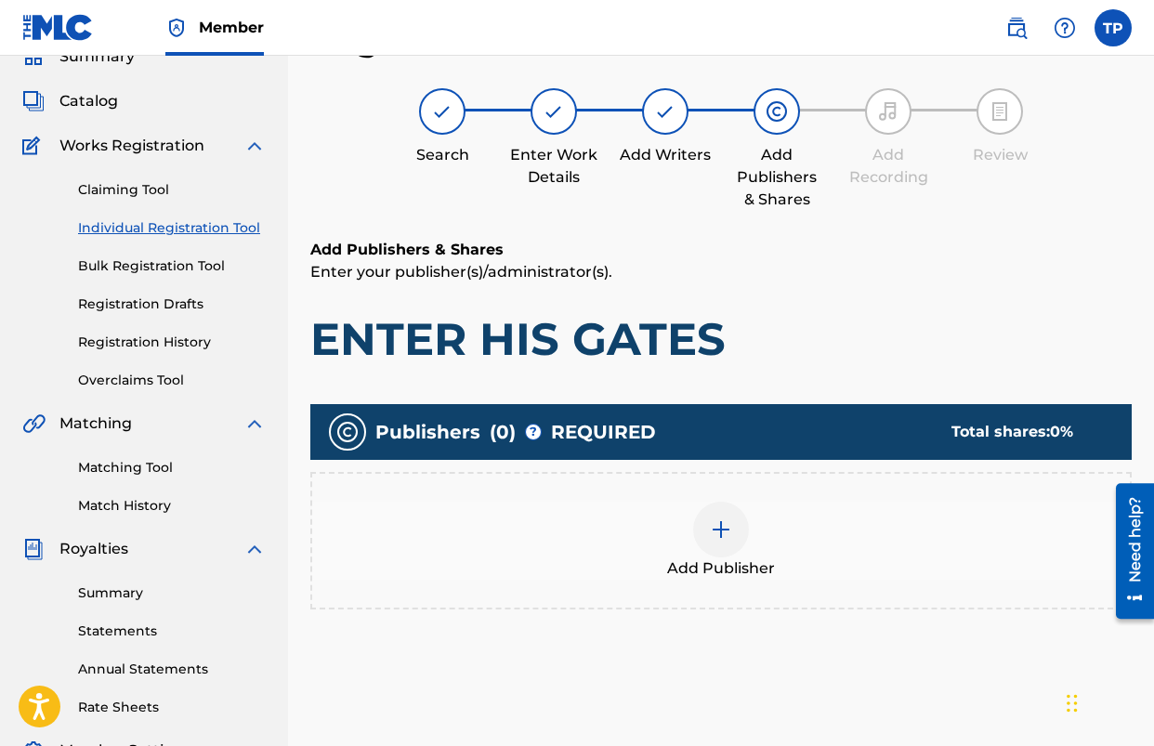
click at [710, 533] on img at bounding box center [721, 530] width 22 height 22
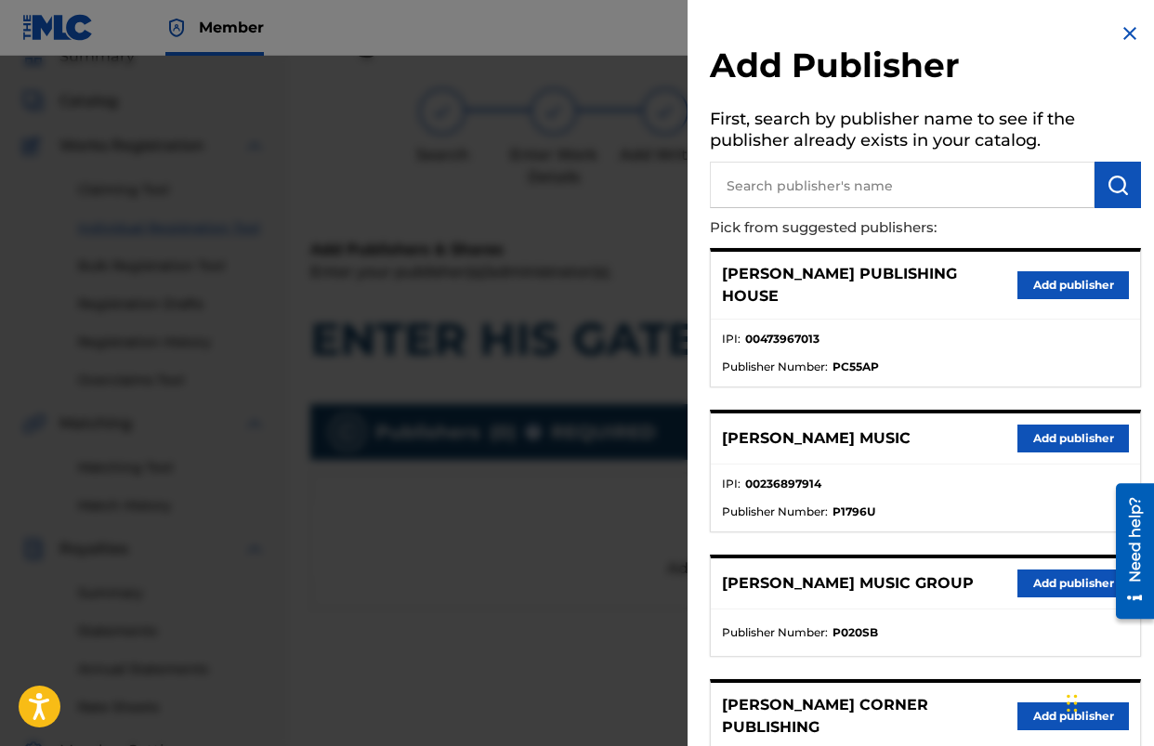
drag, startPoint x: 1036, startPoint y: 423, endPoint x: 994, endPoint y: 433, distance: 43.1
click at [1036, 425] on button "Add publisher" at bounding box center [1074, 439] width 112 height 28
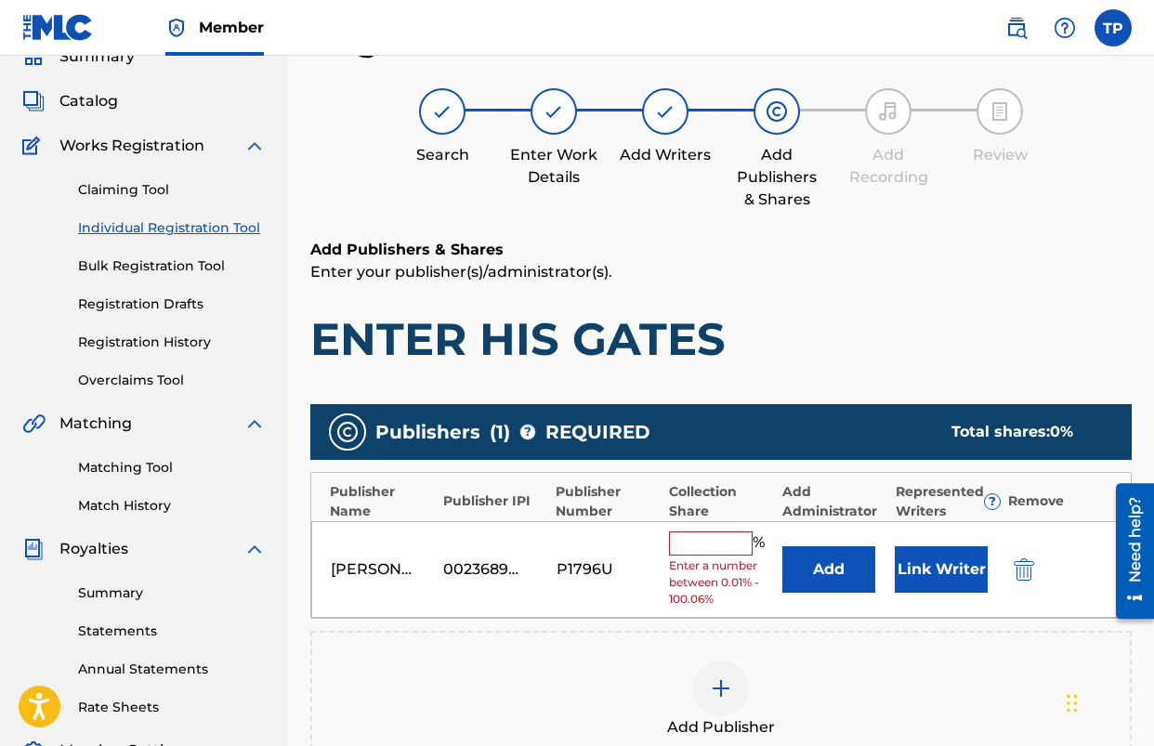
click at [815, 566] on button "Add" at bounding box center [829, 569] width 93 height 46
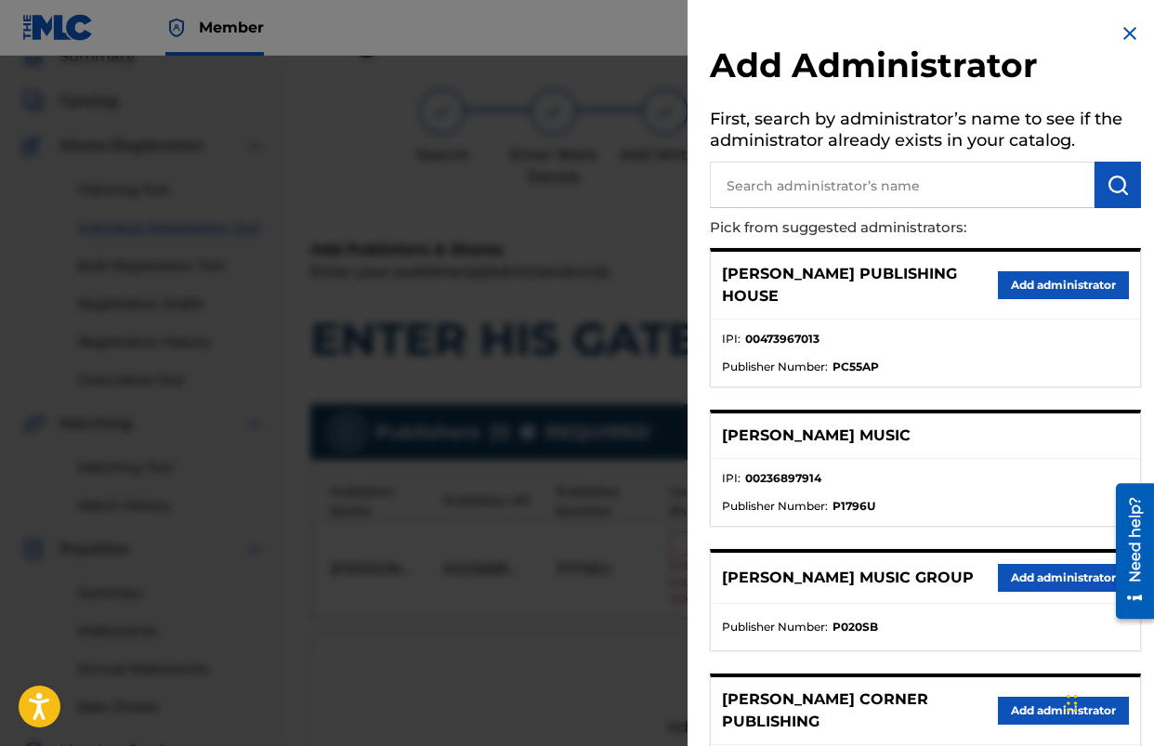
click at [1027, 564] on button "Add administrator" at bounding box center [1063, 578] width 131 height 28
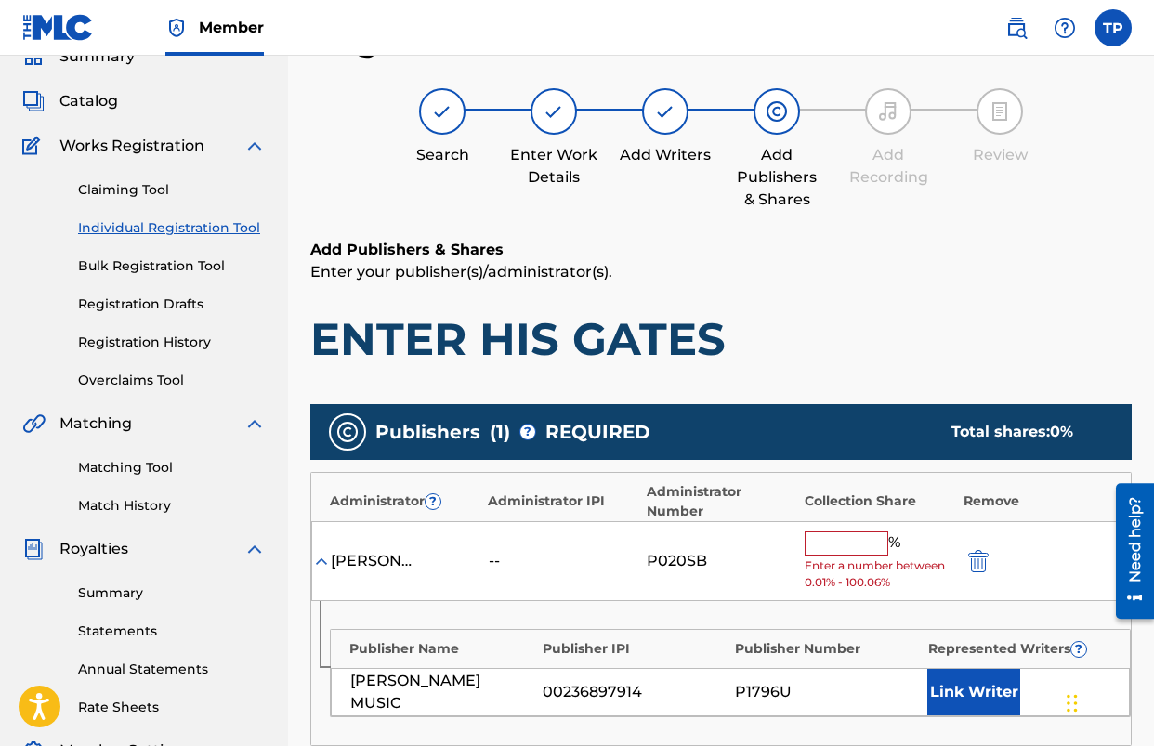
click at [837, 550] on input "text" at bounding box center [847, 544] width 84 height 24
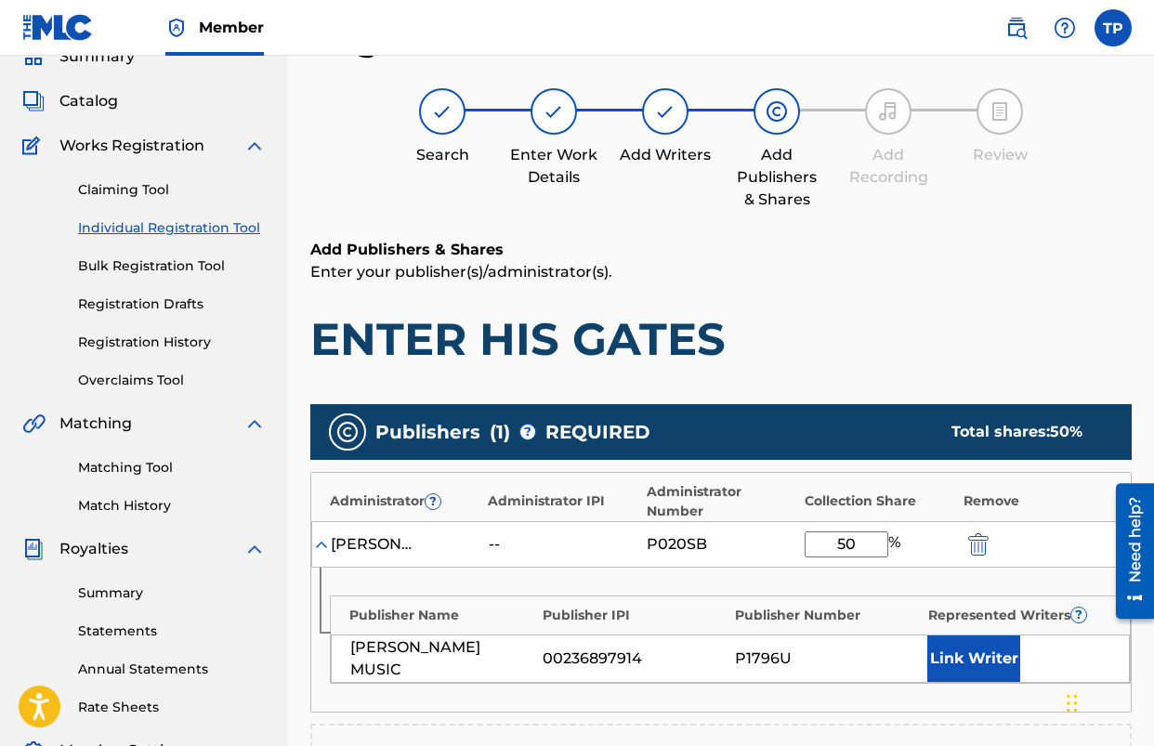
type input "50"
click at [968, 646] on button "Link Writer" at bounding box center [974, 659] width 93 height 46
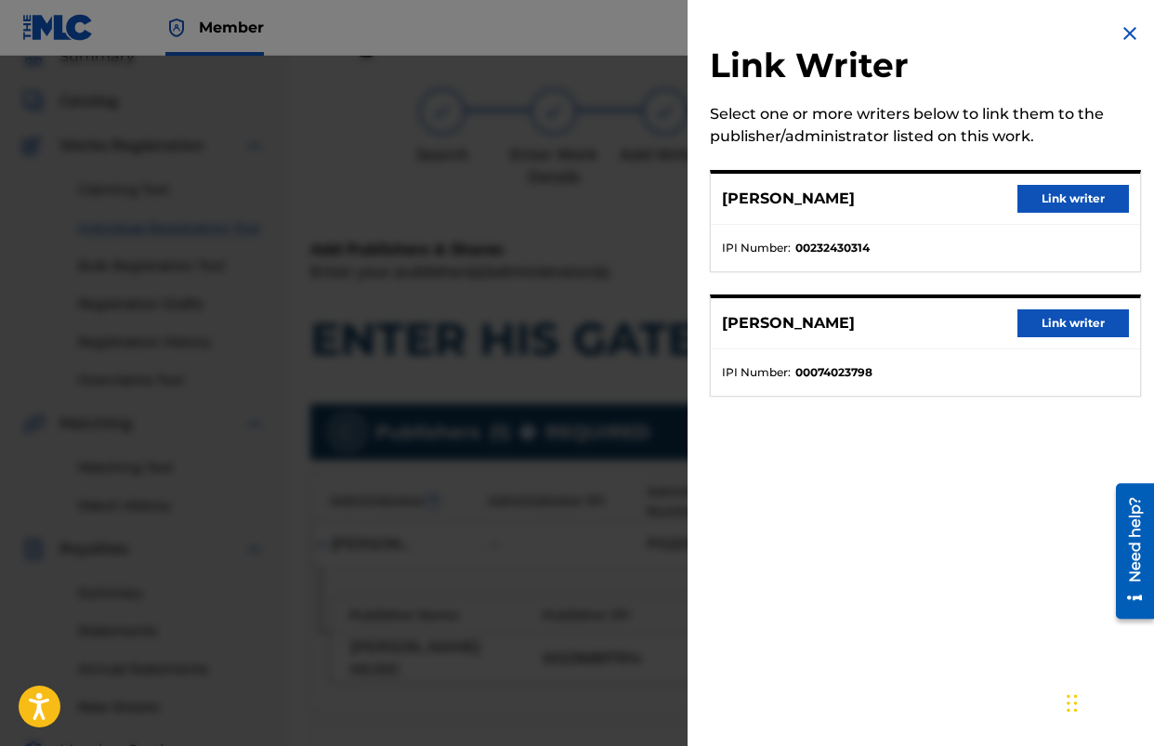
click at [1059, 195] on button "Link writer" at bounding box center [1074, 199] width 112 height 28
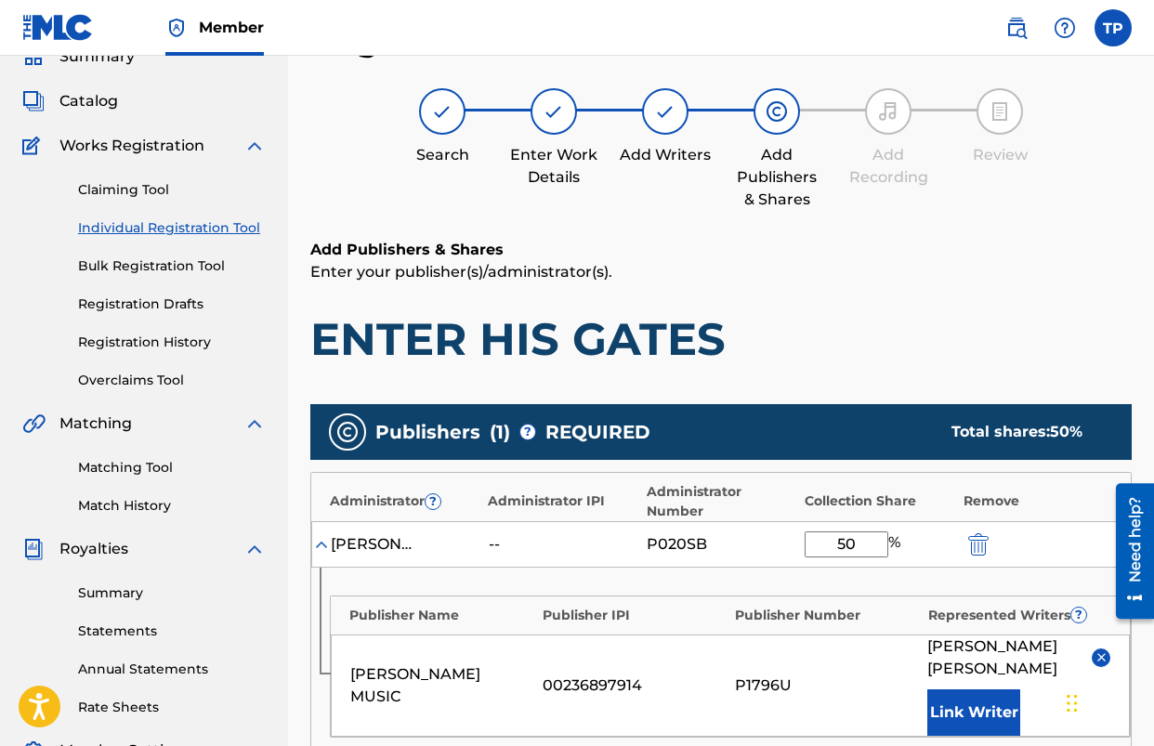
click at [824, 281] on p "Enter your publisher(s)/administrator(s)." at bounding box center [721, 272] width 822 height 22
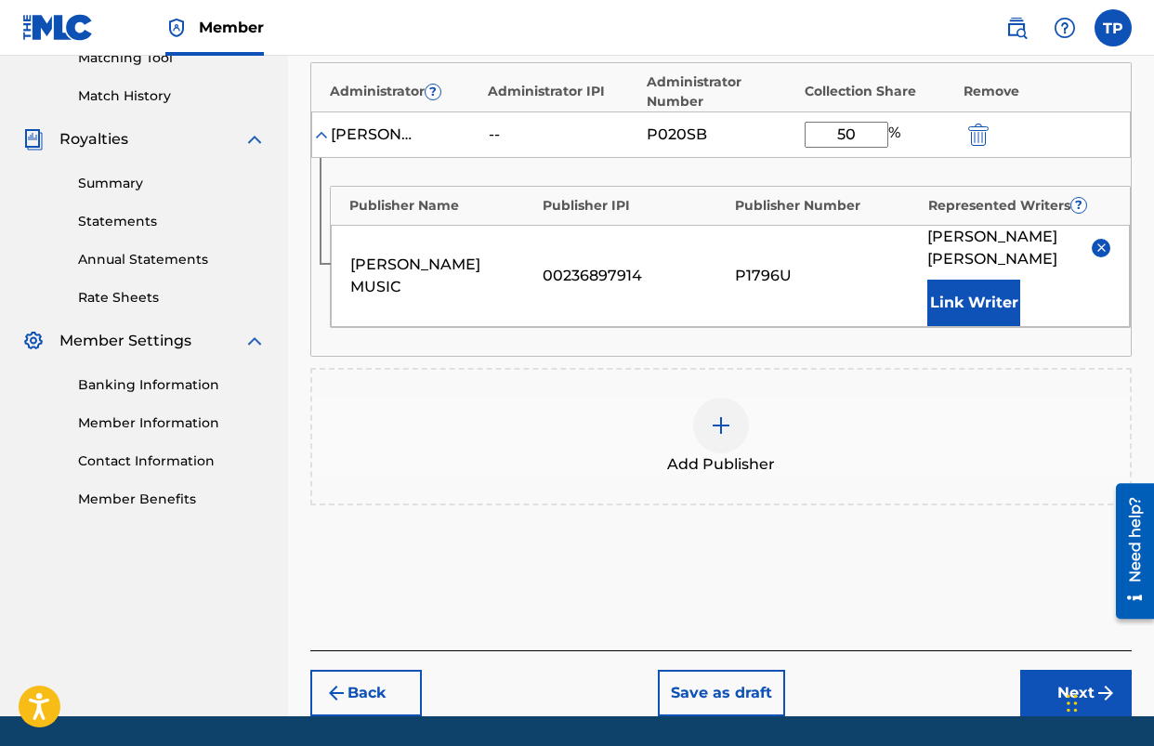
click at [1040, 674] on button "Next" at bounding box center [1076, 693] width 112 height 46
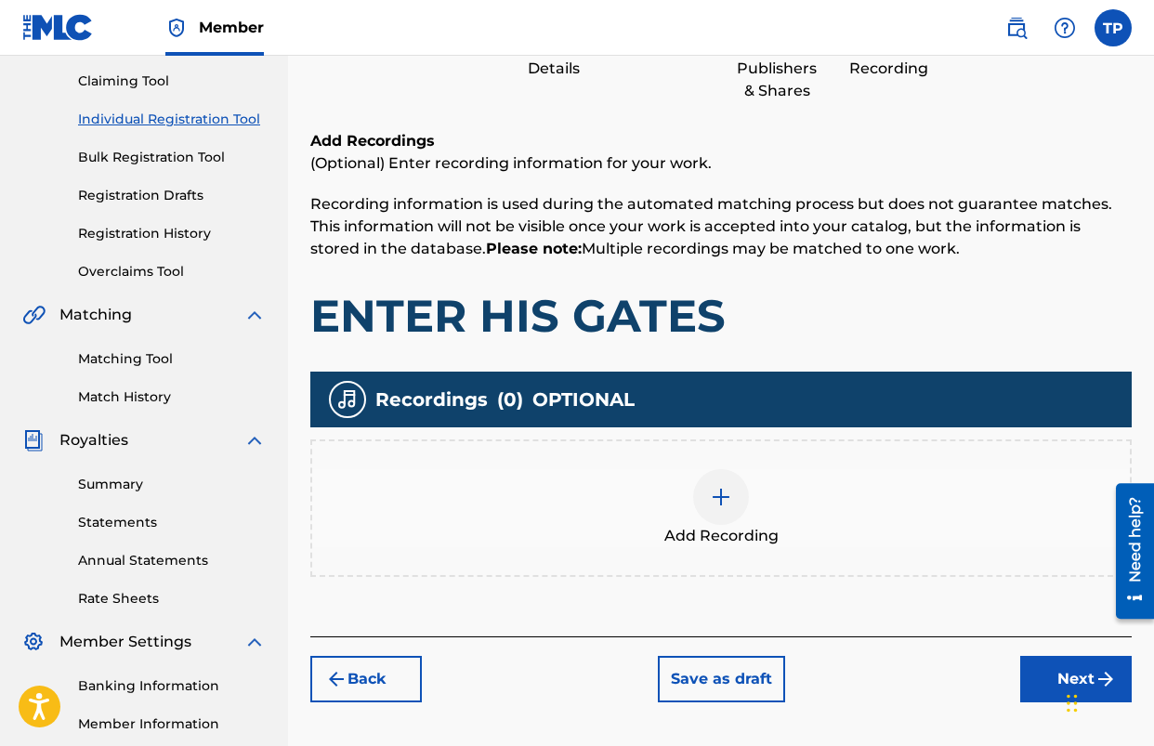
scroll to position [193, 0]
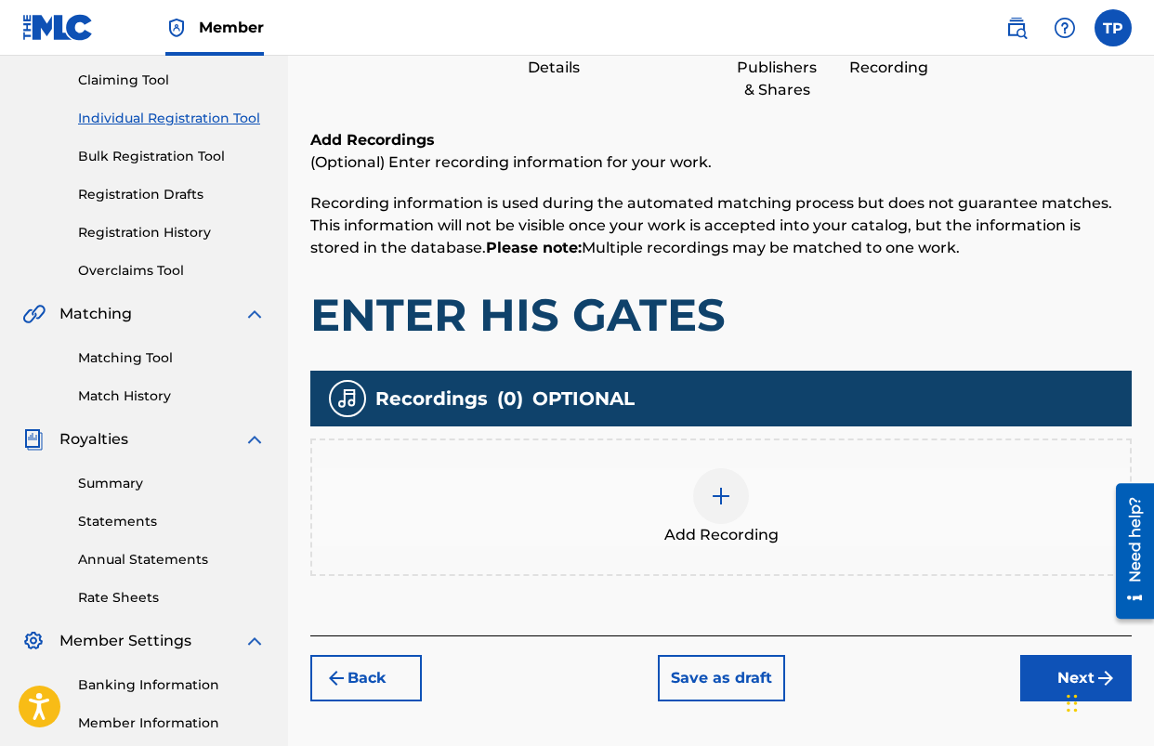
click at [710, 500] on img at bounding box center [721, 496] width 22 height 22
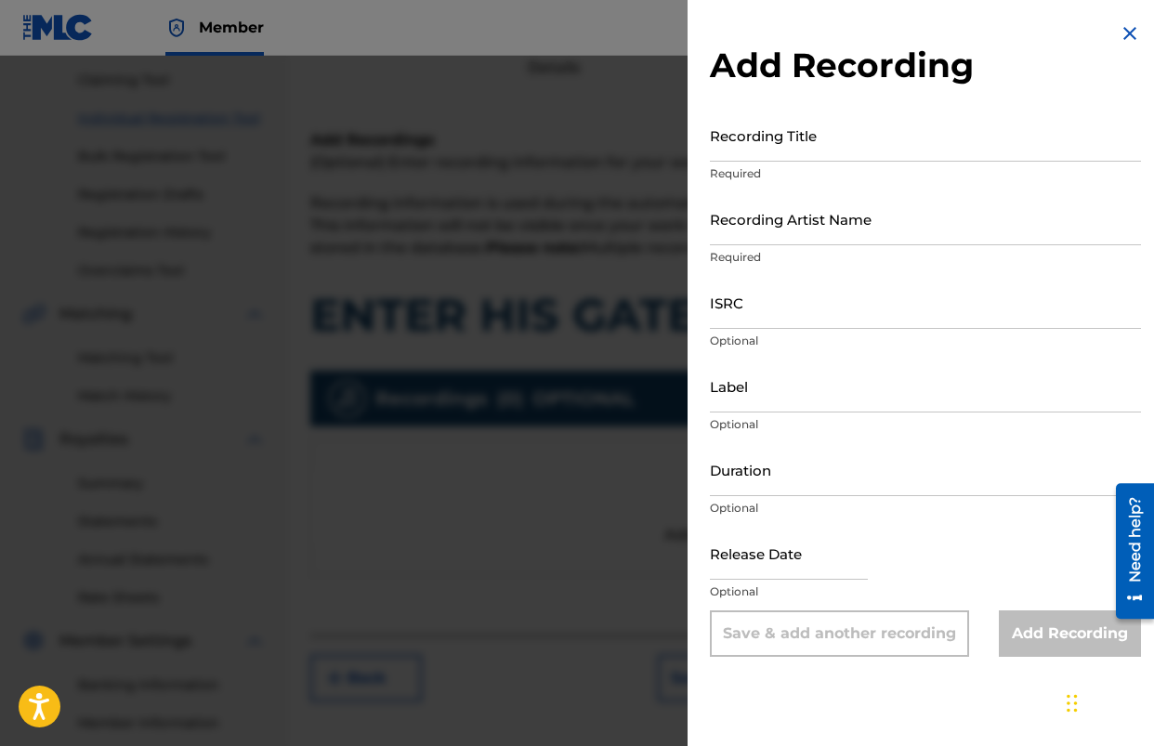
click at [782, 159] on input "Recording Title" at bounding box center [925, 135] width 431 height 53
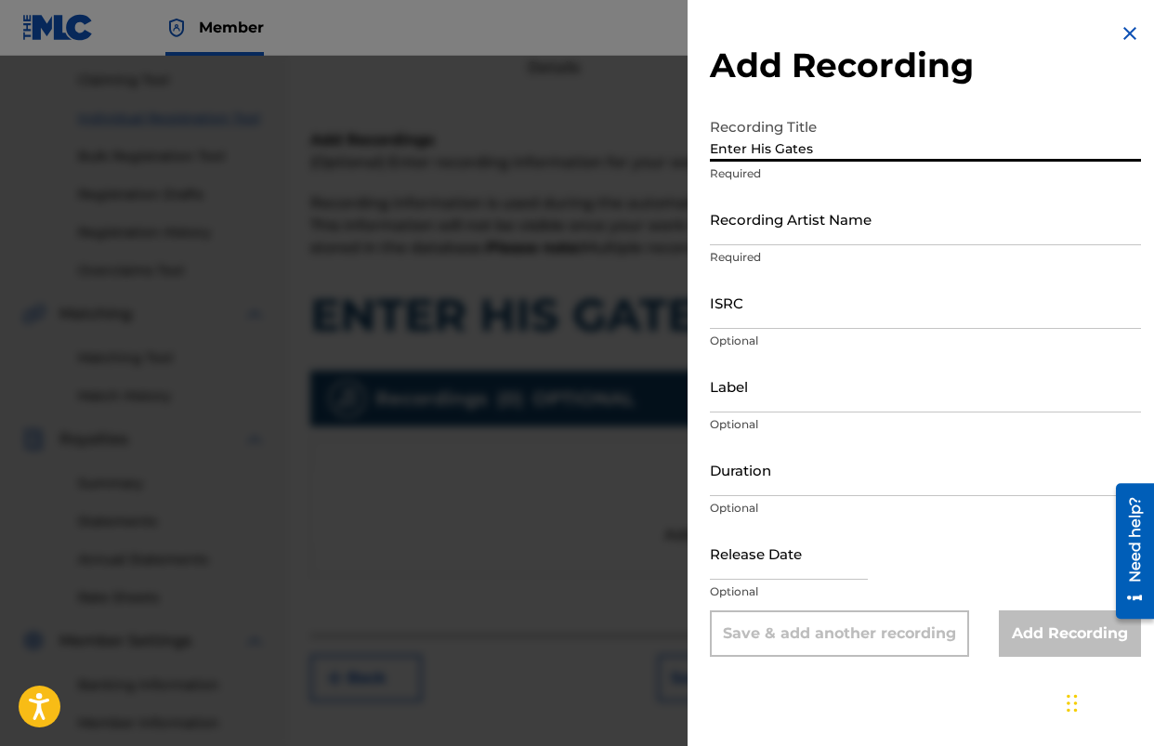
type input "Enter His Gates"
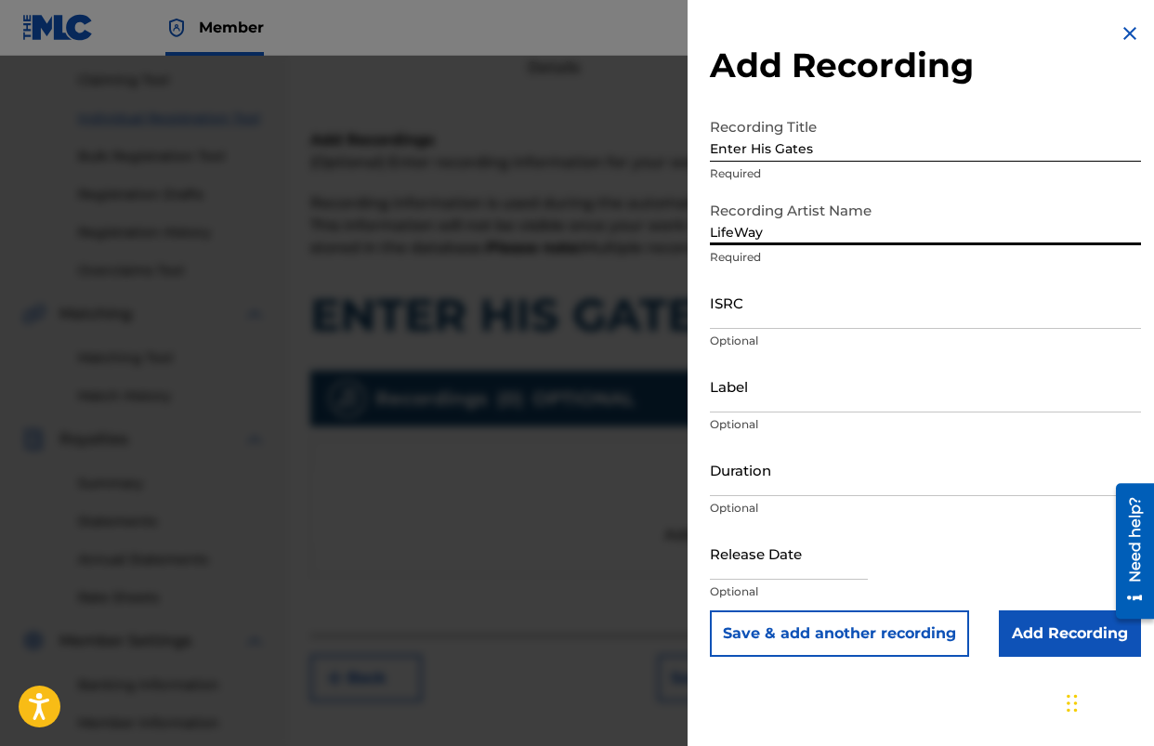
type input "LifeWay"
click at [1055, 634] on input "Add Recording" at bounding box center [1070, 634] width 142 height 46
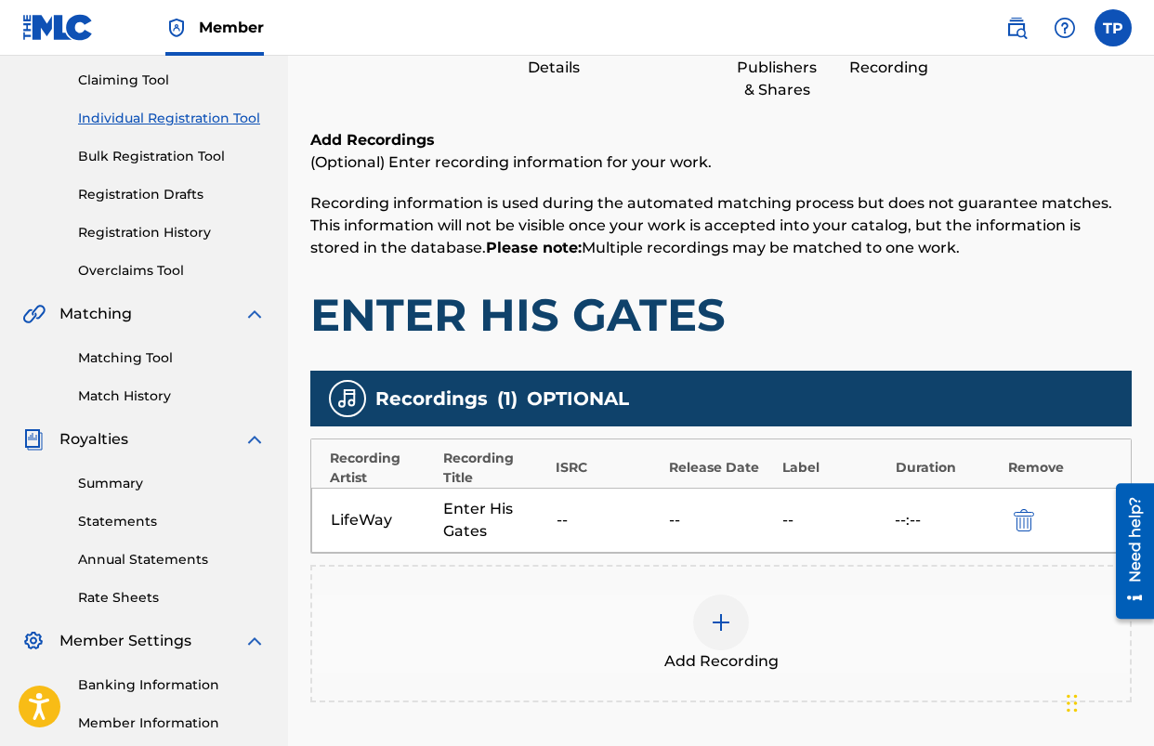
click at [715, 617] on img at bounding box center [721, 623] width 22 height 22
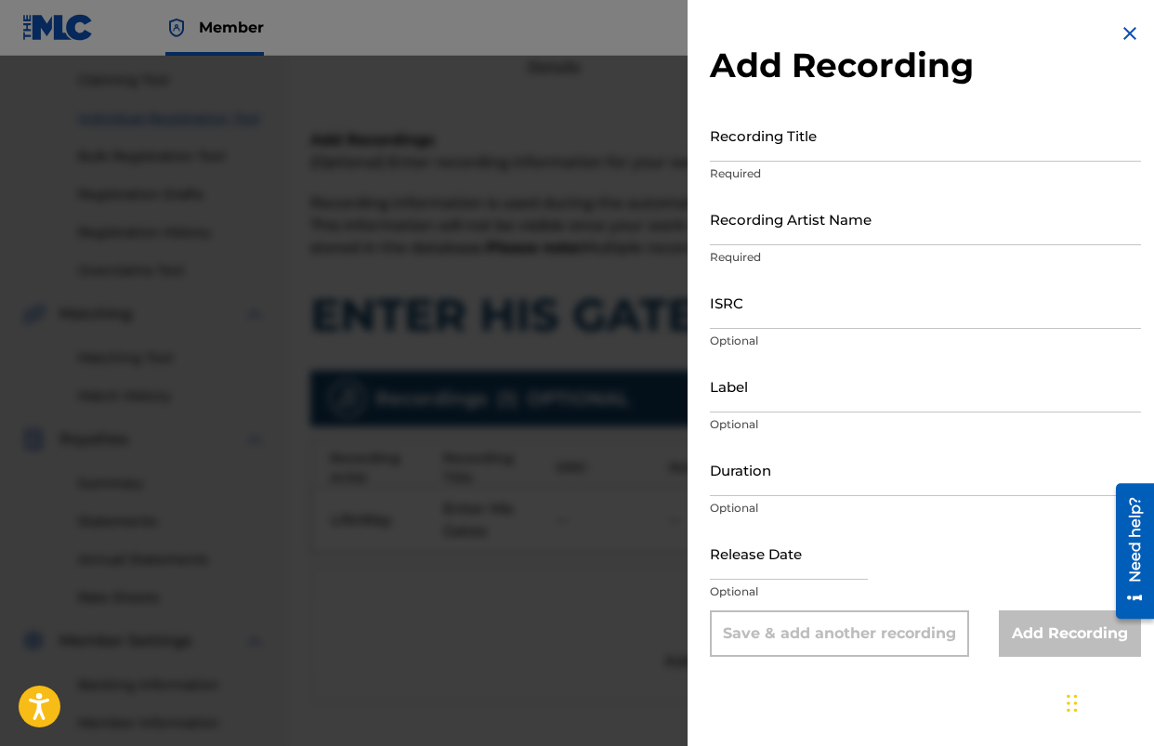
click at [922, 147] on input "Recording Title" at bounding box center [925, 135] width 431 height 53
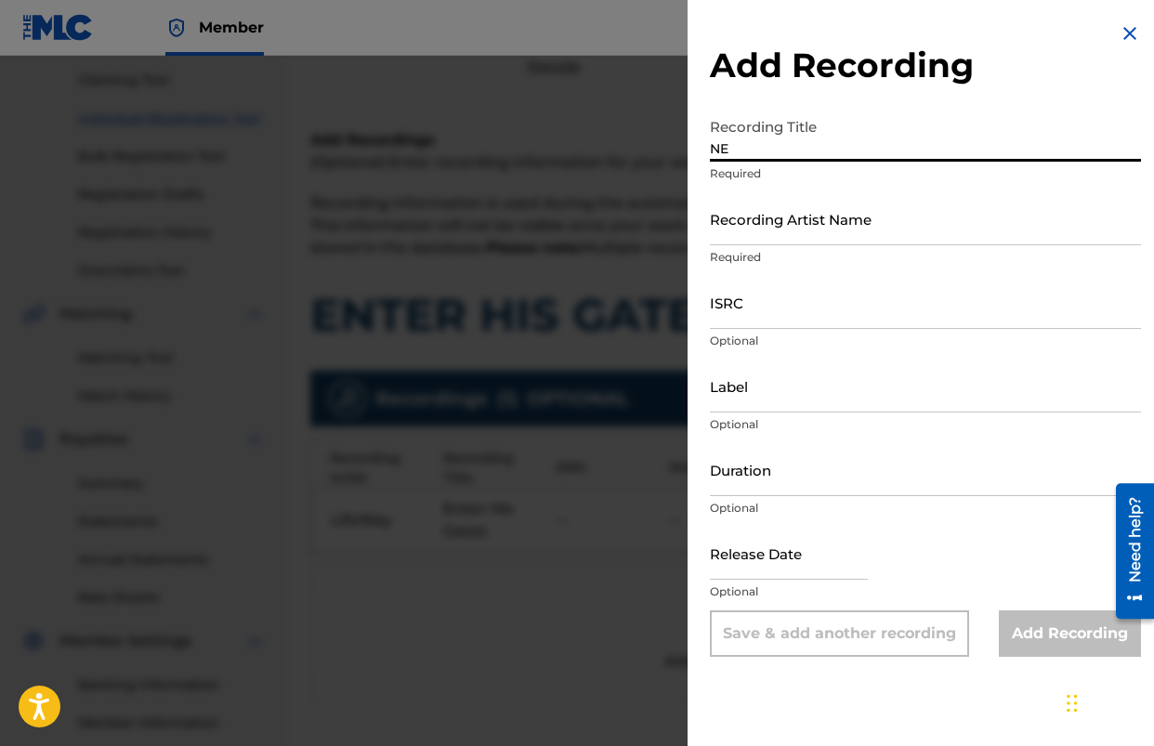
type input "N"
type input "Enter His Gates"
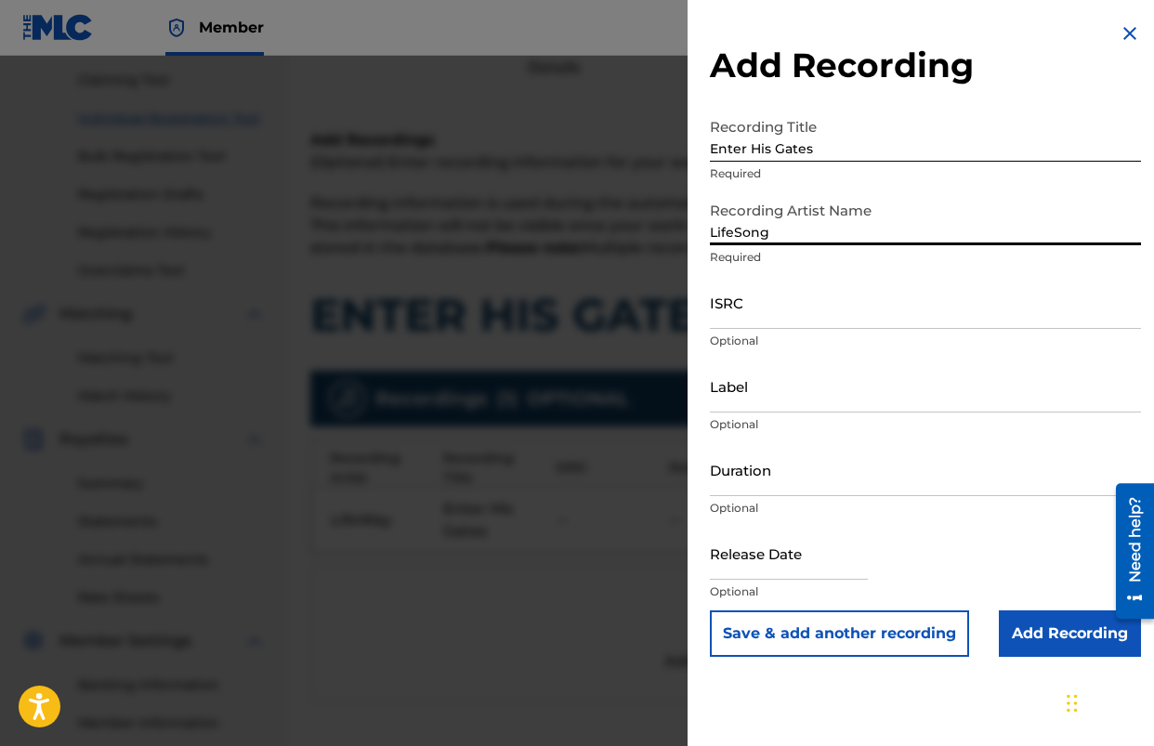
type input "LifeSong"
click at [1063, 636] on input "Add Recording" at bounding box center [1070, 634] width 142 height 46
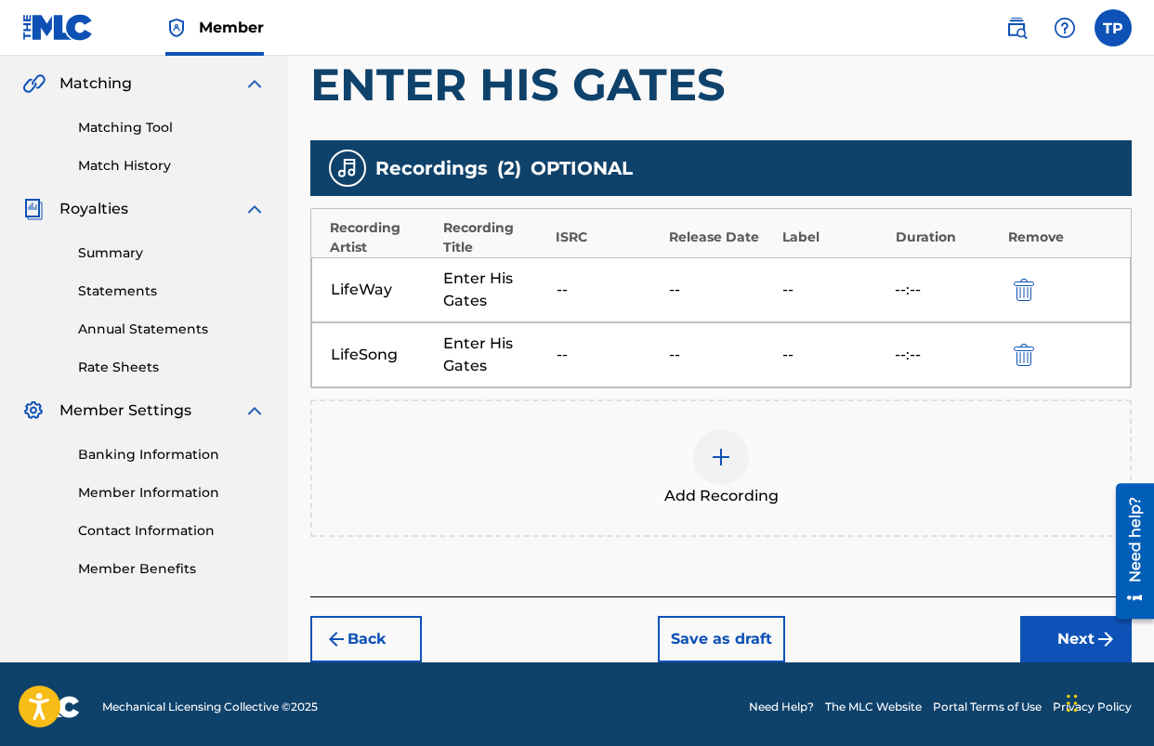
scroll to position [429, 0]
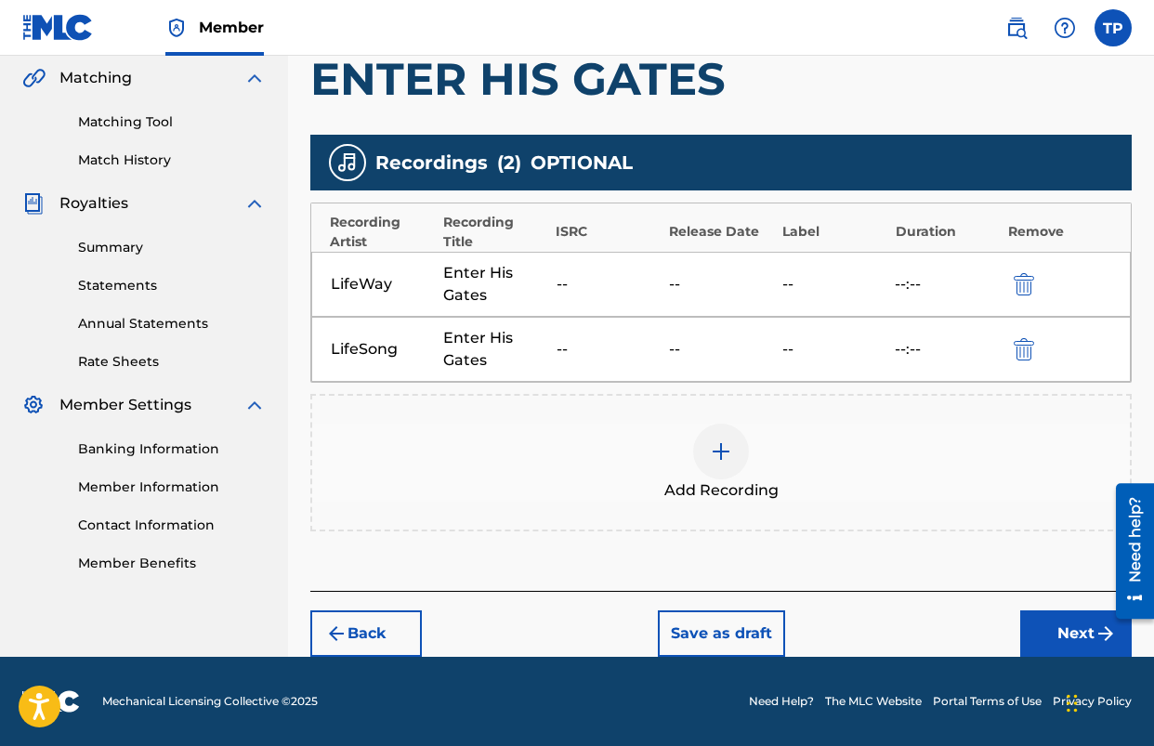
click at [1044, 628] on button "Next" at bounding box center [1076, 634] width 112 height 46
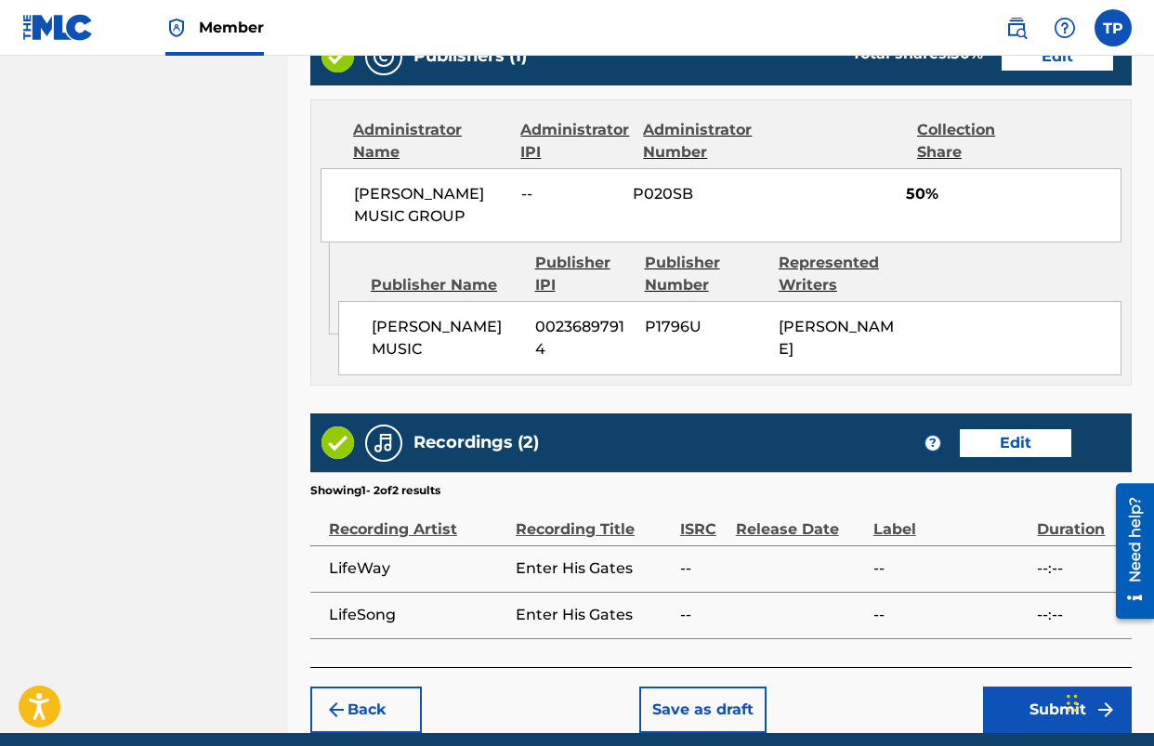
scroll to position [1054, 0]
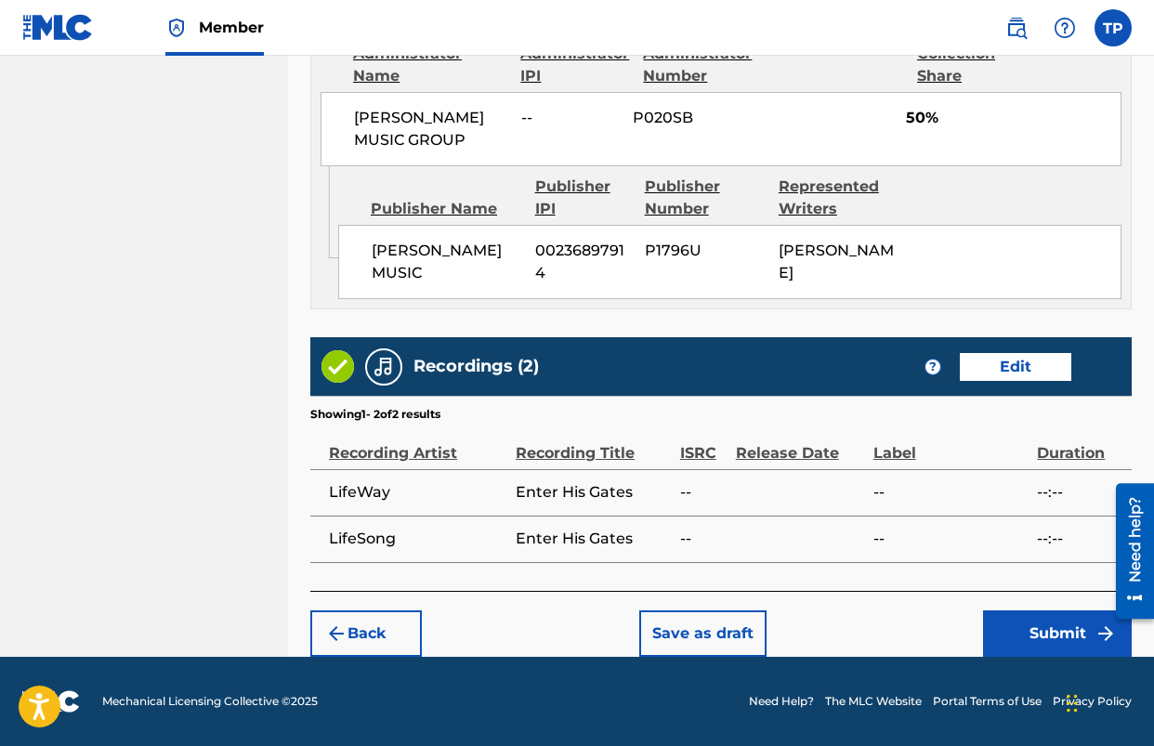
click at [1049, 627] on button "Submit" at bounding box center [1057, 634] width 149 height 46
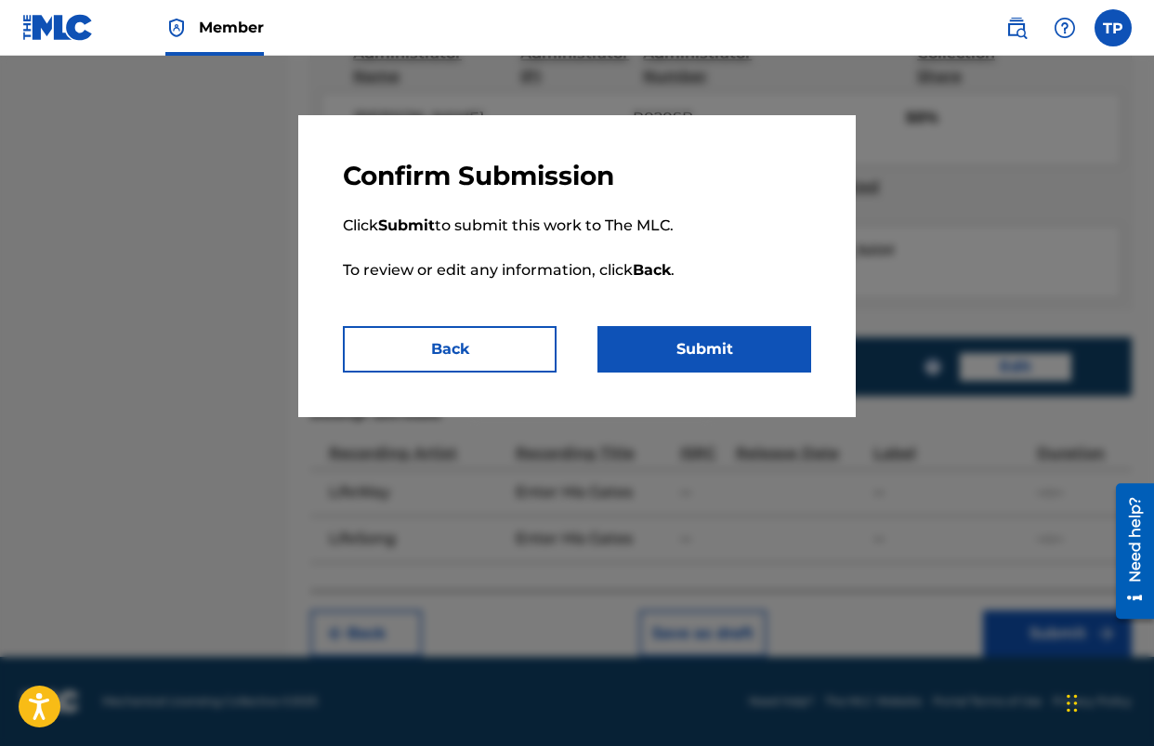
click at [706, 362] on button "Submit" at bounding box center [705, 349] width 214 height 46
